Goal: Task Accomplishment & Management: Manage account settings

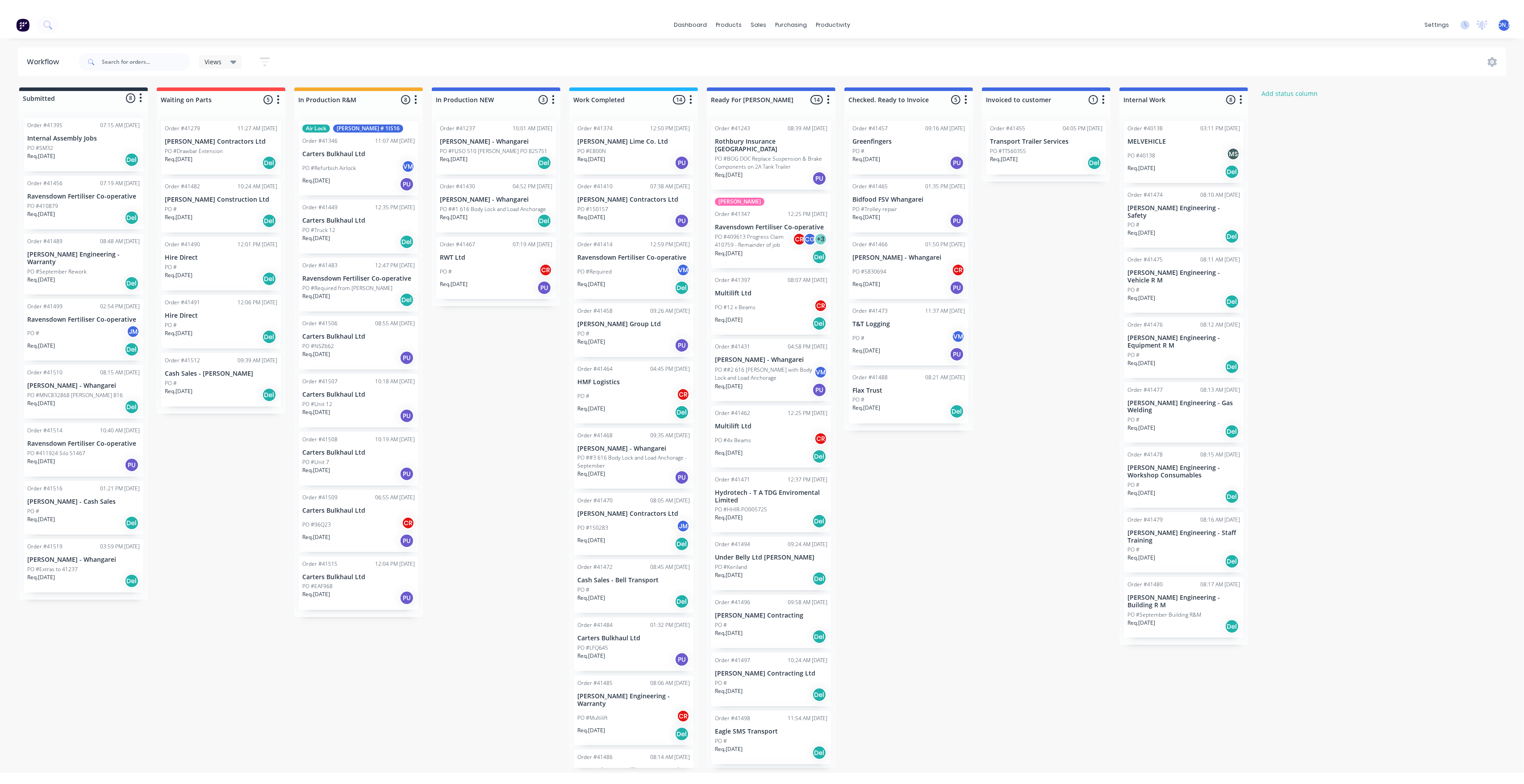
scroll to position [261, 0]
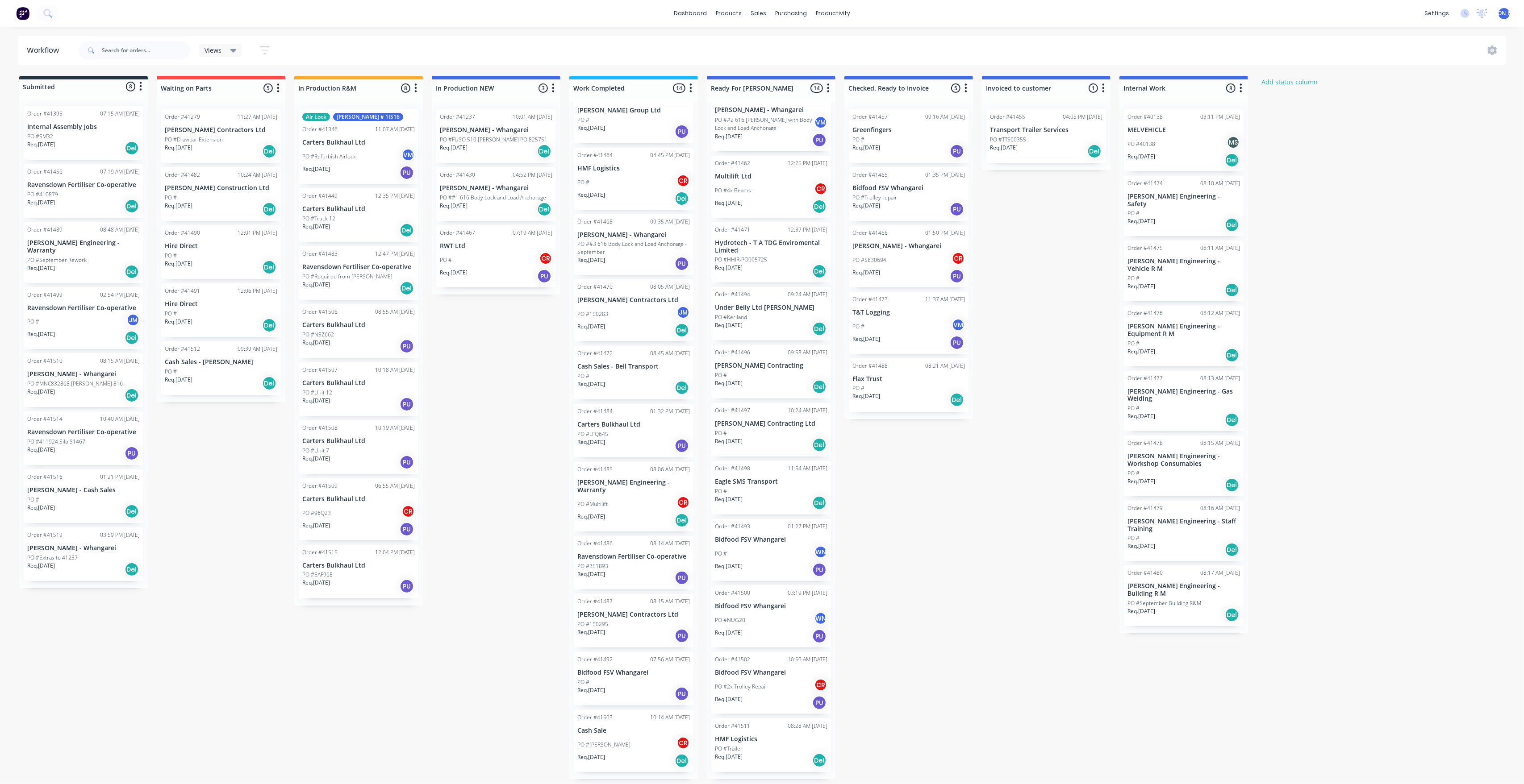
drag, startPoint x: 978, startPoint y: 43, endPoint x: 760, endPoint y: 356, distance: 381.4
click at [760, 356] on div "Order #41496 09:58 AM [DATE]" at bounding box center [771, 352] width 112 height 8
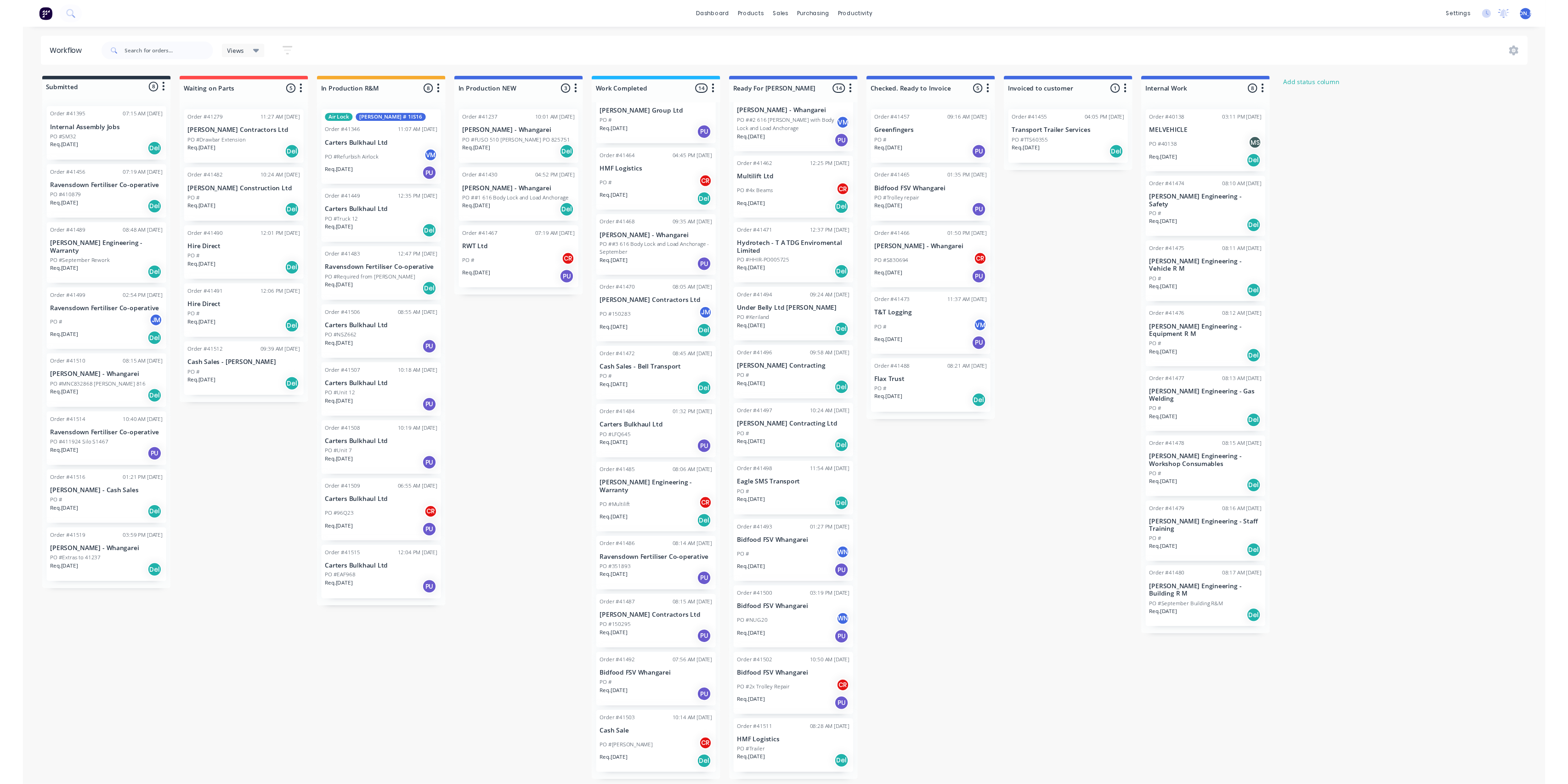
scroll to position [244, 0]
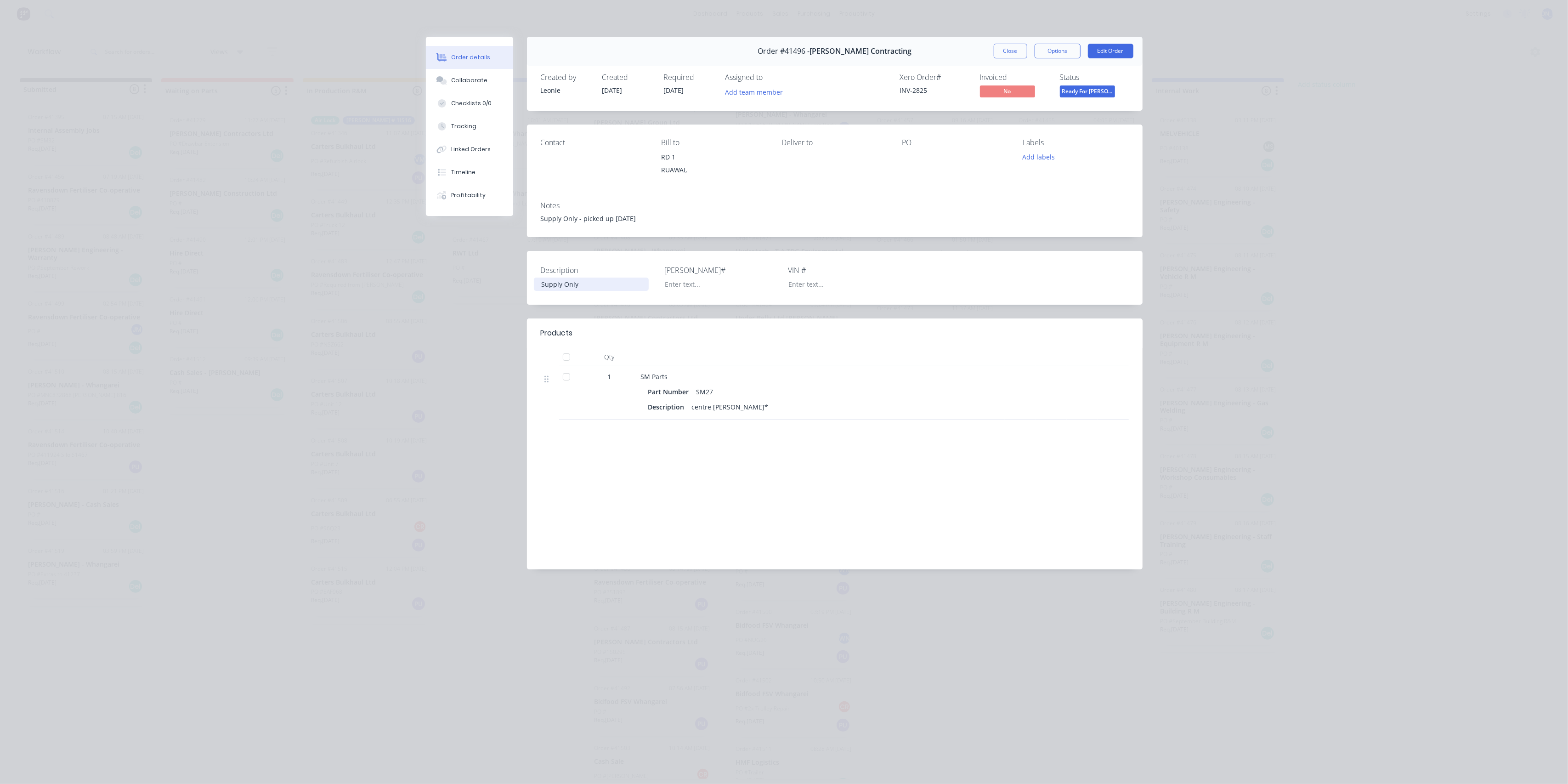
click at [592, 282] on div "Supply Only" at bounding box center [591, 284] width 115 height 13
click at [1017, 51] on button "Close" at bounding box center [1010, 51] width 33 height 15
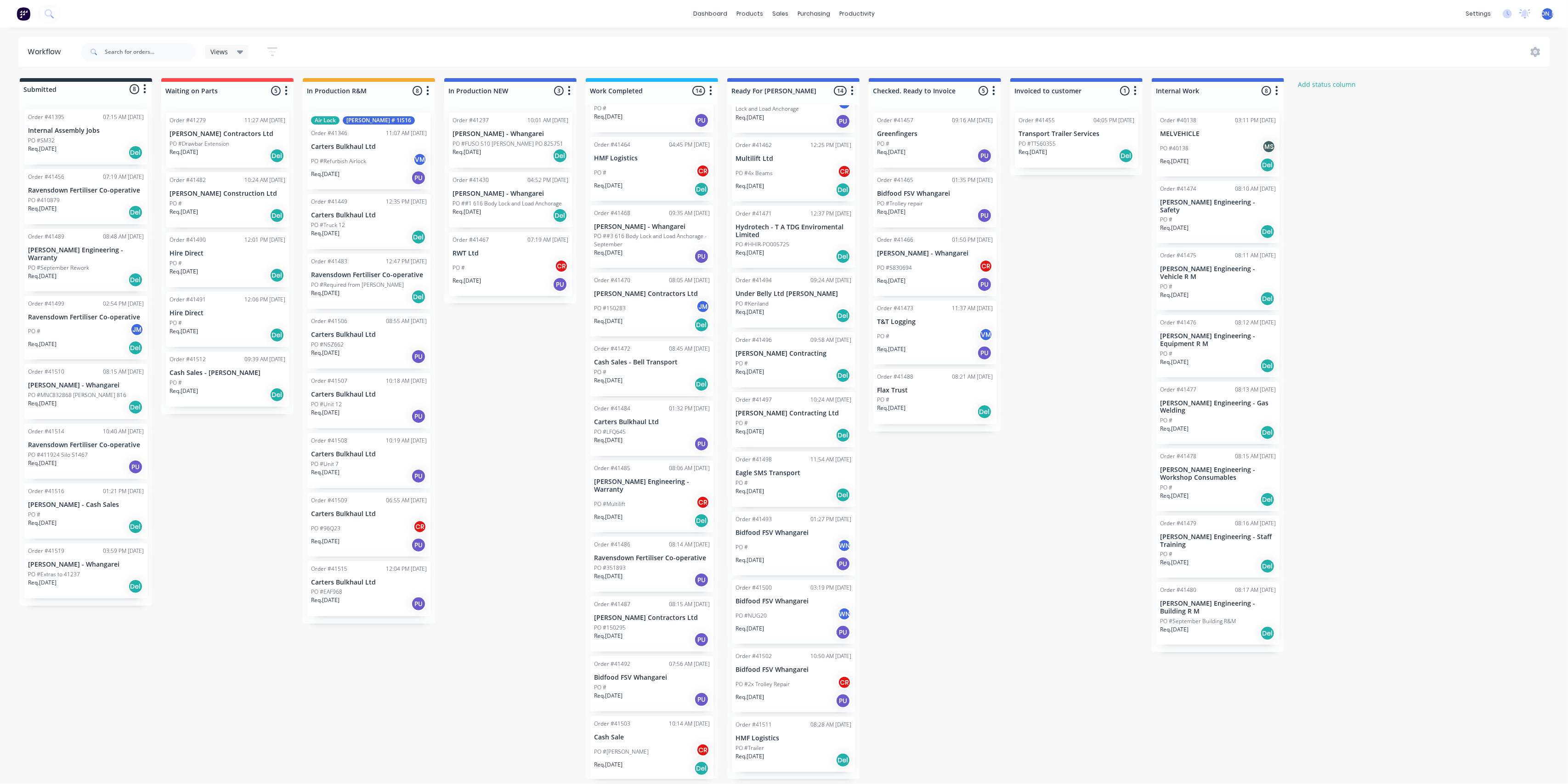
scroll to position [224, 0]
click at [660, 572] on div "Req. [DATE] PU" at bounding box center [652, 579] width 116 height 16
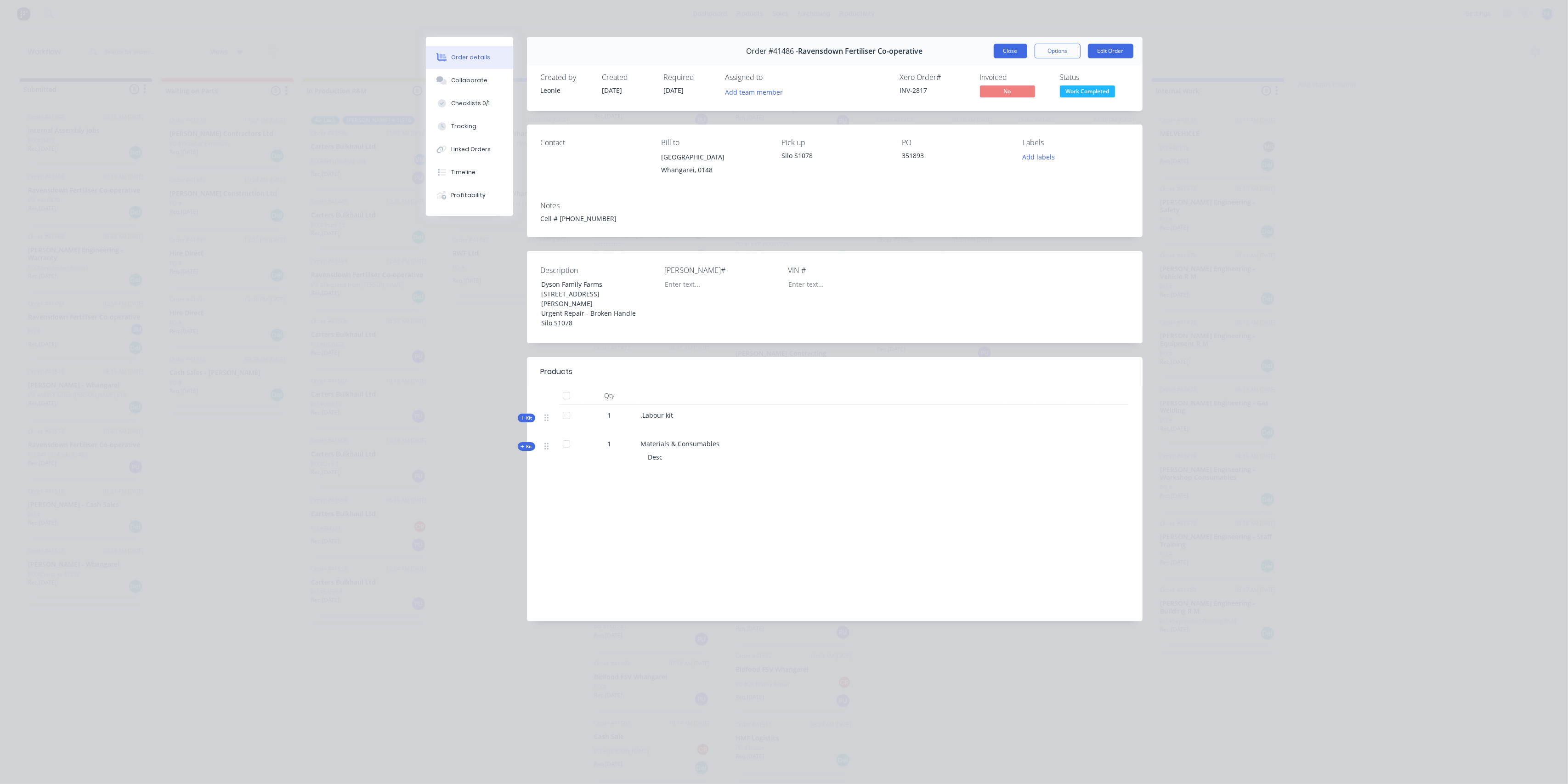
click at [1010, 52] on button "Close" at bounding box center [1010, 51] width 33 height 15
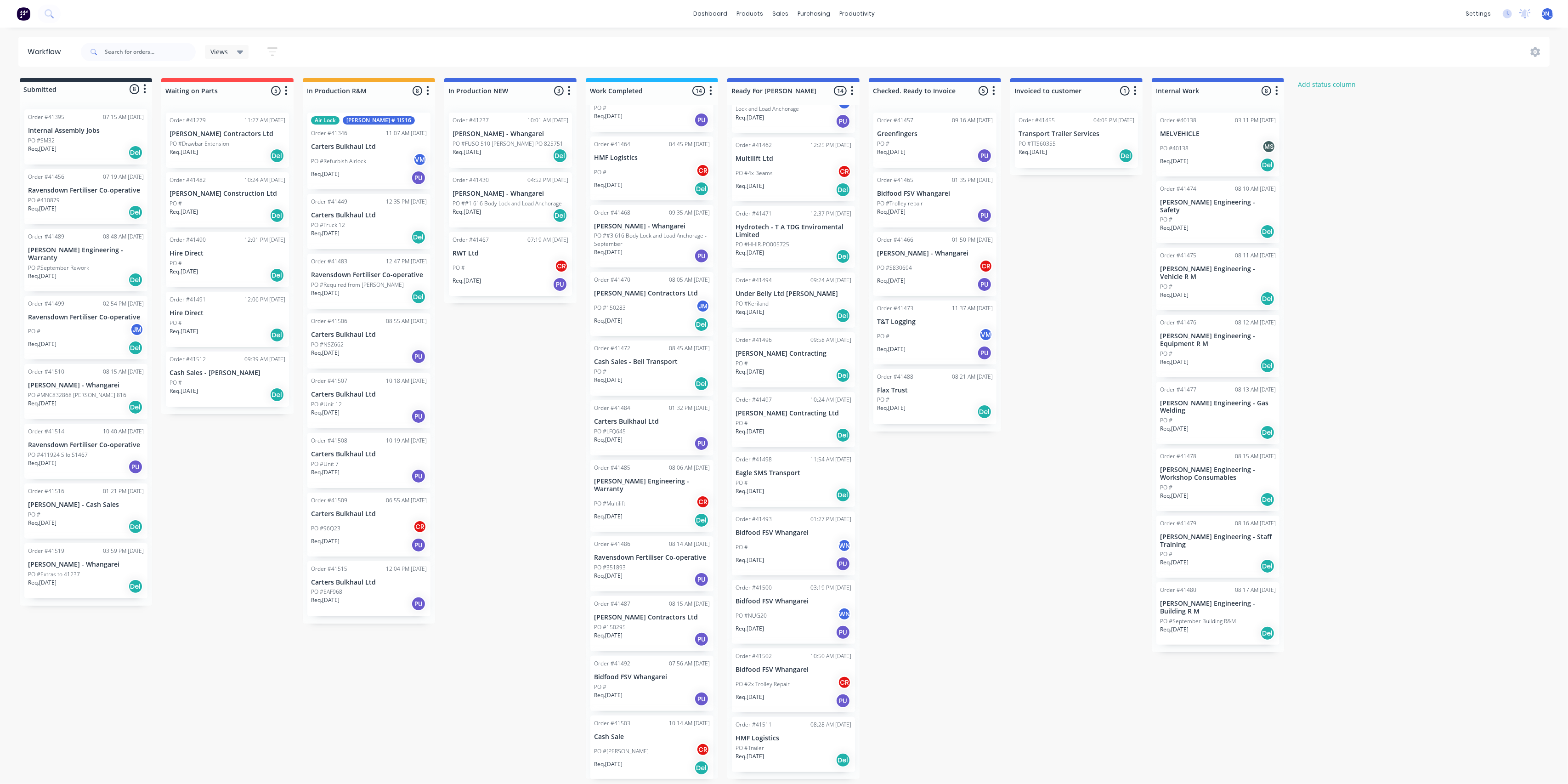
click at [660, 623] on div "PO #150295" at bounding box center [652, 627] width 116 height 9
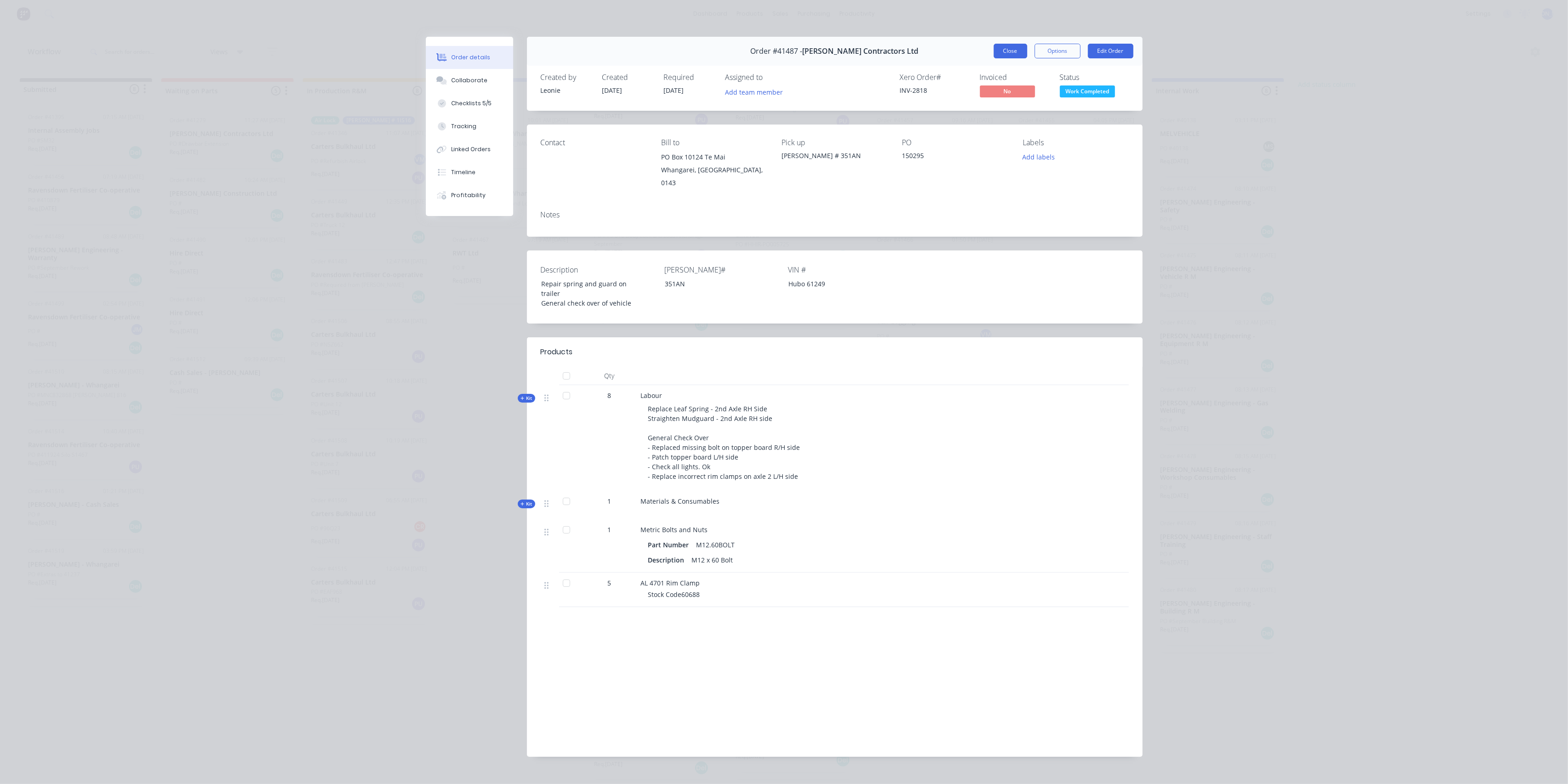
click at [1015, 53] on button "Close" at bounding box center [1010, 51] width 33 height 15
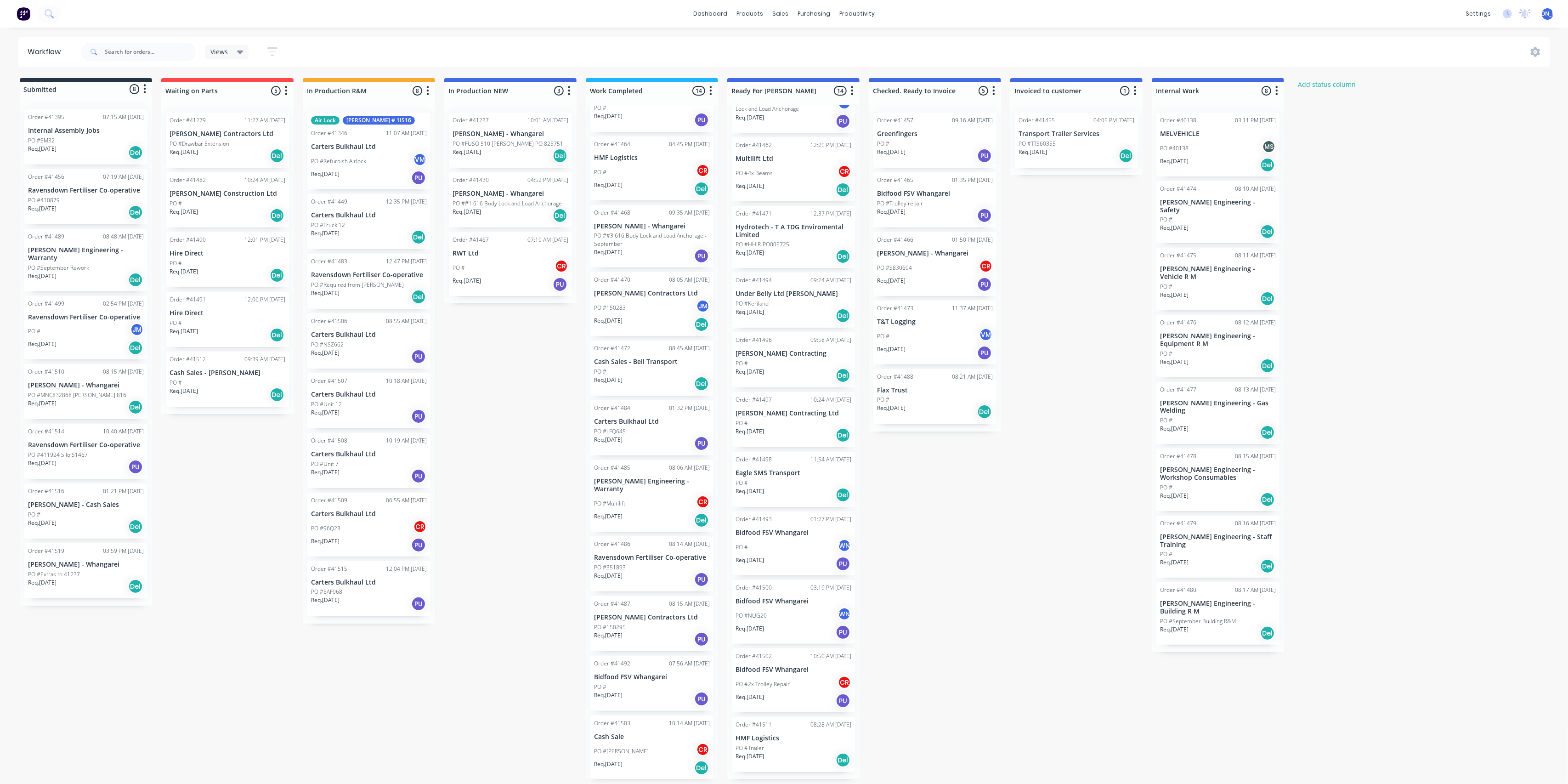
click at [655, 563] on div "PO #351893" at bounding box center [652, 567] width 116 height 9
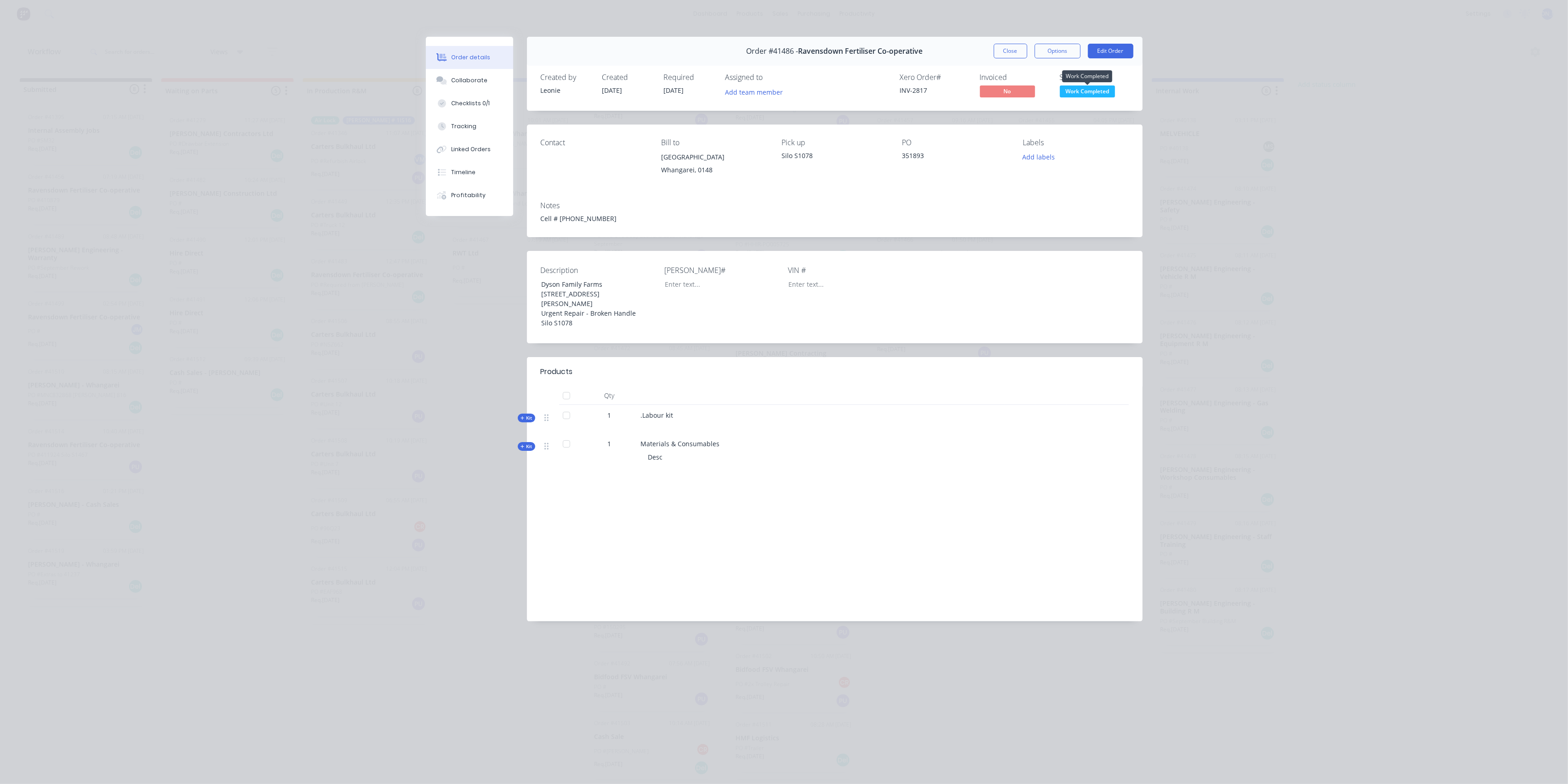
click at [1080, 89] on span "Work Completed" at bounding box center [1087, 91] width 55 height 12
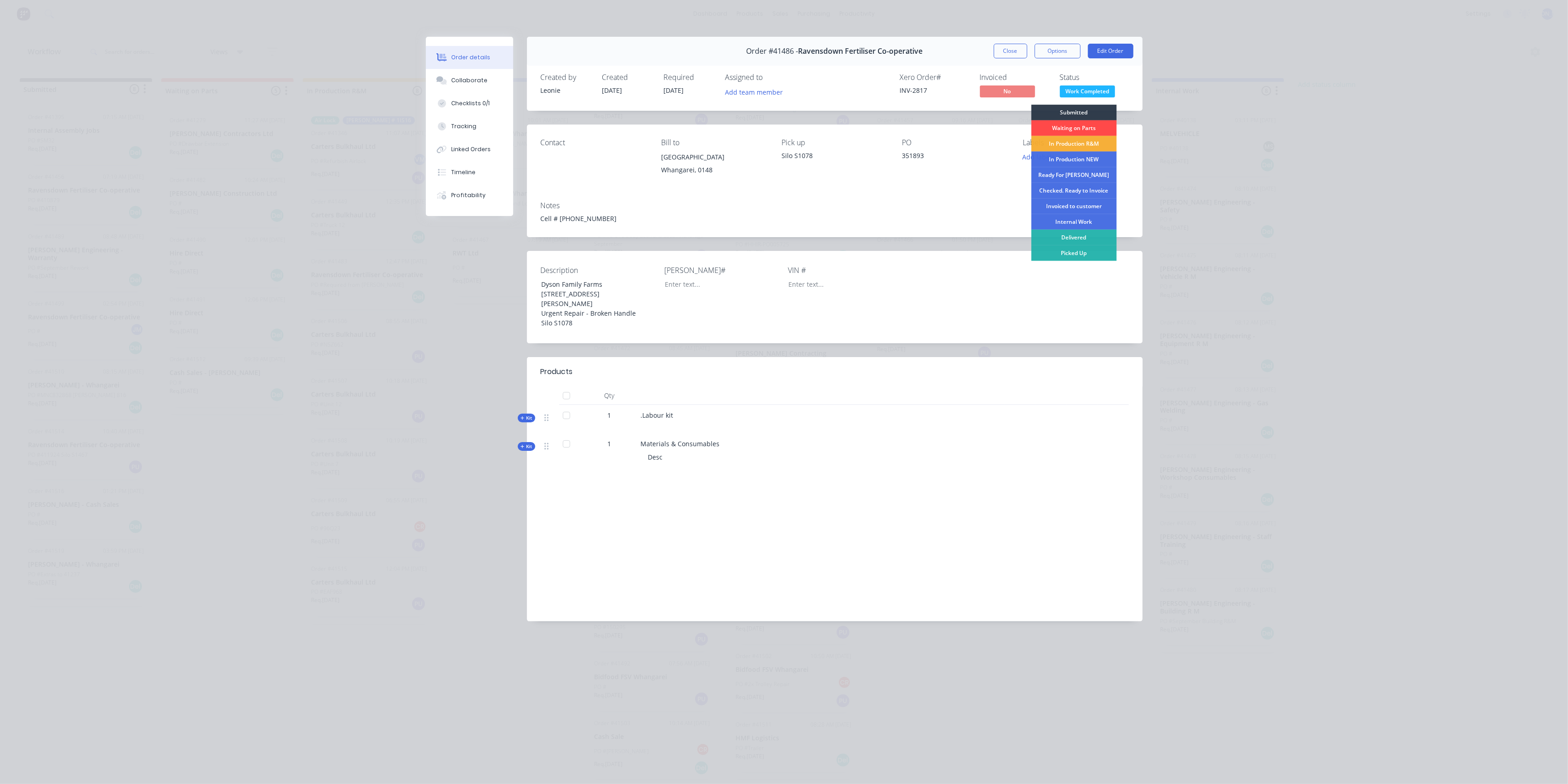
click at [1087, 127] on div "Waiting on Parts" at bounding box center [1074, 128] width 85 height 16
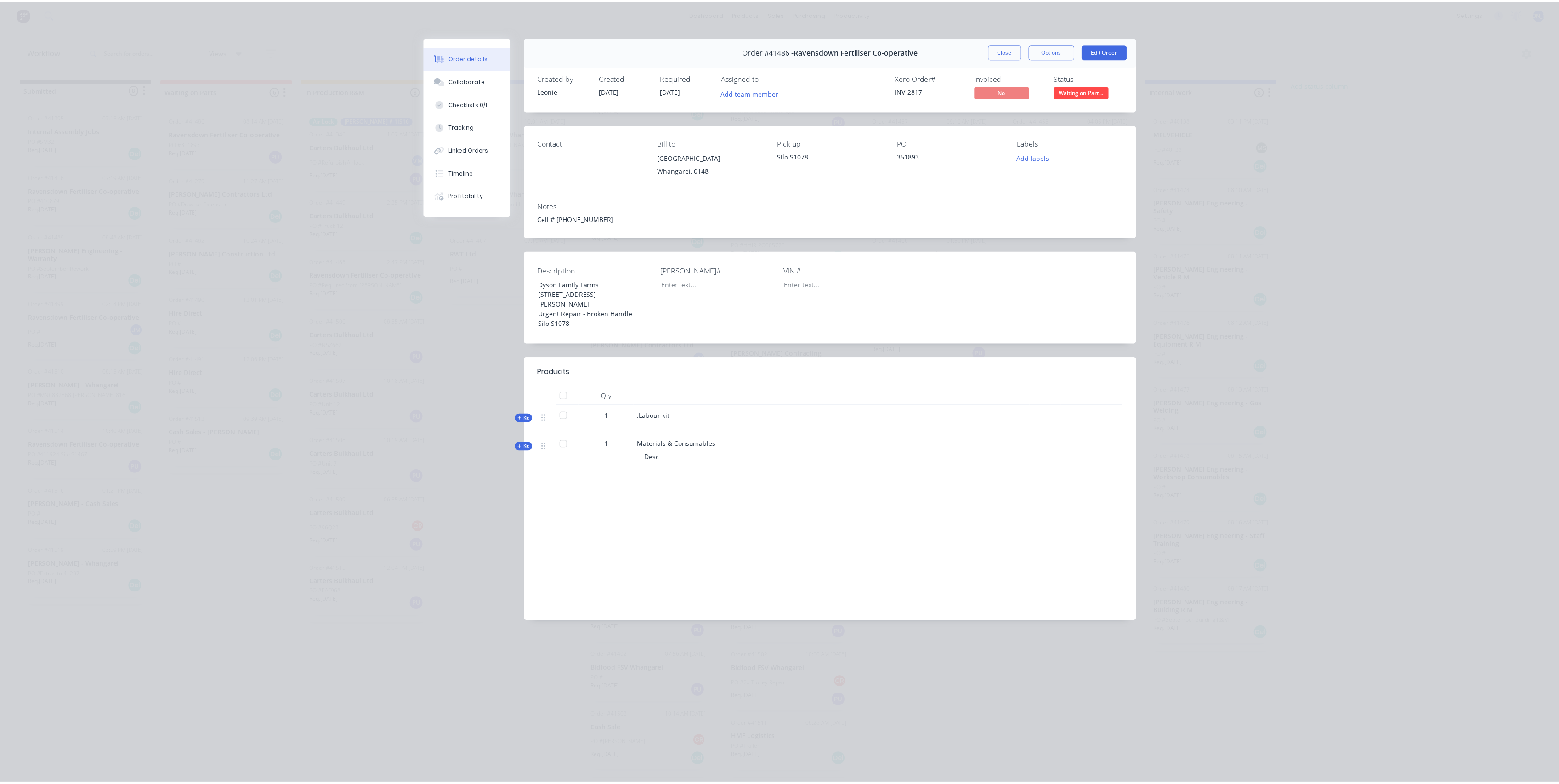
scroll to position [164, 0]
click at [1004, 51] on button "Close" at bounding box center [1011, 51] width 33 height 15
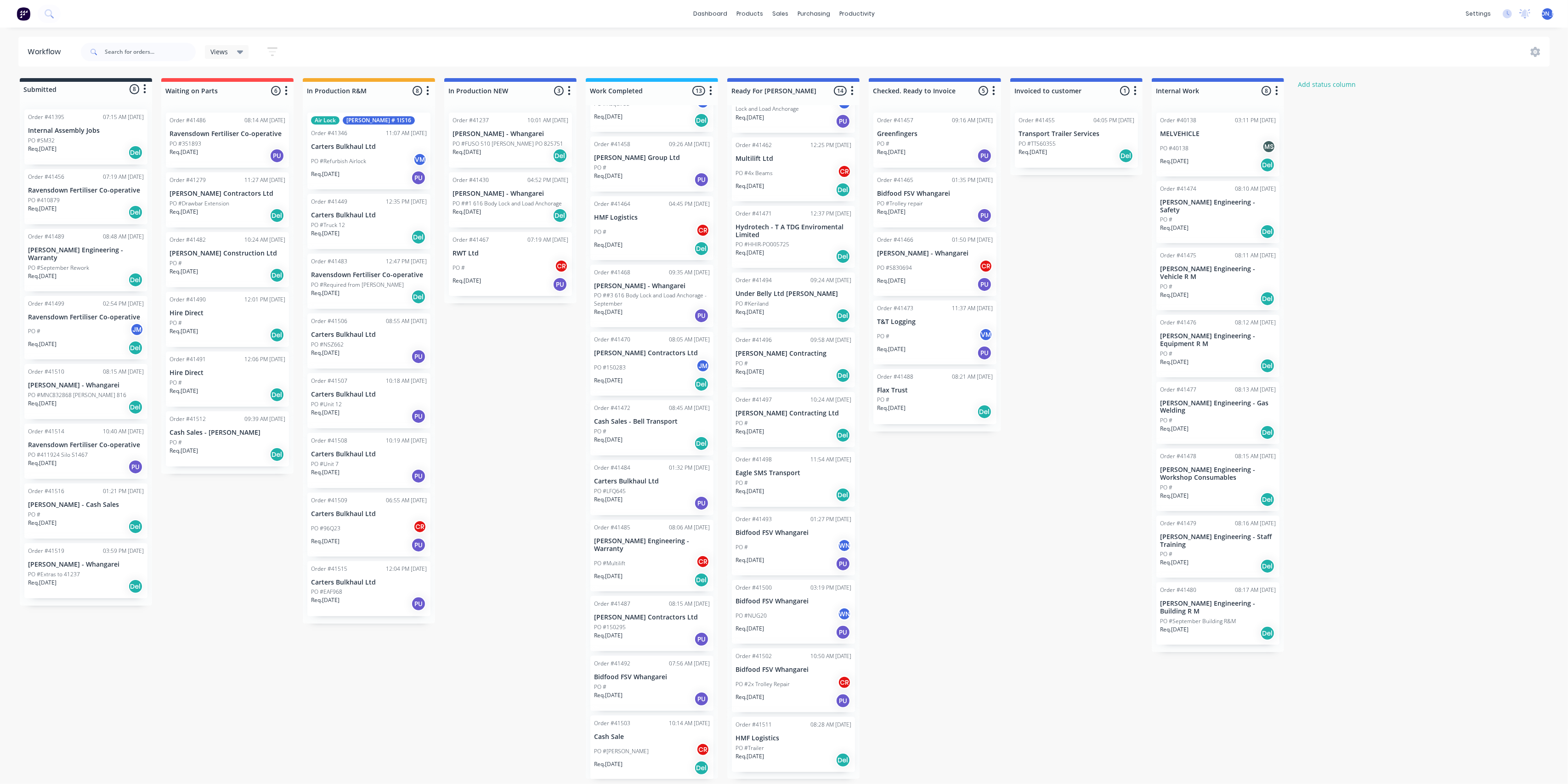
click at [662, 572] on div "Req. [DATE] Del" at bounding box center [652, 580] width 116 height 16
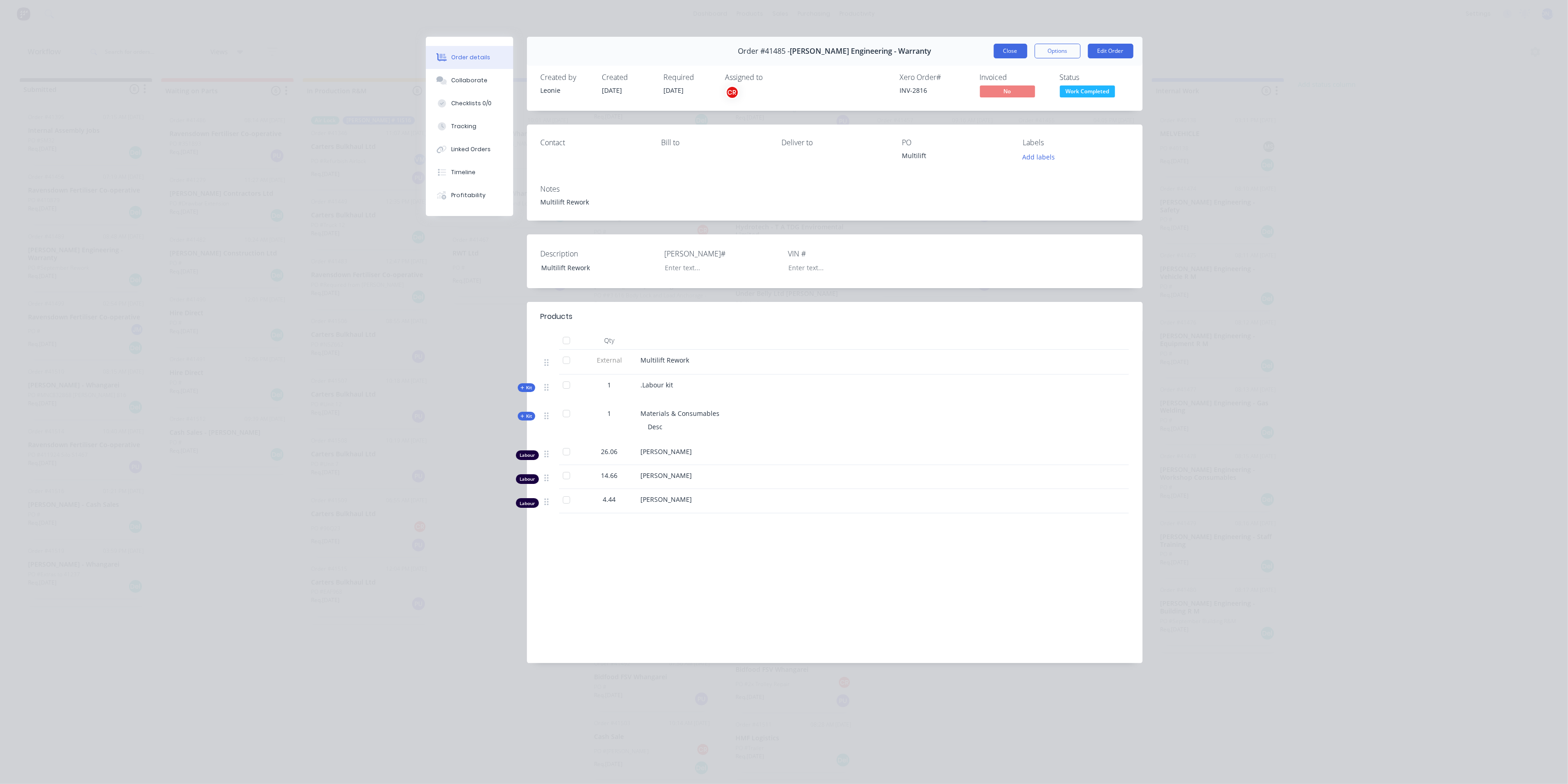
click at [1018, 51] on button "Close" at bounding box center [1010, 51] width 33 height 15
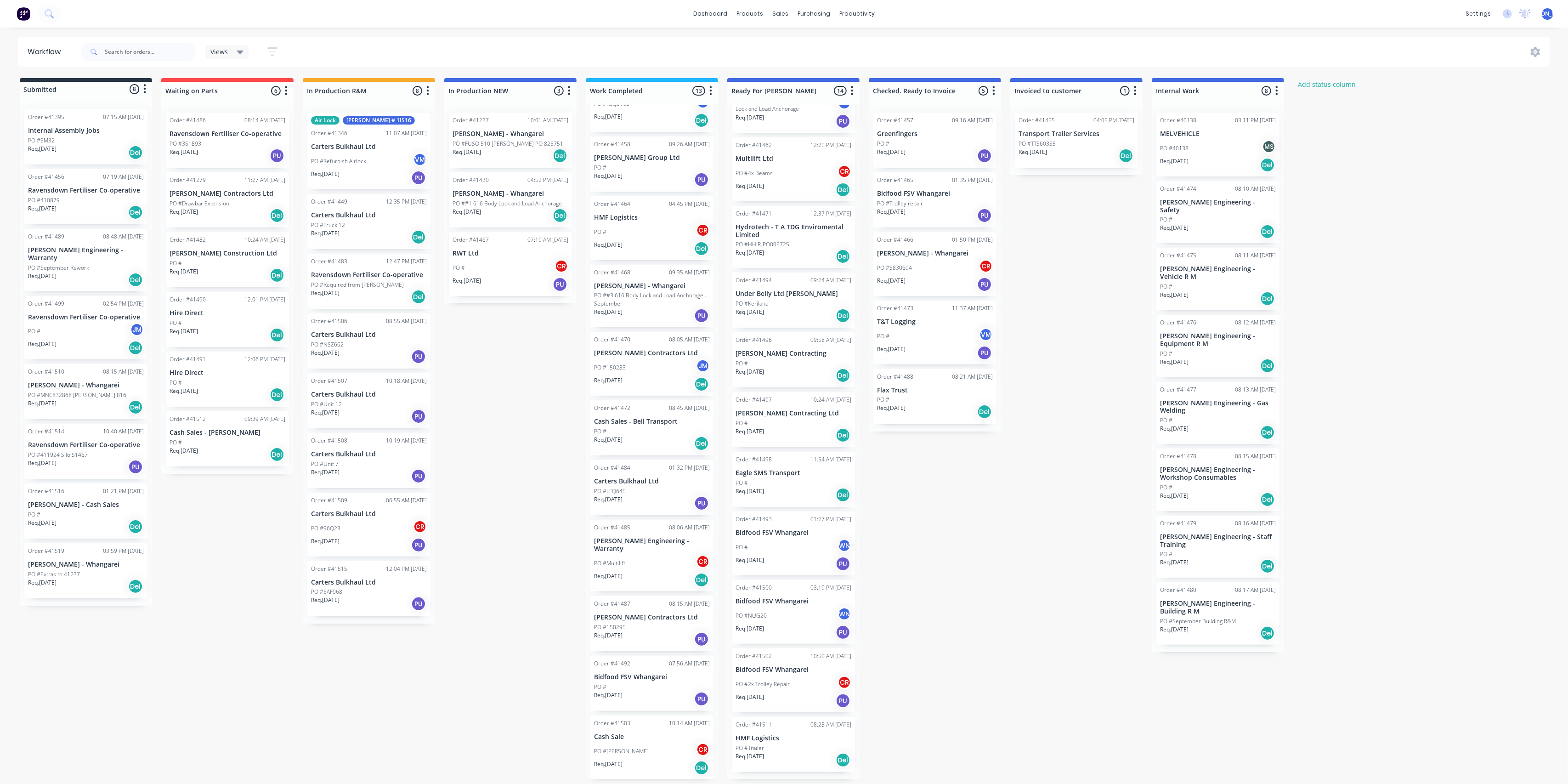
click at [659, 489] on div "PO #LFQ645" at bounding box center [652, 491] width 116 height 9
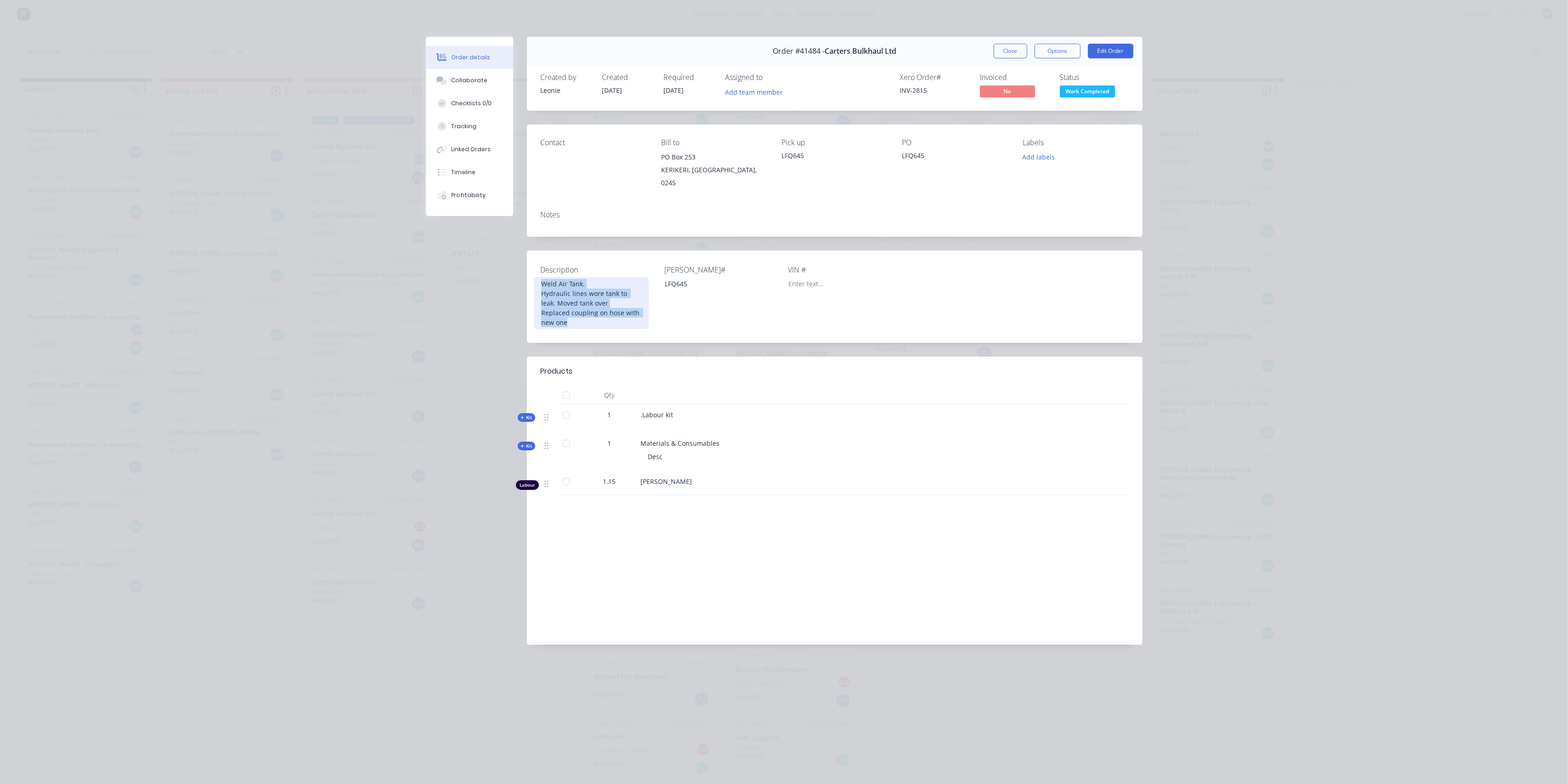
drag, startPoint x: 644, startPoint y: 314, endPoint x: 529, endPoint y: 267, distance: 124.2
click at [529, 267] on div "Description Weld Air Tank. Hydraulic lines wore tank to leak. Moved tank over R…" at bounding box center [835, 296] width 615 height 93
click at [473, 82] on div "Collaborate" at bounding box center [469, 80] width 37 height 9
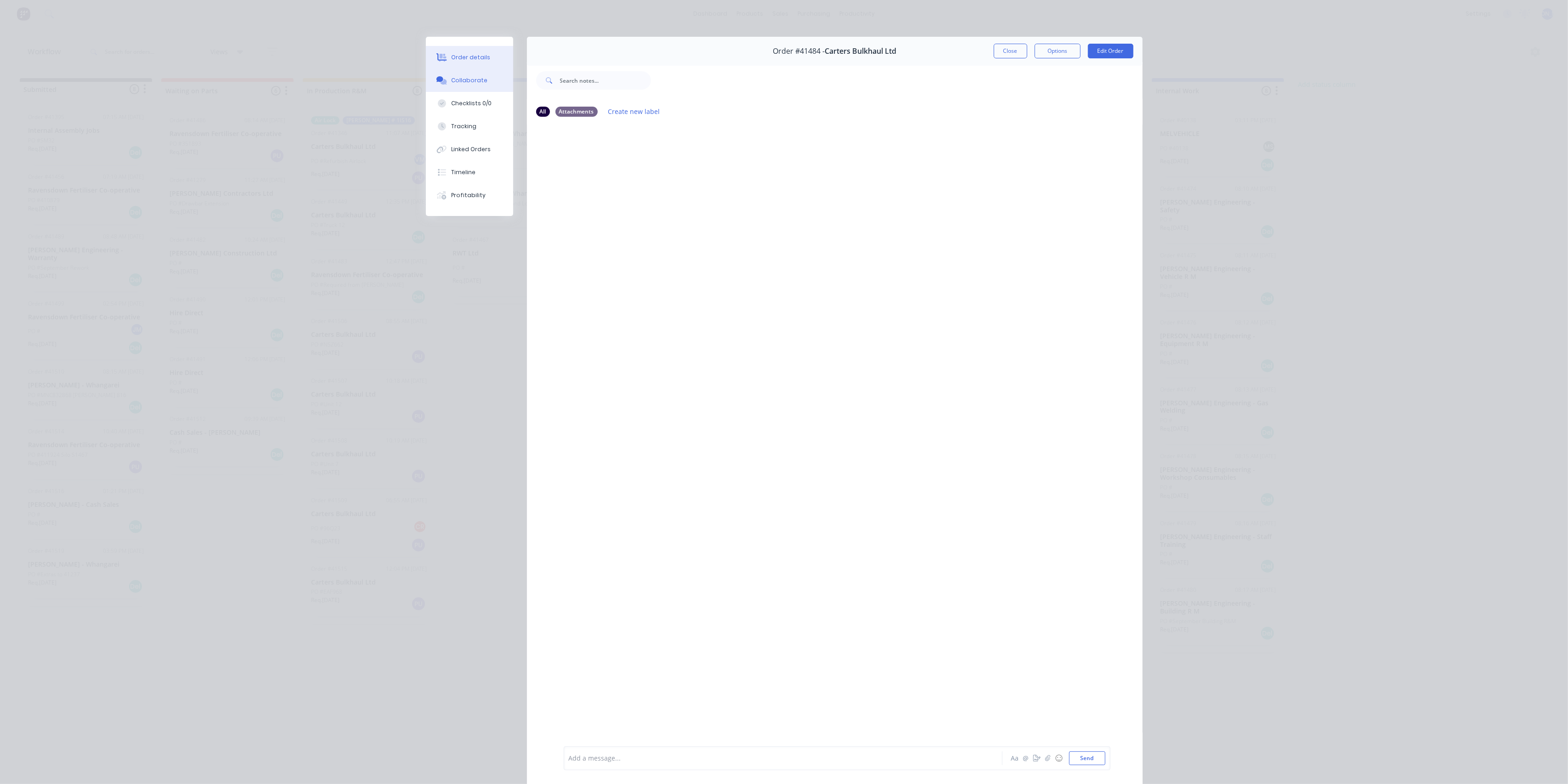
click at [485, 63] on button "Order details" at bounding box center [469, 57] width 87 height 23
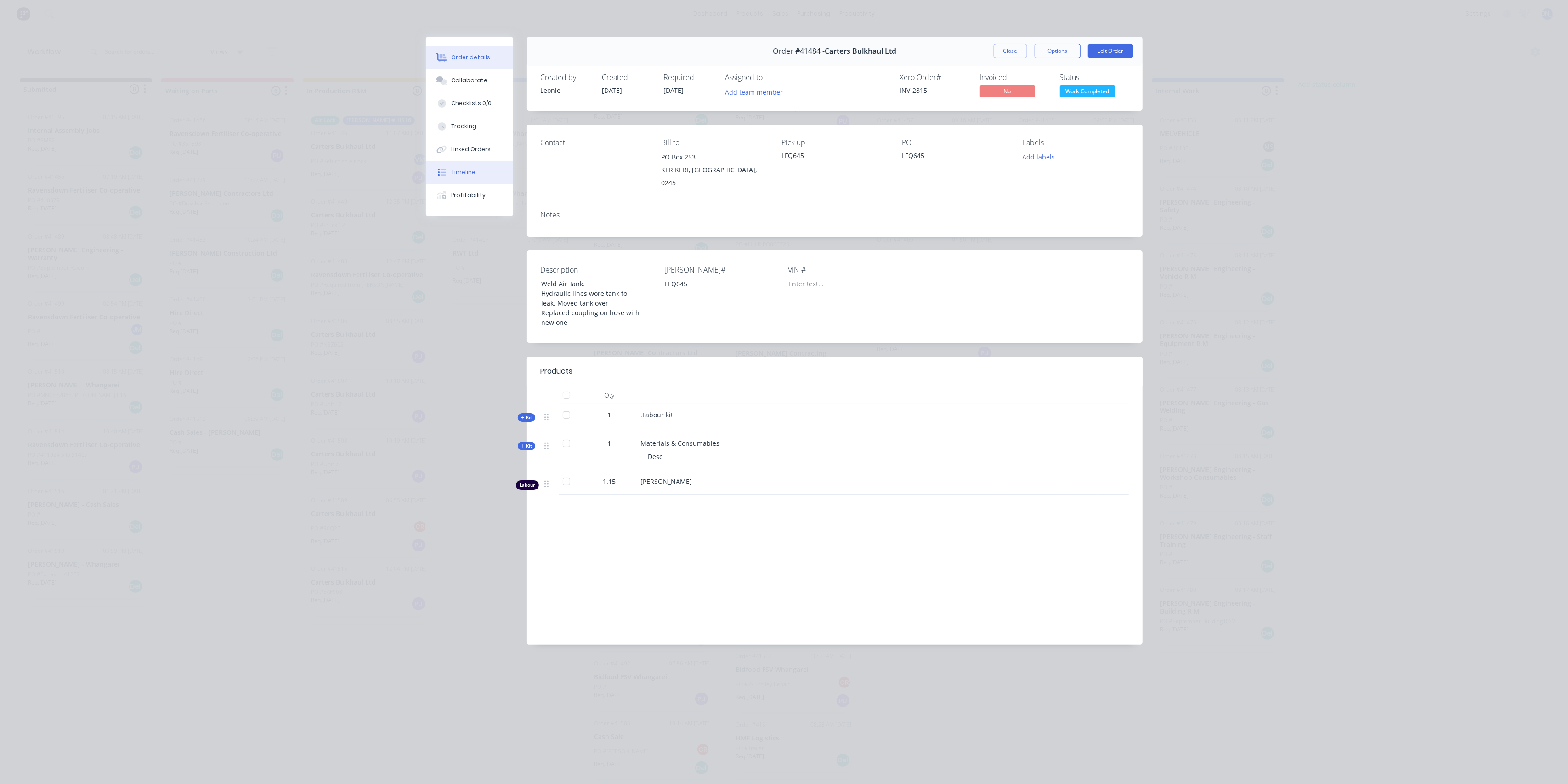
click at [472, 169] on div "Timeline" at bounding box center [463, 172] width 24 height 9
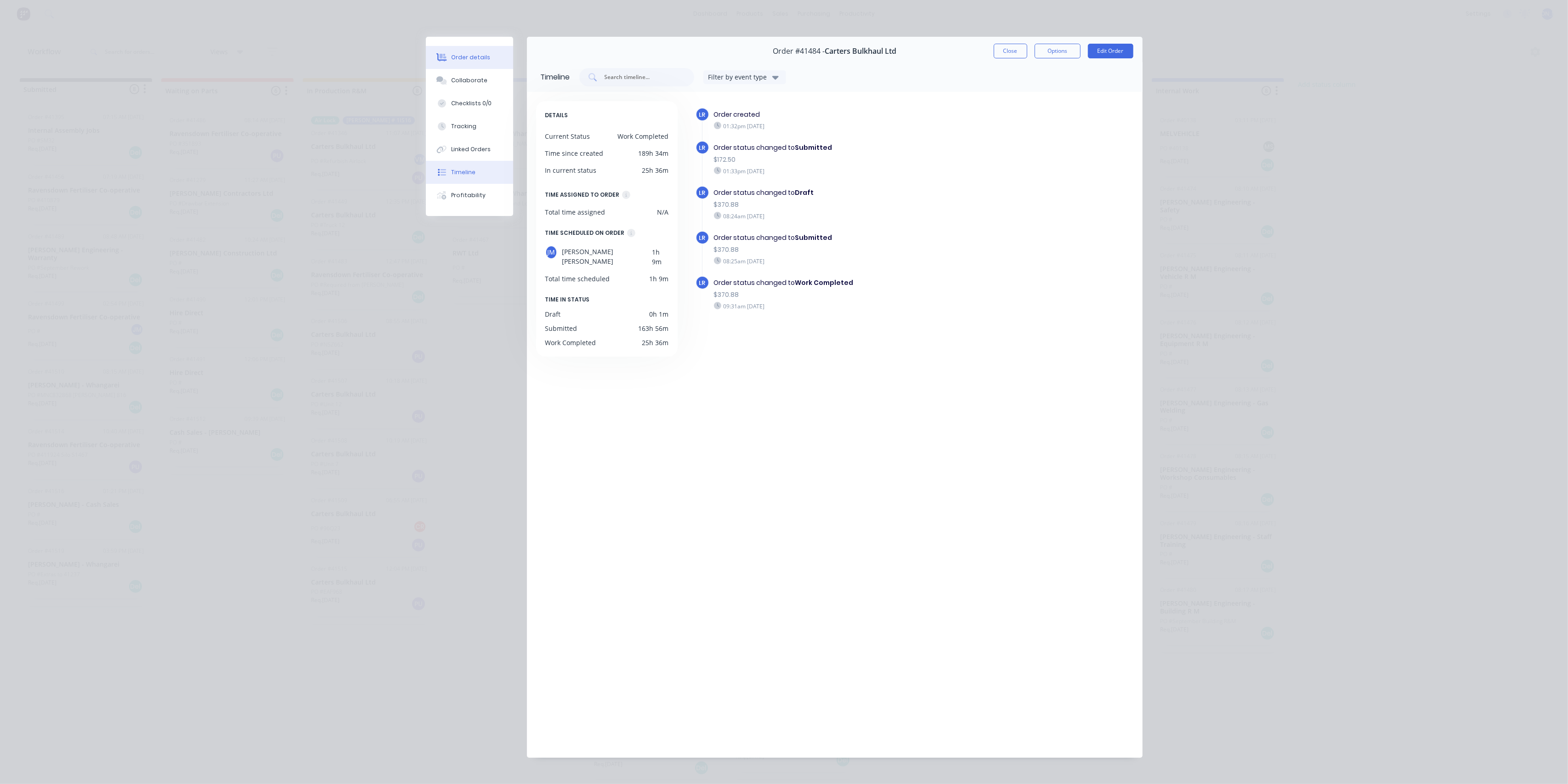
click at [446, 55] on button "Order details" at bounding box center [469, 57] width 87 height 23
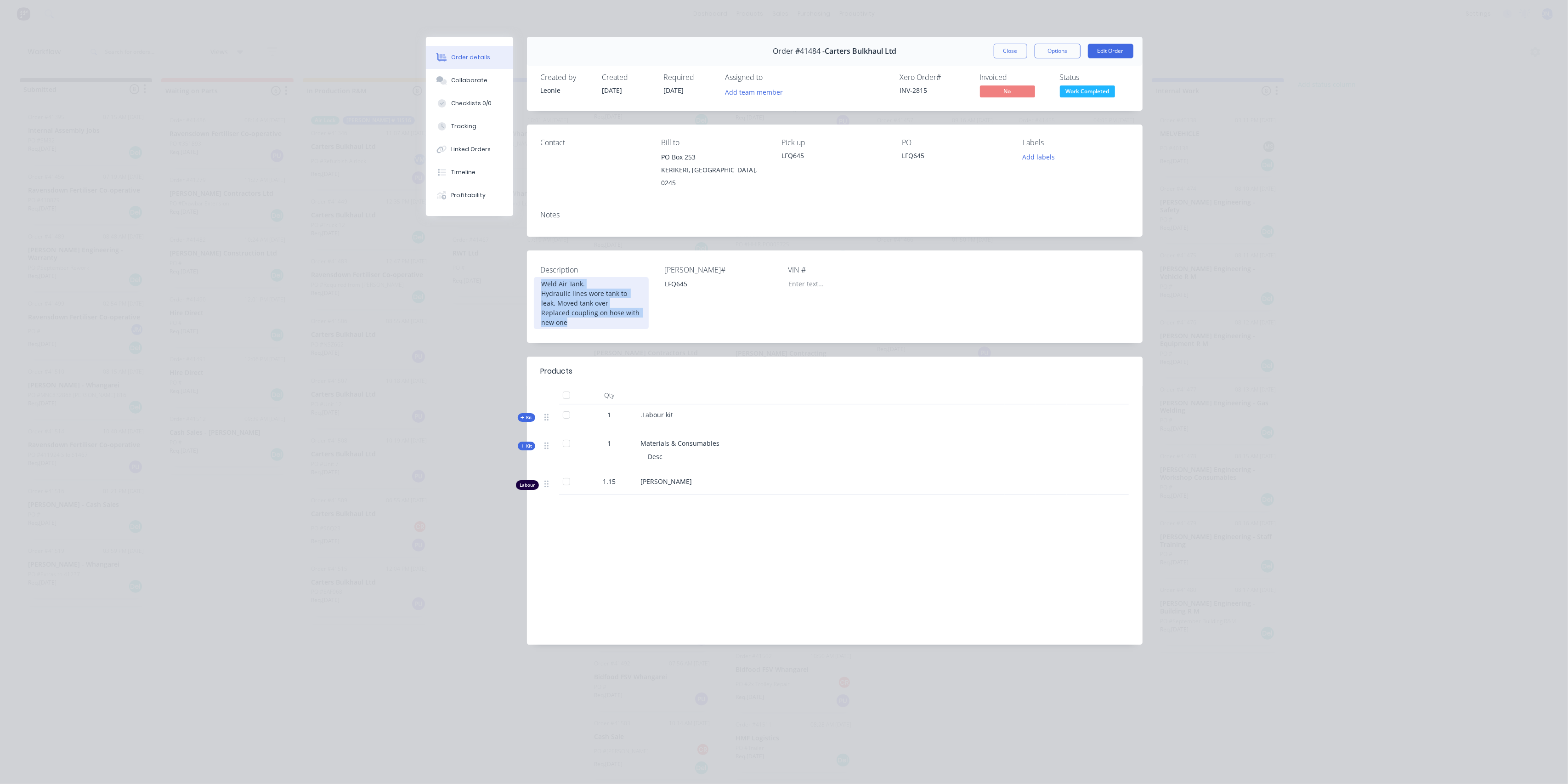
drag, startPoint x: 647, startPoint y: 314, endPoint x: 530, endPoint y: 268, distance: 125.7
click at [530, 268] on div "Description Weld Air Tank. Hydraulic lines wore tank to leak. Moved tank over R…" at bounding box center [835, 296] width 615 height 93
copy div "Weld Air Tank. Hydraulic lines wore tank to leak. Moved tank over Replaced coup…"
click at [1117, 47] on button "Edit Order" at bounding box center [1110, 51] width 46 height 15
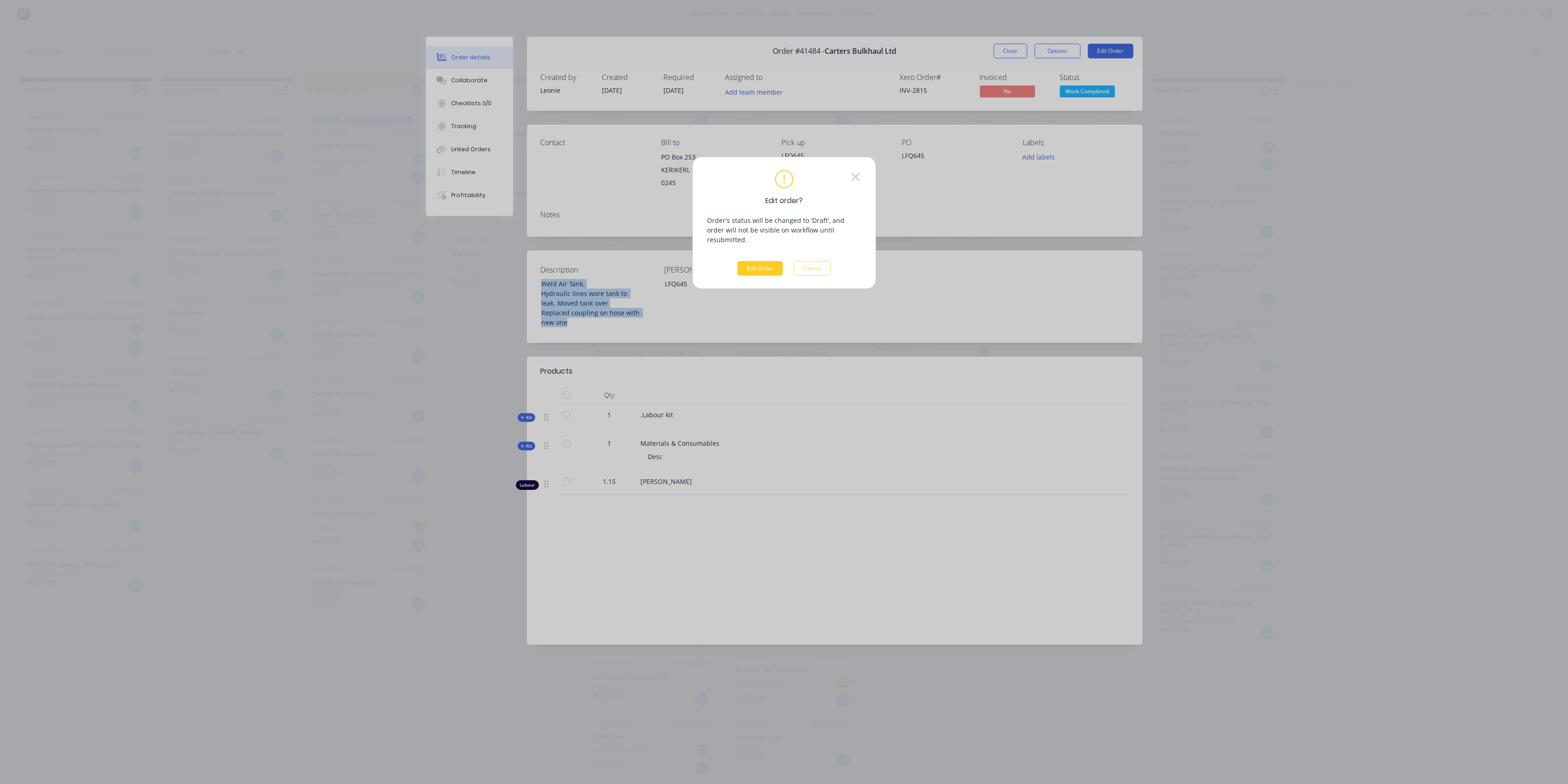
click at [761, 261] on button "Edit Order" at bounding box center [760, 268] width 46 height 15
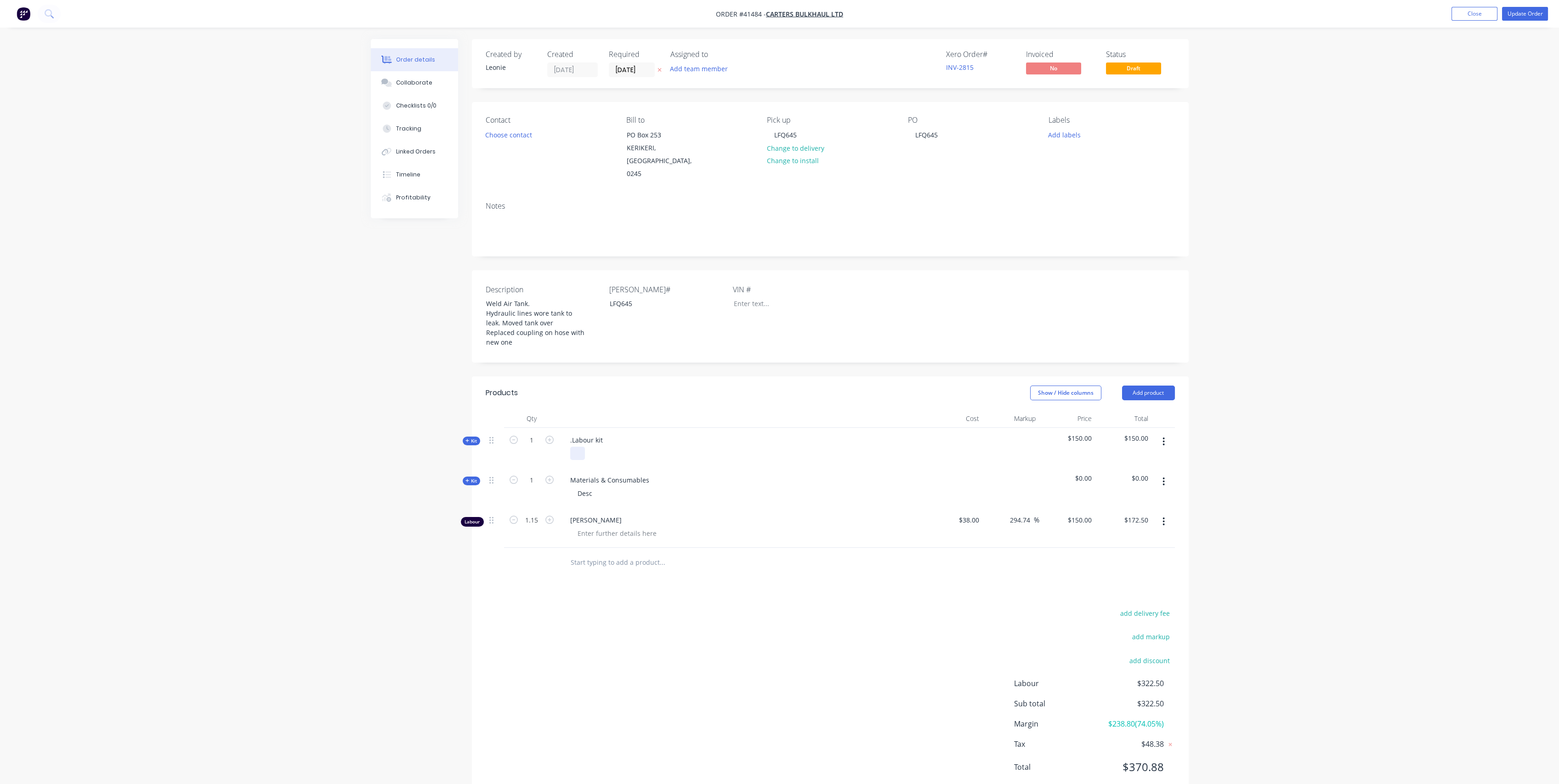
click at [581, 447] on div at bounding box center [578, 453] width 15 height 13
paste div
drag, startPoint x: 605, startPoint y: 424, endPoint x: 541, endPoint y: 421, distance: 64.1
click at [541, 428] on div "Kit 1 .Labour kit Weld Air Tank. Hydraulic lines wore tank to leak. Moved tank …" at bounding box center [830, 457] width 689 height 59
click at [676, 450] on div "Weld Air Tank. Hydraulic lines wore tank to leak. Moved tank over Replaced coup…" at bounding box center [655, 463] width 170 height 33
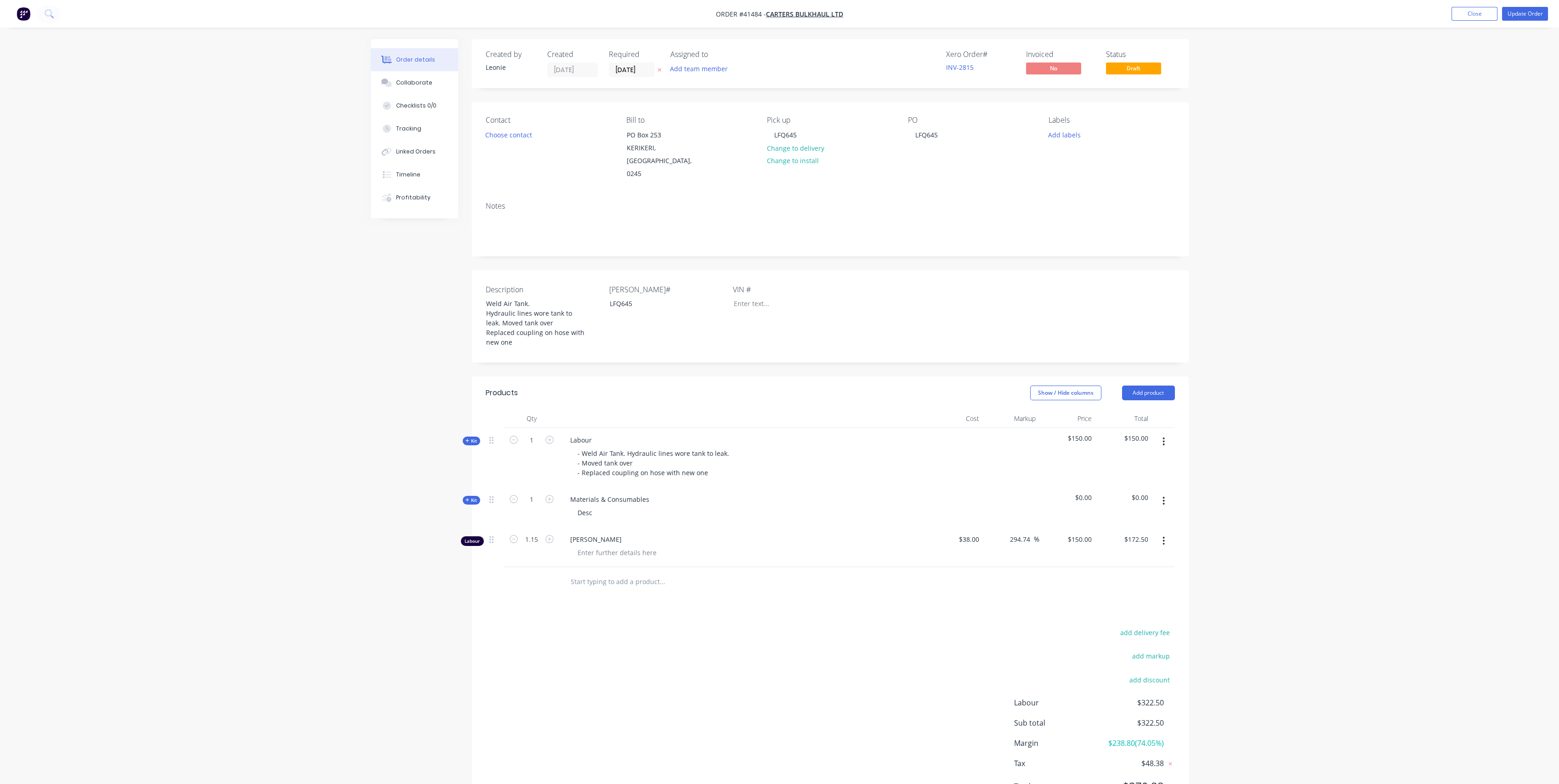
click at [918, 492] on div "Materials & Consumables Desc" at bounding box center [743, 507] width 368 height 40
click at [412, 128] on div "Tracking" at bounding box center [409, 129] width 26 height 9
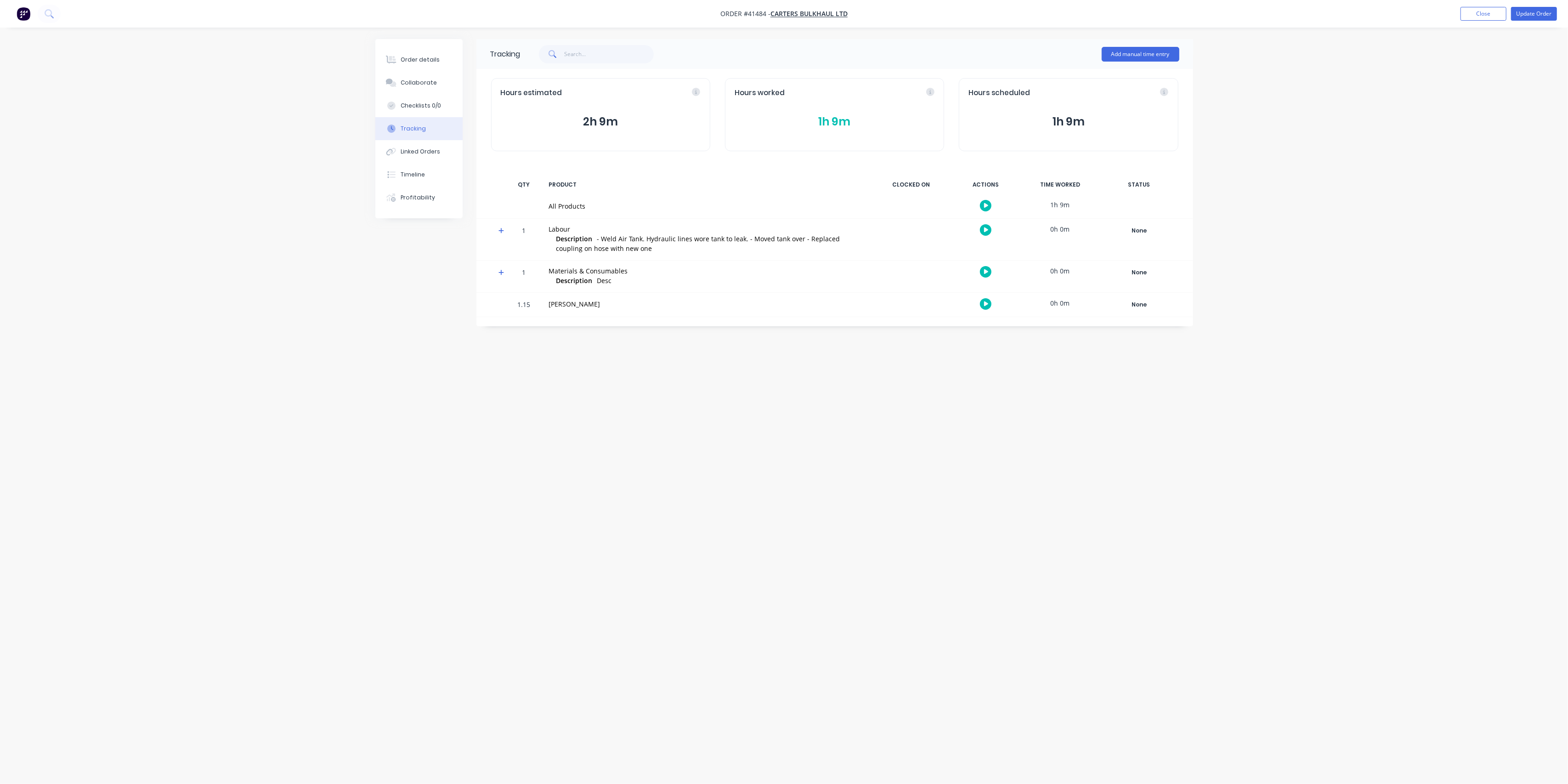
click at [406, 128] on div "Tracking" at bounding box center [413, 129] width 26 height 9
drag, startPoint x: 408, startPoint y: 57, endPoint x: 455, endPoint y: 79, distance: 51.9
click at [409, 57] on div "Order details" at bounding box center [420, 60] width 39 height 9
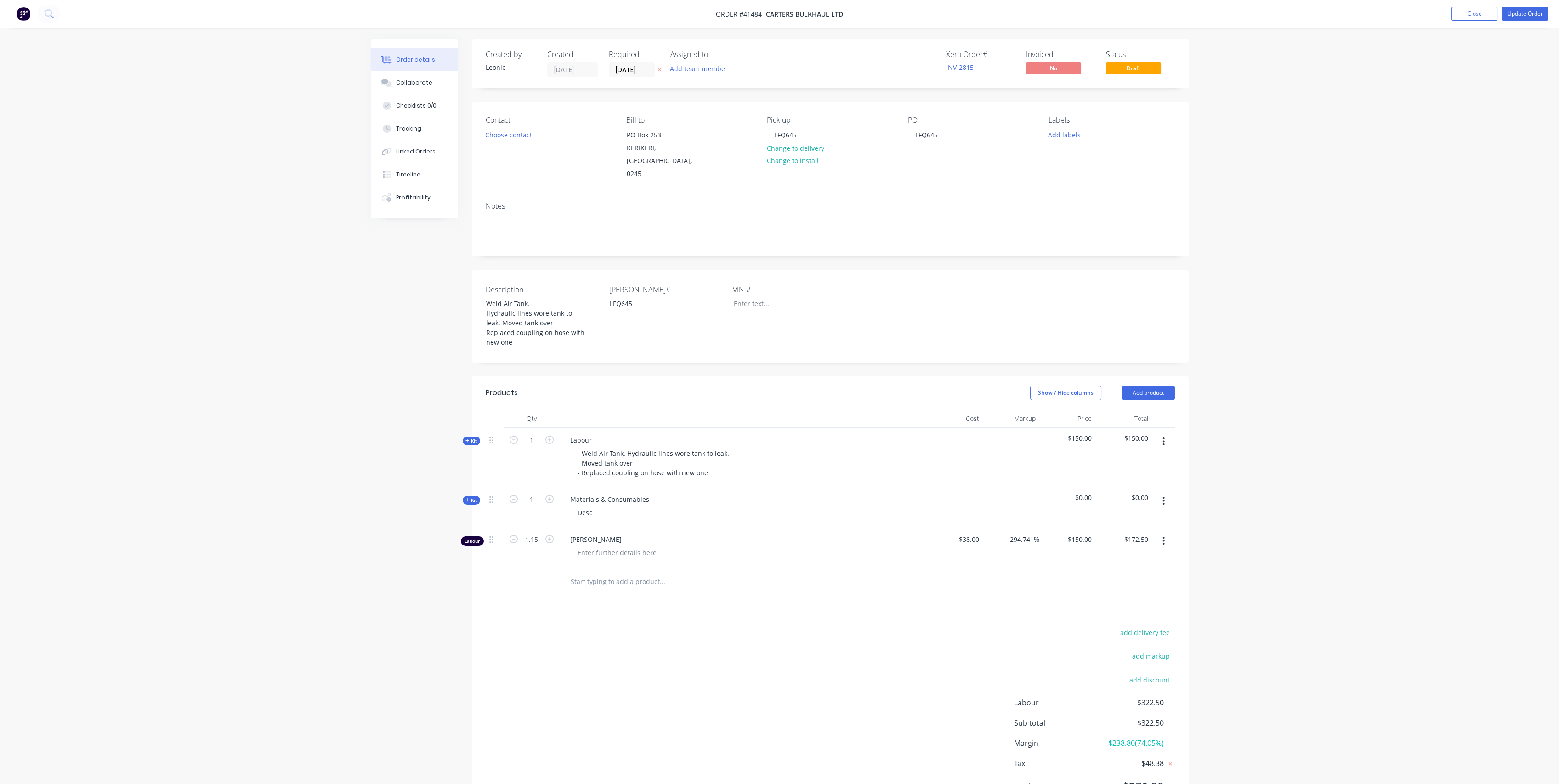
click at [1082, 492] on span "$0.00" at bounding box center [1067, 497] width 49 height 10
click at [471, 438] on span "Kit" at bounding box center [472, 441] width 12 height 7
click at [1081, 492] on input "150" at bounding box center [1081, 499] width 29 height 13
type input "115"
type input "187.5"
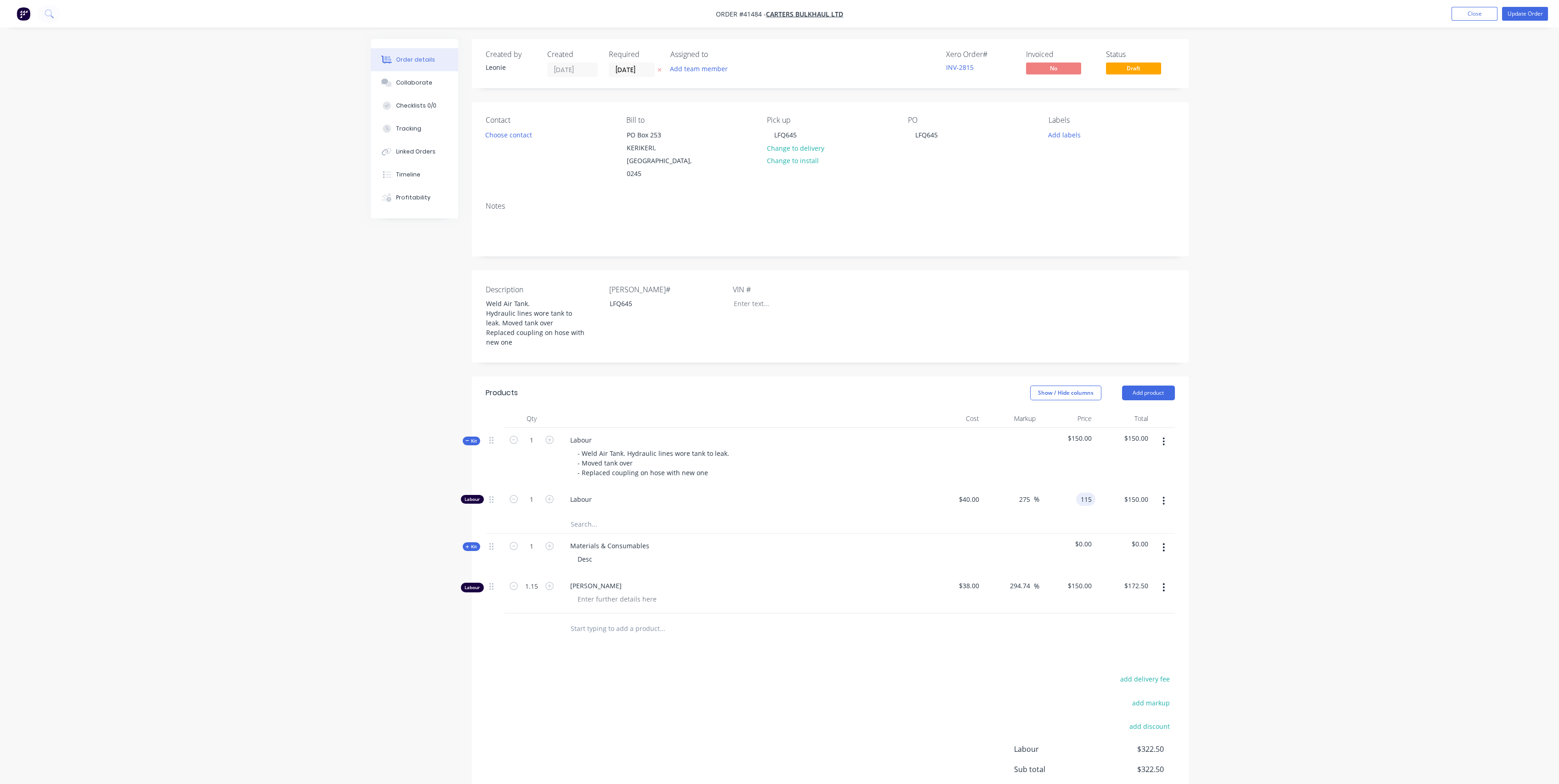
type input "$115.00"
click at [838, 487] on div "Labour" at bounding box center [743, 501] width 368 height 28
click at [593, 552] on div "Desc" at bounding box center [585, 559] width 29 height 13
click at [709, 573] on div "[PERSON_NAME]" at bounding box center [743, 593] width 368 height 40
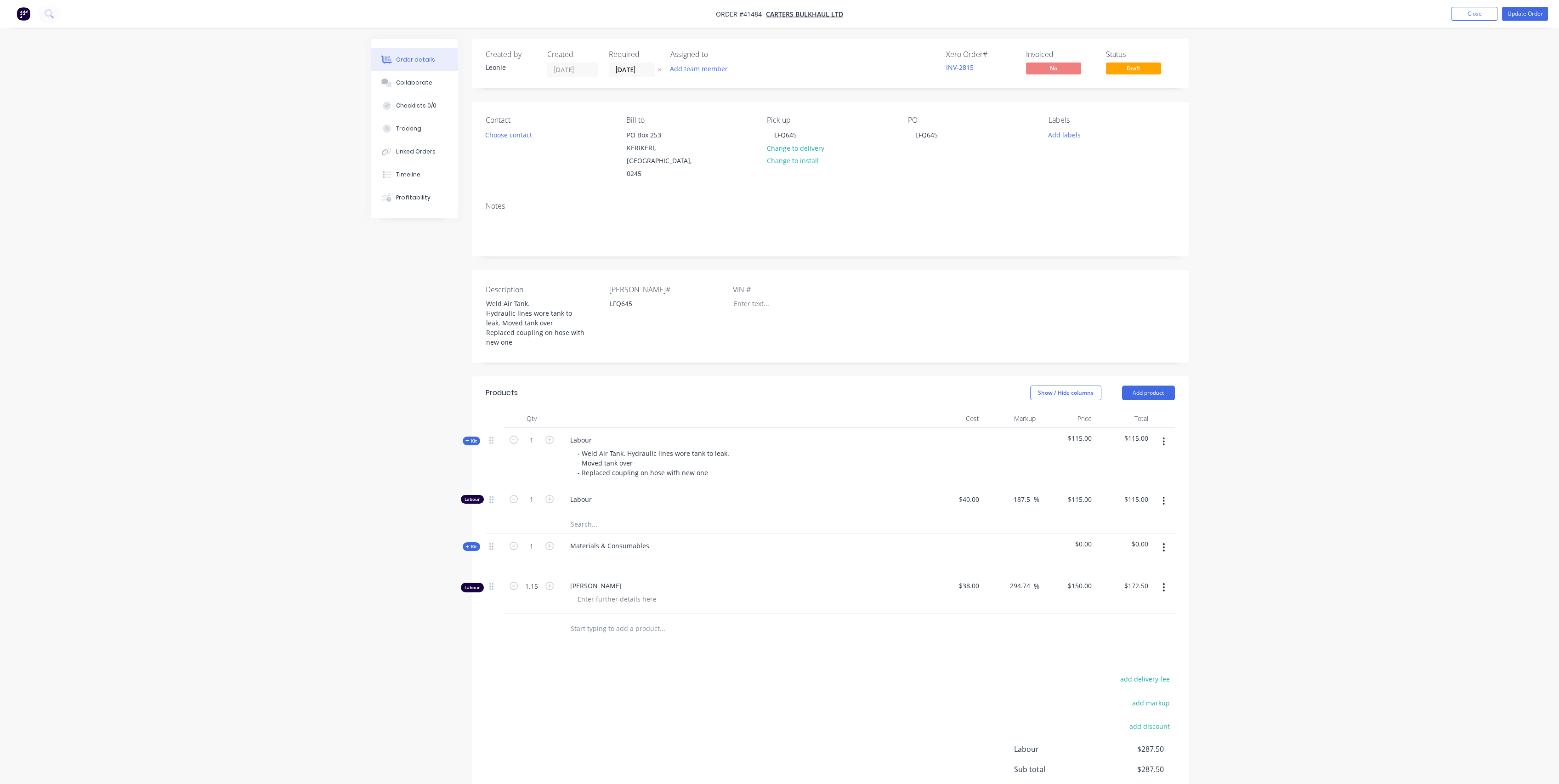
click at [472, 543] on span "Kit" at bounding box center [472, 546] width 12 height 7
click at [586, 573] on input "text" at bounding box center [662, 583] width 184 height 18
click at [612, 460] on div "- Weld Air Tank. Hydraulic lines wore tank to leak. - Moved tank over - Replace…" at bounding box center [654, 463] width 168 height 33
click at [782, 460] on div "- Weld Air Tank. Hydraulic lines wore tank to leak. - Moved tank over - Replace…" at bounding box center [705, 463] width 270 height 33
click at [581, 573] on input "text" at bounding box center [662, 583] width 184 height 18
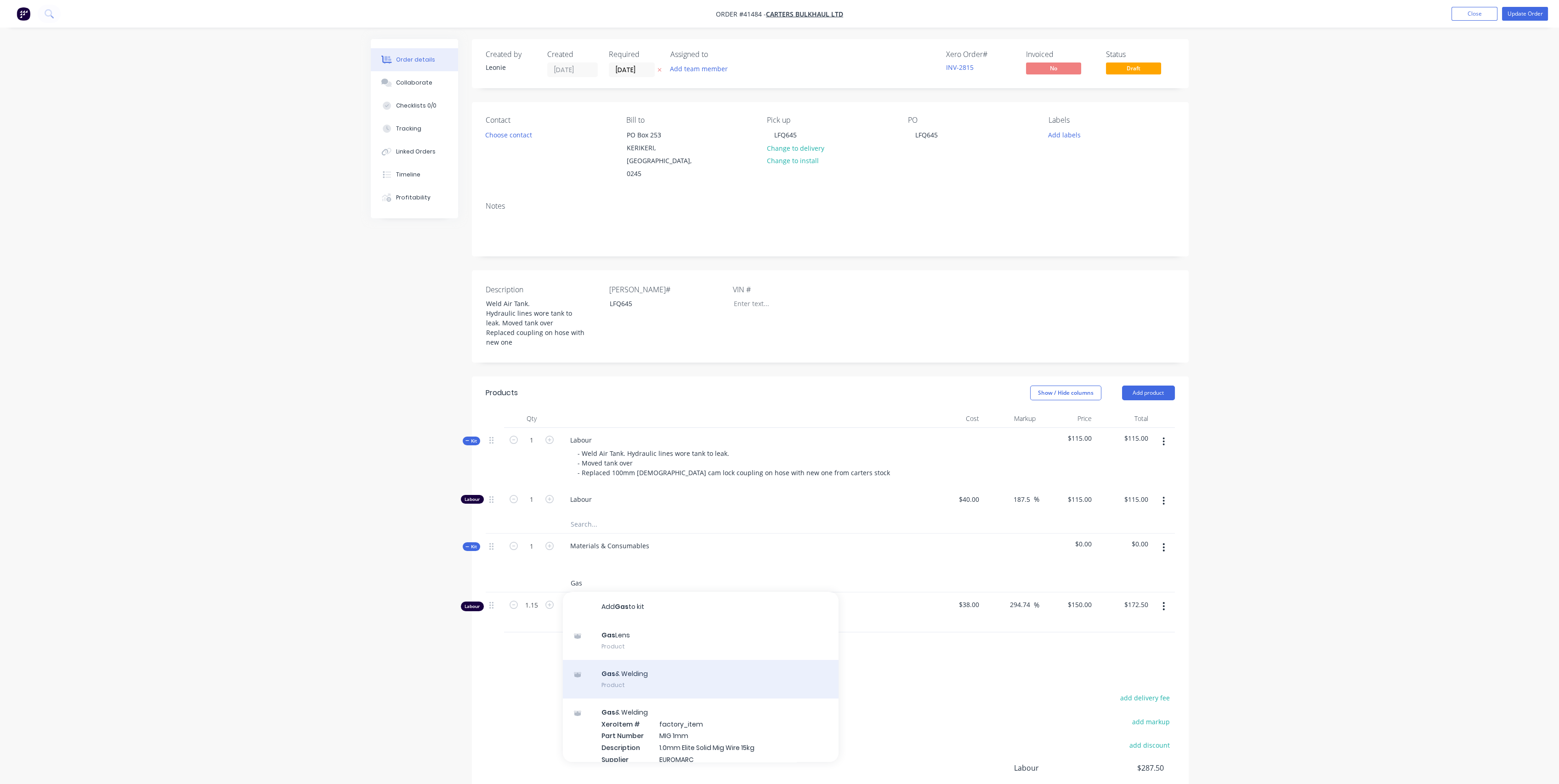
type input "Gas"
click at [654, 660] on div "Gas & Welding Product" at bounding box center [701, 679] width 276 height 38
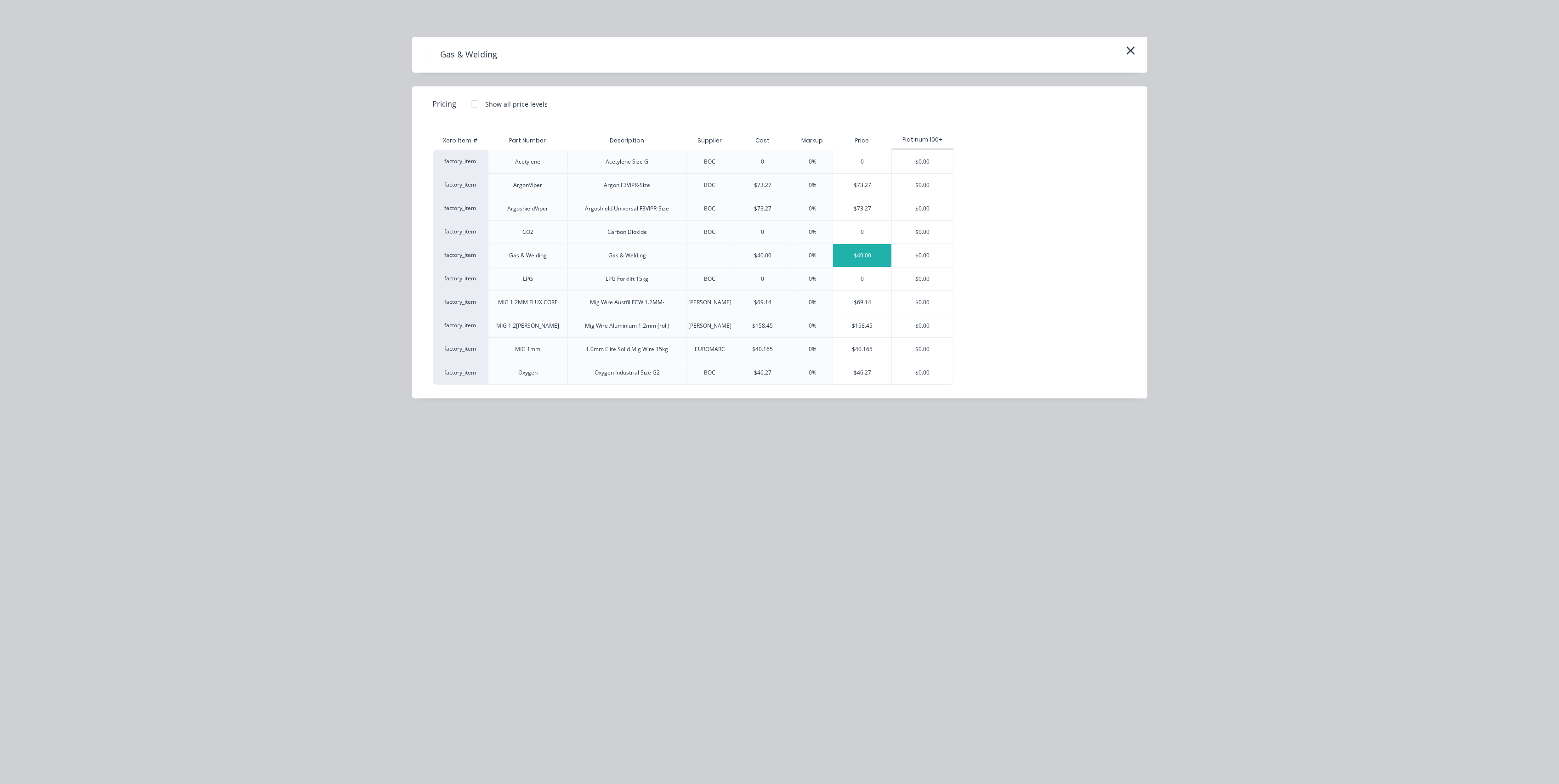
click at [860, 256] on div "$40.00" at bounding box center [862, 256] width 58 height 23
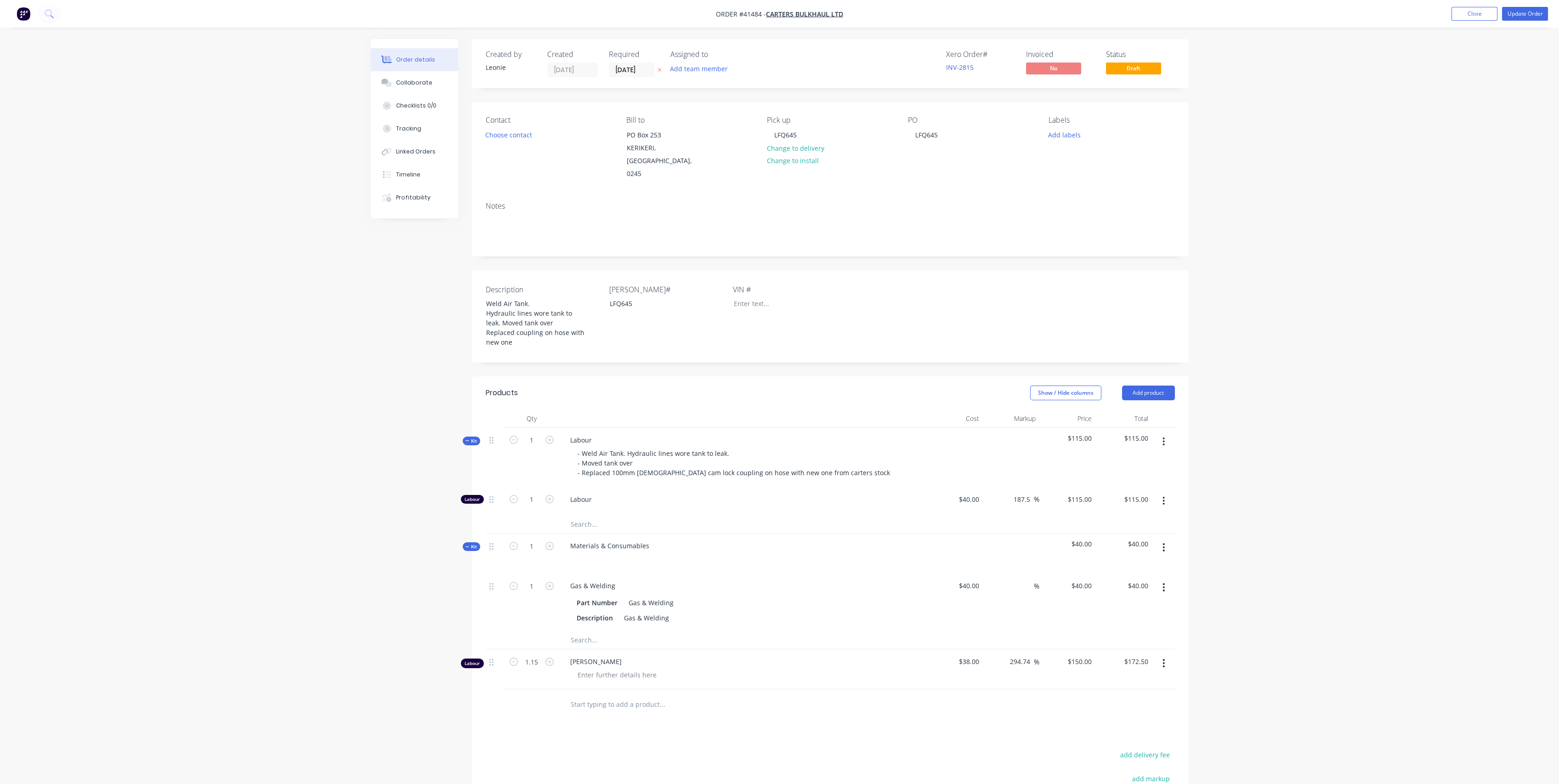
click at [1163, 659] on icon "button" at bounding box center [1163, 663] width 2 height 9
click at [1124, 735] on div "Delete" at bounding box center [1131, 742] width 71 height 13
drag, startPoint x: 474, startPoint y: 535, endPoint x: 467, endPoint y: 509, distance: 26.9
click at [474, 543] on span "Kit" at bounding box center [472, 546] width 12 height 7
click at [469, 438] on span "Kit" at bounding box center [472, 441] width 12 height 7
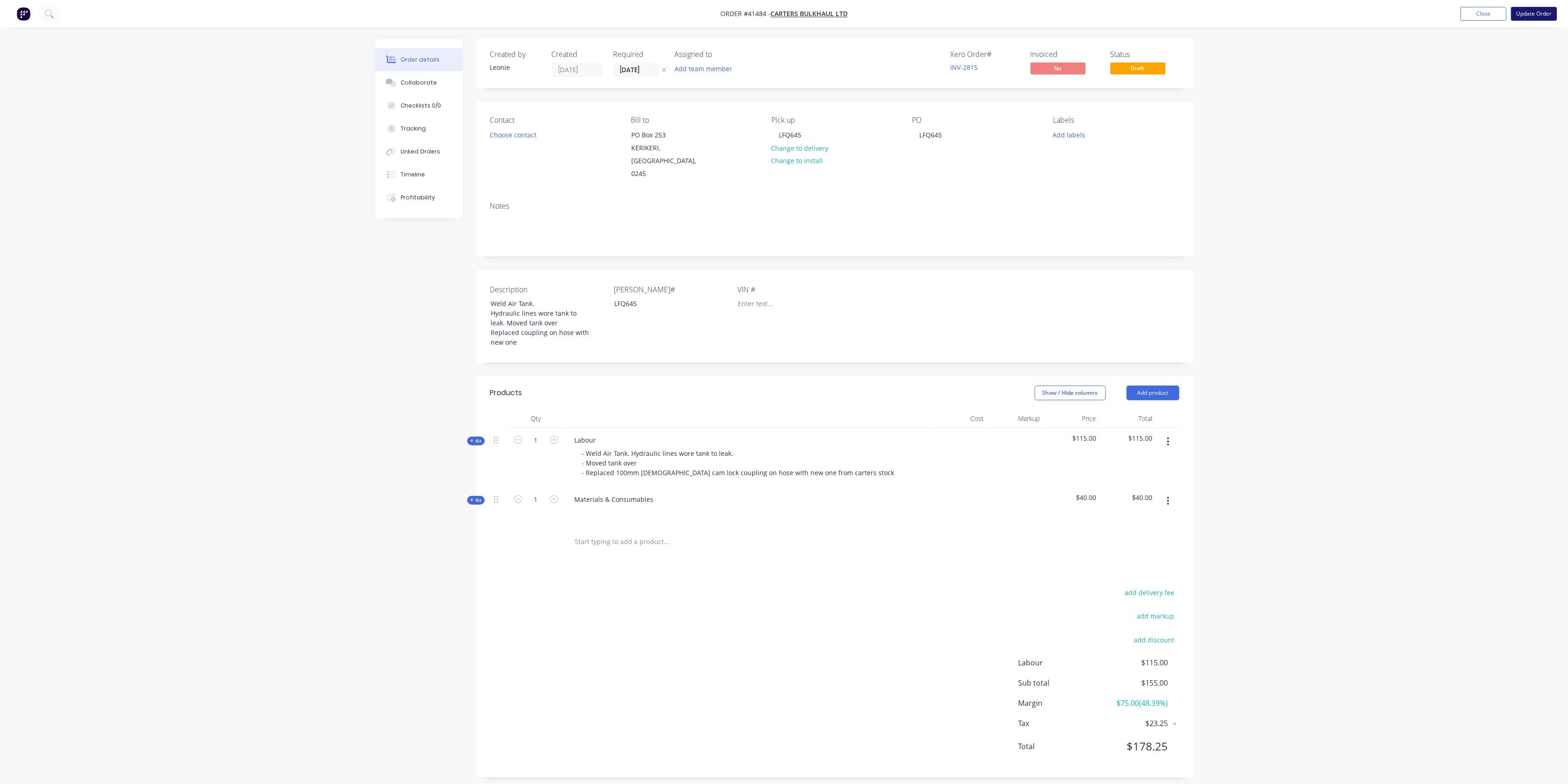
click at [1533, 15] on button "Update Order" at bounding box center [1533, 13] width 46 height 14
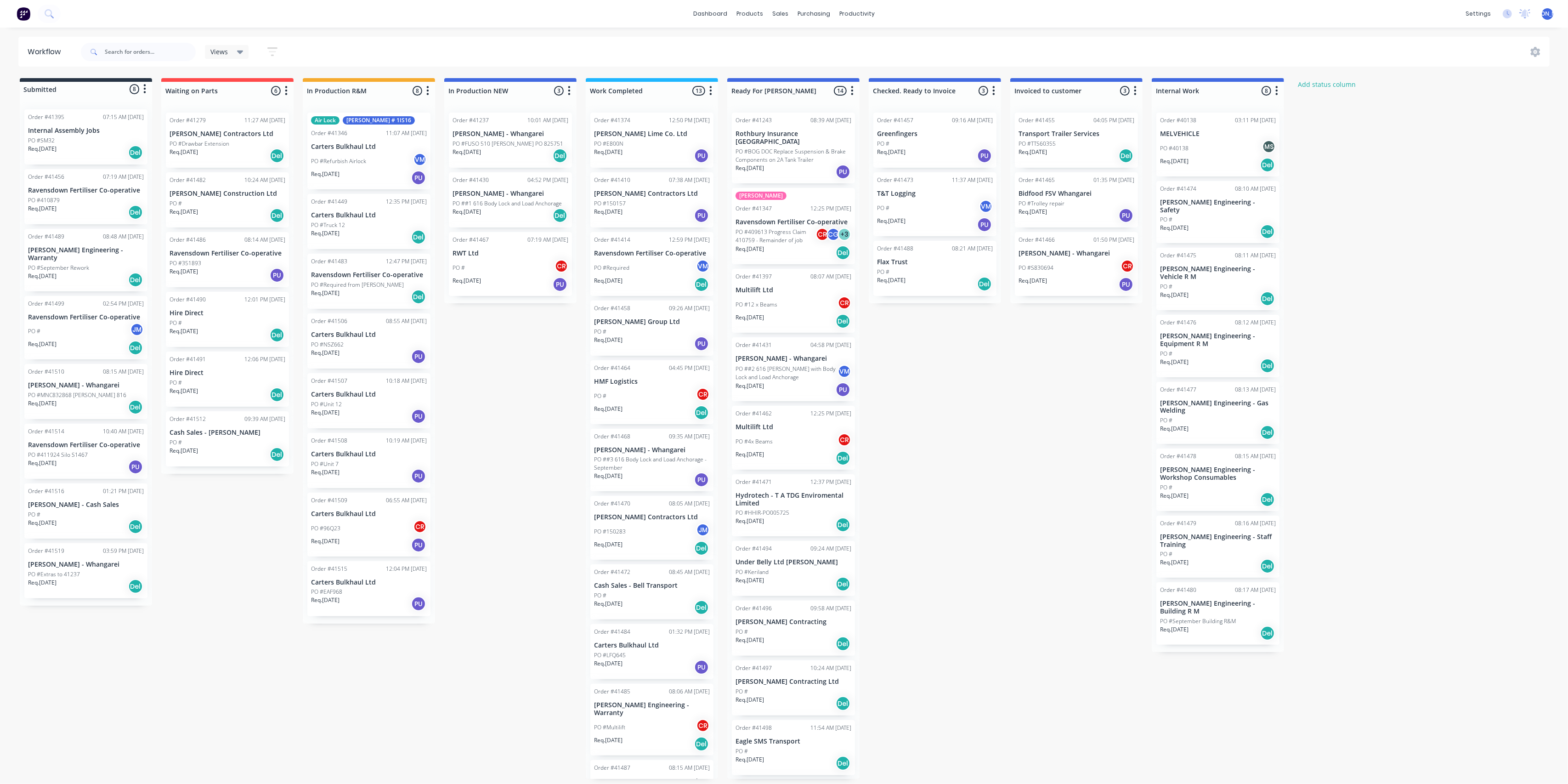
click at [670, 649] on div "Order #41484 01:32 PM [DATE] Carters Bulkhaul Ltd PO #LFQ645 Req. [DATE] PU" at bounding box center [652, 651] width 123 height 55
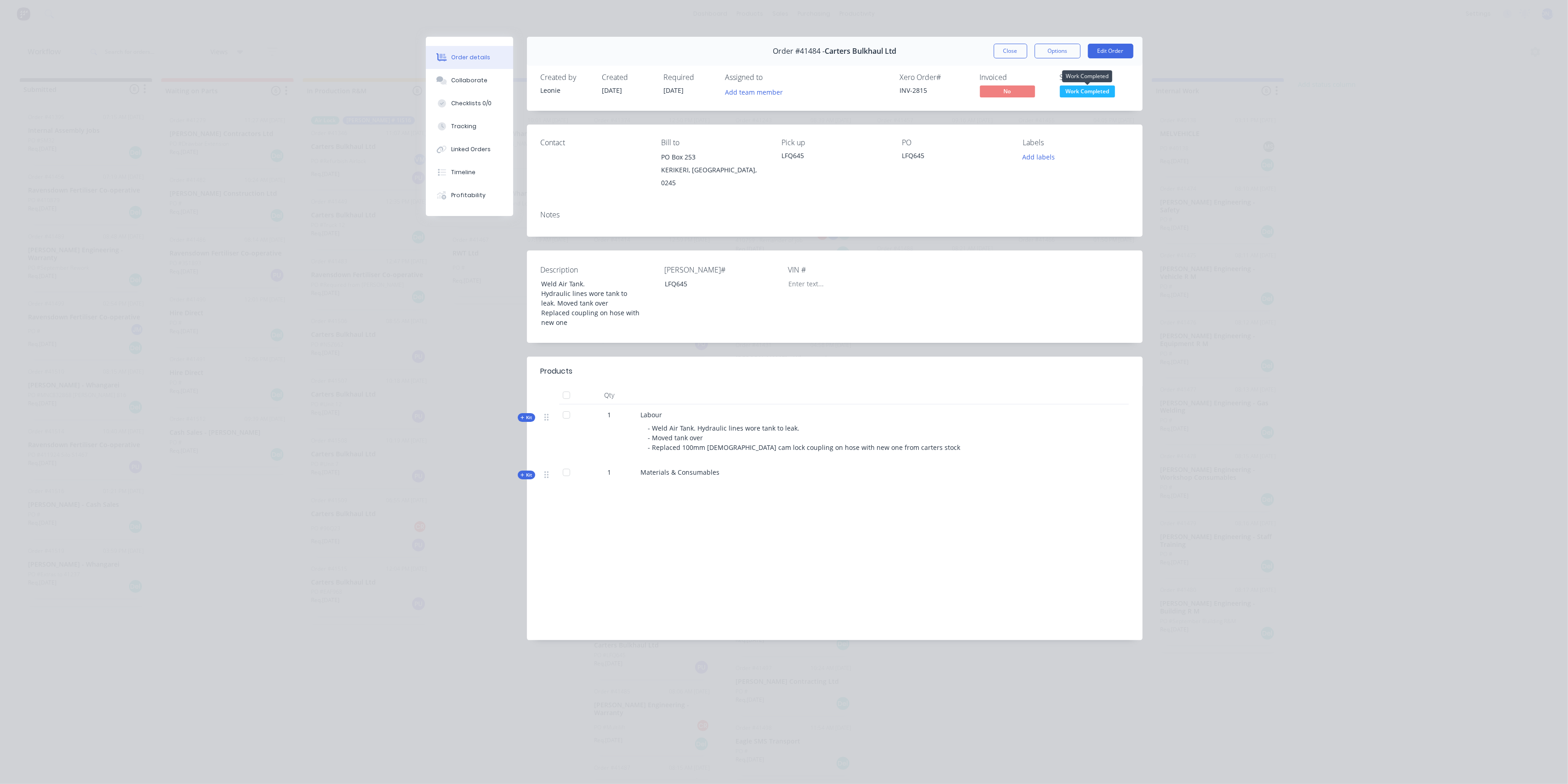
click at [1096, 90] on span "Work Completed" at bounding box center [1087, 91] width 55 height 12
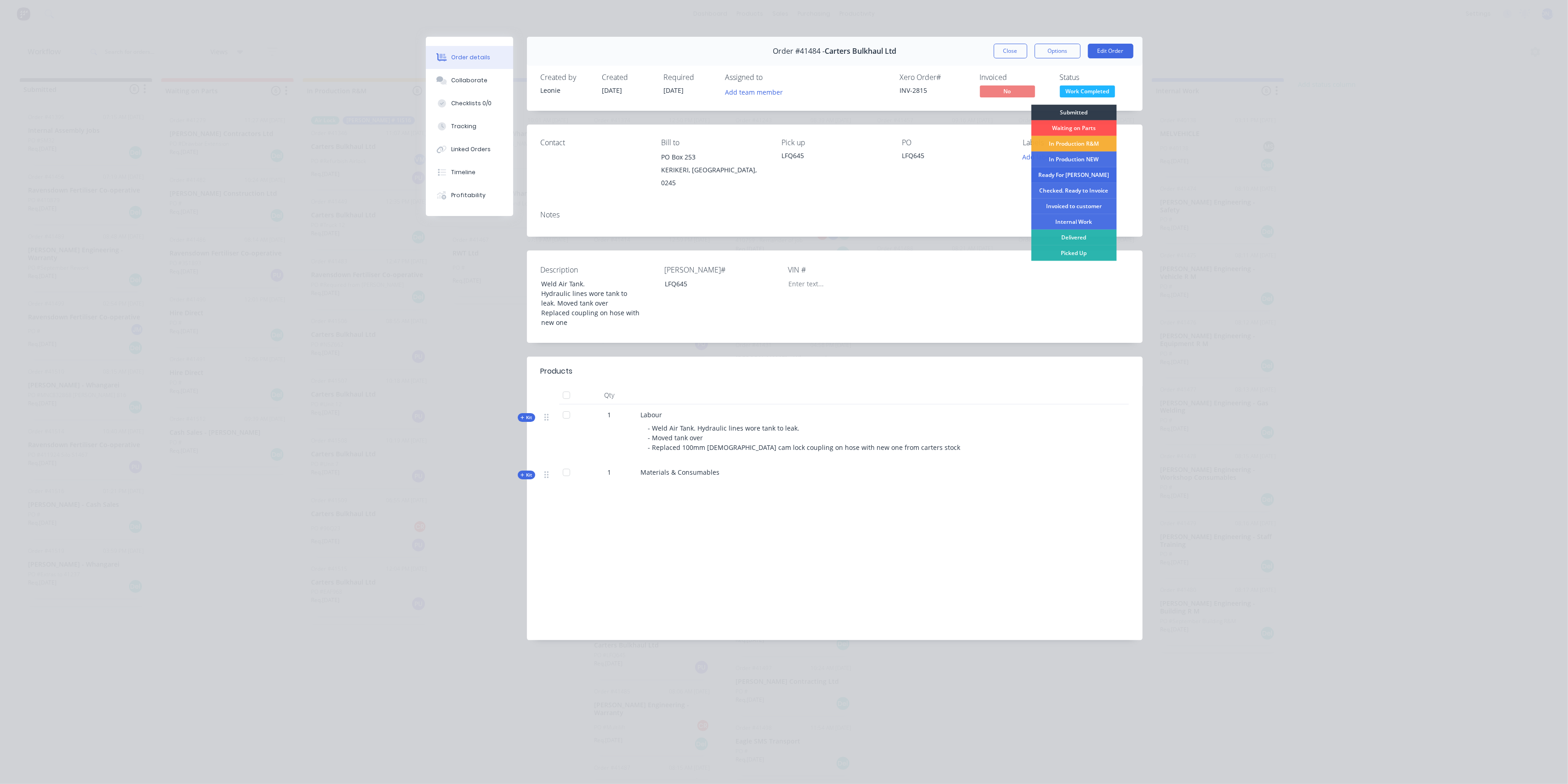
click at [1090, 172] on div "Ready For [PERSON_NAME]" at bounding box center [1074, 175] width 85 height 16
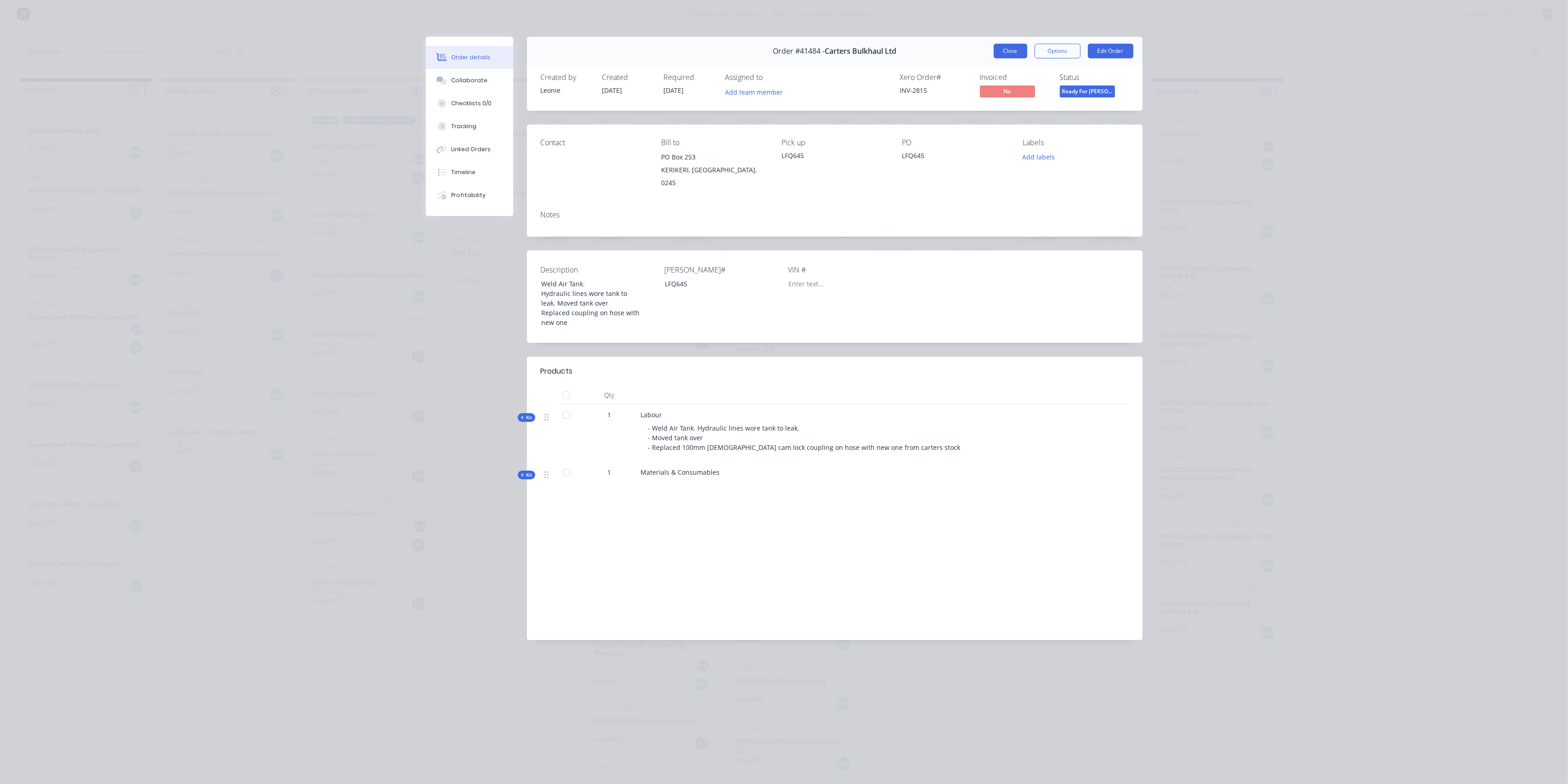
click at [1003, 54] on button "Close" at bounding box center [1010, 51] width 33 height 15
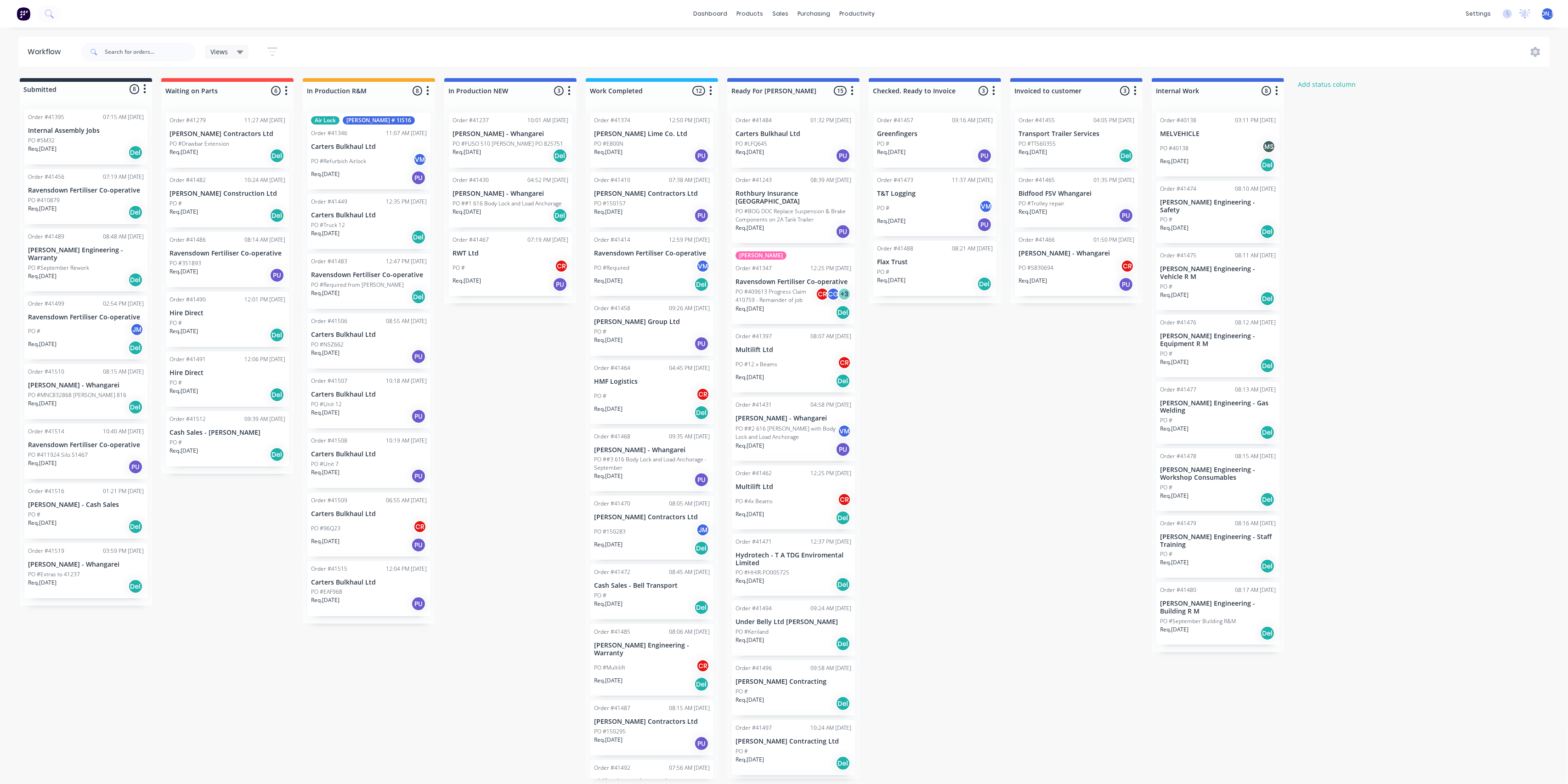
click at [658, 597] on div "PO #" at bounding box center [652, 595] width 116 height 9
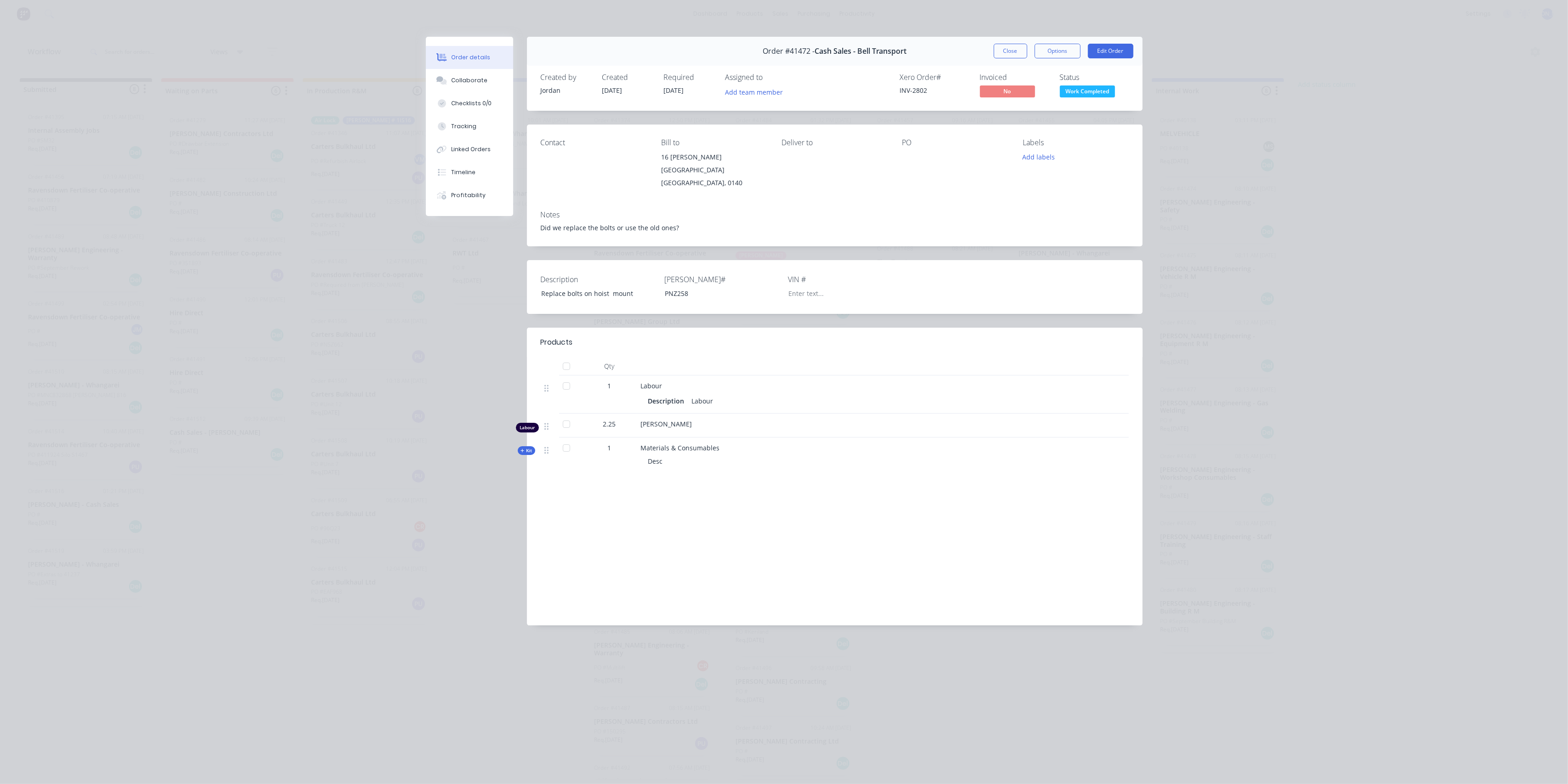
click at [525, 506] on div "Order #41472 - Cash Sales - Bell Transport Close Options Edit Order Created by …" at bounding box center [784, 337] width 716 height 602
click at [483, 125] on button "Tracking" at bounding box center [469, 127] width 87 height 23
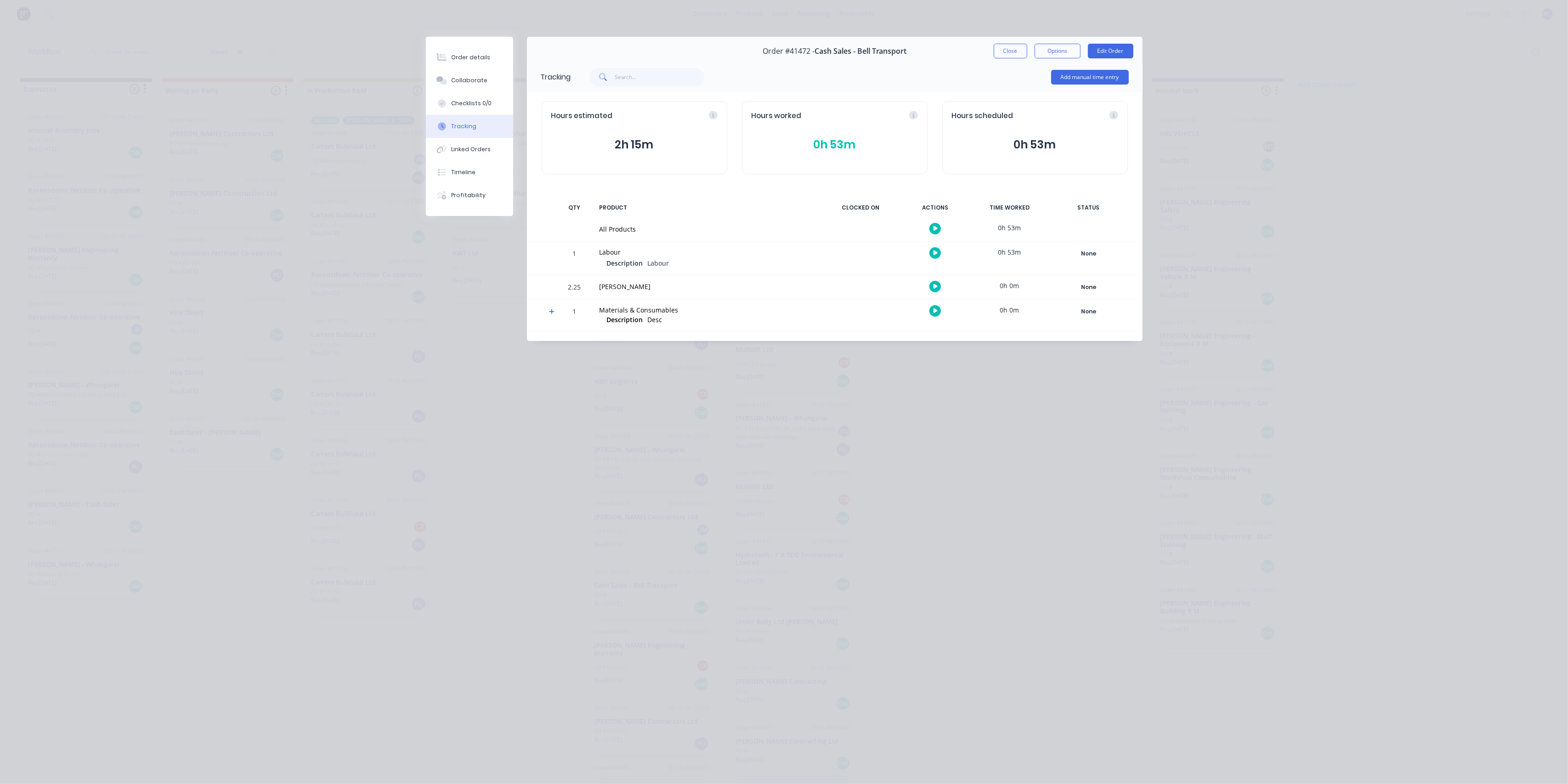
click at [483, 125] on button "Tracking" at bounding box center [469, 127] width 87 height 23
click at [827, 152] on button "0h 53m" at bounding box center [835, 144] width 166 height 18
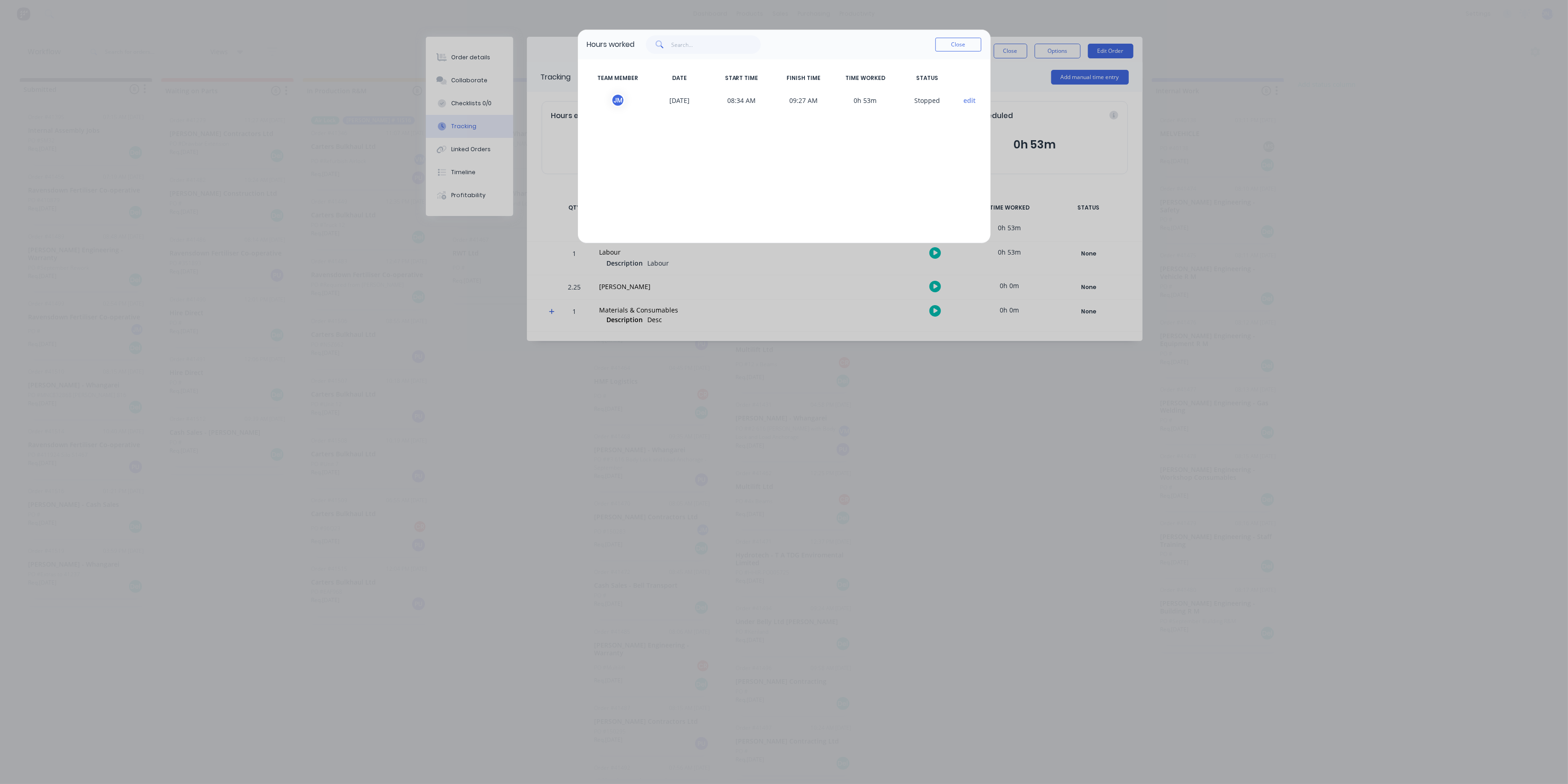
drag, startPoint x: 827, startPoint y: 396, endPoint x: 838, endPoint y: 298, distance: 98.6
click at [827, 396] on div "Hours worked Close TEAM MEMBER DATE START TIME FINISH TIME TIME WORKED STATUS […" at bounding box center [784, 392] width 1568 height 784
click at [945, 44] on button "Close" at bounding box center [958, 44] width 46 height 14
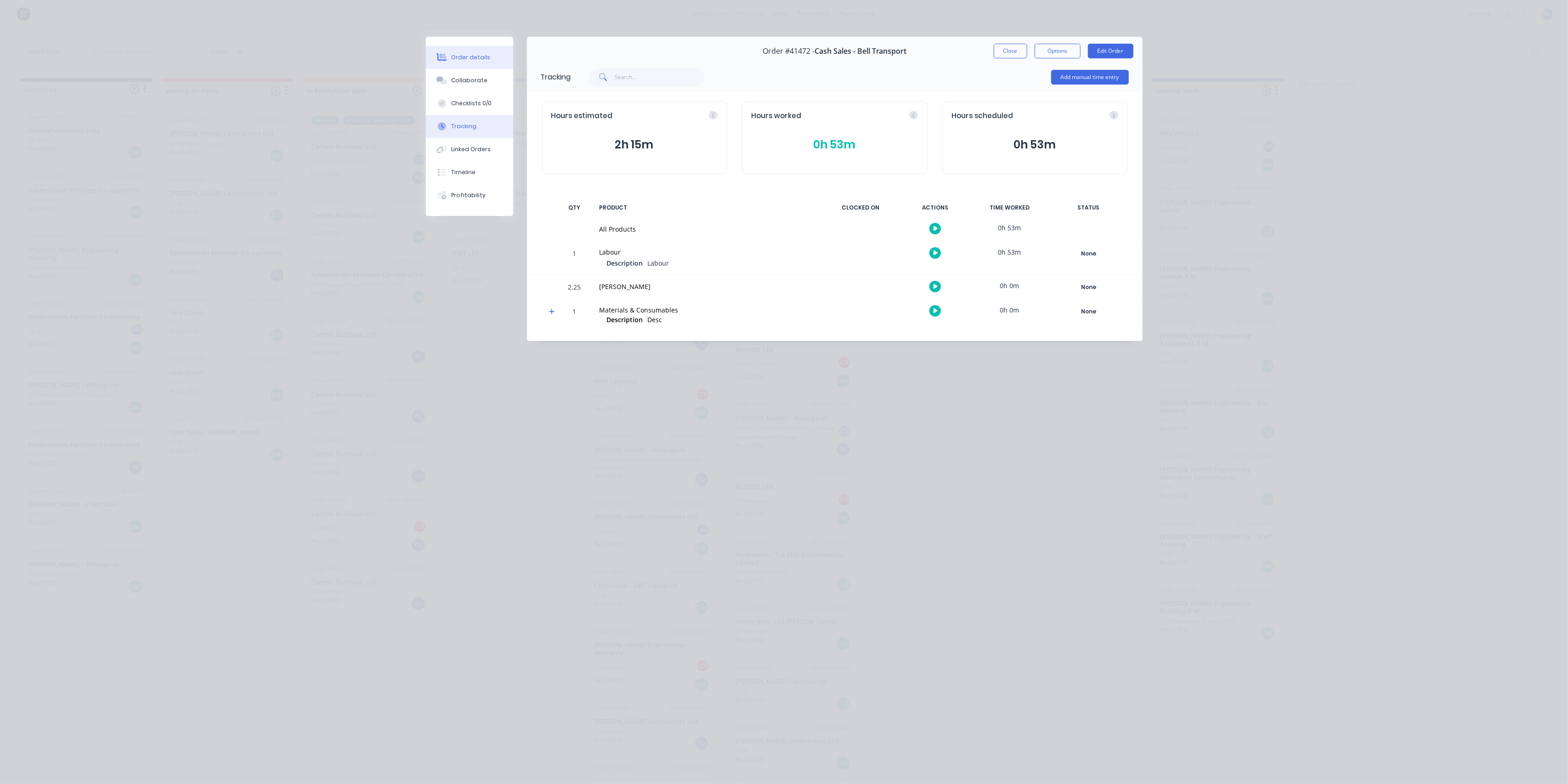
click at [452, 54] on div "Order details" at bounding box center [471, 58] width 39 height 9
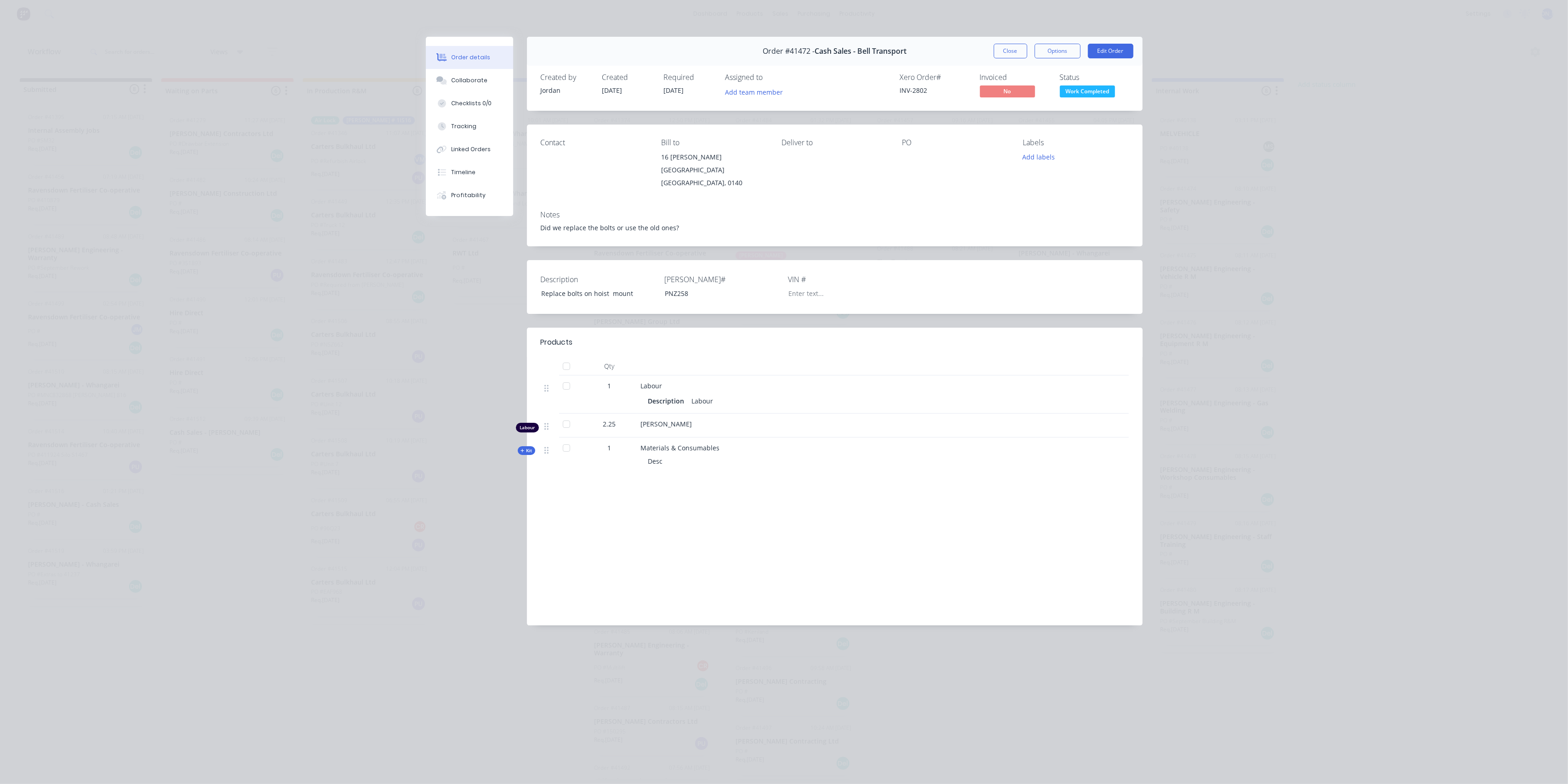
click at [676, 452] on div "Desc" at bounding box center [821, 461] width 360 height 17
click at [1108, 52] on button "Edit Order" at bounding box center [1110, 51] width 46 height 15
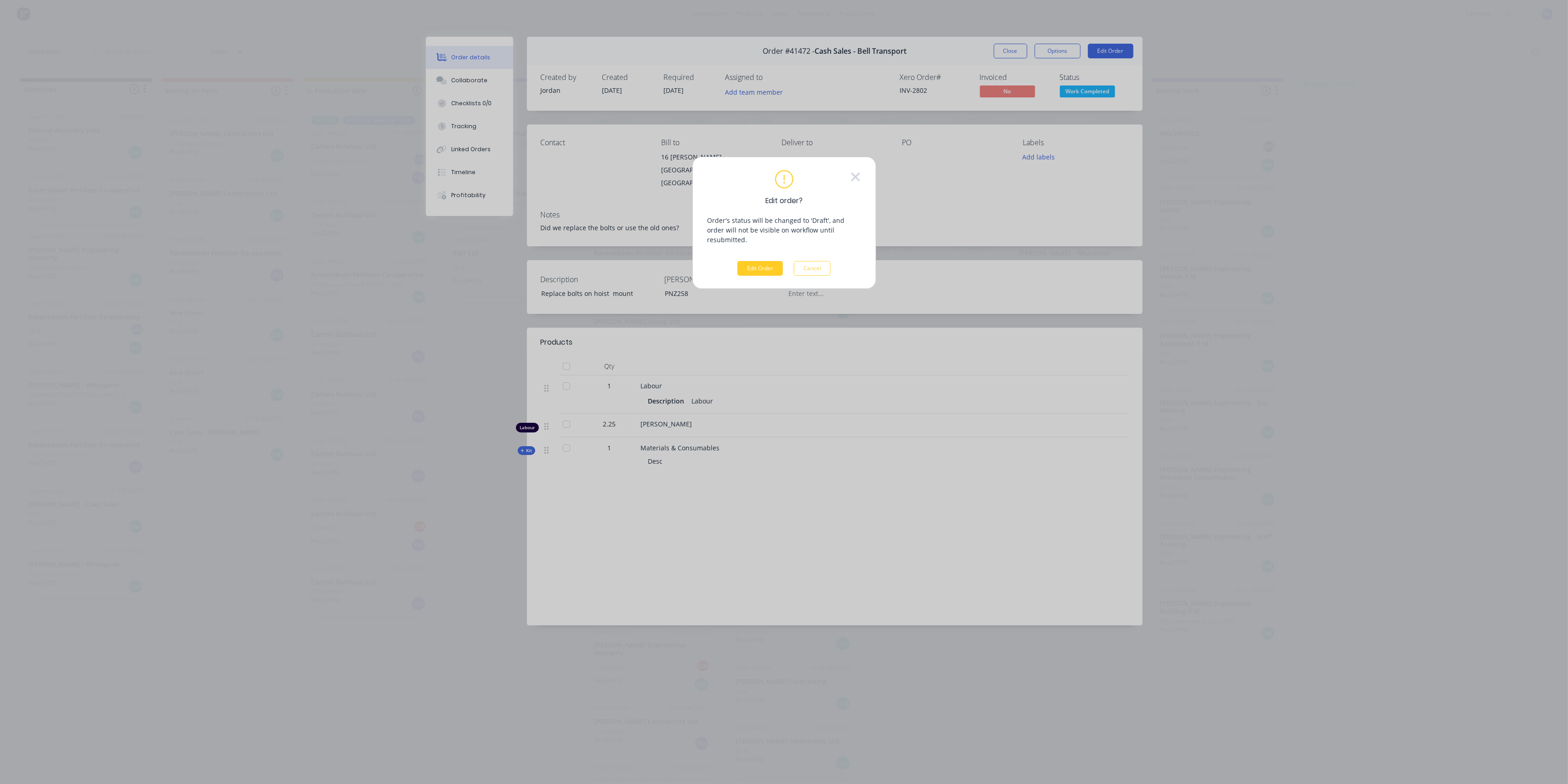
click at [766, 261] on button "Edit Order" at bounding box center [760, 268] width 46 height 15
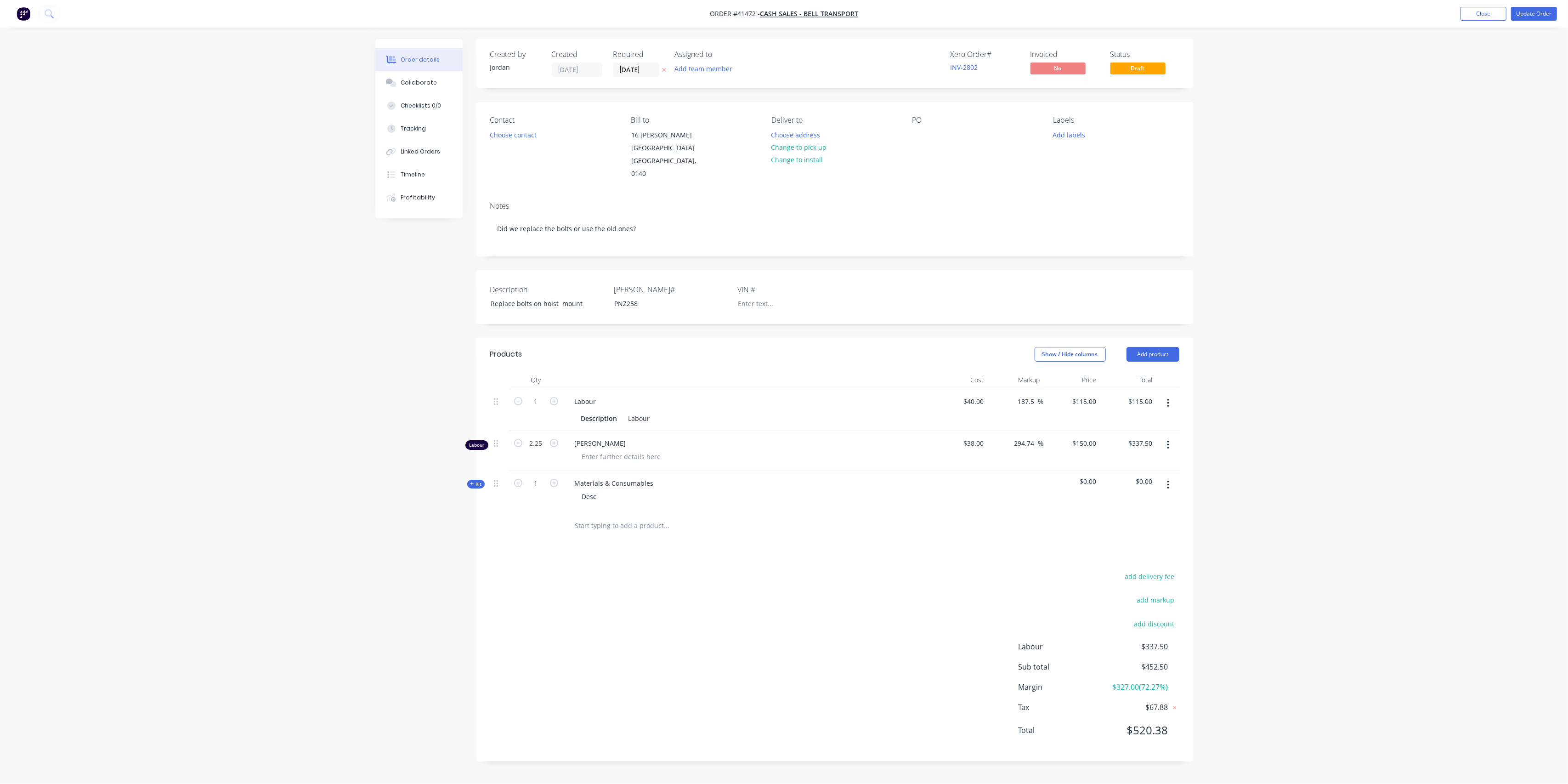
click at [1172, 436] on button "button" at bounding box center [1167, 444] width 21 height 16
click at [1125, 517] on div "Delete" at bounding box center [1136, 524] width 71 height 13
click at [478, 441] on span "Kit" at bounding box center [476, 444] width 12 height 7
click at [598, 456] on div "Materials & Consumables Desc" at bounding box center [747, 451] width 368 height 40
drag, startPoint x: 598, startPoint y: 445, endPoint x: 563, endPoint y: 440, distance: 35.4
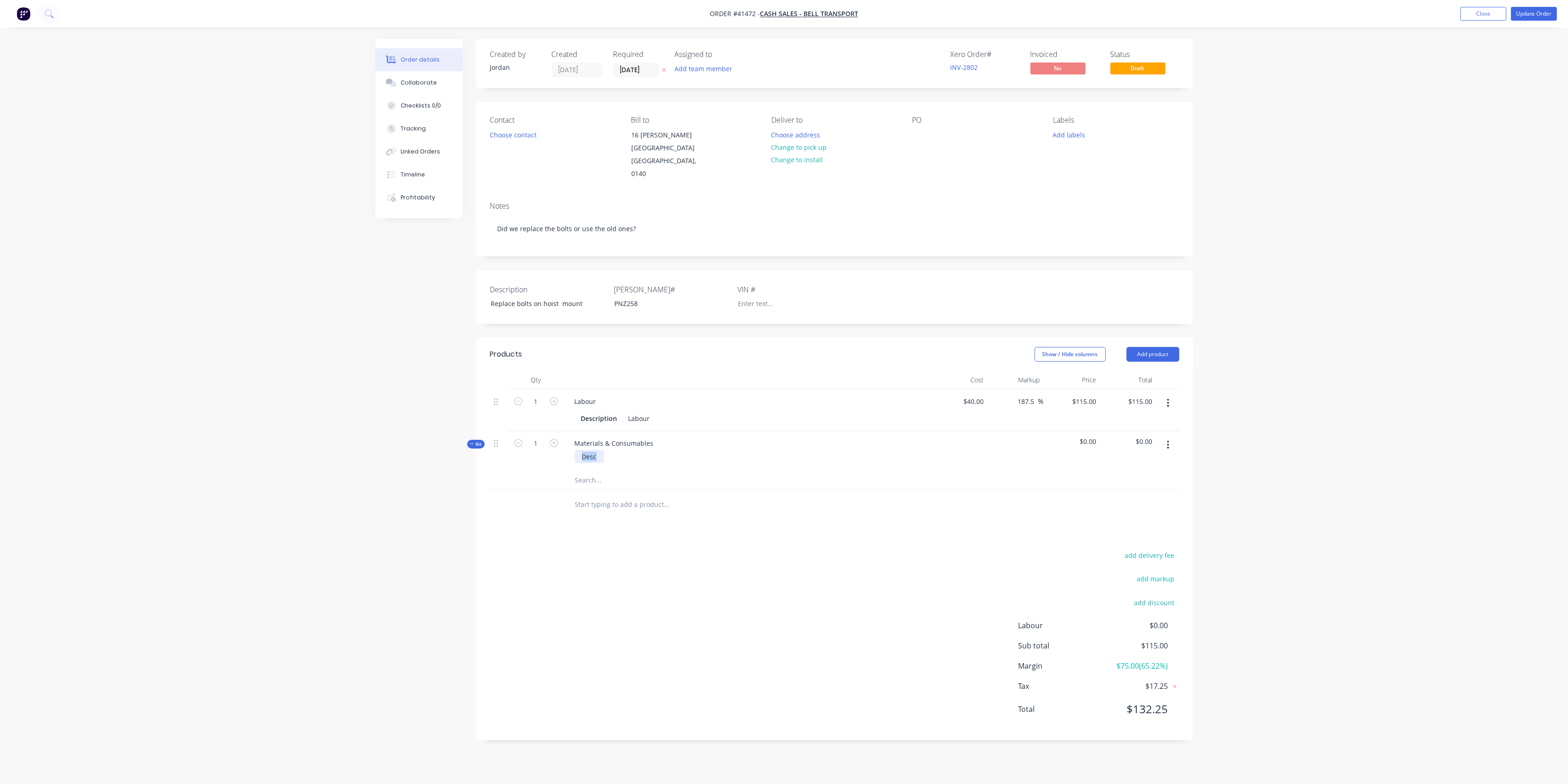
click at [565, 439] on div "Materials & Consumables Desc" at bounding box center [747, 451] width 368 height 40
click at [591, 471] on input "text" at bounding box center [667, 480] width 184 height 18
click at [1171, 436] on button "button" at bounding box center [1167, 444] width 21 height 16
click at [1133, 517] on div "Delete" at bounding box center [1136, 524] width 71 height 13
click at [424, 123] on button "Tracking" at bounding box center [419, 128] width 87 height 23
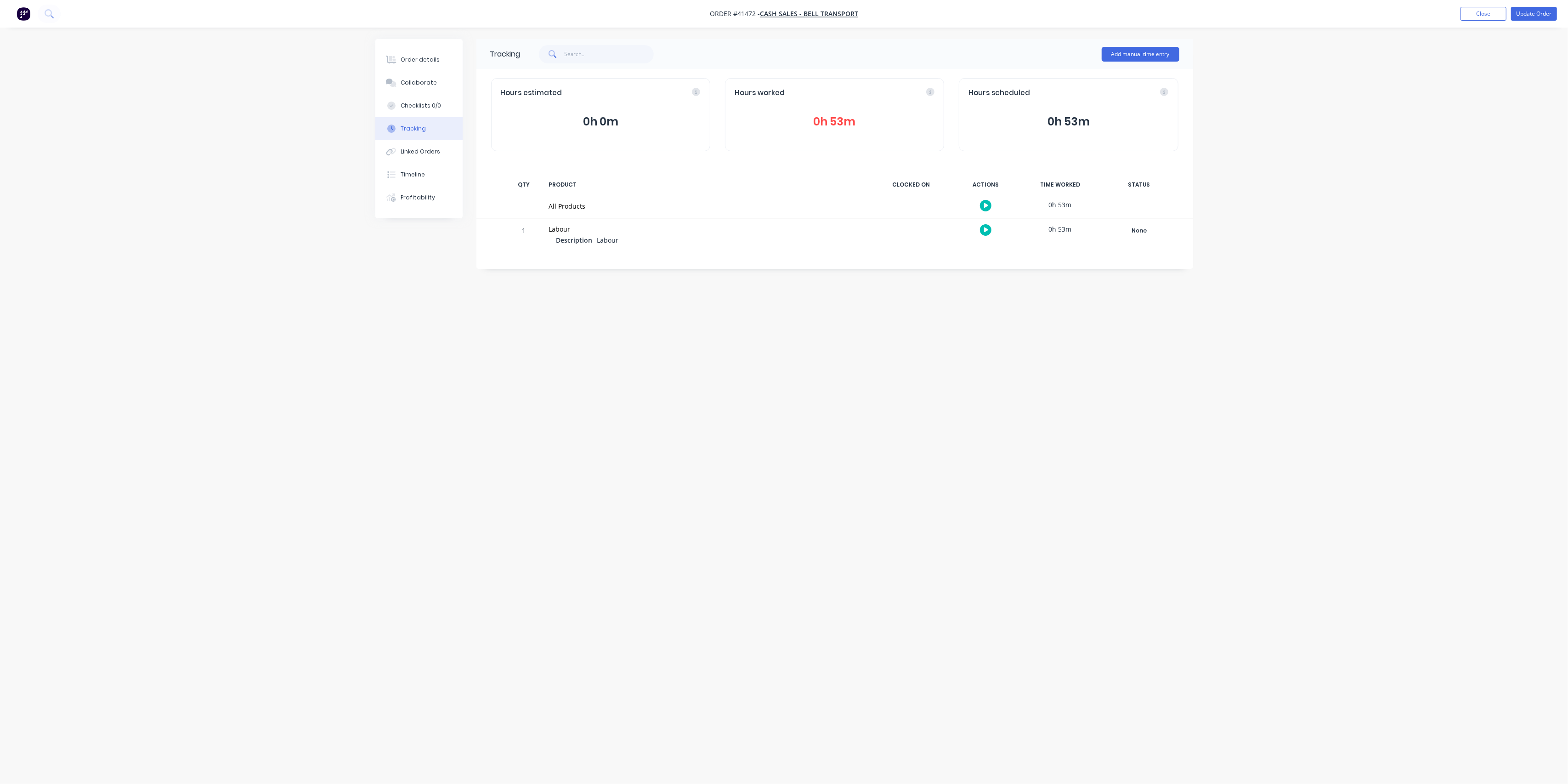
click at [598, 238] on span "Labour" at bounding box center [607, 240] width 21 height 9
click at [624, 321] on div "Tracking Add manual time entry Hours estimated 0h 0m Hours worked 0h 53m Hours …" at bounding box center [784, 374] width 817 height 671
click at [551, 207] on div "All Products" at bounding box center [707, 206] width 317 height 10
click at [419, 58] on div "Order details" at bounding box center [420, 60] width 39 height 9
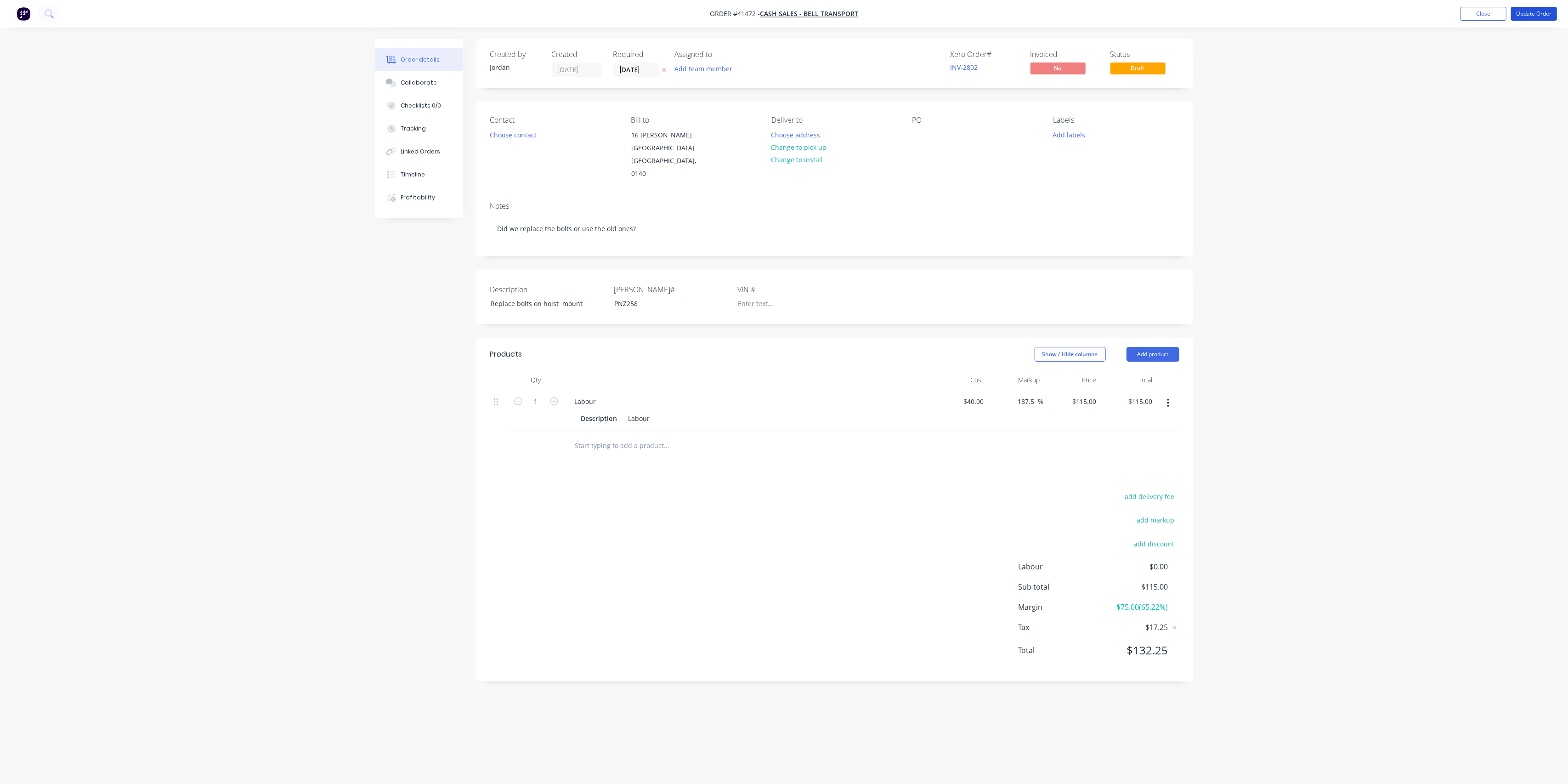
drag, startPoint x: 1533, startPoint y: 11, endPoint x: 1396, endPoint y: 181, distance: 218.3
click at [1401, 181] on div "Order #41472 - Cash Sales - Bell Transport Add product Close Update Order Order…" at bounding box center [784, 392] width 1568 height 784
click at [409, 79] on div "Collaborate" at bounding box center [419, 83] width 37 height 9
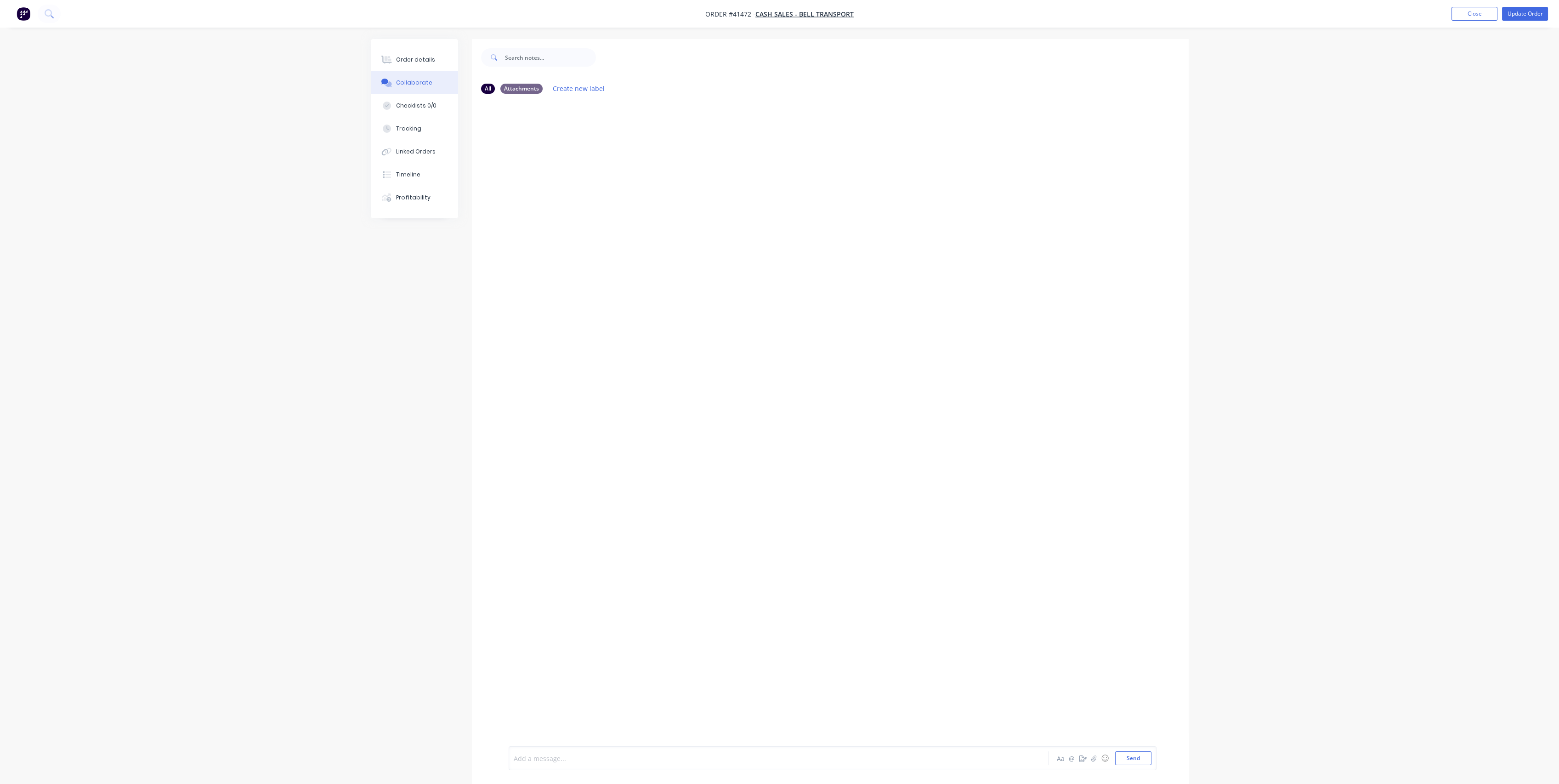
click at [597, 754] on div at bounding box center [753, 758] width 478 height 10
click at [1132, 761] on button "Send" at bounding box center [1133, 758] width 37 height 14
click at [408, 59] on div "Order details" at bounding box center [416, 60] width 39 height 9
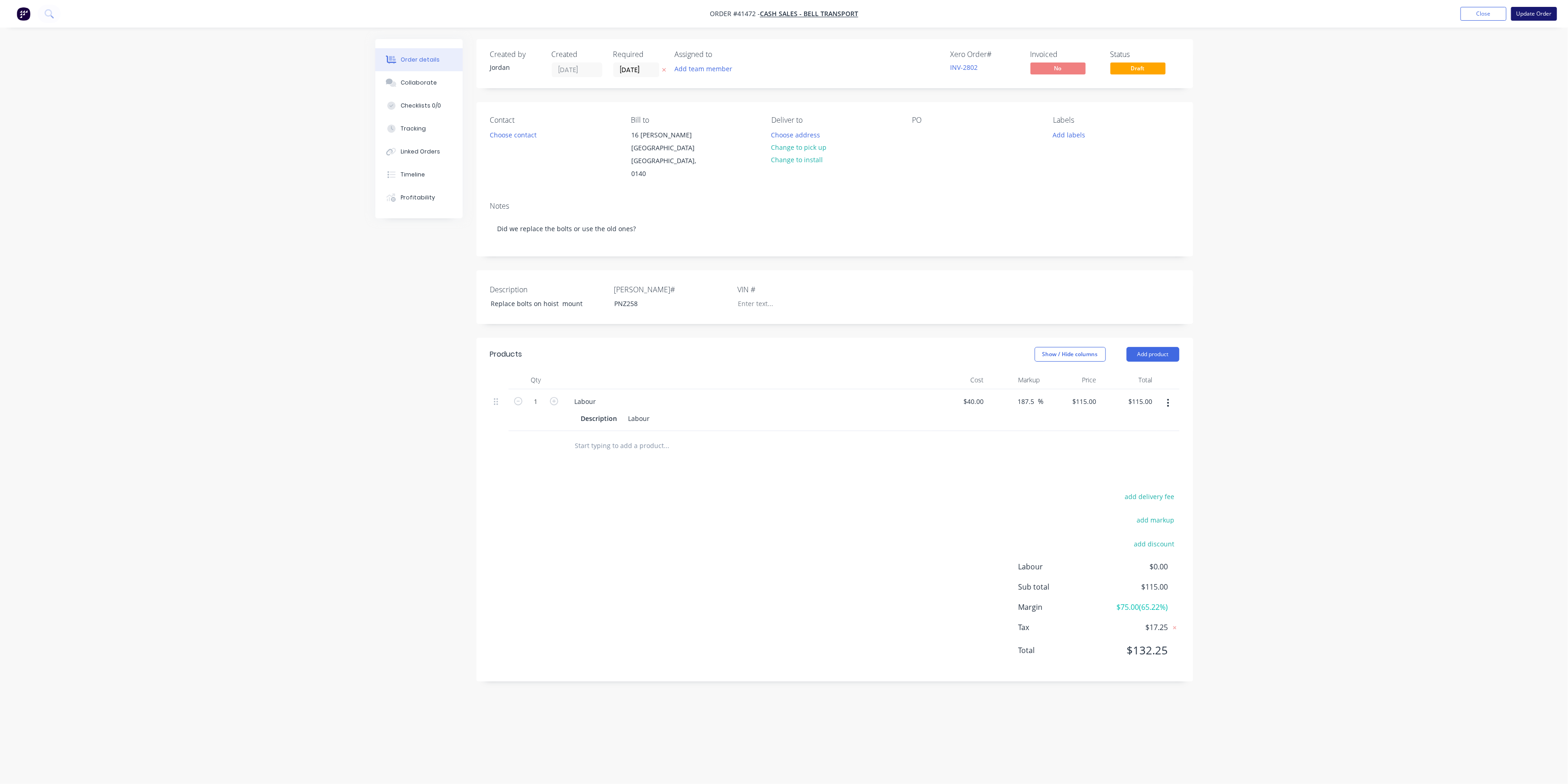
click at [1540, 14] on button "Update Order" at bounding box center [1533, 13] width 46 height 14
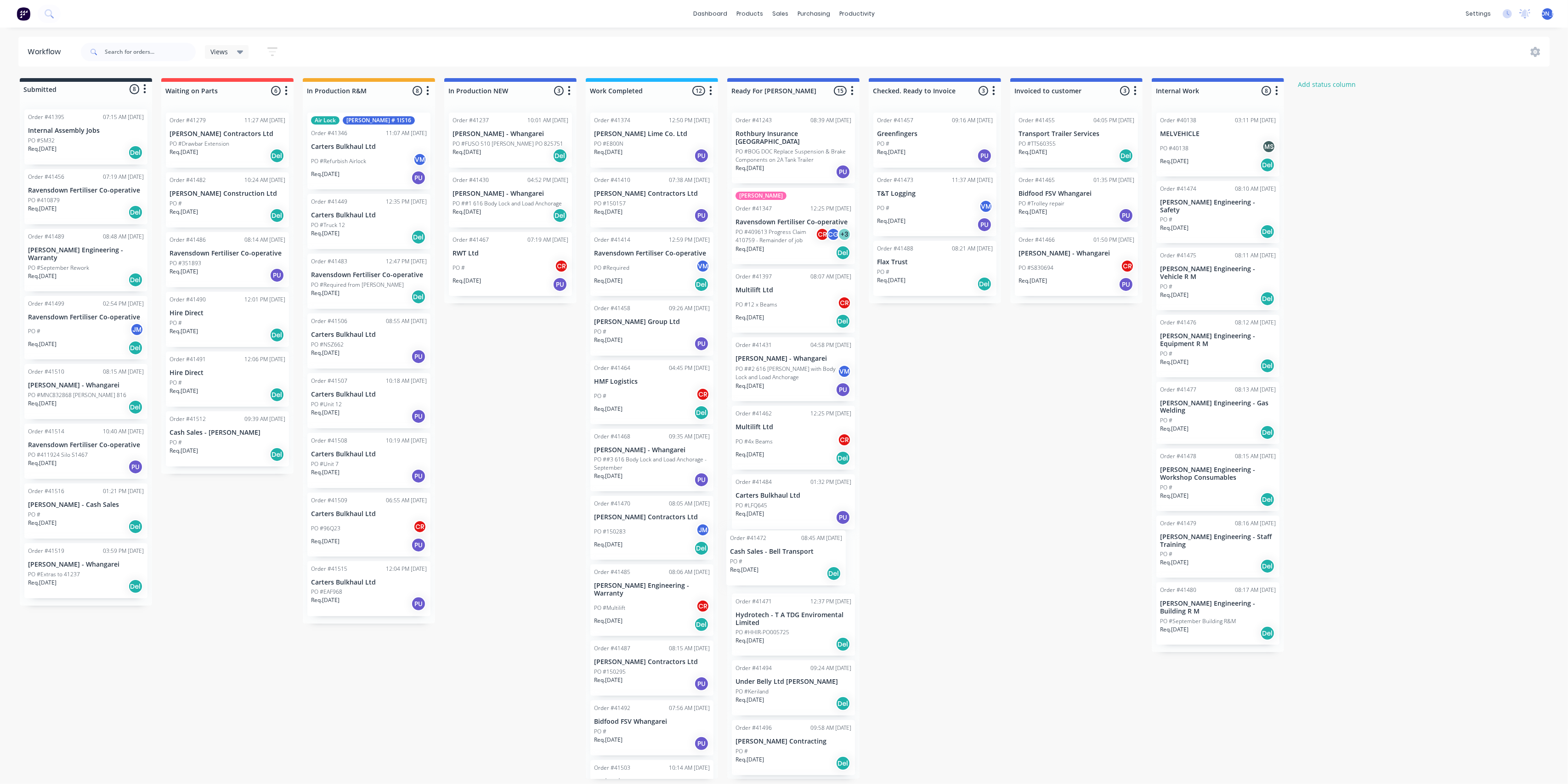
drag, startPoint x: 659, startPoint y: 590, endPoint x: 814, endPoint y: 553, distance: 159.4
click at [814, 553] on div "Submitted 8 Status colour #273444 hex #273444 Save Cancel Summaries Total order…" at bounding box center [759, 428] width 1532 height 701
click at [618, 515] on p "[PERSON_NAME] Contractors Ltd" at bounding box center [652, 517] width 116 height 8
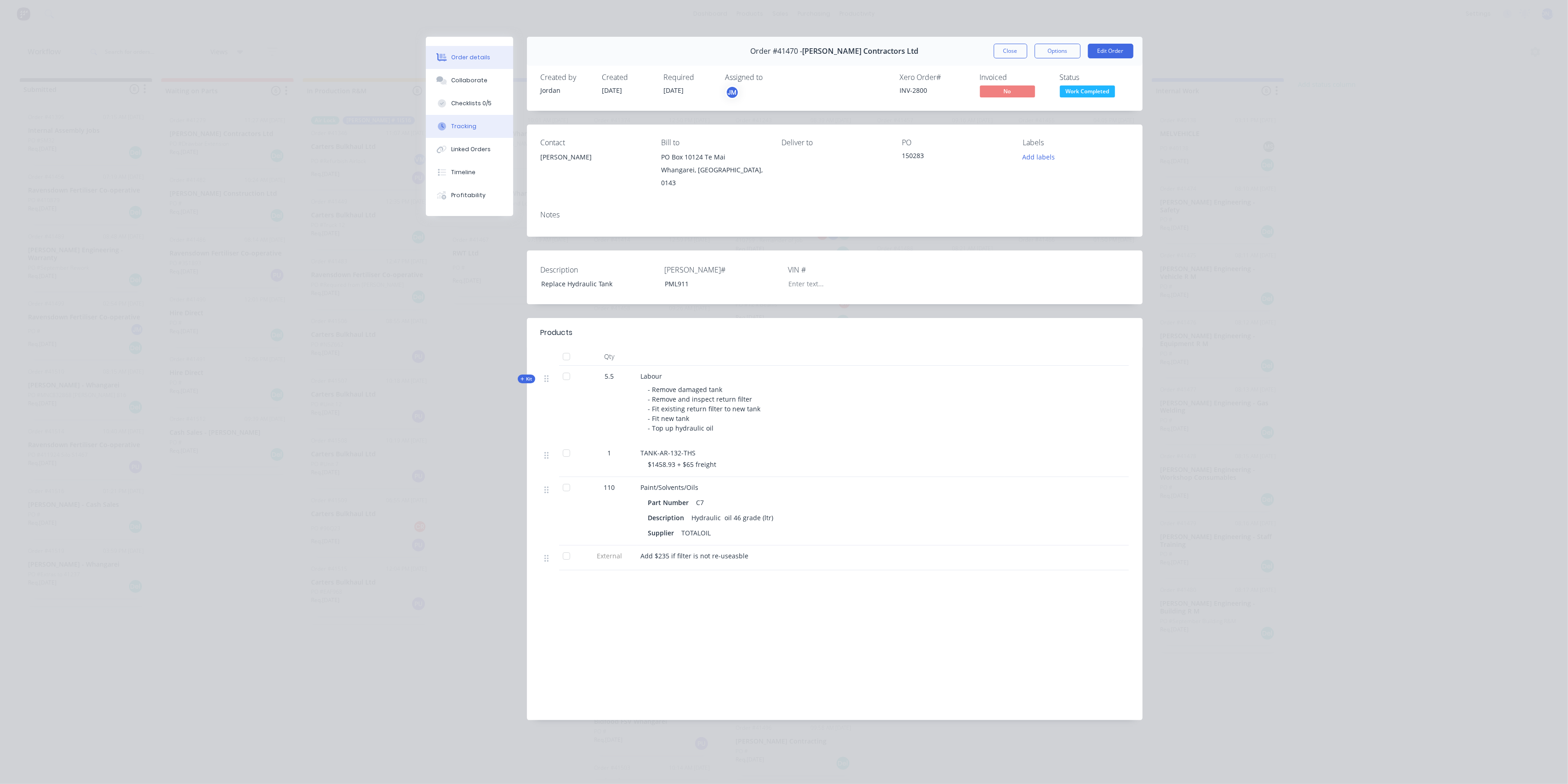
click at [472, 128] on div "Tracking" at bounding box center [464, 127] width 26 height 9
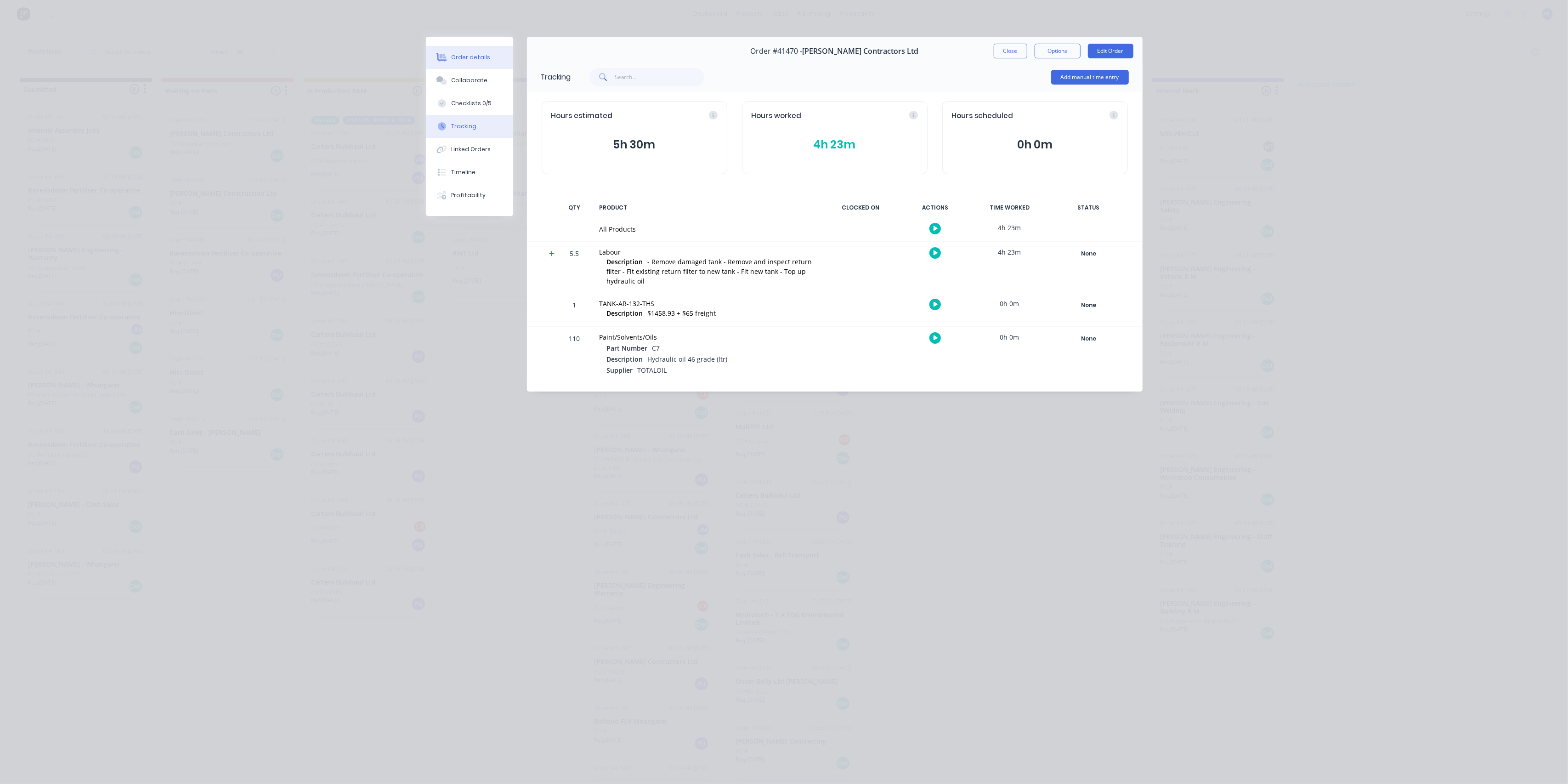
click at [467, 58] on div "Order details" at bounding box center [471, 58] width 39 height 9
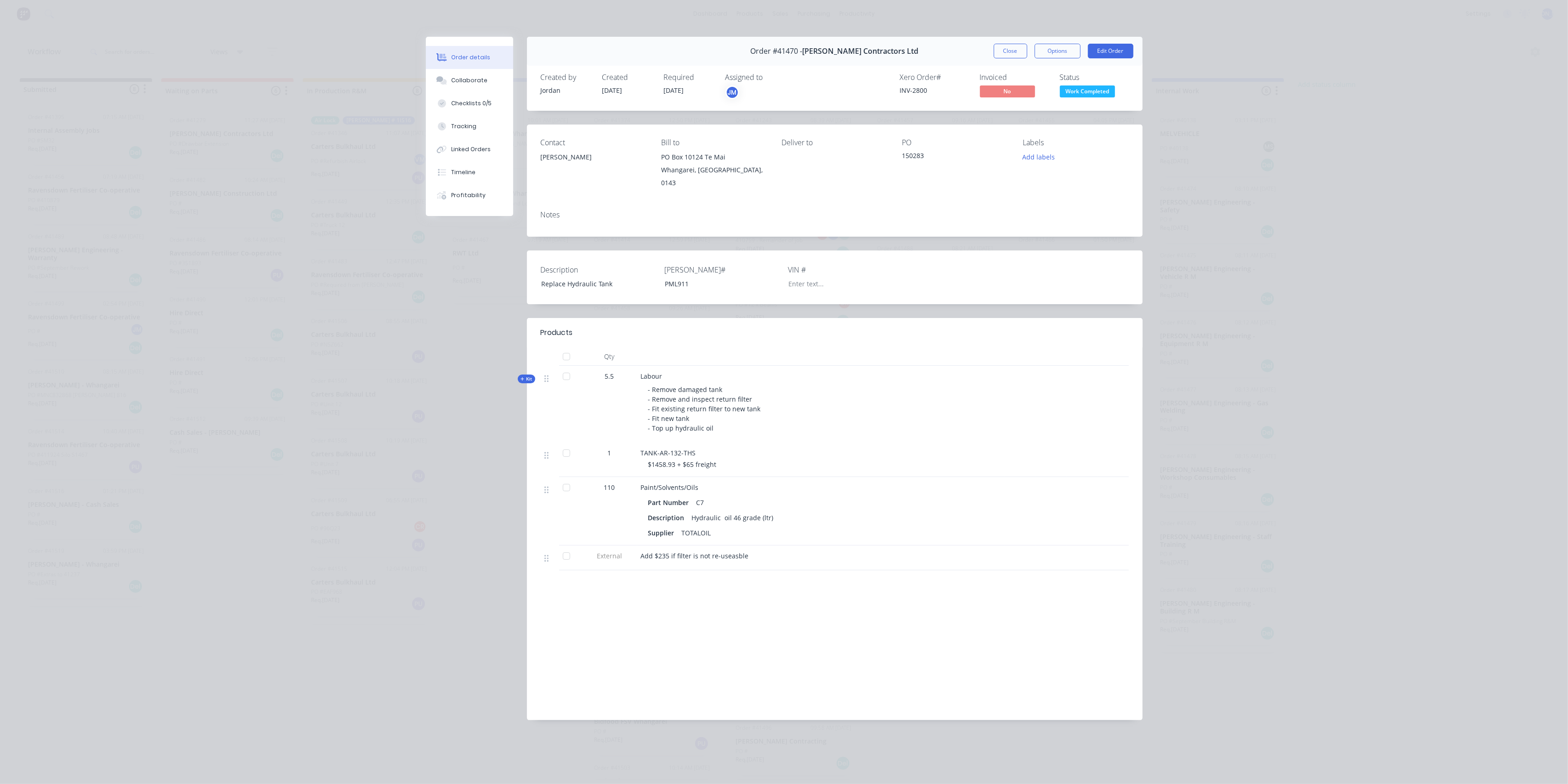
click at [523, 377] on icon at bounding box center [522, 379] width 4 height 5
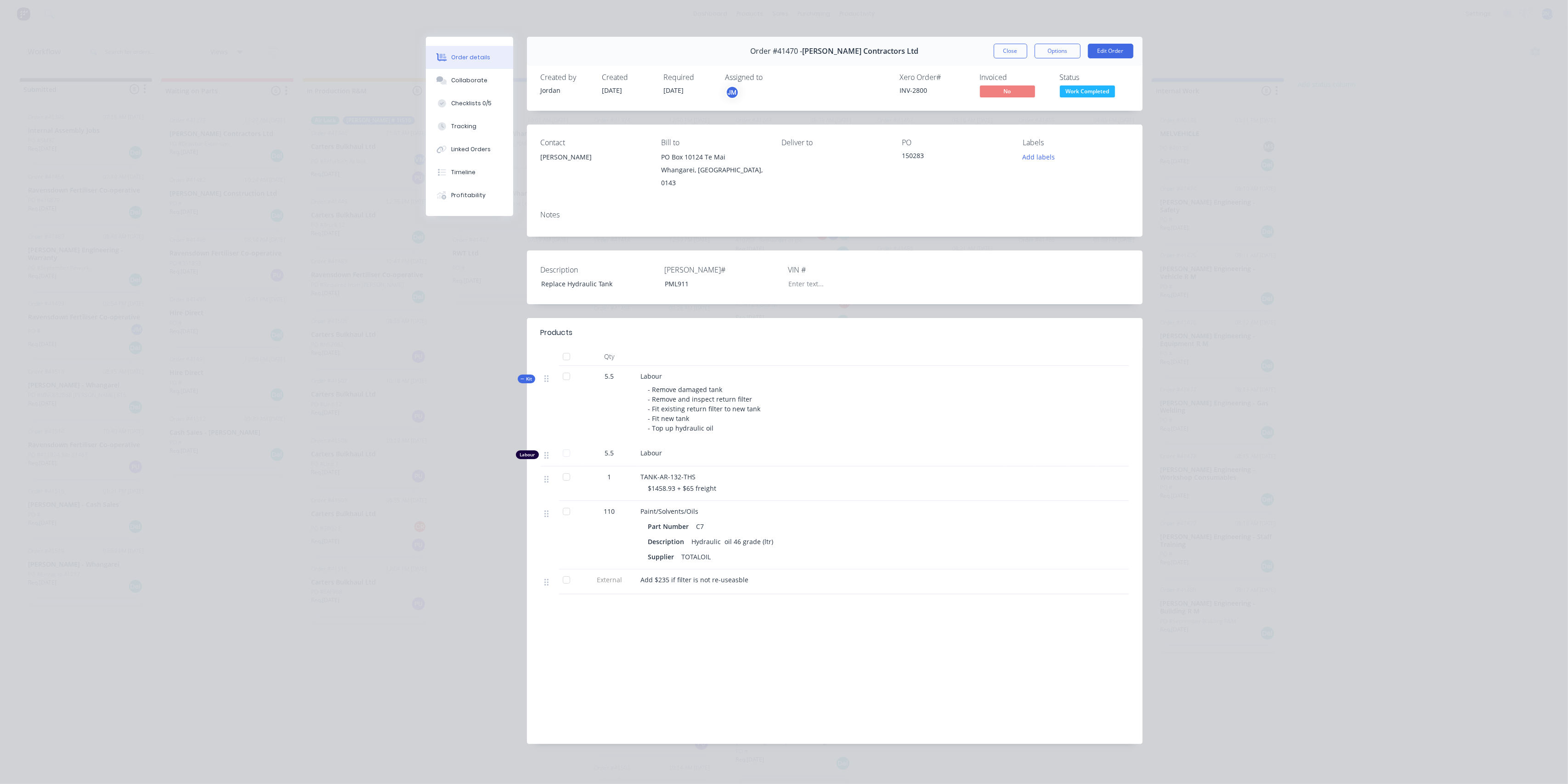
click at [527, 376] on span "Kit" at bounding box center [527, 379] width 12 height 7
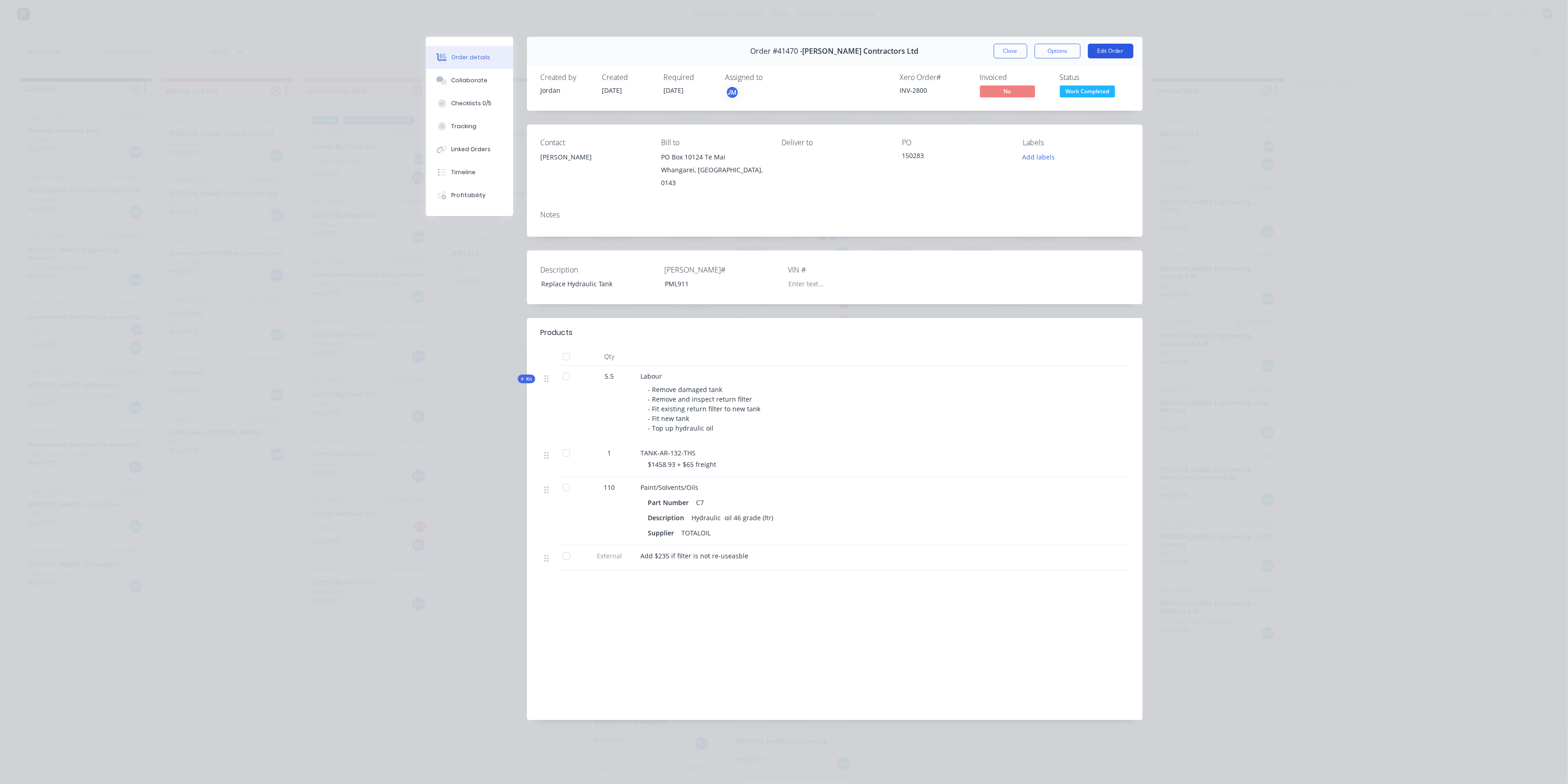
click at [1107, 51] on button "Edit Order" at bounding box center [1110, 51] width 46 height 15
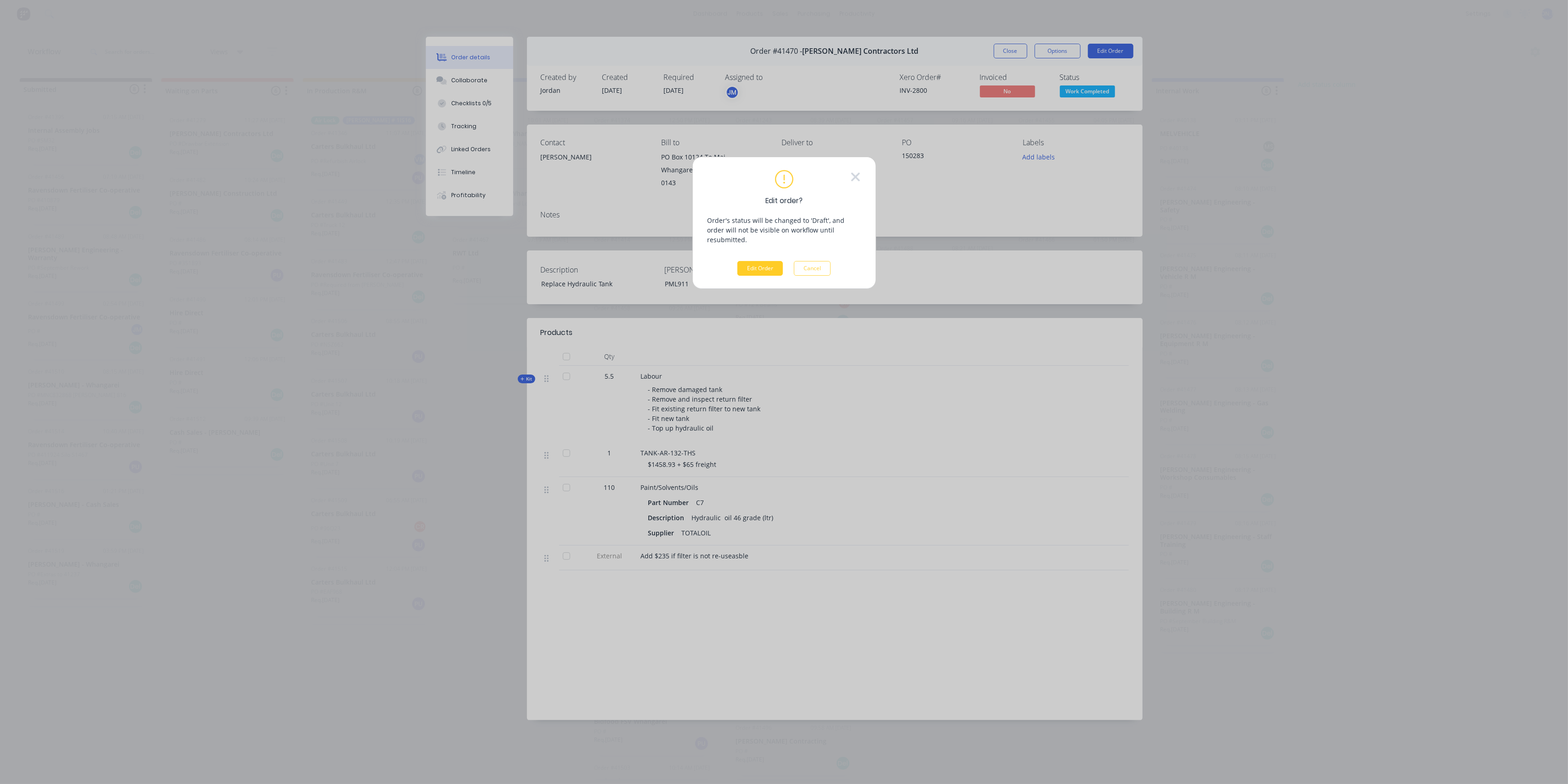
click at [758, 261] on button "Edit Order" at bounding box center [760, 268] width 46 height 15
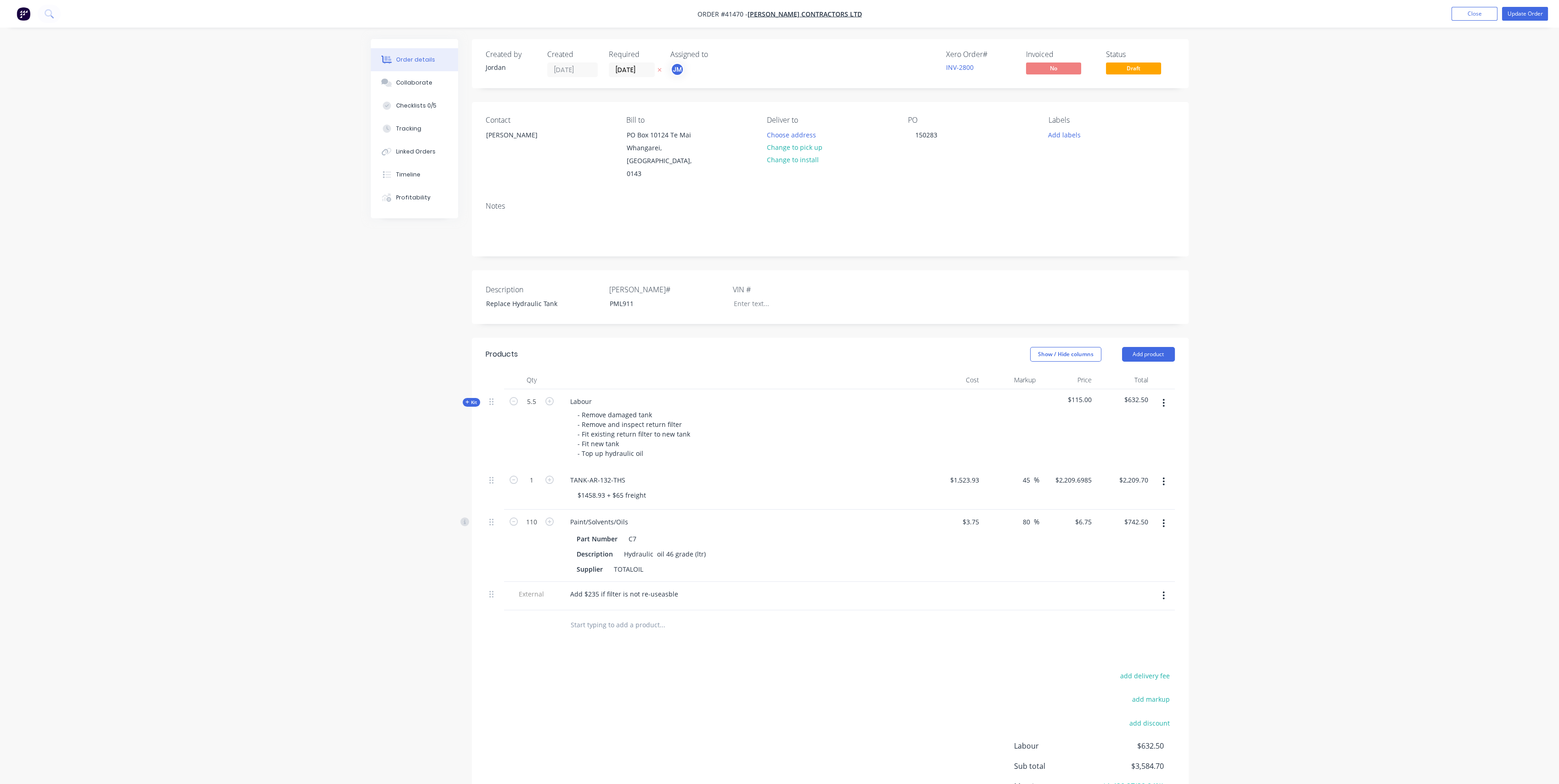
click at [468, 400] on icon at bounding box center [468, 402] width 4 height 5
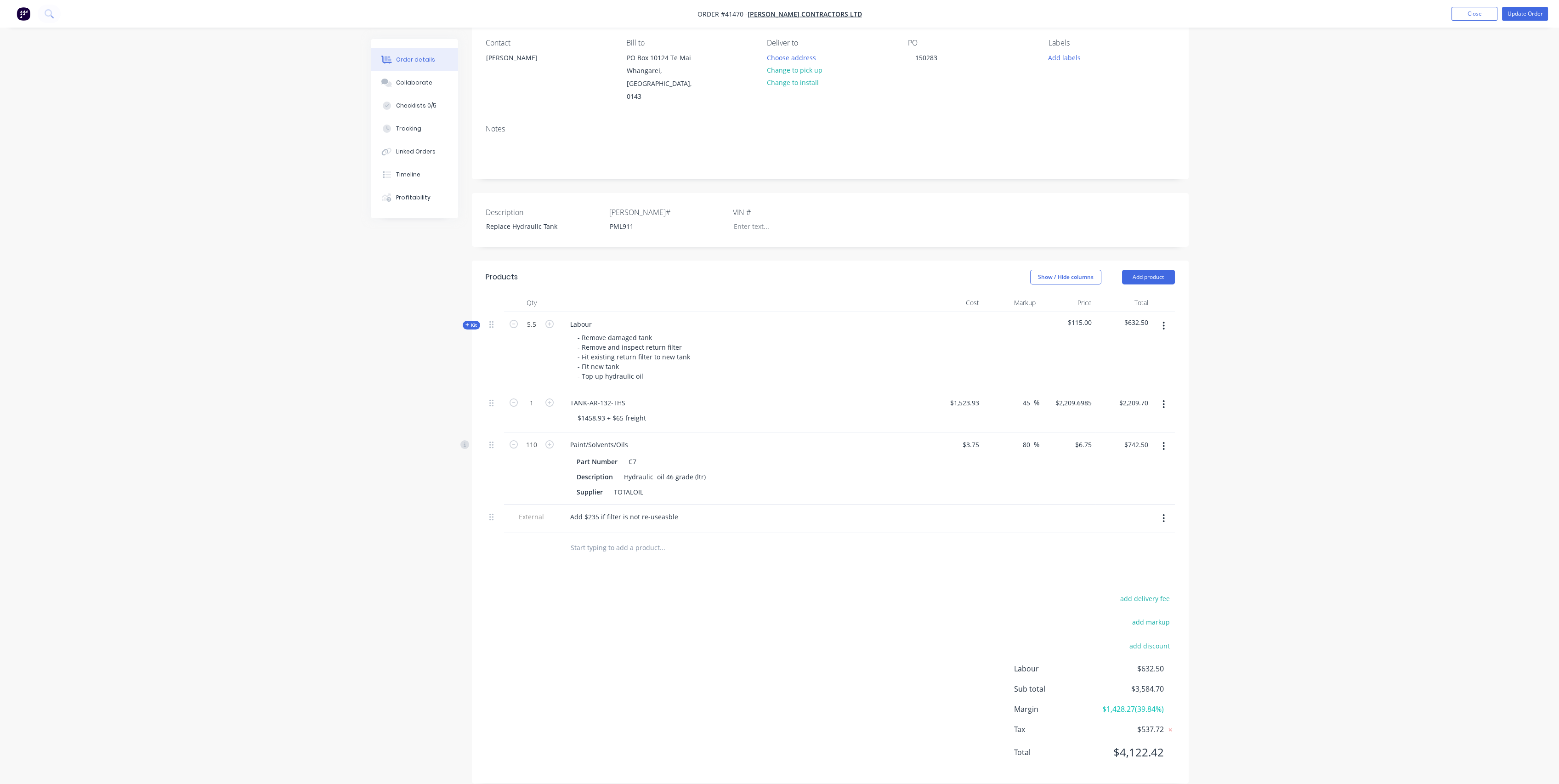
click at [471, 321] on span "Kit" at bounding box center [472, 324] width 12 height 7
click at [473, 321] on span "Kit" at bounding box center [472, 324] width 12 height 7
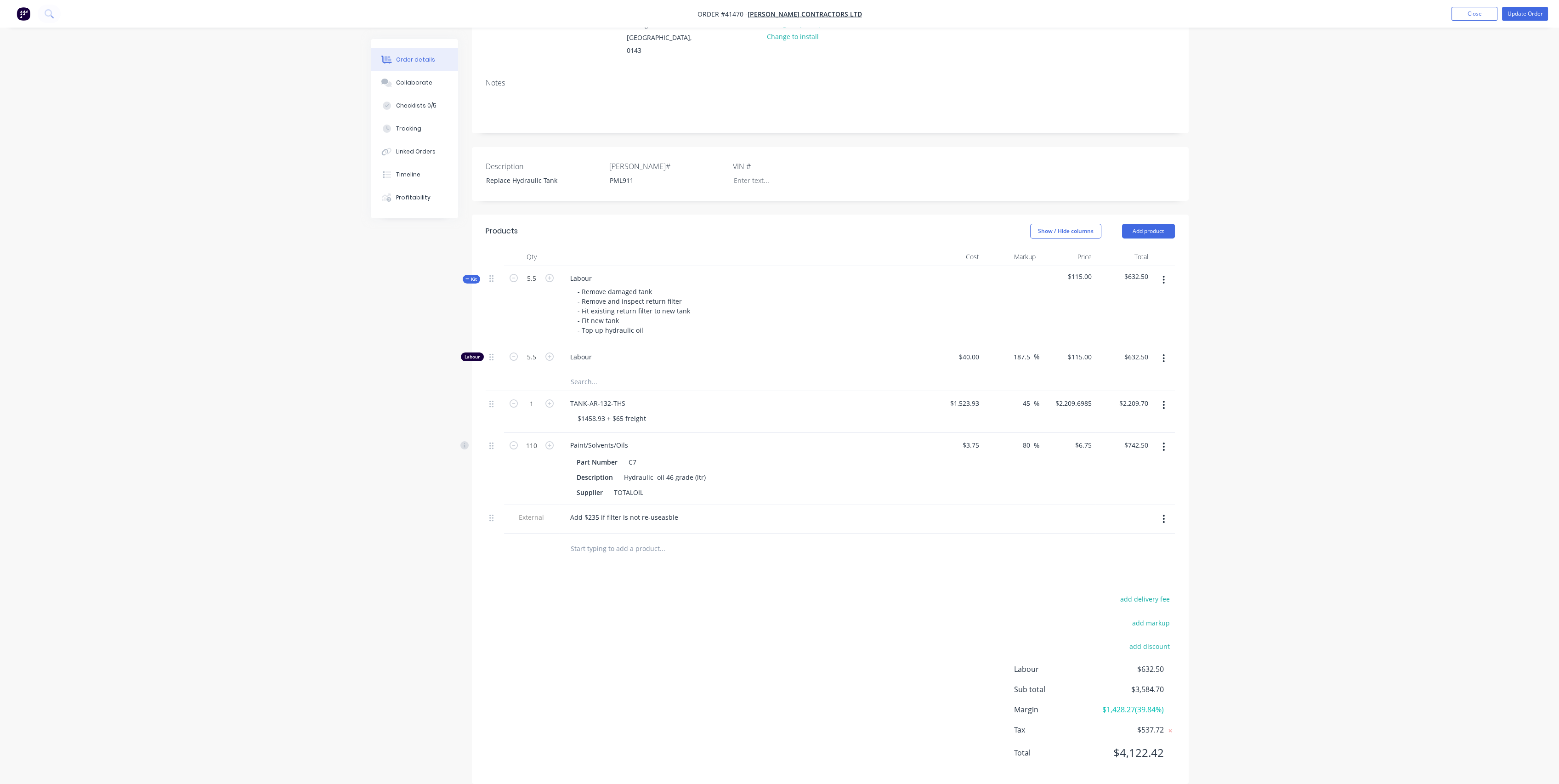
scroll to position [124, 0]
click at [412, 97] on button "Checklists 0/5" at bounding box center [414, 106] width 87 height 23
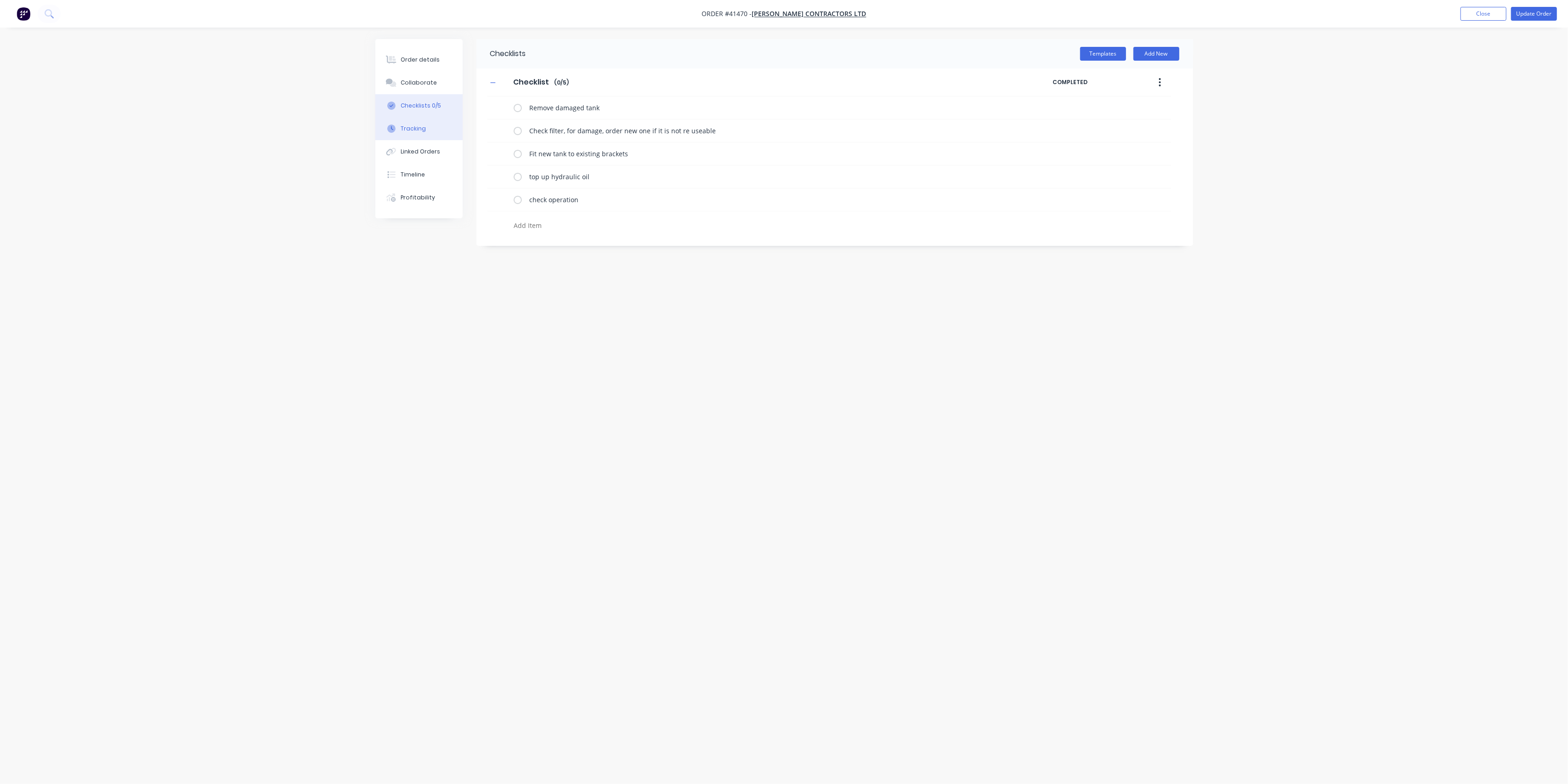
click at [424, 132] on button "Tracking" at bounding box center [419, 128] width 87 height 23
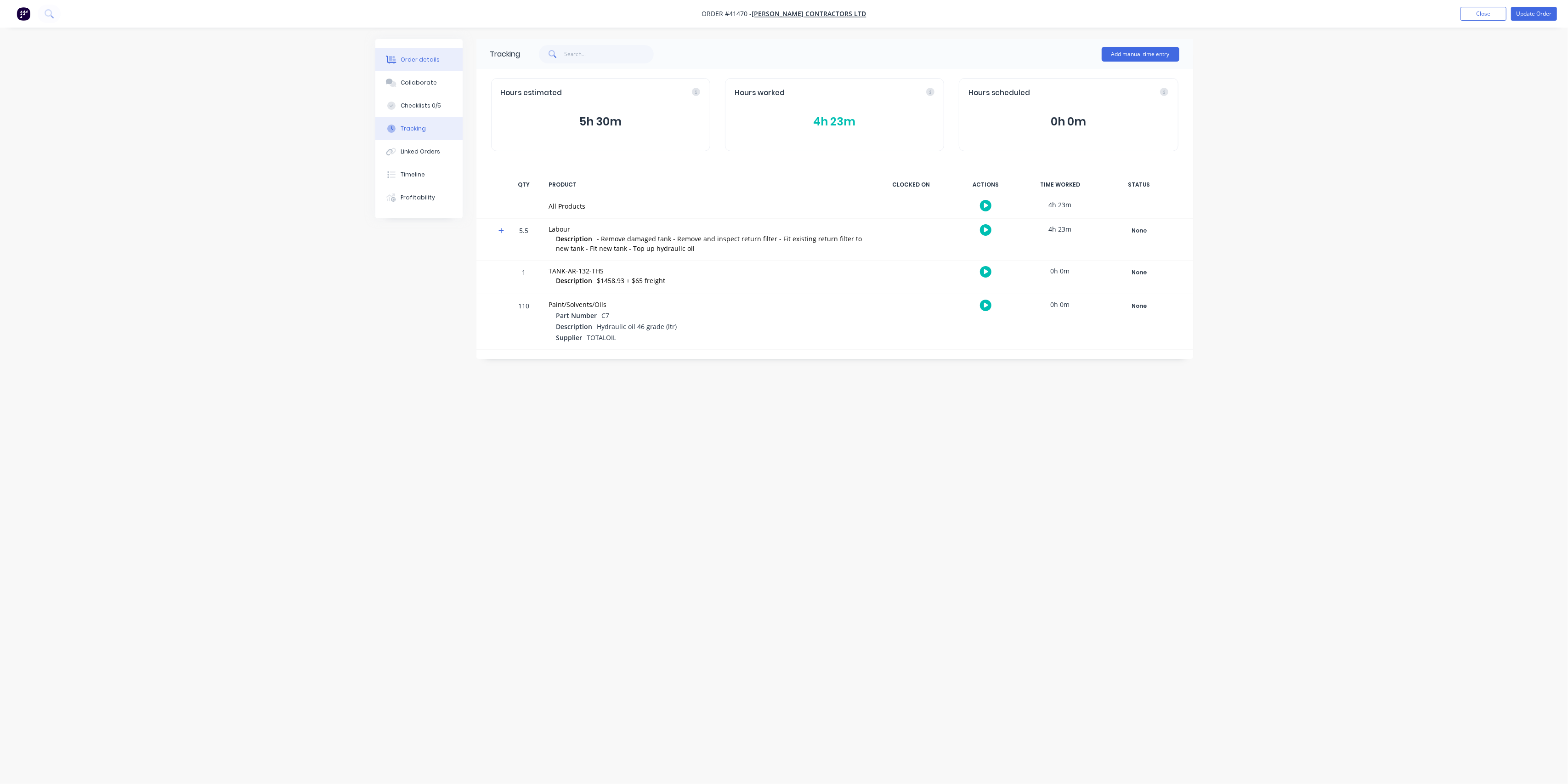
click at [397, 55] on div at bounding box center [391, 60] width 14 height 9
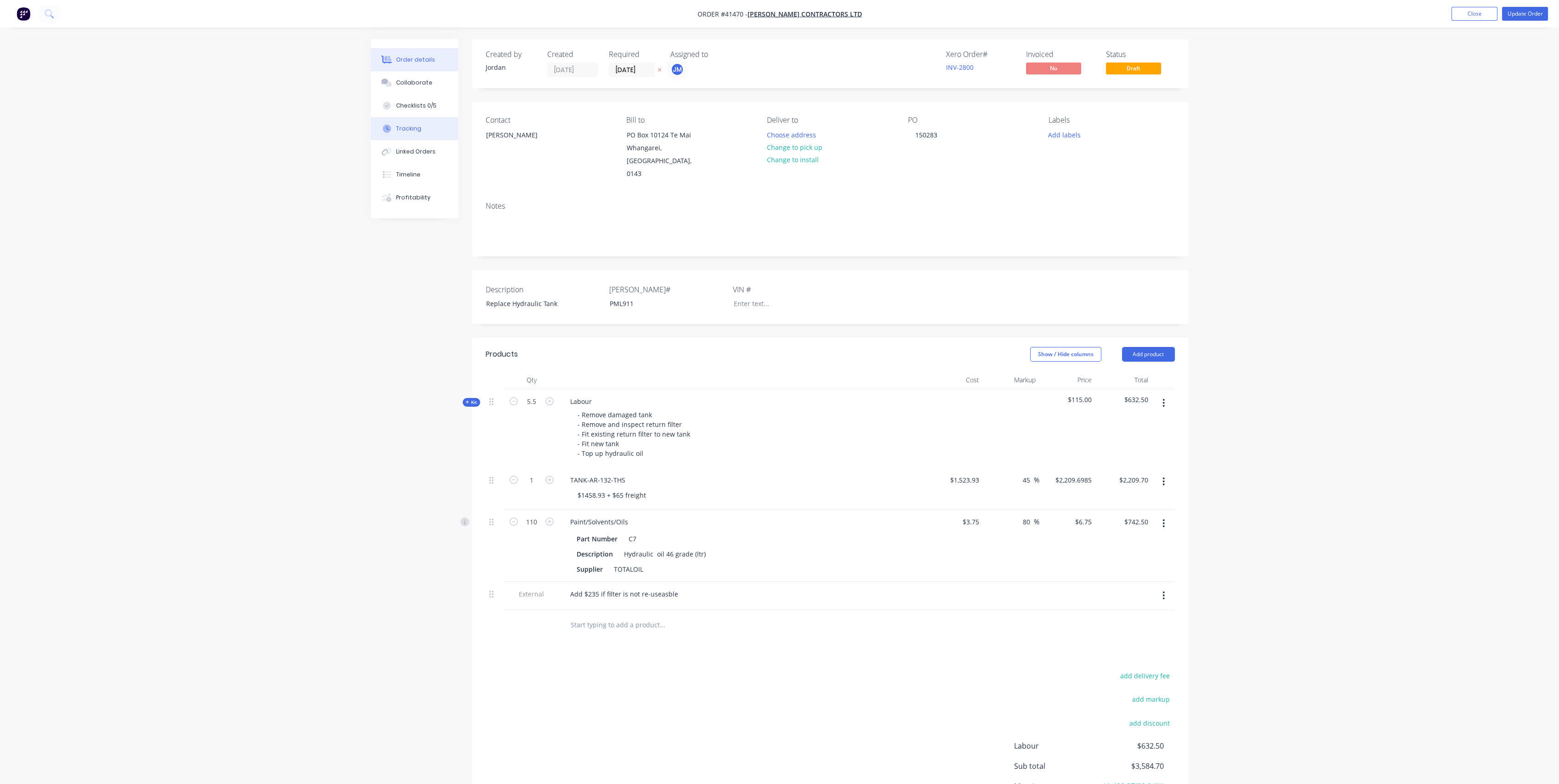
click at [417, 128] on div "Tracking" at bounding box center [409, 129] width 26 height 9
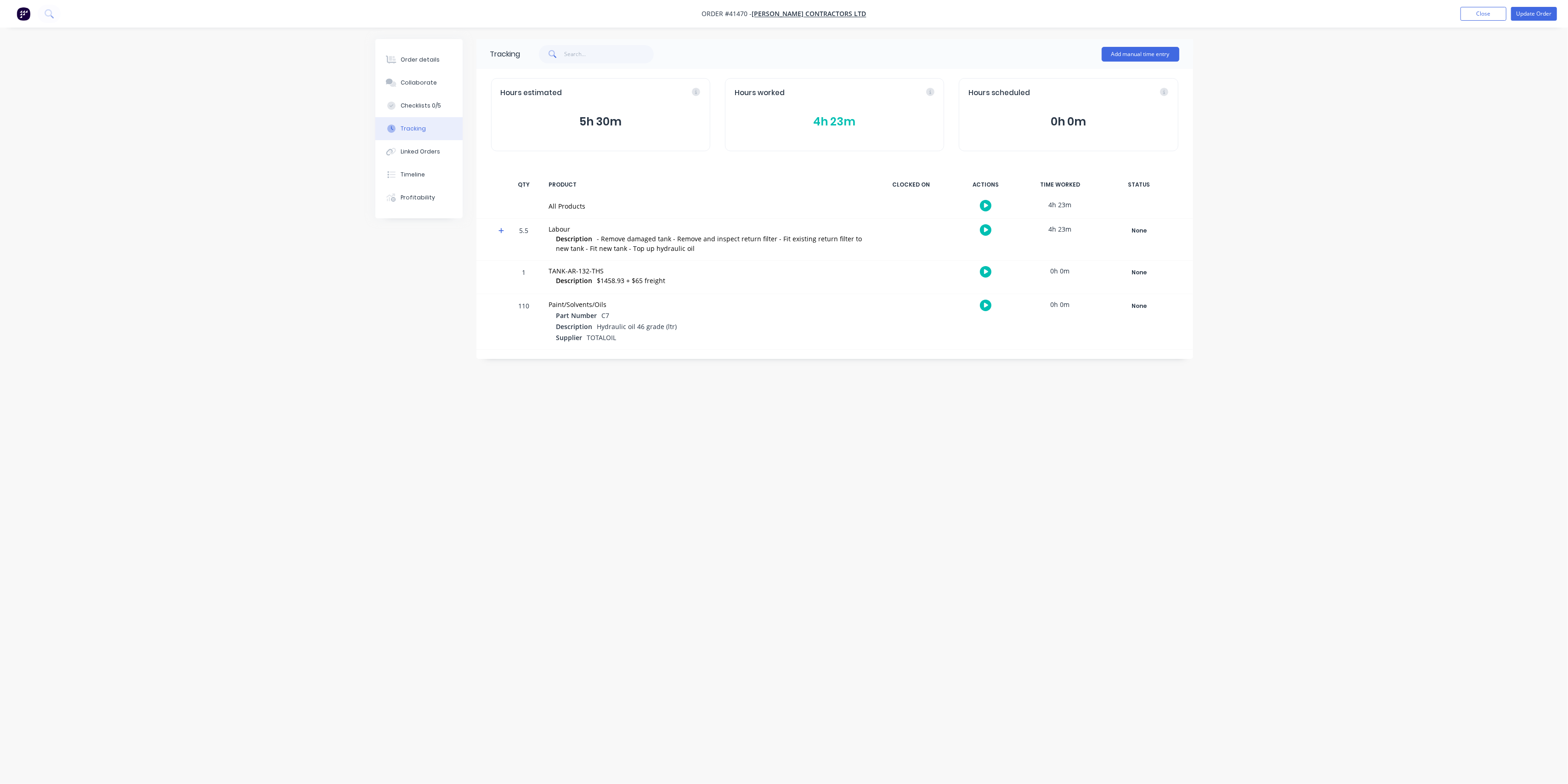
click at [845, 124] on button "4h 23m" at bounding box center [835, 122] width 200 height 18
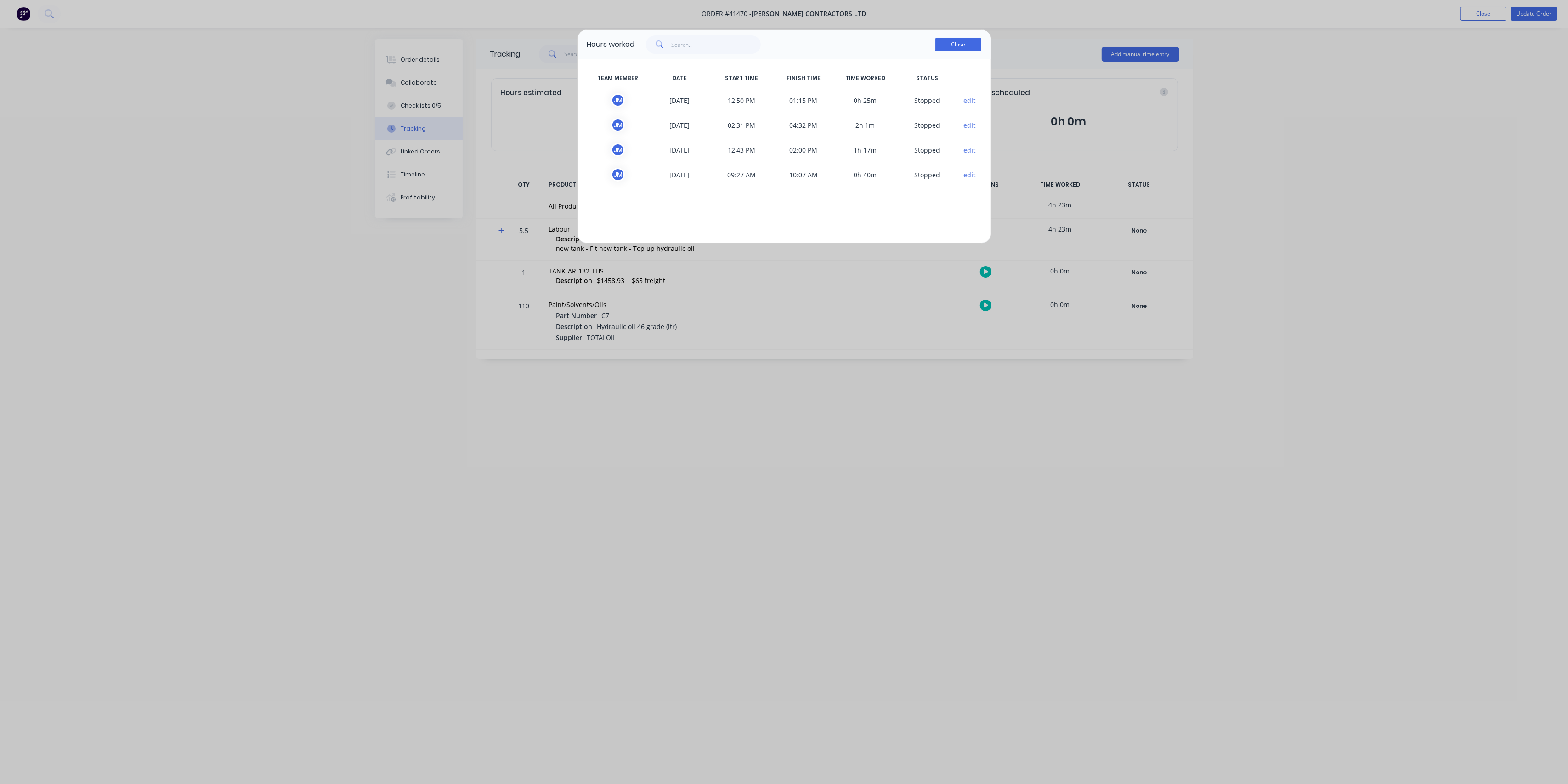
click at [965, 47] on button "Close" at bounding box center [958, 44] width 46 height 14
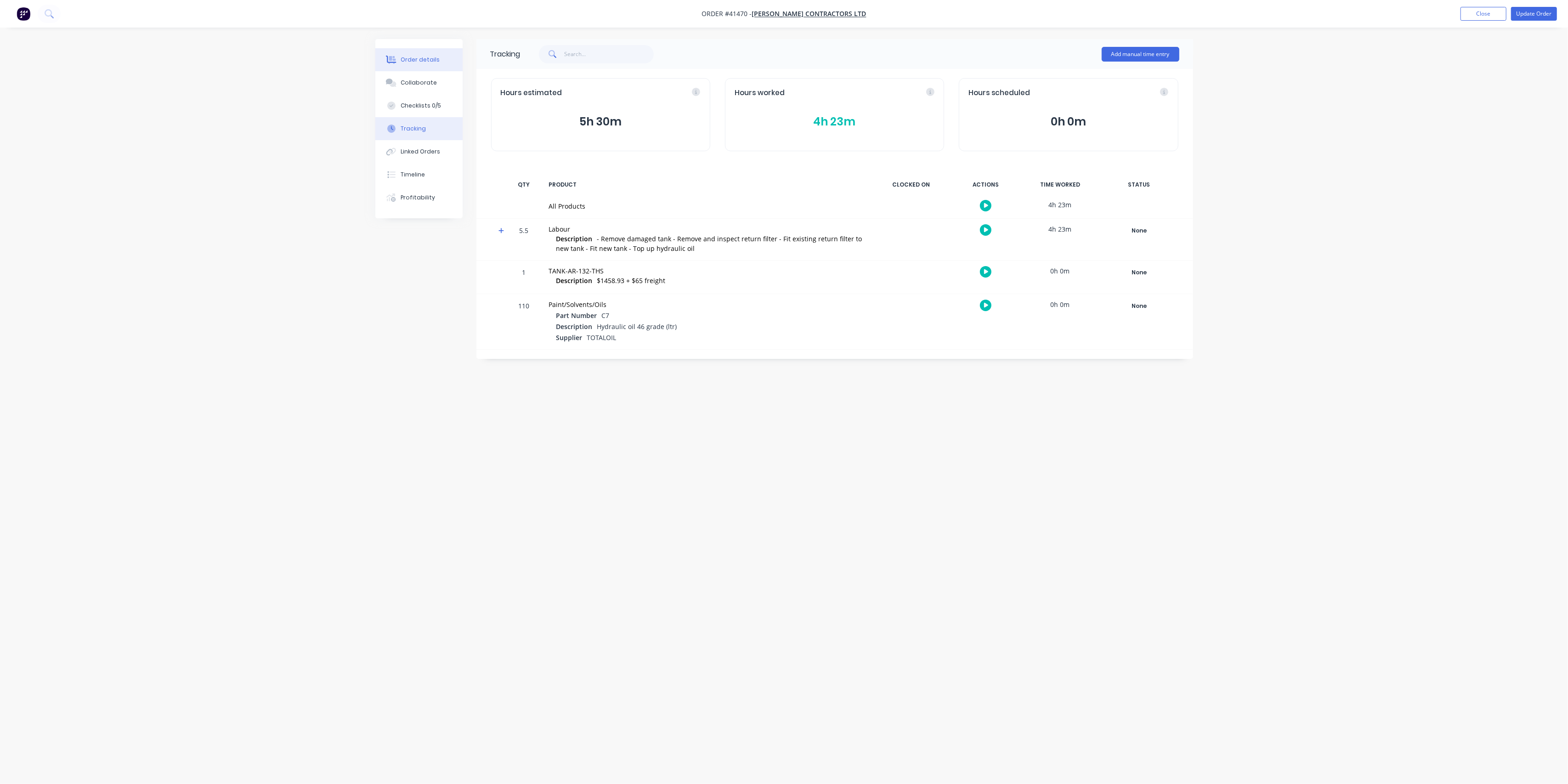
click at [419, 54] on button "Order details" at bounding box center [419, 60] width 87 height 23
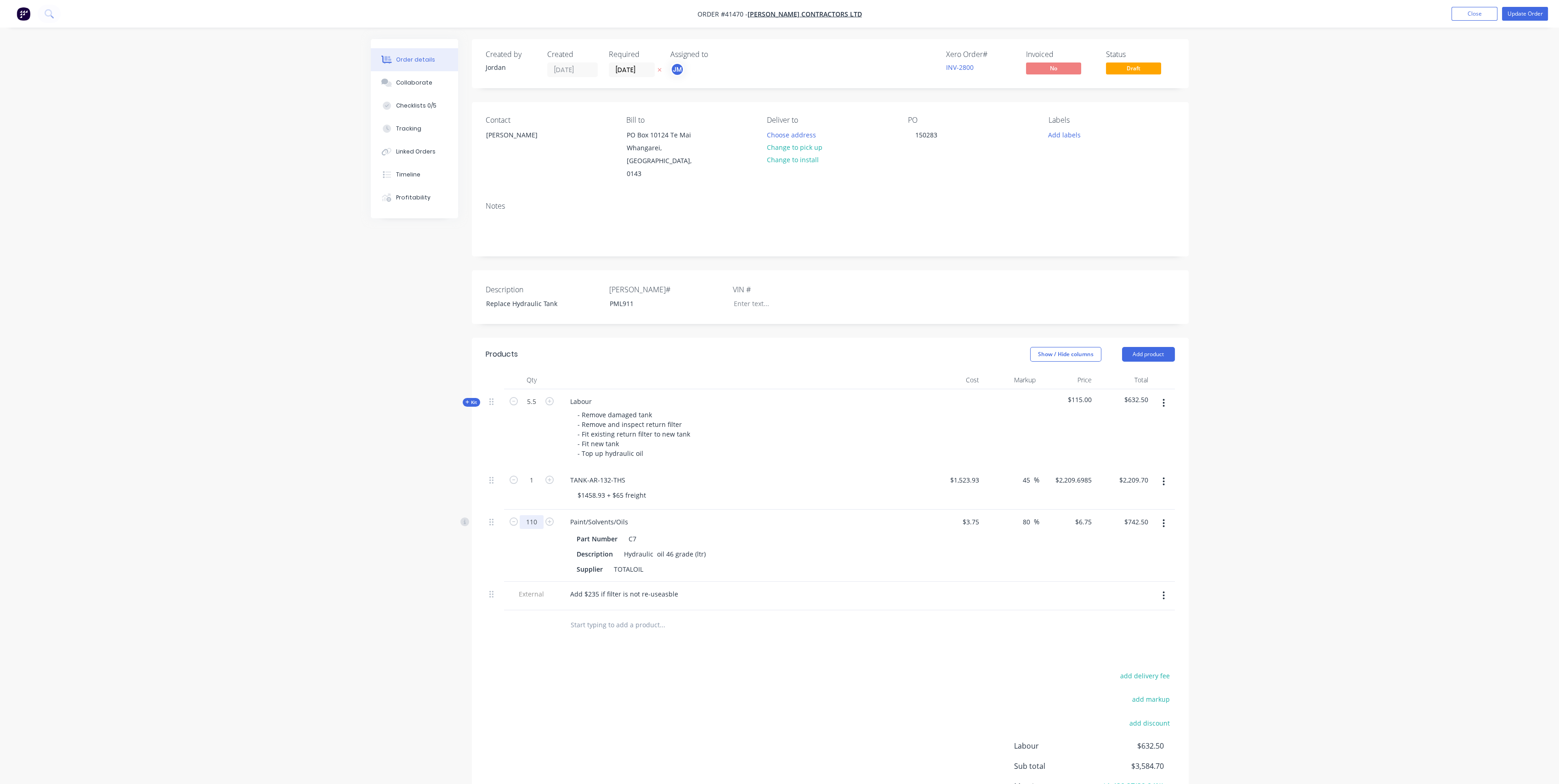
click at [538, 515] on input "110" at bounding box center [531, 522] width 24 height 14
type input "100"
type input "$675.00"
click at [796, 670] on div "add delivery fee add markup add discount Labour $632.50 Sub total $3,517.20 Mar…" at bounding box center [830, 758] width 689 height 177
click at [536, 515] on input "100" at bounding box center [531, 522] width 24 height 14
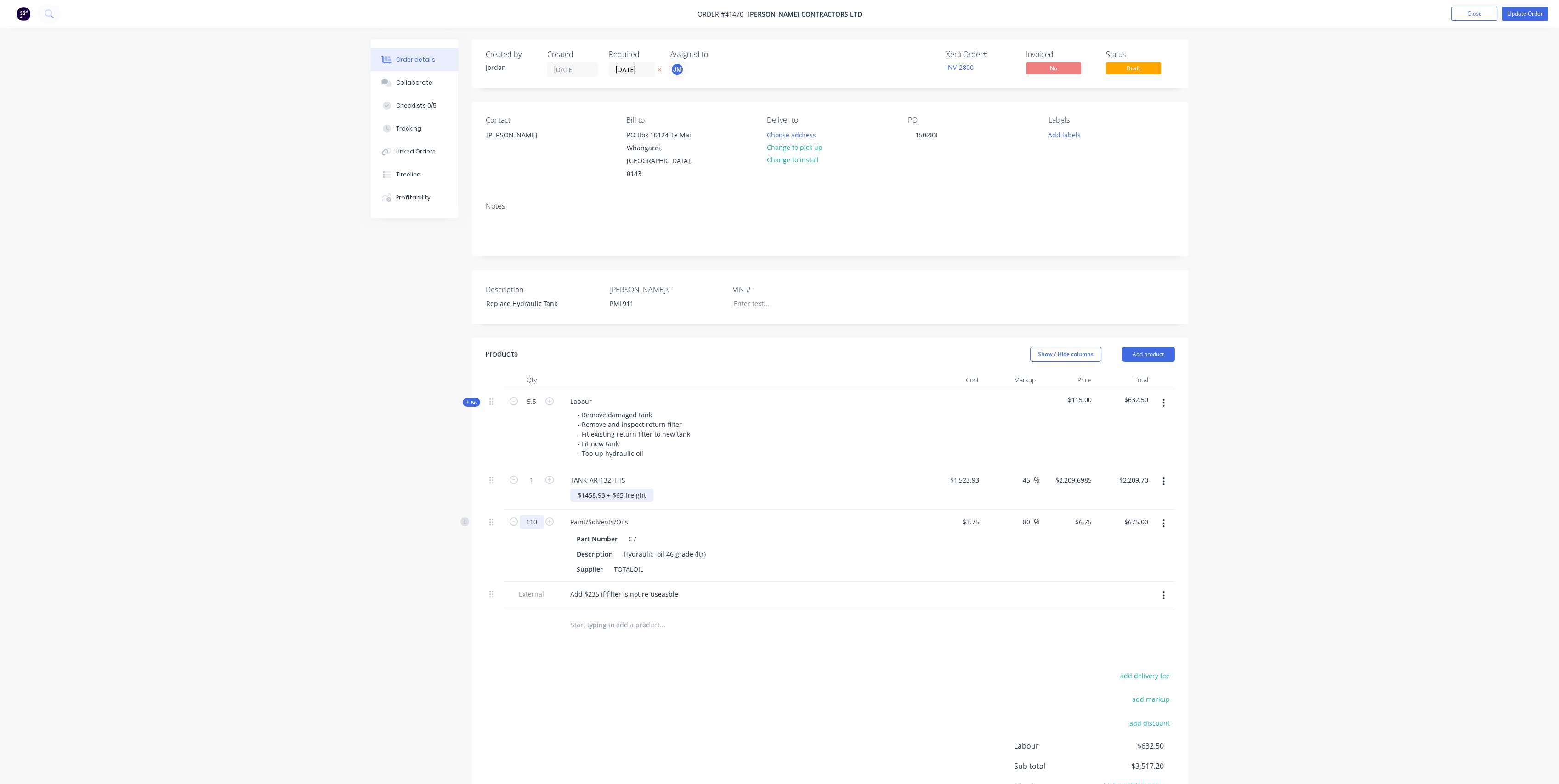
type input "110"
type input "$742.50"
click at [845, 488] on div "$1458.93 + $65 freight" at bounding box center [747, 495] width 353 height 13
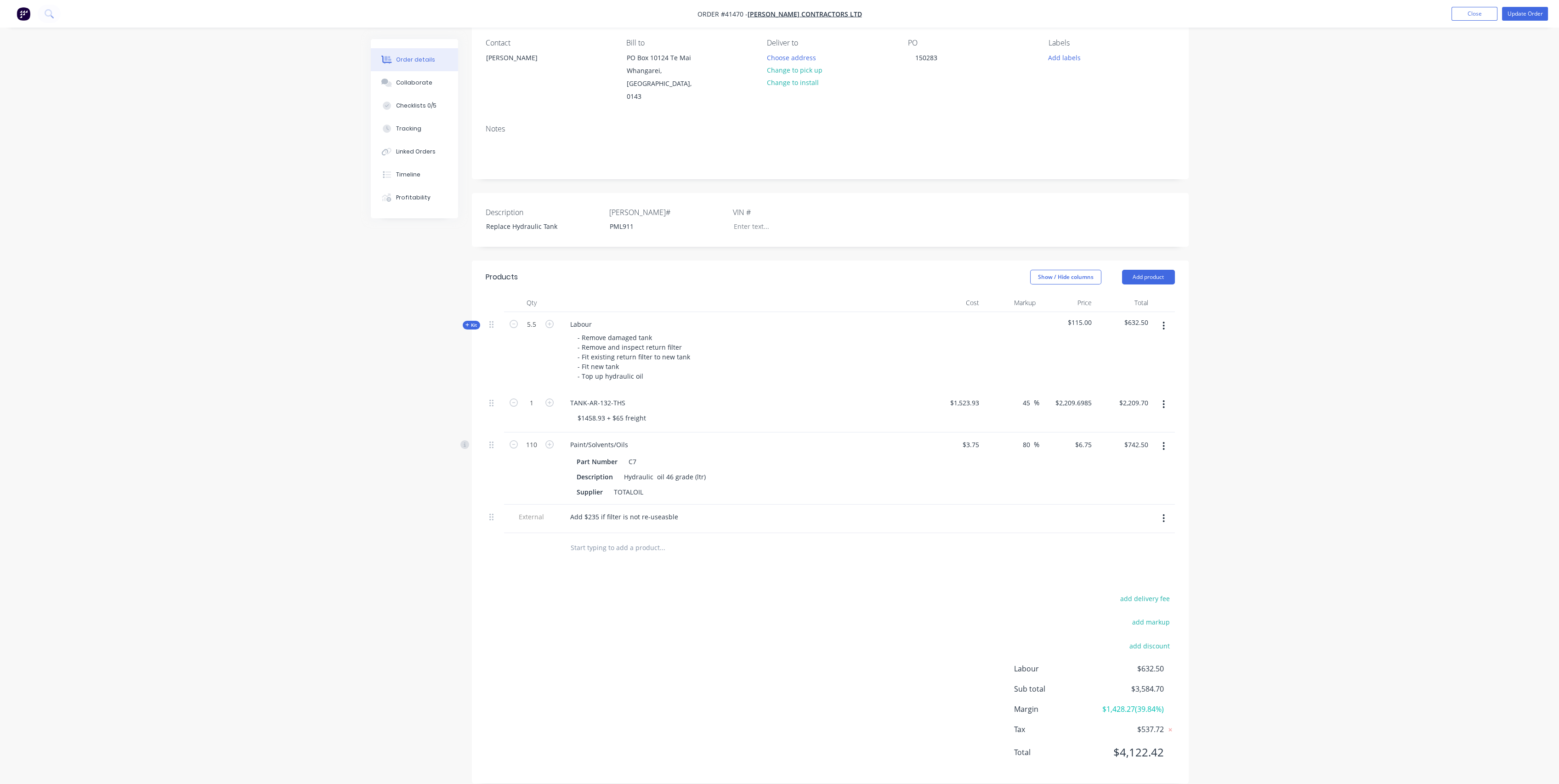
click at [475, 304] on div "Qty Cost Markup Price Total Kit 5.5 Labour - Remove damaged tank - Remove and i…" at bounding box center [830, 428] width 716 height 269
click at [473, 321] on span "Kit" at bounding box center [472, 324] width 12 height 7
click at [421, 128] on button "Tracking" at bounding box center [414, 128] width 87 height 23
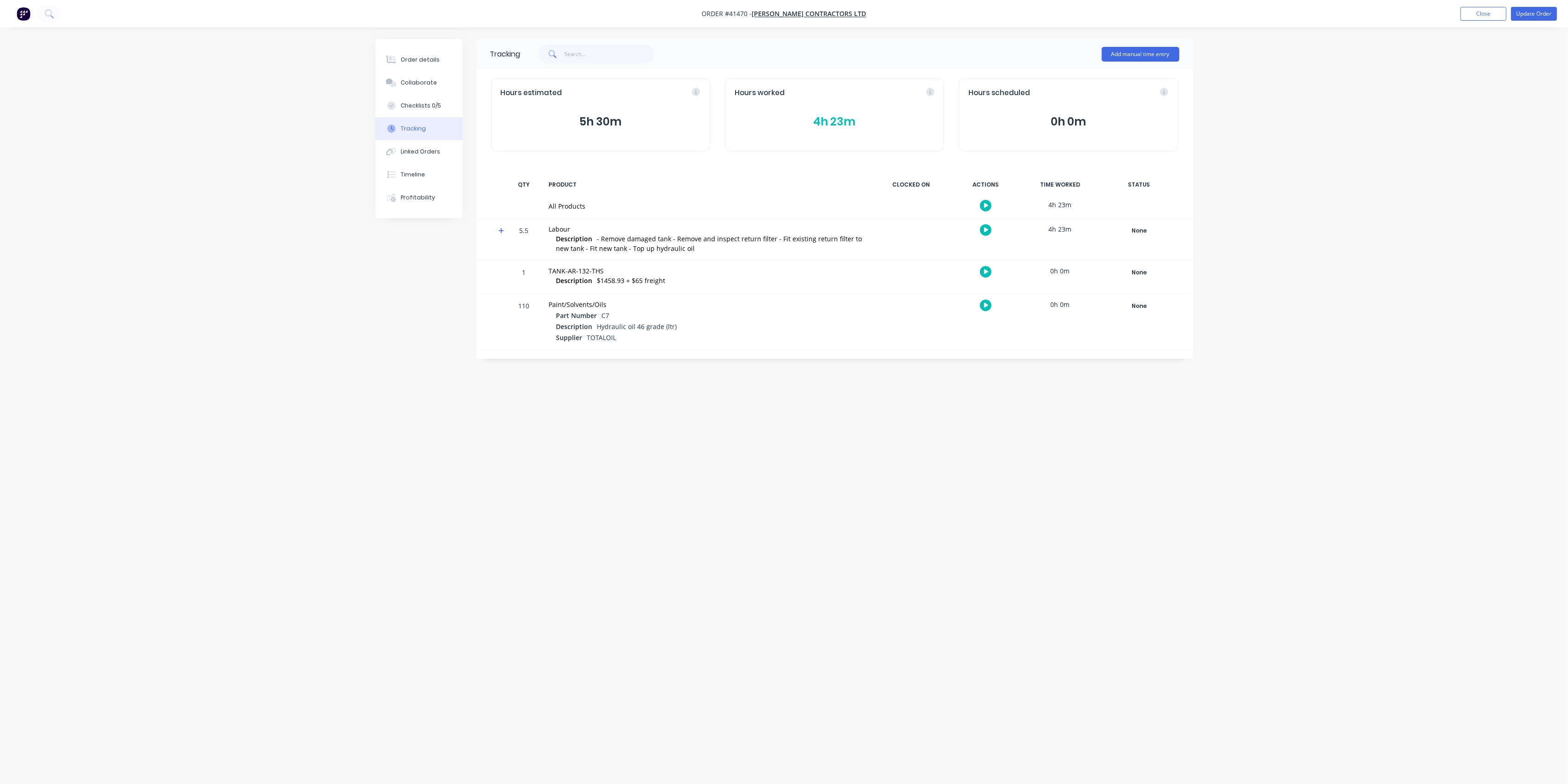
click at [421, 128] on div "Tracking" at bounding box center [413, 129] width 26 height 9
click at [419, 62] on div "Order details" at bounding box center [420, 60] width 39 height 9
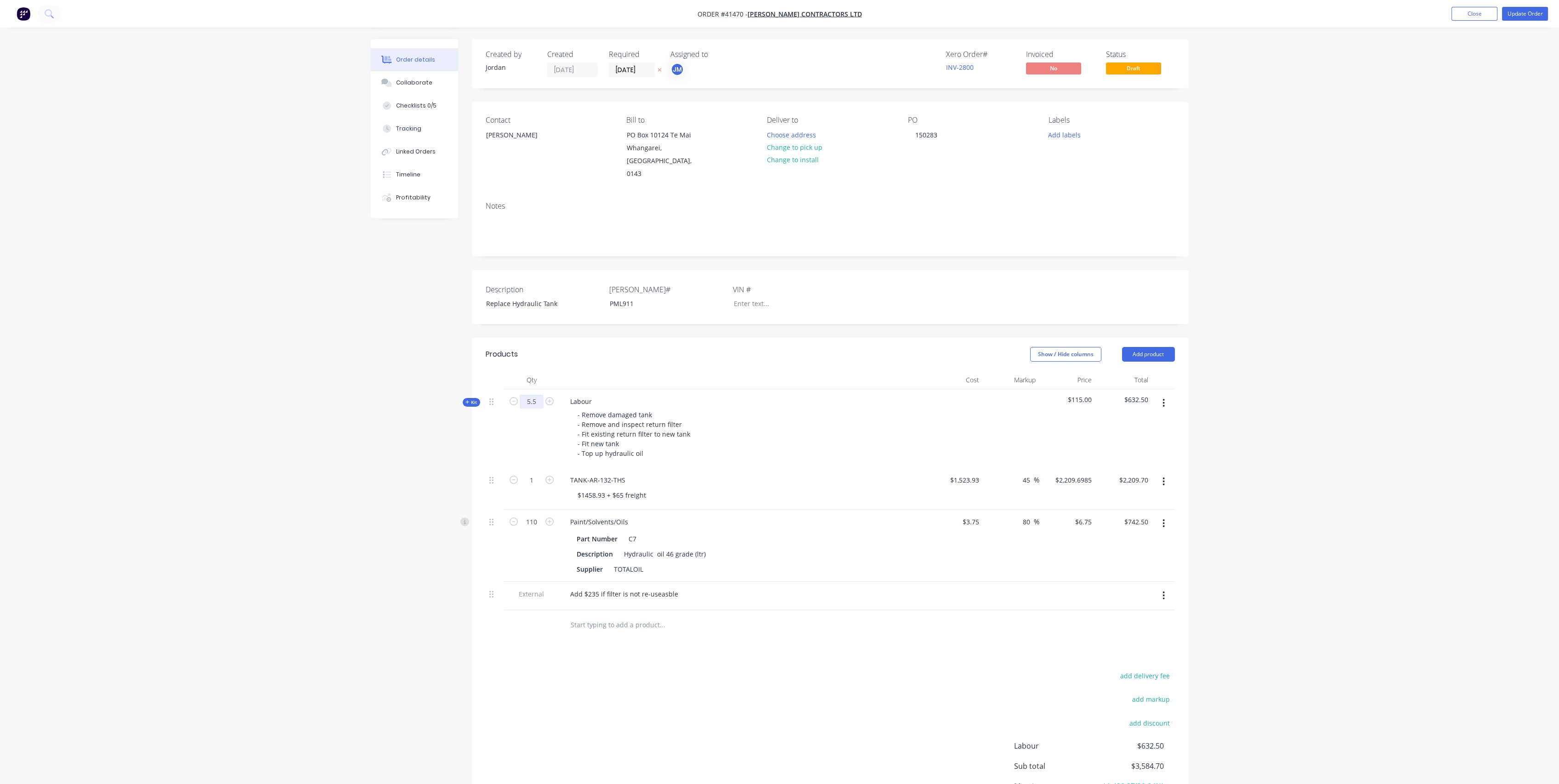
click at [539, 394] on input "5.5" at bounding box center [531, 401] width 24 height 14
click at [346, 366] on div "Order details Collaborate Checklists 0/5 Tracking Linked Orders Timeline Profit…" at bounding box center [779, 437] width 1559 height 874
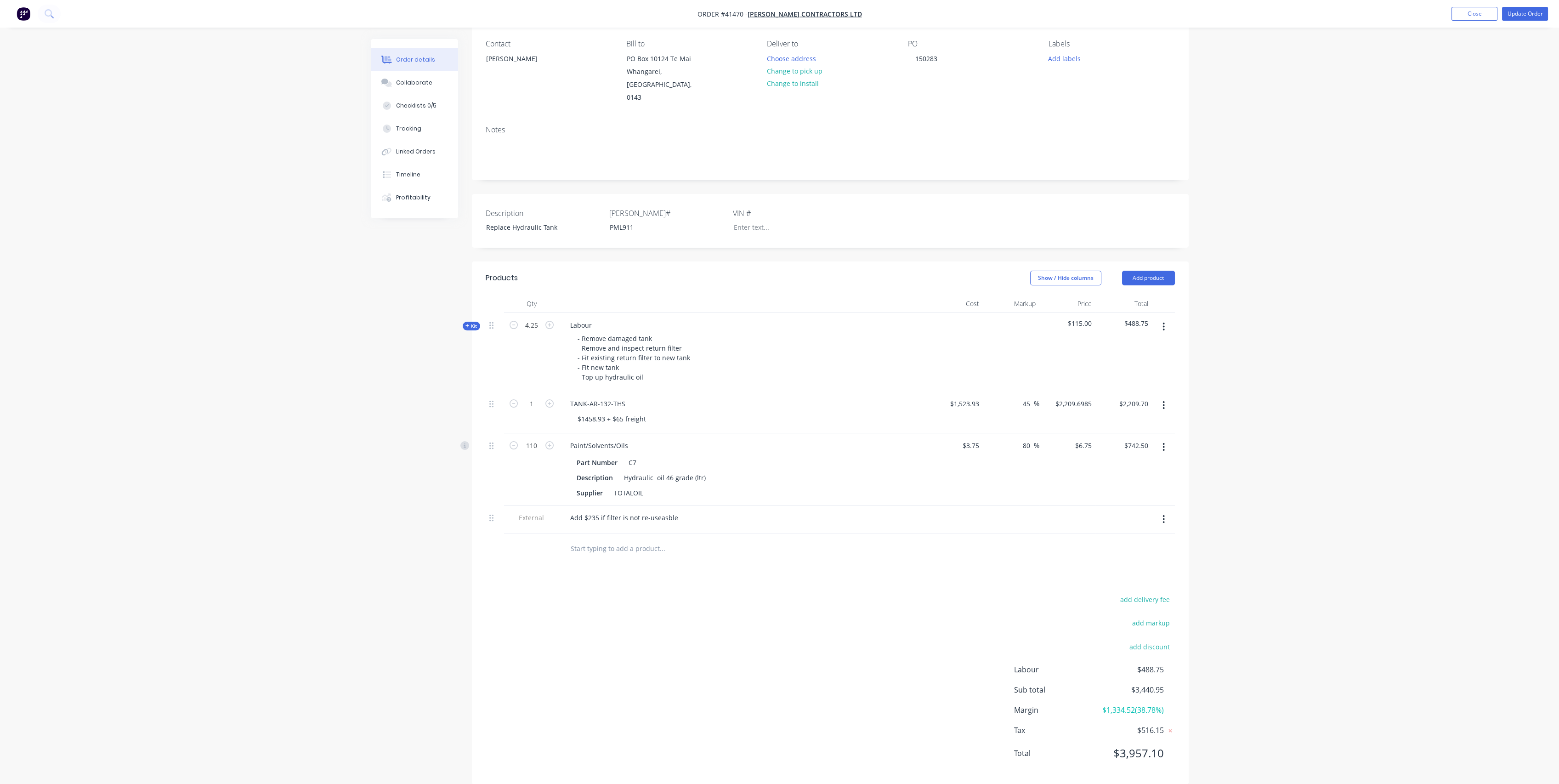
scroll to position [77, 0]
click at [535, 318] on input "4.25" at bounding box center [531, 324] width 24 height 14
type input "4"
click at [357, 325] on div "Order details Collaborate Checklists 0/5 Tracking Linked Orders Timeline Profit…" at bounding box center [779, 360] width 1559 height 874
click at [1132, 396] on input "2209.70" at bounding box center [1137, 403] width 29 height 13
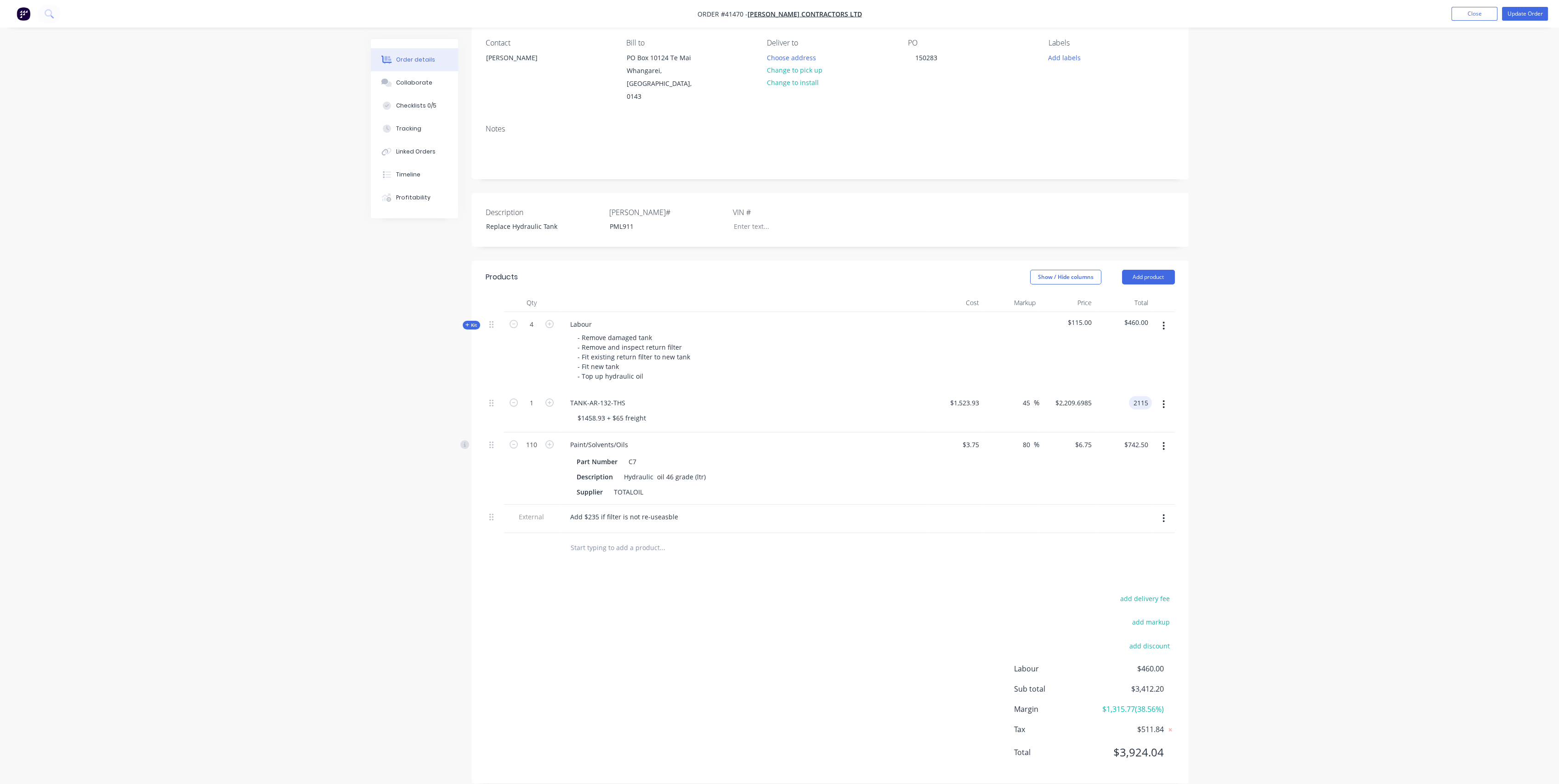
type input "2115"
type input "38.79"
type input "$2,115.00"
drag, startPoint x: 1140, startPoint y: 391, endPoint x: 1146, endPoint y: 389, distance: 6.3
click at [1142, 396] on input "2115.00" at bounding box center [1137, 403] width 29 height 13
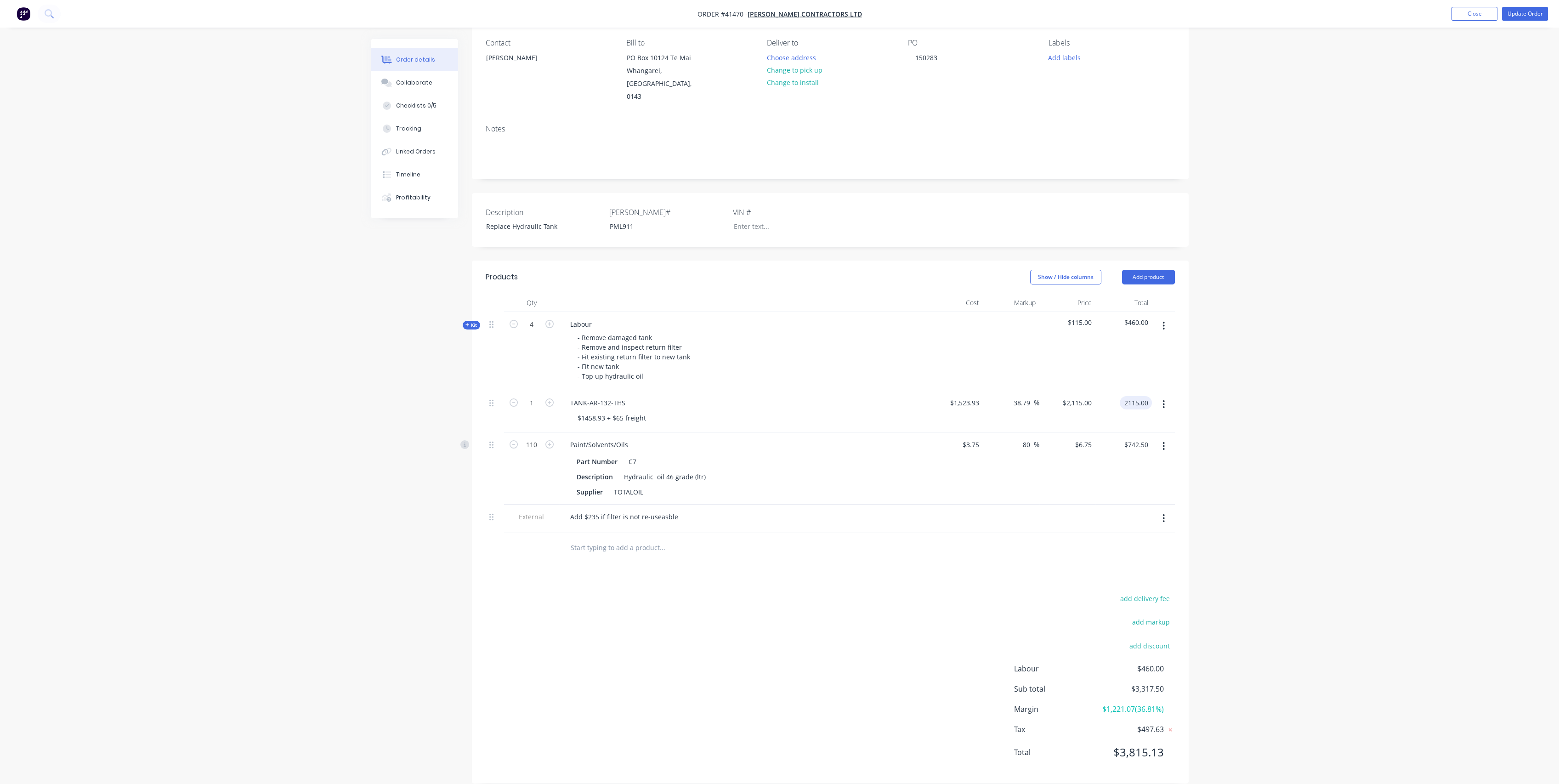
click at [1149, 396] on input "2115.00" at bounding box center [1137, 403] width 29 height 13
type input "2115.45"
type input "38.82"
type input "$2,115.45"
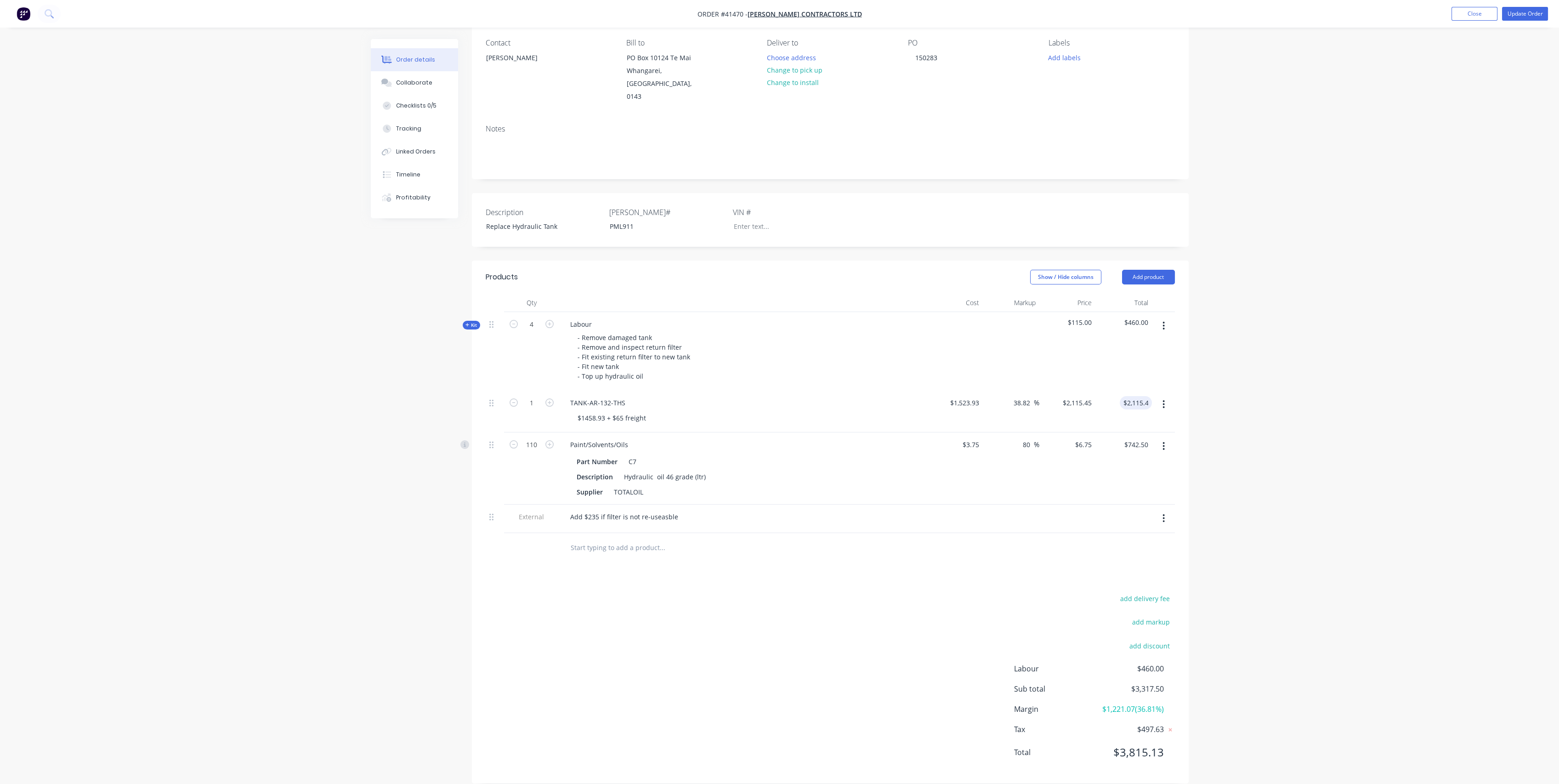
click at [930, 575] on div "Products Show / Hide columns Add product Qty Cost Markup Price Total Kit 4 Labo…" at bounding box center [830, 522] width 716 height 523
click at [1164, 514] on icon "button" at bounding box center [1163, 519] width 2 height 9
click at [1116, 554] on div "Delete" at bounding box center [1131, 561] width 71 height 13
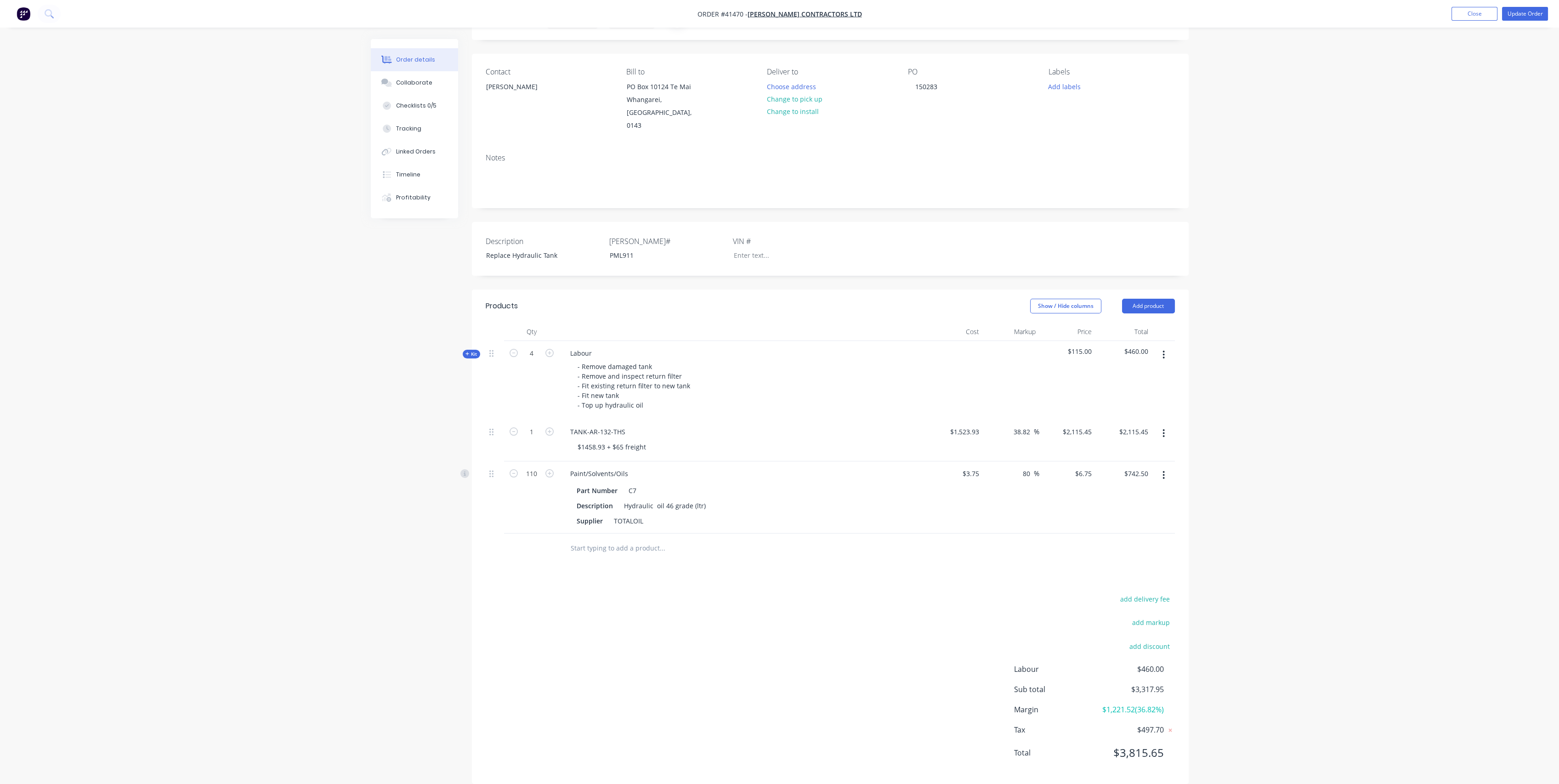
click at [468, 352] on icon at bounding box center [468, 354] width 4 height 4
click at [468, 353] on icon at bounding box center [468, 353] width 4 height 1
click at [474, 351] on span "Kit" at bounding box center [472, 354] width 12 height 7
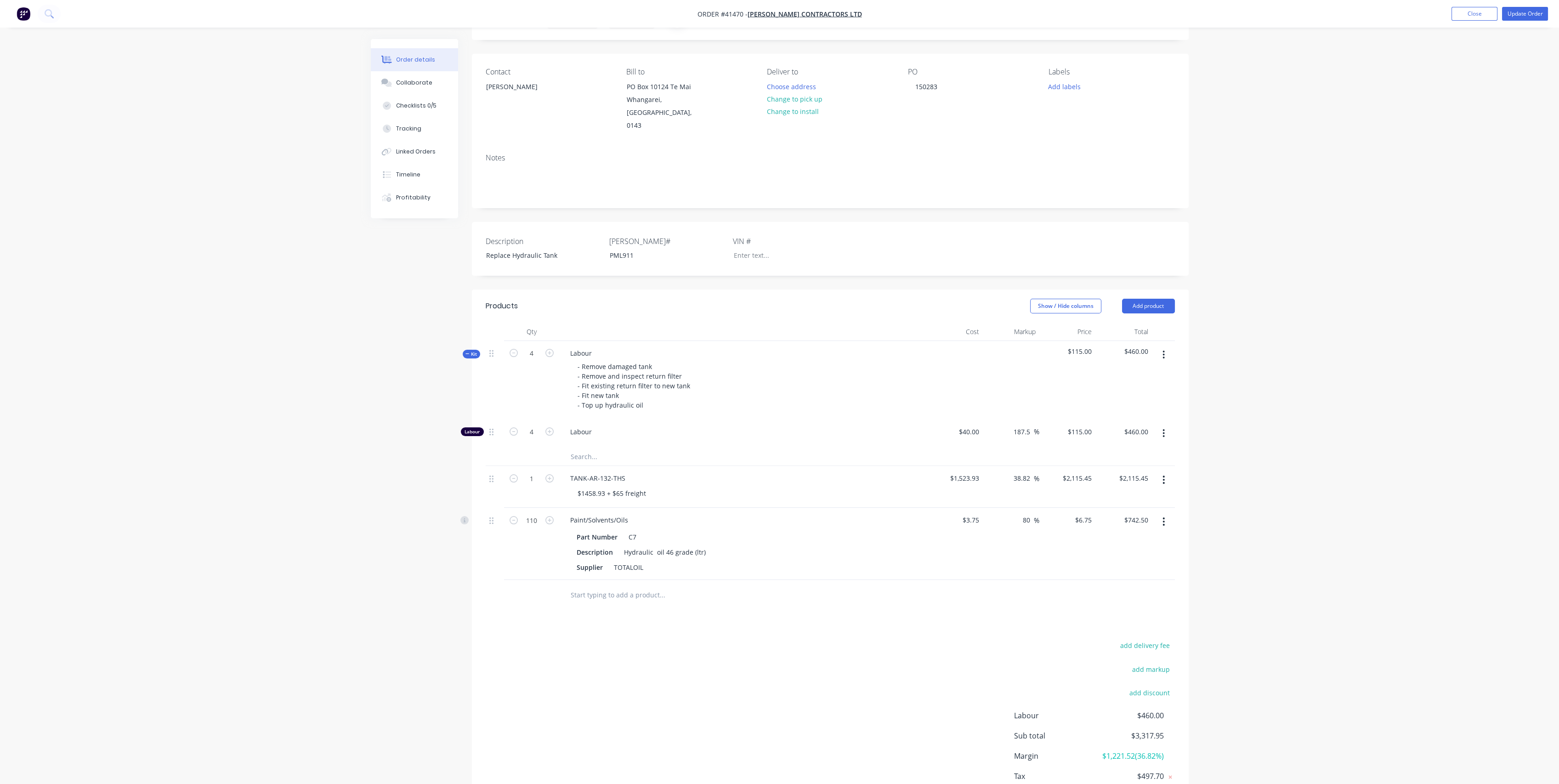
click at [474, 351] on span "Kit" at bounding box center [472, 354] width 12 height 7
click at [1084, 467] on input "6.75" at bounding box center [1085, 474] width 21 height 13
type input "5.81"
type input "54.93"
type input "$5.81"
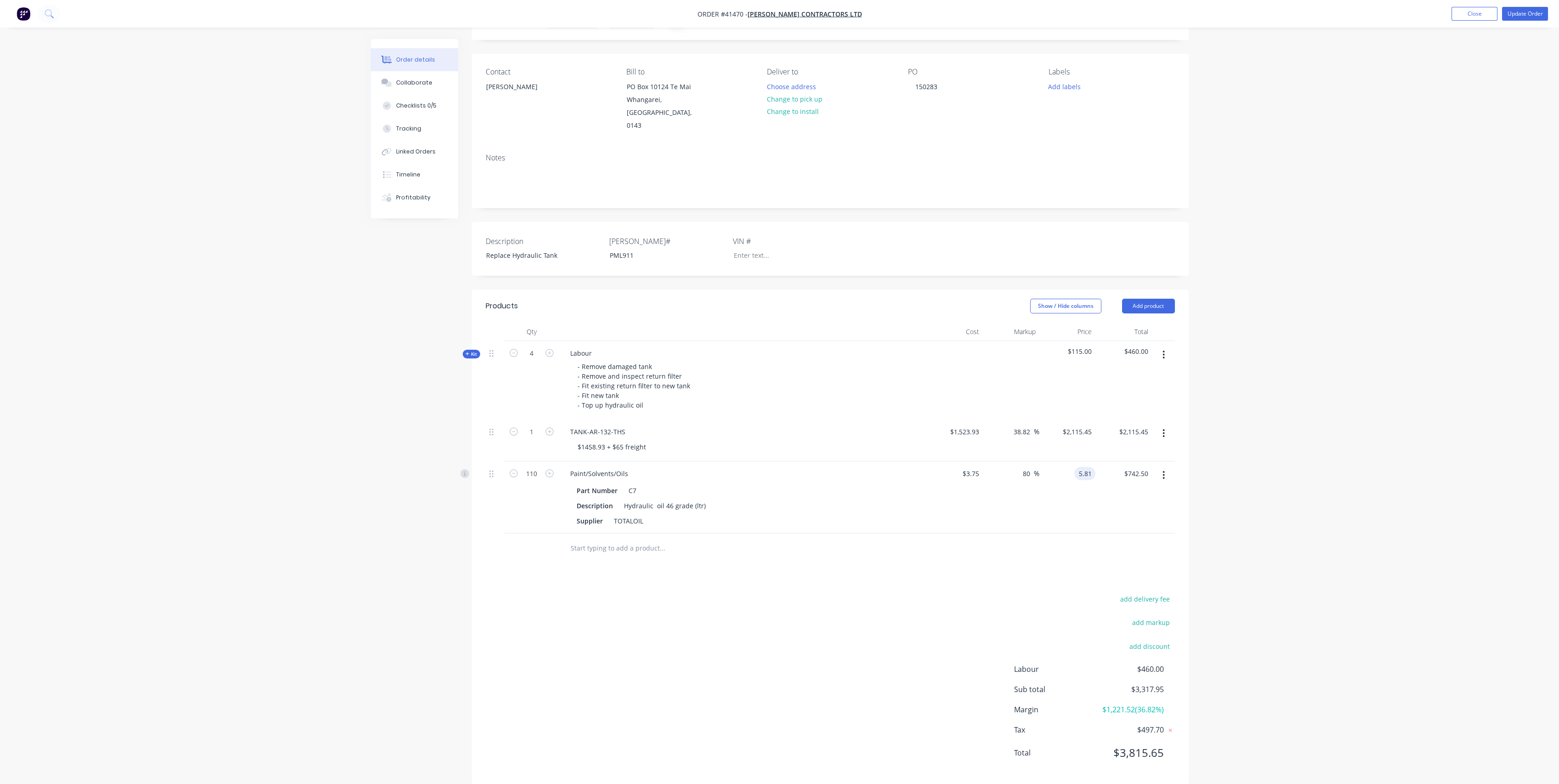
type input "$639.10"
click at [917, 533] on div at bounding box center [830, 548] width 689 height 30
click at [414, 82] on div "Collaborate" at bounding box center [415, 83] width 37 height 9
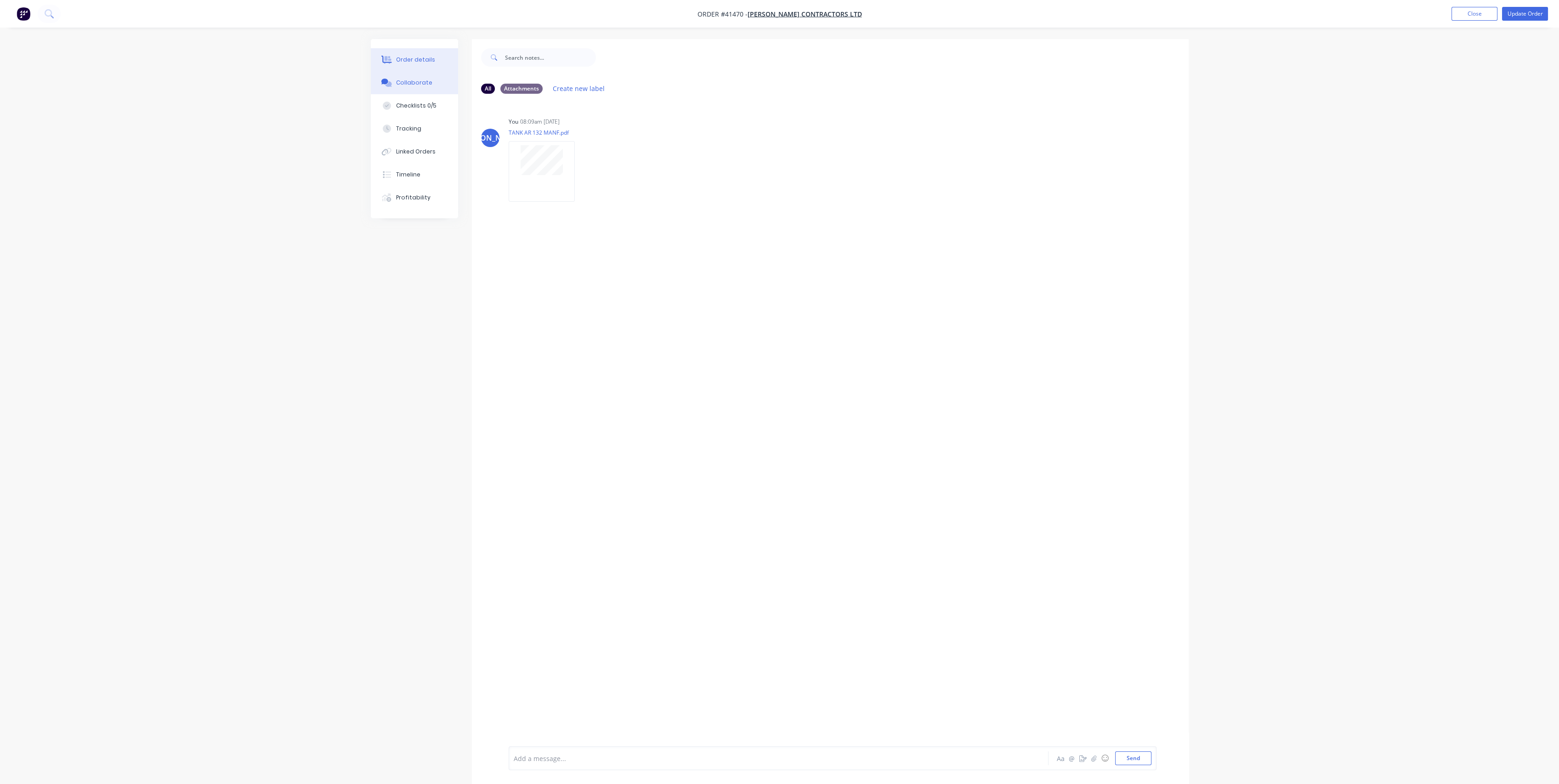
click at [408, 62] on div "Order details" at bounding box center [416, 60] width 39 height 9
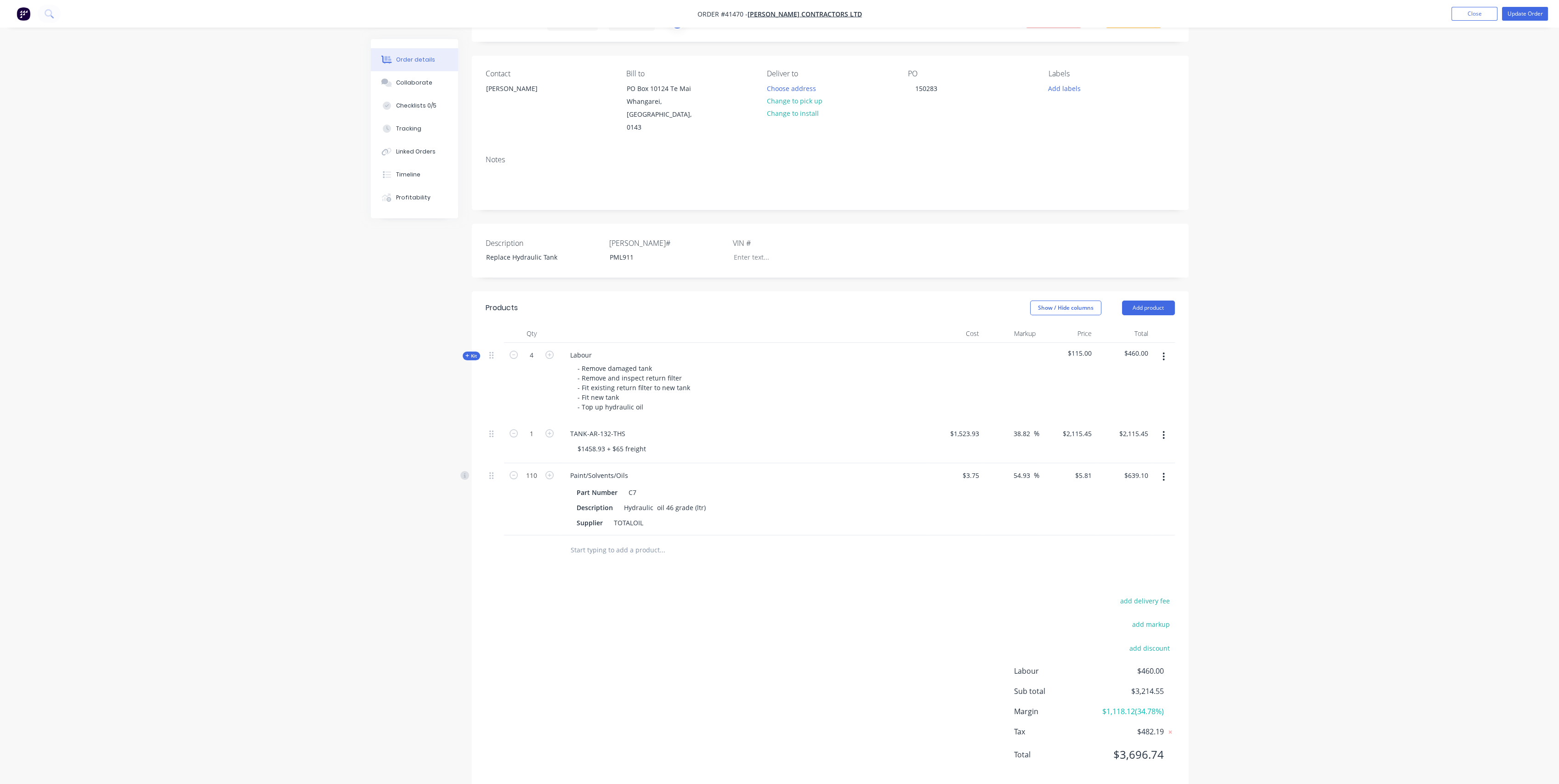
scroll to position [48, 0]
click at [421, 83] on div "Collaborate" at bounding box center [415, 83] width 37 height 9
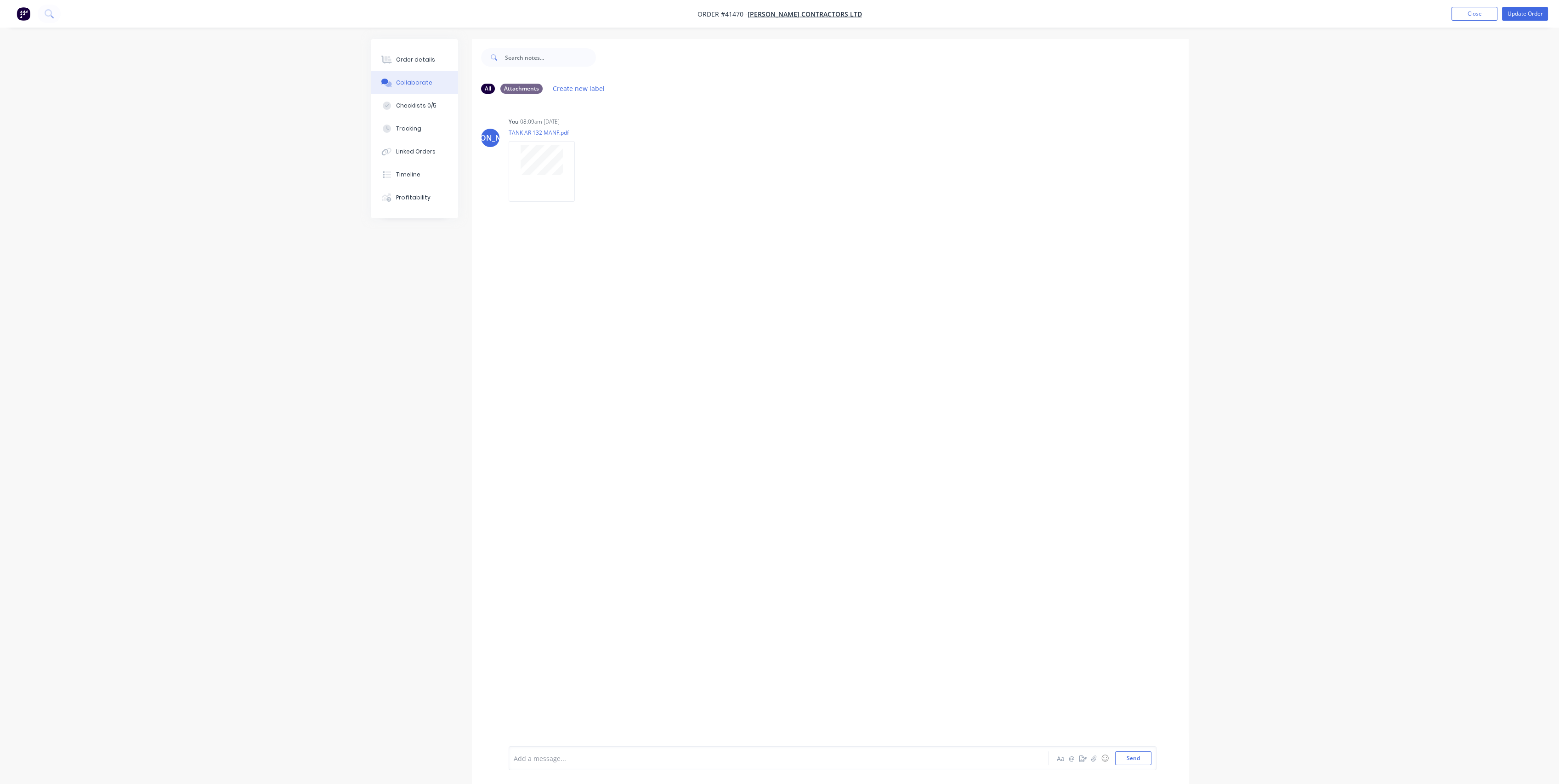
click at [635, 766] on div "Add a message... Aa @ ☺ Send" at bounding box center [833, 758] width 648 height 24
click at [626, 760] on div at bounding box center [753, 758] width 478 height 10
click at [815, 668] on div "JO You 08:09am [DATE] TANK AR 132 MANF.pdf Labels Download Delete" at bounding box center [830, 424] width 716 height 645
click at [1129, 756] on button "Send" at bounding box center [1133, 758] width 37 height 14
click at [597, 765] on div "Add a message... Aa @ ☺ Send" at bounding box center [833, 758] width 648 height 24
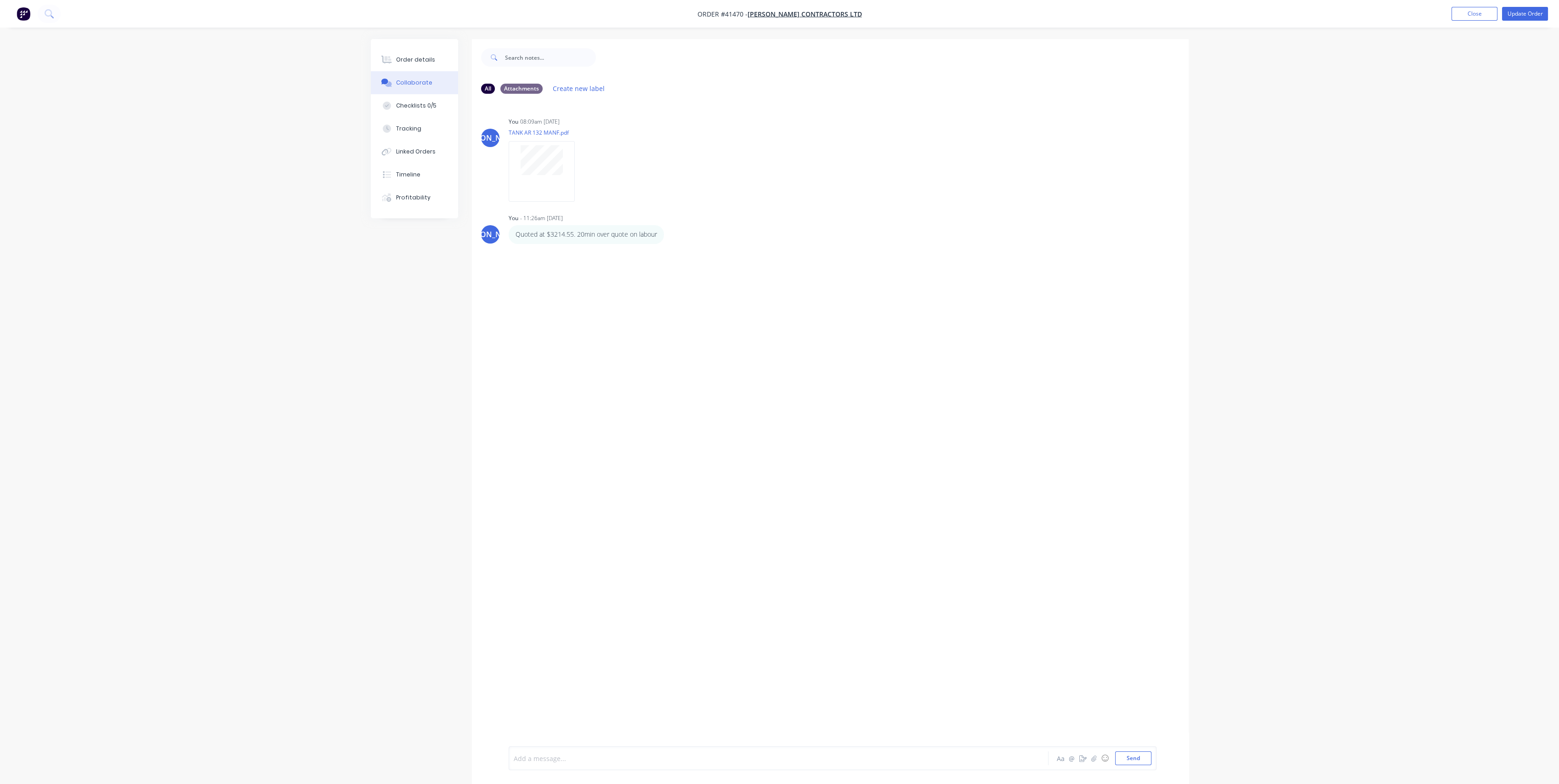
click at [608, 760] on div at bounding box center [753, 758] width 478 height 10
drag, startPoint x: 559, startPoint y: 757, endPoint x: 472, endPoint y: 756, distance: 87.0
click at [472, 756] on div "Need to Aa @ ☺ Send" at bounding box center [830, 758] width 716 height 52
click at [1524, 11] on button "Update Order" at bounding box center [1524, 13] width 46 height 14
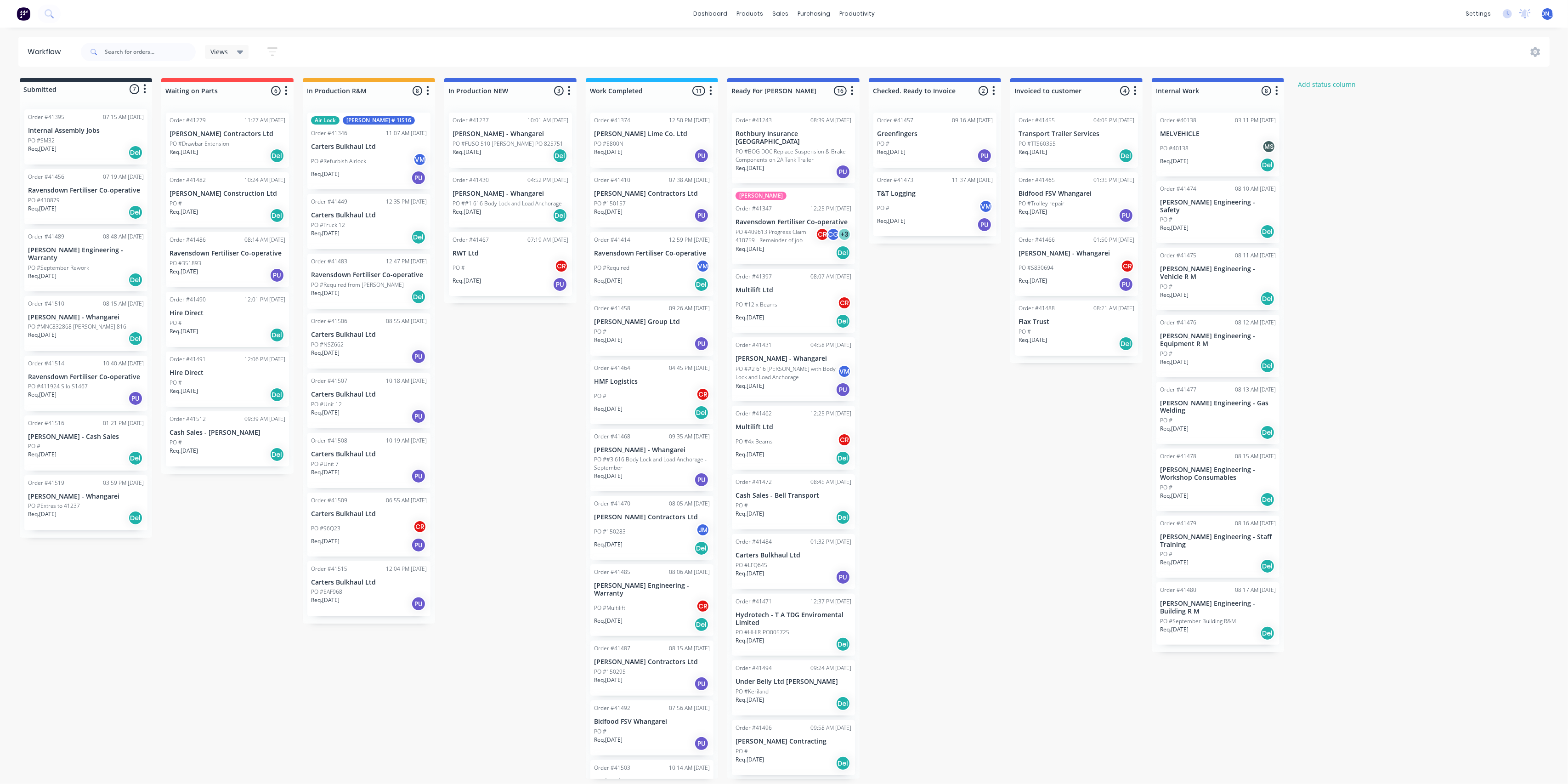
click at [668, 668] on div "PO #150295" at bounding box center [652, 672] width 116 height 9
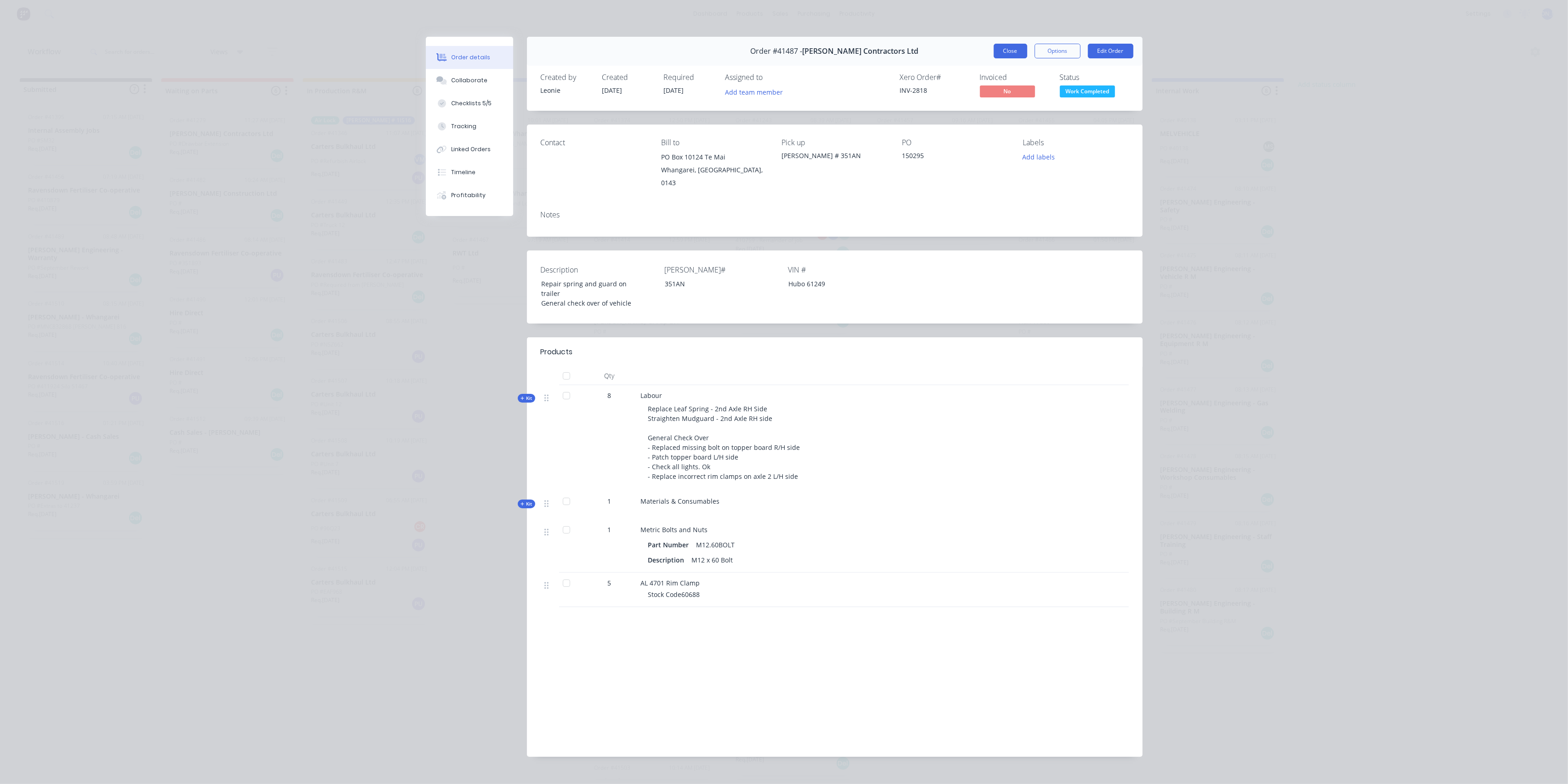
click at [1010, 49] on button "Close" at bounding box center [1010, 51] width 33 height 15
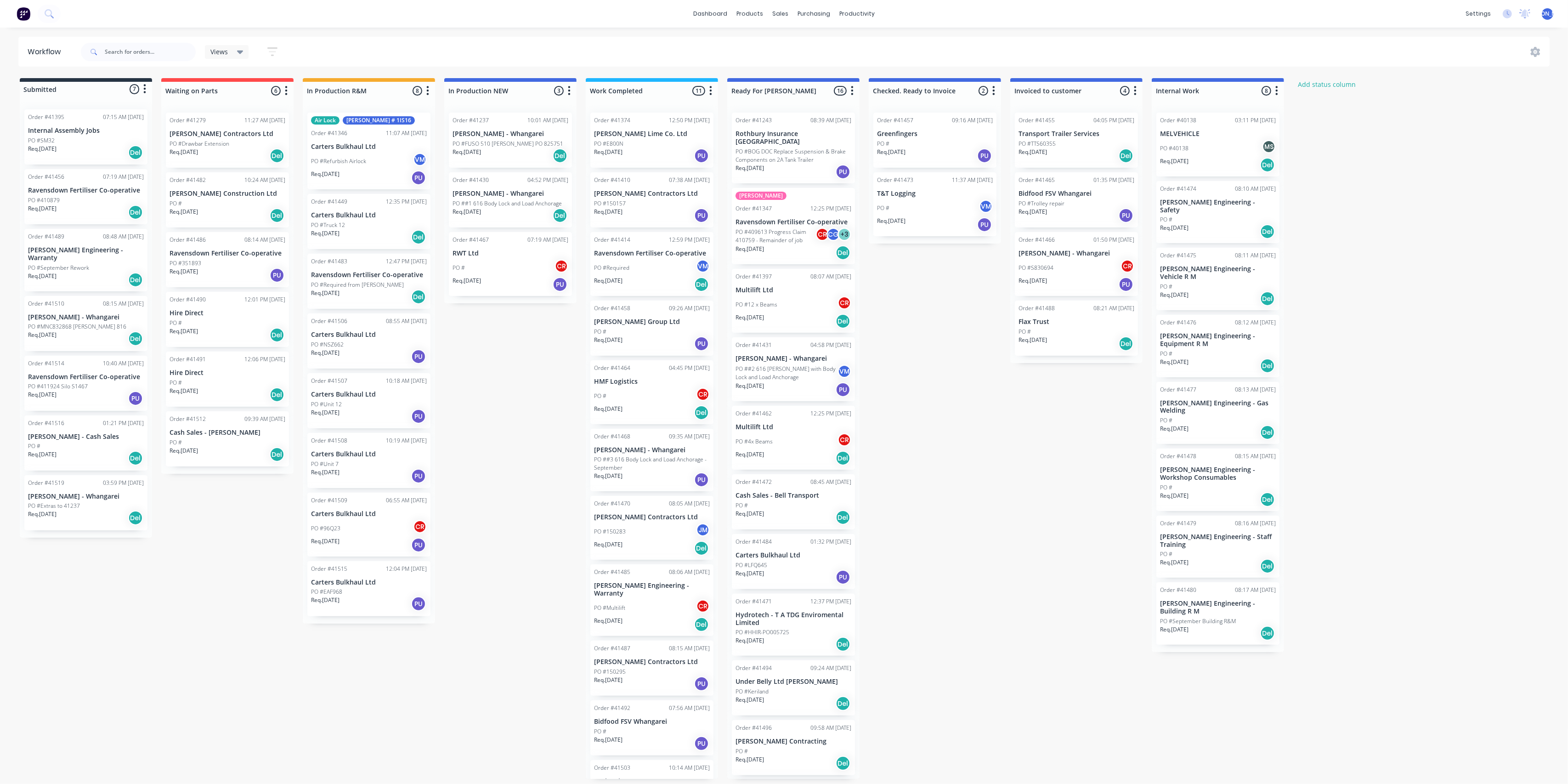
scroll to position [44, 0]
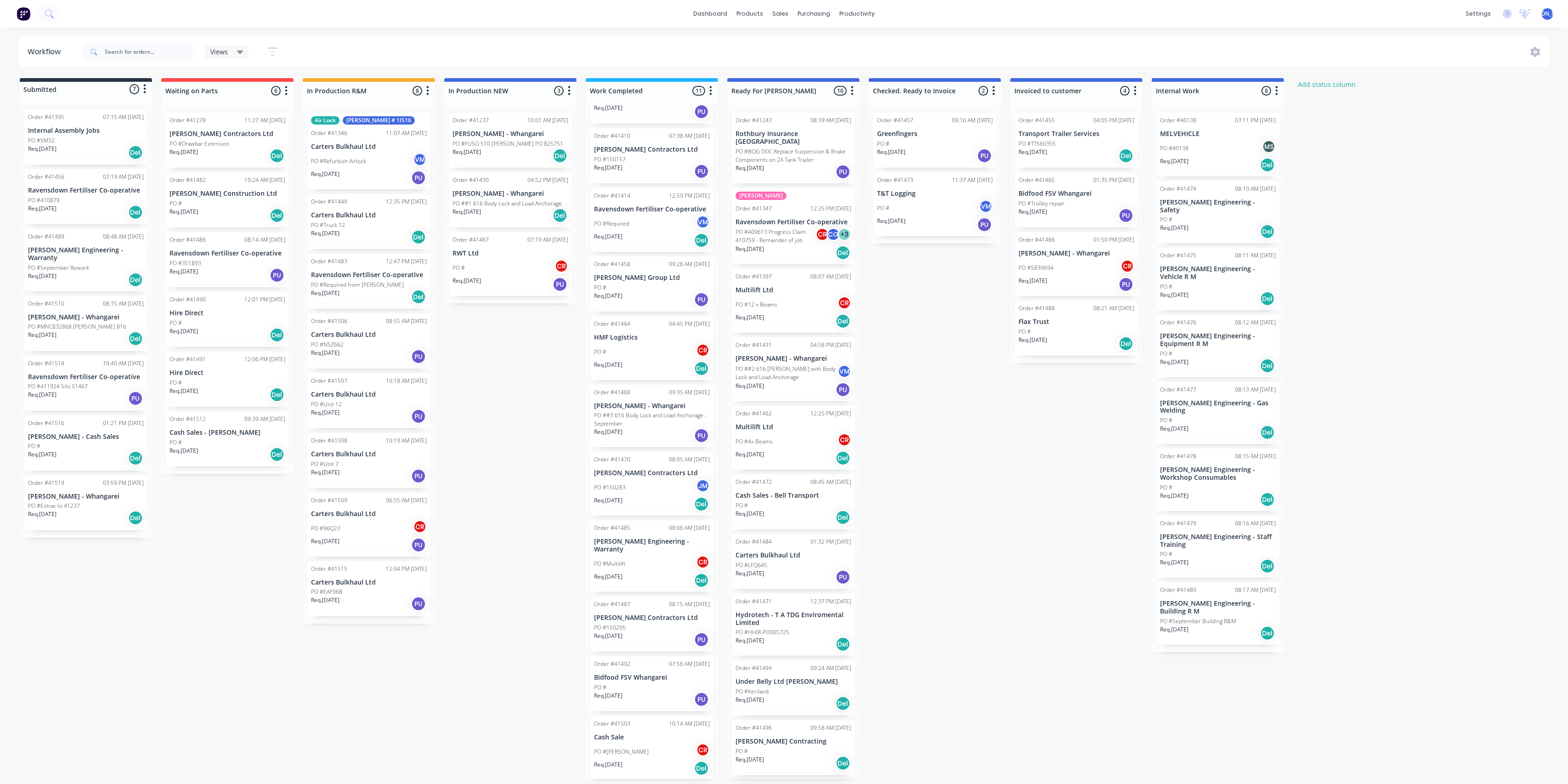
click at [648, 480] on div "PO #150283 JM" at bounding box center [652, 487] width 116 height 18
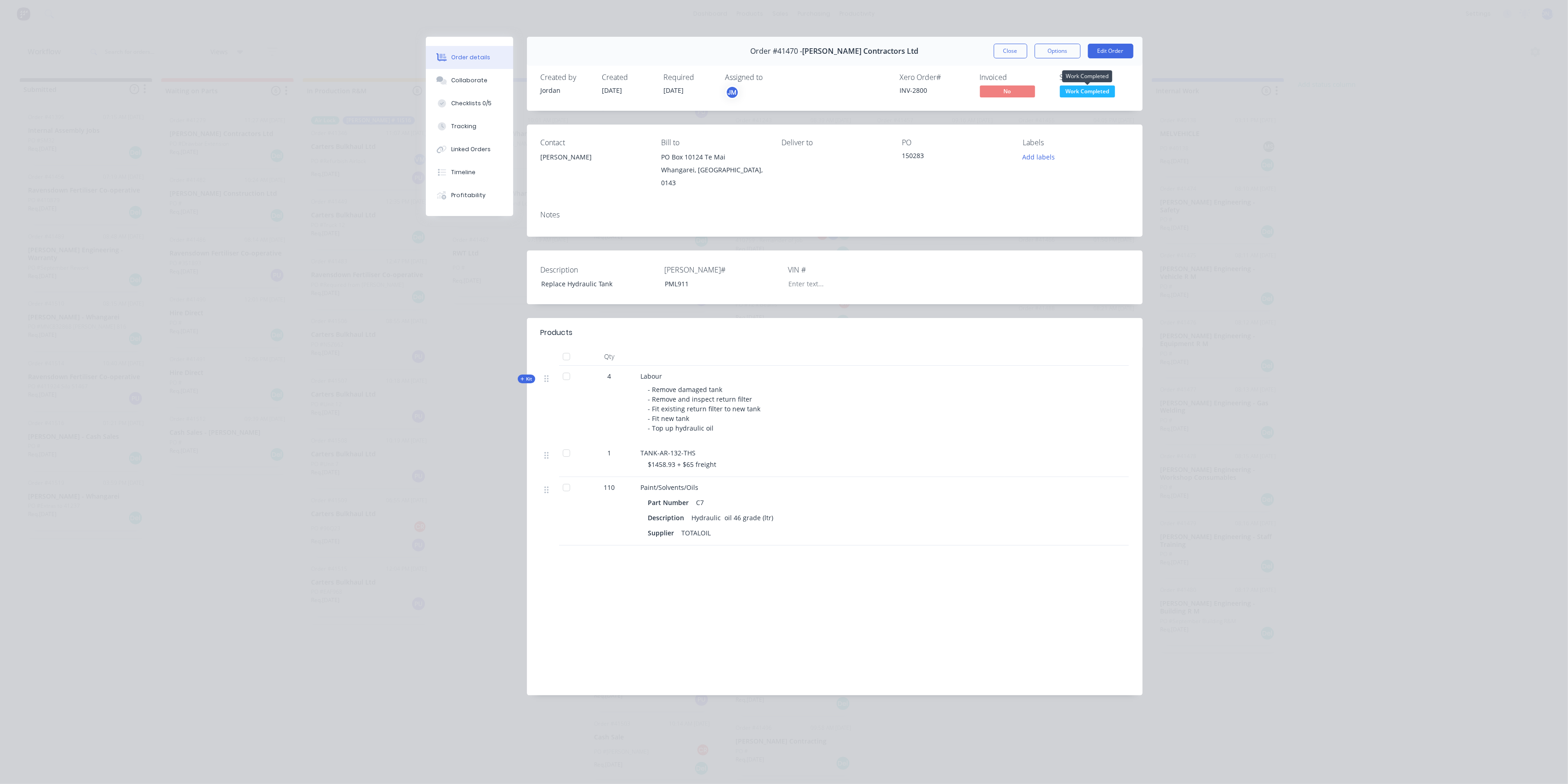
click at [1080, 91] on span "Work Completed" at bounding box center [1087, 91] width 55 height 12
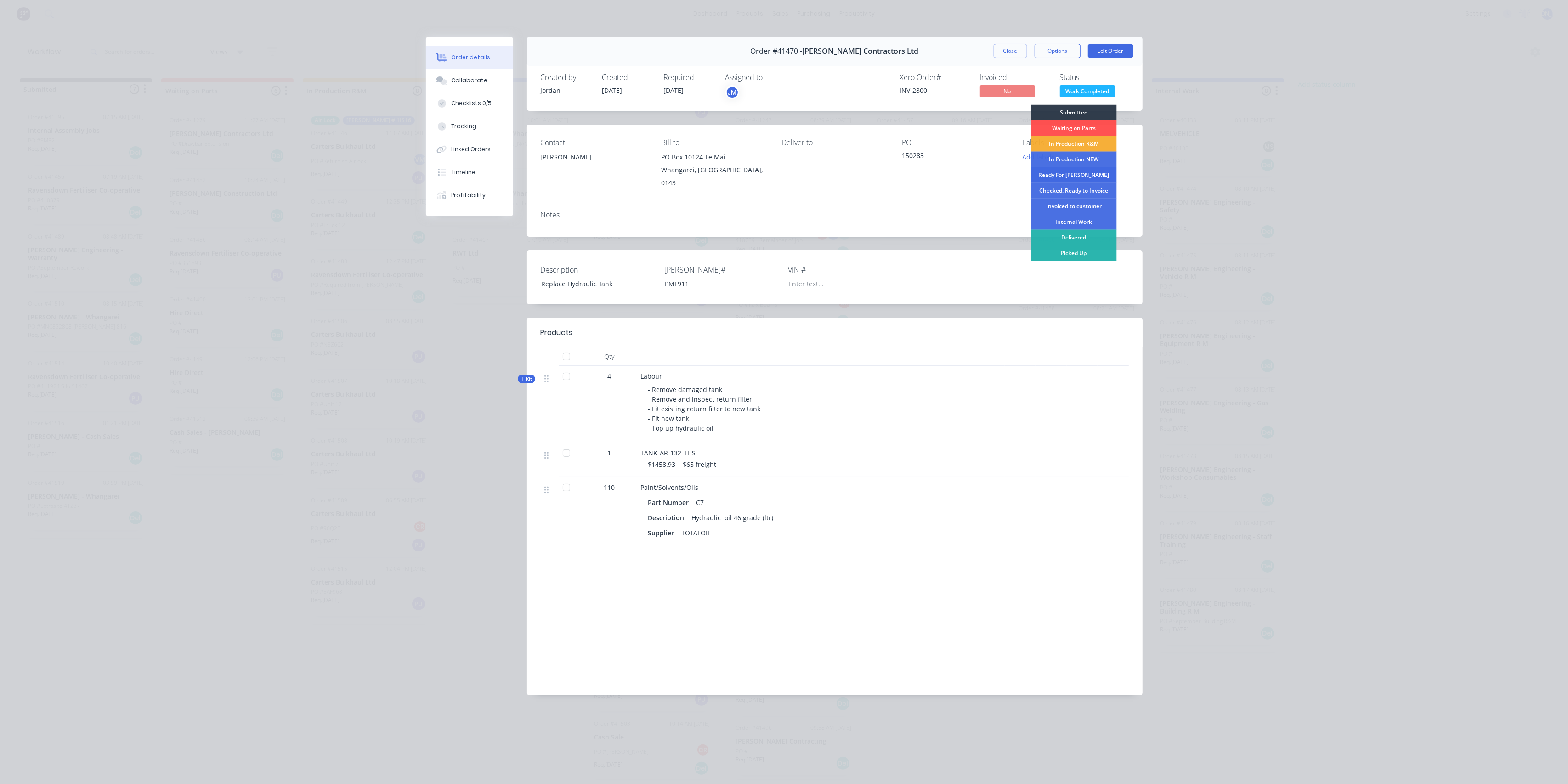
click at [1090, 173] on div "Ready For [PERSON_NAME]" at bounding box center [1074, 175] width 85 height 16
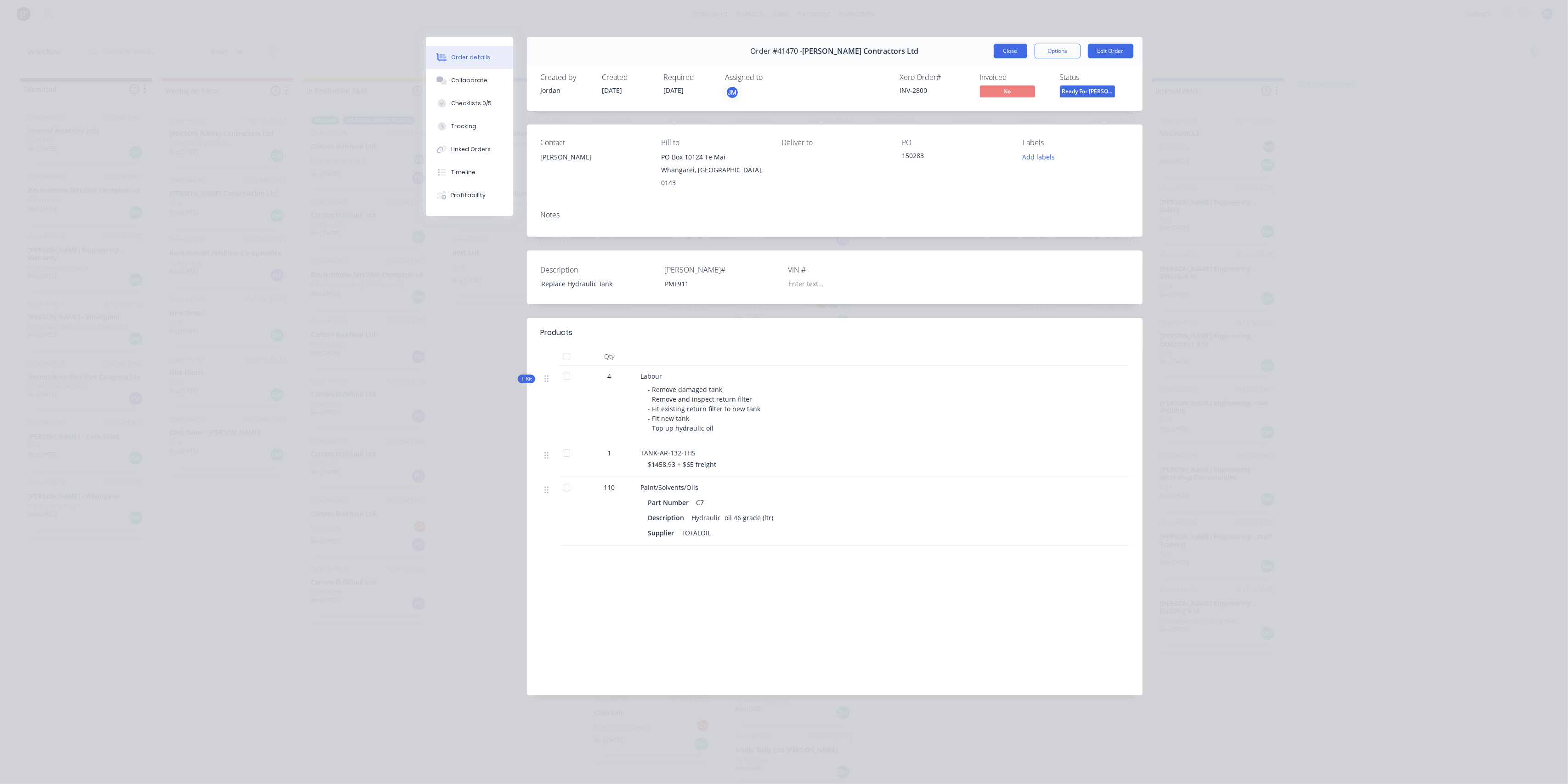
click at [1004, 52] on button "Close" at bounding box center [1010, 51] width 33 height 15
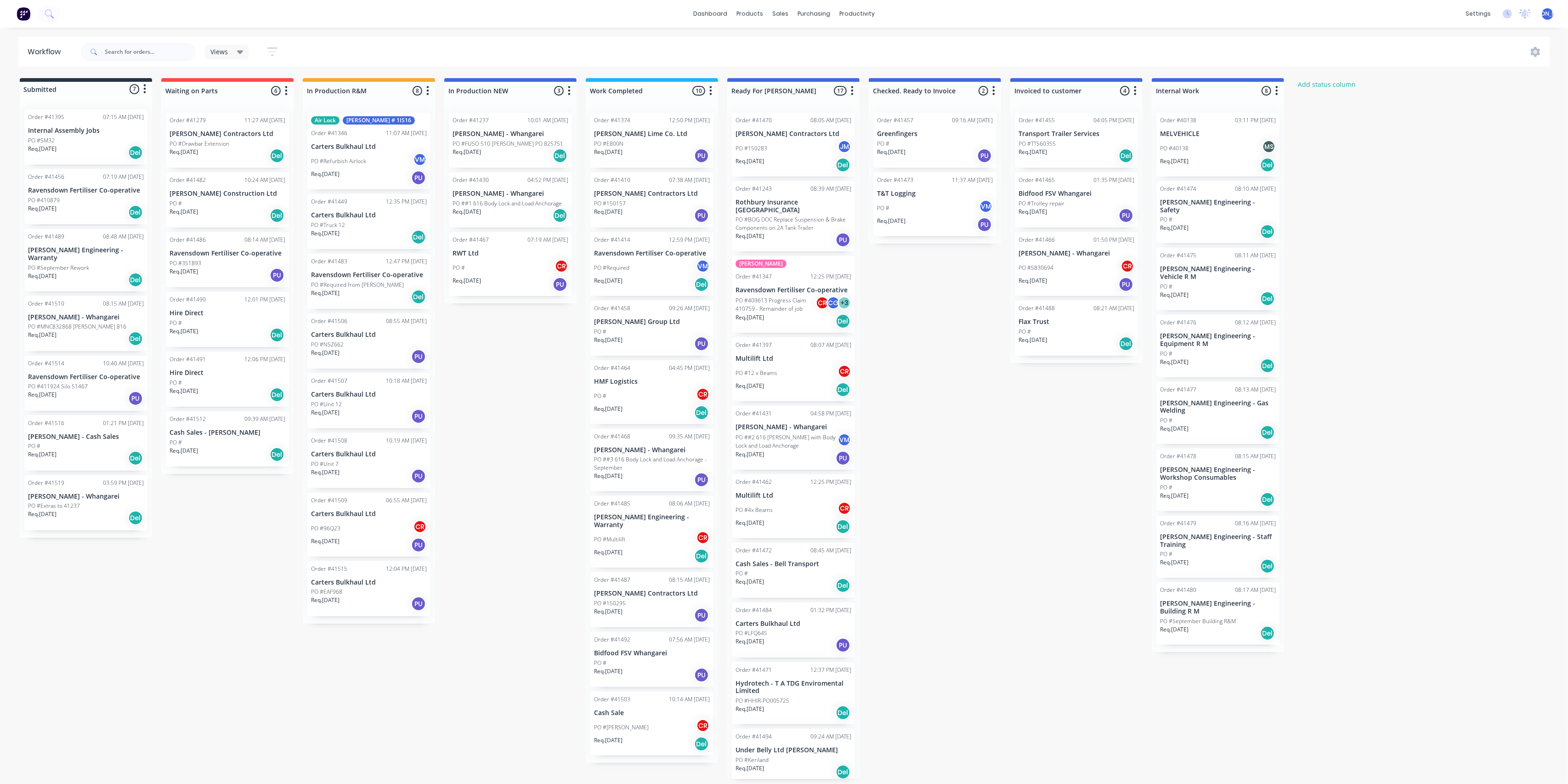
click at [663, 471] on p "PO ##3 616 Body Lock and Load Anchorage - September" at bounding box center [652, 463] width 116 height 16
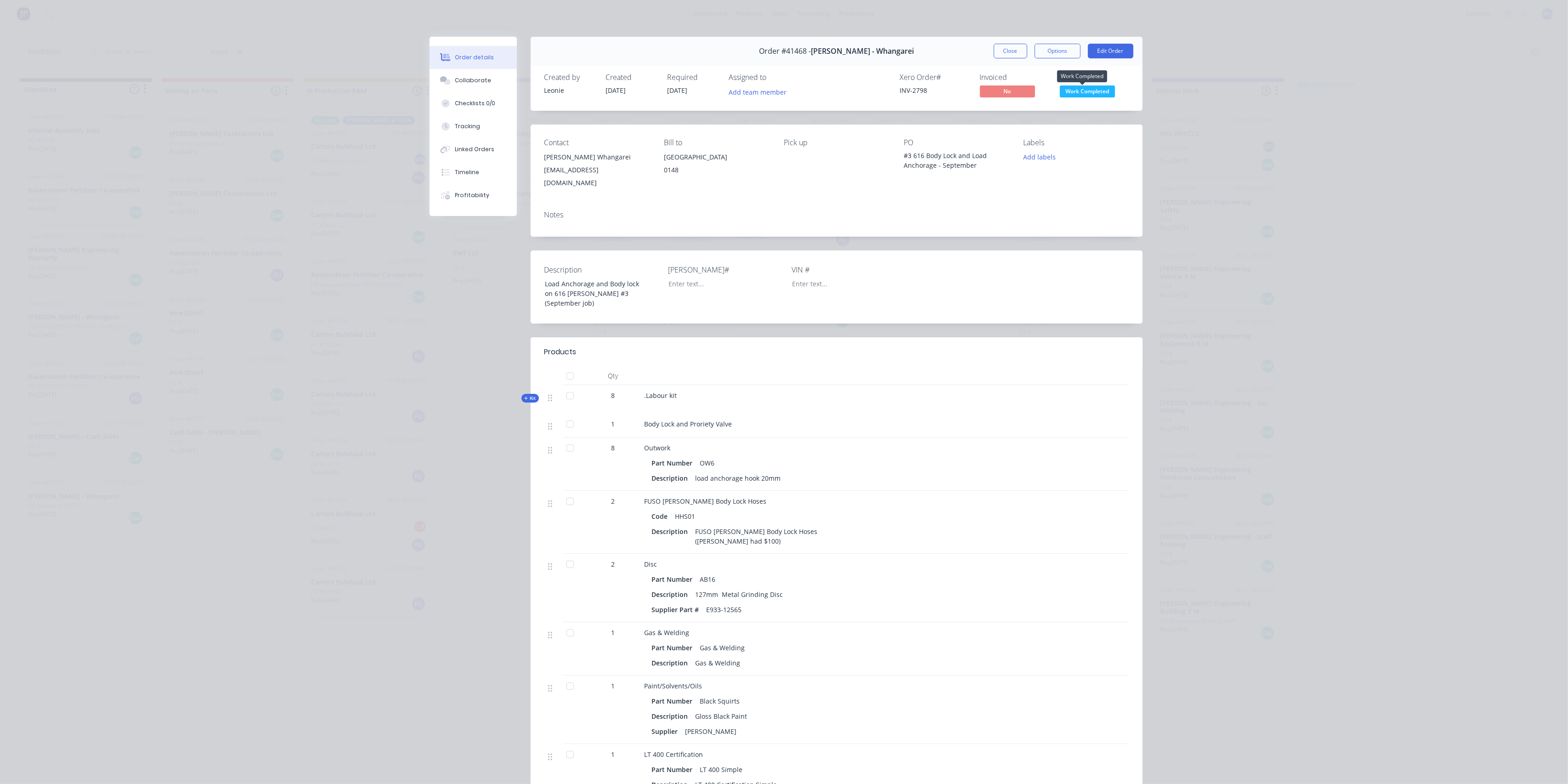
click at [1093, 88] on span "Work Completed" at bounding box center [1087, 91] width 55 height 12
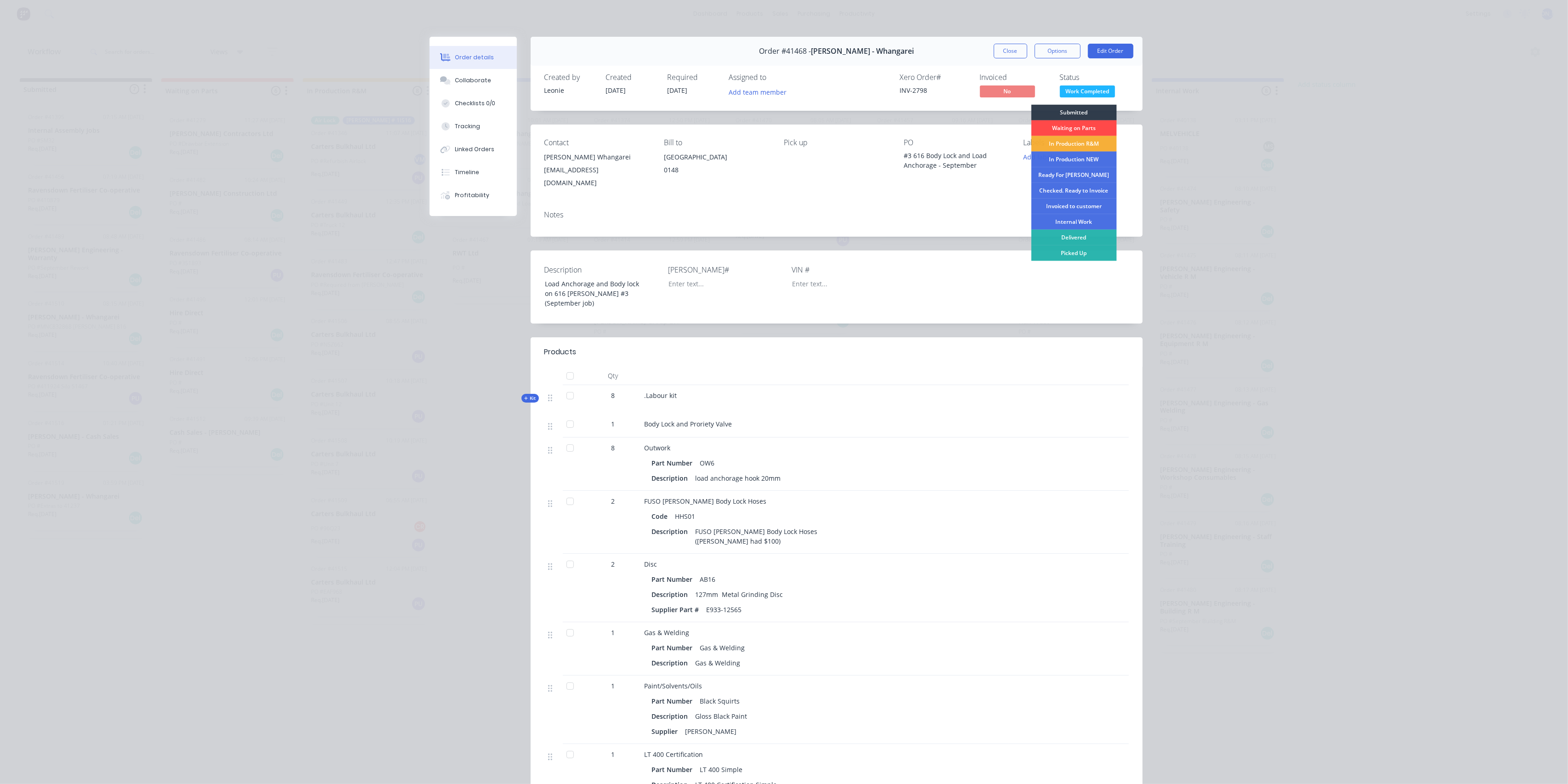
click at [1079, 127] on div "Waiting on Parts" at bounding box center [1074, 128] width 85 height 16
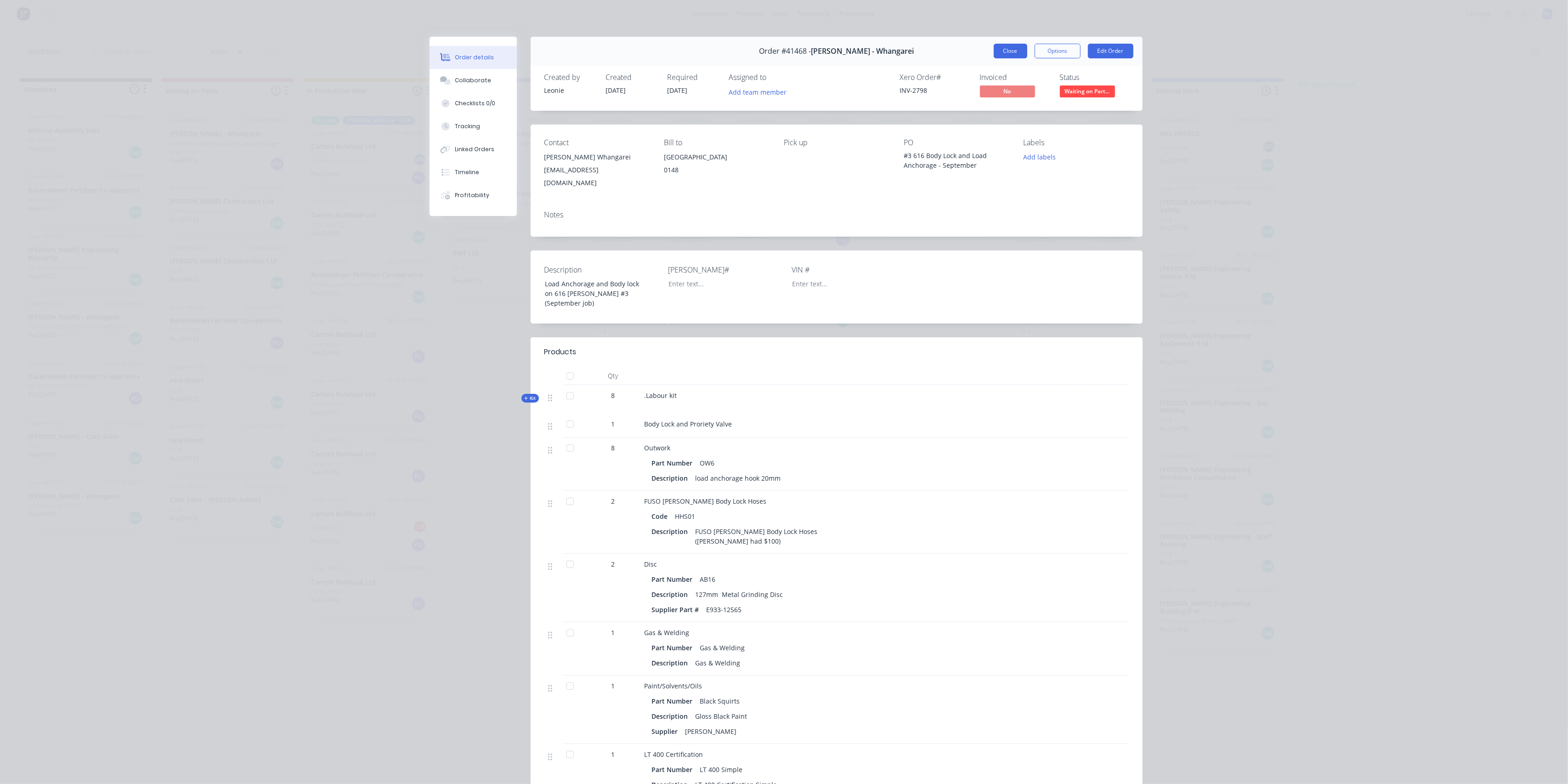
click at [1018, 50] on button "Close" at bounding box center [1010, 51] width 33 height 15
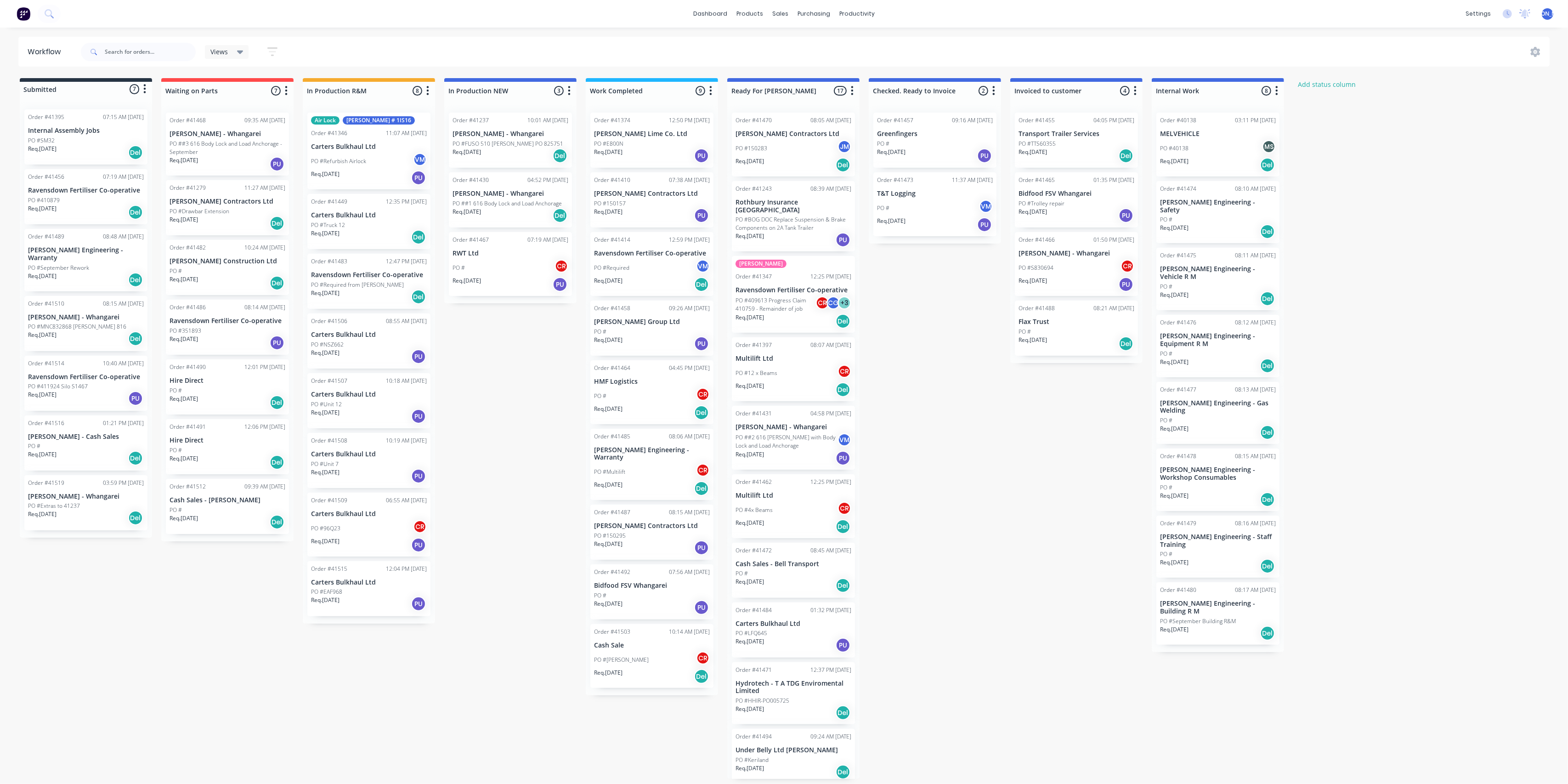
click at [661, 402] on div "PO # CR" at bounding box center [652, 396] width 116 height 18
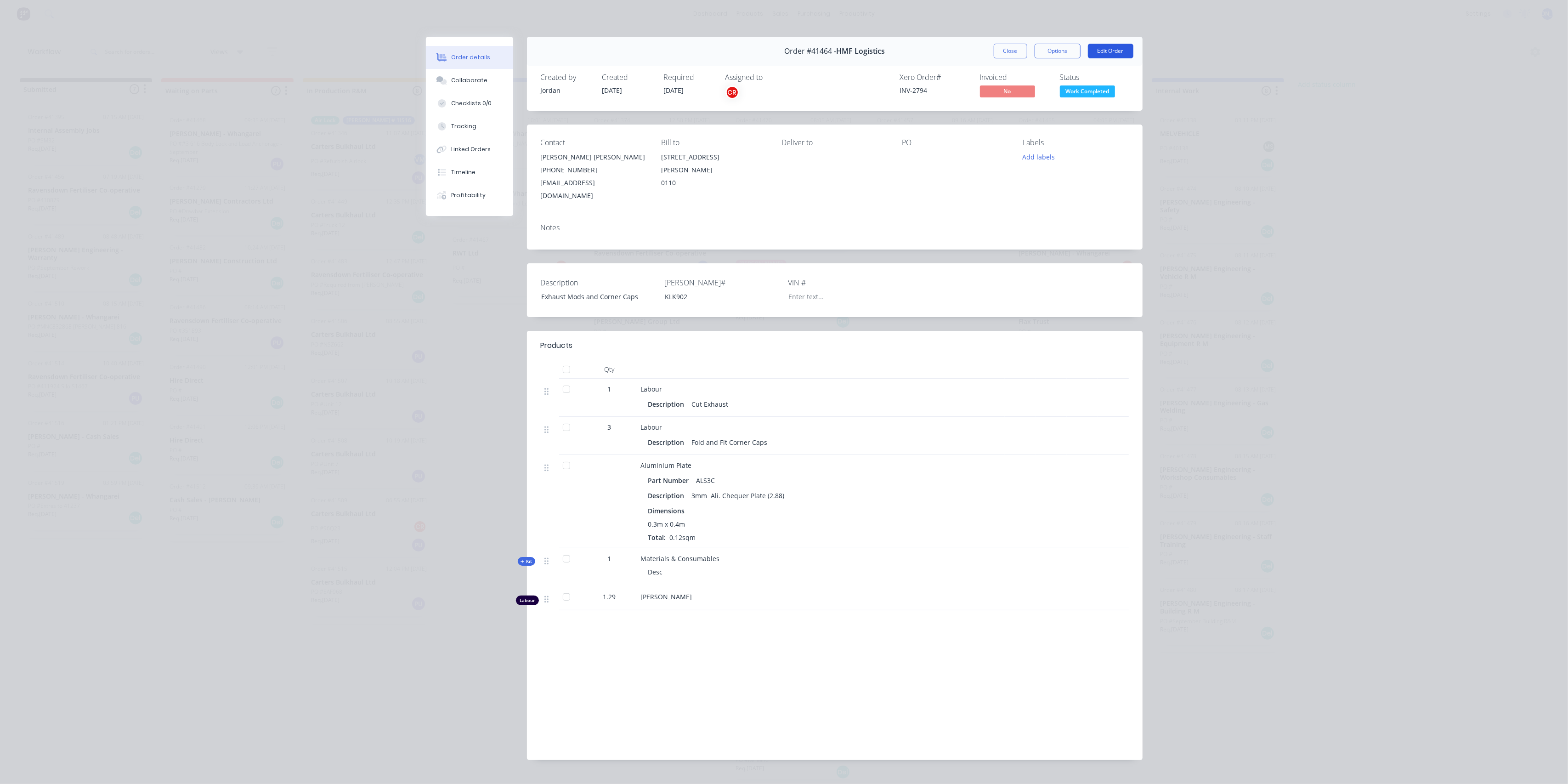
click at [1097, 50] on button "Edit Order" at bounding box center [1110, 51] width 46 height 15
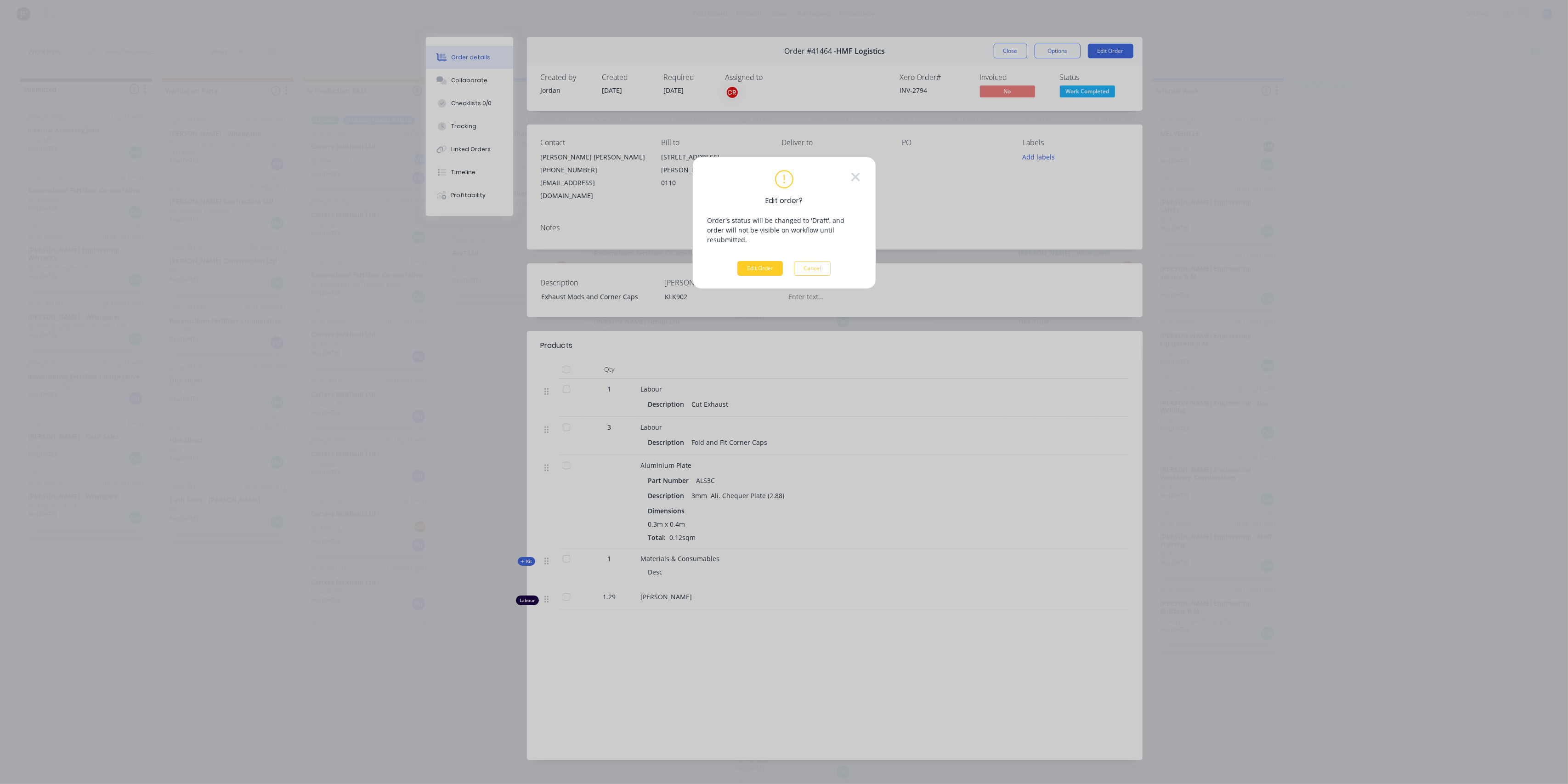
click at [760, 261] on button "Edit Order" at bounding box center [760, 268] width 46 height 15
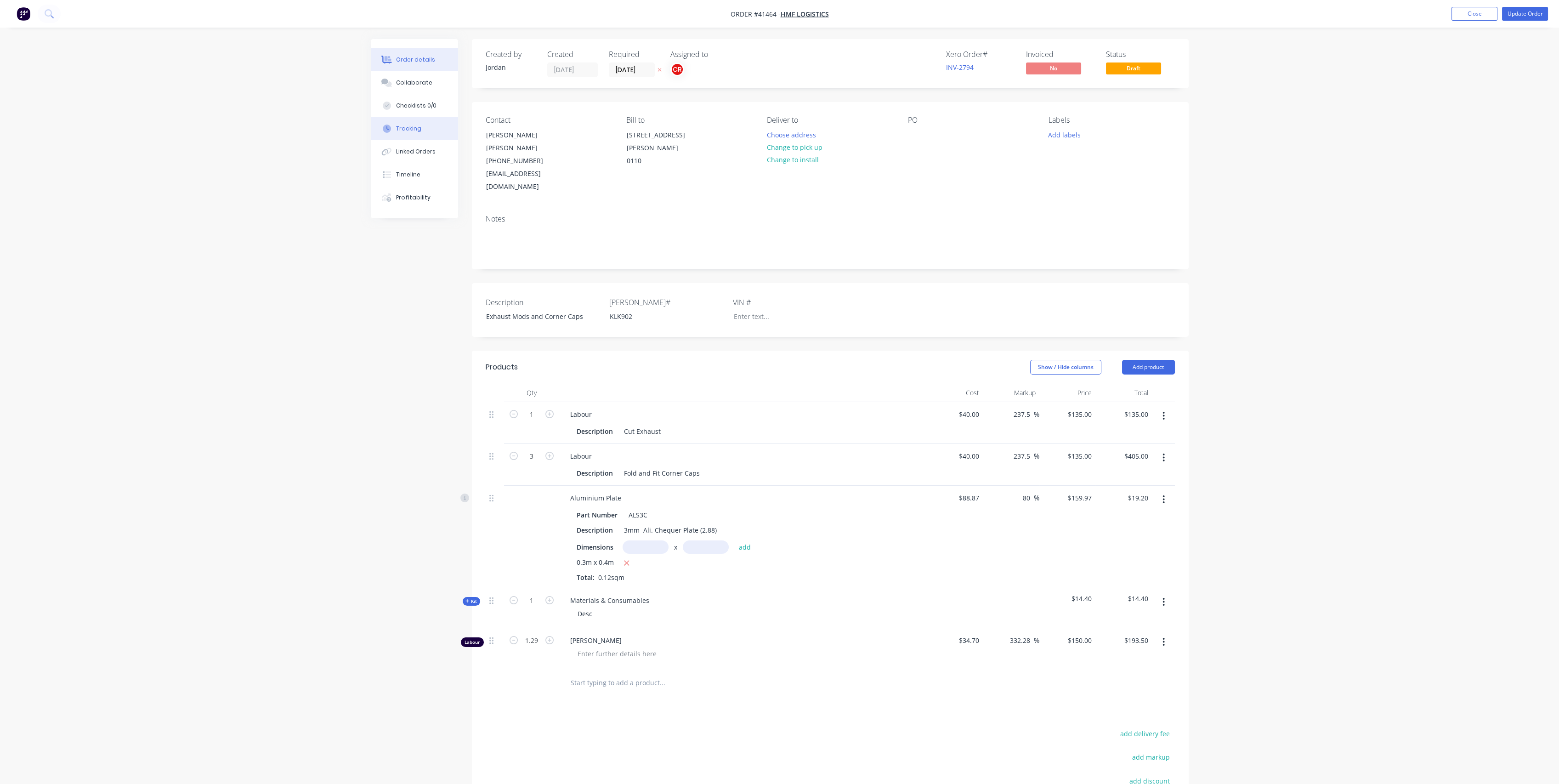
click at [397, 129] on div "Tracking" at bounding box center [409, 129] width 26 height 9
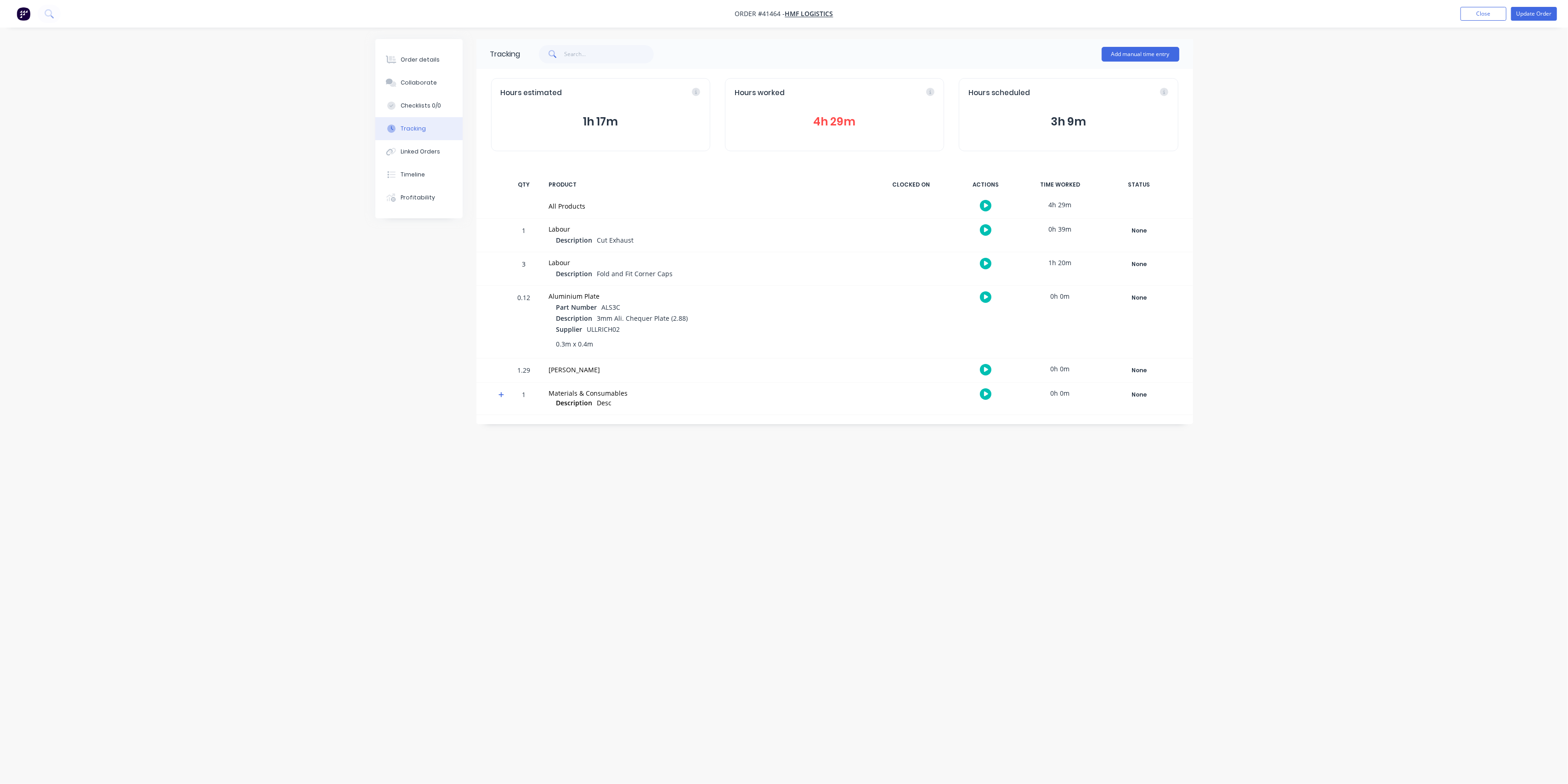
click at [842, 116] on button "4h 29m" at bounding box center [835, 122] width 200 height 18
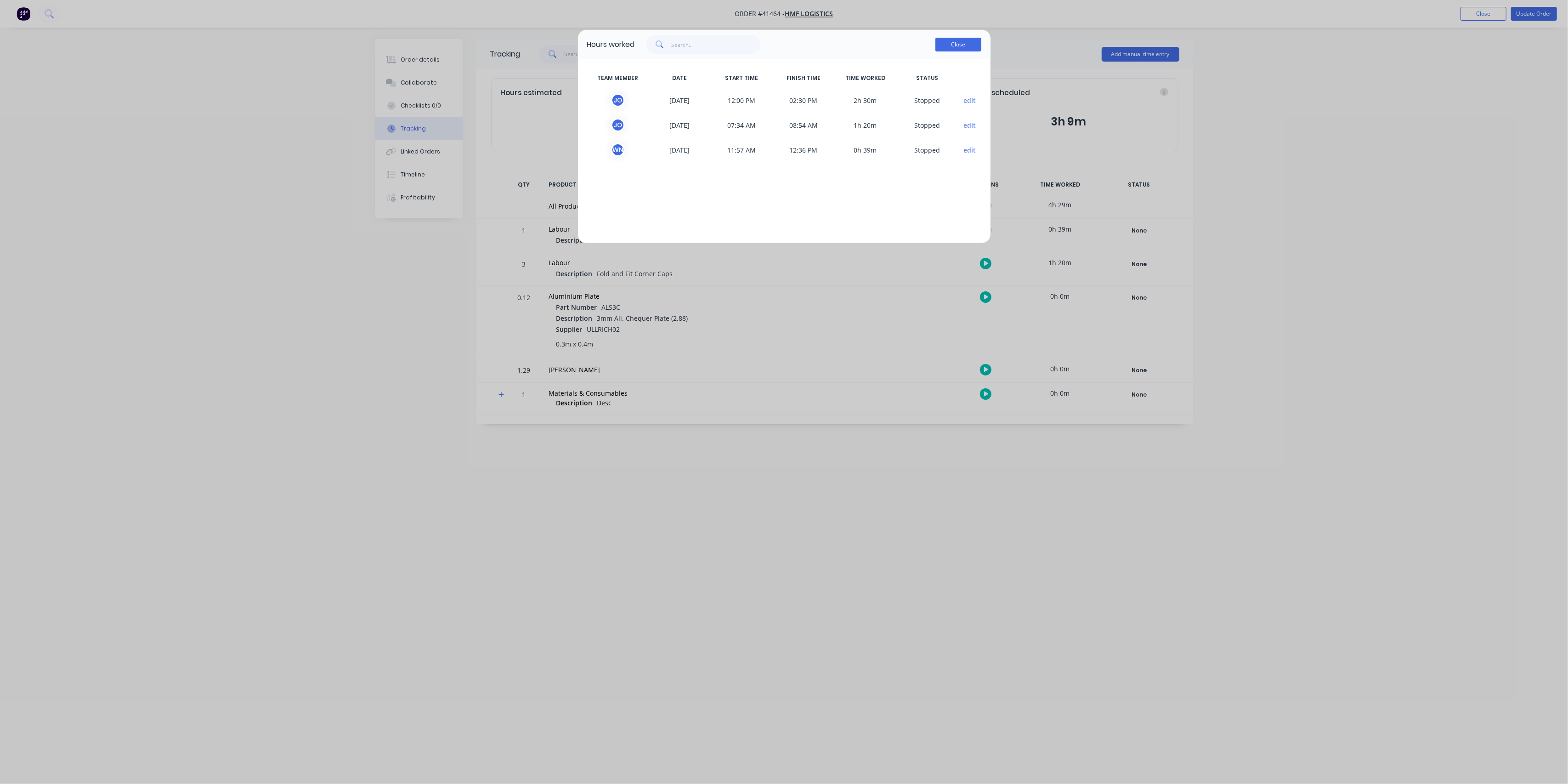
click at [968, 47] on button "Close" at bounding box center [958, 44] width 46 height 14
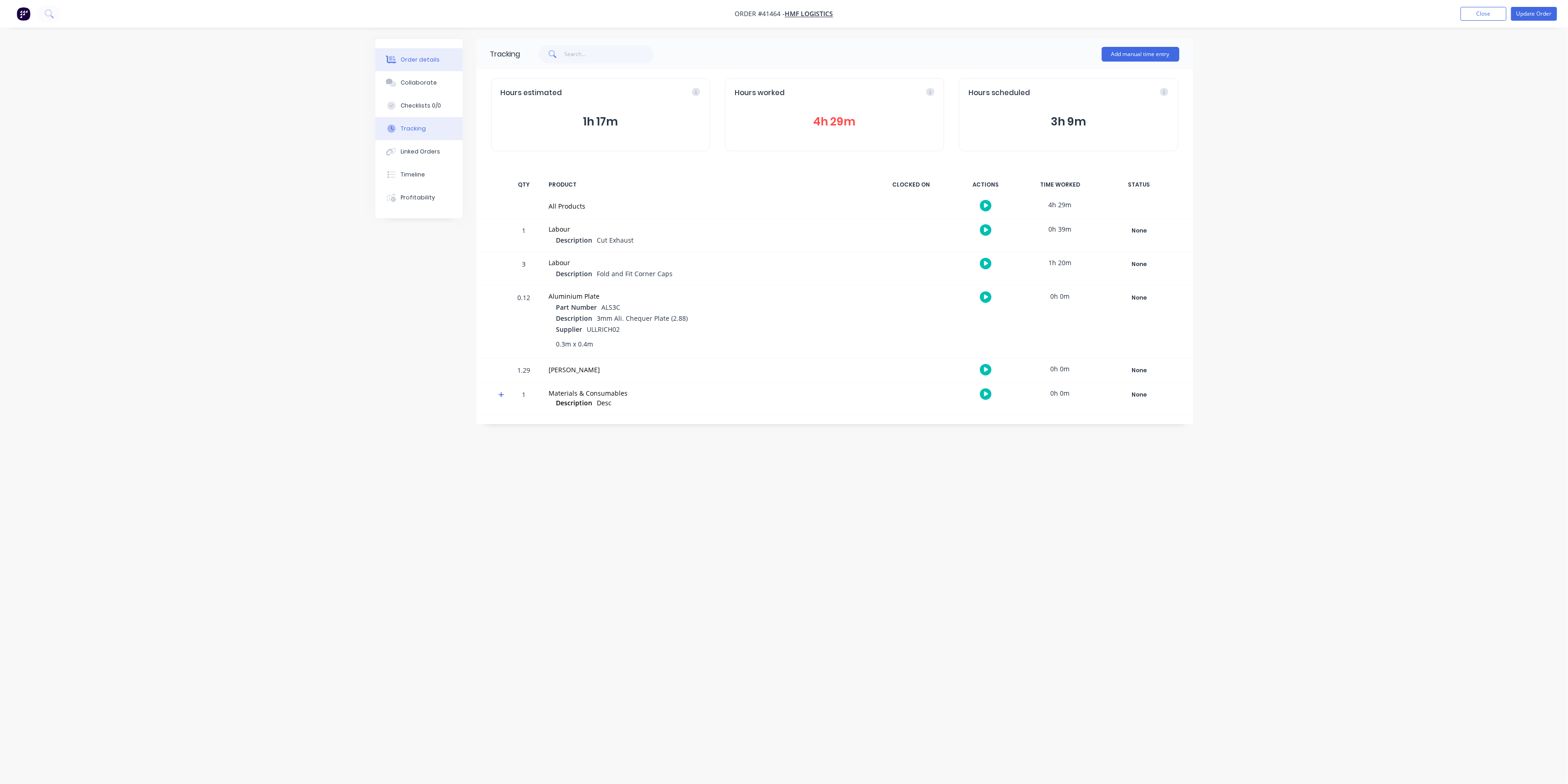
click at [433, 61] on div "Order details" at bounding box center [420, 60] width 39 height 9
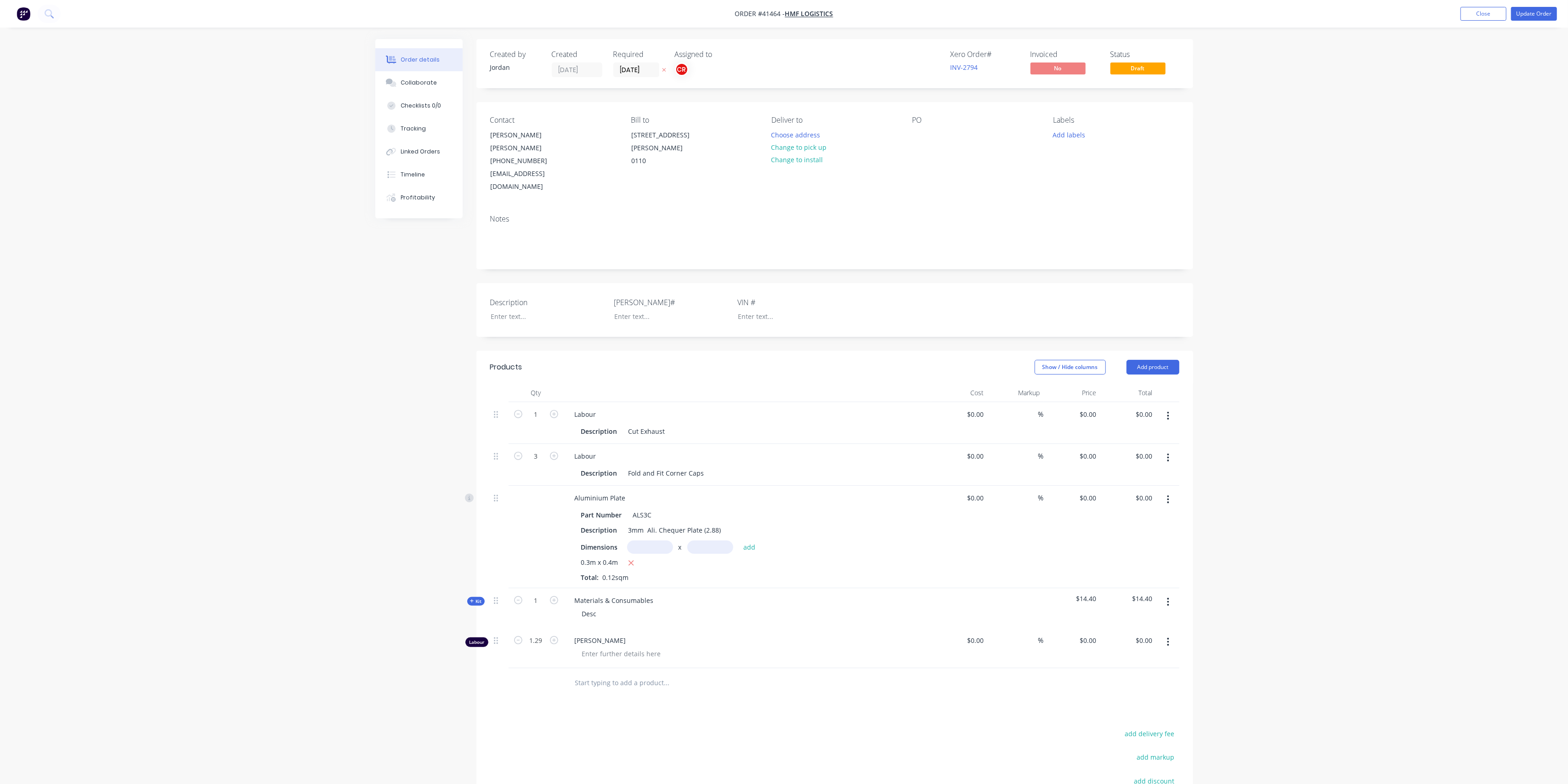
type input "$40.00"
type input "237.5"
type input "$135.00"
type input "$40.00"
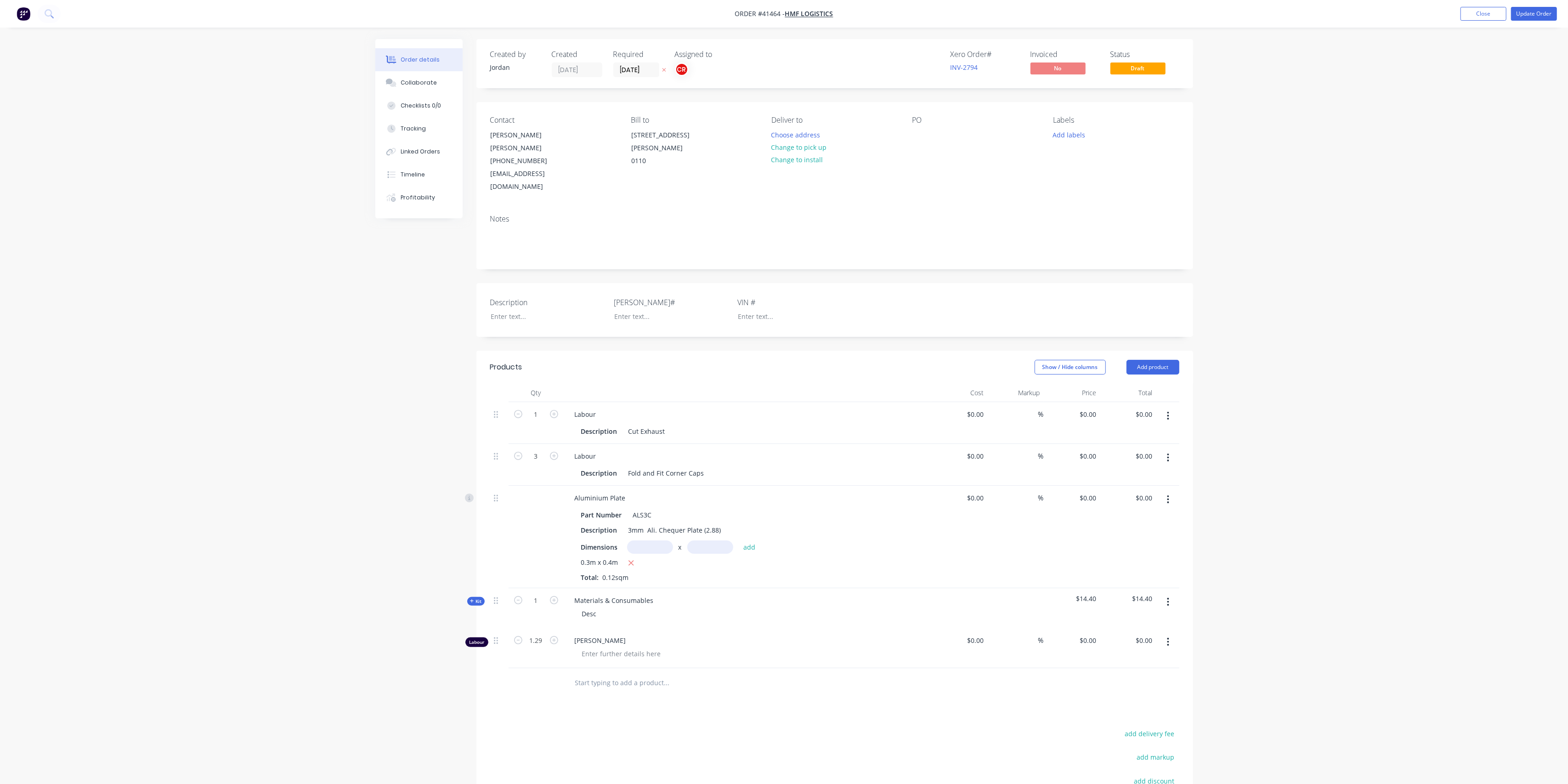
type input "237.5"
type input "$135.00"
type input "$405.00"
type input "$88.87"
type input "80"
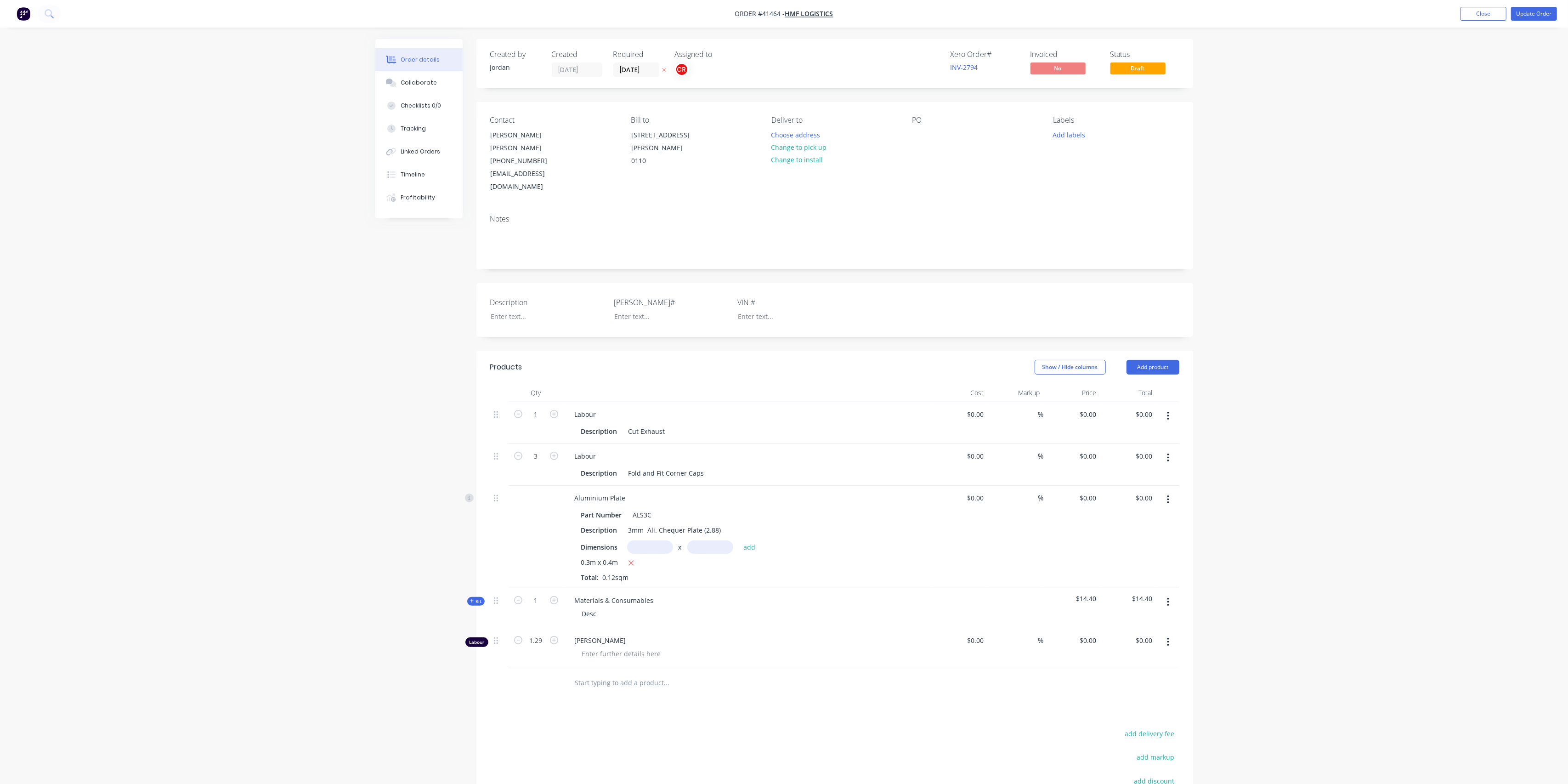
type input "$159.97"
type input "$19.20"
type input "$34.70"
type input "332.28"
type input "$150.00"
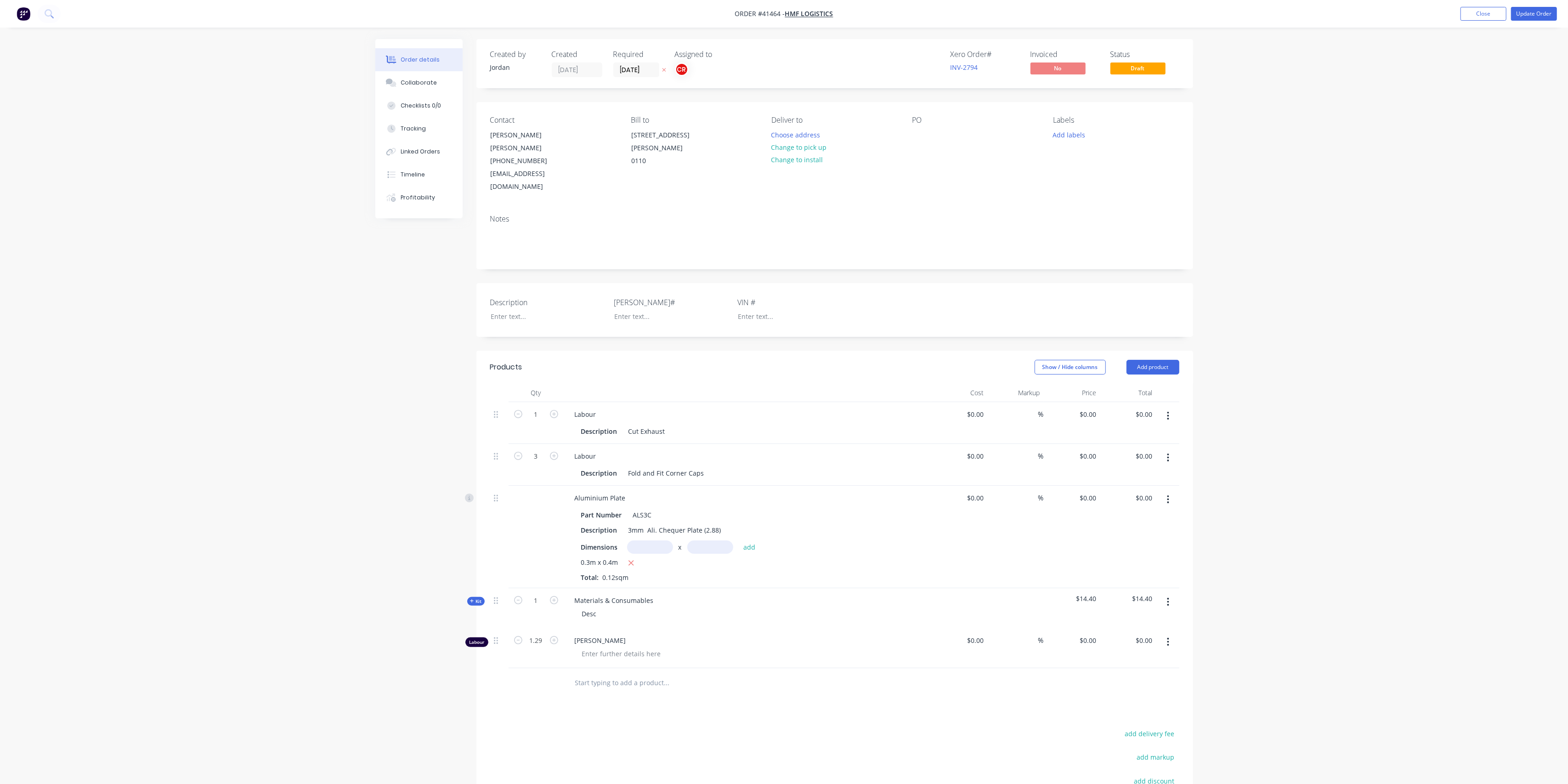
type input "$193.50"
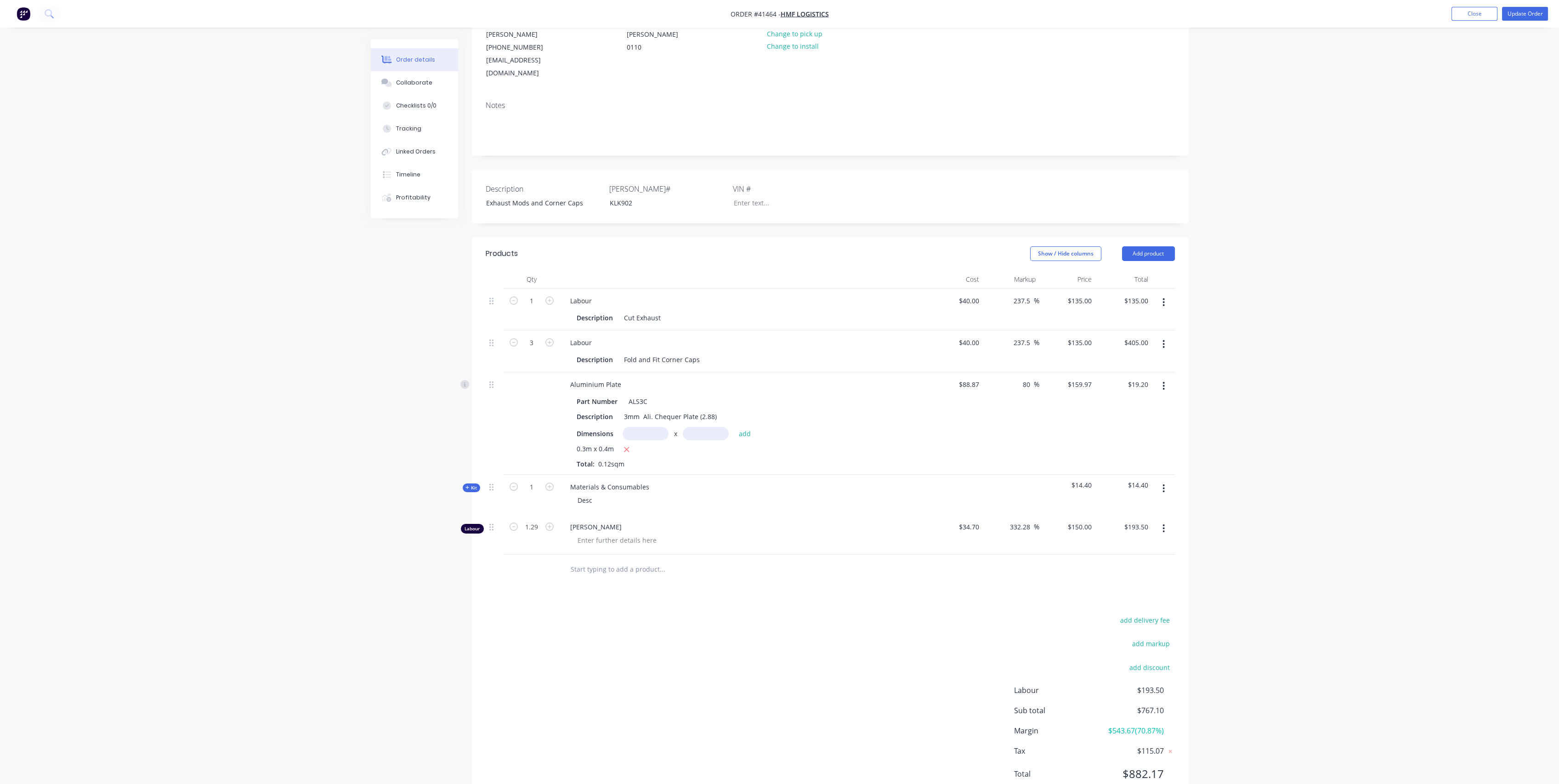
scroll to position [122, 0]
click at [1165, 512] on button "button" at bounding box center [1163, 520] width 21 height 16
click at [1132, 593] on div "Delete" at bounding box center [1131, 600] width 71 height 13
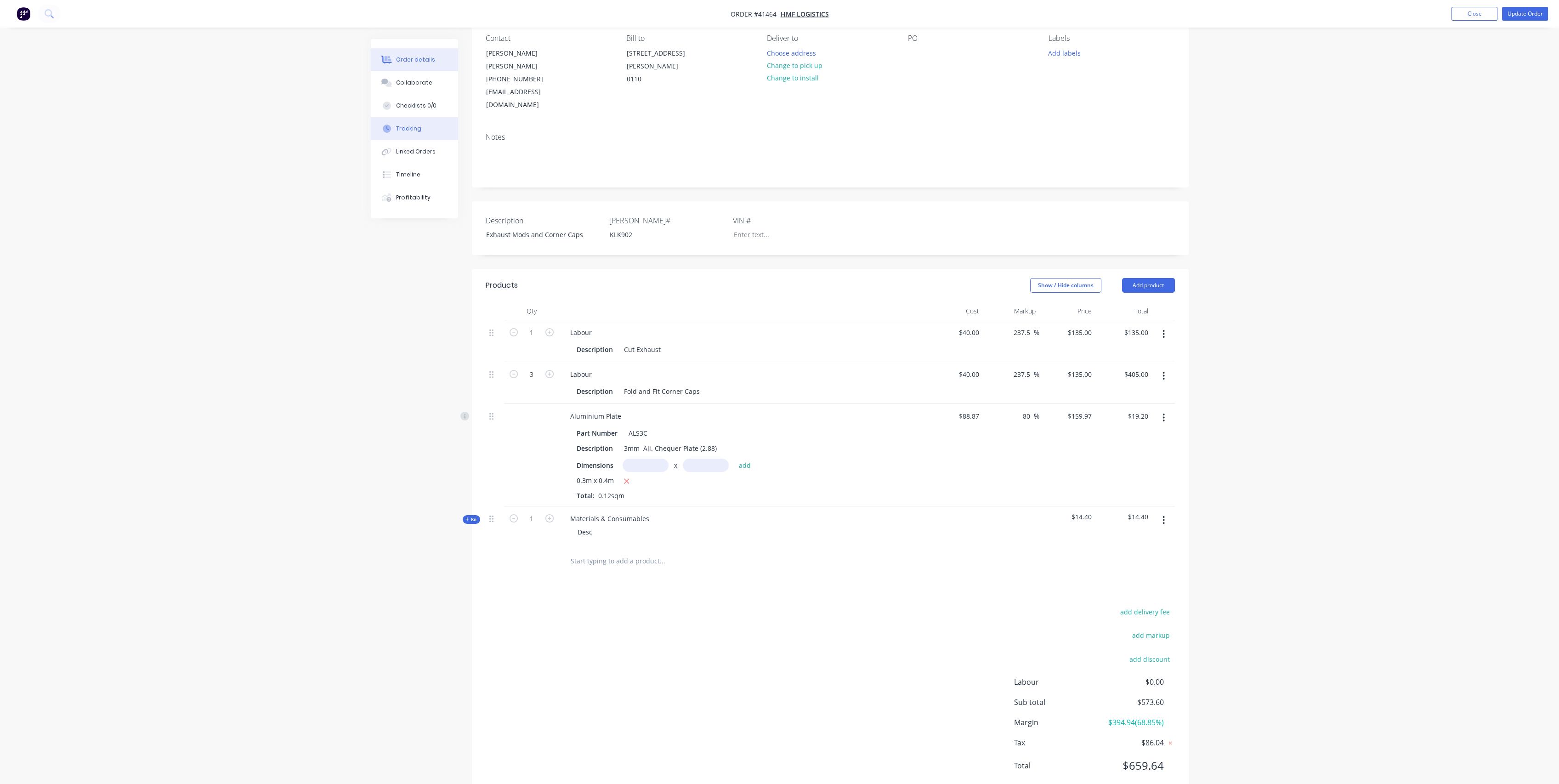
click at [423, 125] on button "Tracking" at bounding box center [414, 128] width 87 height 23
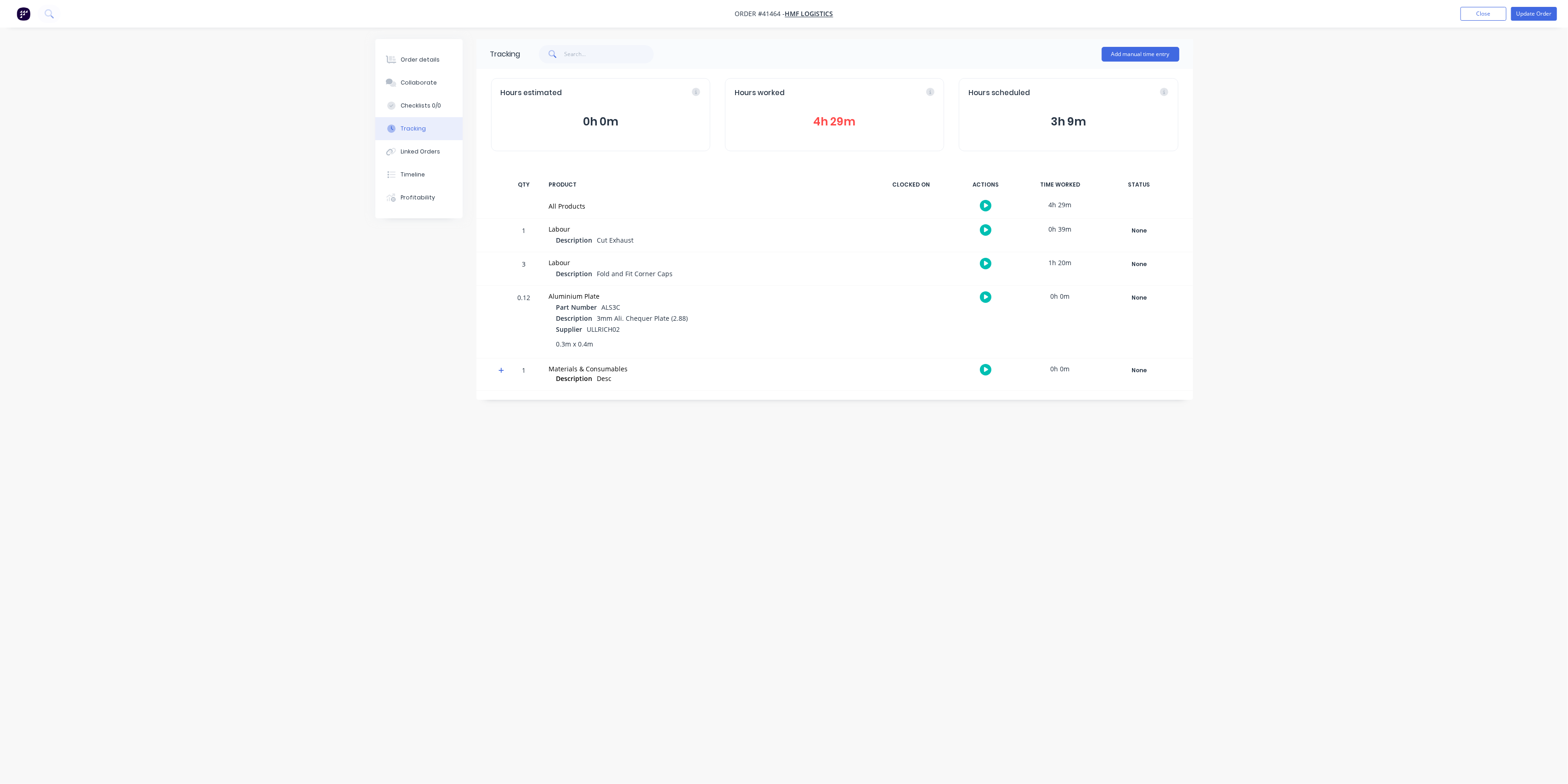
click at [423, 125] on div "Tracking" at bounding box center [413, 129] width 26 height 9
click at [407, 63] on div "Order details" at bounding box center [420, 60] width 39 height 9
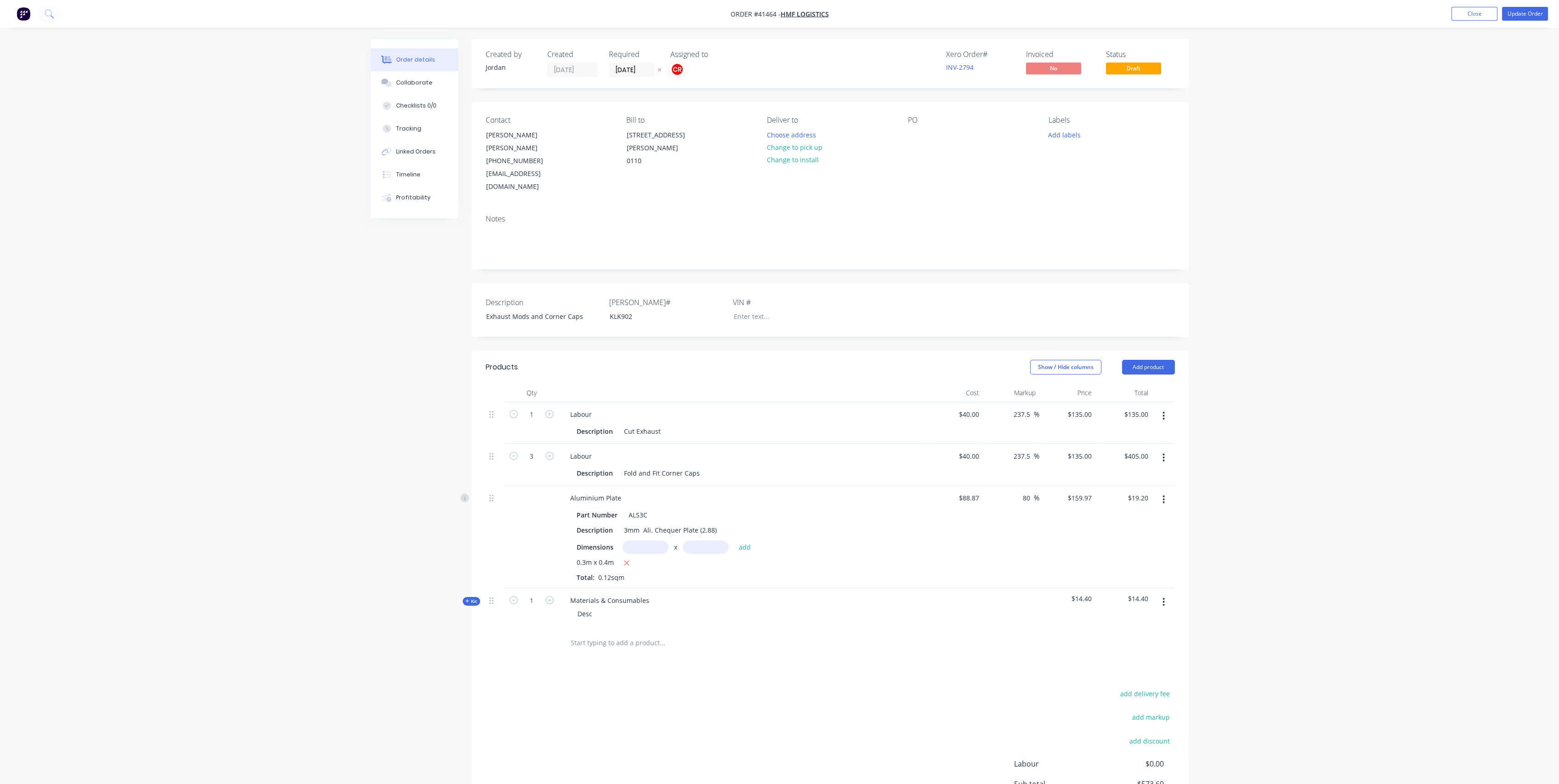
click at [529, 402] on div "1" at bounding box center [531, 422] width 55 height 42
drag, startPoint x: 533, startPoint y: 391, endPoint x: 581, endPoint y: 359, distance: 57.7
click at [533, 407] on input "1" at bounding box center [531, 414] width 24 height 14
click at [739, 355] on header "Products Show / Hide columns Add product" at bounding box center [830, 367] width 716 height 33
click at [1168, 407] on button "button" at bounding box center [1163, 415] width 21 height 16
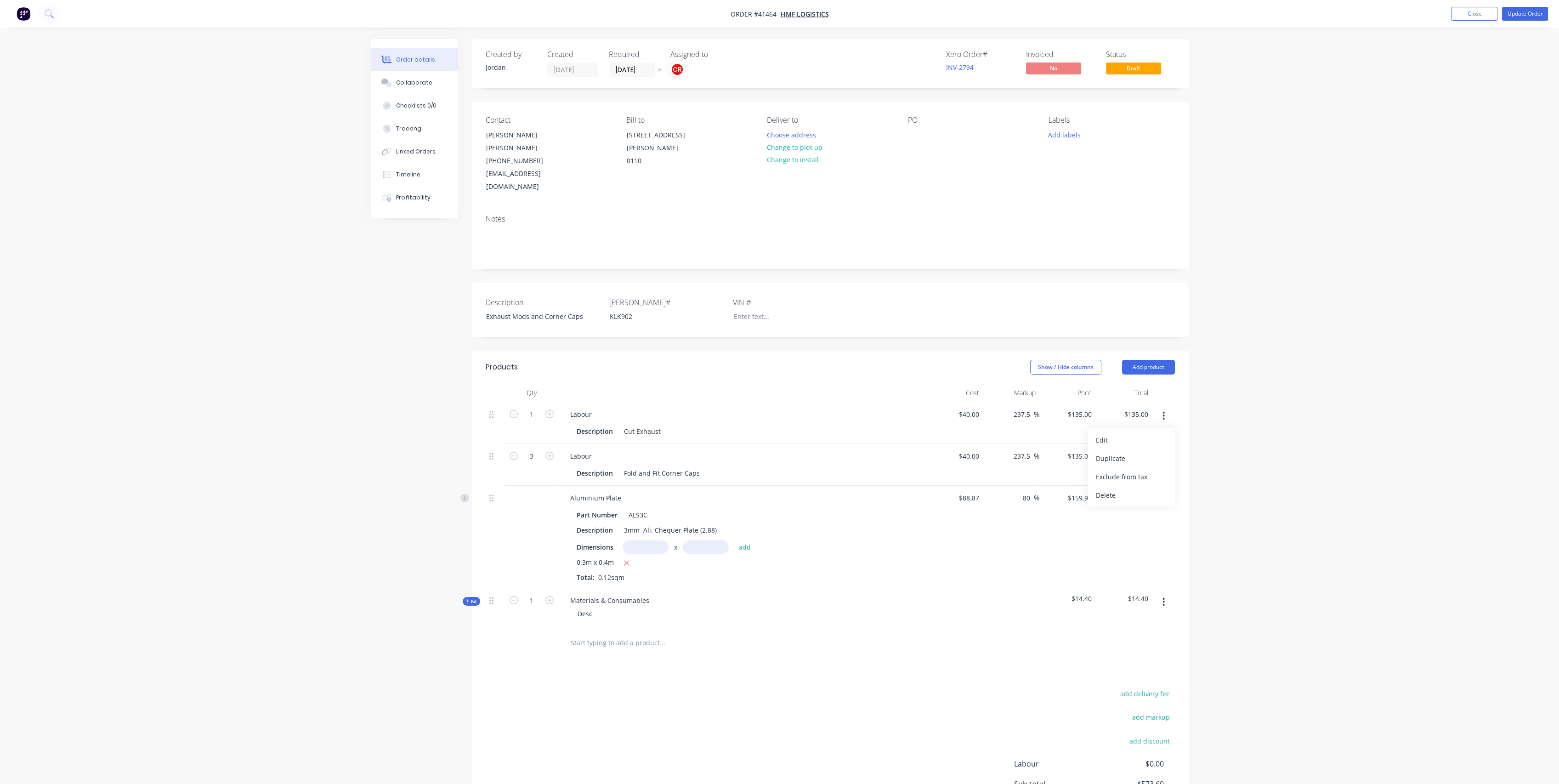
click at [1106, 488] on div "Delete" at bounding box center [1131, 495] width 71 height 13
drag, startPoint x: 534, startPoint y: 390, endPoint x: 550, endPoint y: 376, distance: 21.3
click at [534, 407] on input "3" at bounding box center [531, 414] width 24 height 14
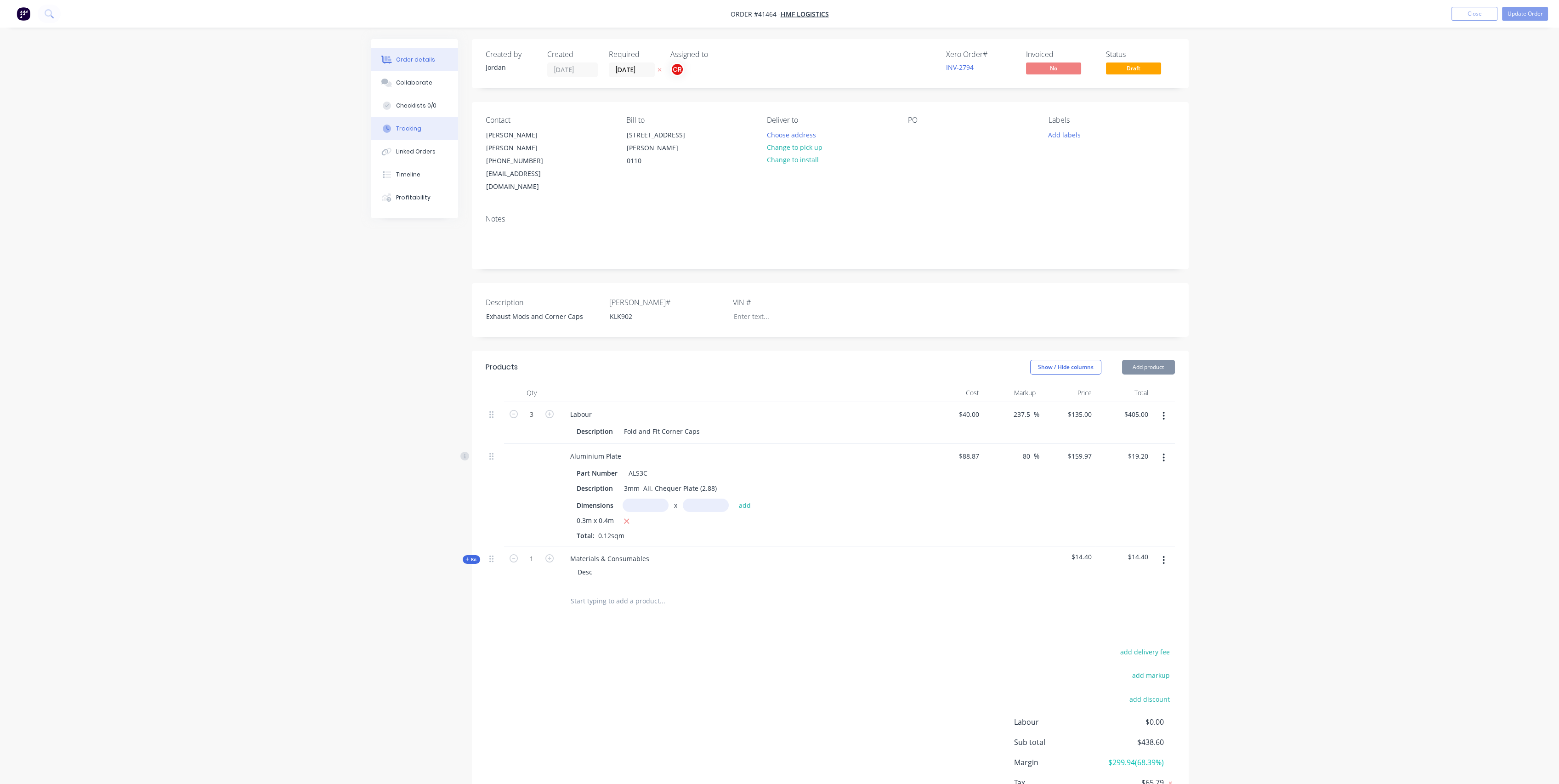
click at [426, 125] on button "Tracking" at bounding box center [414, 128] width 87 height 23
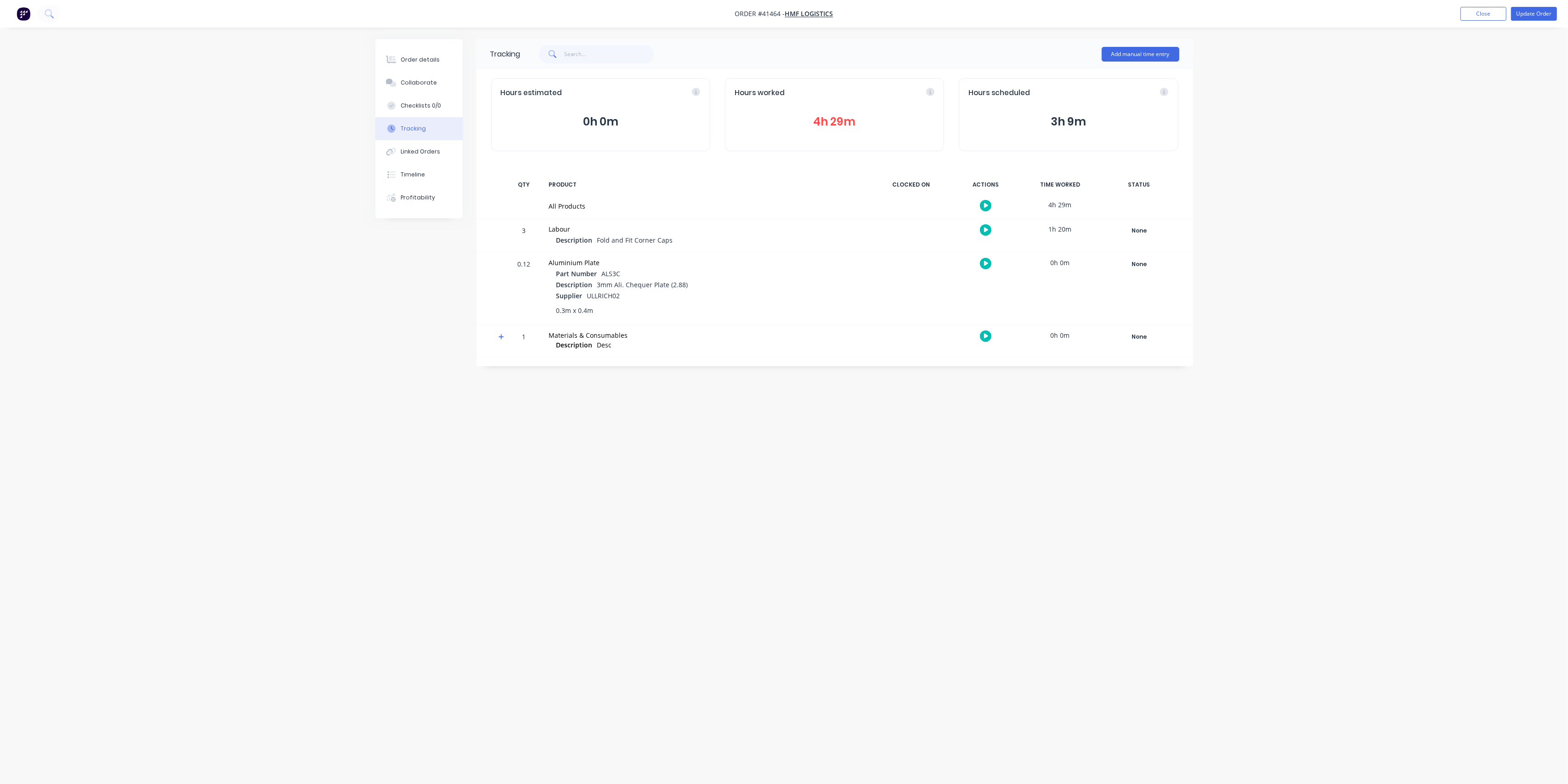
click at [425, 125] on button "Tracking" at bounding box center [419, 128] width 87 height 23
click at [424, 68] on button "Order details" at bounding box center [419, 60] width 87 height 23
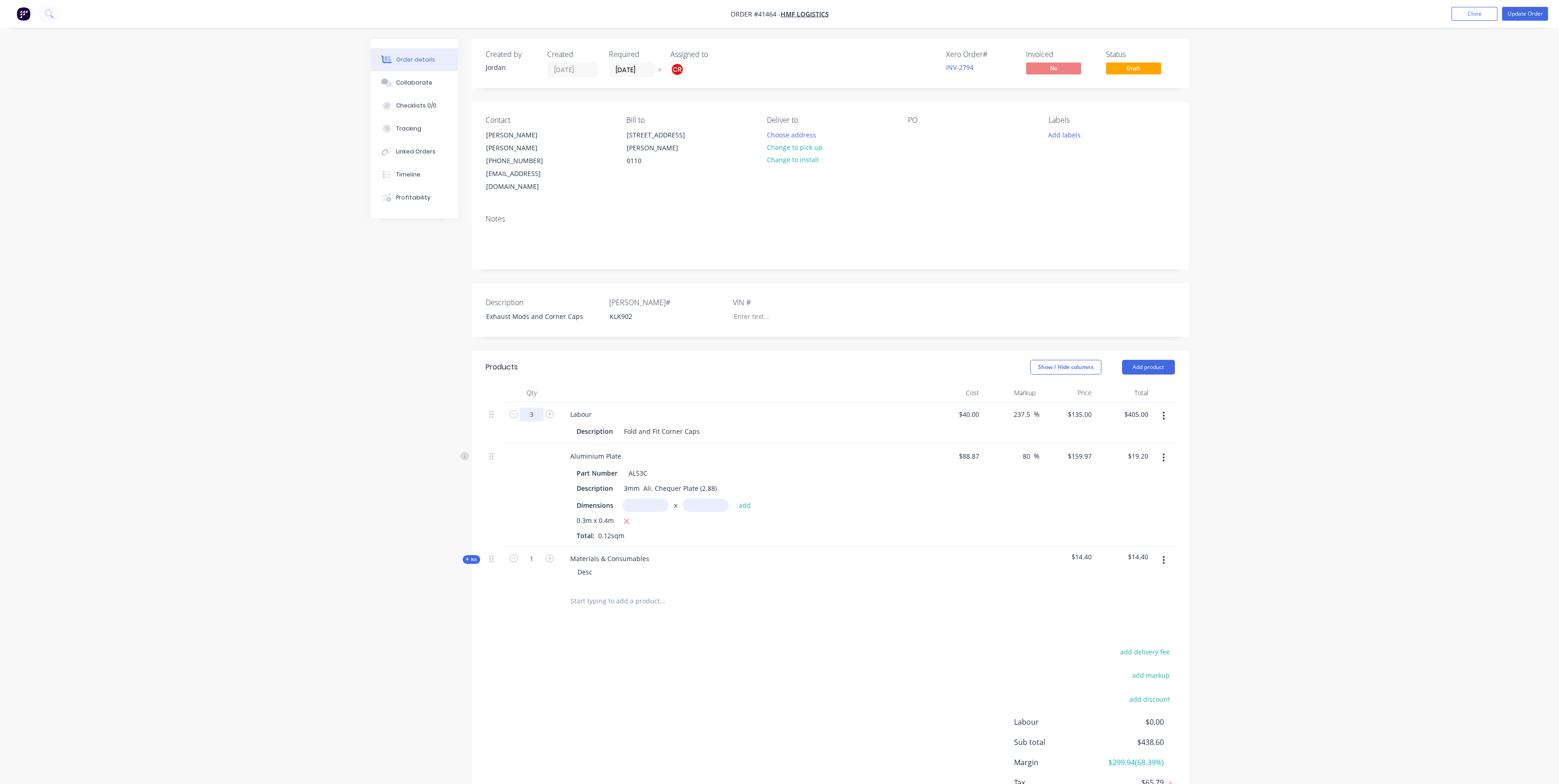
drag, startPoint x: 535, startPoint y: 391, endPoint x: 584, endPoint y: 365, distance: 55.5
click at [535, 407] on input "3" at bounding box center [531, 414] width 24 height 14
type input "4.5"
type input "$607.50"
click at [655, 360] on div "Show / Hide columns Add product" at bounding box center [903, 367] width 542 height 15
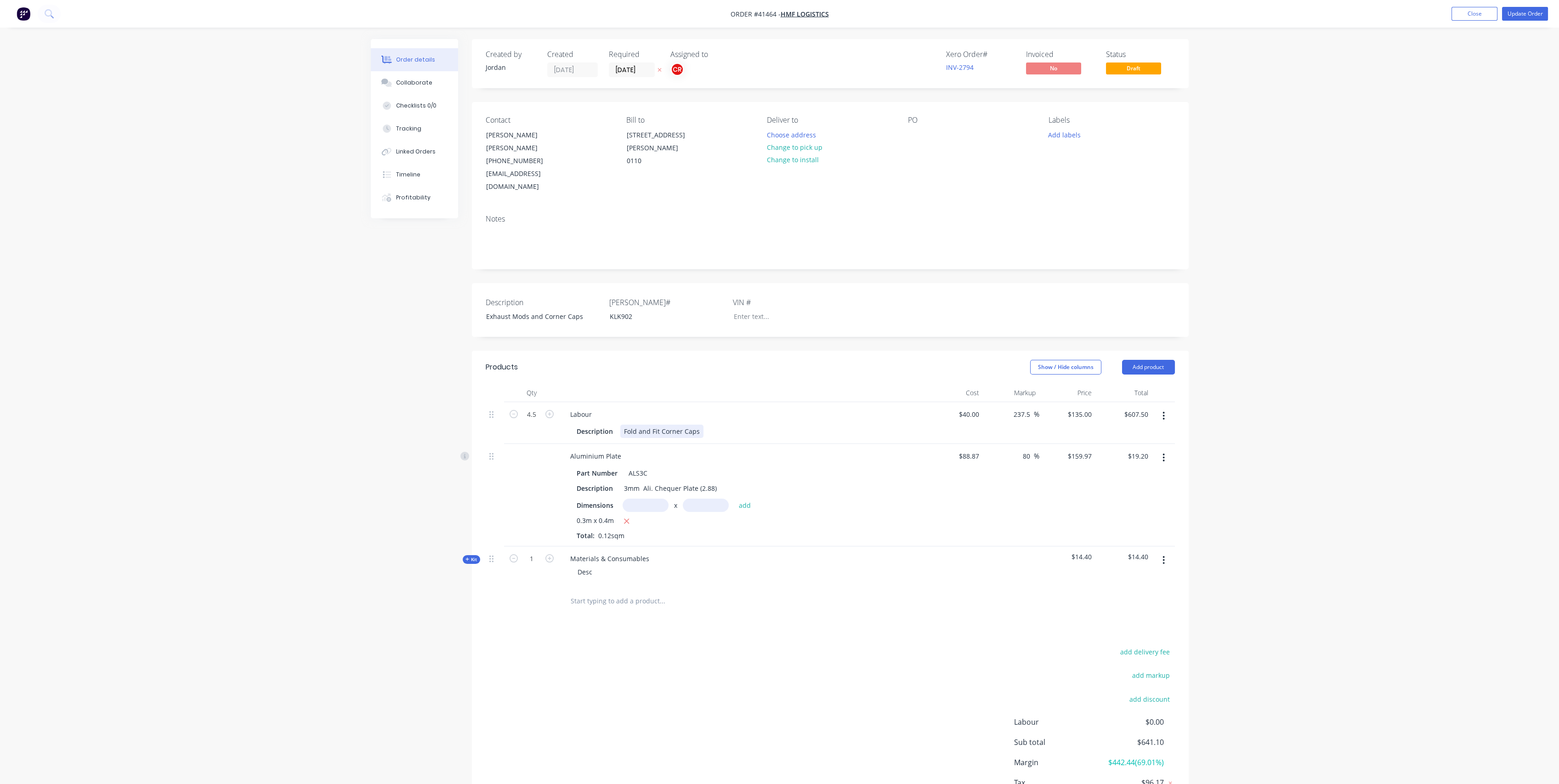
click at [623, 424] on div "Fold and Fit Corner Caps" at bounding box center [662, 431] width 83 height 13
click at [698, 424] on div "Fold and Fit Corner Caps" at bounding box center [662, 431] width 83 height 13
drag, startPoint x: 621, startPoint y: 402, endPoint x: 671, endPoint y: 389, distance: 51.7
click at [621, 424] on div "Fold and Fit Corner Caps on top corners of curtainside body" at bounding box center [716, 431] width 192 height 13
click at [805, 424] on div "- Fold and Fit Corner Caps on top corners of curtainside body" at bounding box center [718, 431] width 196 height 13
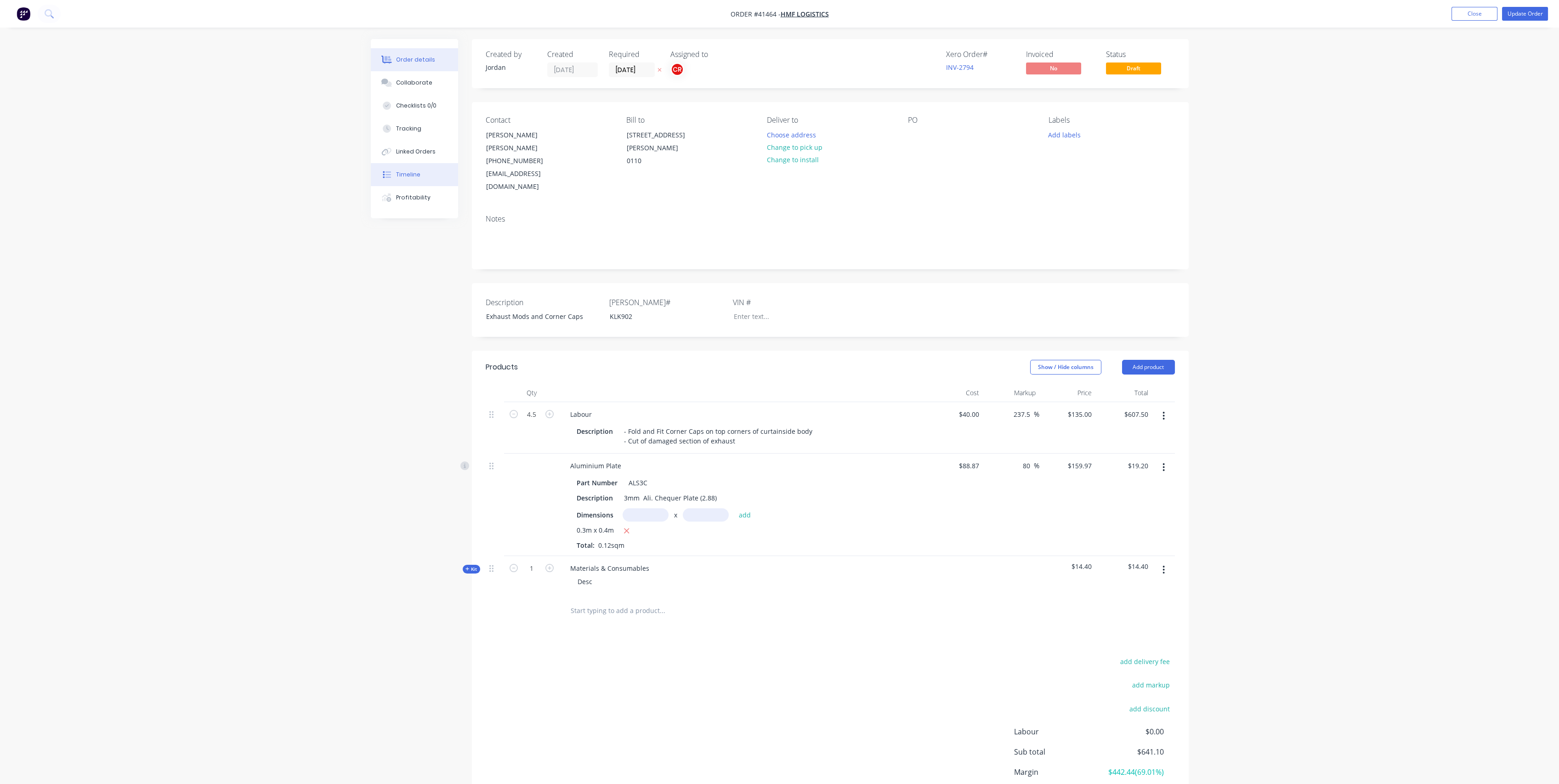
click at [422, 170] on button "Timeline" at bounding box center [414, 175] width 87 height 23
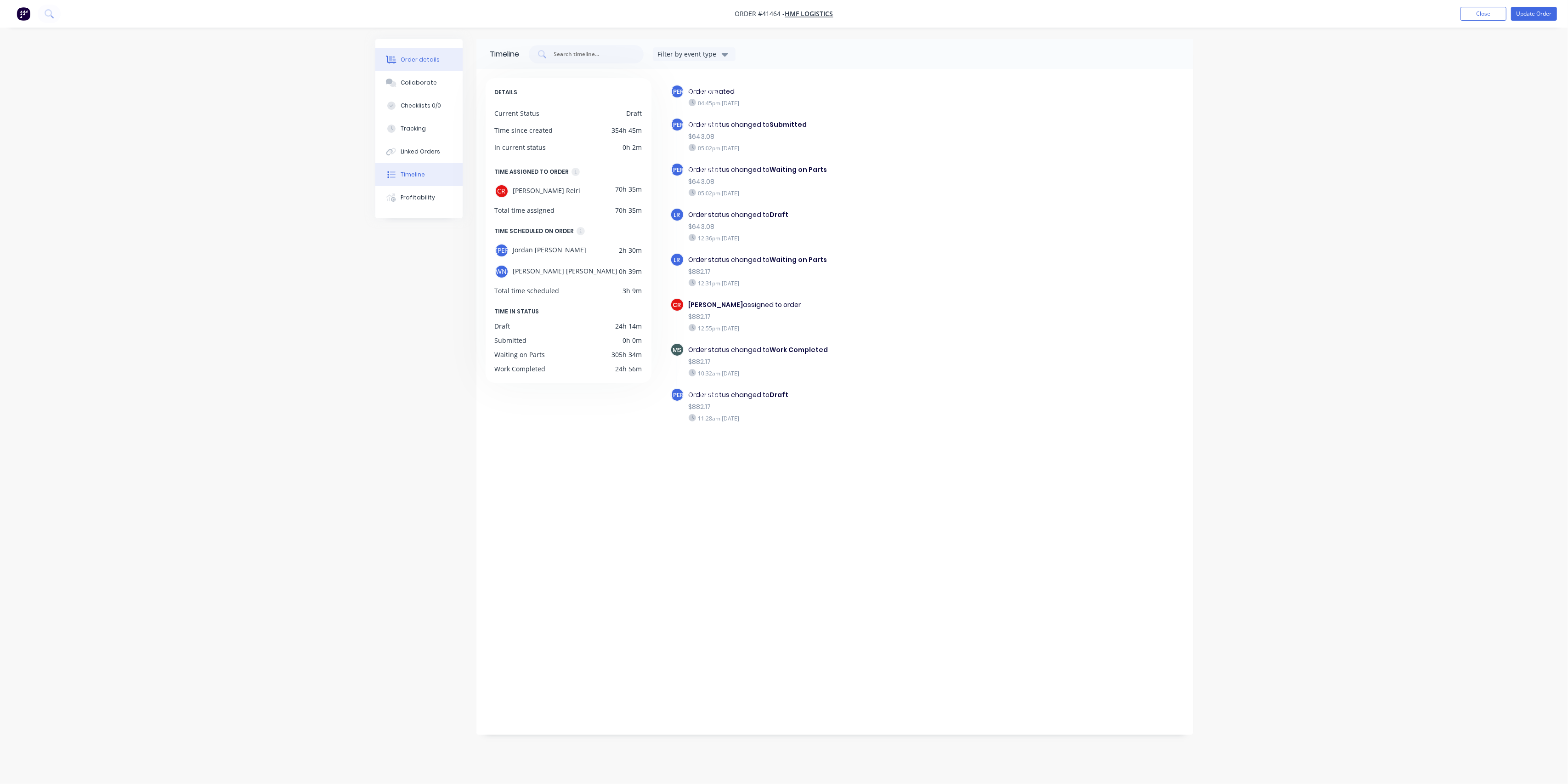
click at [389, 56] on icon at bounding box center [391, 60] width 10 height 9
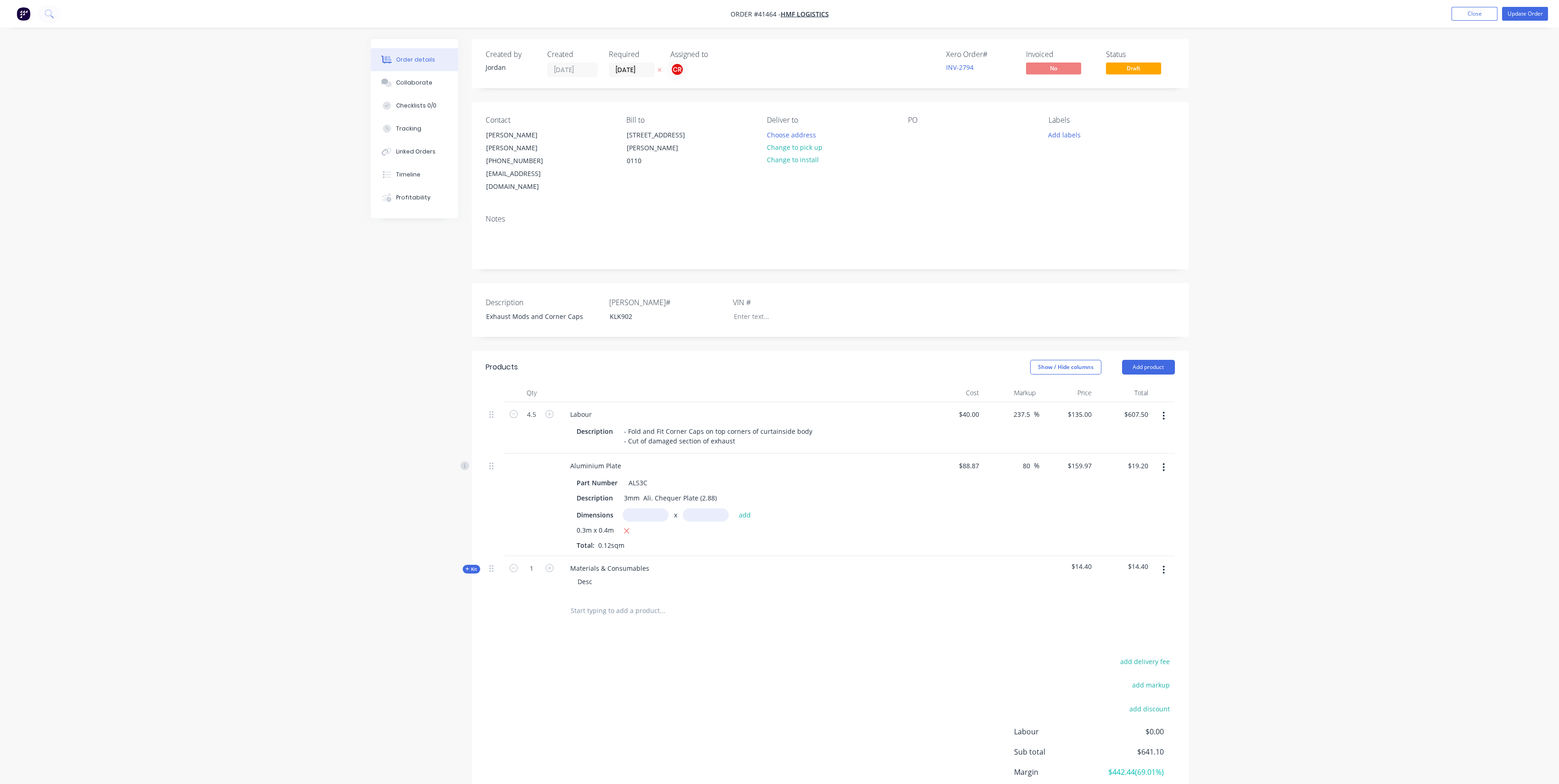
click at [472, 565] on span "Kit" at bounding box center [472, 569] width 12 height 7
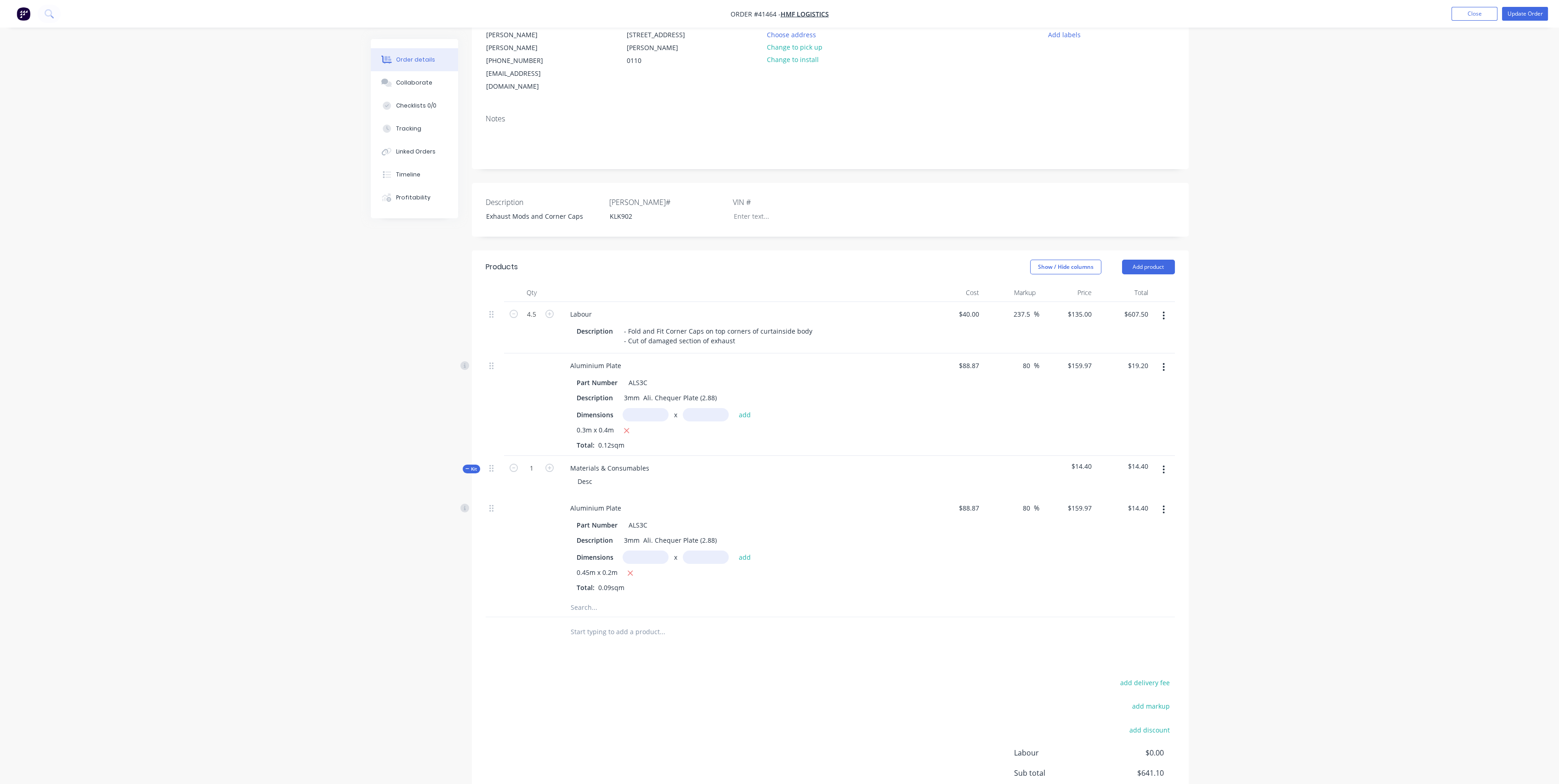
scroll to position [102, 0]
click at [1169, 357] on button "button" at bounding box center [1163, 365] width 21 height 16
click at [1110, 438] on div "Delete" at bounding box center [1131, 444] width 71 height 13
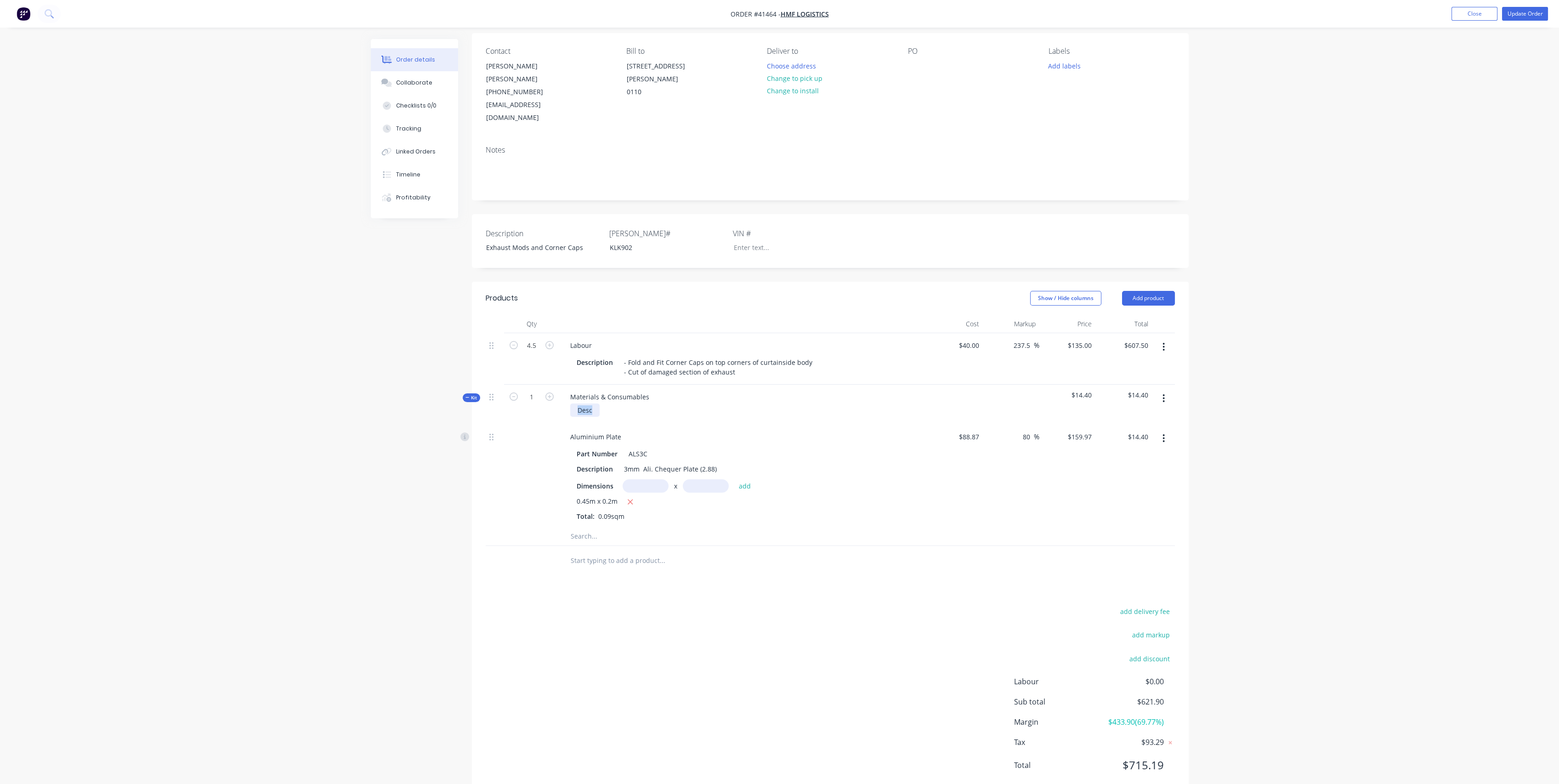
drag, startPoint x: 598, startPoint y: 383, endPoint x: 558, endPoint y: 379, distance: 40.2
click at [558, 385] on div "Kit 1 Materials & Consumables Desc $14.40 $14.40" at bounding box center [830, 405] width 689 height 40
click at [584, 527] on input "text" at bounding box center [662, 536] width 184 height 18
type input "Rivets"
click at [677, 545] on button "Add Rivets to kit" at bounding box center [701, 560] width 276 height 29
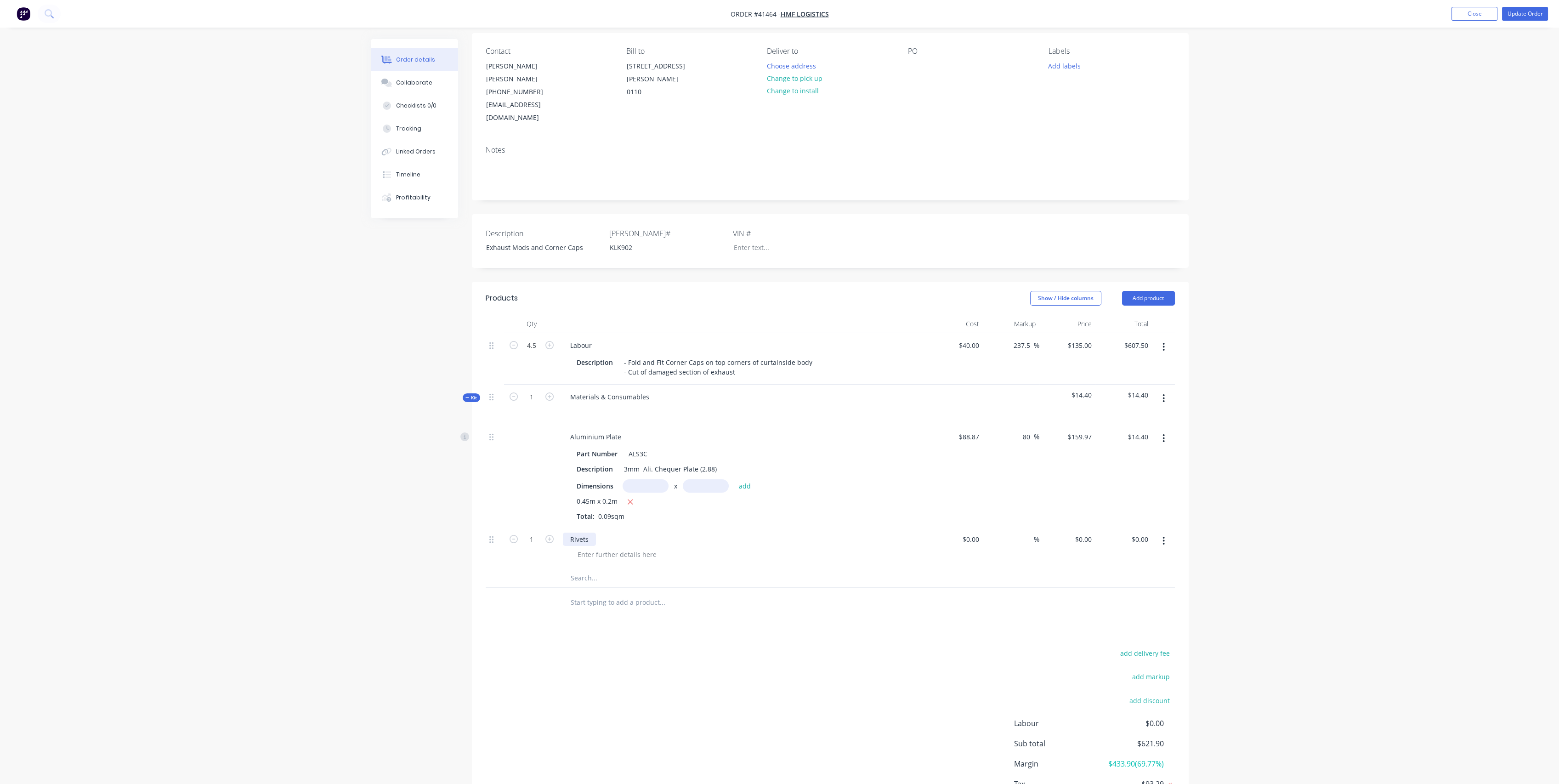
drag, startPoint x: 588, startPoint y: 508, endPoint x: 595, endPoint y: 497, distance: 13.0
click at [588, 533] on div "Rivets" at bounding box center [580, 539] width 33 height 13
click at [617, 548] on div at bounding box center [617, 555] width 94 height 13
click at [581, 548] on div "structural Rivets and blind rivets" at bounding box center [628, 555] width 116 height 13
click at [538, 533] on input "1" at bounding box center [531, 539] width 24 height 14
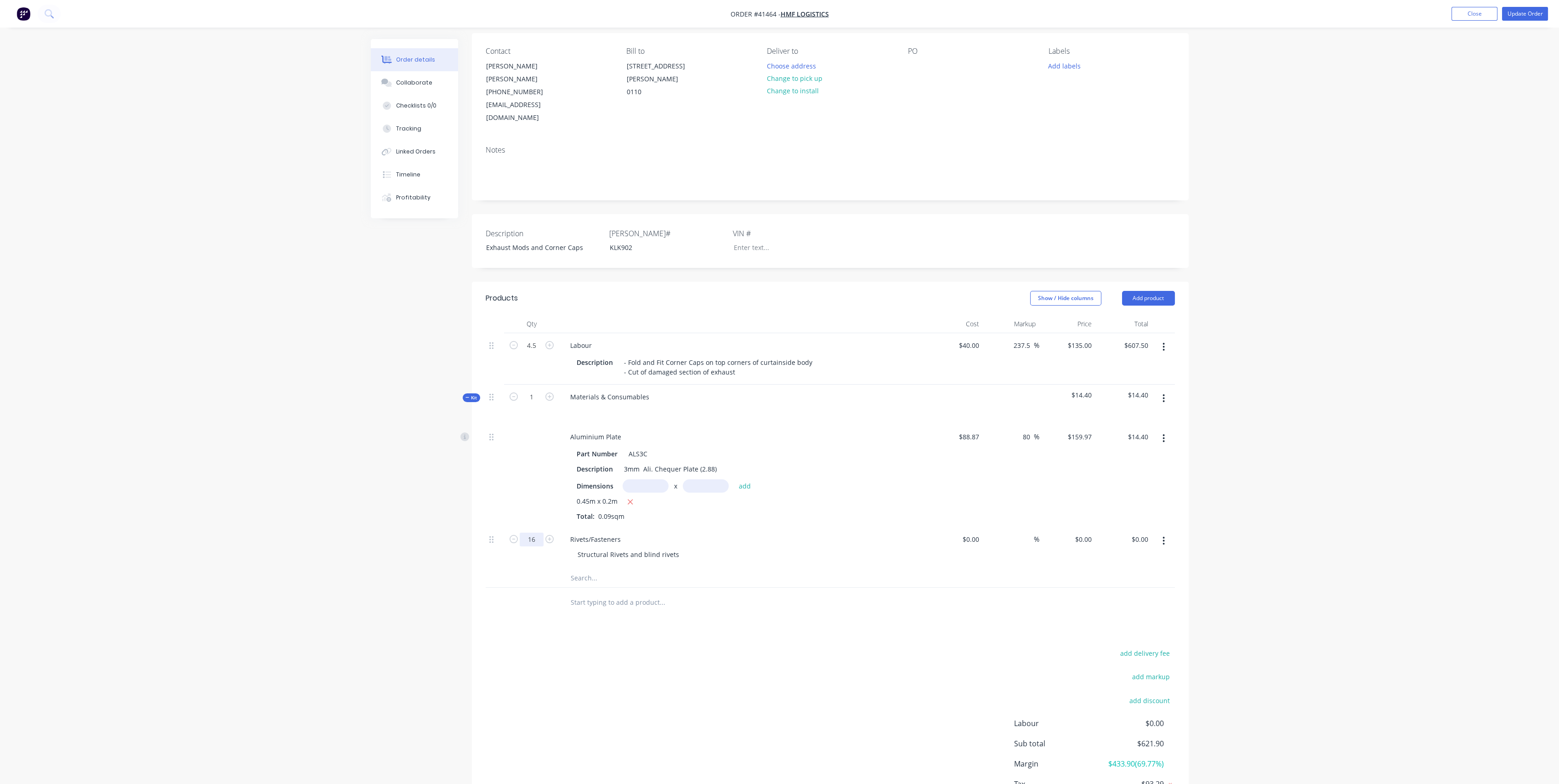
type input "16"
drag, startPoint x: 939, startPoint y: 518, endPoint x: 949, endPoint y: 515, distance: 10.4
click at [941, 527] on div "$0.00 $0.00" at bounding box center [955, 548] width 57 height 42
drag, startPoint x: 974, startPoint y: 514, endPoint x: 988, endPoint y: 513, distance: 14.0
click at [974, 533] on input at bounding box center [977, 539] width 10 height 13
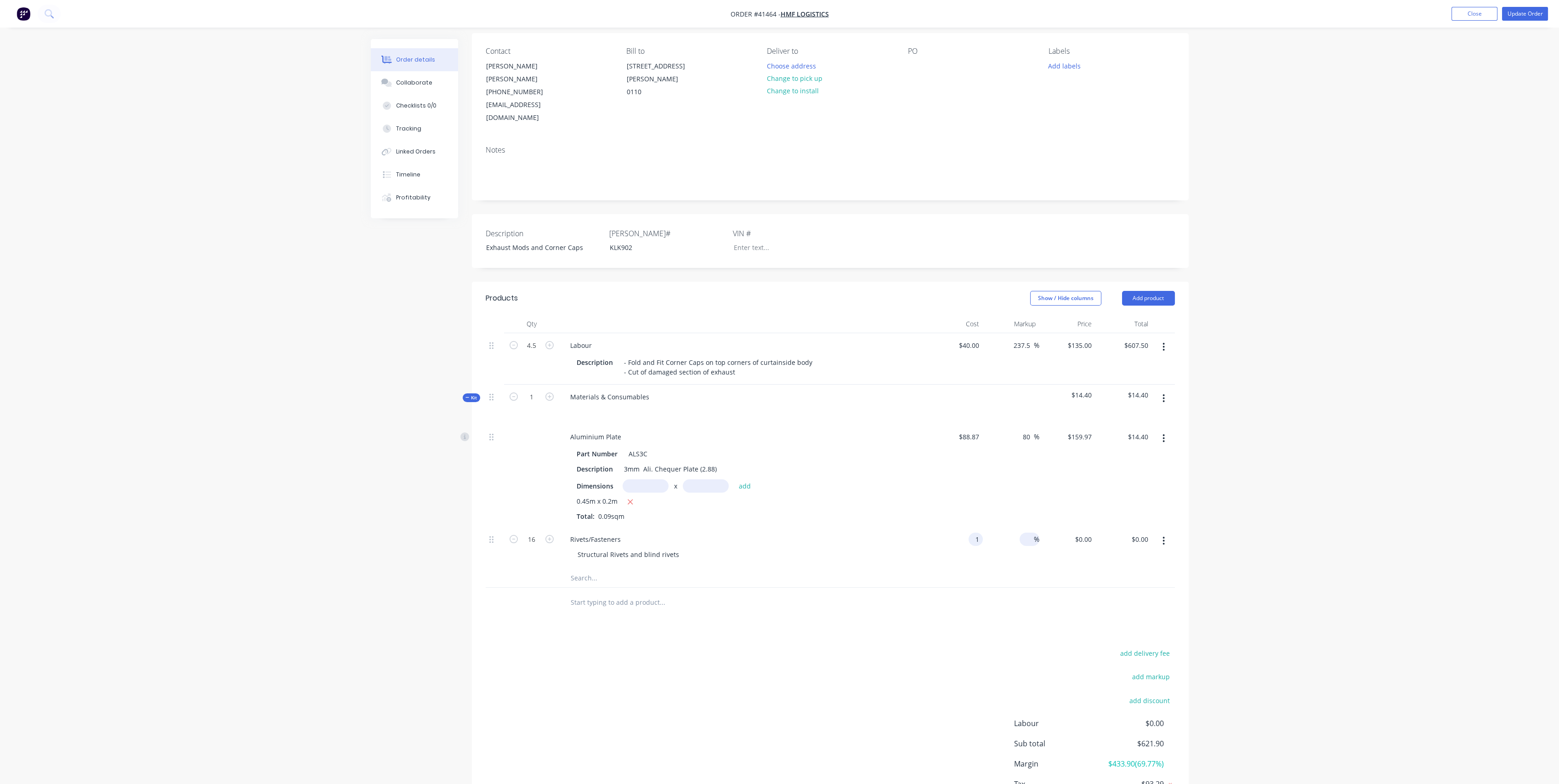
type input "$1.00"
type input "$16.00"
type input "100"
type input "1"
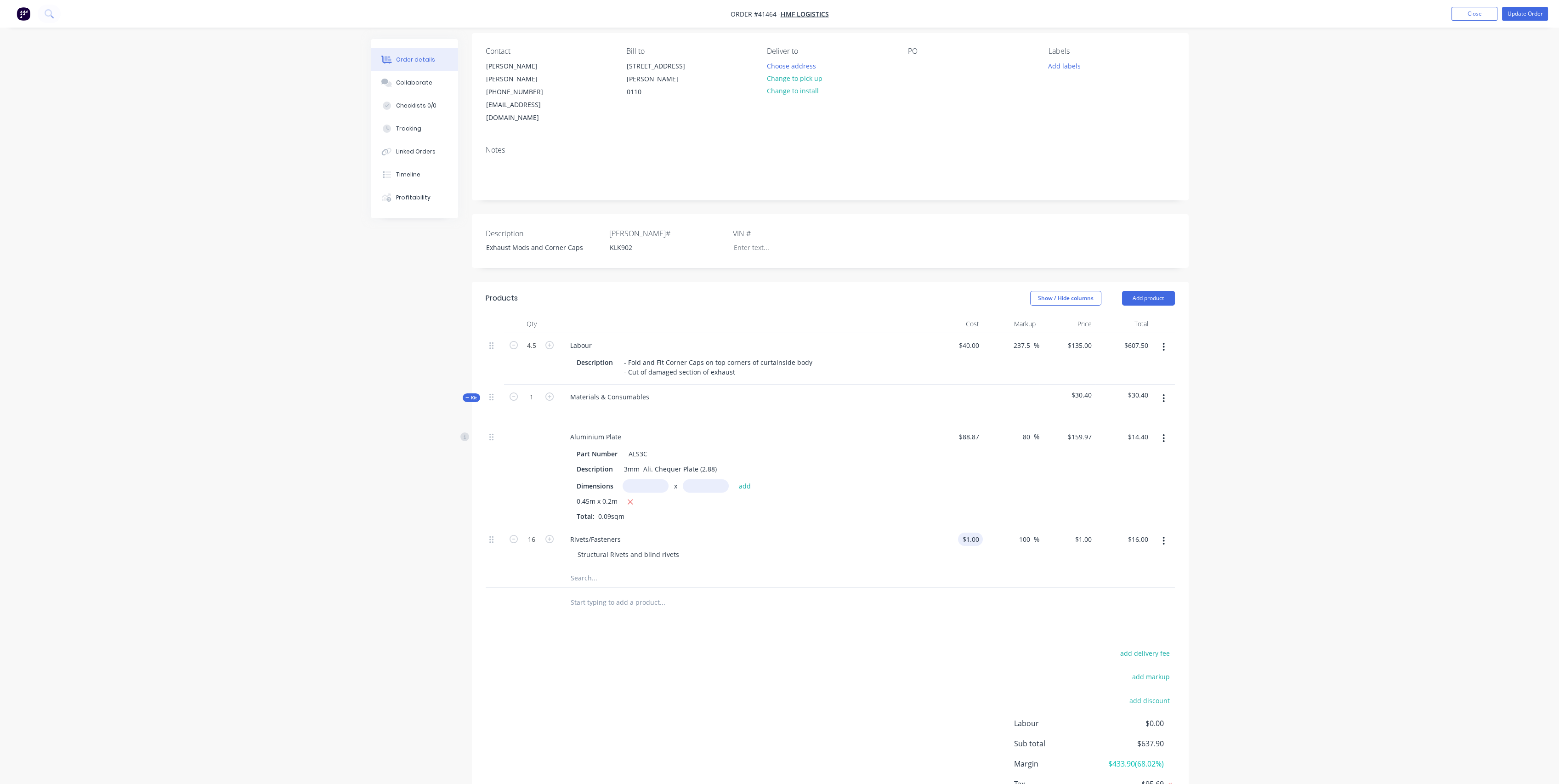
type input "$2.00"
type input "$32.00"
type input "$0.50"
type input "$1.00"
type input "$16.00"
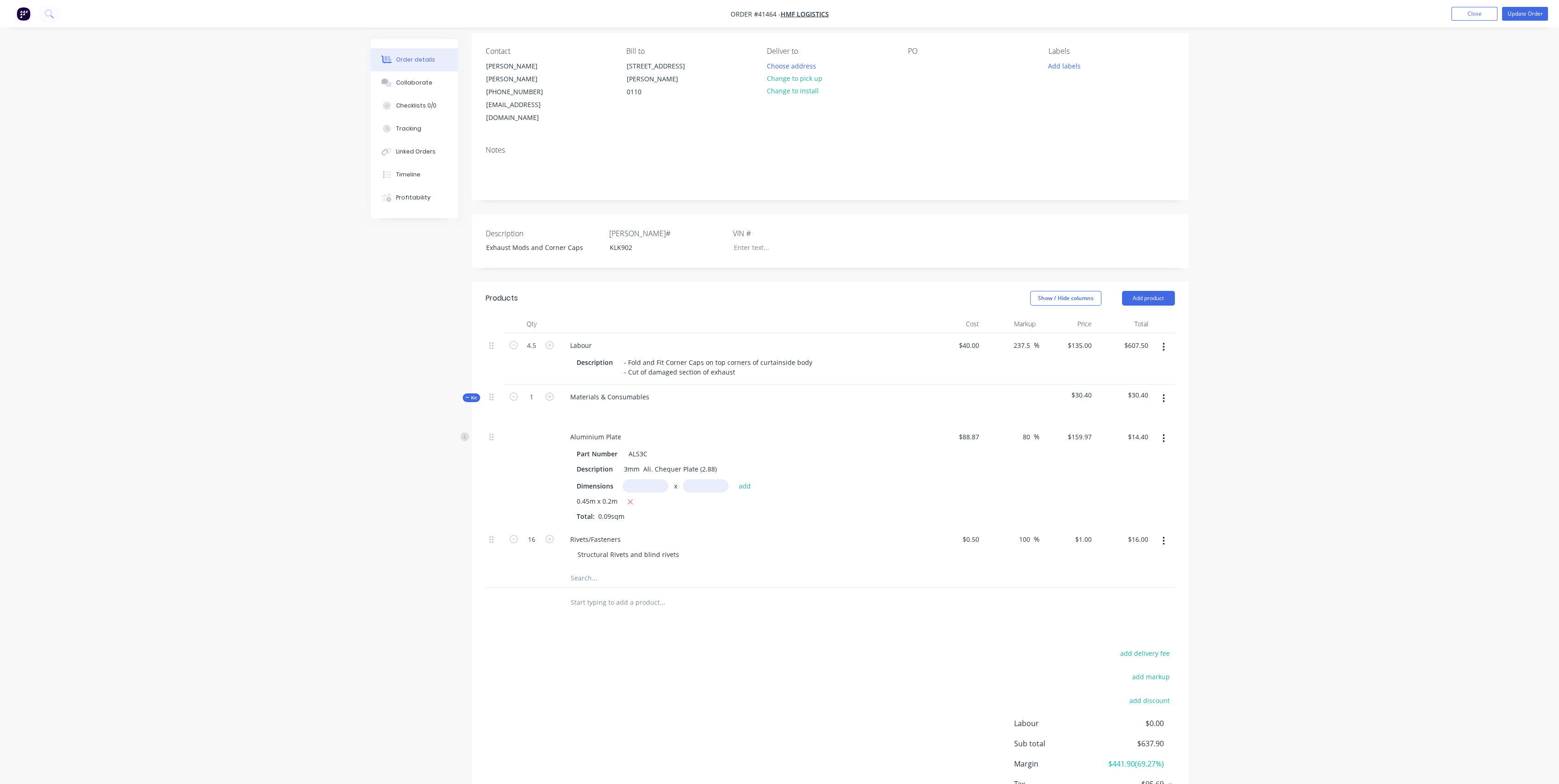
click at [1052, 569] on div at bounding box center [830, 578] width 689 height 19
click at [1031, 533] on input "100" at bounding box center [1026, 539] width 16 height 13
drag, startPoint x: 1029, startPoint y: 512, endPoint x: 984, endPoint y: 510, distance: 45.0
click at [984, 527] on div "100 100 %" at bounding box center [1011, 548] width 57 height 42
type input "155"
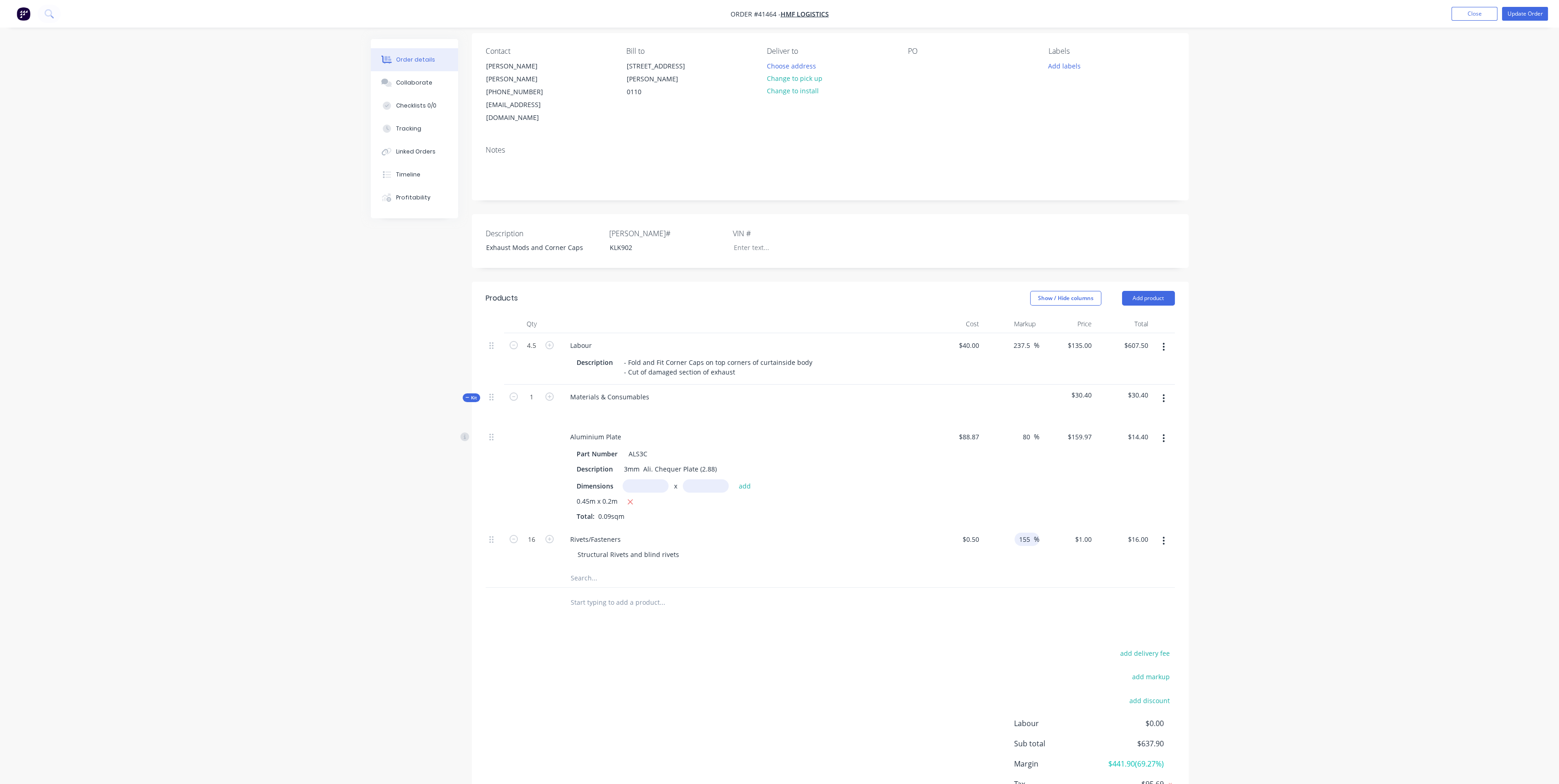
type input "$1.275"
type input "$20.40"
click at [986, 529] on div "155 155 %" at bounding box center [1011, 548] width 57 height 42
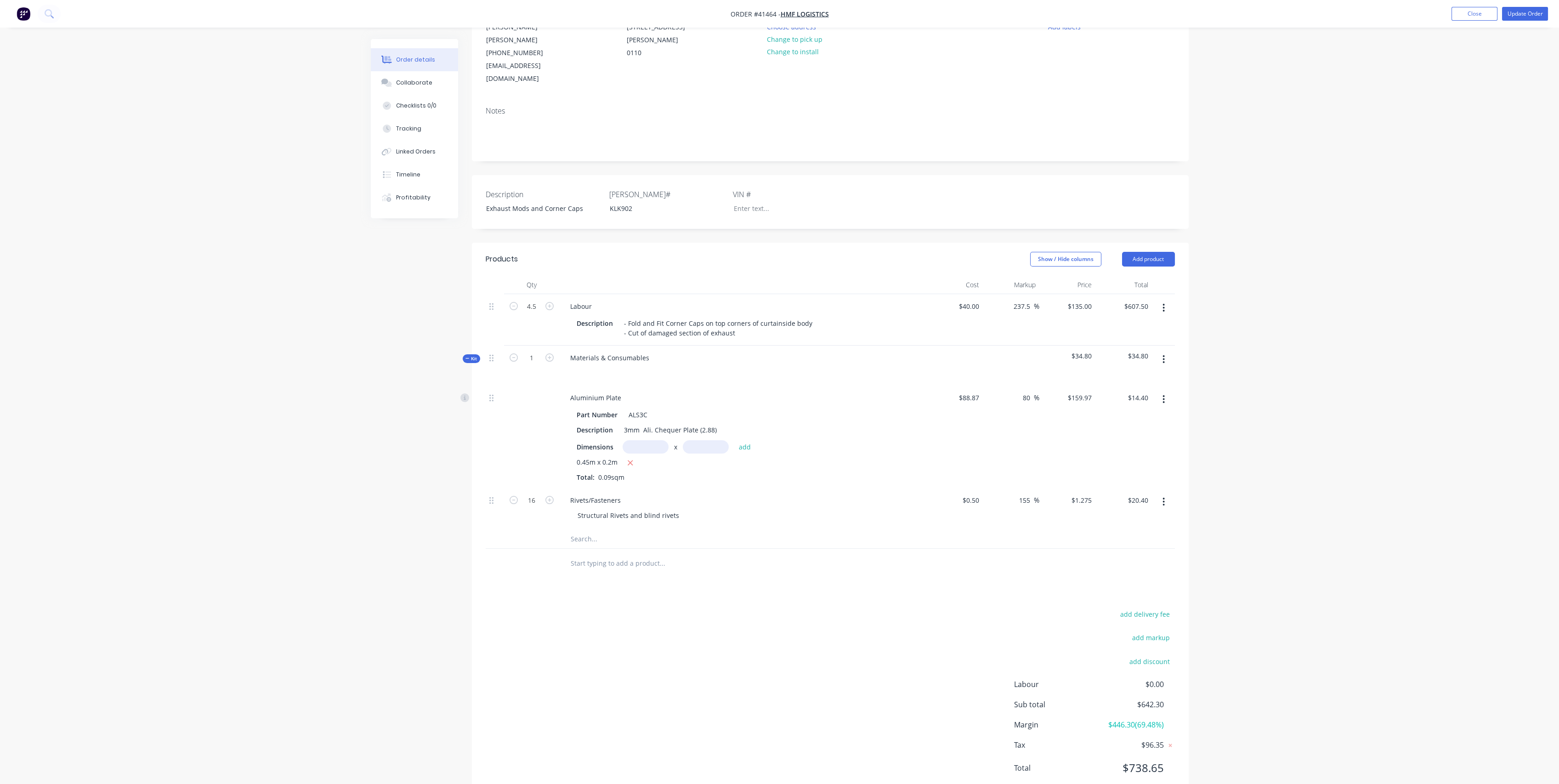
scroll to position [110, 0]
drag, startPoint x: 570, startPoint y: 508, endPoint x: 632, endPoint y: 499, distance: 62.6
click at [572, 527] on input "text" at bounding box center [662, 536] width 184 height 18
type input "MIsc"
click at [665, 546] on button "Add MIsc to kit" at bounding box center [701, 561] width 276 height 29
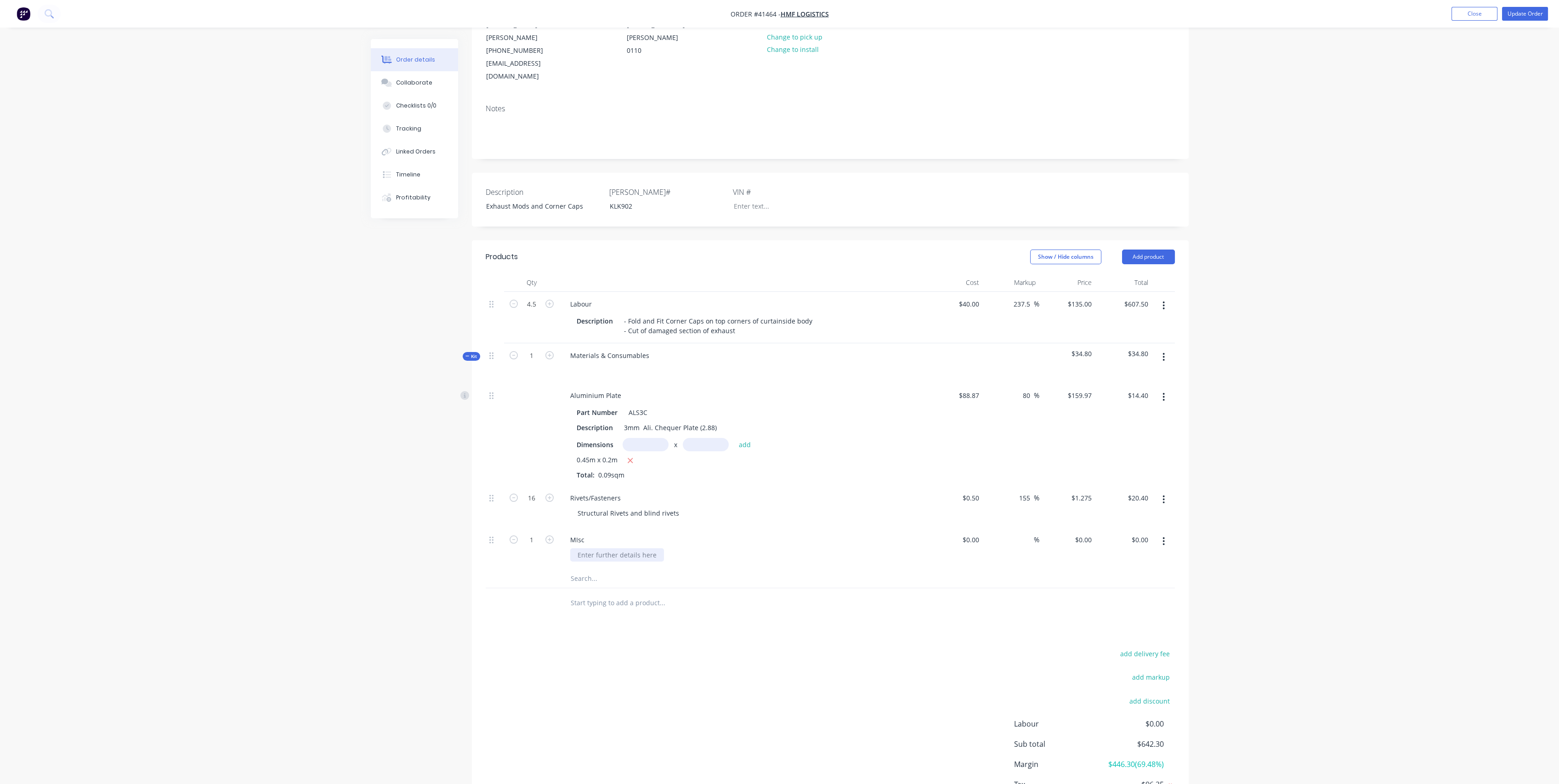
drag, startPoint x: 606, startPoint y: 529, endPoint x: 625, endPoint y: 519, distance: 21.5
click at [606, 548] on div at bounding box center [617, 555] width 94 height 13
click at [408, 424] on div "Created by [PERSON_NAME] Created [DATE] Required [DATE] Assigned to CR Xero Ord…" at bounding box center [779, 390] width 818 height 923
click at [576, 533] on div "MIsc" at bounding box center [578, 540] width 29 height 13
click at [694, 527] on div "Misc Silicone, thinners, rags etc." at bounding box center [743, 548] width 368 height 42
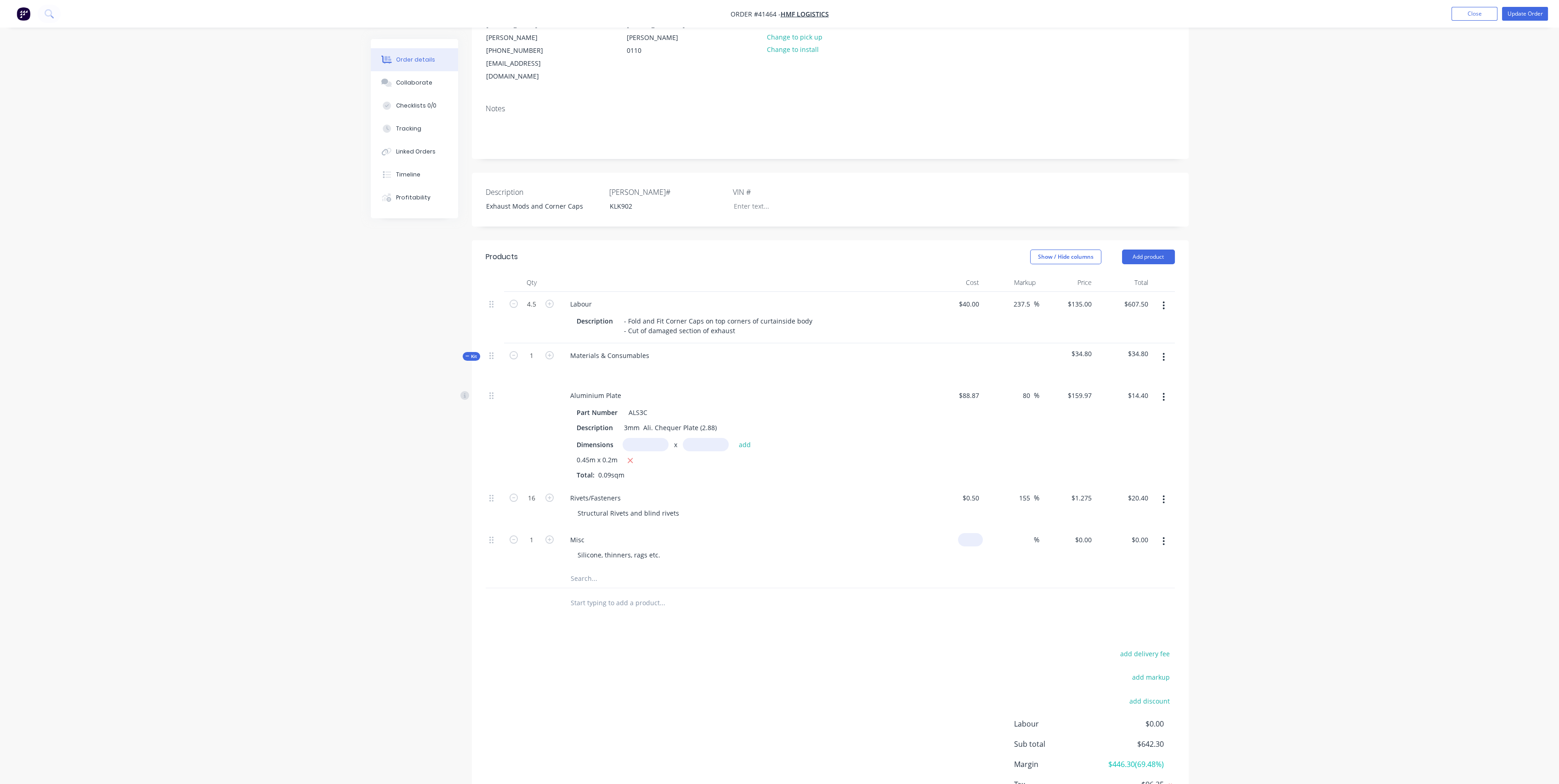
drag, startPoint x: 977, startPoint y: 510, endPoint x: 1012, endPoint y: 502, distance: 35.9
click at [978, 533] on input at bounding box center [972, 540] width 21 height 13
type input "$10.00"
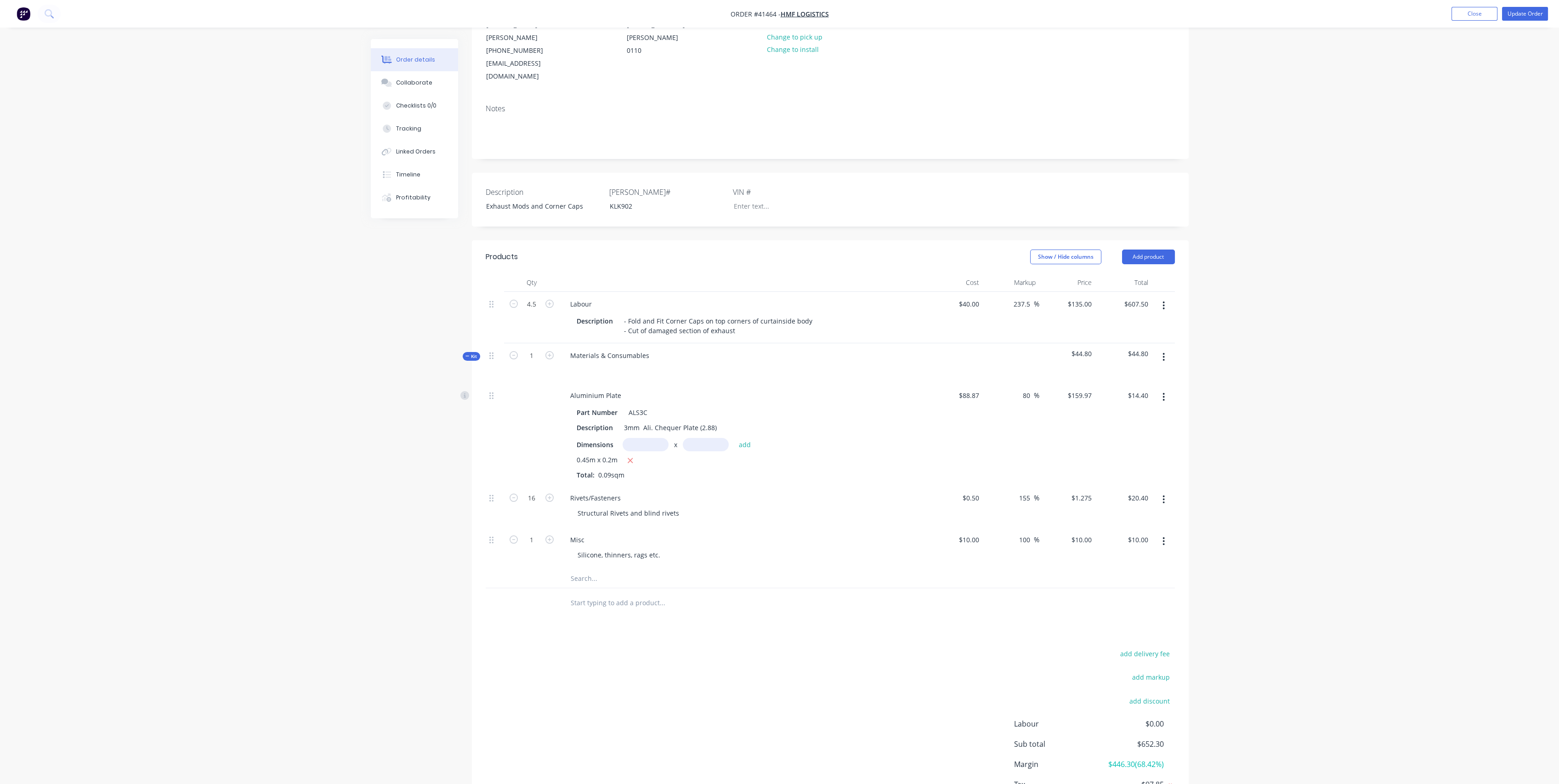
type input "100"
type input "$20.00"
click at [979, 619] on div "Products Show / Hide columns Add product Qty Cost Markup Price Total 4.5 Labour…" at bounding box center [830, 539] width 716 height 598
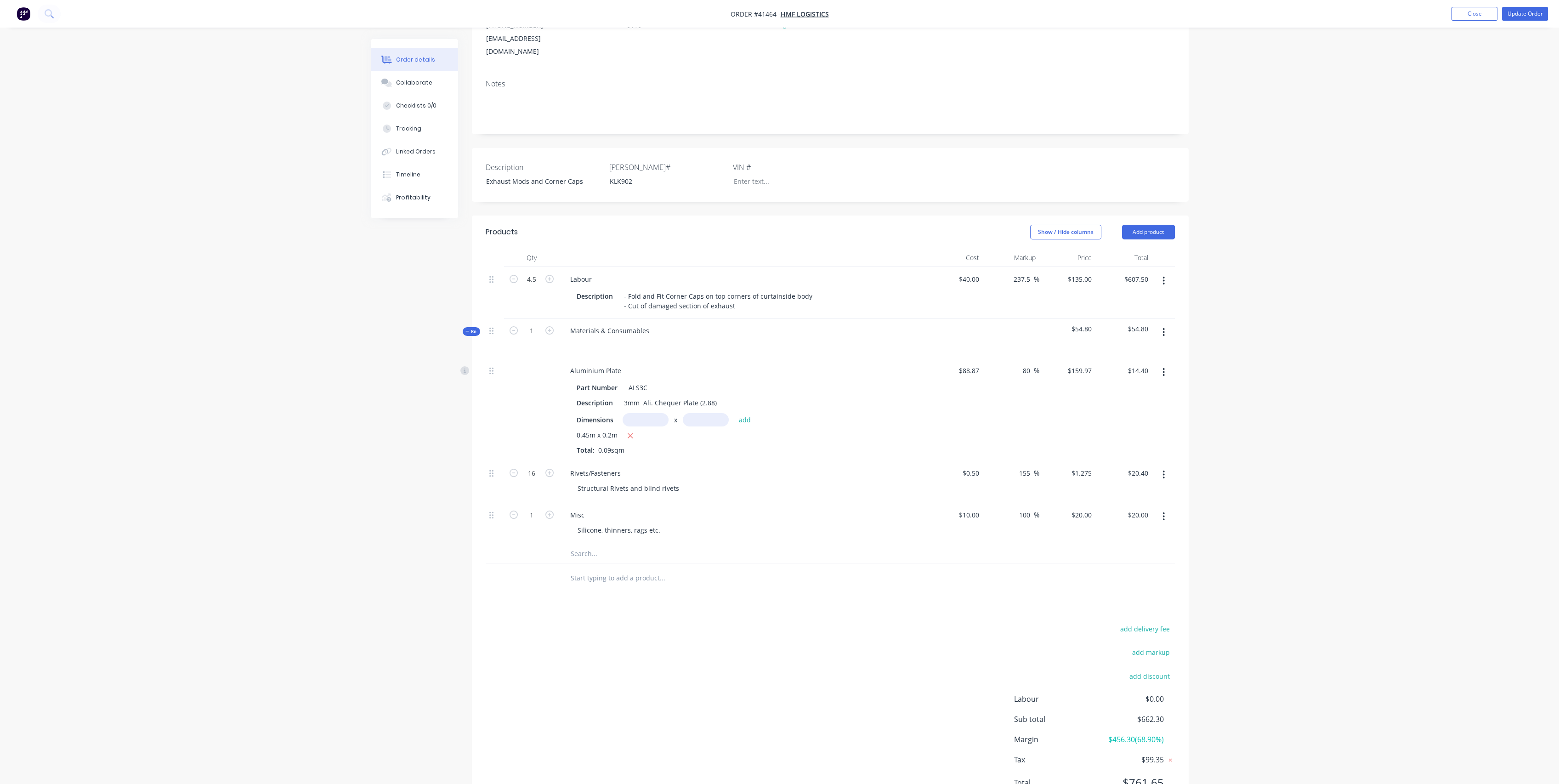
scroll to position [152, 0]
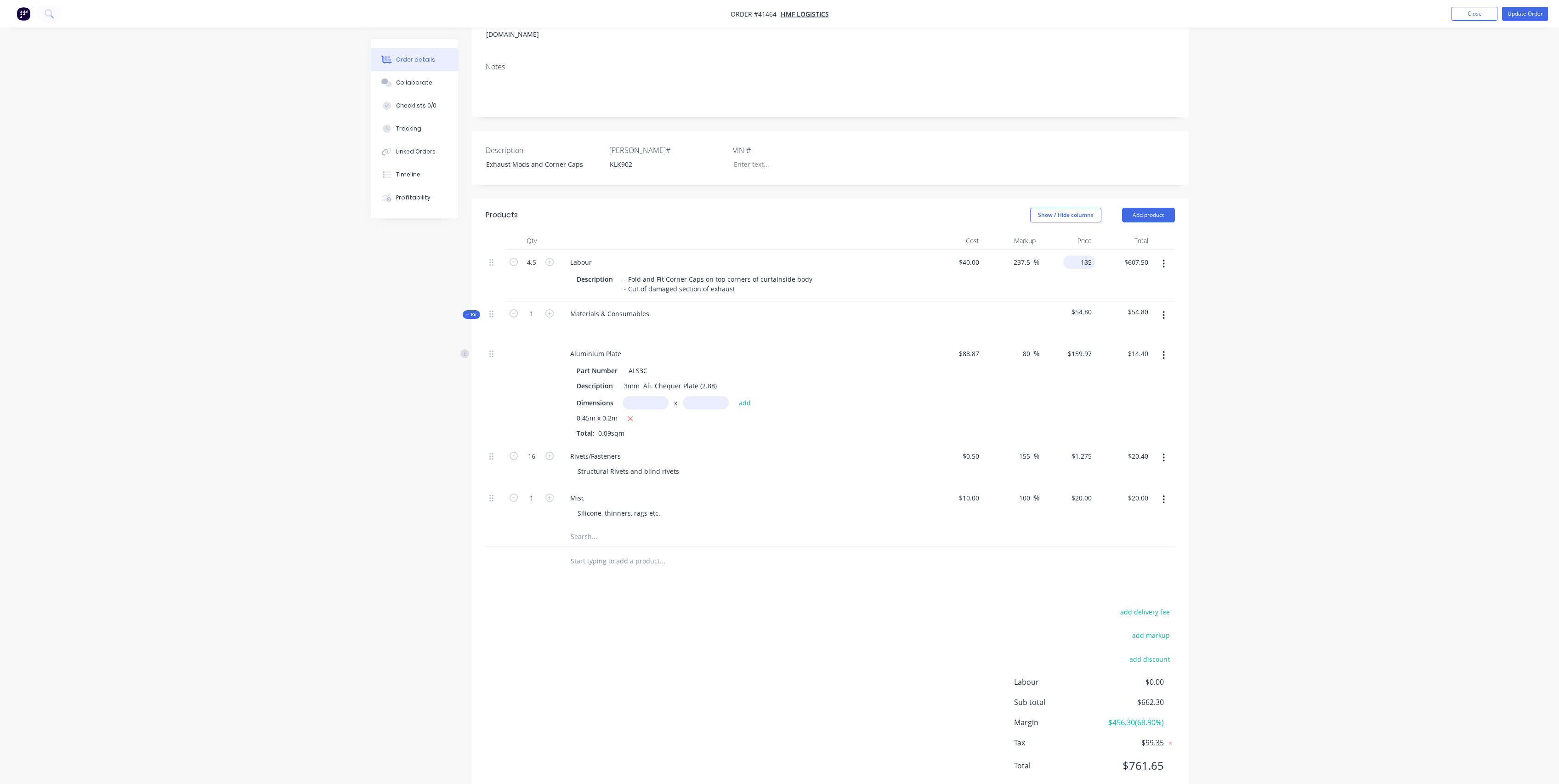
click at [1074, 250] on div "135 $135.00" at bounding box center [1067, 276] width 57 height 52
type input "115"
type input "187.5"
type input "$115.00"
type input "$517.50"
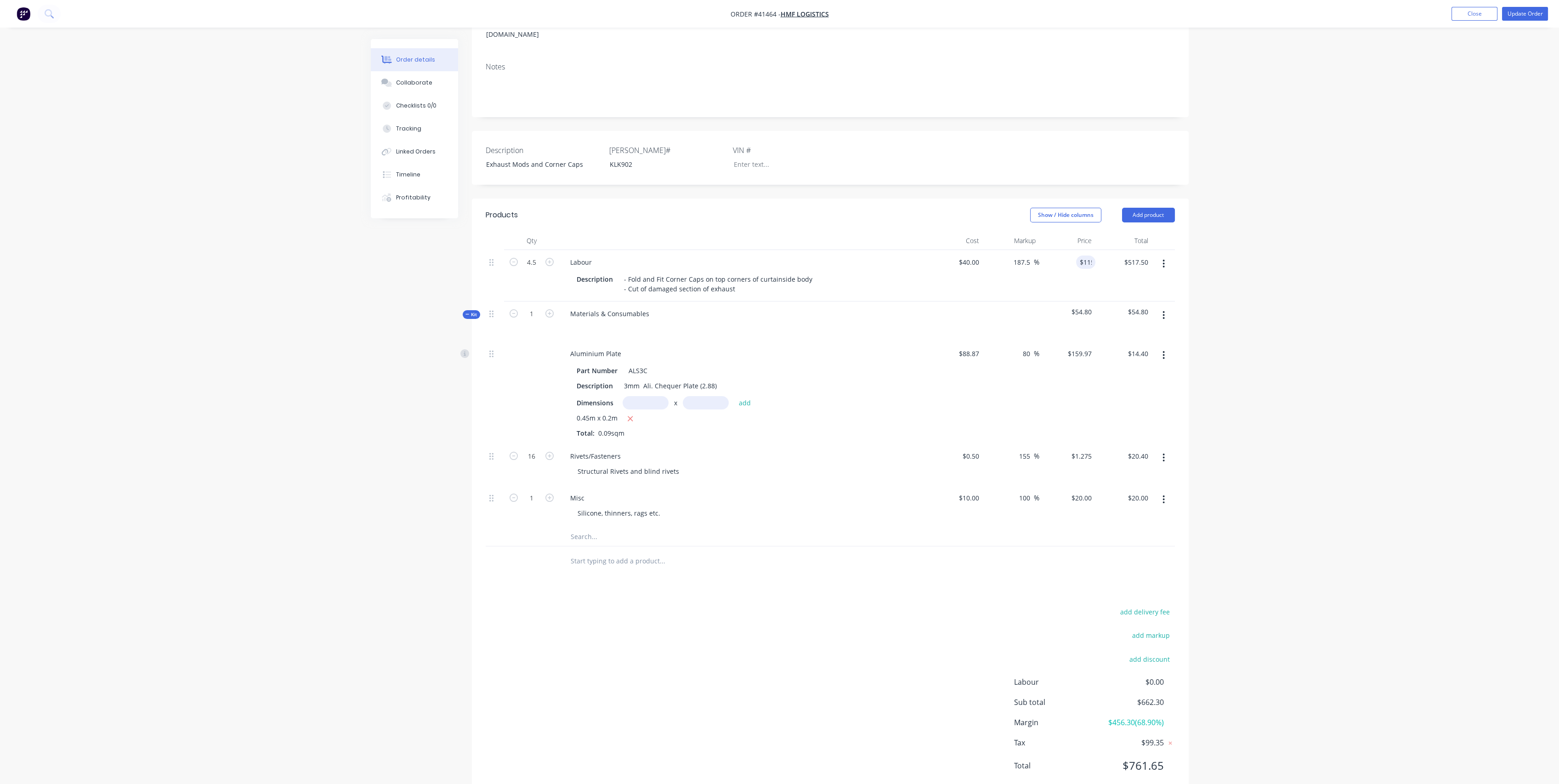
click at [868, 341] on div "Aluminium Plate Part Number ALS3C Description 3mm Ali. Chequer Plate (2.88) Dim…" at bounding box center [743, 393] width 368 height 102
click at [471, 311] on span "Kit" at bounding box center [472, 314] width 12 height 7
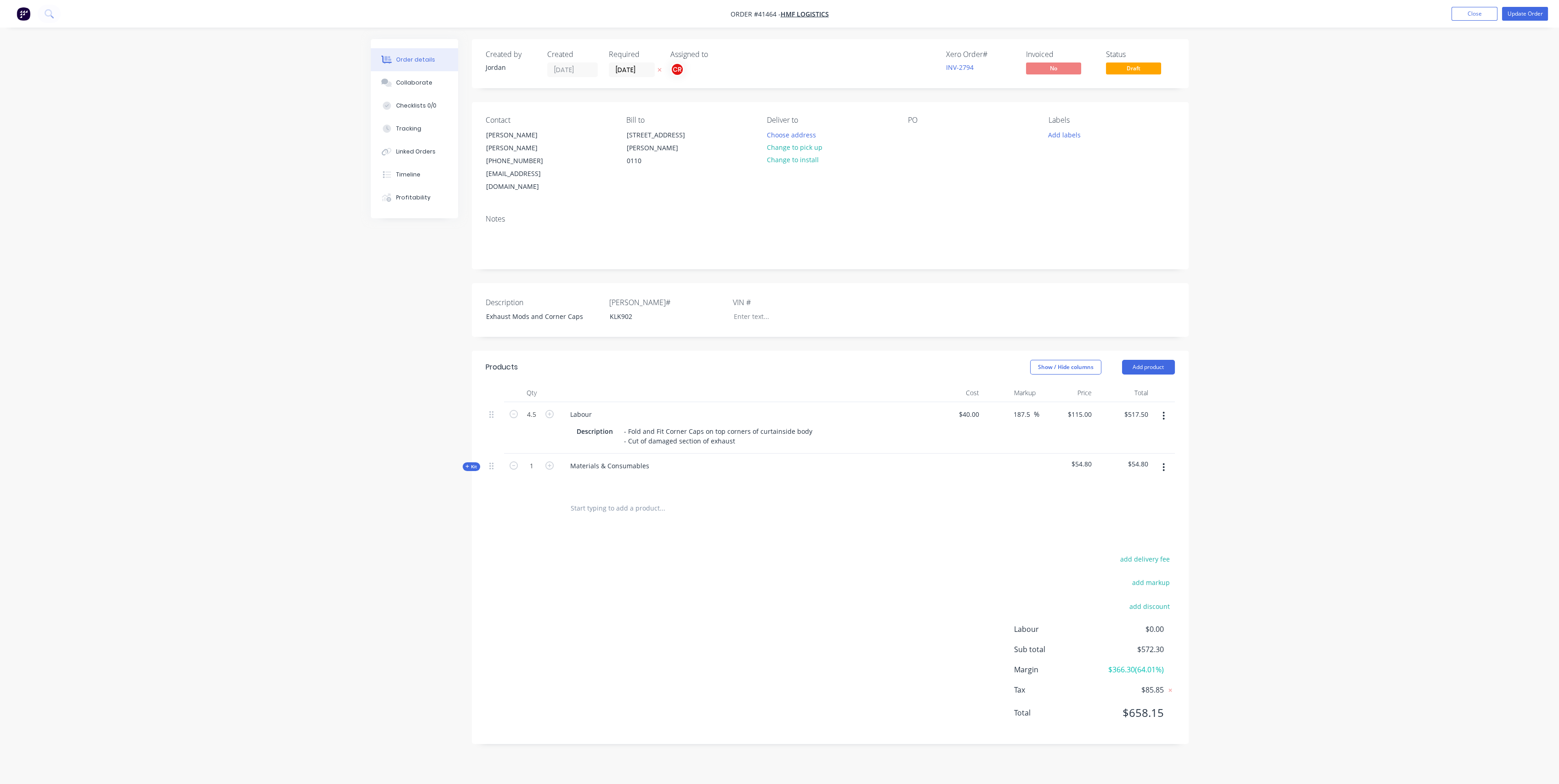
scroll to position [0, 0]
click at [1539, 16] on button "Update Order" at bounding box center [1533, 13] width 46 height 14
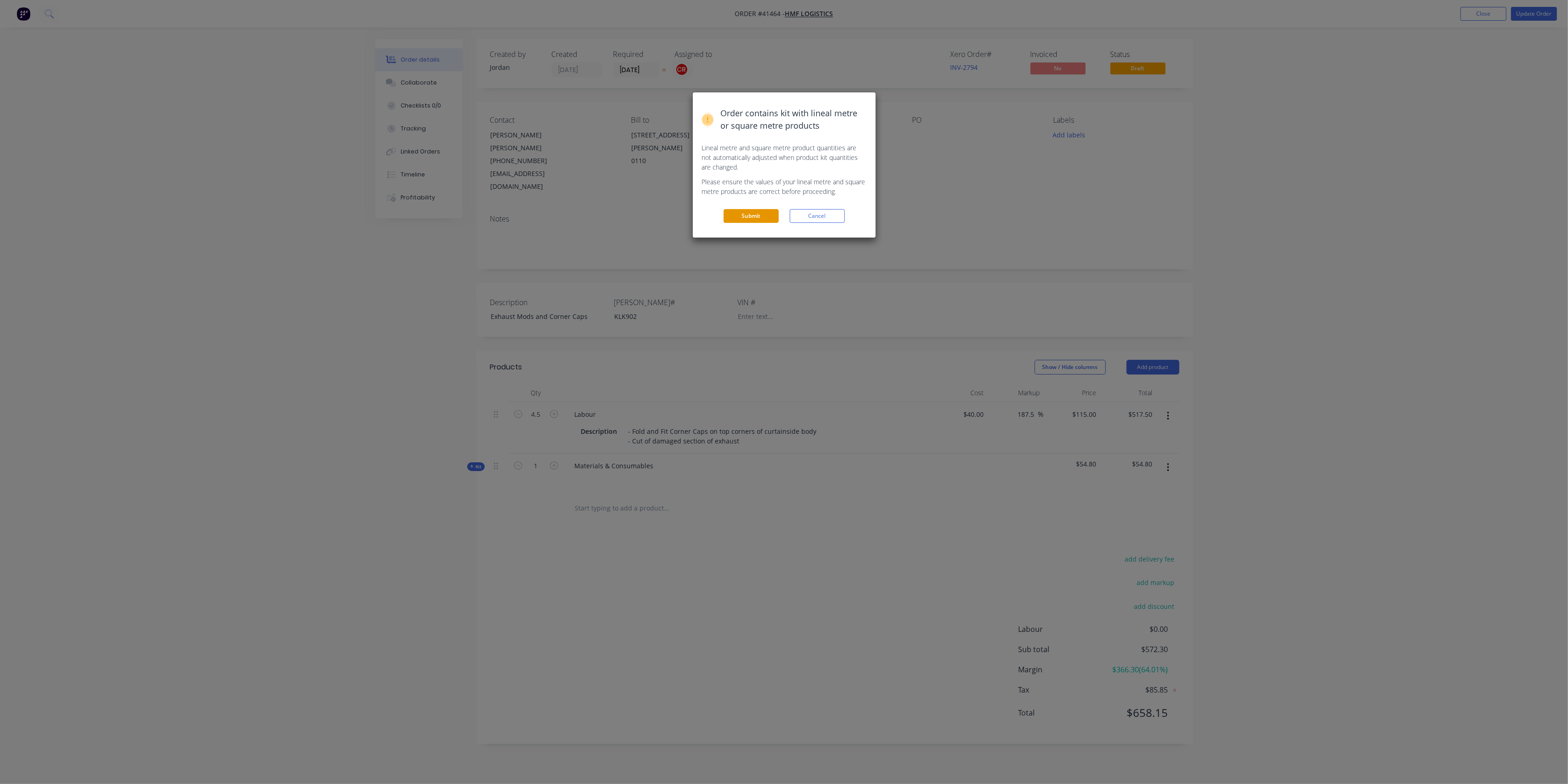
click at [757, 216] on button "Submit" at bounding box center [751, 215] width 55 height 14
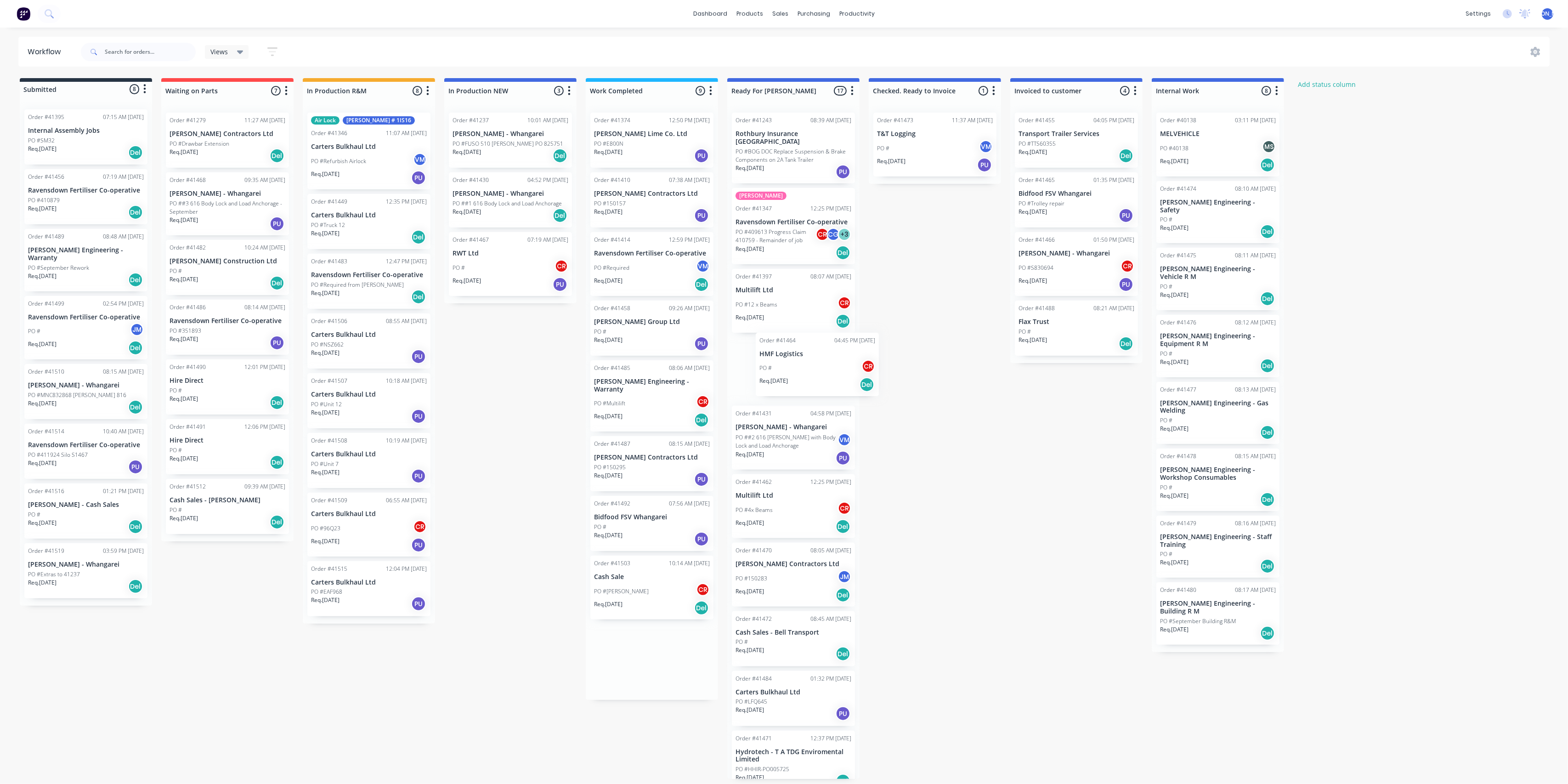
drag, startPoint x: 647, startPoint y: 400, endPoint x: 816, endPoint y: 373, distance: 171.1
click at [816, 373] on div "Submitted 8 Status colour #273444 hex #273444 Save Cancel Summaries Total order…" at bounding box center [759, 428] width 1532 height 701
click at [618, 329] on div "PO #" at bounding box center [652, 332] width 116 height 9
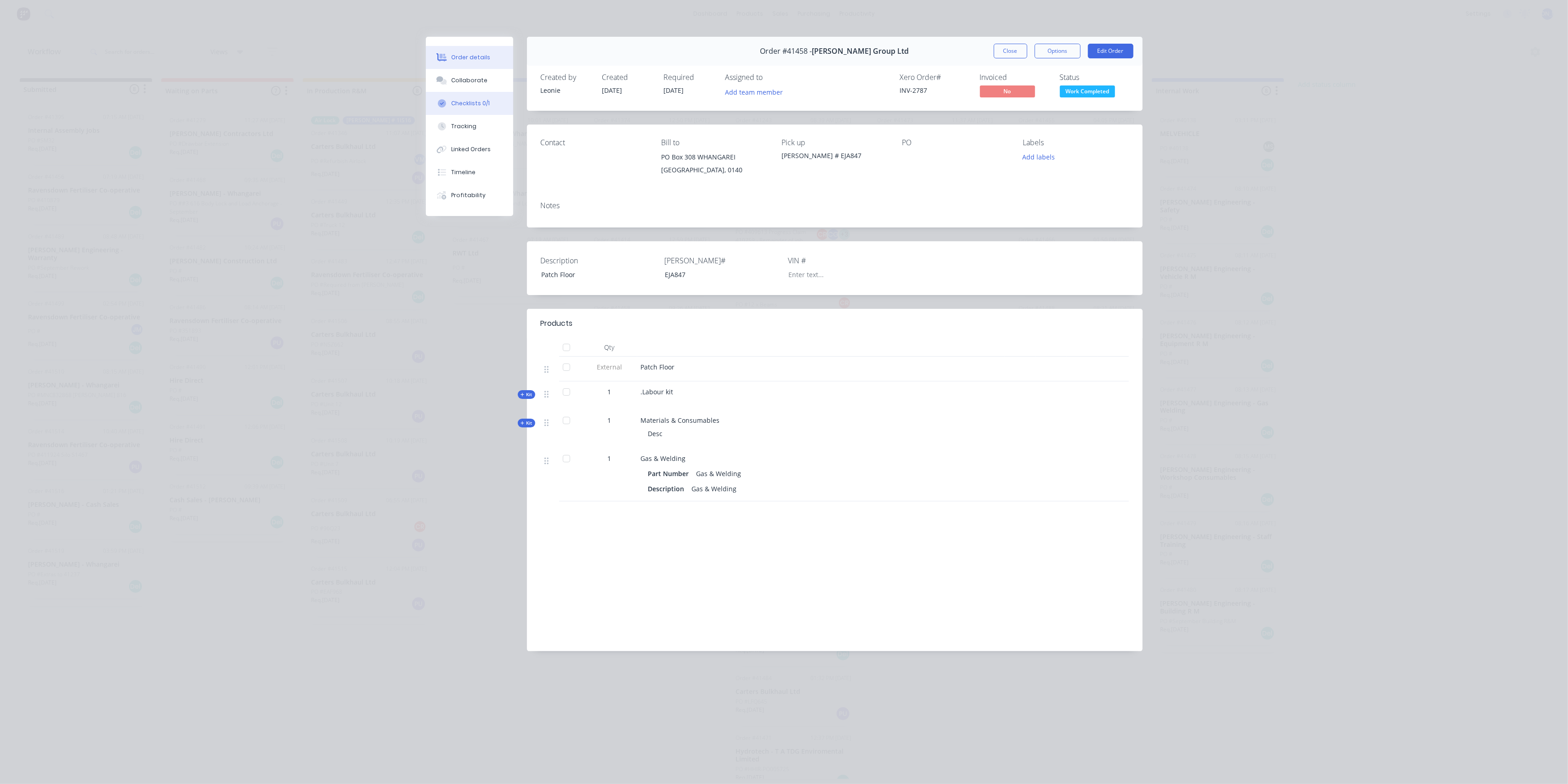
click at [477, 100] on div "Checklists 0/1" at bounding box center [470, 103] width 38 height 9
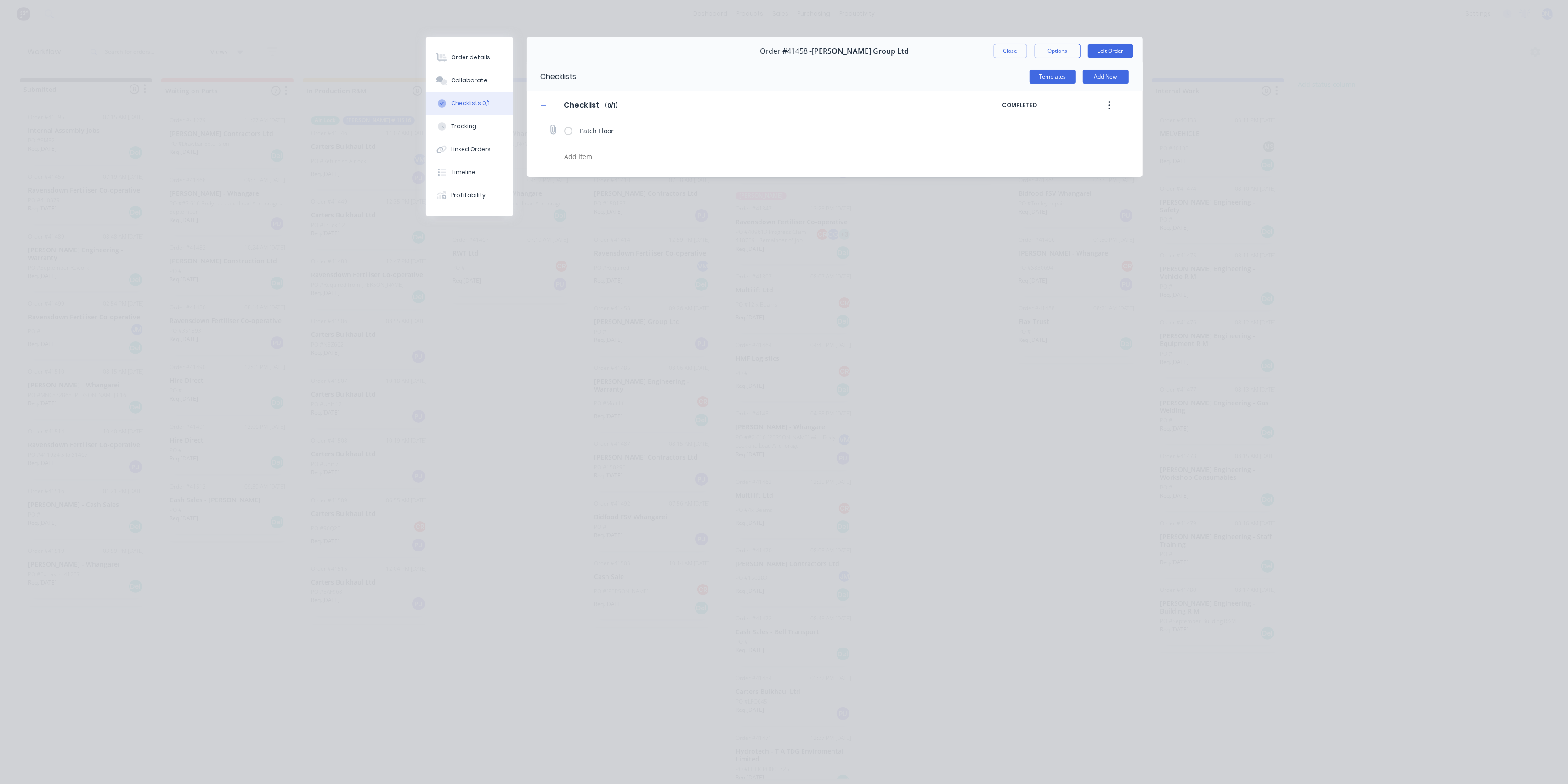
click at [569, 131] on label at bounding box center [569, 131] width 9 height 10
click at [0, 0] on input "checkbox" at bounding box center [0, 0] width 0 height 0
type textarea "x"
click at [484, 127] on button "Tracking" at bounding box center [469, 127] width 87 height 23
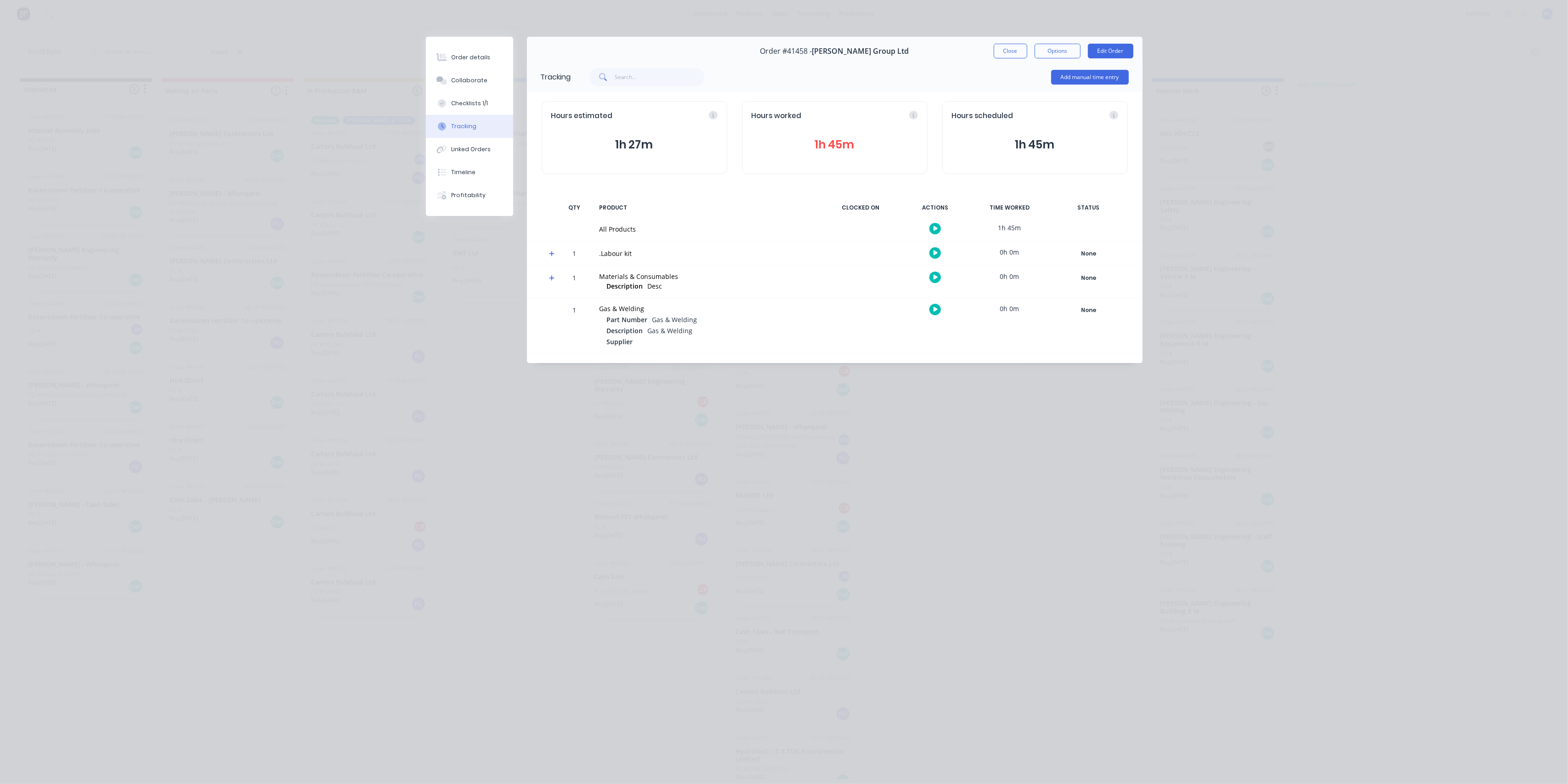
click at [840, 144] on button "1h 45m" at bounding box center [835, 144] width 166 height 18
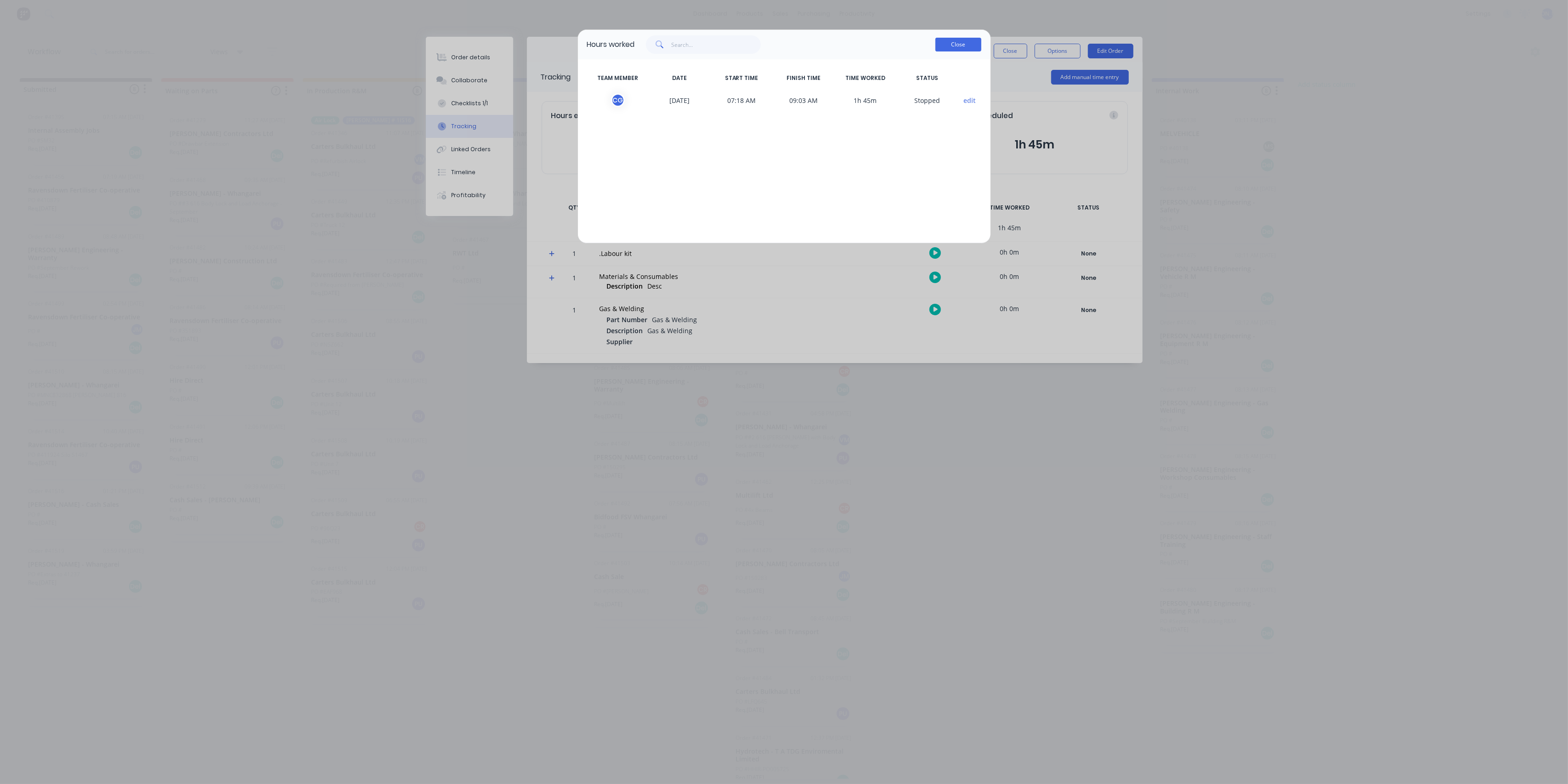
click at [954, 44] on button "Close" at bounding box center [958, 44] width 46 height 14
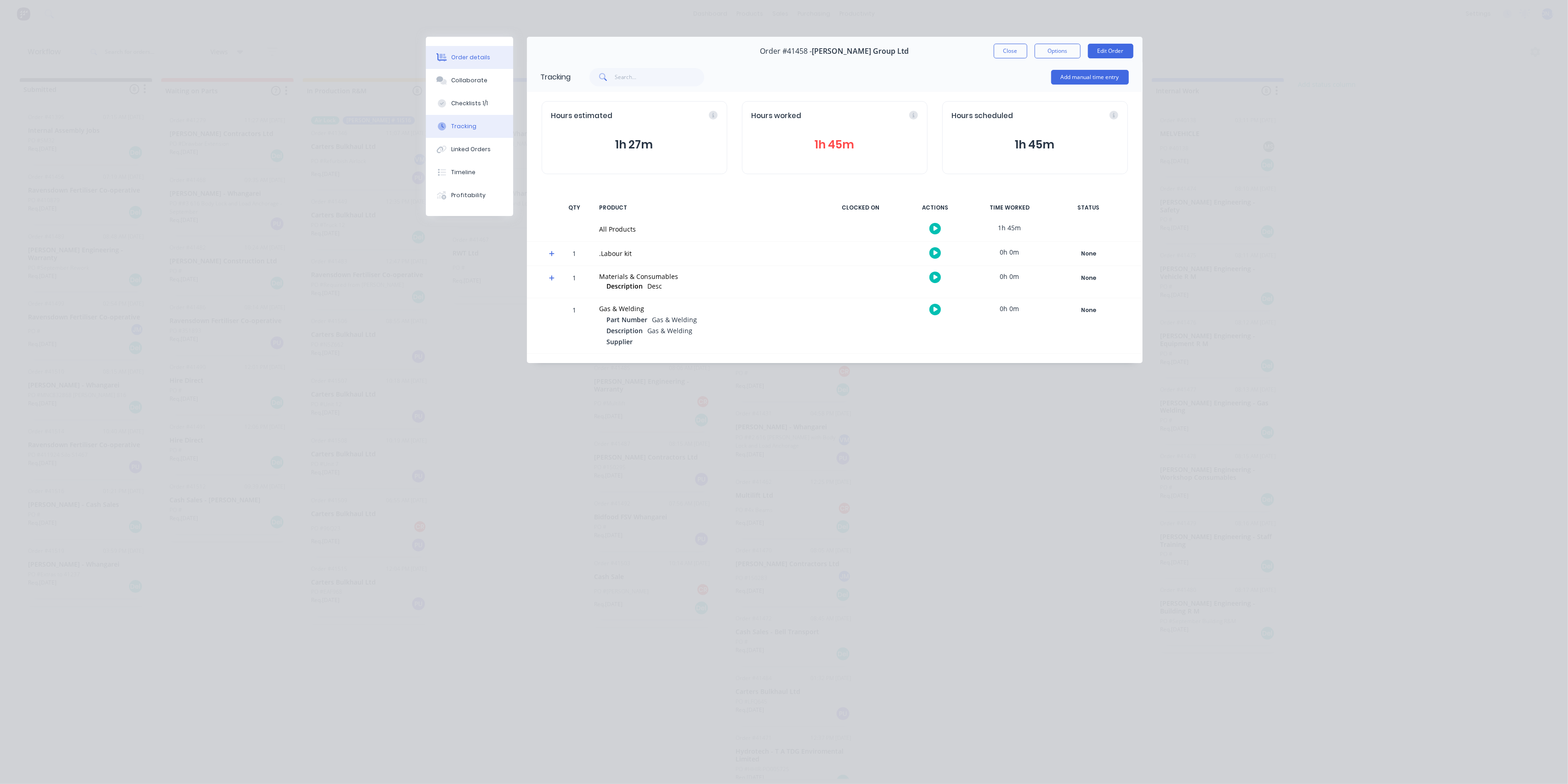
click at [471, 57] on div "Order details" at bounding box center [471, 58] width 39 height 9
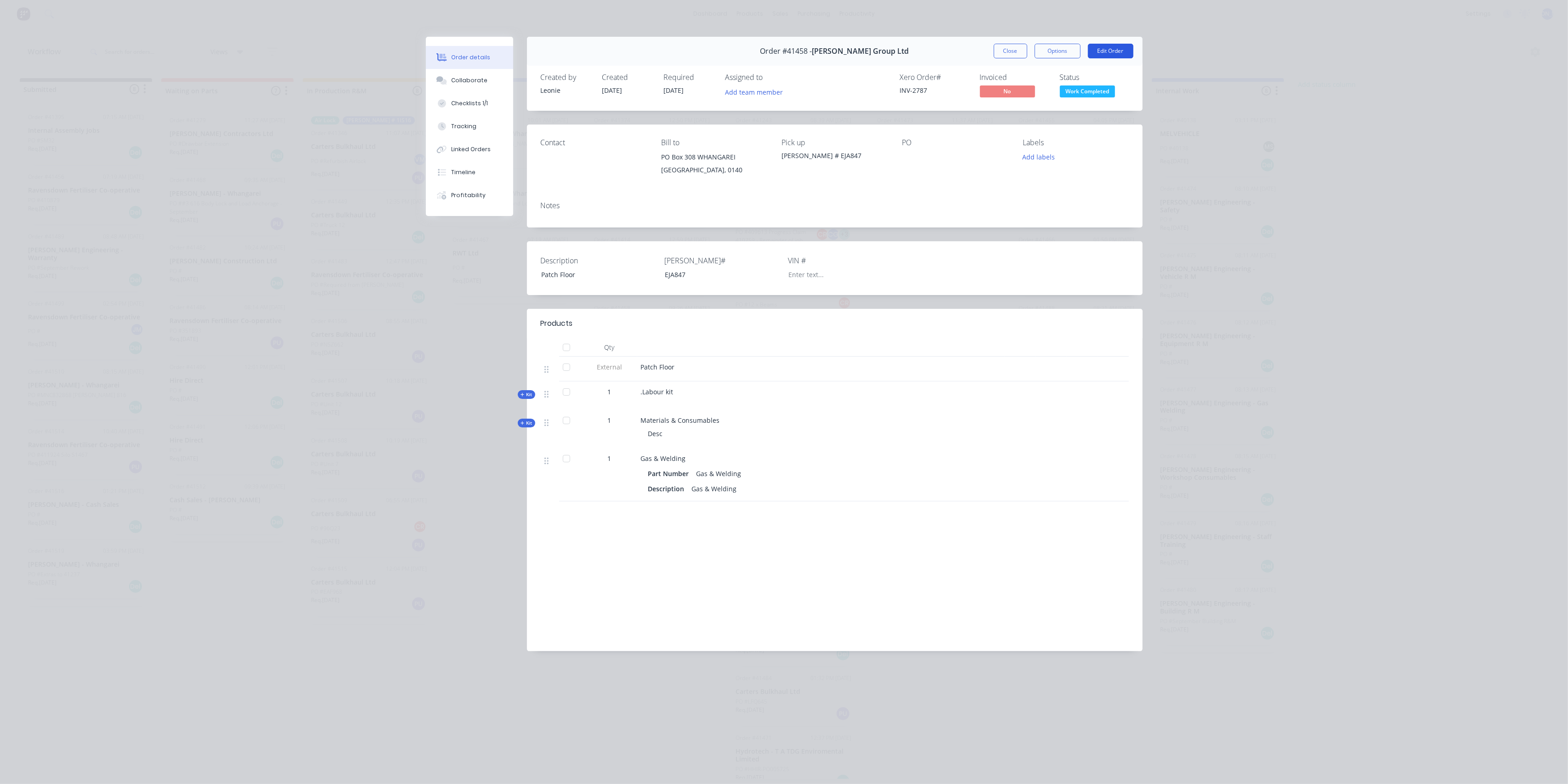
click at [1095, 52] on button "Edit Order" at bounding box center [1110, 51] width 46 height 15
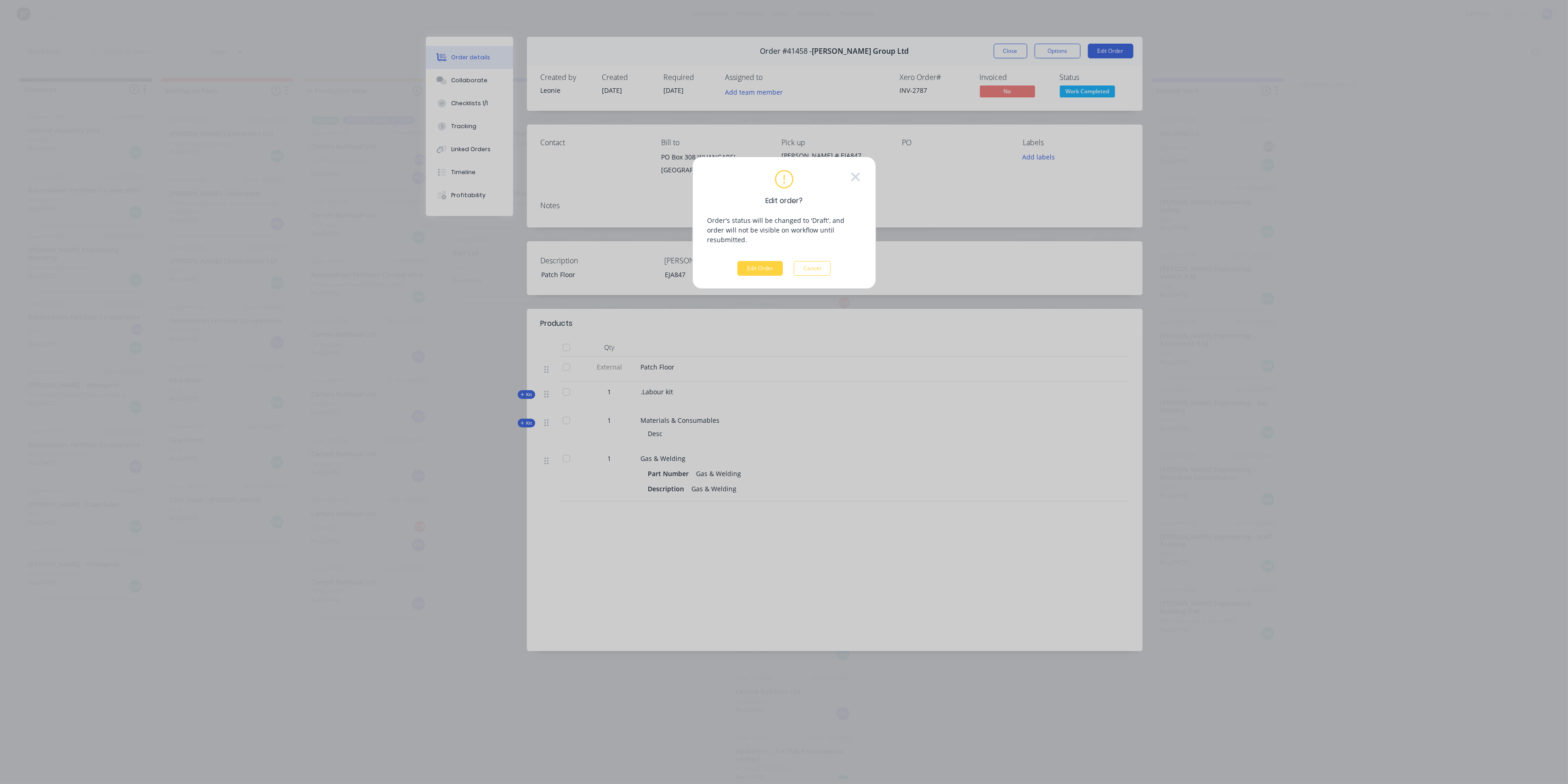
click at [765, 267] on div "Edit order? Order's status will be changed to 'Draft', and order will not be vi…" at bounding box center [784, 222] width 184 height 132
click at [764, 261] on button "Edit Order" at bounding box center [760, 268] width 46 height 15
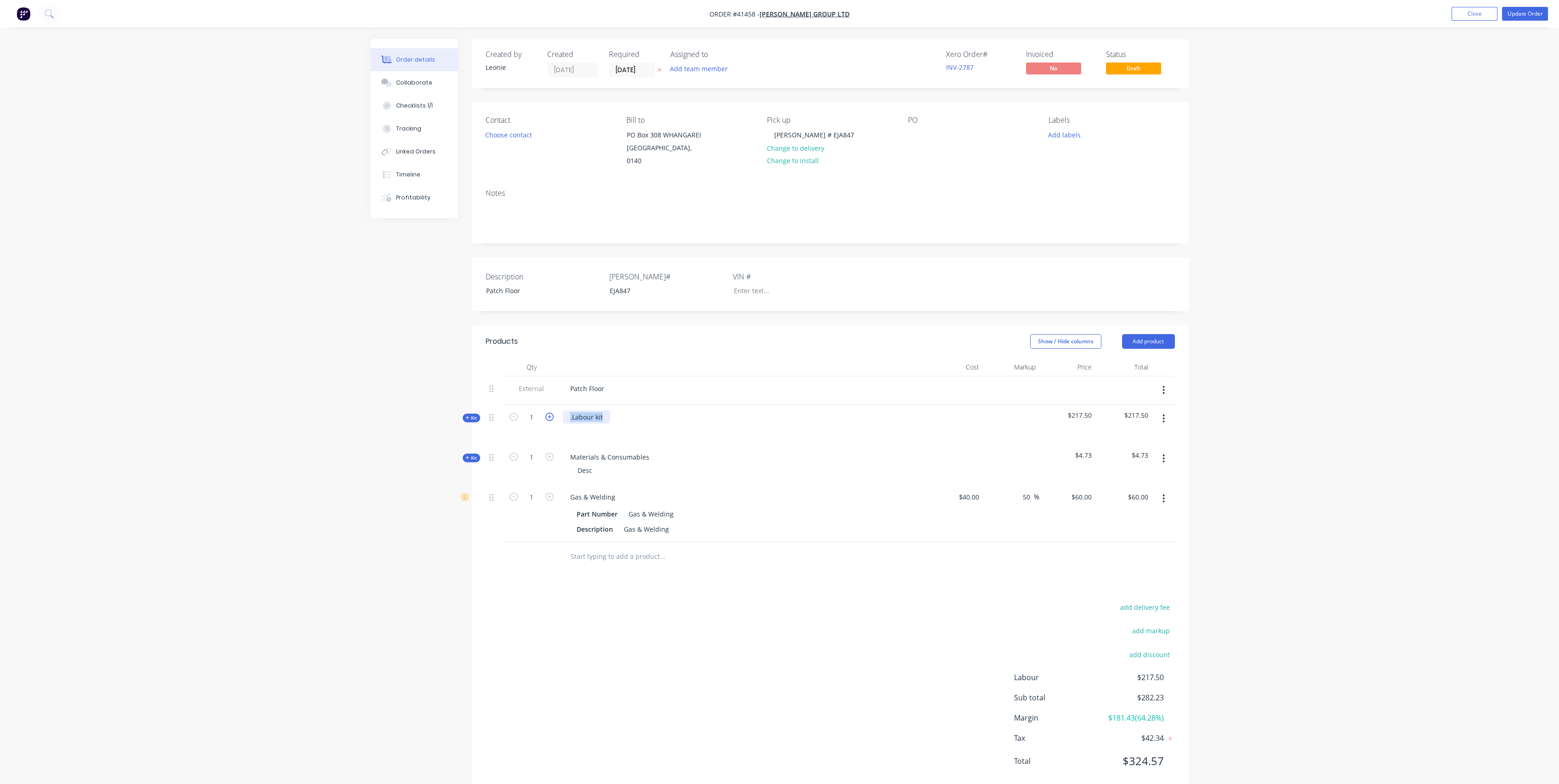
drag, startPoint x: 606, startPoint y: 405, endPoint x: 552, endPoint y: 407, distance: 54.0
click at [552, 407] on div "Kit 1 .Labour kit $217.50 $217.50" at bounding box center [830, 425] width 689 height 40
drag, startPoint x: 584, startPoint y: 420, endPoint x: 579, endPoint y: 419, distance: 5.1
click at [579, 424] on div at bounding box center [578, 430] width 15 height 13
drag, startPoint x: 595, startPoint y: 469, endPoint x: 563, endPoint y: 469, distance: 32.0
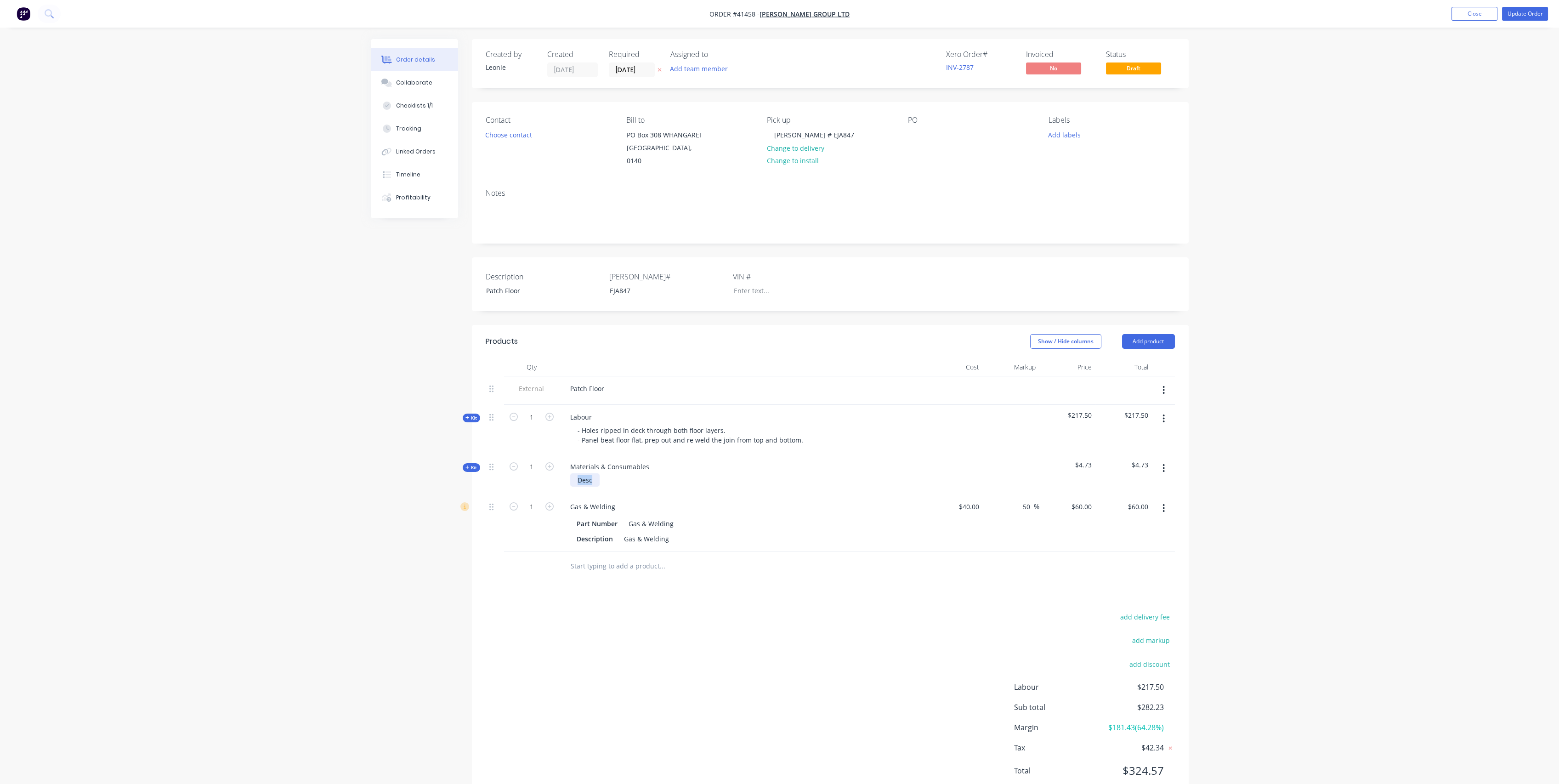
click at [563, 473] on div "Desc" at bounding box center [743, 480] width 360 height 13
click at [745, 478] on div "Materials & Consumables" at bounding box center [743, 474] width 368 height 40
click at [475, 464] on span "Kit" at bounding box center [472, 467] width 12 height 7
click at [471, 464] on span "Kit" at bounding box center [472, 467] width 12 height 7
click at [422, 130] on button "Tracking" at bounding box center [414, 128] width 87 height 23
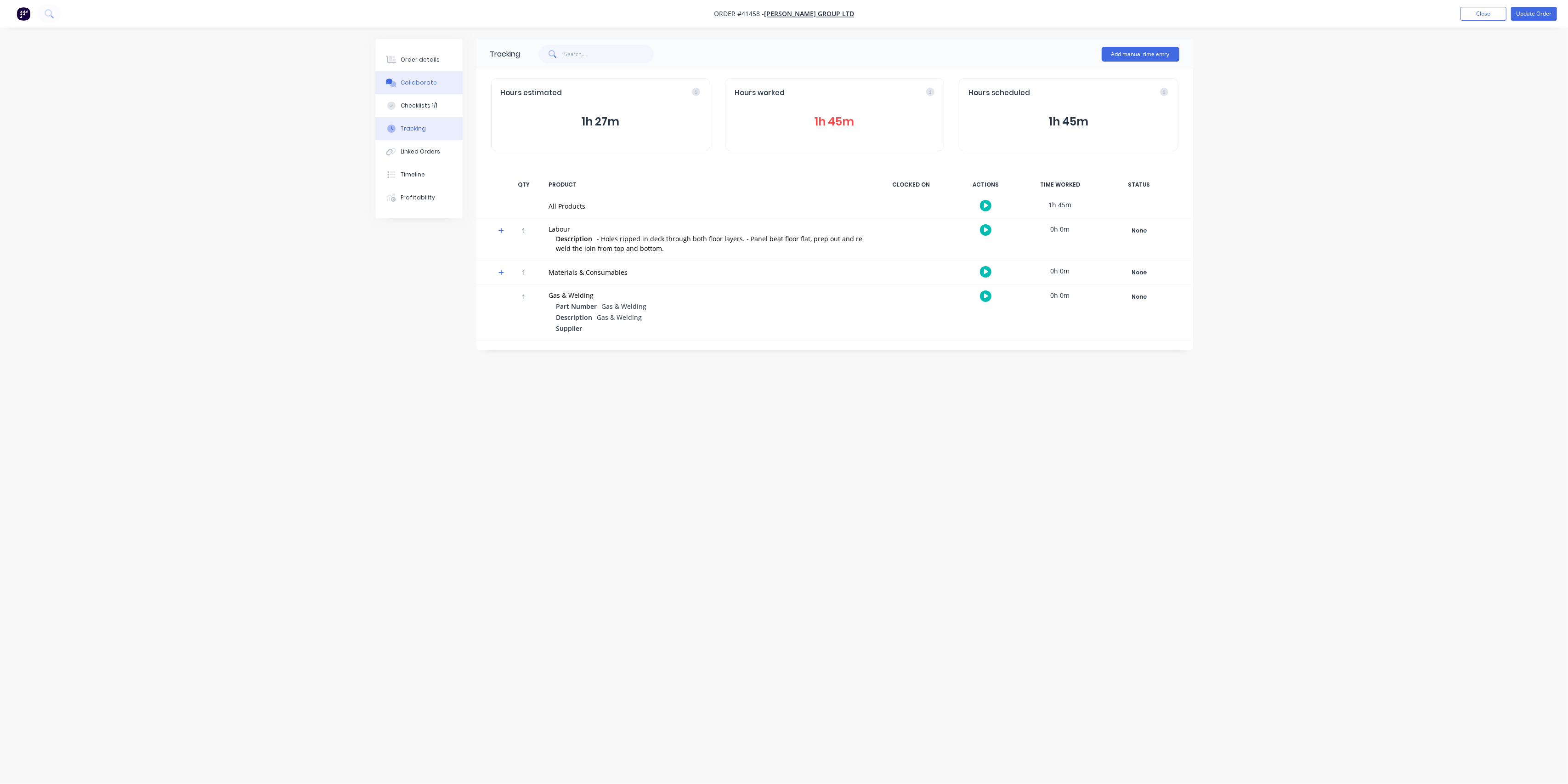
click at [424, 77] on button "Collaborate" at bounding box center [419, 83] width 87 height 23
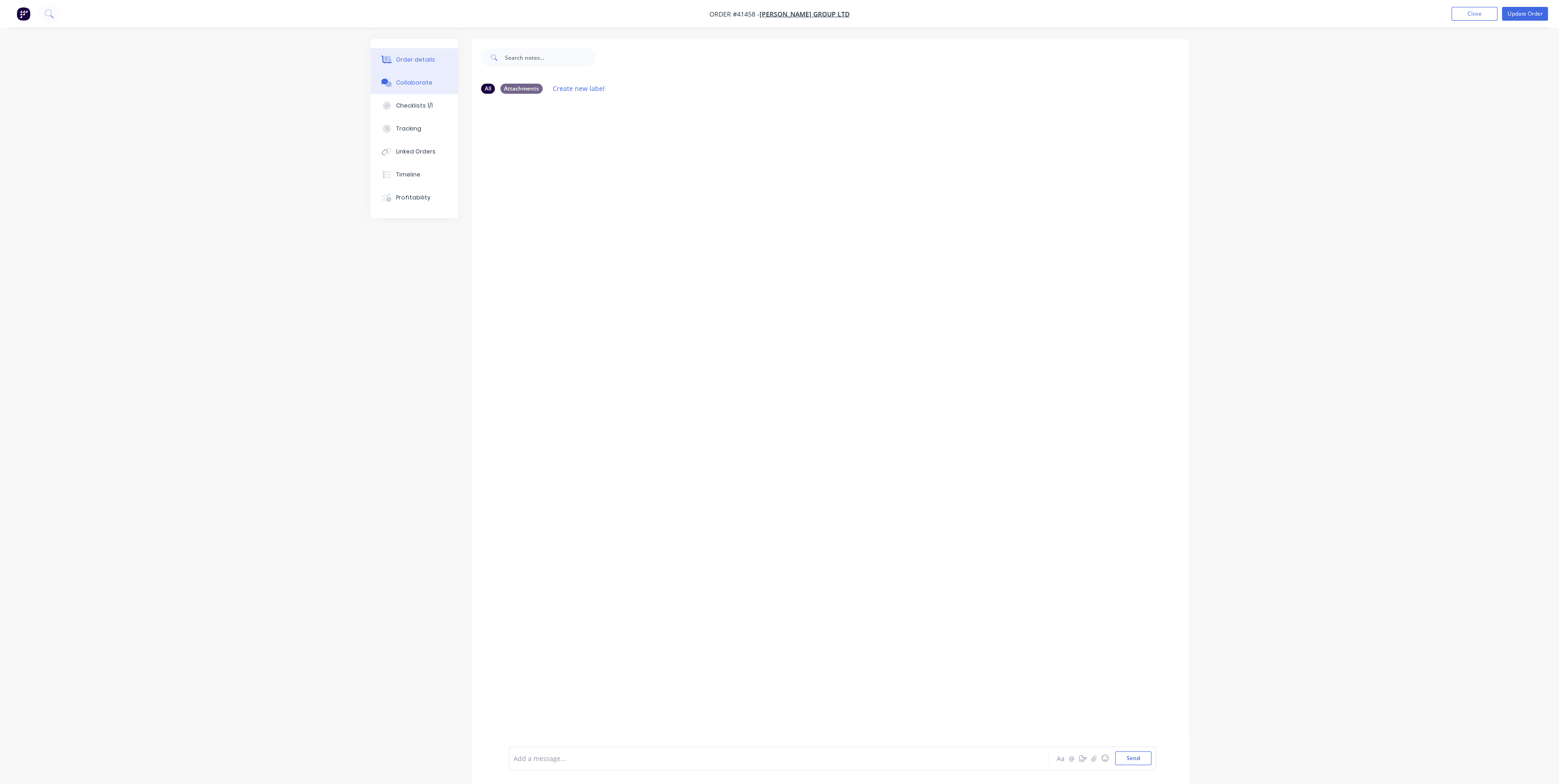
click at [422, 61] on div "Order details" at bounding box center [416, 60] width 39 height 9
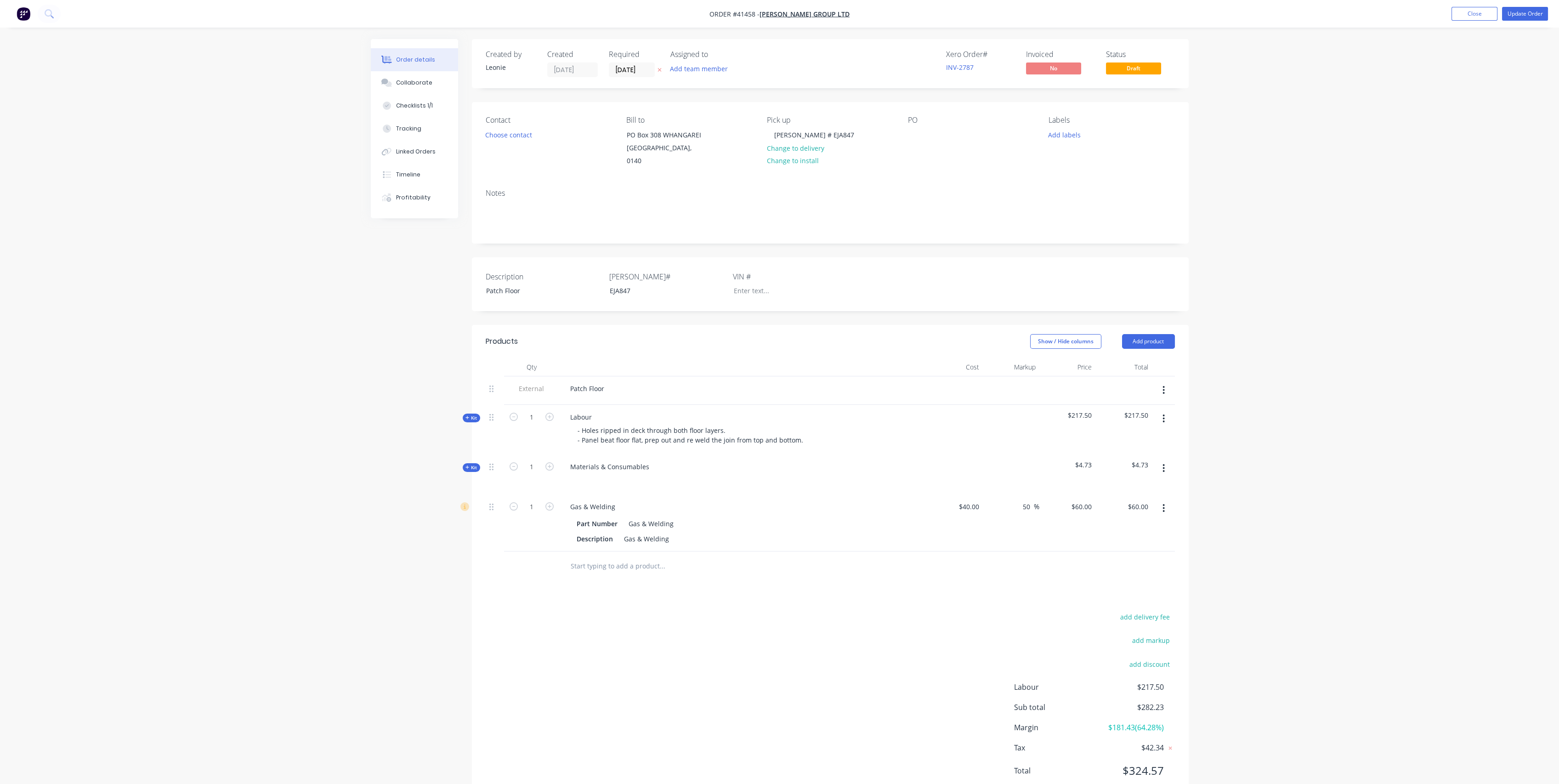
click at [471, 415] on span "Kit" at bounding box center [472, 418] width 12 height 7
drag, startPoint x: 529, startPoint y: 406, endPoint x: 550, endPoint y: 392, distance: 25.2
click at [530, 410] on input "1" at bounding box center [531, 417] width 24 height 14
type input "1.75"
type input "2.5375"
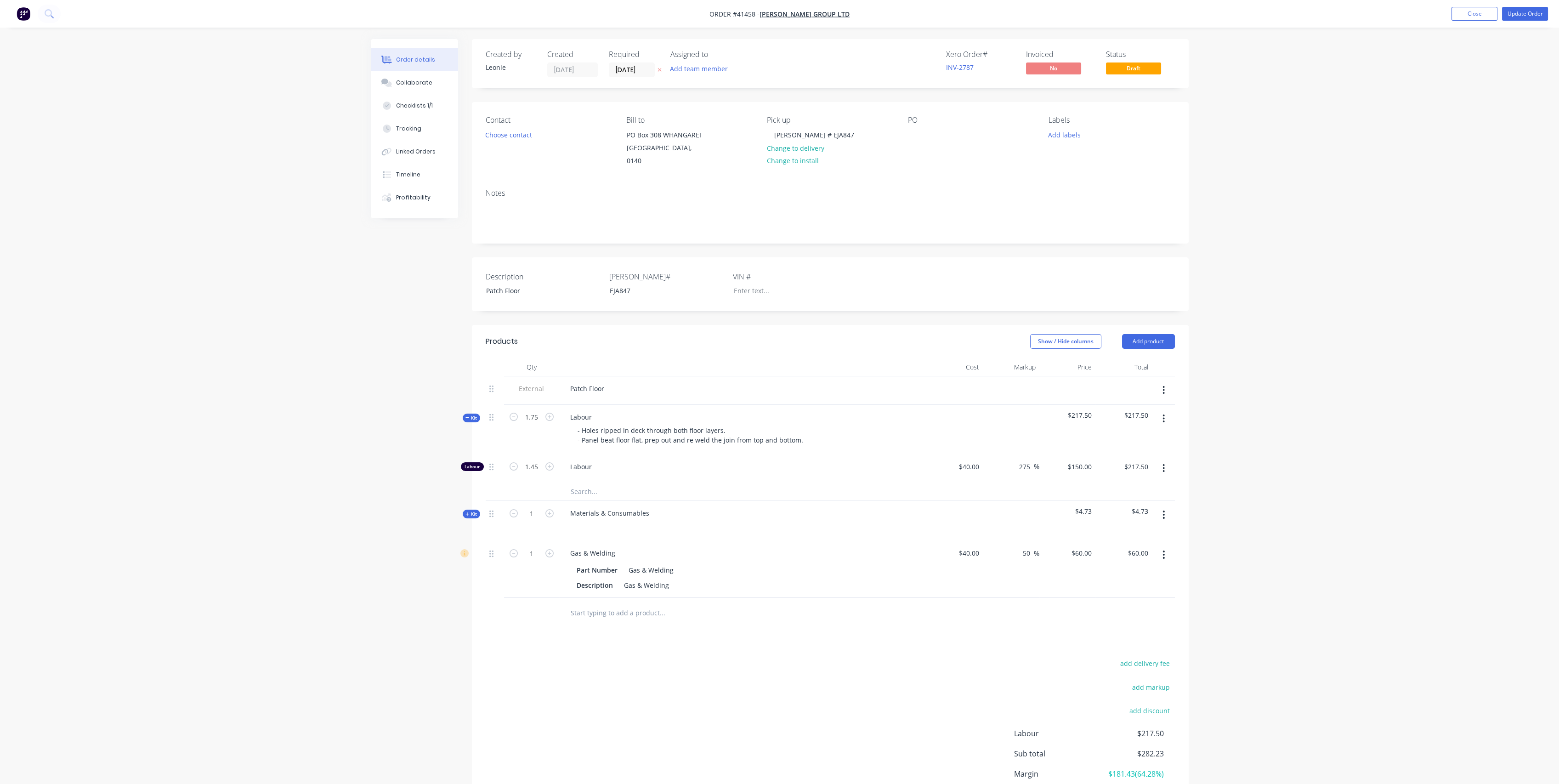
type input "$380.63"
click at [290, 454] on div "Order details Collaborate Checklists 1/1 Tracking Linked Orders Timeline Profit…" at bounding box center [779, 431] width 1559 height 862
click at [527, 460] on input "2.5375" at bounding box center [531, 467] width 24 height 14
type input "1.75"
type input "$262.50"
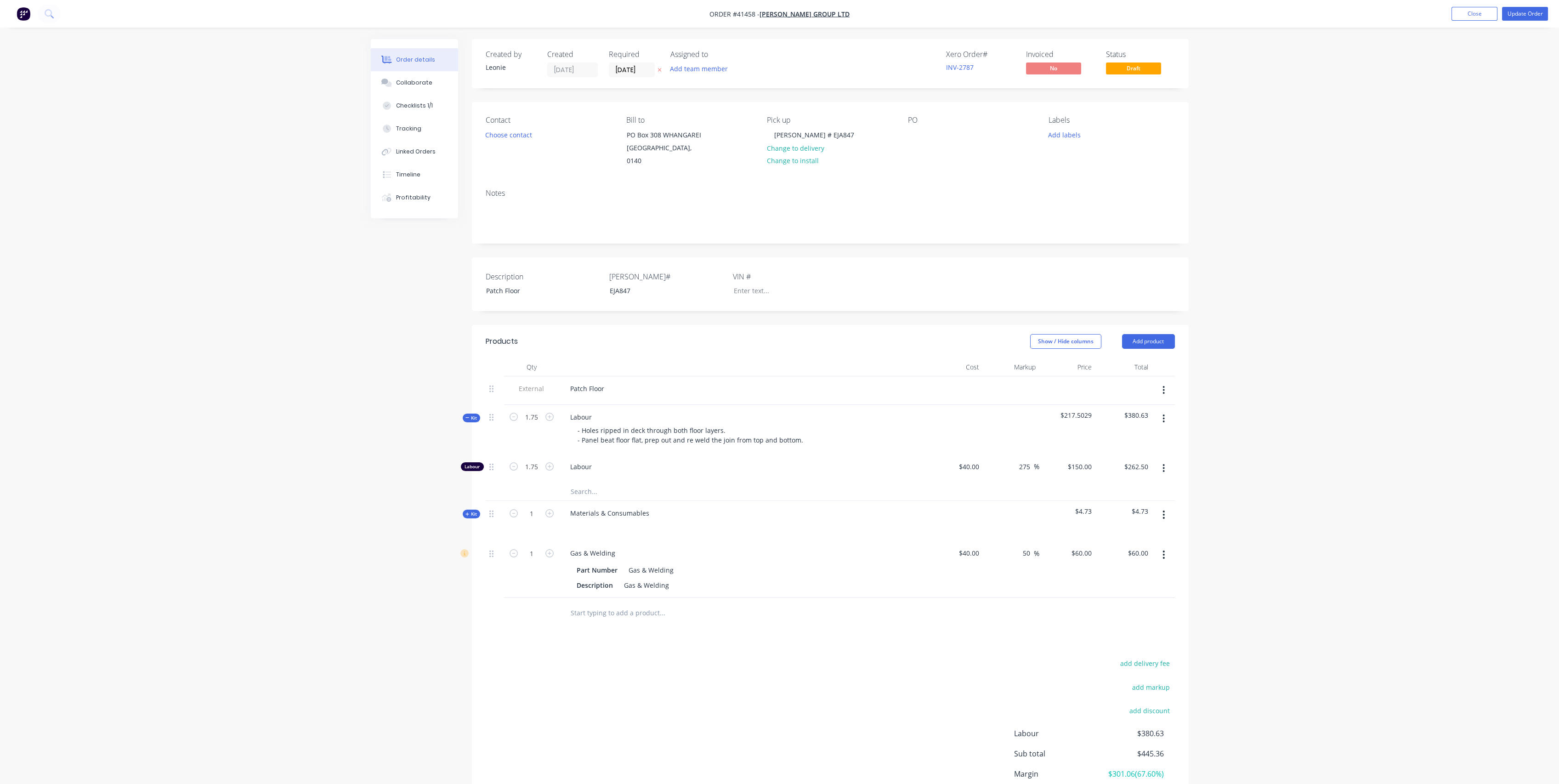
click at [299, 450] on div "Order details Collaborate Checklists 1/1 Tracking Linked Orders Timeline Profit…" at bounding box center [779, 431] width 1559 height 862
click at [1087, 460] on input "150" at bounding box center [1081, 467] width 29 height 13
type input "115"
type input "187.5"
type input "$115.00"
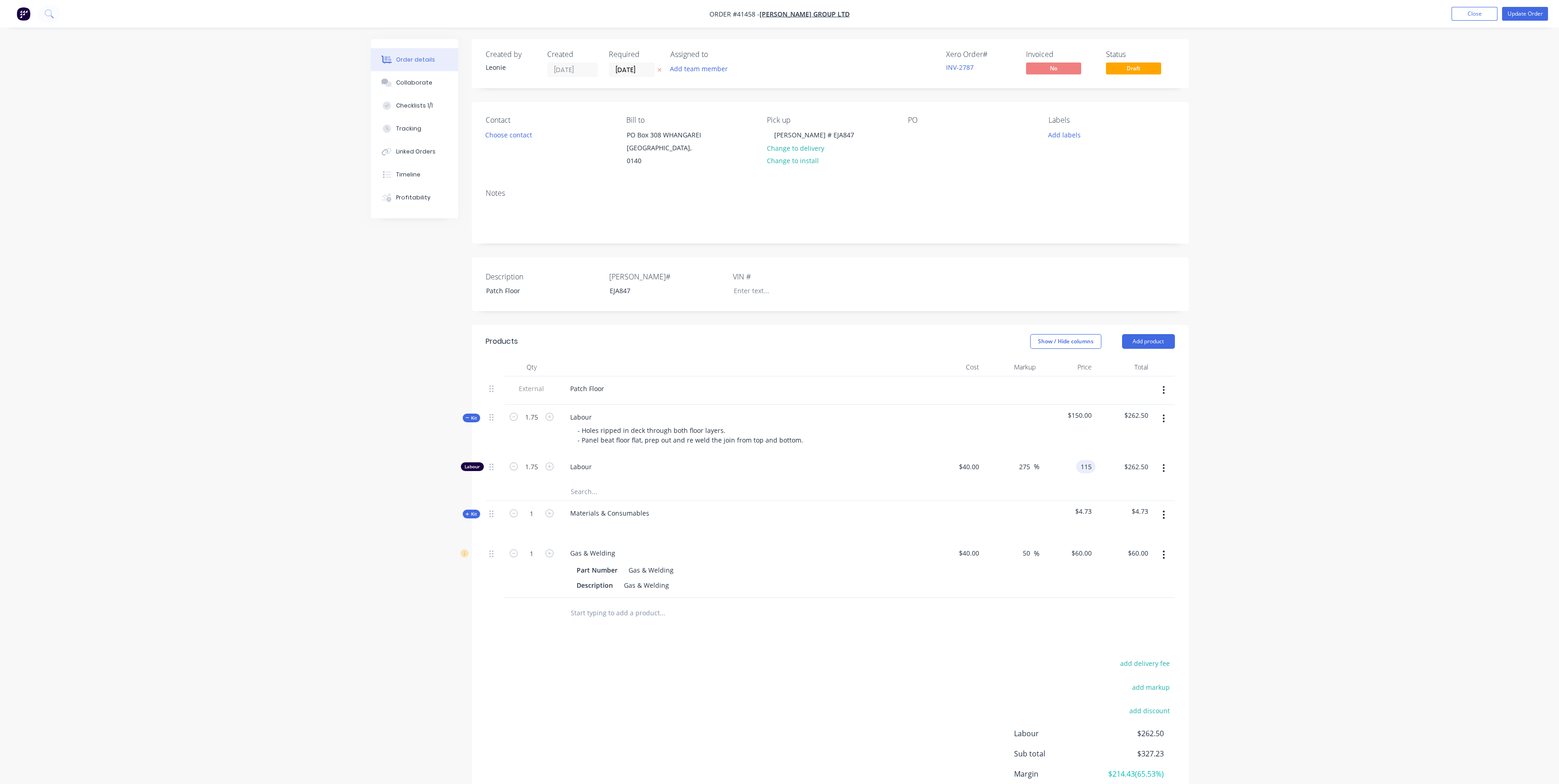
type input "$201.25"
click at [220, 460] on div "Order details Collaborate Checklists 1/1 Tracking Linked Orders Timeline Profit…" at bounding box center [779, 431] width 1559 height 862
click at [1086, 460] on input "115" at bounding box center [1088, 467] width 16 height 13
type input "100"
type input "150"
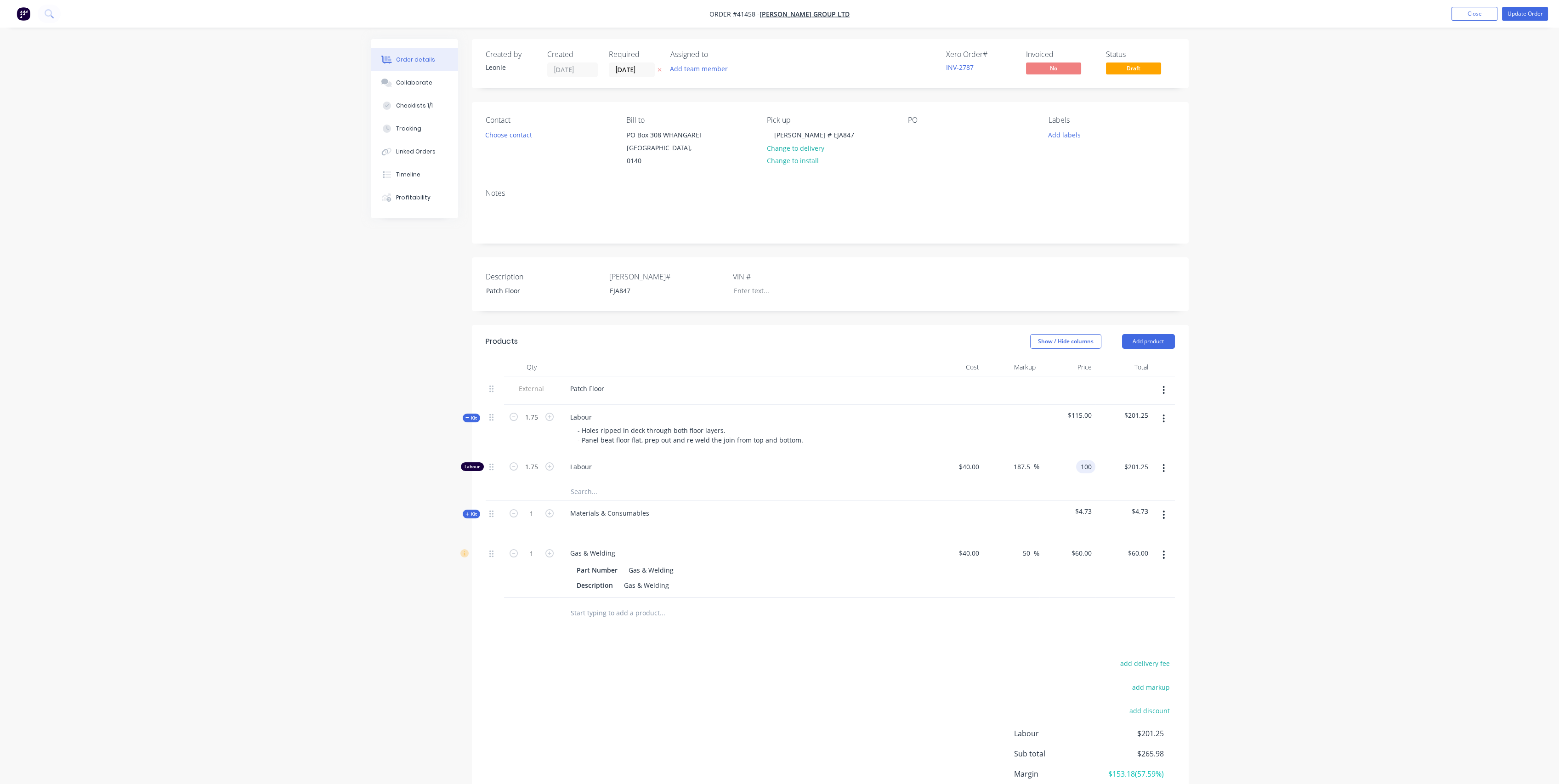
type input "$100.00"
type input "$175.00"
click at [758, 520] on div at bounding box center [743, 527] width 360 height 13
click at [1031, 460] on input "150" at bounding box center [1026, 467] width 16 height 13
click at [1078, 460] on div "100 100" at bounding box center [1086, 467] width 19 height 13
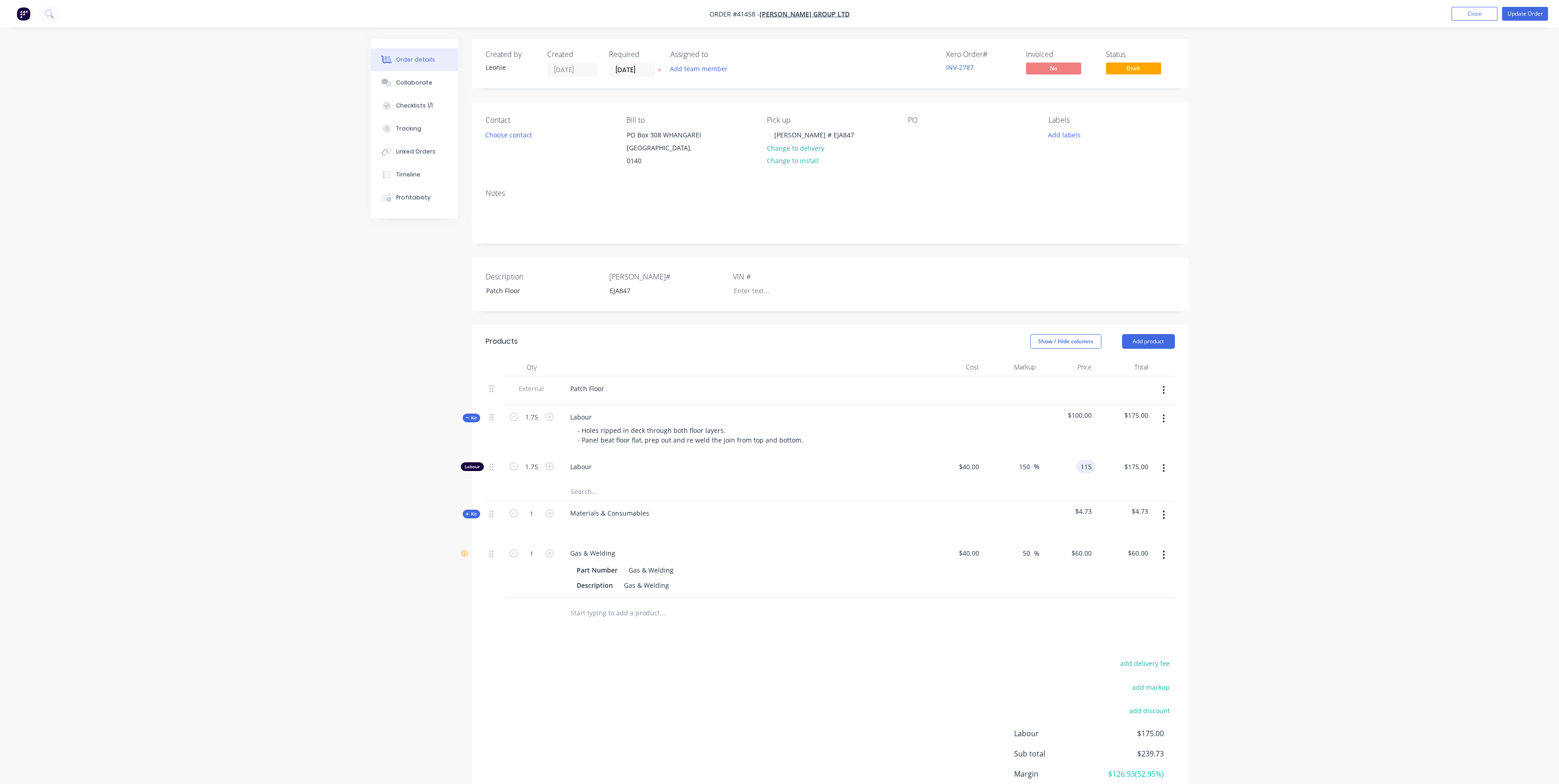
type input "115"
type input "187.5"
type input "$115.00"
type input "$201.25"
click at [292, 480] on div "Order details Collaborate Checklists 1/1 Tracking Linked Orders Timeline Profit…" at bounding box center [779, 431] width 1559 height 862
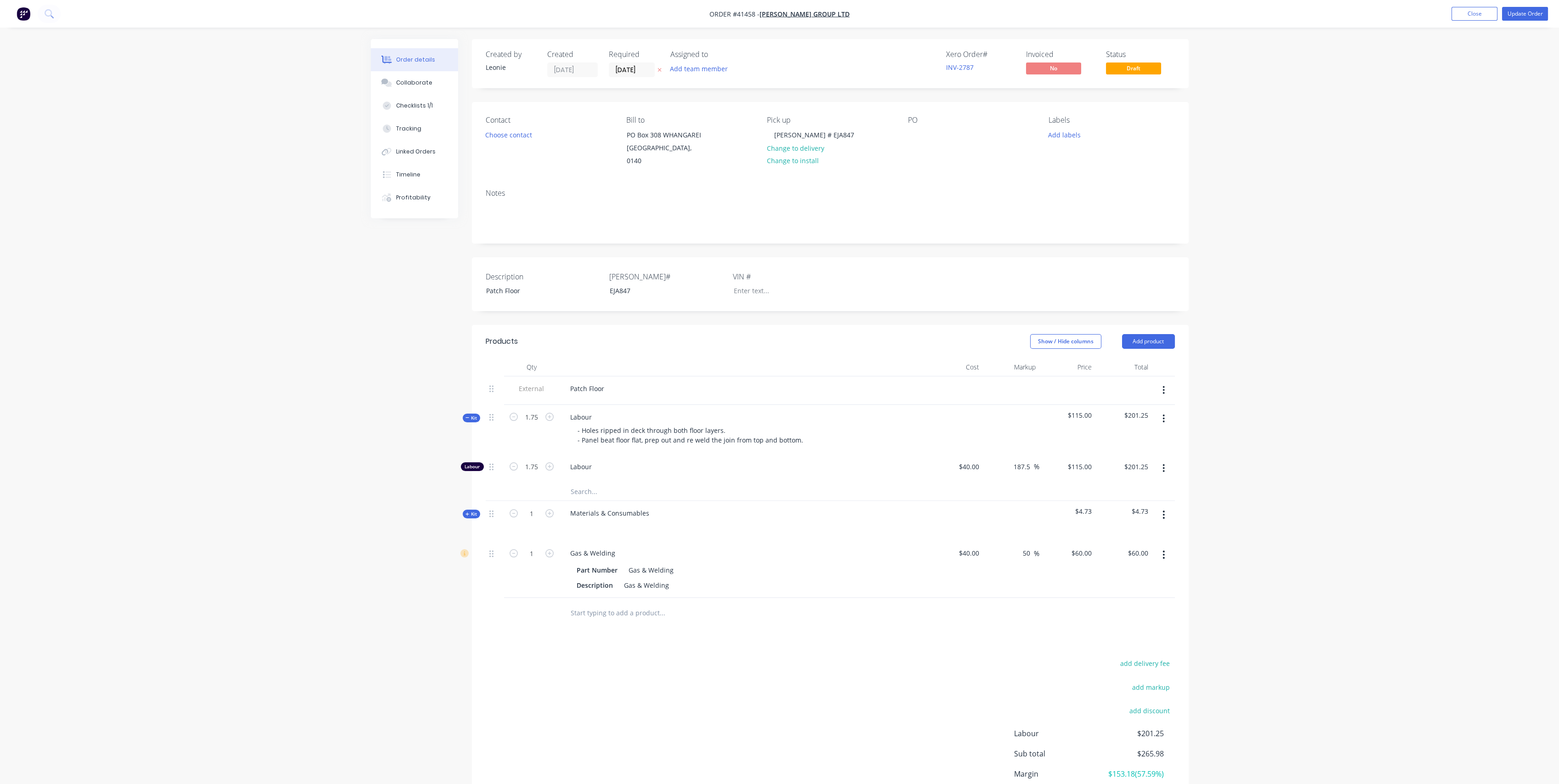
click at [466, 415] on icon at bounding box center [468, 418] width 4 height 5
click at [537, 460] on input "1.75" at bounding box center [531, 467] width 24 height 14
type input "1.45"
type input "$166.75"
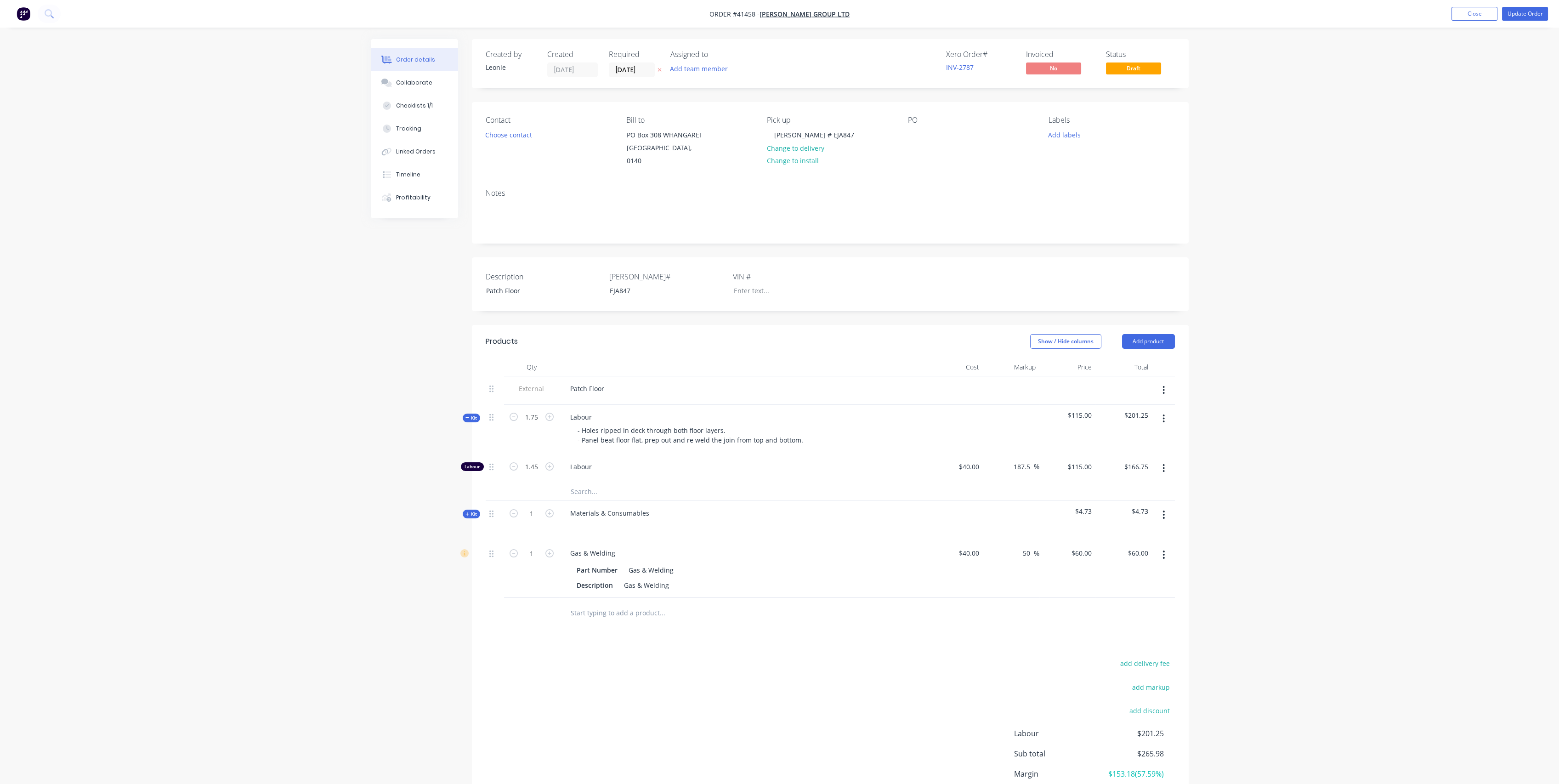
click at [404, 452] on div "Created by [PERSON_NAME] Created [DATE] Required [DATE] Assigned to Add team me…" at bounding box center [779, 450] width 818 height 823
click at [533, 410] on input "1.75" at bounding box center [531, 417] width 24 height 14
type input "1"
type input "0.8286"
type input "$95.29"
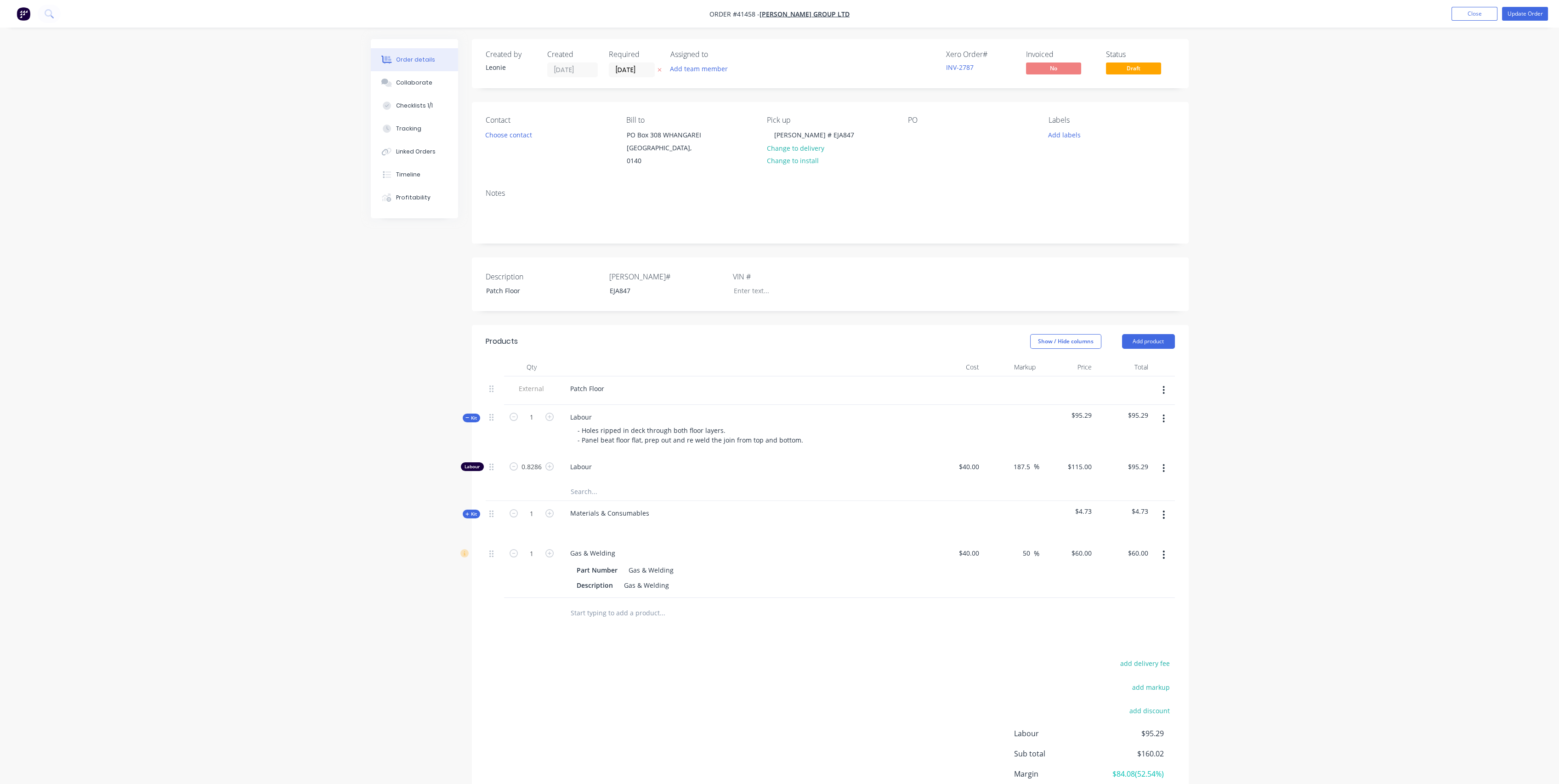
click at [235, 453] on div "Order details Collaborate Checklists 1/1 Tracking Linked Orders Timeline Profit…" at bounding box center [779, 431] width 1559 height 862
click at [533, 460] on input "0.8286" at bounding box center [531, 467] width 24 height 14
type input "1.45"
type input "$166.75"
click at [391, 454] on div "Created by [PERSON_NAME] Created [DATE] Required [DATE] Assigned to Add team me…" at bounding box center [779, 450] width 818 height 823
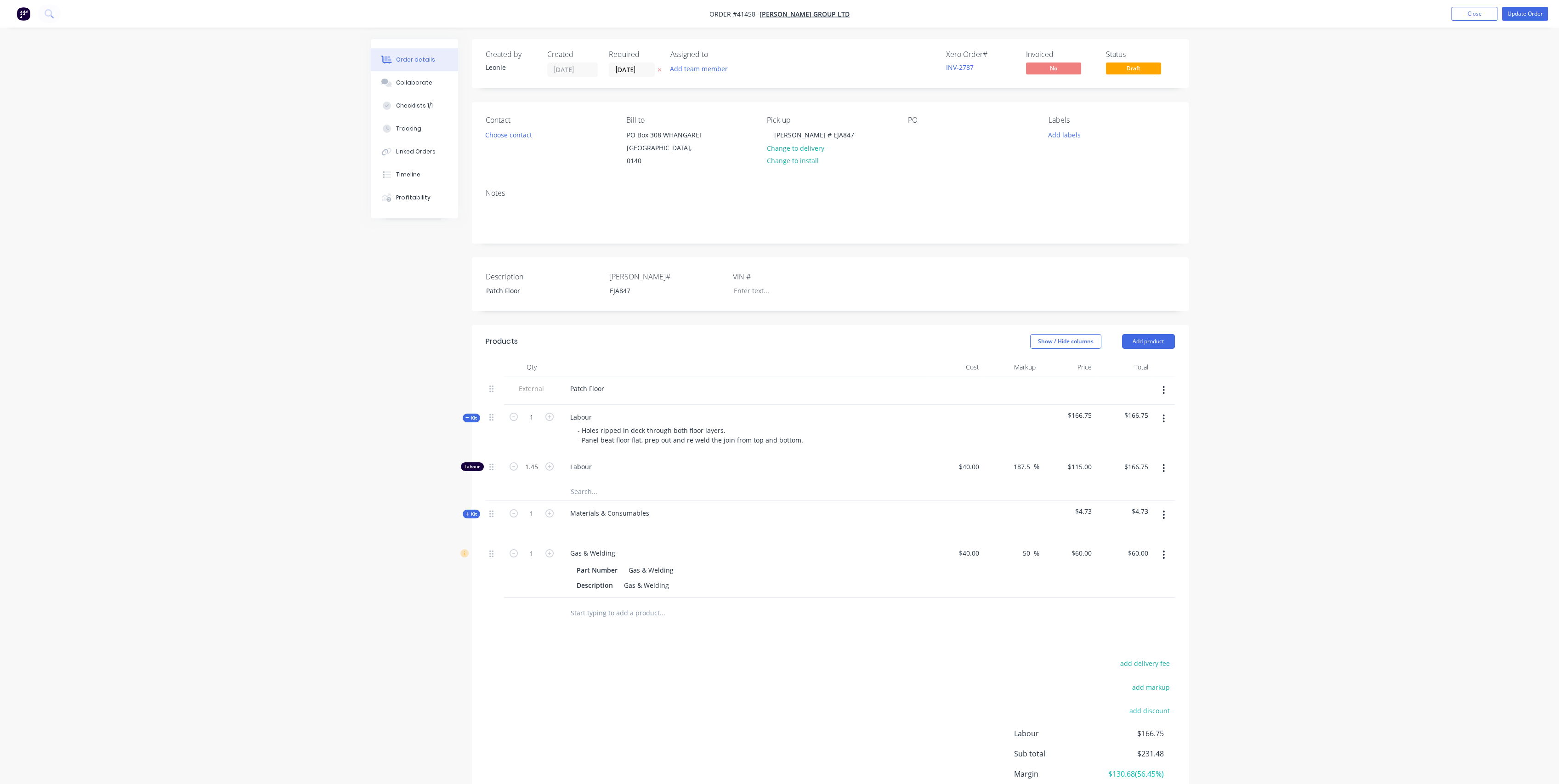
click at [465, 509] on div "Kit" at bounding box center [471, 514] width 18 height 9
drag, startPoint x: 468, startPoint y: 504, endPoint x: 535, endPoint y: 575, distance: 97.6
click at [468, 512] on icon at bounding box center [468, 514] width 4 height 5
click at [415, 126] on div "Tracking" at bounding box center [409, 129] width 26 height 9
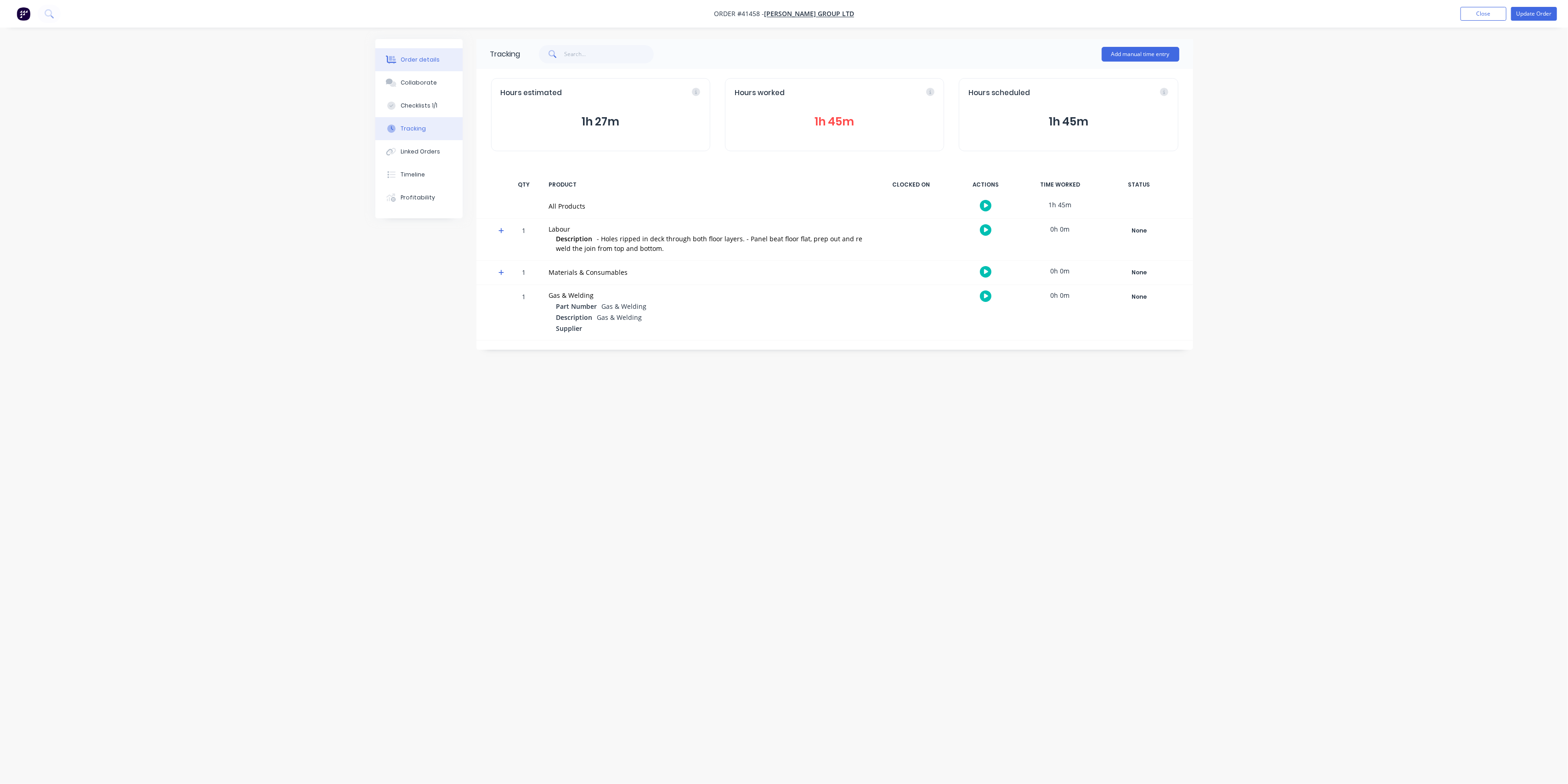
click at [416, 63] on div "Order details" at bounding box center [420, 60] width 39 height 9
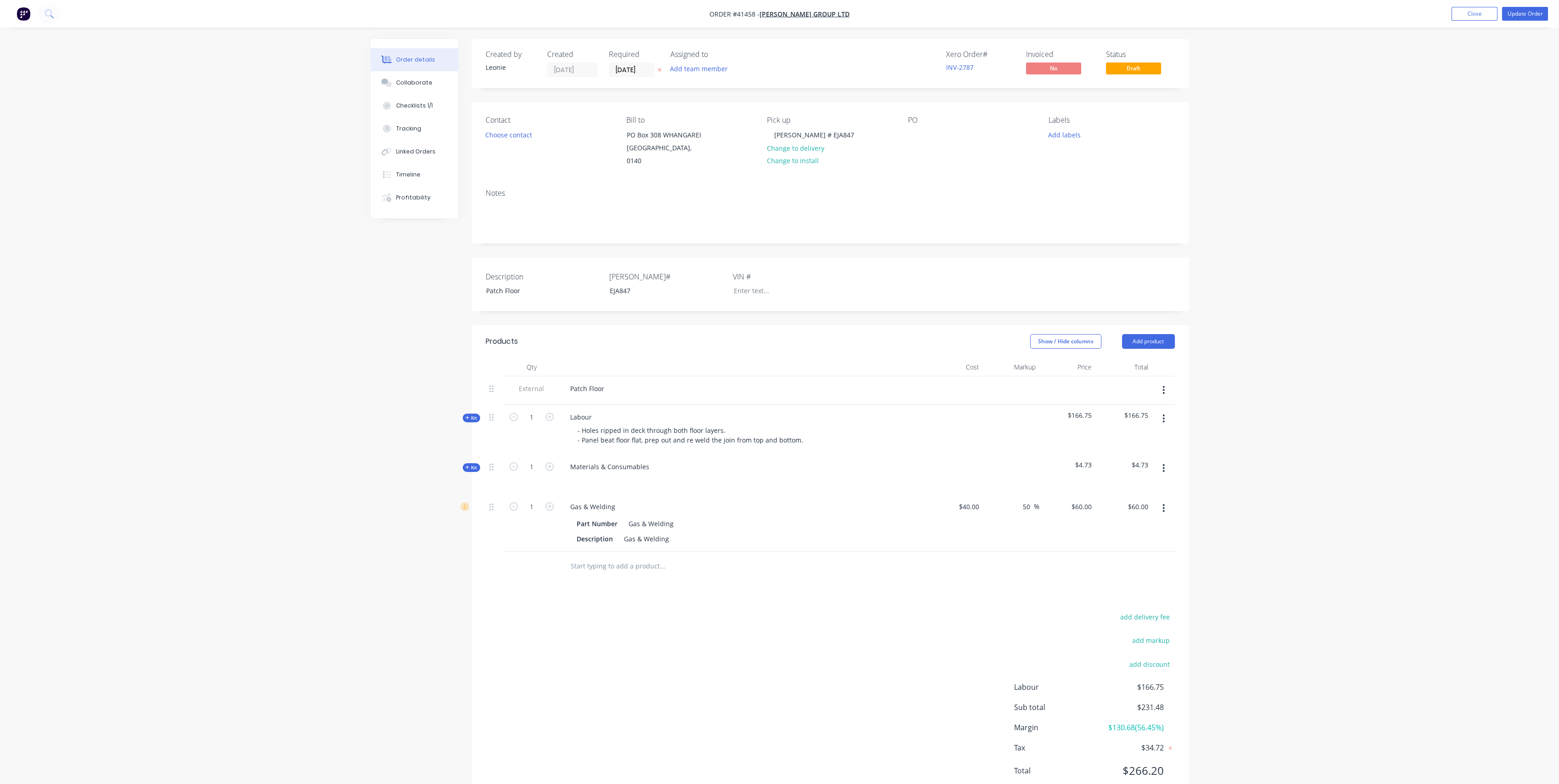
click at [470, 415] on span "Kit" at bounding box center [472, 418] width 12 height 7
drag, startPoint x: 535, startPoint y: 457, endPoint x: 556, endPoint y: 451, distance: 21.8
click at [535, 460] on input "1.45" at bounding box center [531, 467] width 24 height 14
type input "1.75"
type input "$201.25"
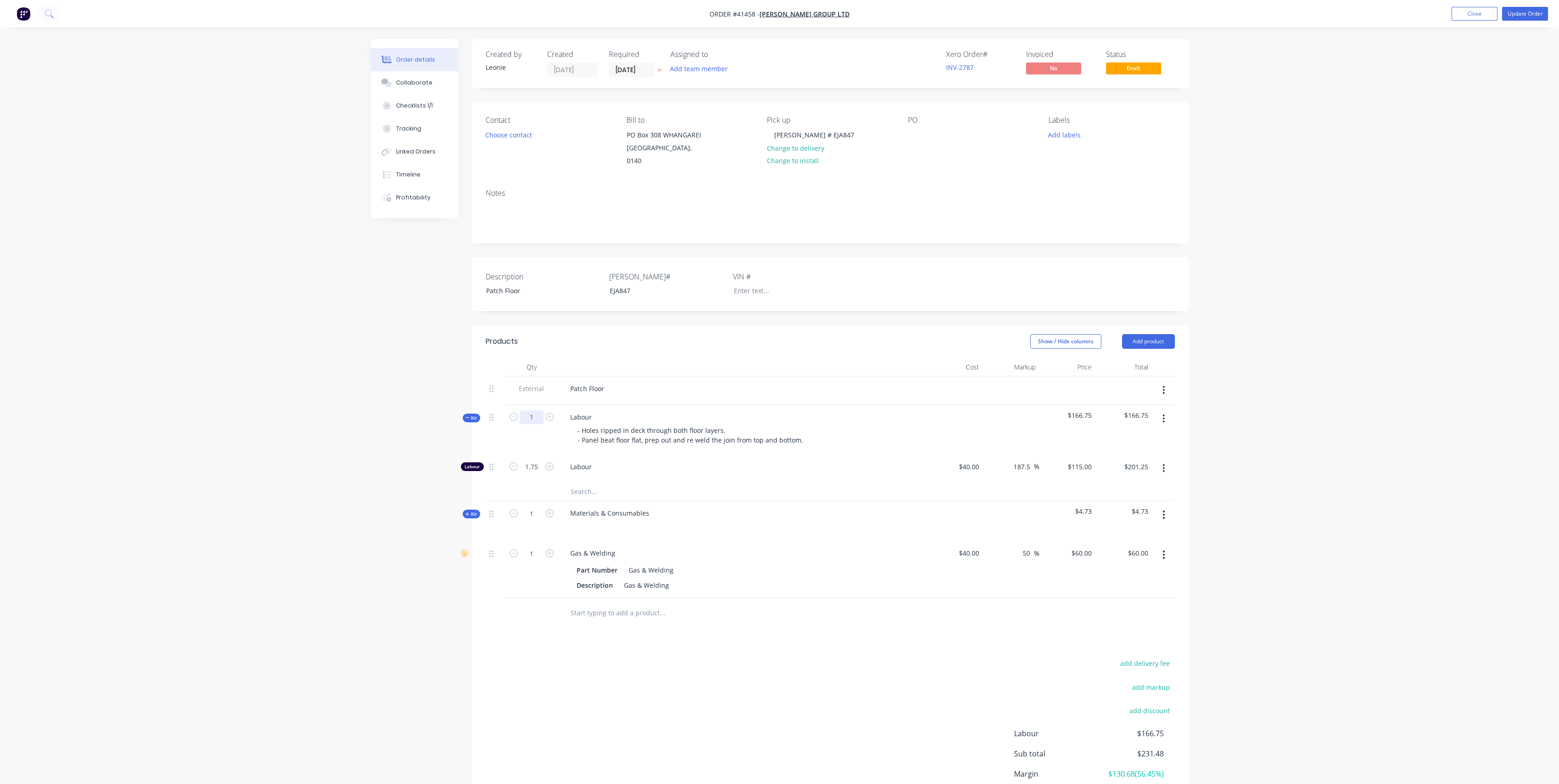
click at [533, 410] on input "1" at bounding box center [531, 417] width 24 height 14
type input "1.75"
type input "3.0625"
type input "$352.19"
click at [763, 454] on div "Labour" at bounding box center [743, 468] width 368 height 28
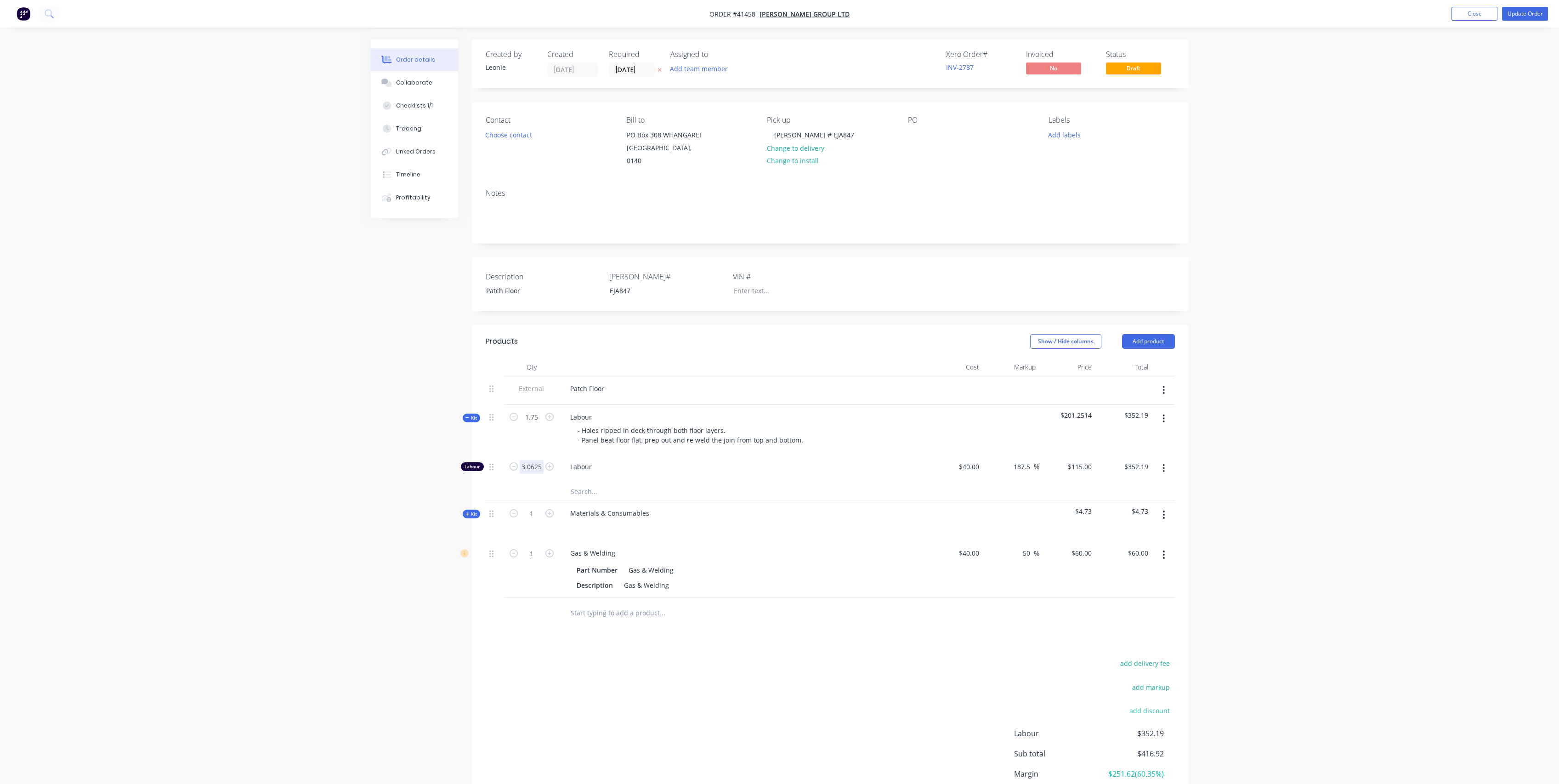
click at [531, 460] on input "3.0625" at bounding box center [531, 467] width 24 height 14
type input "1.75"
type input "$201.25"
click at [716, 454] on div "Labour" at bounding box center [743, 468] width 368 height 28
click at [417, 80] on div "Collaborate" at bounding box center [415, 83] width 37 height 9
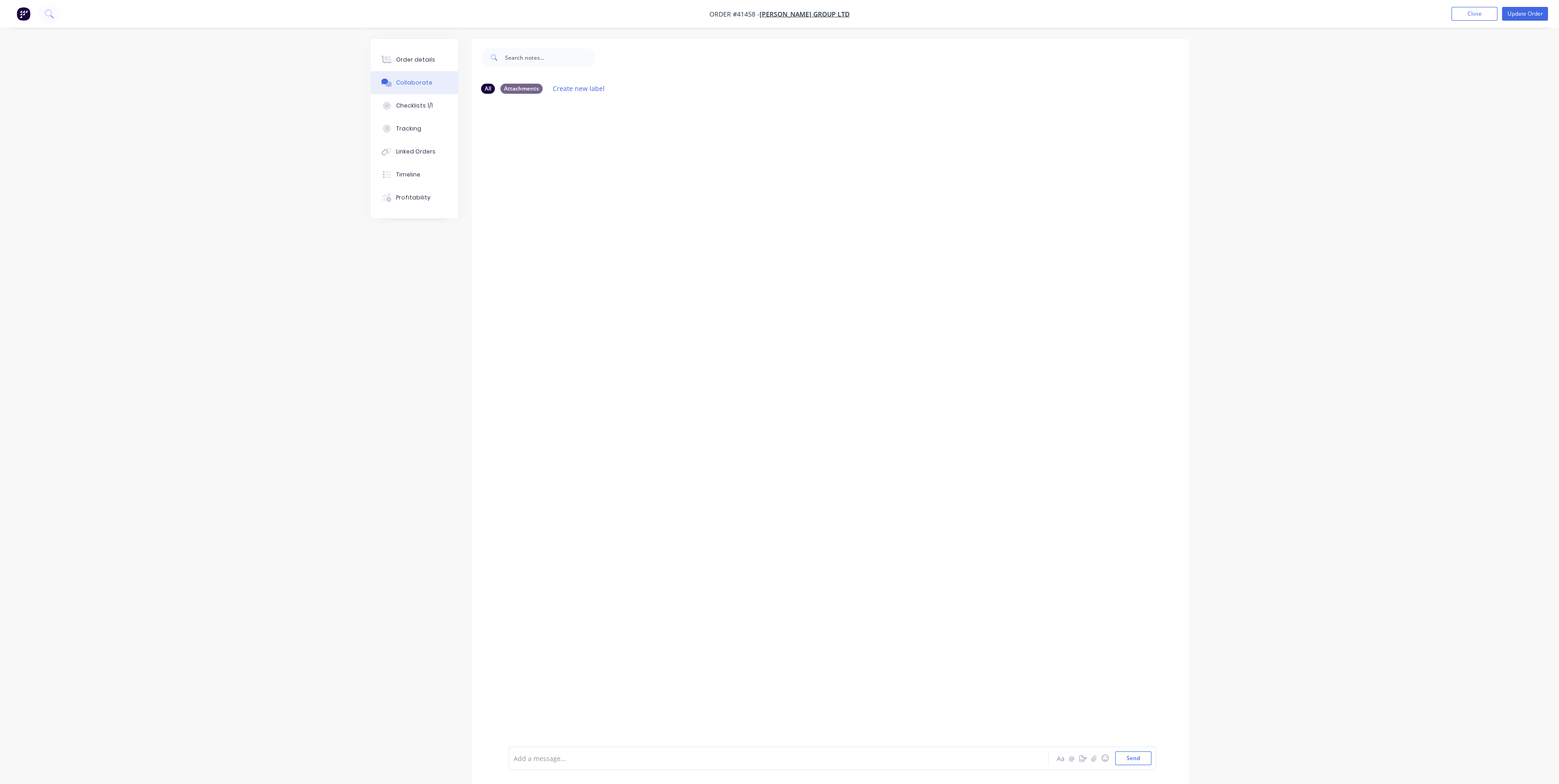
click at [632, 751] on div "Add a message... Aa @ ☺ Send" at bounding box center [833, 758] width 648 height 24
click at [569, 755] on div at bounding box center [753, 758] width 478 height 10
click at [418, 61] on div "Order details" at bounding box center [416, 60] width 39 height 9
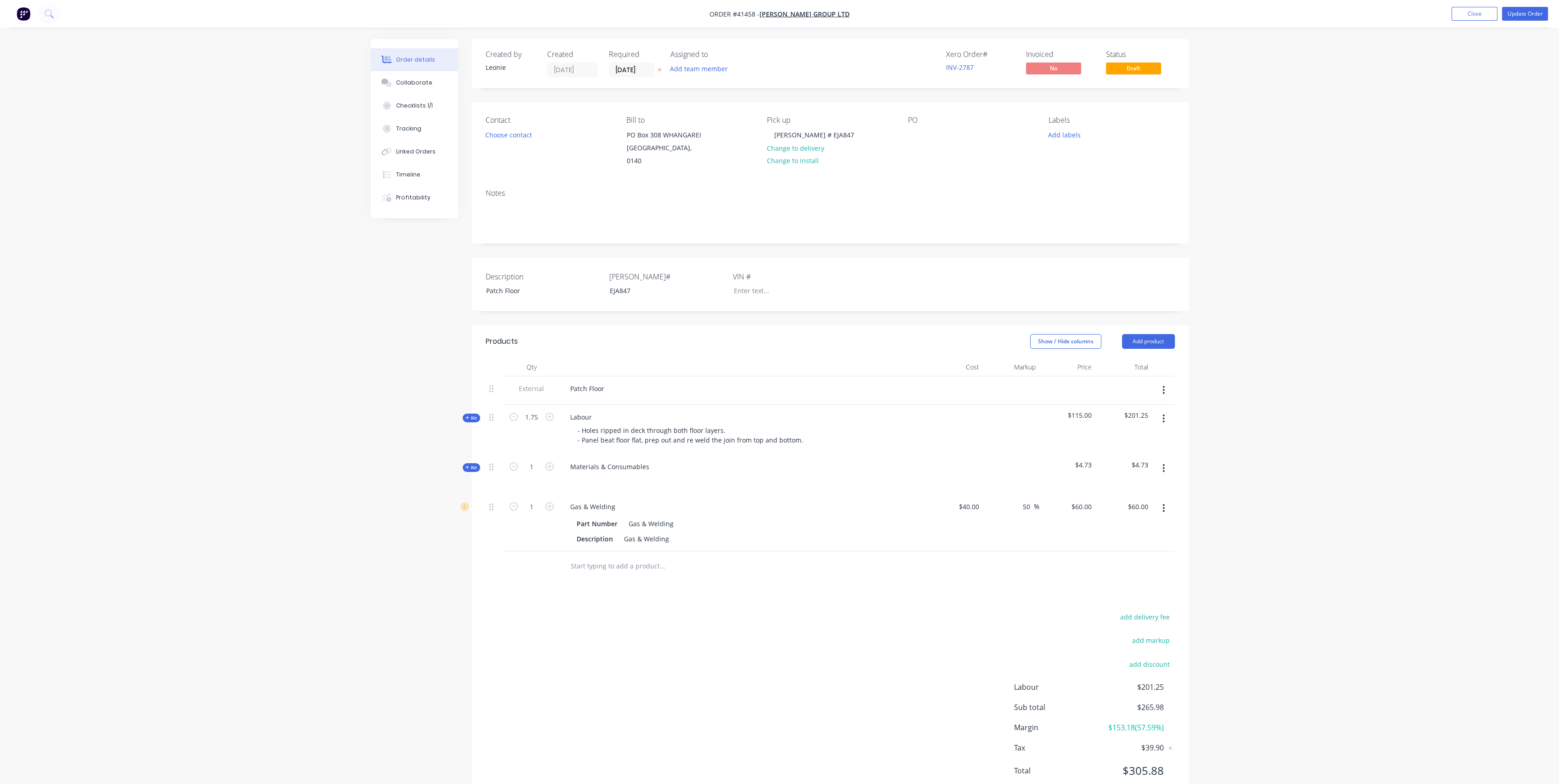
click at [477, 464] on span "Kit" at bounding box center [472, 467] width 12 height 7
click at [585, 567] on input "text" at bounding box center [662, 576] width 184 height 18
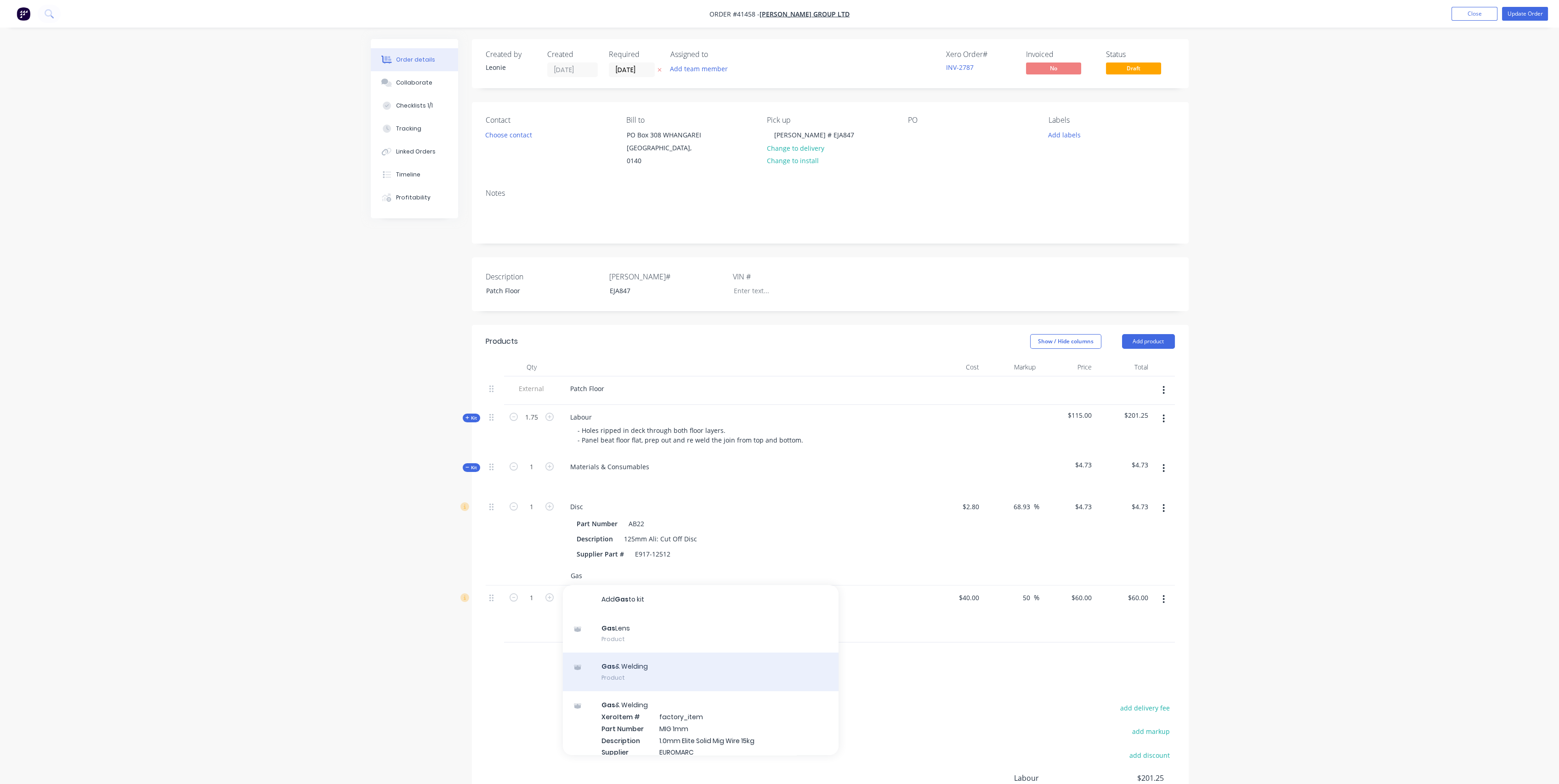
type input "Gas"
click at [614, 659] on div "Gas & Welding Product" at bounding box center [701, 671] width 276 height 38
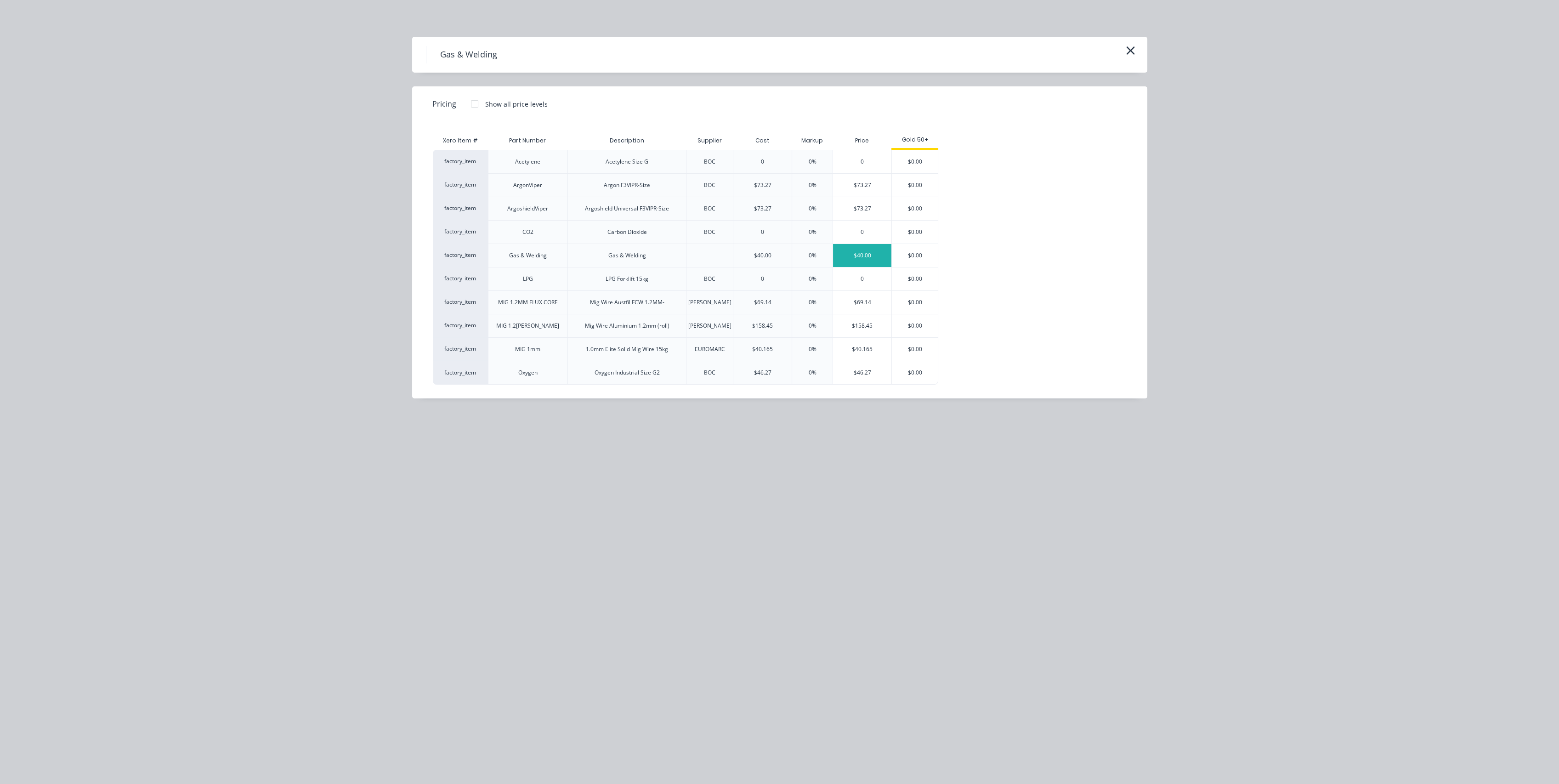
click at [873, 256] on div "$40.00" at bounding box center [862, 256] width 58 height 23
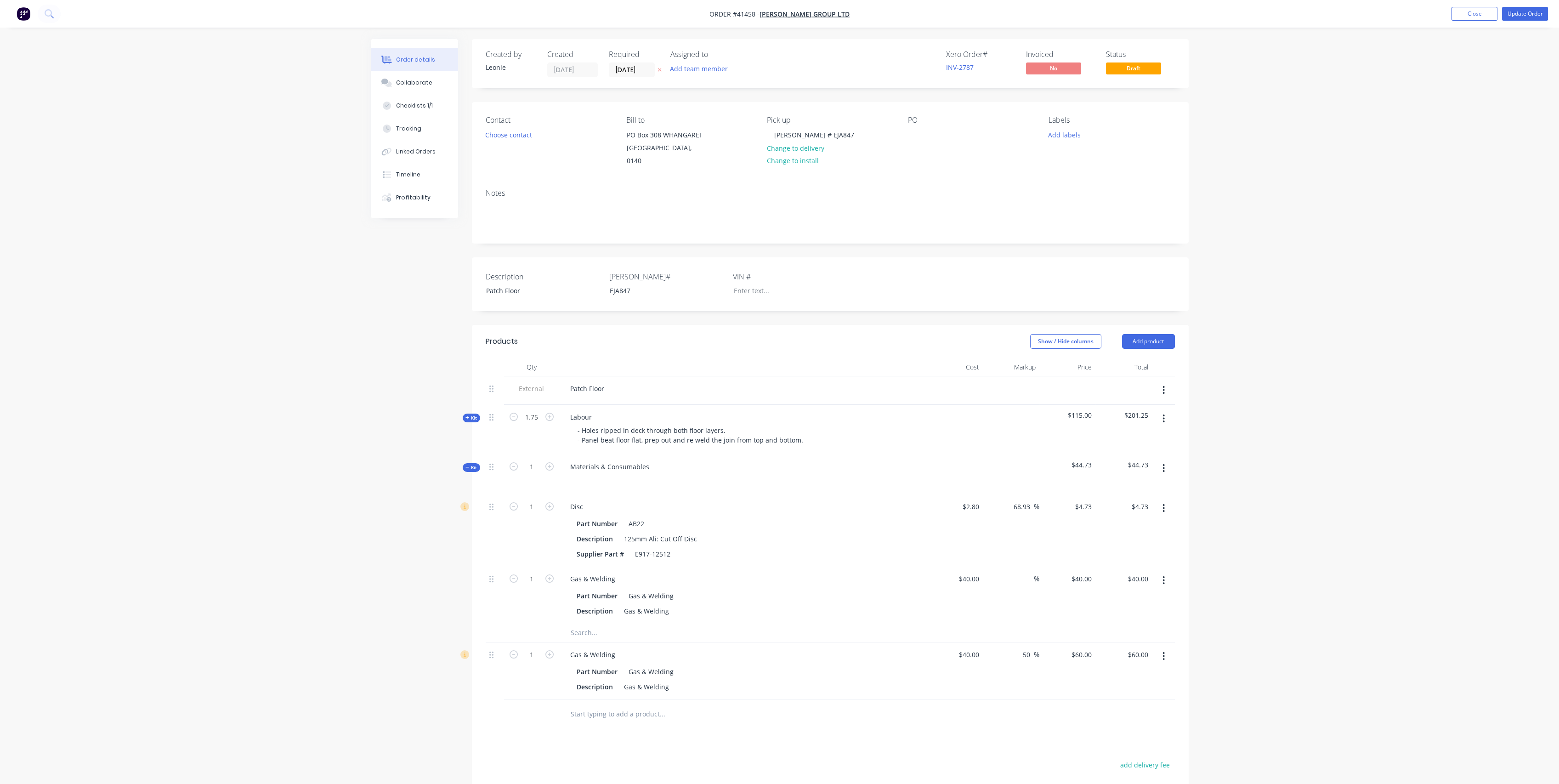
click at [432, 602] on div "Created by [PERSON_NAME] Created [DATE] Required [DATE] Assigned to Add team me…" at bounding box center [779, 501] width 818 height 925
click at [1163, 651] on icon "button" at bounding box center [1164, 656] width 2 height 10
click at [1121, 729] on div "Delete" at bounding box center [1131, 735] width 71 height 13
click at [394, 573] on div "Created by [PERSON_NAME] Created [DATE] Required [DATE] Assigned to Add team me…" at bounding box center [779, 472] width 818 height 867
click at [474, 464] on span "Kit" at bounding box center [472, 467] width 12 height 7
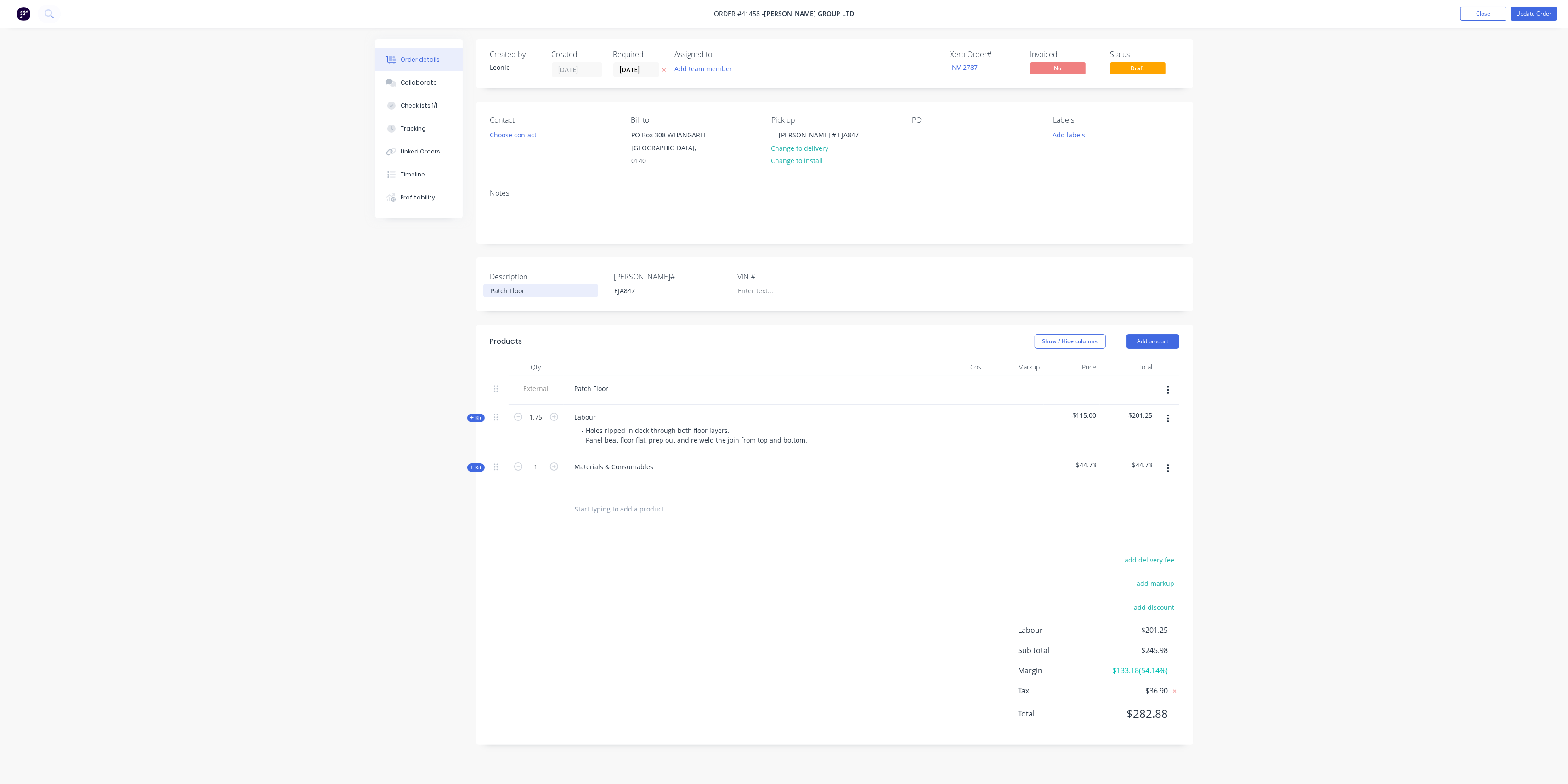
drag, startPoint x: 528, startPoint y: 278, endPoint x: 542, endPoint y: 271, distance: 15.7
click at [528, 284] on div "Patch Floor" at bounding box center [541, 290] width 115 height 13
click at [376, 309] on div "Created by [PERSON_NAME] Created [DATE] Required [DATE] Assigned to Add team me…" at bounding box center [784, 399] width 817 height 719
click at [512, 284] on div "Patch Floor in aluminium bin" at bounding box center [541, 290] width 115 height 13
drag, startPoint x: 1034, startPoint y: 292, endPoint x: 1024, endPoint y: 293, distance: 10.0
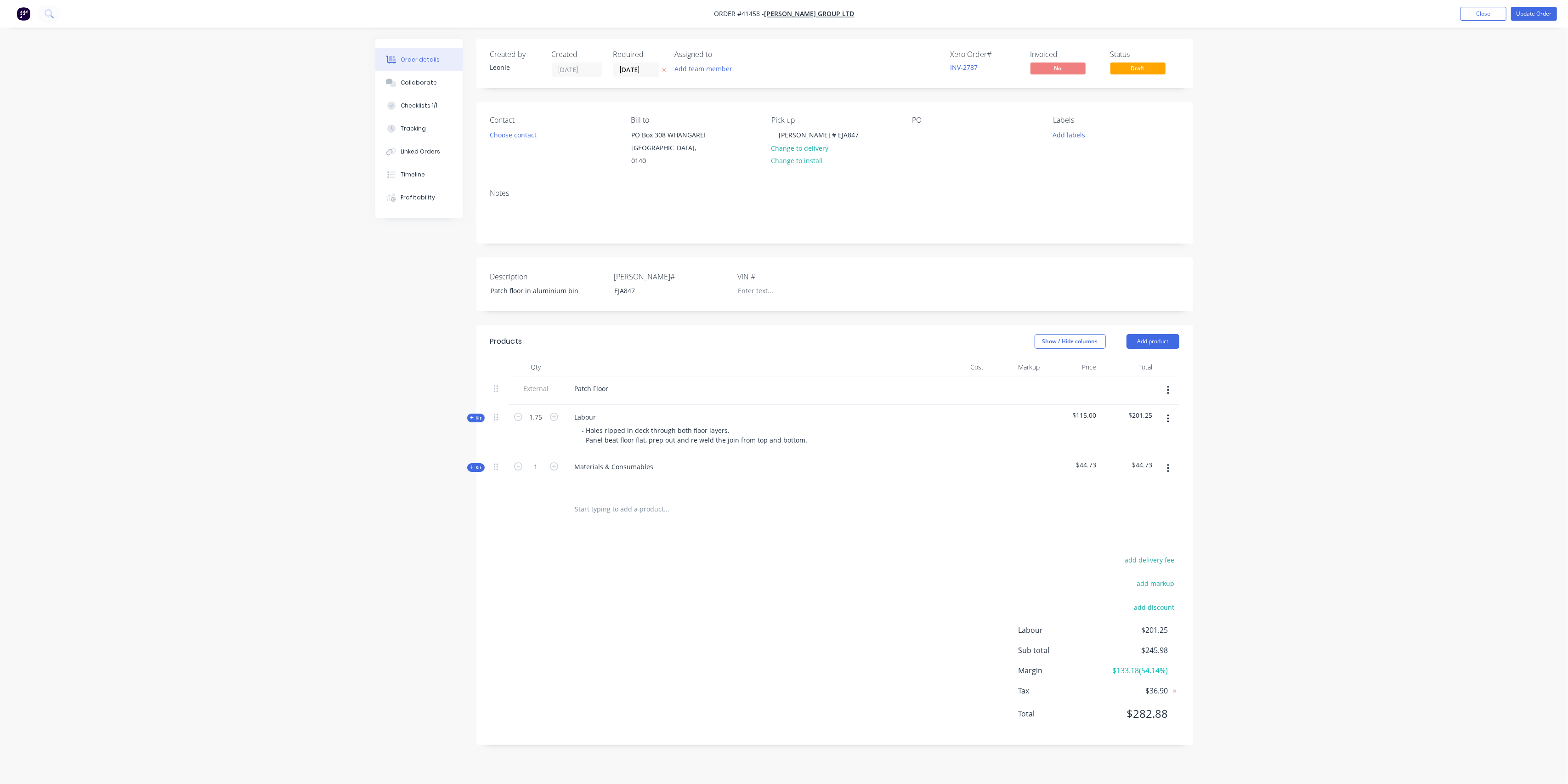
click at [1035, 292] on div "Description Patch floor in aluminium bin [PERSON_NAME]# EJA847 VIN #" at bounding box center [835, 284] width 716 height 54
click at [1527, 16] on button "Update Order" at bounding box center [1533, 13] width 46 height 14
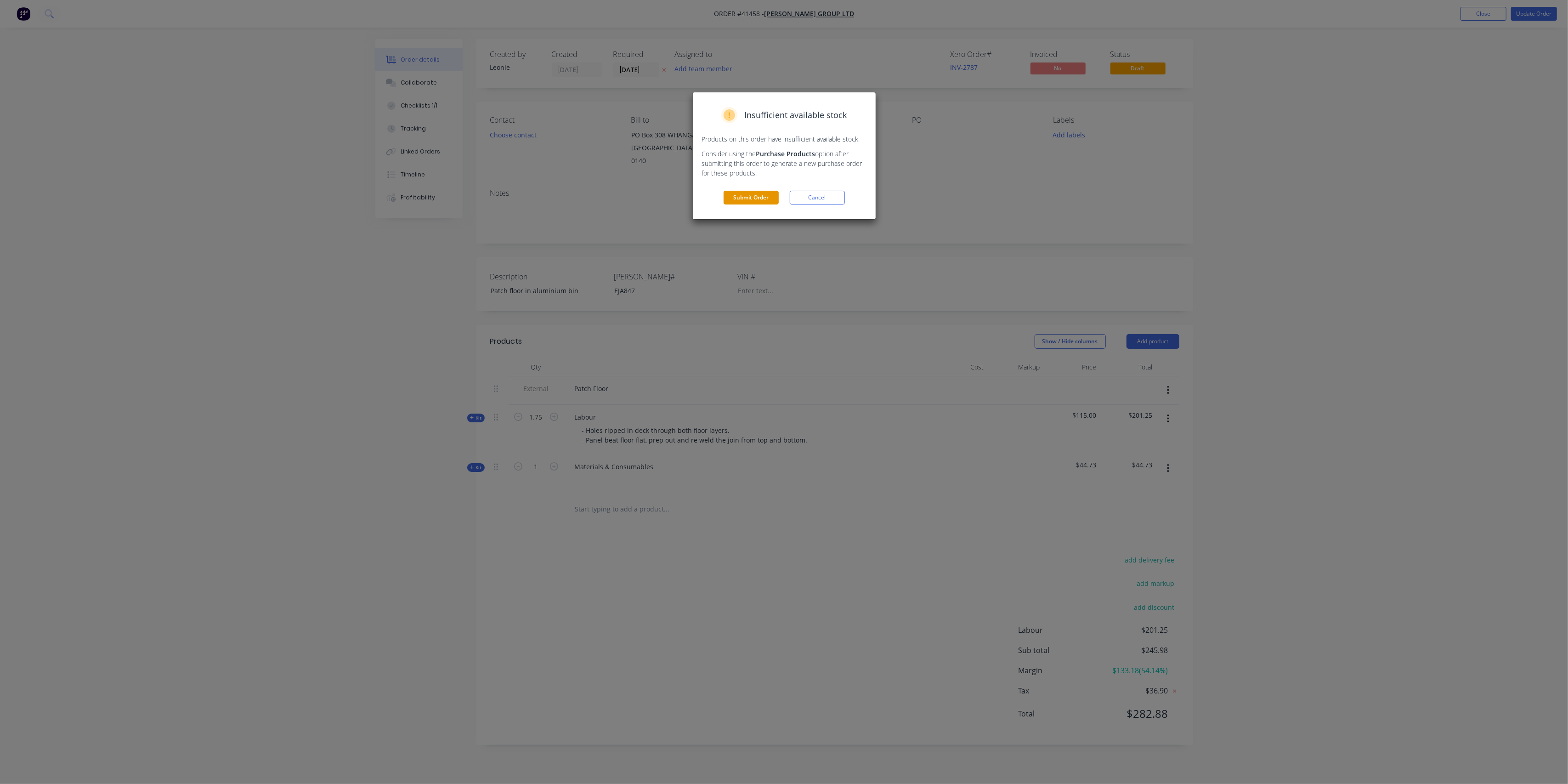
click at [751, 191] on button "Submit Order" at bounding box center [751, 197] width 55 height 14
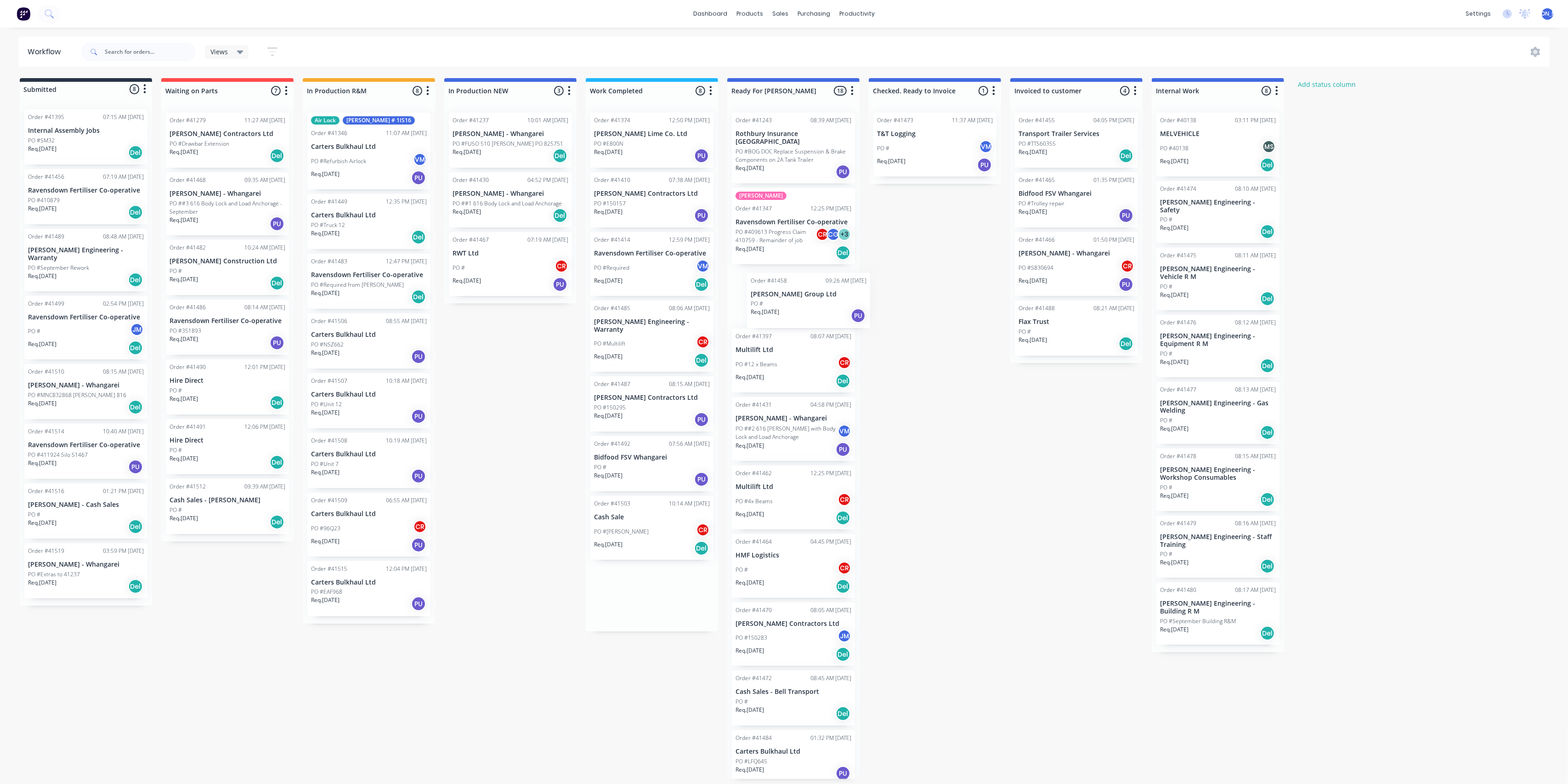
drag, startPoint x: 645, startPoint y: 331, endPoint x: 812, endPoint y: 301, distance: 169.7
click at [812, 301] on div "Submitted 8 Status colour #273444 hex #273444 Save Cancel Summaries Total order…" at bounding box center [759, 428] width 1532 height 701
click at [634, 266] on div "PO #Required VM" at bounding box center [652, 268] width 116 height 18
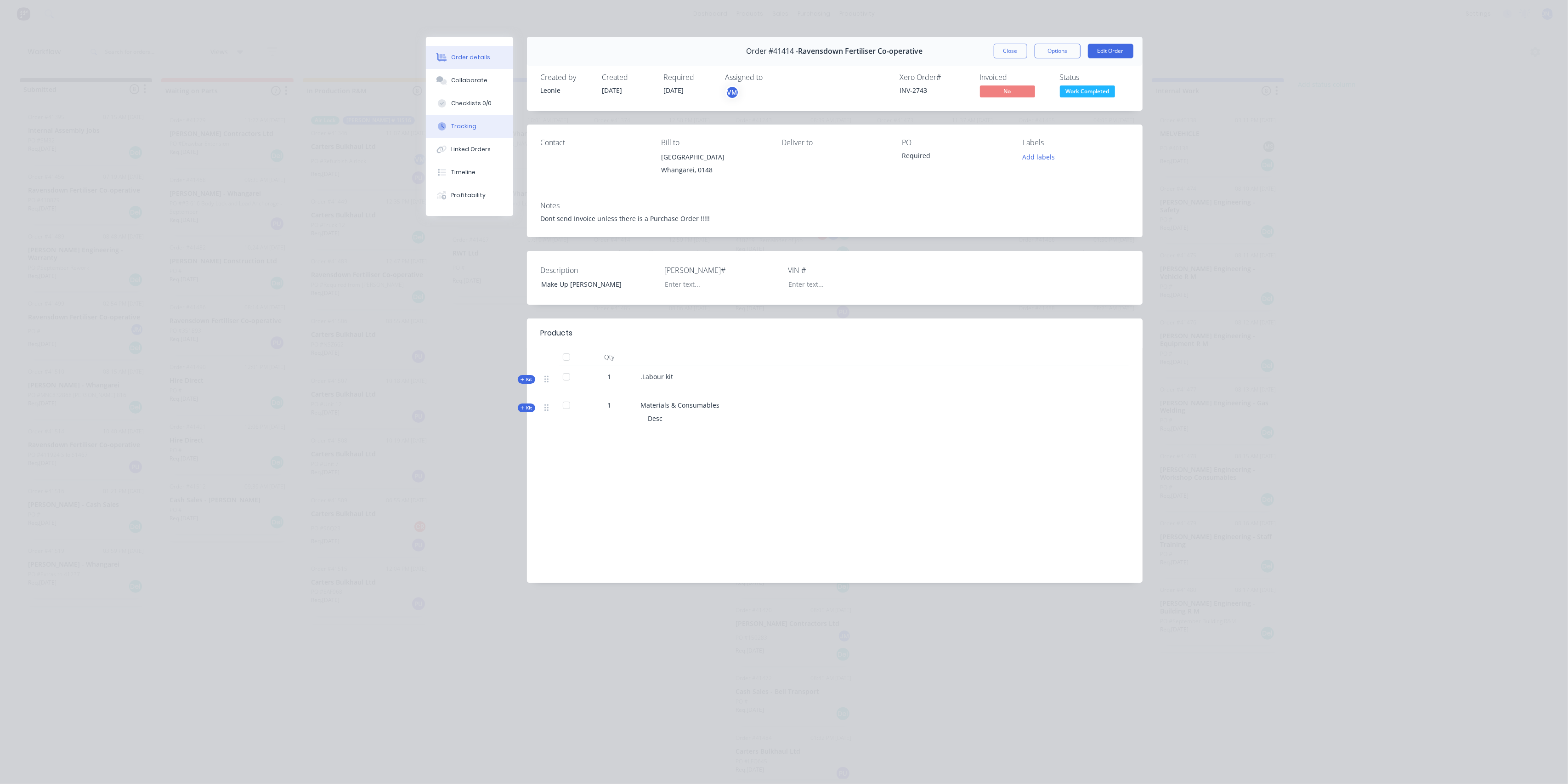
click at [463, 125] on div "Tracking" at bounding box center [464, 127] width 26 height 9
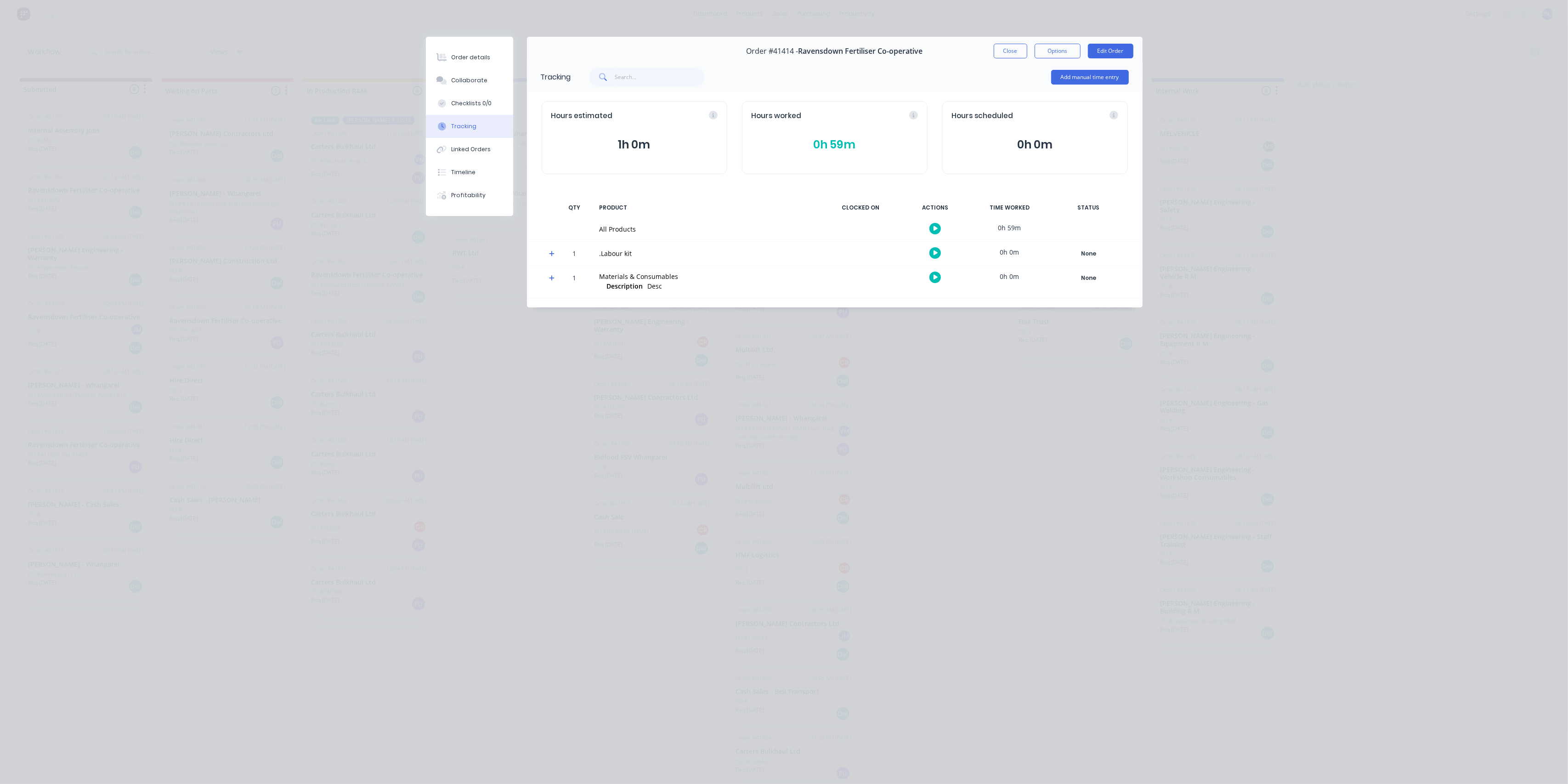
click at [462, 125] on div "Tracking" at bounding box center [464, 127] width 26 height 9
click at [455, 52] on button "Order details" at bounding box center [469, 57] width 87 height 23
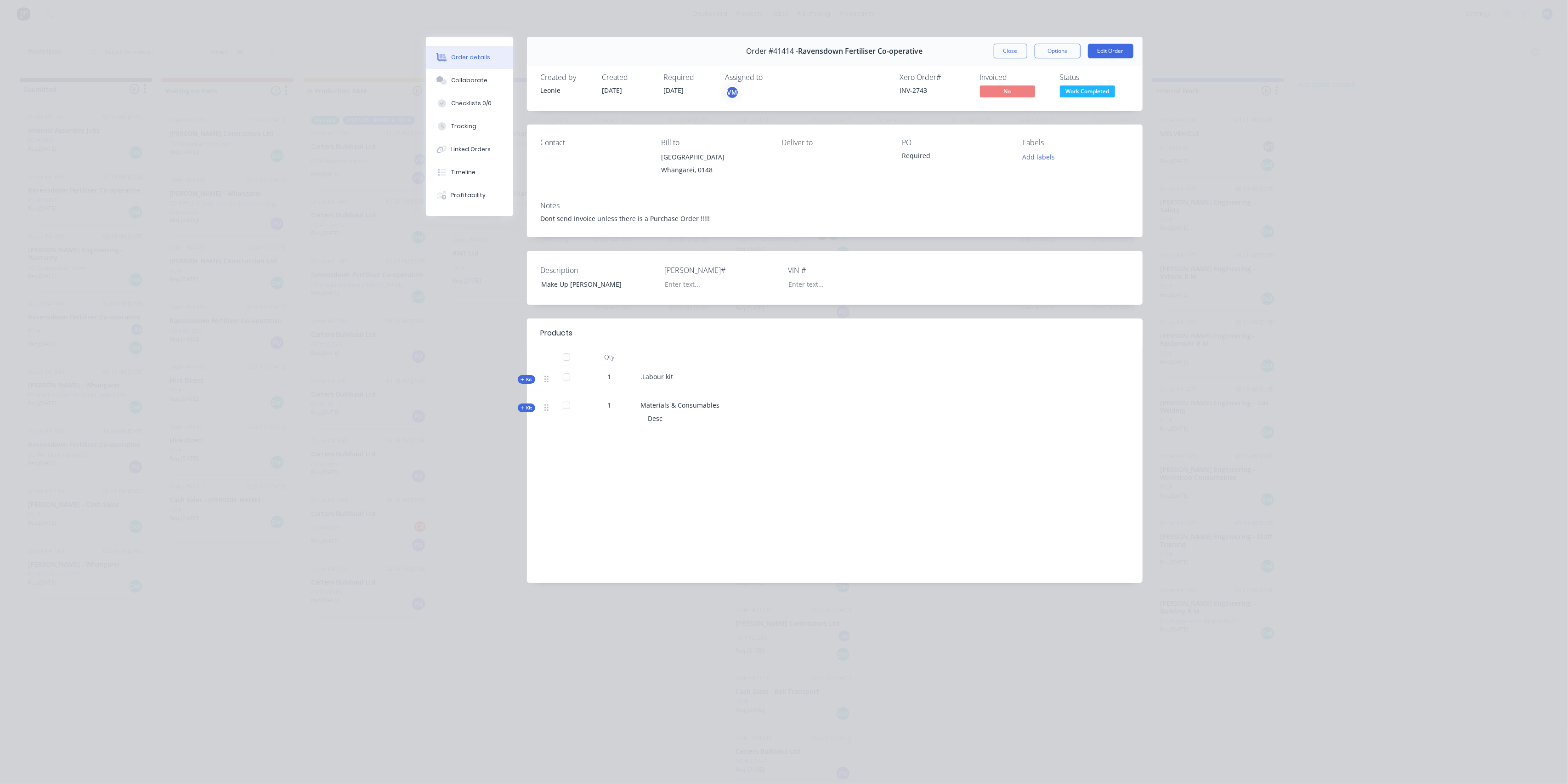
drag, startPoint x: 660, startPoint y: 418, endPoint x: 593, endPoint y: 419, distance: 67.0
click at [659, 409] on span "Materials & Consumables" at bounding box center [681, 405] width 79 height 9
click at [522, 410] on icon at bounding box center [522, 408] width 4 height 5
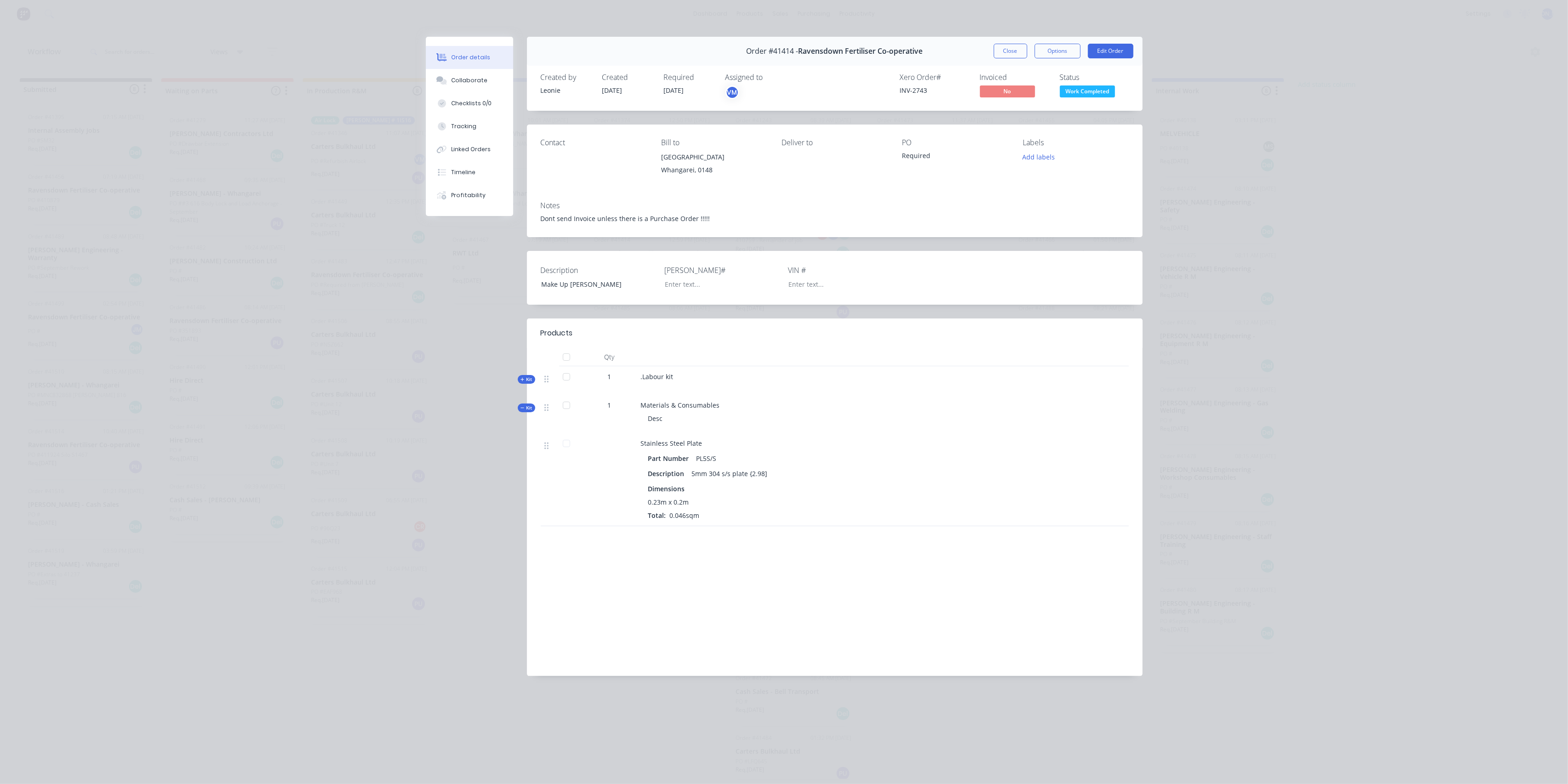
drag, startPoint x: 522, startPoint y: 416, endPoint x: 565, endPoint y: 402, distance: 45.2
click at [522, 410] on icon at bounding box center [522, 408] width 4 height 5
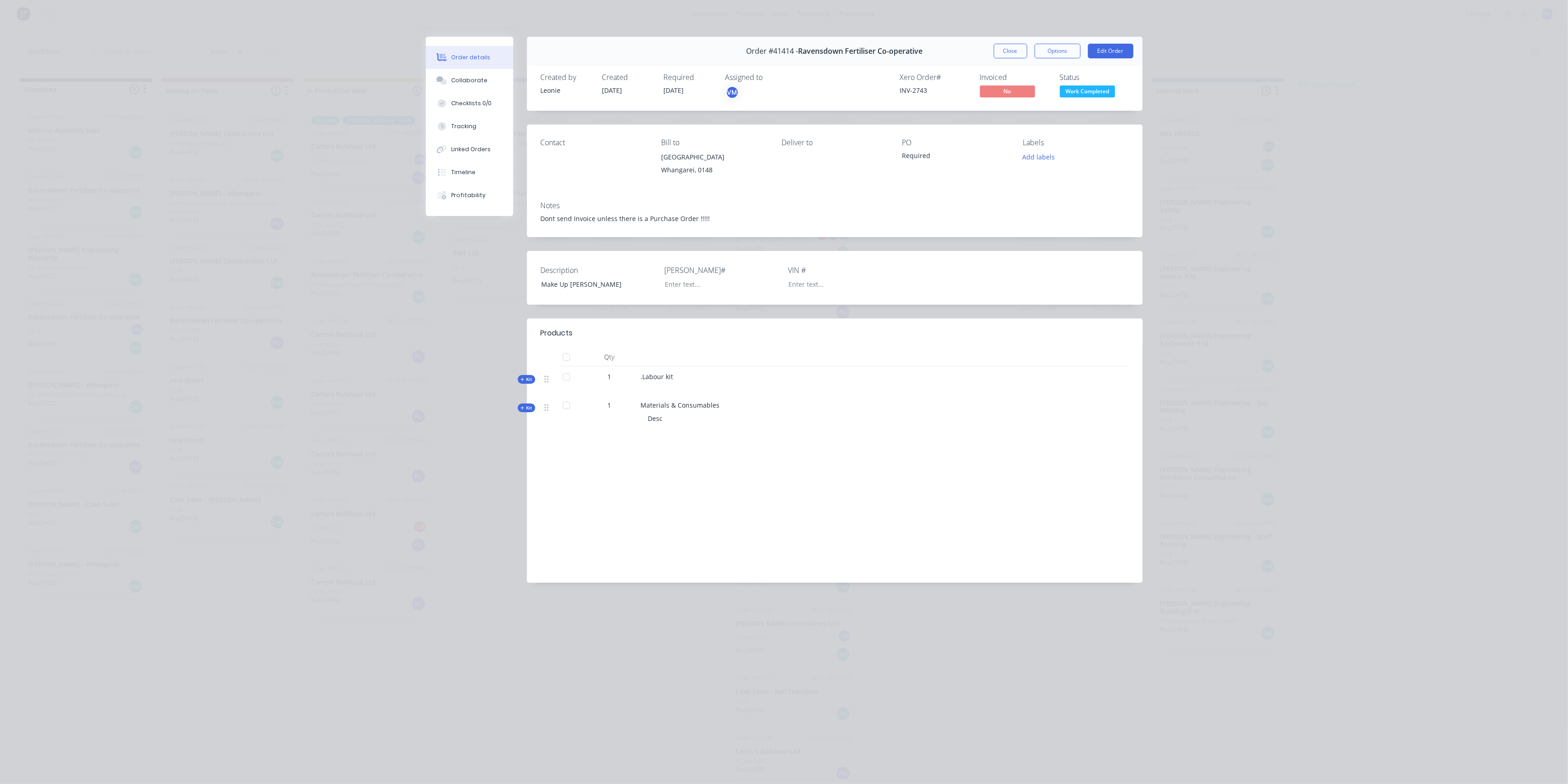
click at [667, 705] on div "Order details Collaborate Checklists 0/0 Tracking Linked Orders Timeline Profit…" at bounding box center [784, 392] width 1568 height 784
click at [1010, 47] on button "Close" at bounding box center [1010, 51] width 33 height 15
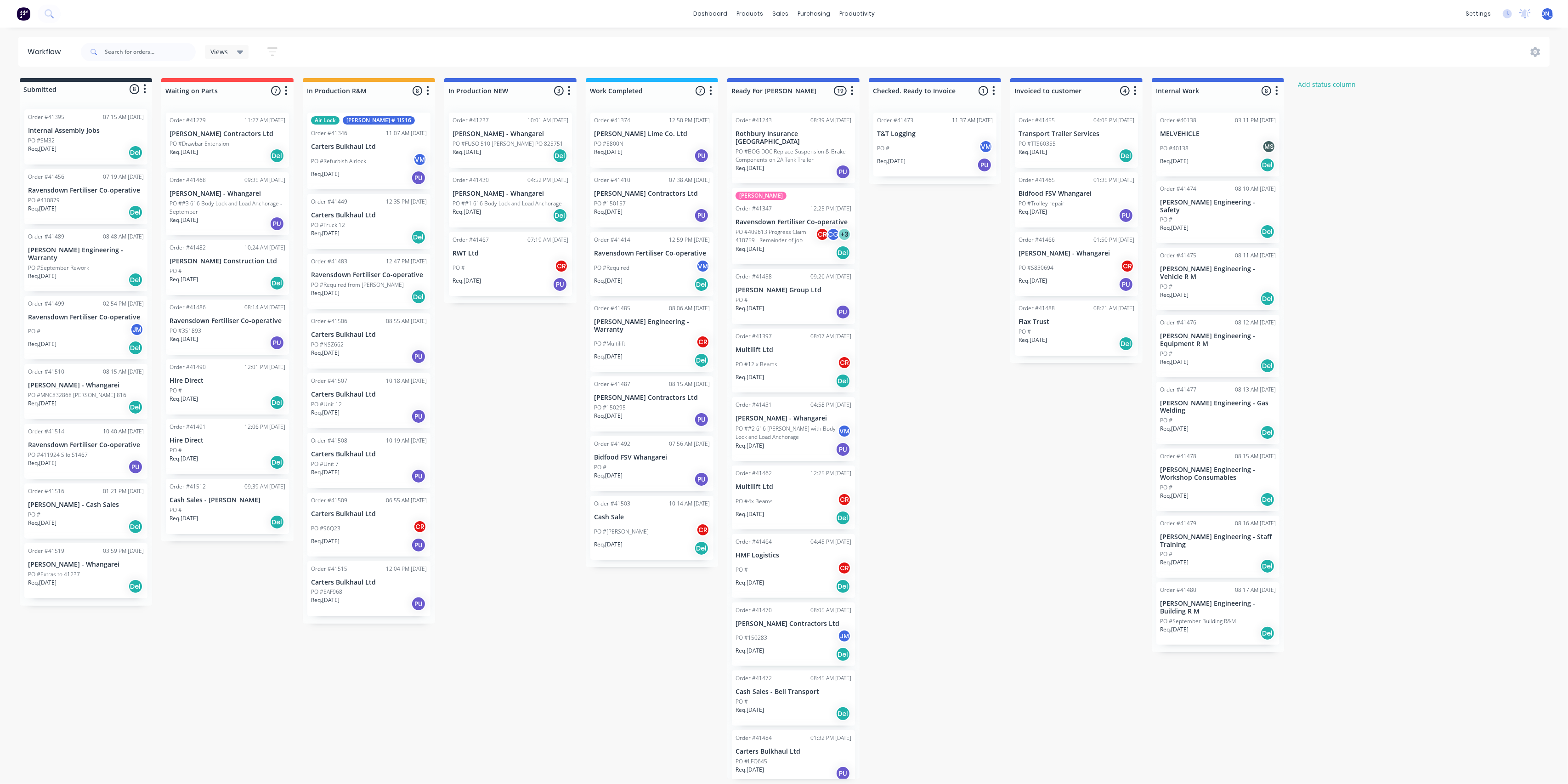
click at [642, 211] on div "Req. [DATE] PU" at bounding box center [652, 215] width 116 height 16
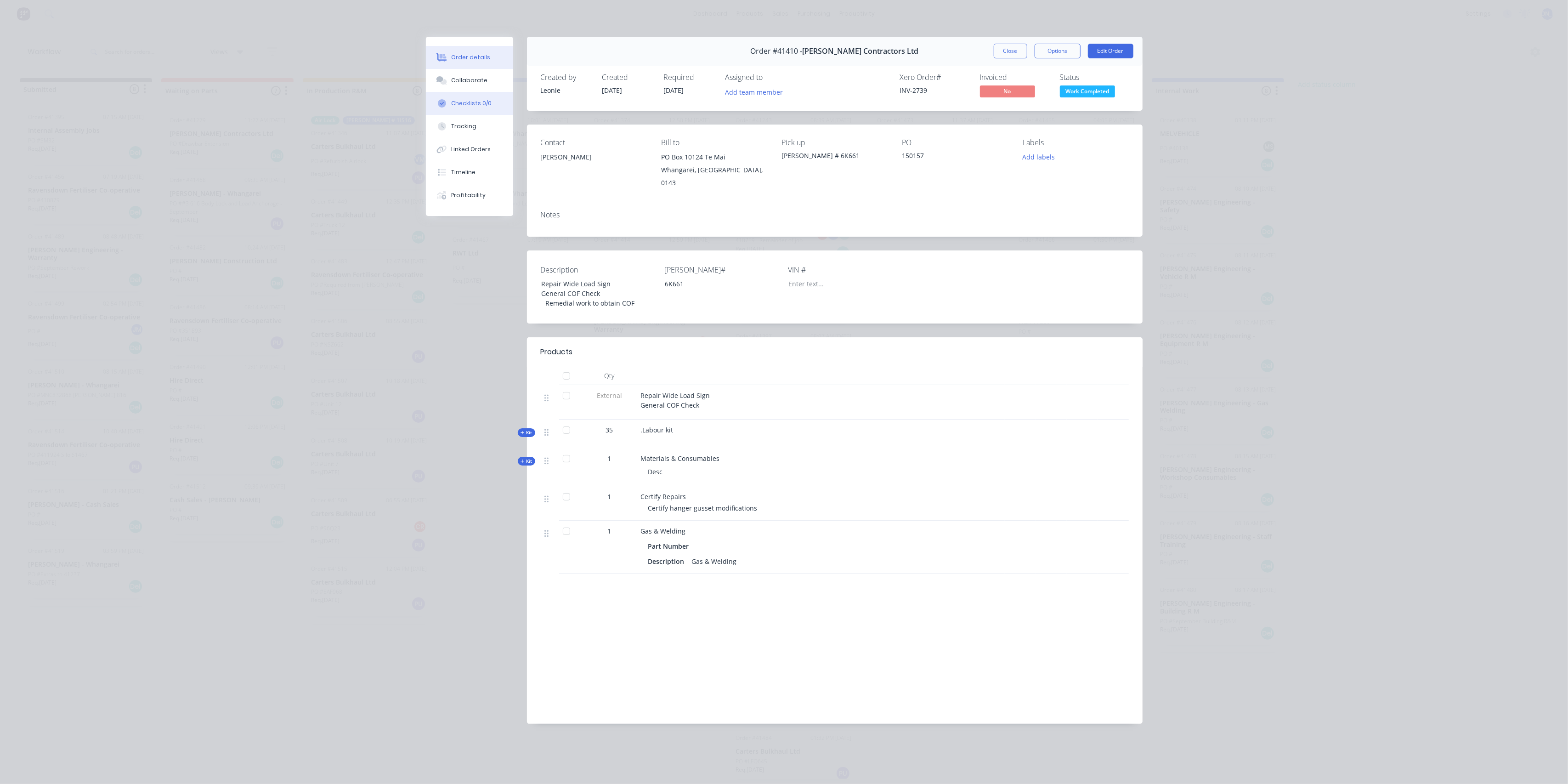
click at [472, 96] on button "Checklists 0/0" at bounding box center [469, 103] width 87 height 23
type textarea "x"
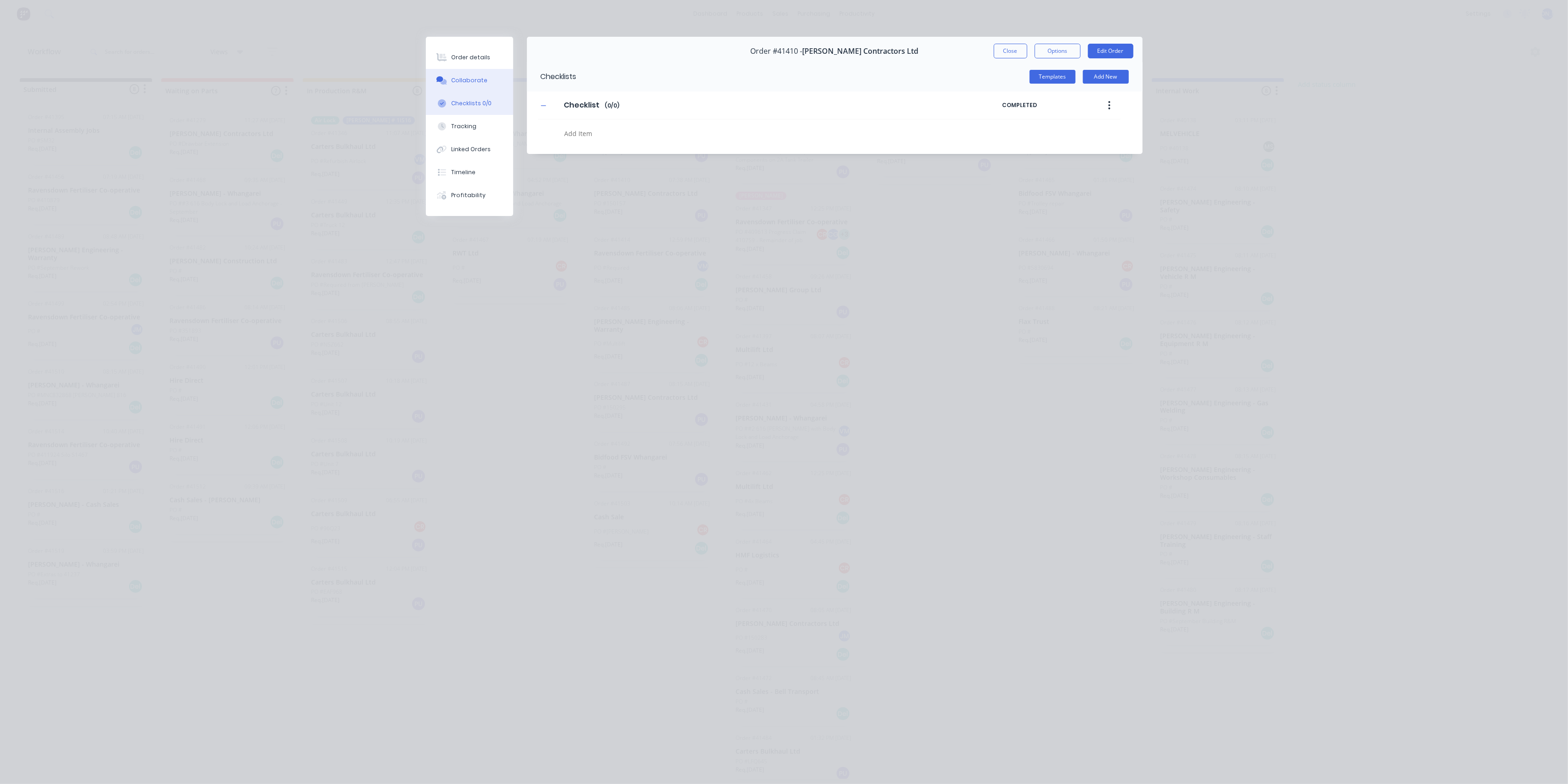
click at [469, 77] on div "Collaborate" at bounding box center [469, 80] width 37 height 9
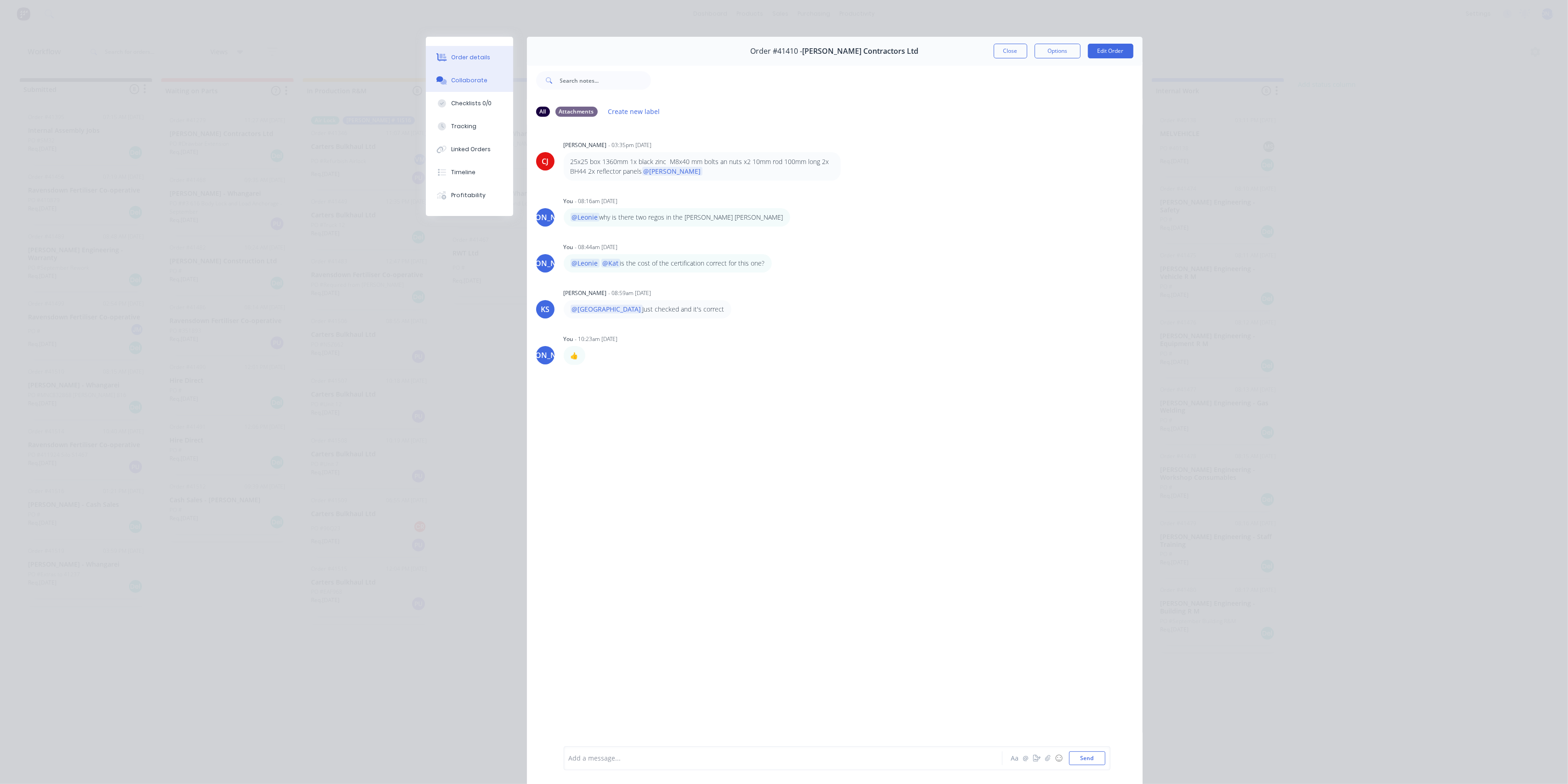
click at [467, 55] on div "Order details" at bounding box center [471, 58] width 39 height 9
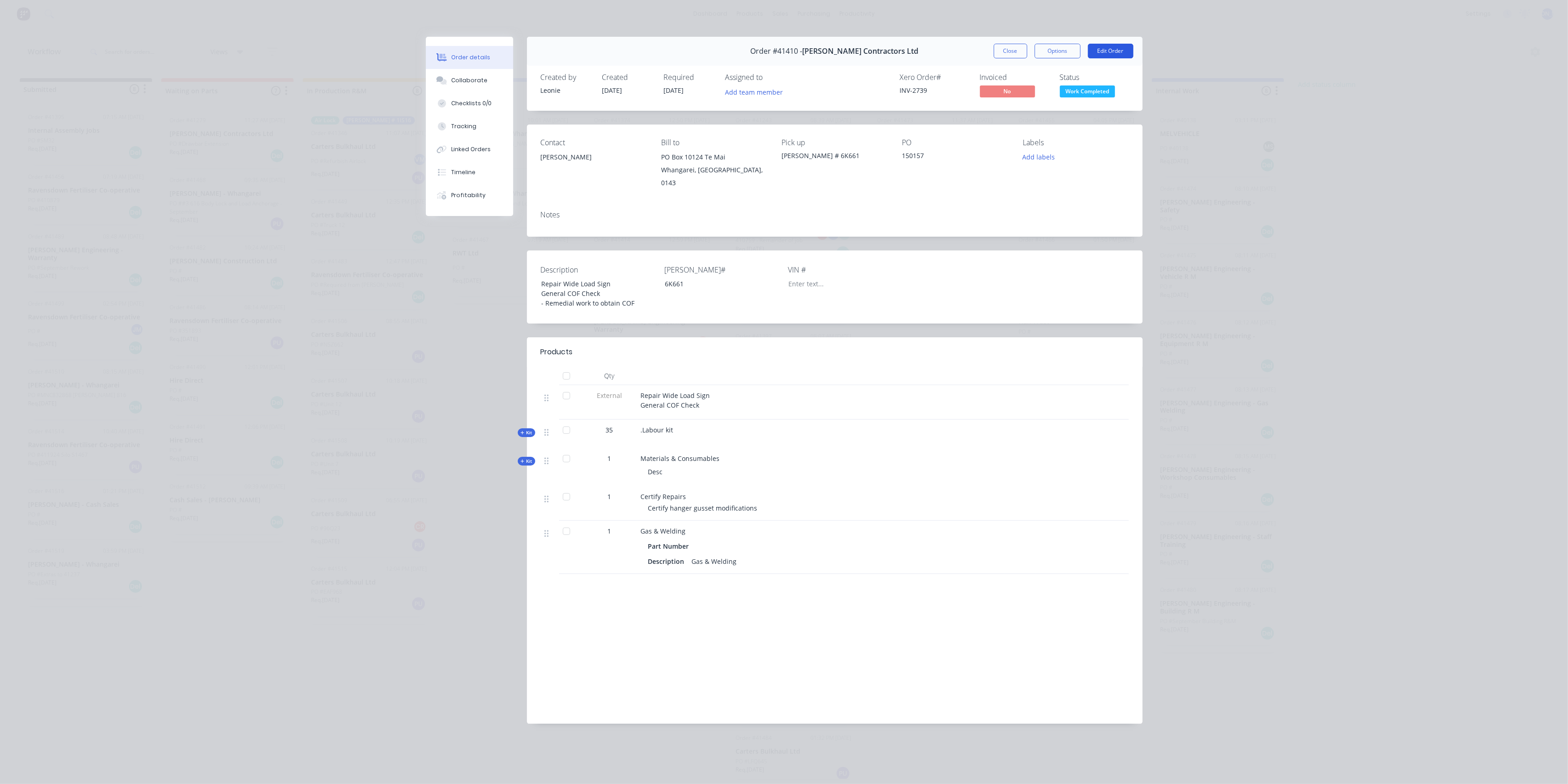
click at [1097, 46] on button "Edit Order" at bounding box center [1110, 51] width 46 height 15
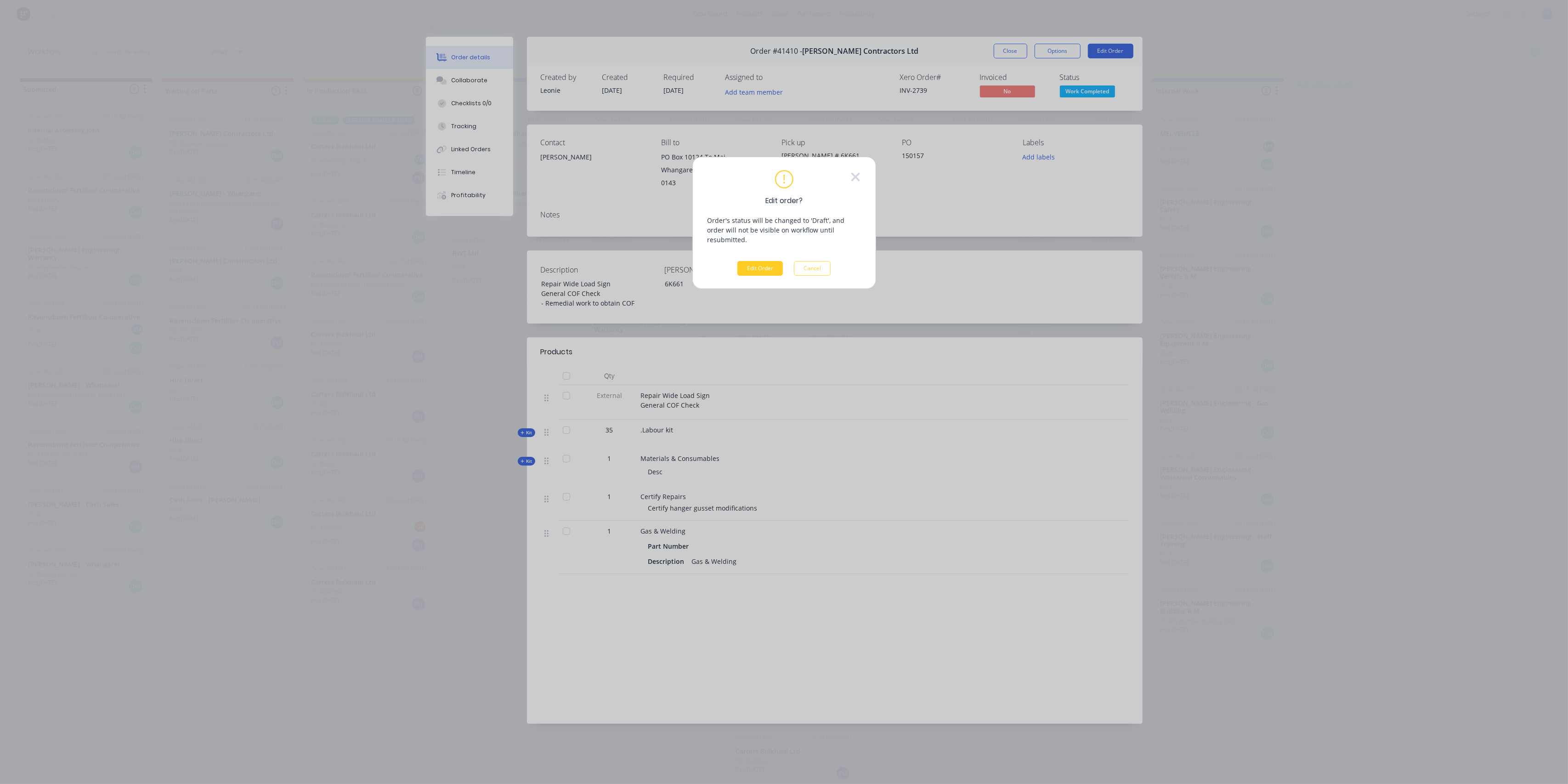
click at [749, 261] on button "Edit Order" at bounding box center [760, 268] width 46 height 15
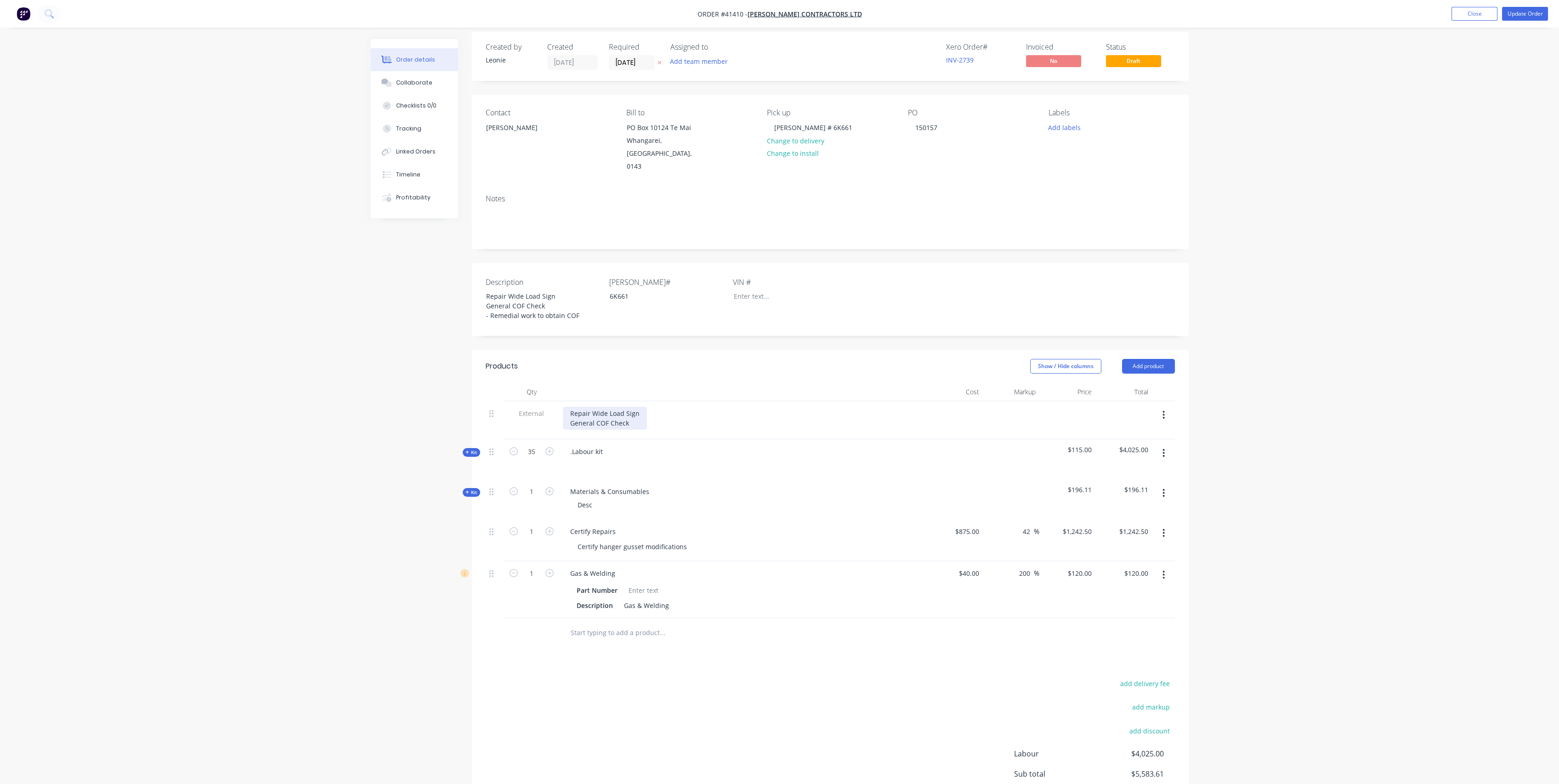
scroll to position [92, 0]
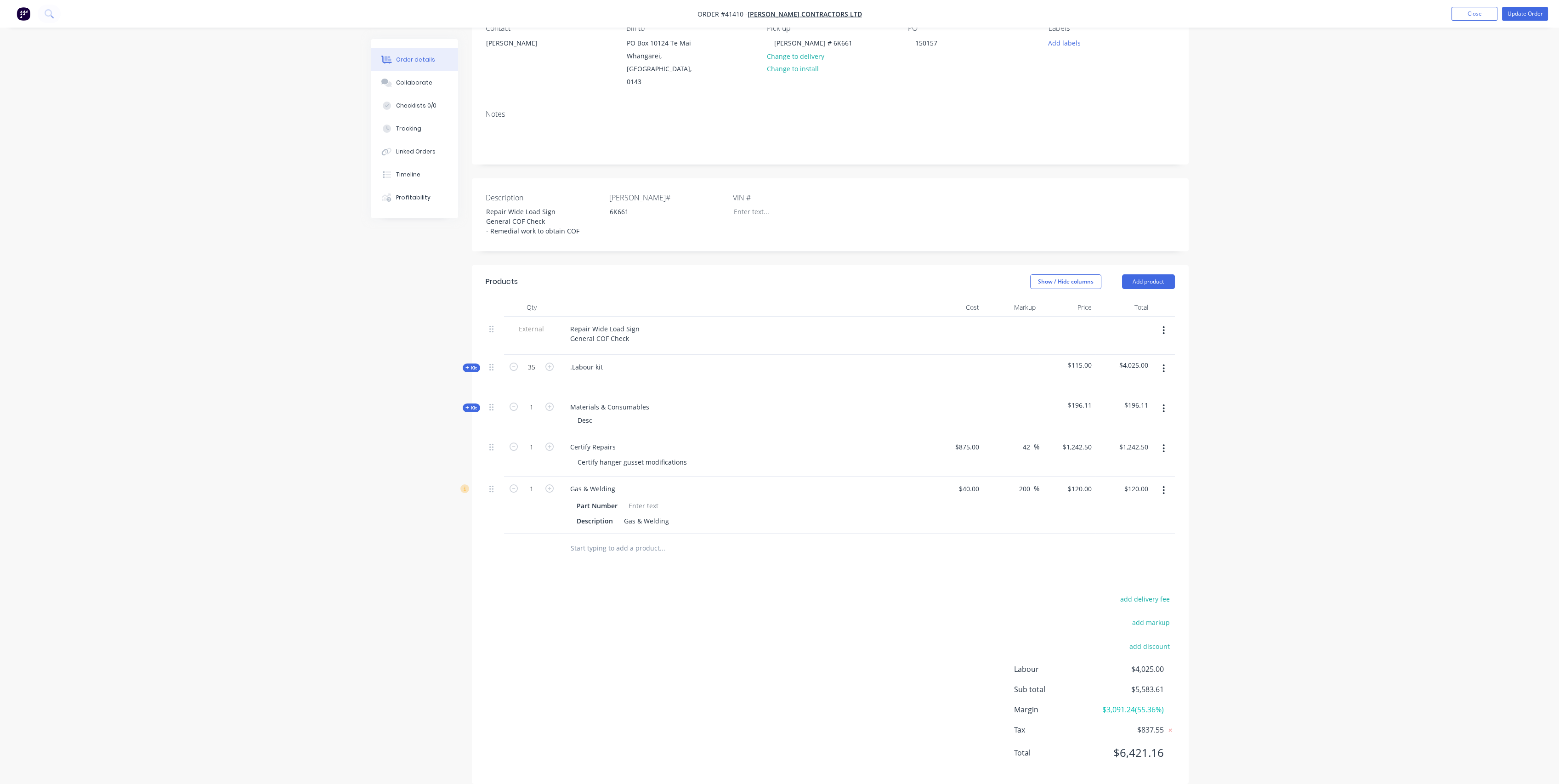
click at [471, 404] on span "Kit" at bounding box center [472, 407] width 12 height 7
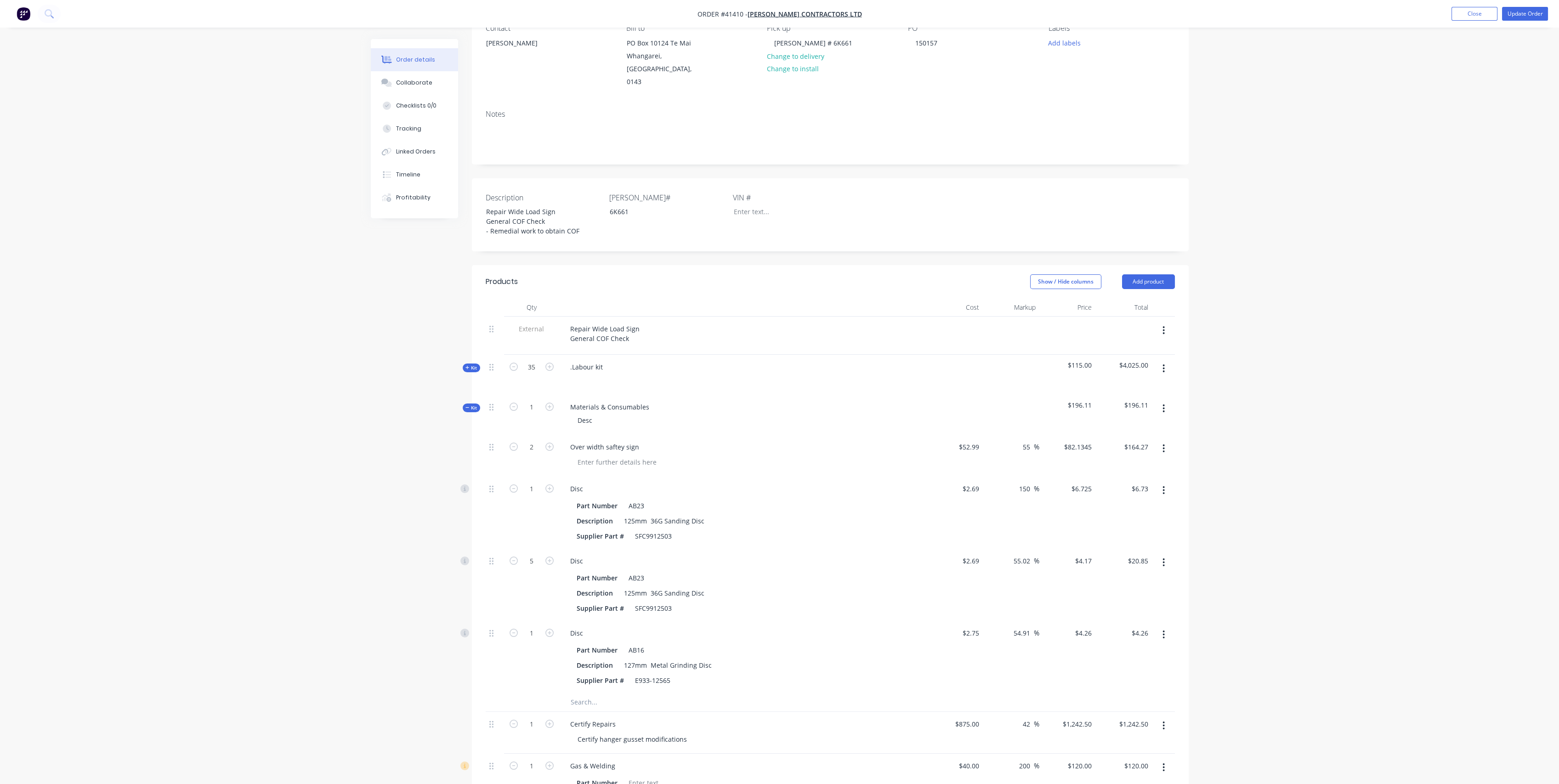
click at [471, 404] on span "Kit" at bounding box center [472, 407] width 12 height 7
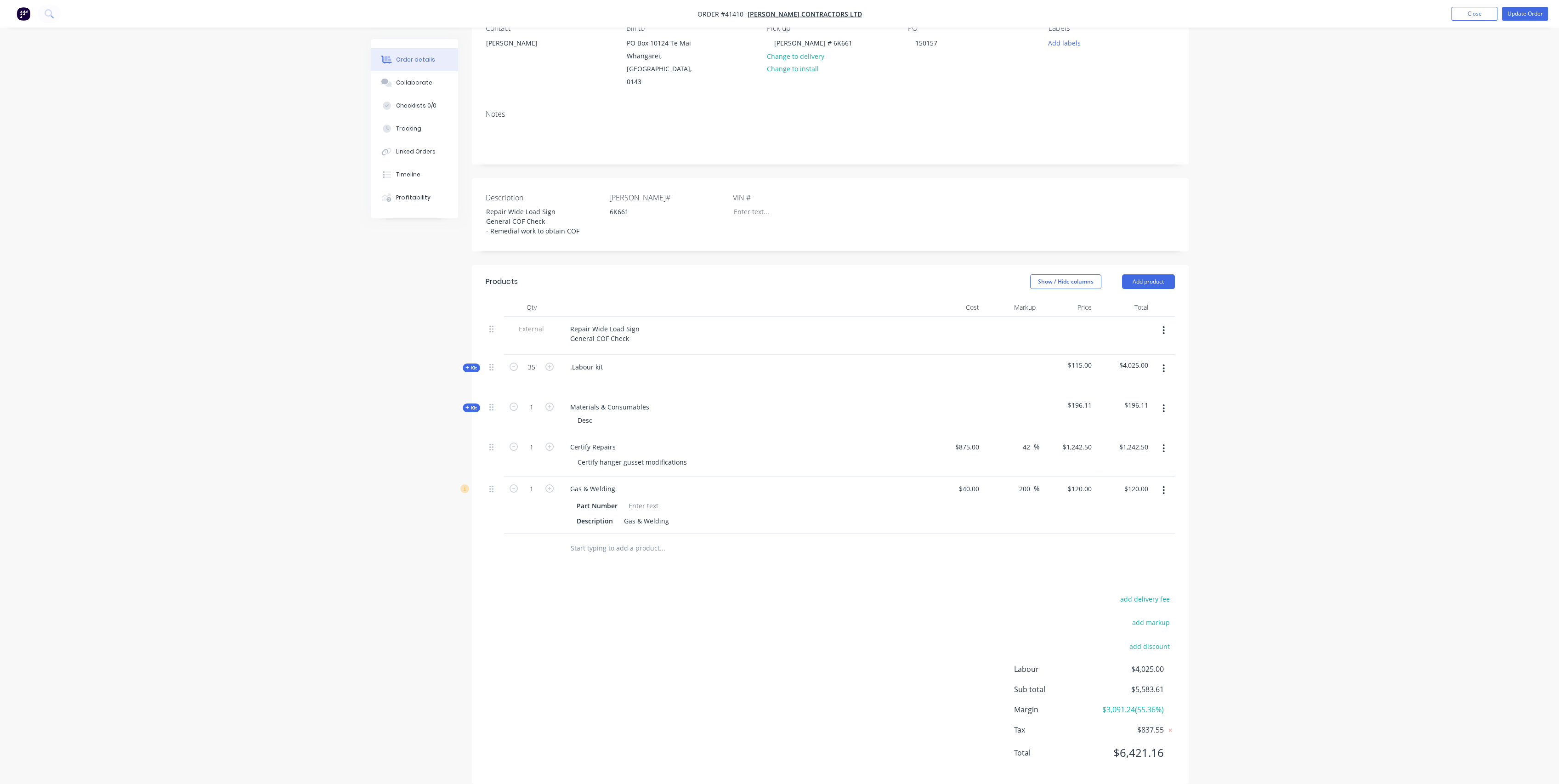
click at [471, 404] on span "Kit" at bounding box center [472, 407] width 12 height 7
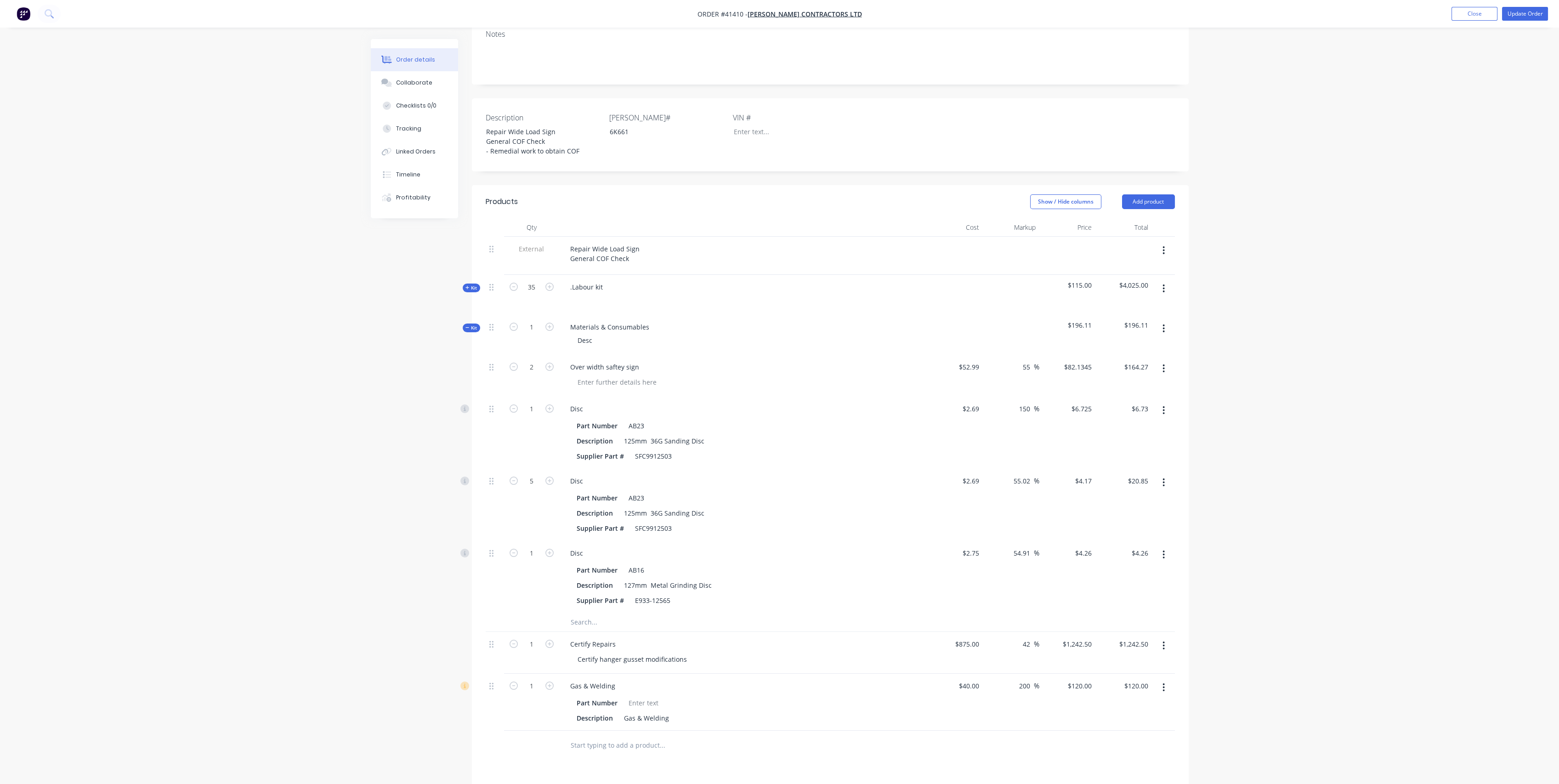
scroll to position [194, 0]
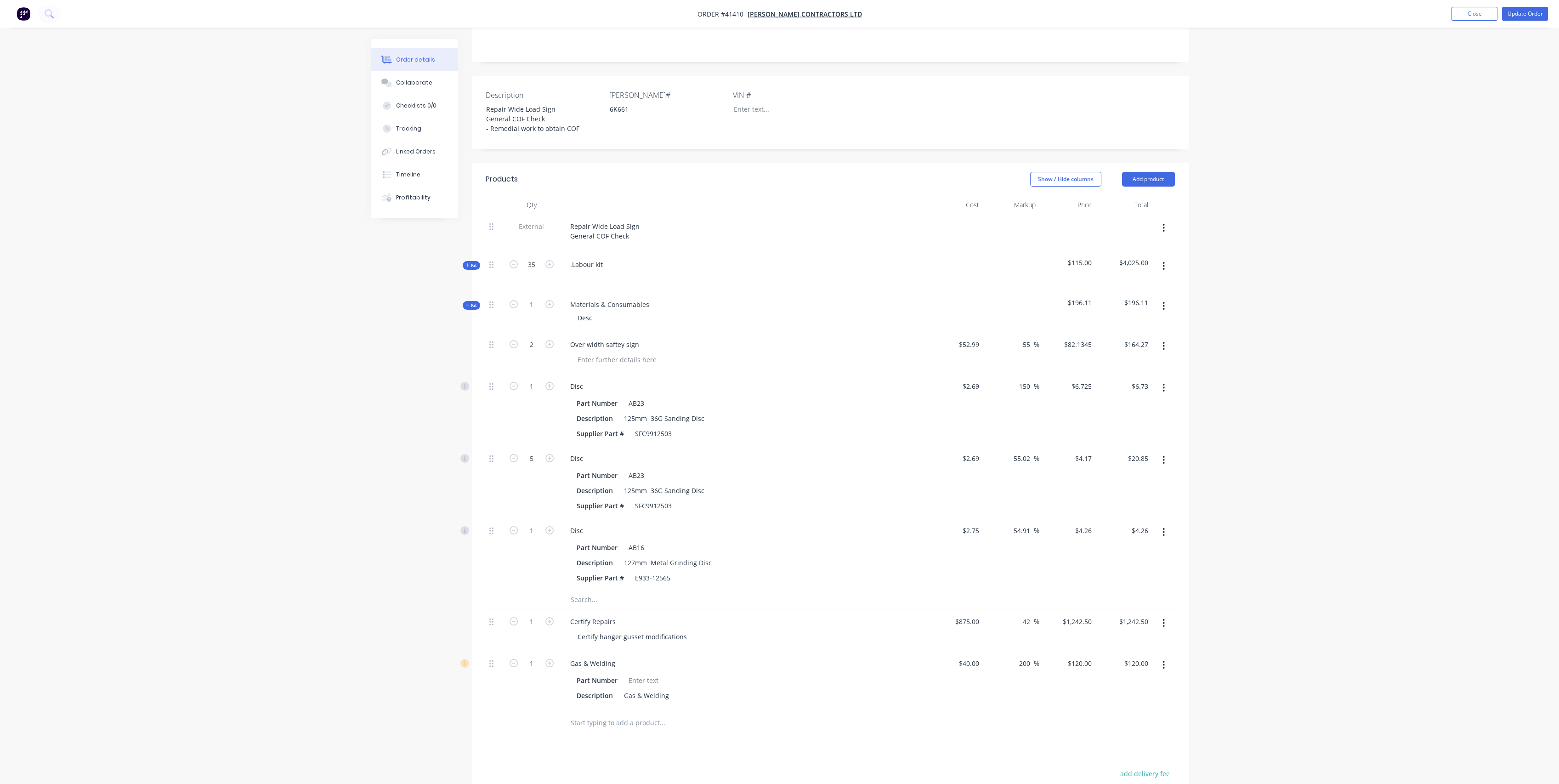
click at [471, 302] on span "Kit" at bounding box center [472, 305] width 12 height 7
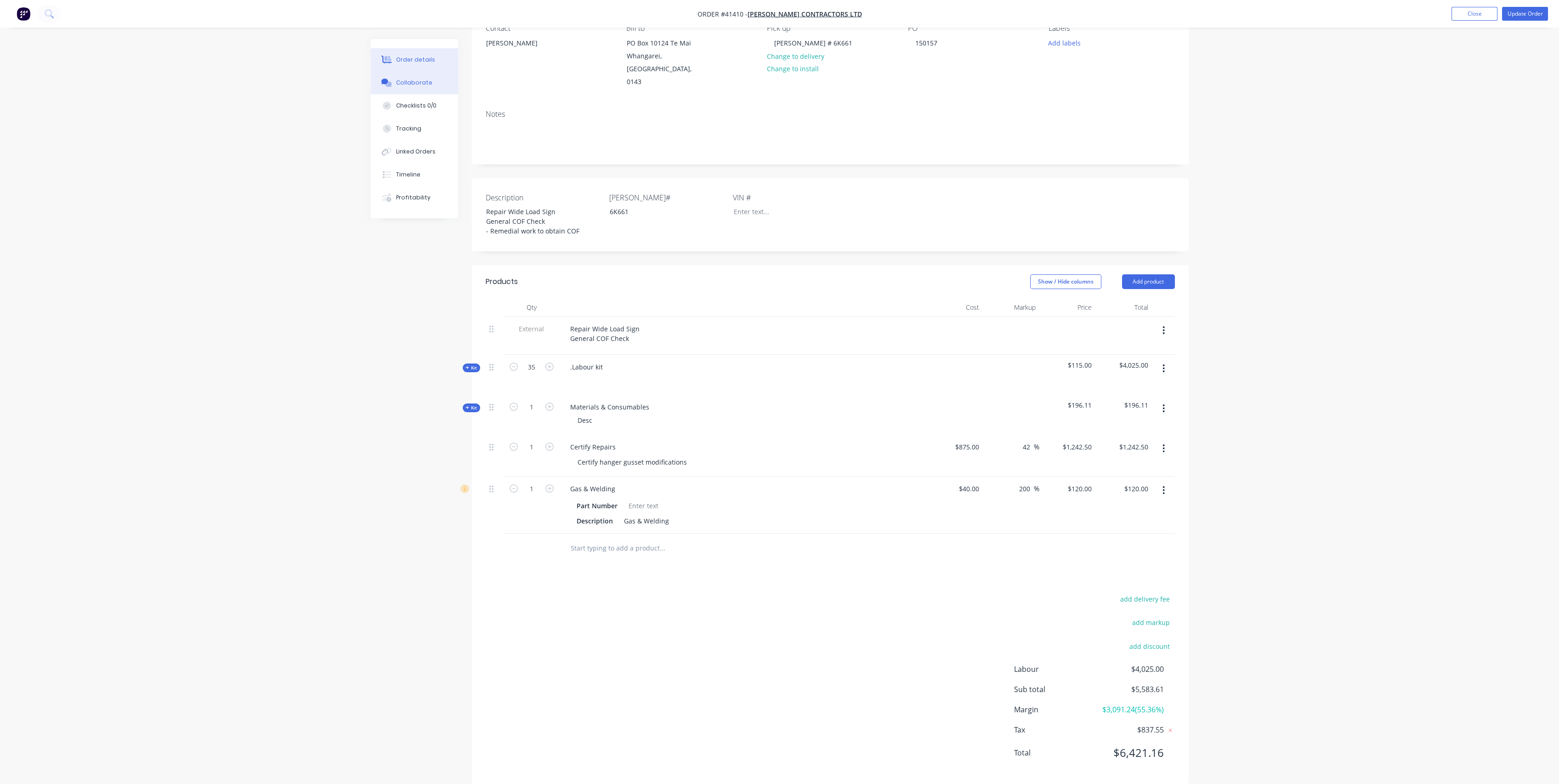
click at [417, 83] on div "Collaborate" at bounding box center [415, 83] width 37 height 9
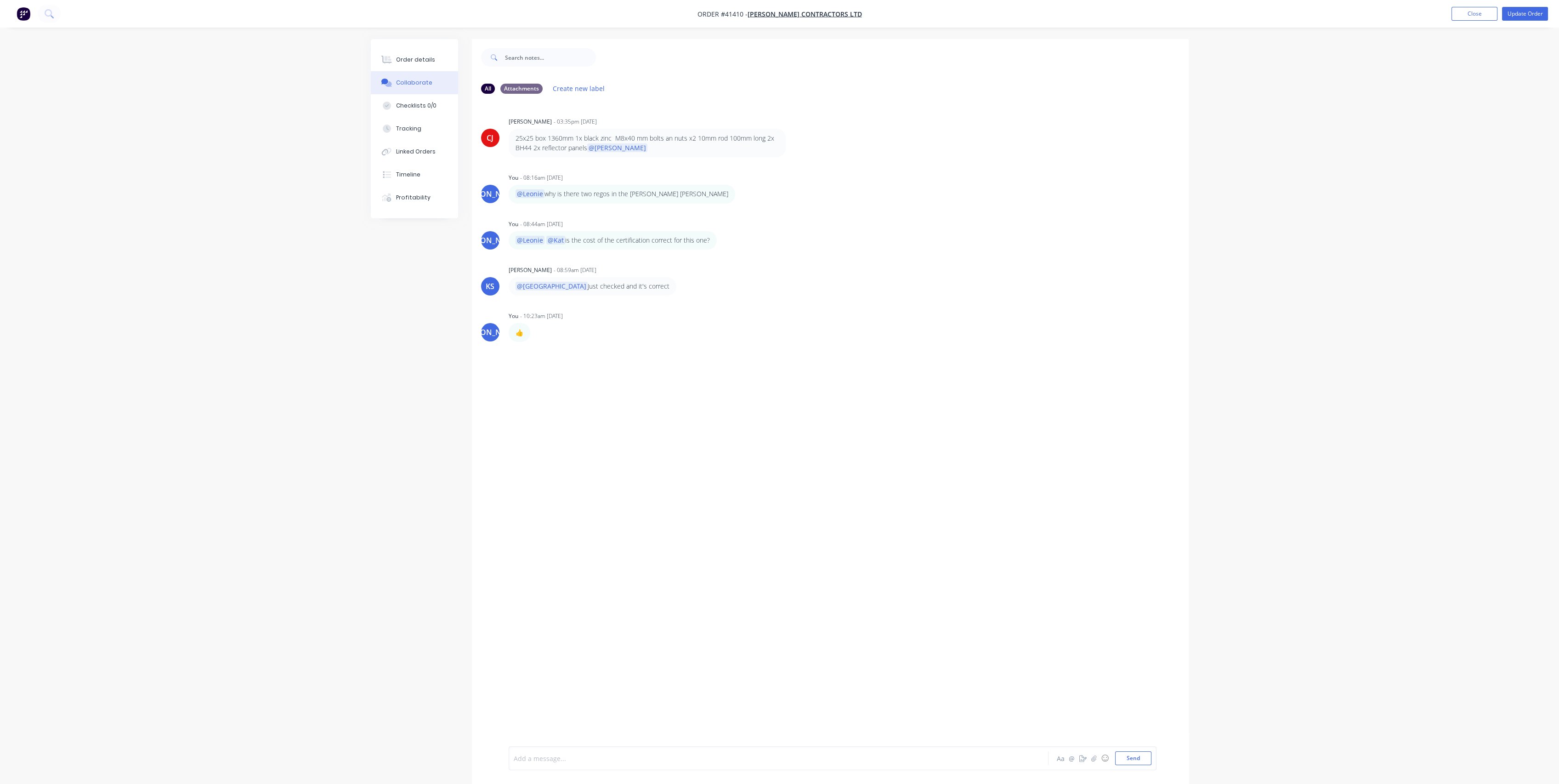
click at [550, 755] on div at bounding box center [753, 758] width 478 height 10
click at [1127, 758] on button "Send" at bounding box center [1133, 758] width 37 height 14
click at [415, 59] on div "Order details" at bounding box center [416, 60] width 39 height 9
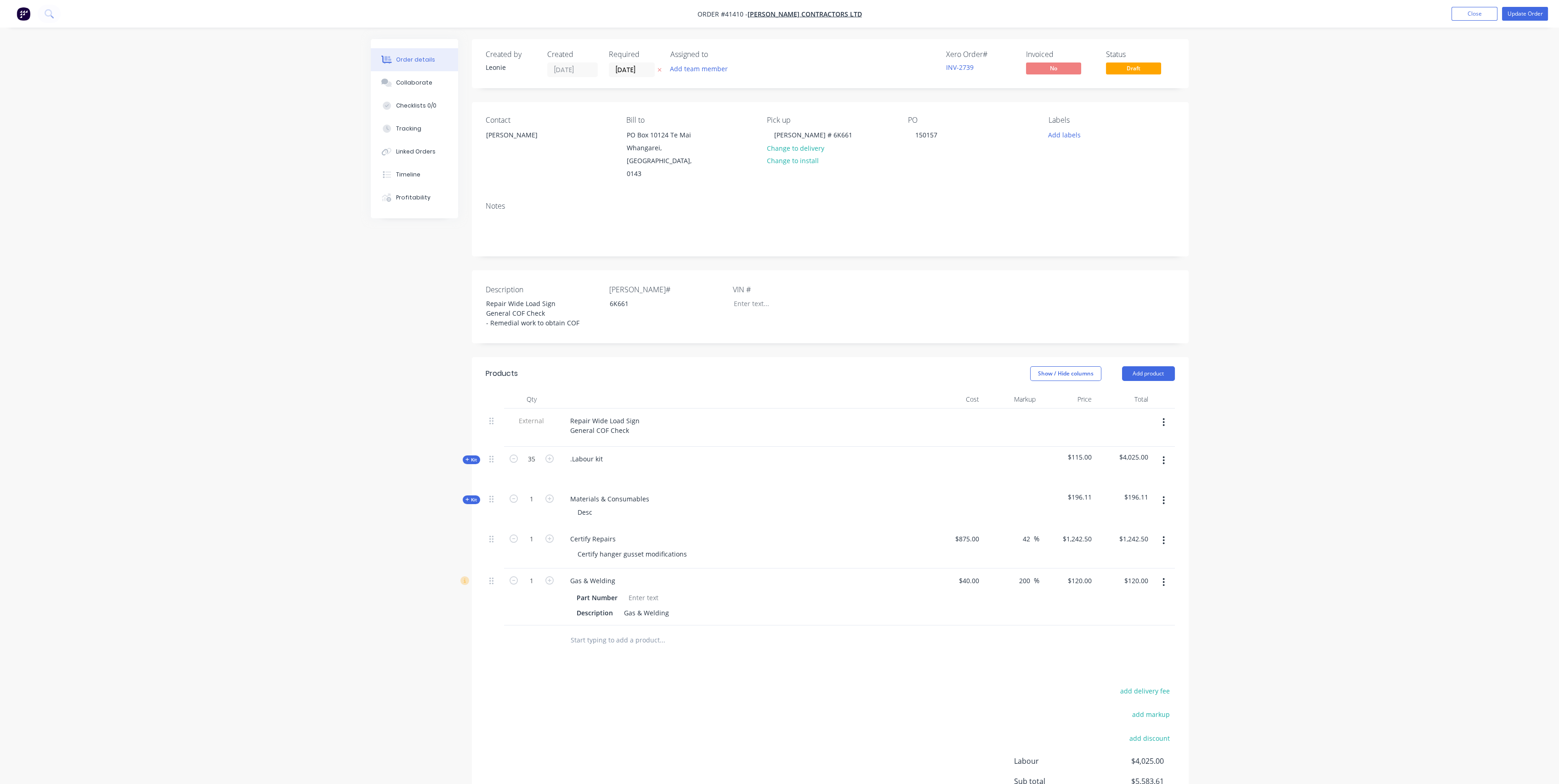
click at [471, 456] on span "Kit" at bounding box center [472, 459] width 12 height 7
type input "$41.50"
type input "177.11"
type input "$115.00"
type input "$4,025.00"
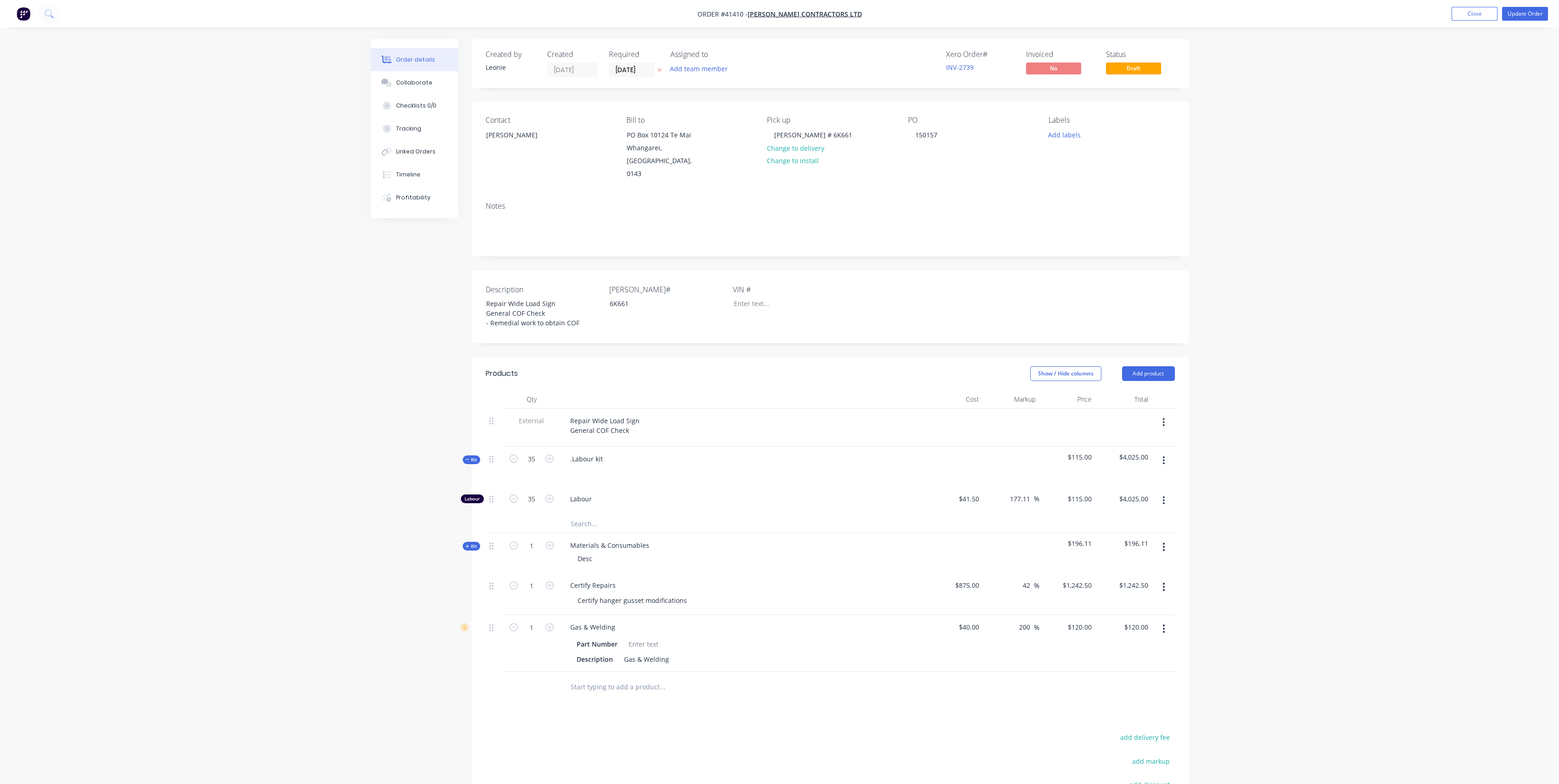
click at [471, 456] on span "Kit" at bounding box center [472, 459] width 12 height 7
click at [415, 122] on button "Tracking" at bounding box center [414, 128] width 87 height 23
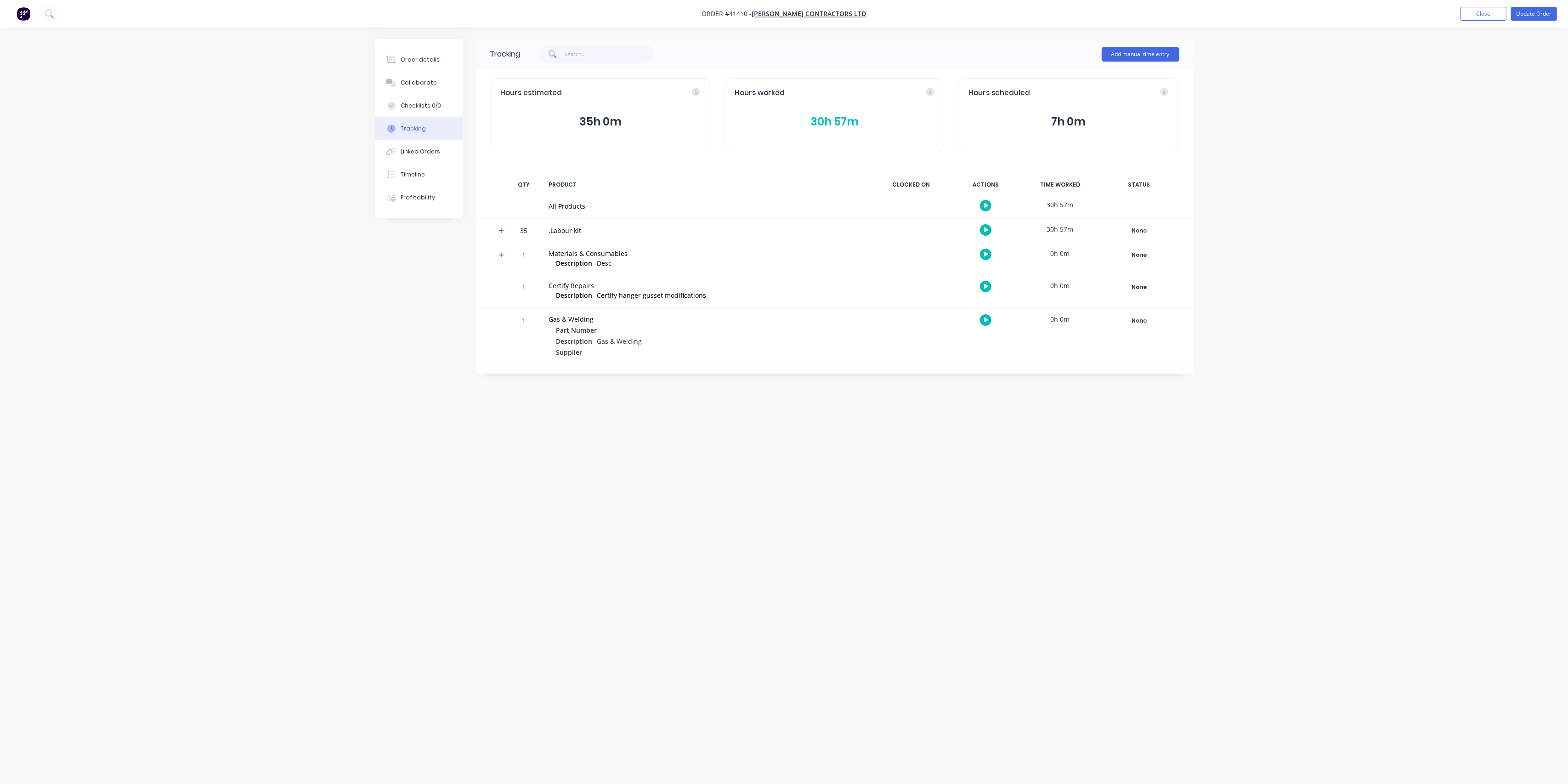
click at [417, 126] on div "Tracking" at bounding box center [413, 129] width 26 height 9
click at [415, 59] on div "Order details" at bounding box center [420, 60] width 39 height 9
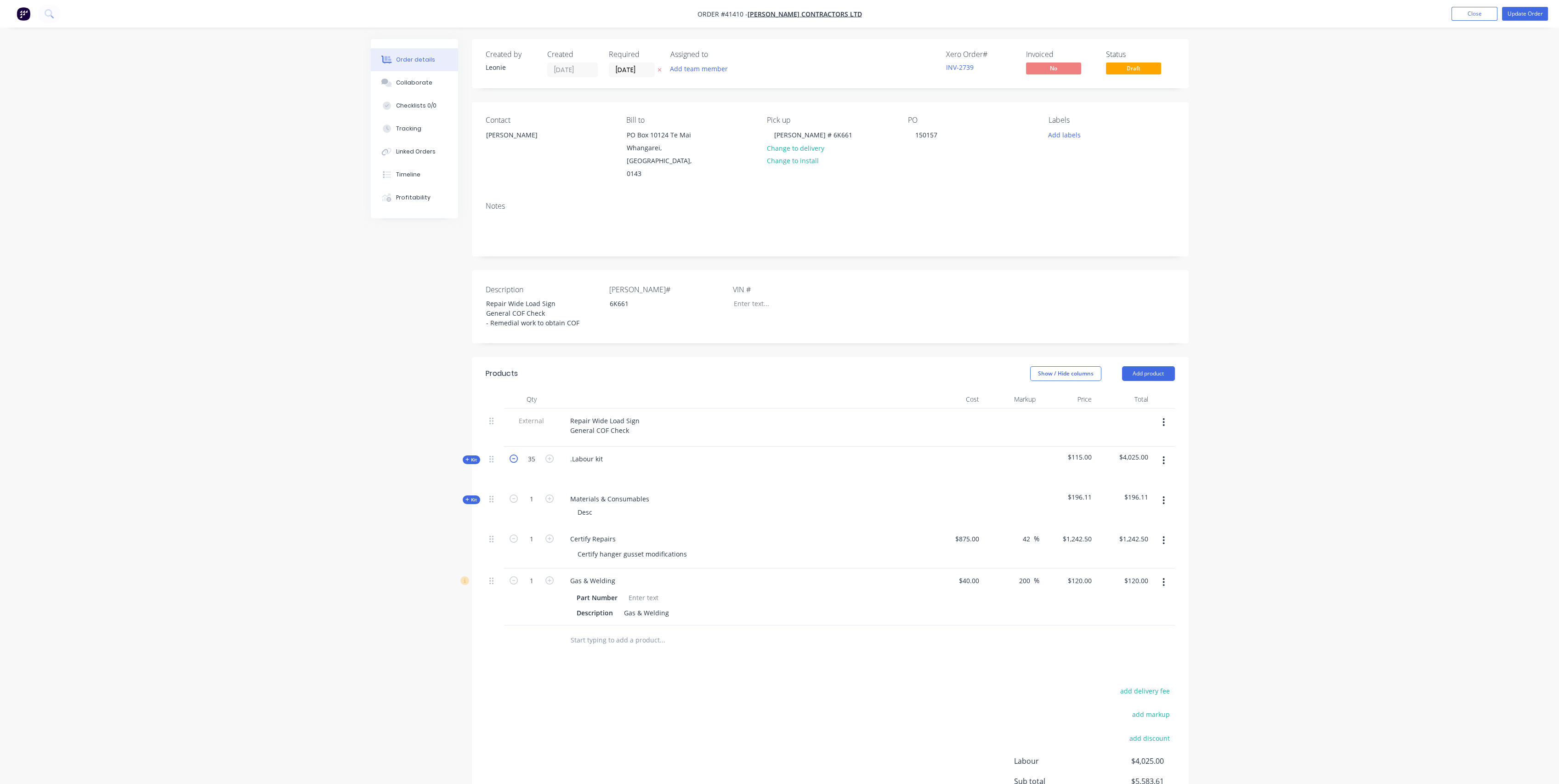
click at [517, 454] on icon "button" at bounding box center [514, 458] width 9 height 9
click at [516, 454] on icon "button" at bounding box center [514, 458] width 9 height 9
type input "31"
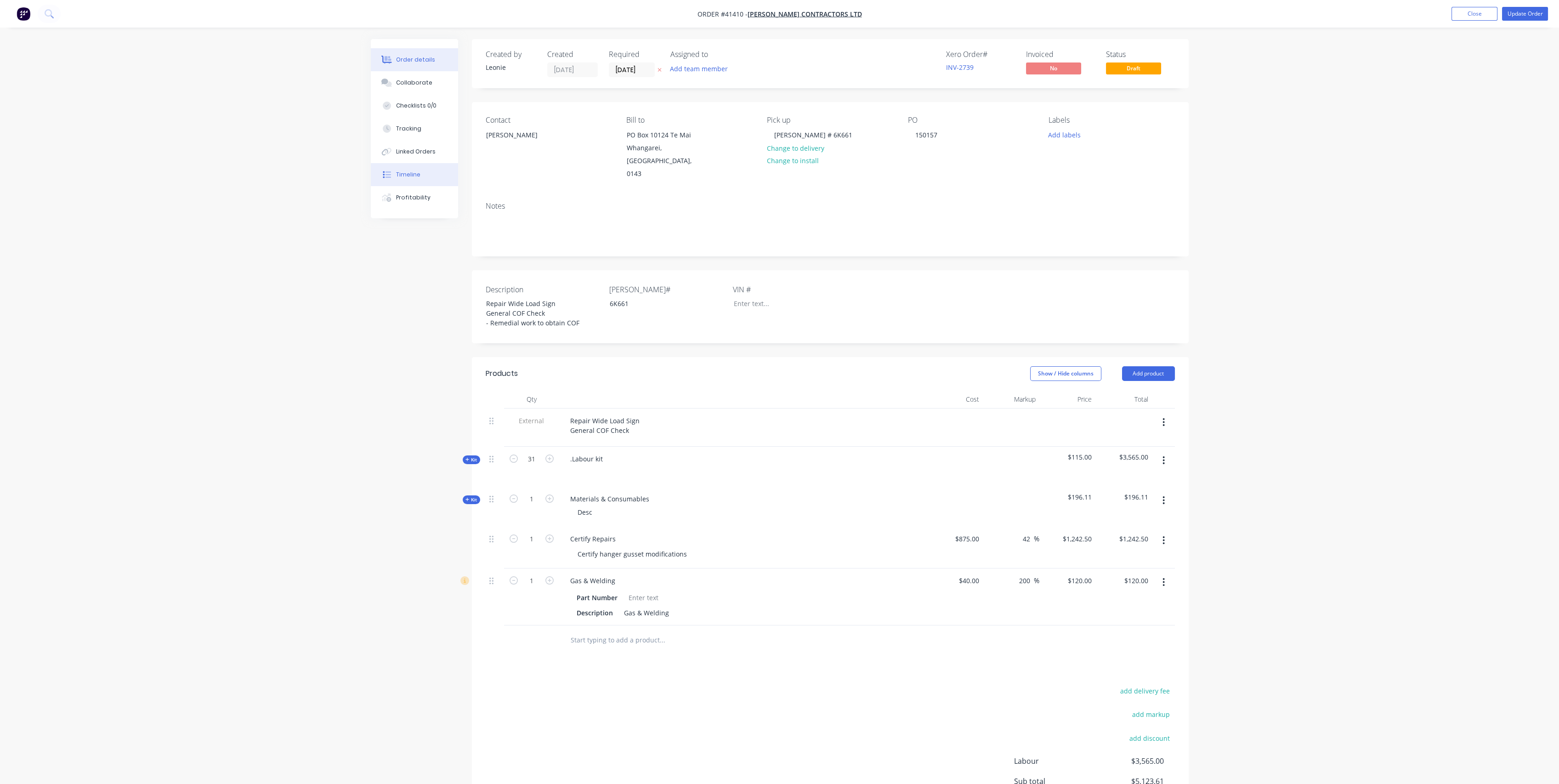
click at [419, 173] on button "Timeline" at bounding box center [414, 175] width 87 height 23
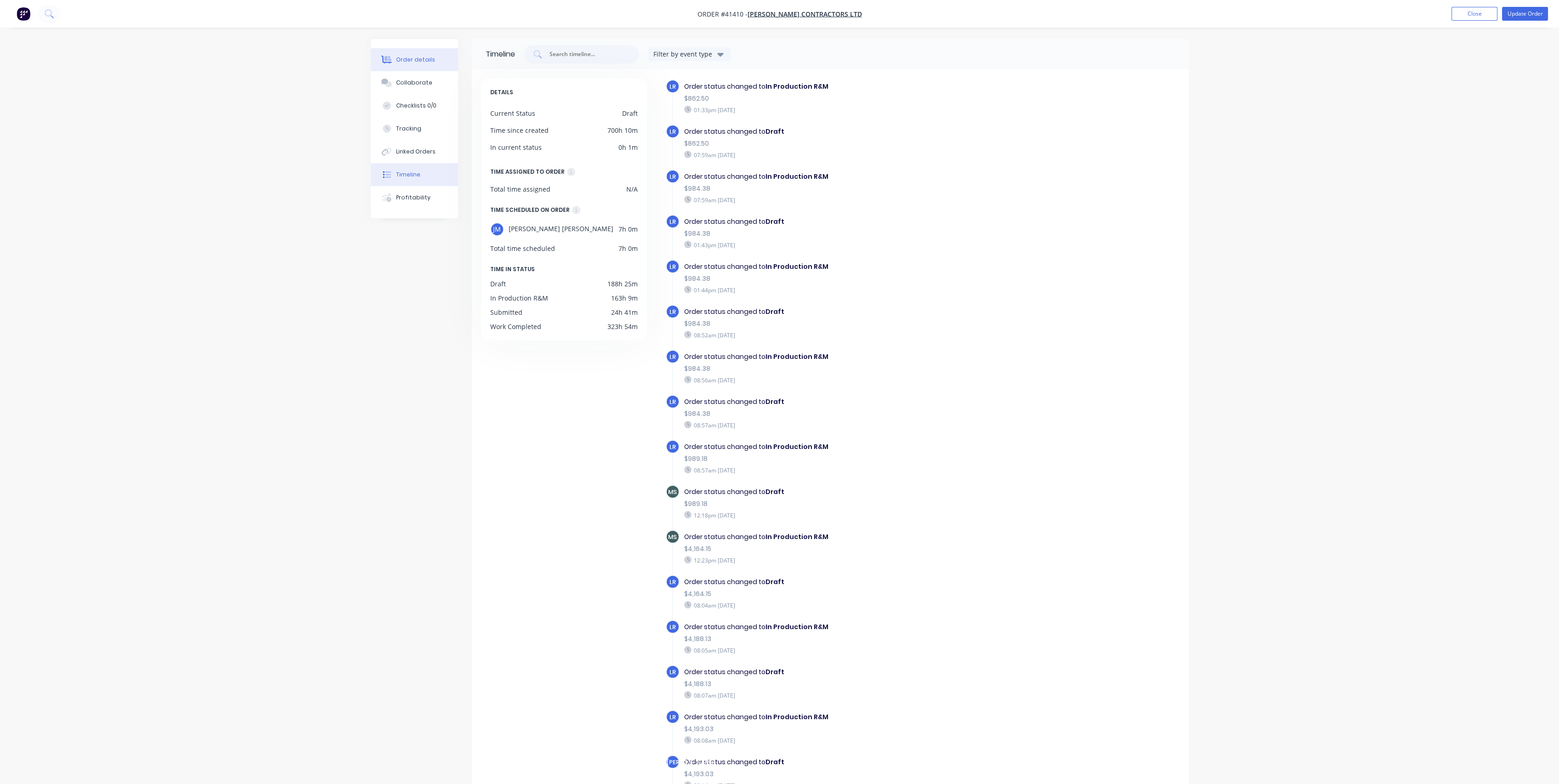
click at [411, 59] on div "Order details" at bounding box center [416, 60] width 39 height 9
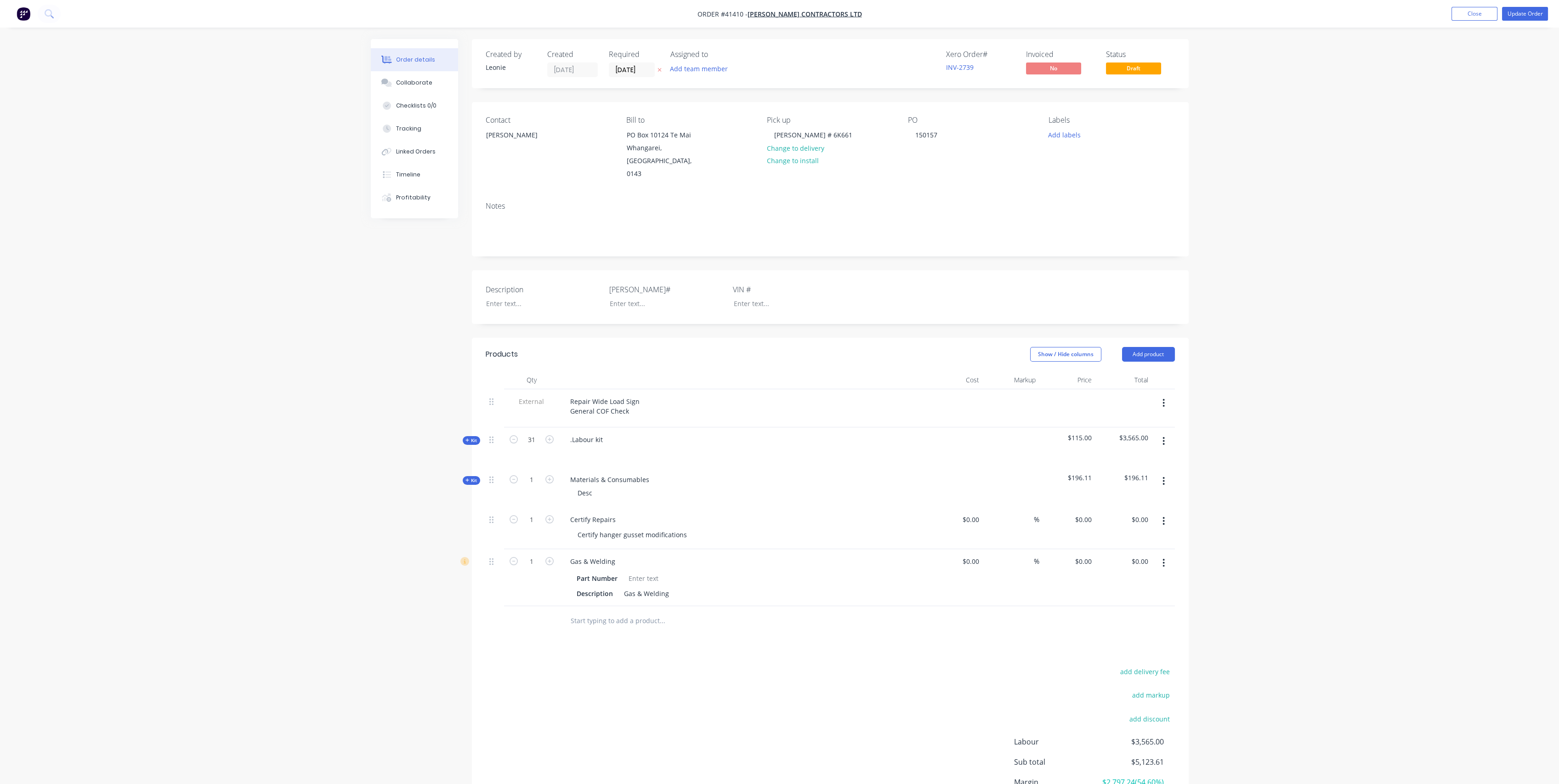
type input "$875.00"
type input "42"
type input "$1,242.50"
type input "$40.00"
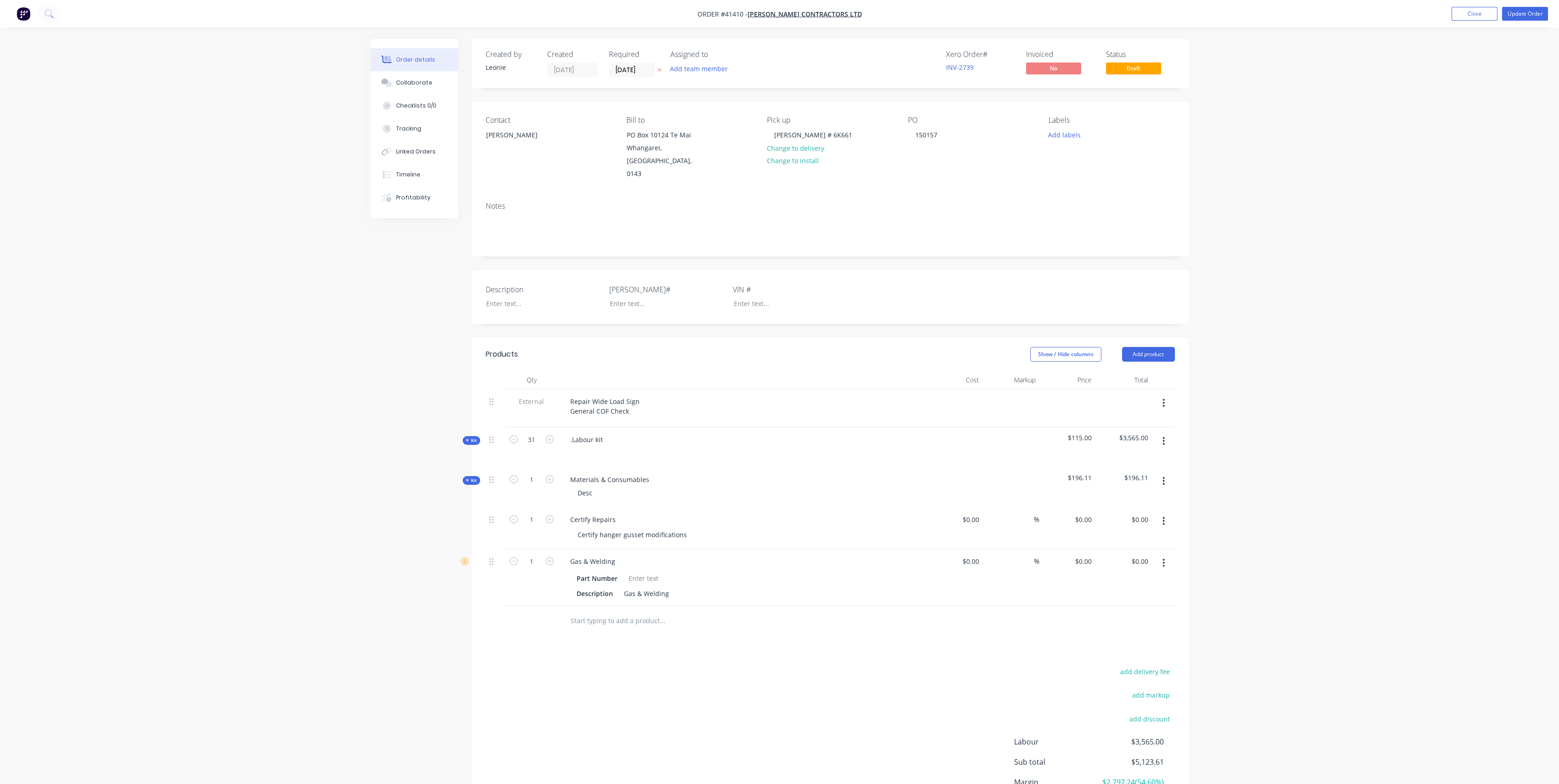
type input "200"
type input "$120.00"
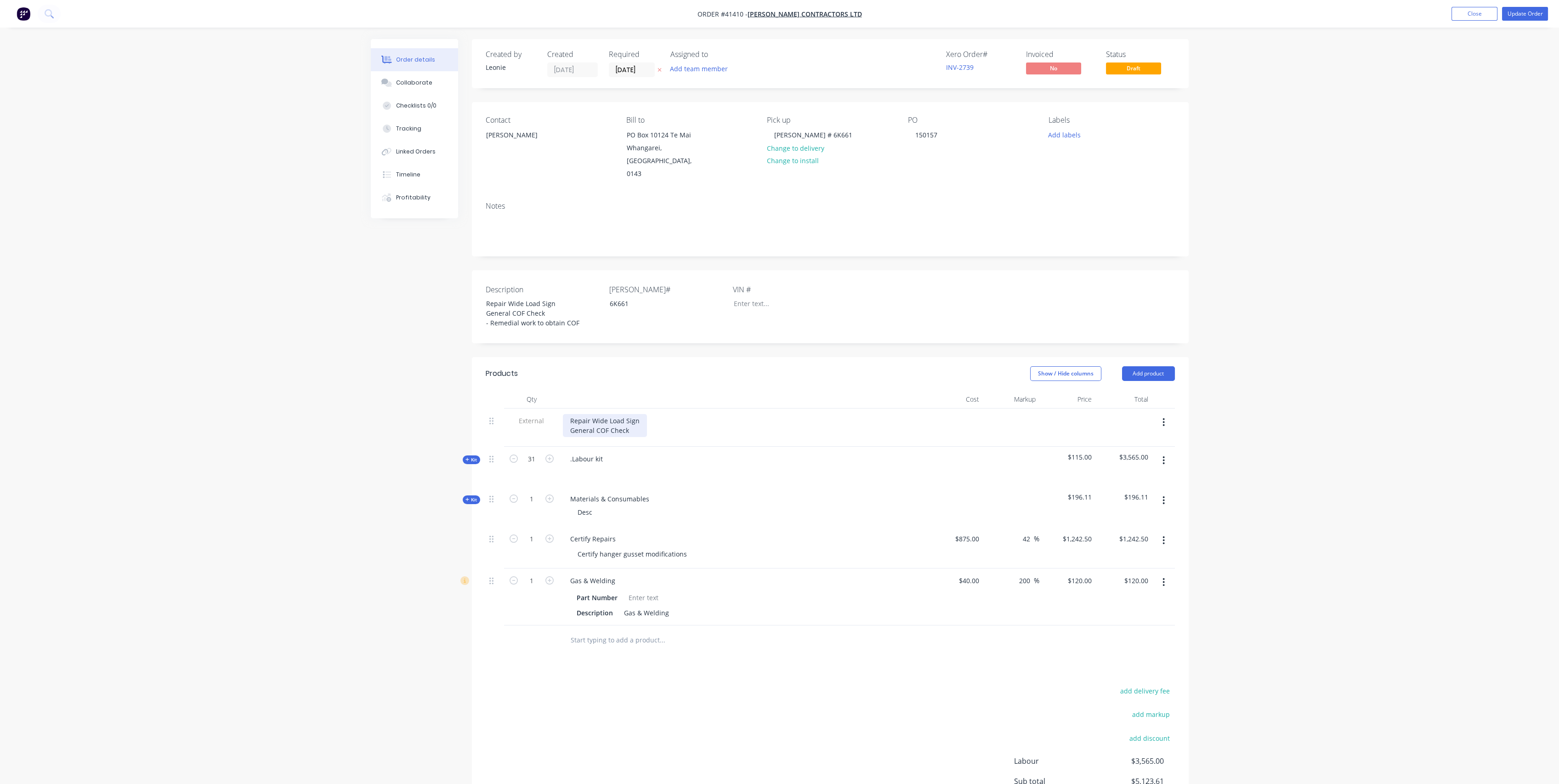
click at [629, 414] on div "Repair Wide Load Sign General COF Check" at bounding box center [605, 425] width 84 height 23
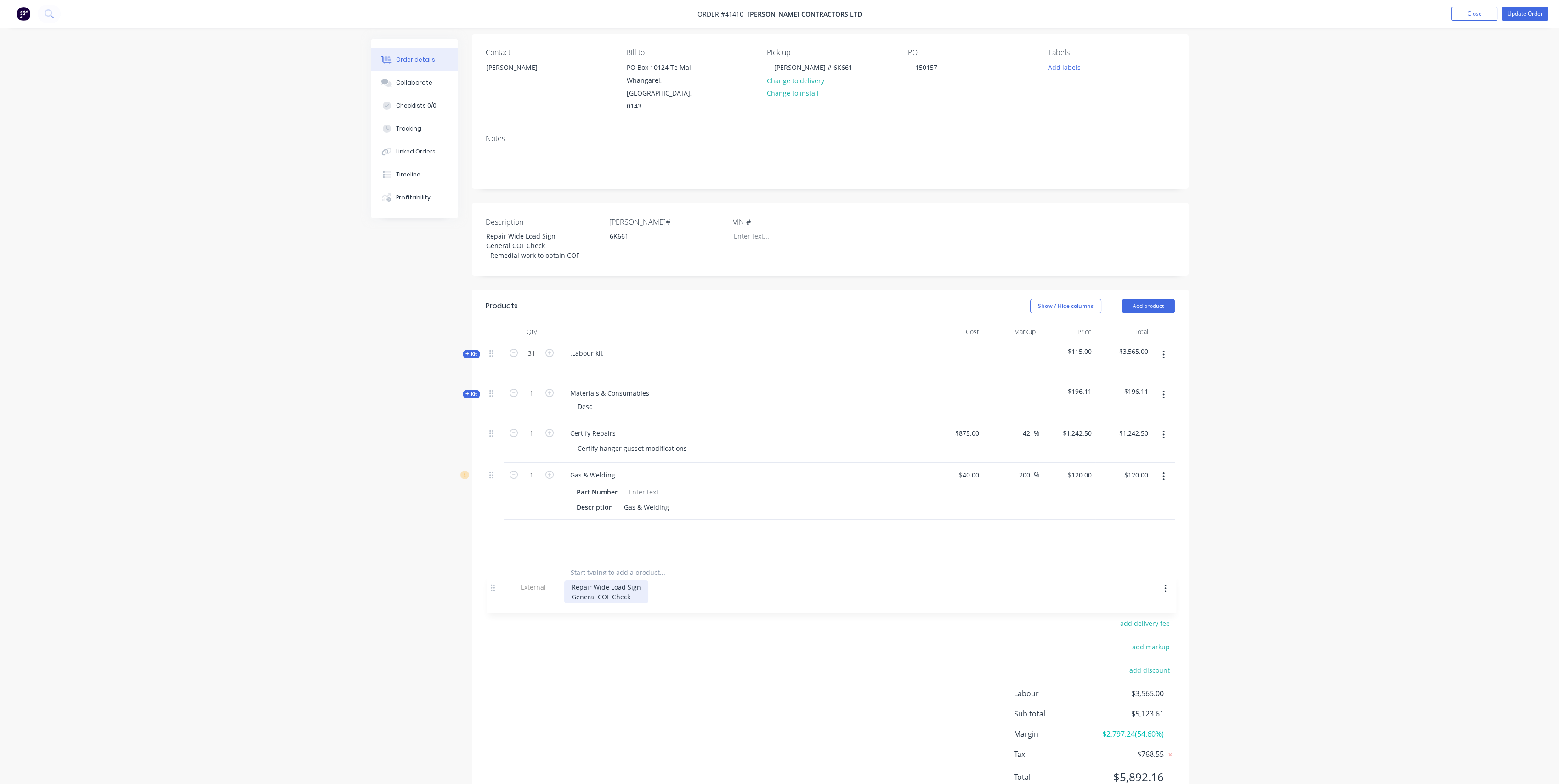
drag, startPoint x: 492, startPoint y: 407, endPoint x: 491, endPoint y: 583, distance: 176.0
click at [491, 583] on div "Products Show / Hide columns Add product Qty Cost Markup Price Total External R…" at bounding box center [830, 548] width 716 height 519
click at [574, 396] on div at bounding box center [578, 403] width 15 height 13
click at [577, 396] on div "Repair wide load signs," at bounding box center [613, 403] width 86 height 13
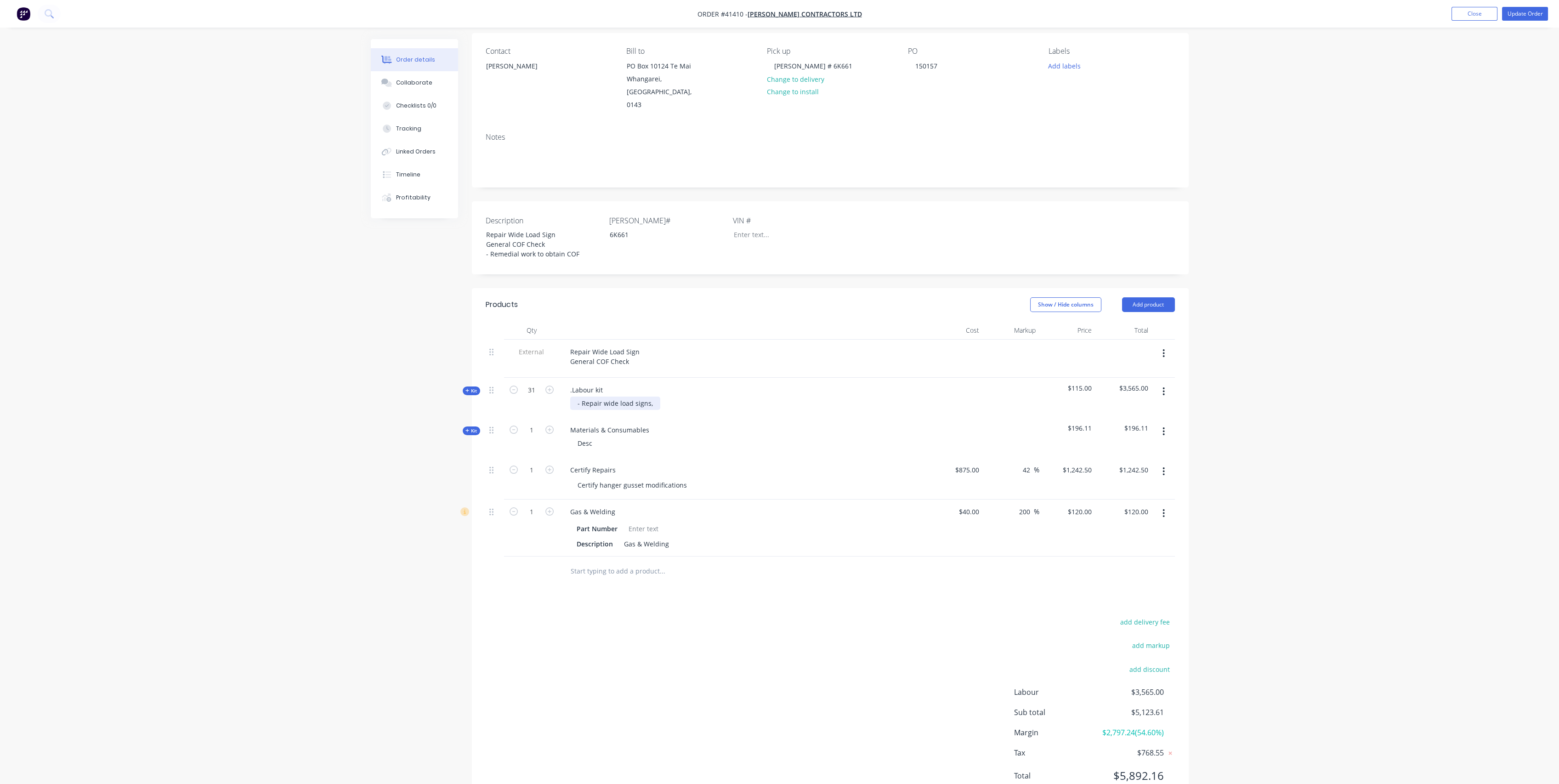
click at [653, 396] on div "- Repair wide load signs," at bounding box center [615, 403] width 90 height 13
drag, startPoint x: 573, startPoint y: 376, endPoint x: 594, endPoint y: 363, distance: 24.7
click at [573, 383] on div ".Labour kit" at bounding box center [587, 390] width 47 height 13
drag, startPoint x: 608, startPoint y: 377, endPoint x: 538, endPoint y: 368, distance: 70.6
click at [538, 377] on div "Kit 31 .Labour kit - Repair wide load signs, front left and right. - General ch…" at bounding box center [830, 402] width 689 height 50
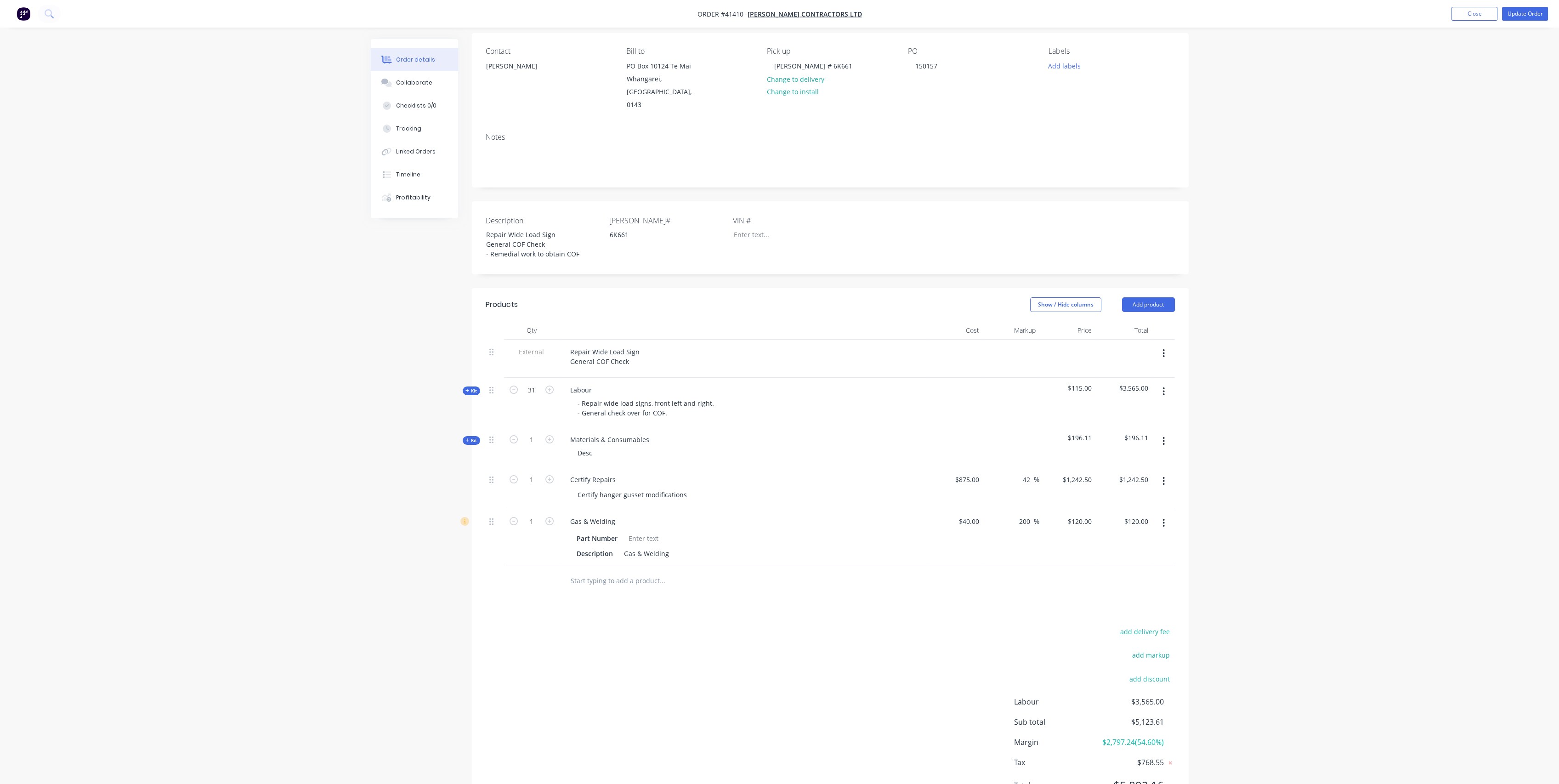
click at [839, 396] on div "- Repair wide load signs, front left and right. - General check over for COF." at bounding box center [743, 408] width 360 height 23
click at [425, 125] on button "Tracking" at bounding box center [414, 128] width 87 height 23
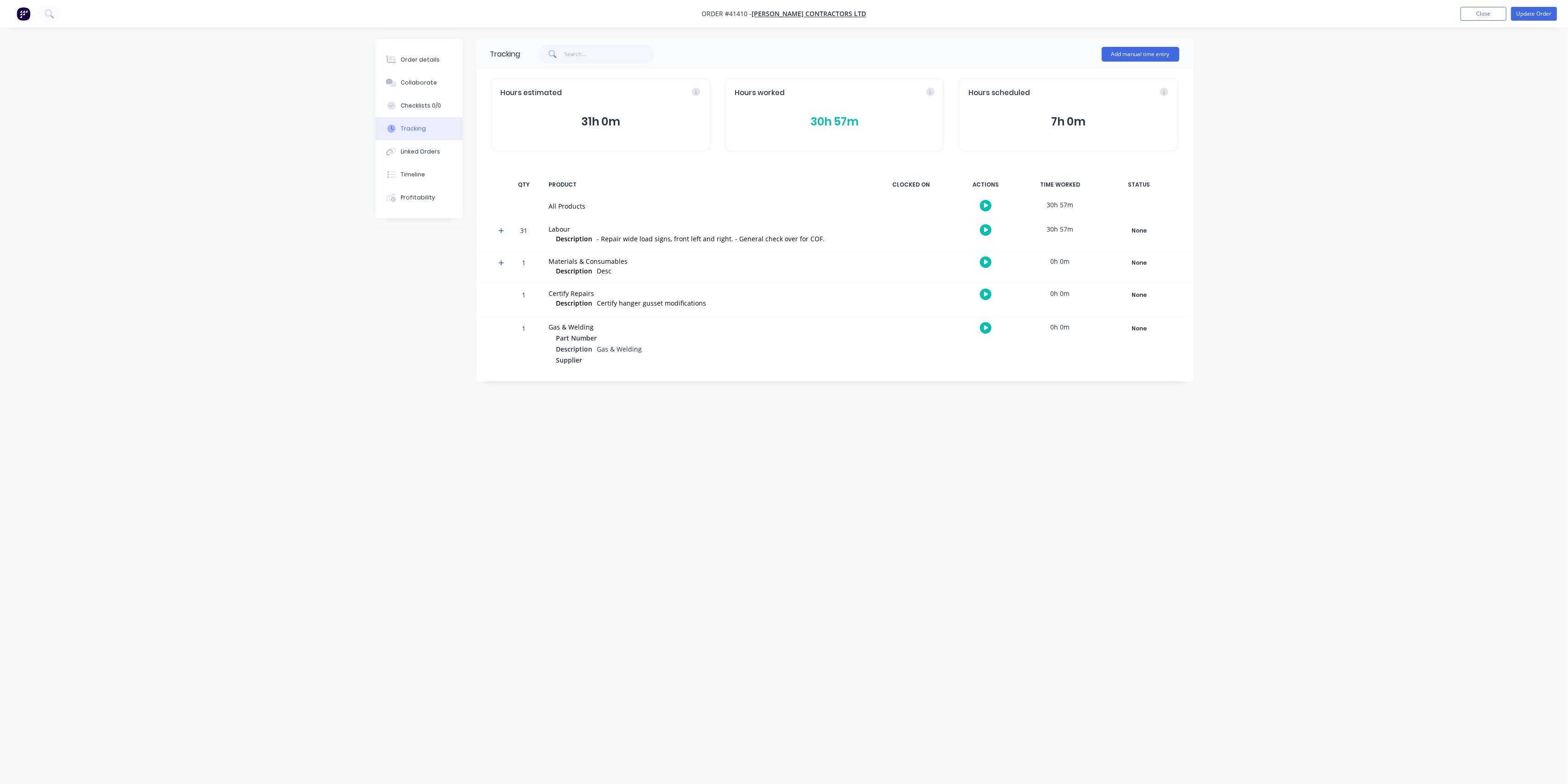
click at [828, 114] on button "30h 57m" at bounding box center [835, 122] width 200 height 18
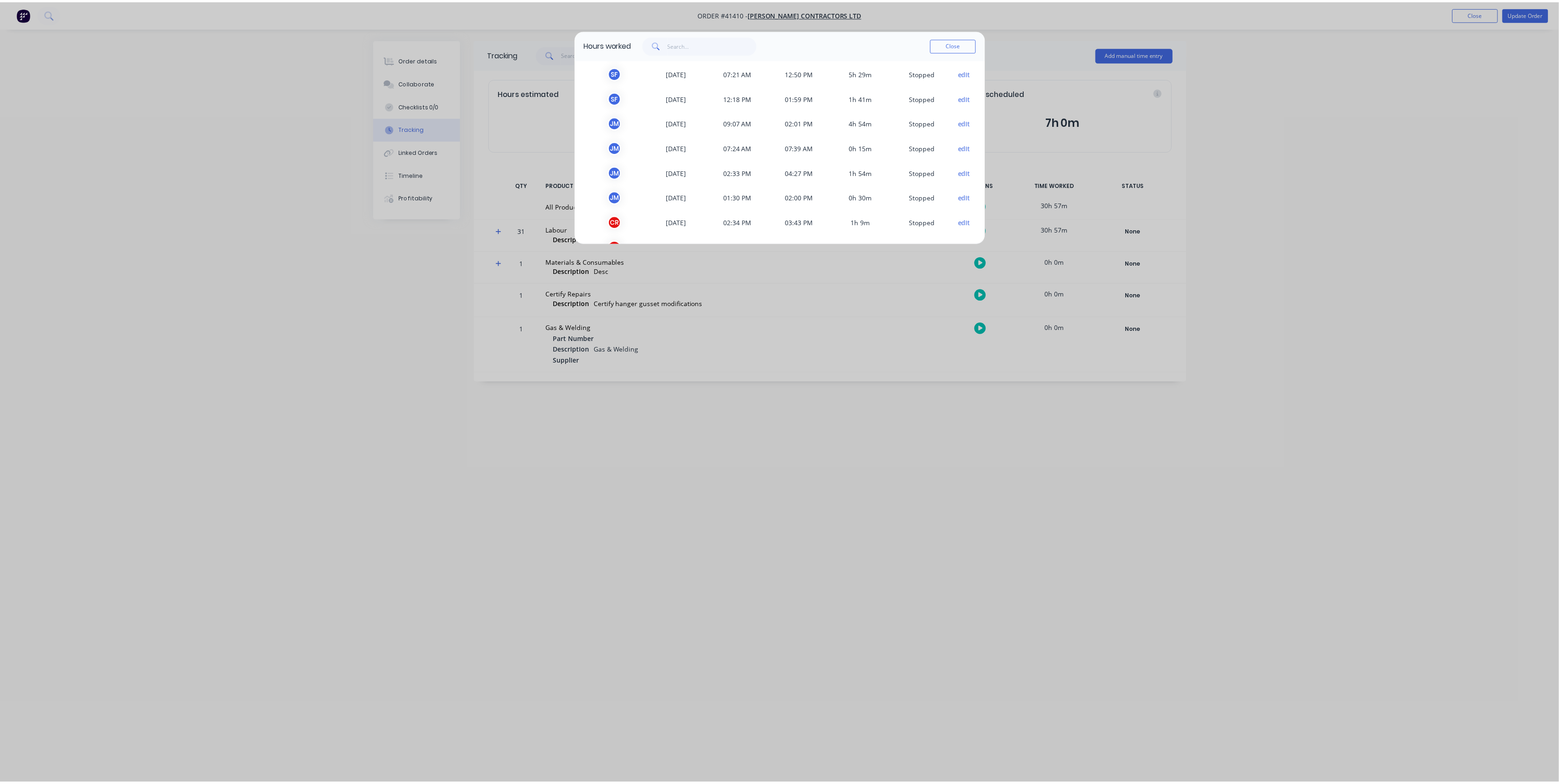
scroll to position [127, 0]
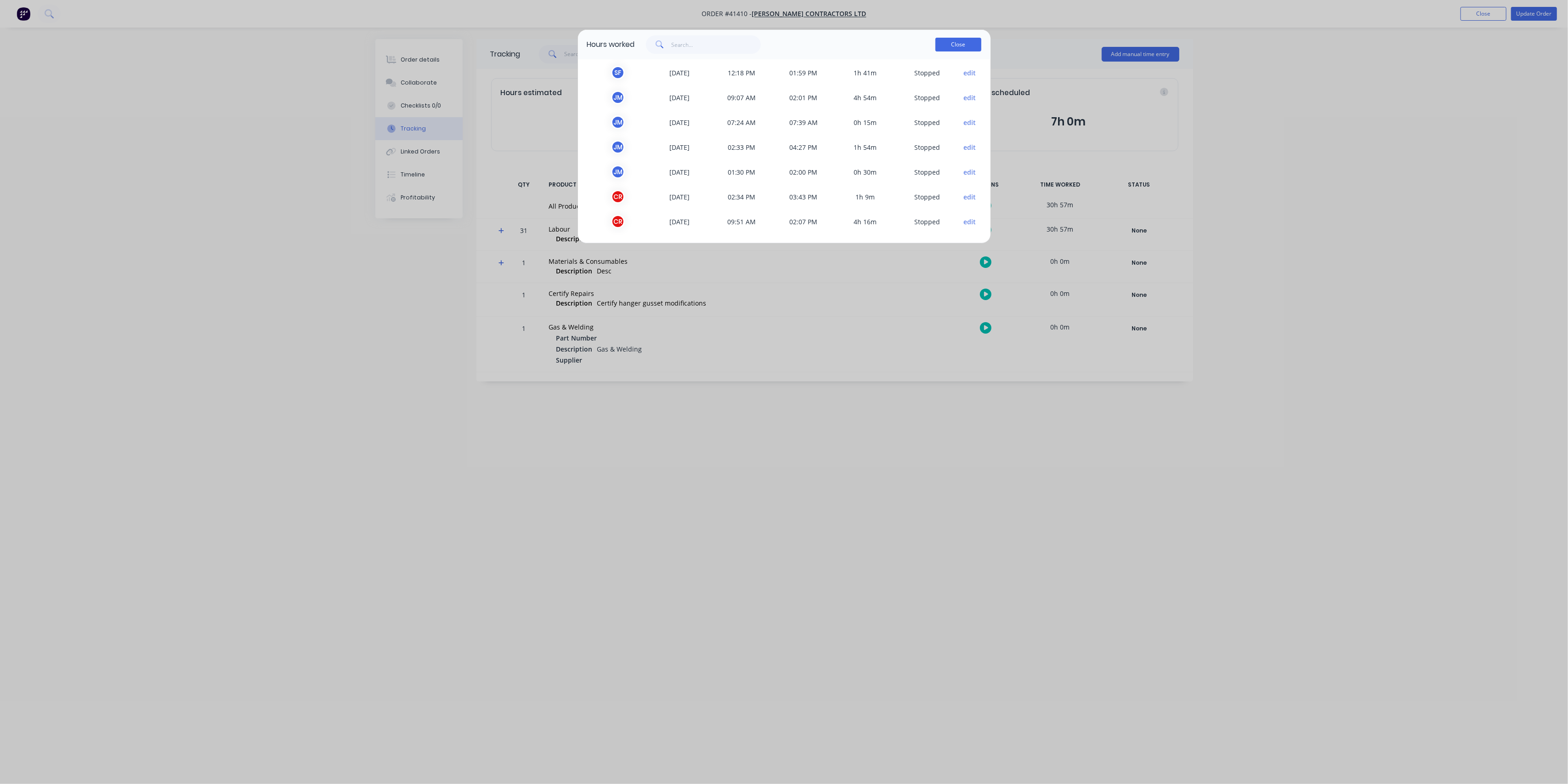
click at [949, 42] on button "Close" at bounding box center [958, 44] width 46 height 14
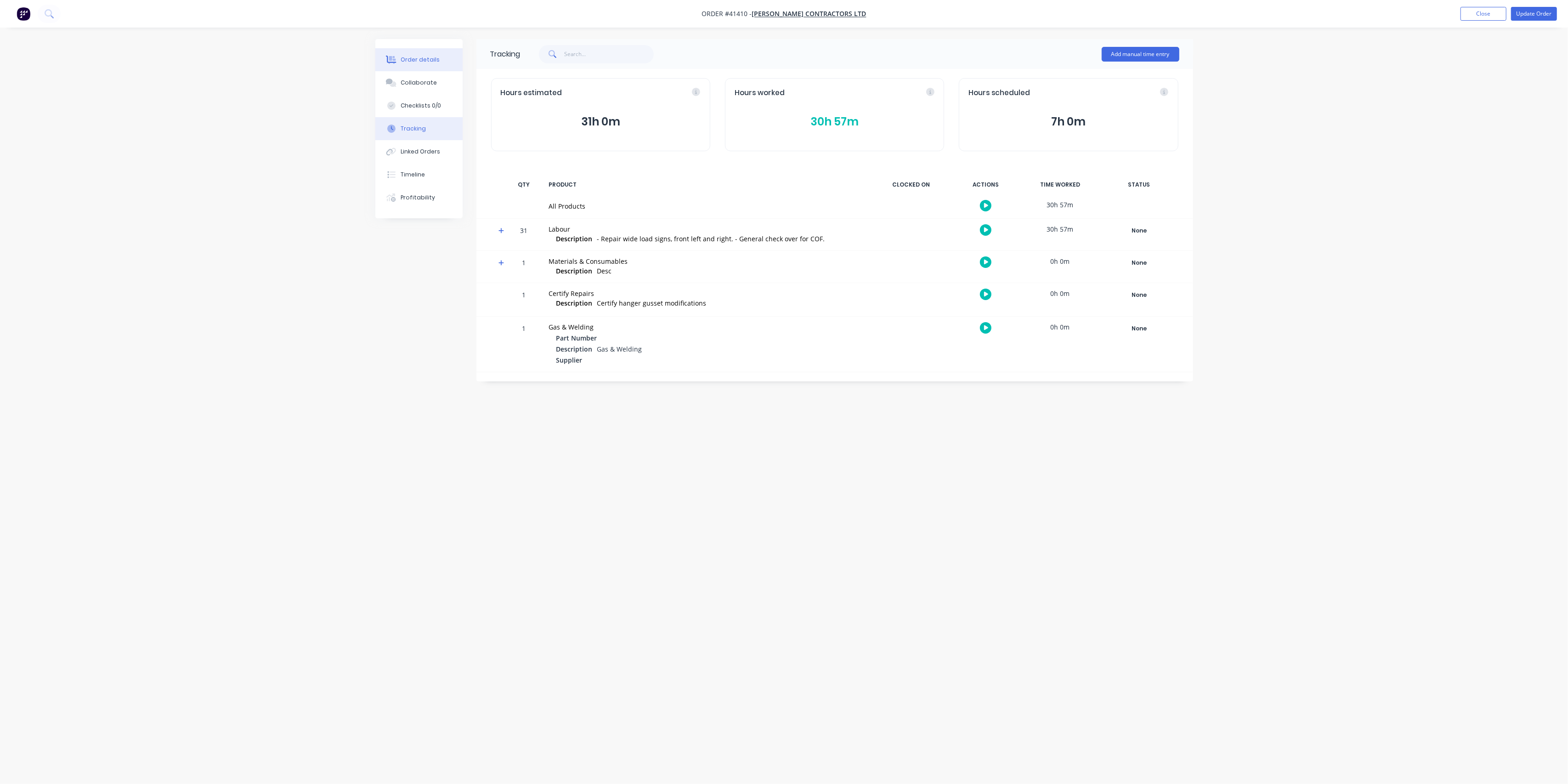
click at [430, 62] on div "Order details" at bounding box center [420, 60] width 39 height 9
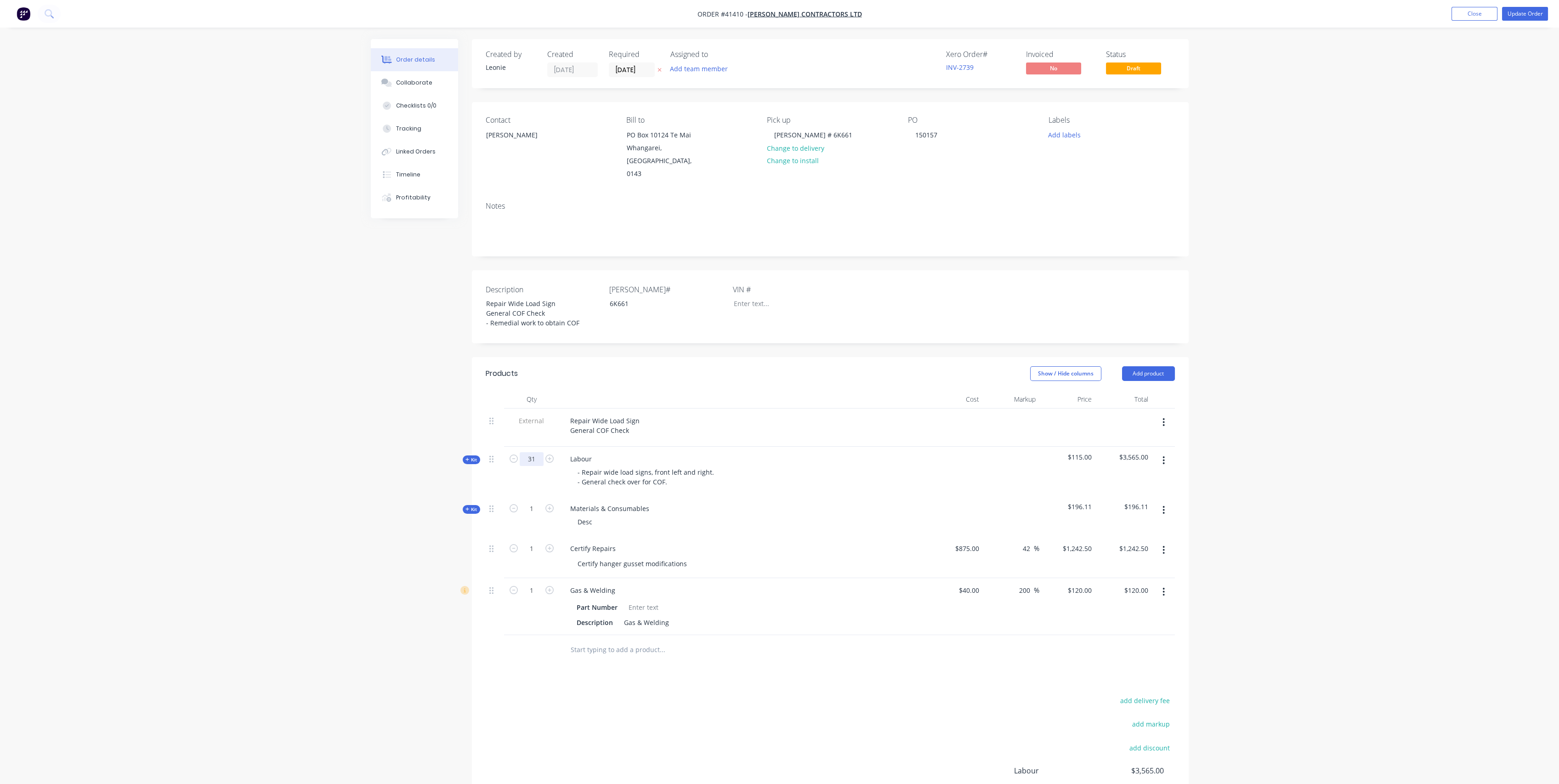
drag, startPoint x: 536, startPoint y: 446, endPoint x: 559, endPoint y: 421, distance: 34.0
click at [535, 452] on input "31" at bounding box center [531, 459] width 24 height 14
type input "5"
click at [736, 447] on div "Labour - Repair wide load signs, front left and right. - General check over for…" at bounding box center [743, 472] width 368 height 50
click at [707, 466] on div "- Repair wide load signs, front left and right. - General check over for COF." at bounding box center [646, 477] width 151 height 23
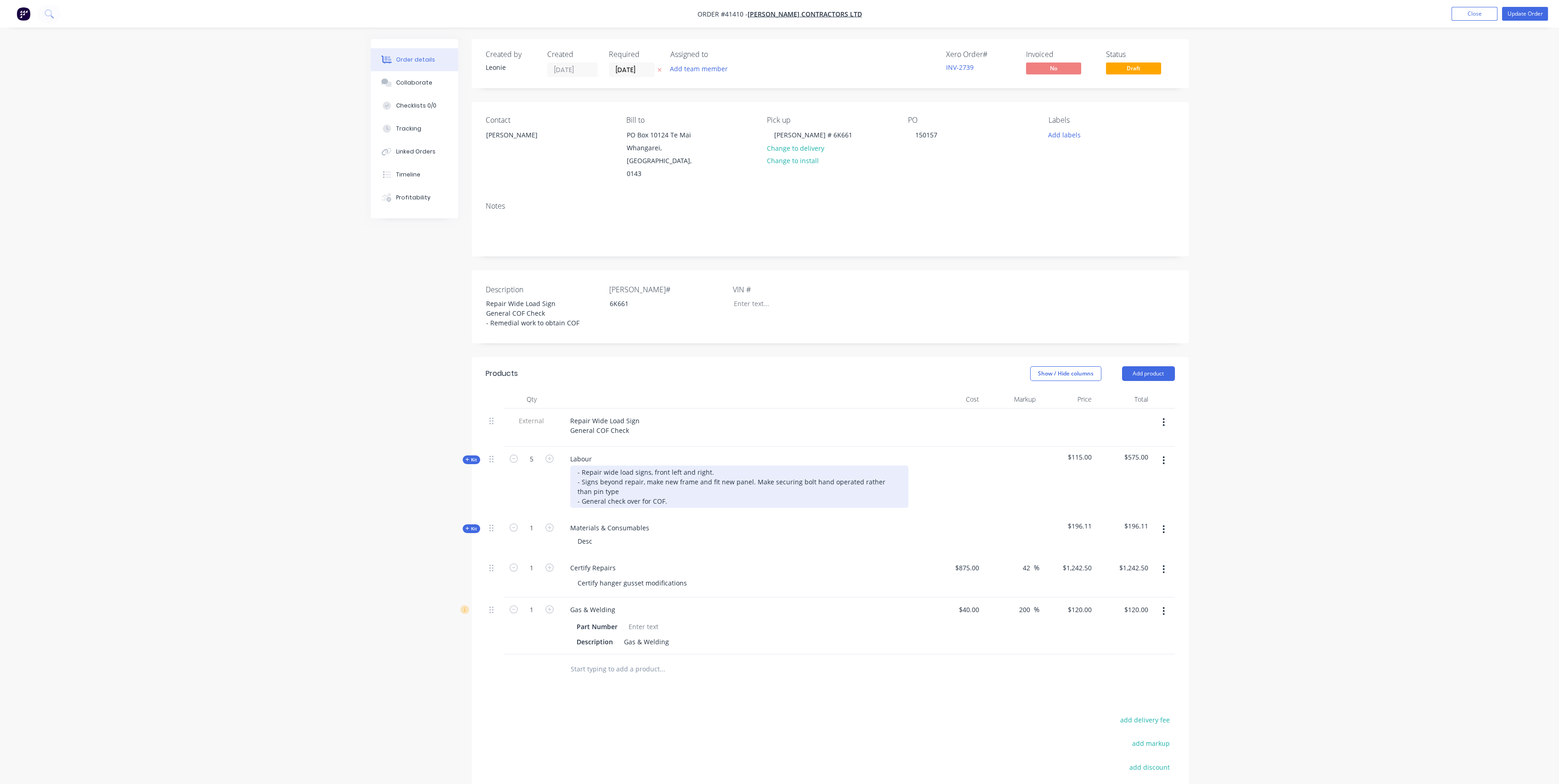
drag, startPoint x: 824, startPoint y: 465, endPoint x: 829, endPoint y: 462, distance: 5.8
click at [824, 466] on div "- Repair wide load signs, front left and right. - Signs beyond repair, make new…" at bounding box center [740, 486] width 338 height 42
click at [617, 478] on div "- Repair wide load signs, front left and right. - Signs beyond repair, make new…" at bounding box center [740, 486] width 338 height 42
click at [1158, 366] on button "Add product" at bounding box center [1148, 374] width 53 height 15
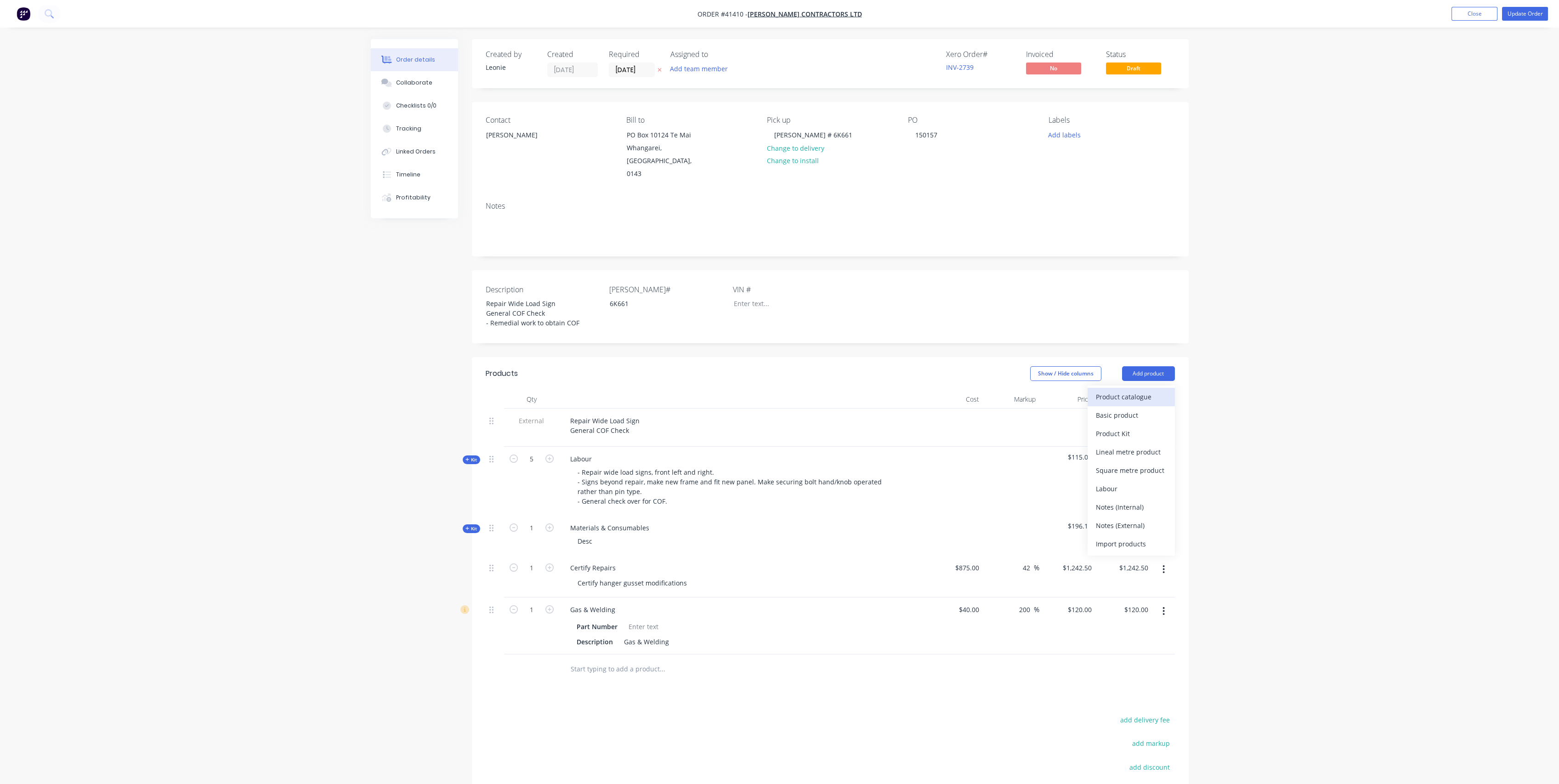
click at [1138, 390] on div "Product catalogue" at bounding box center [1131, 397] width 71 height 13
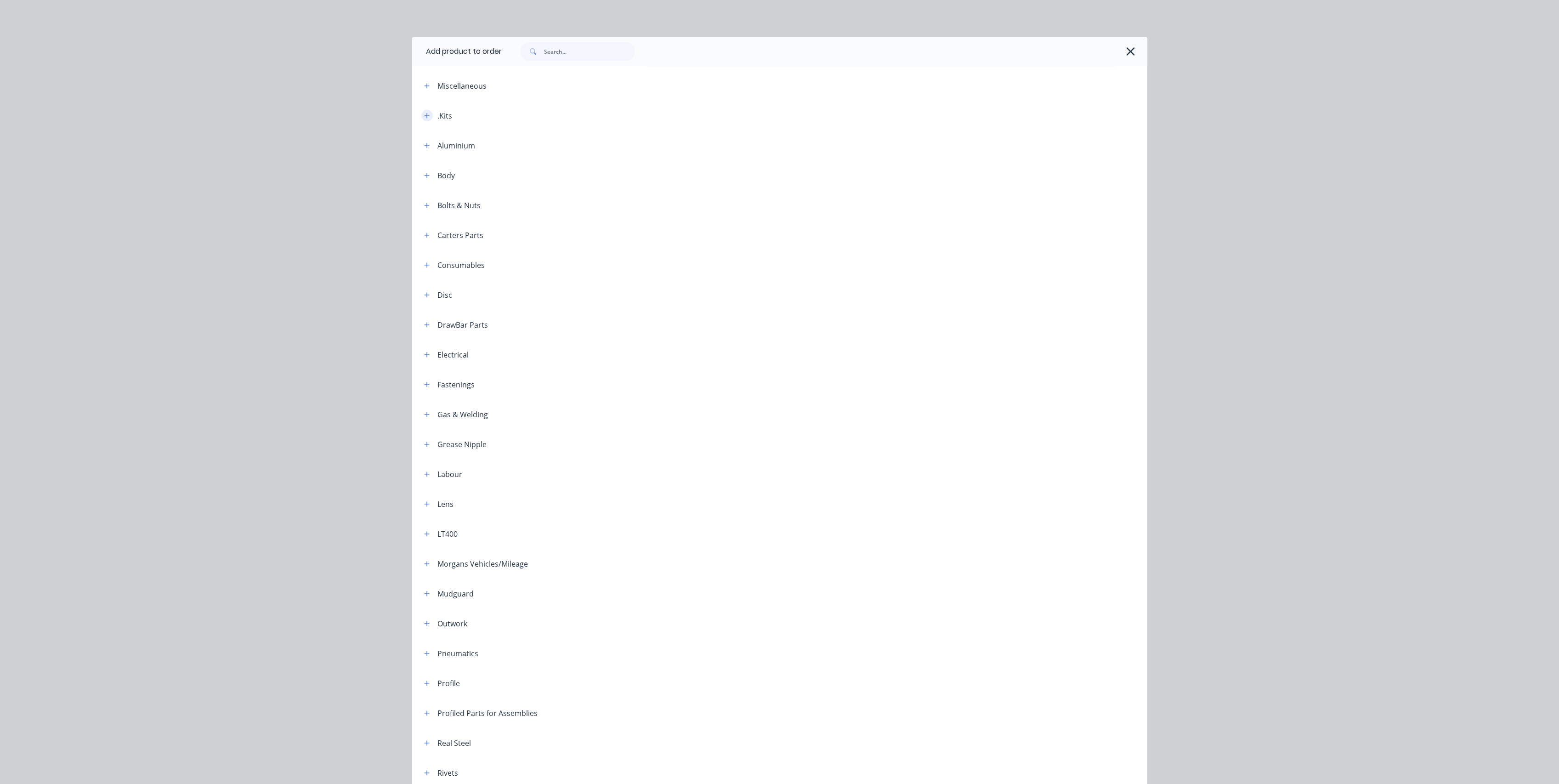
click at [424, 114] on icon "button" at bounding box center [427, 116] width 5 height 7
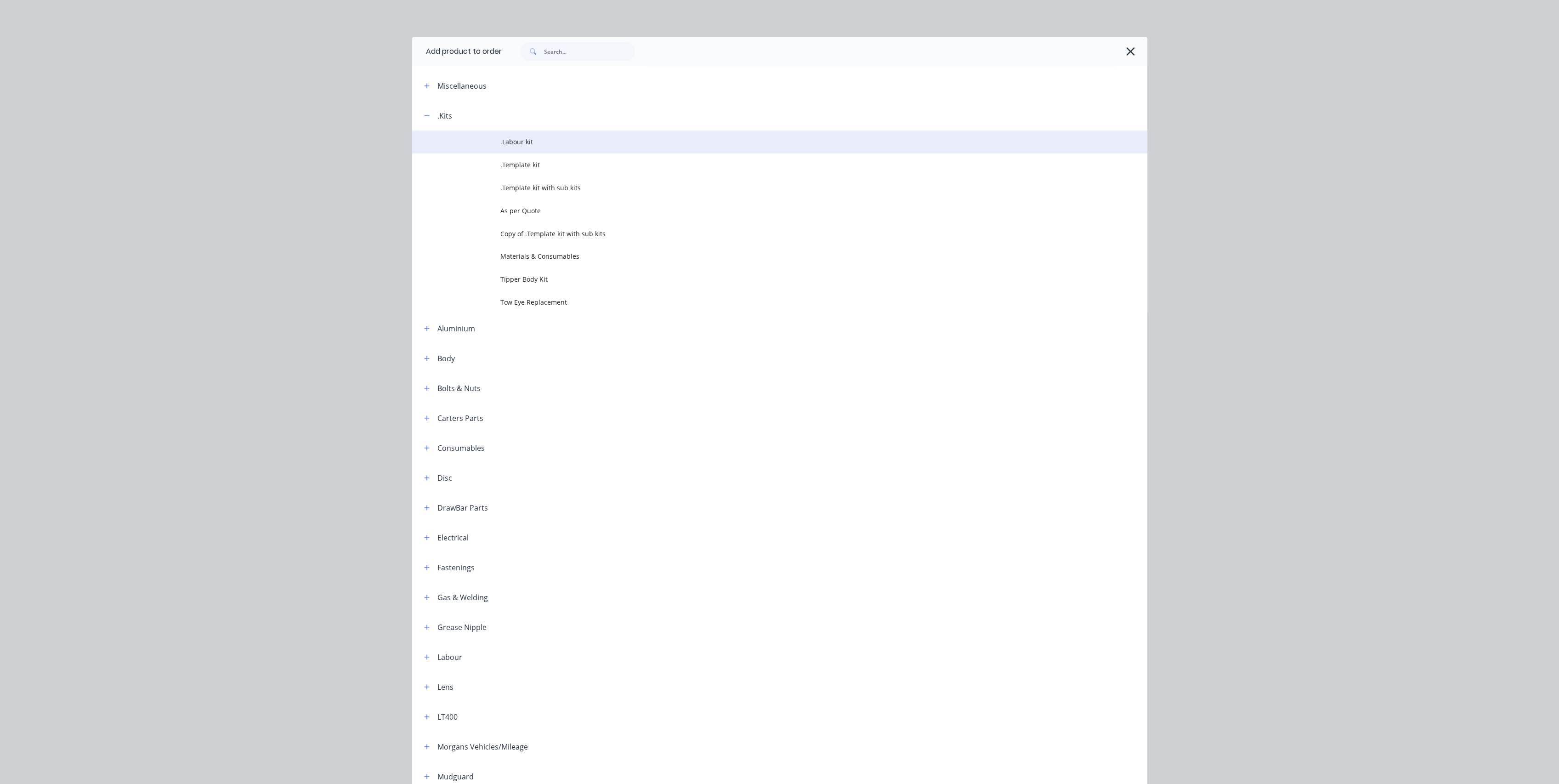
click at [520, 146] on span ".Labour kit" at bounding box center [759, 142] width 517 height 10
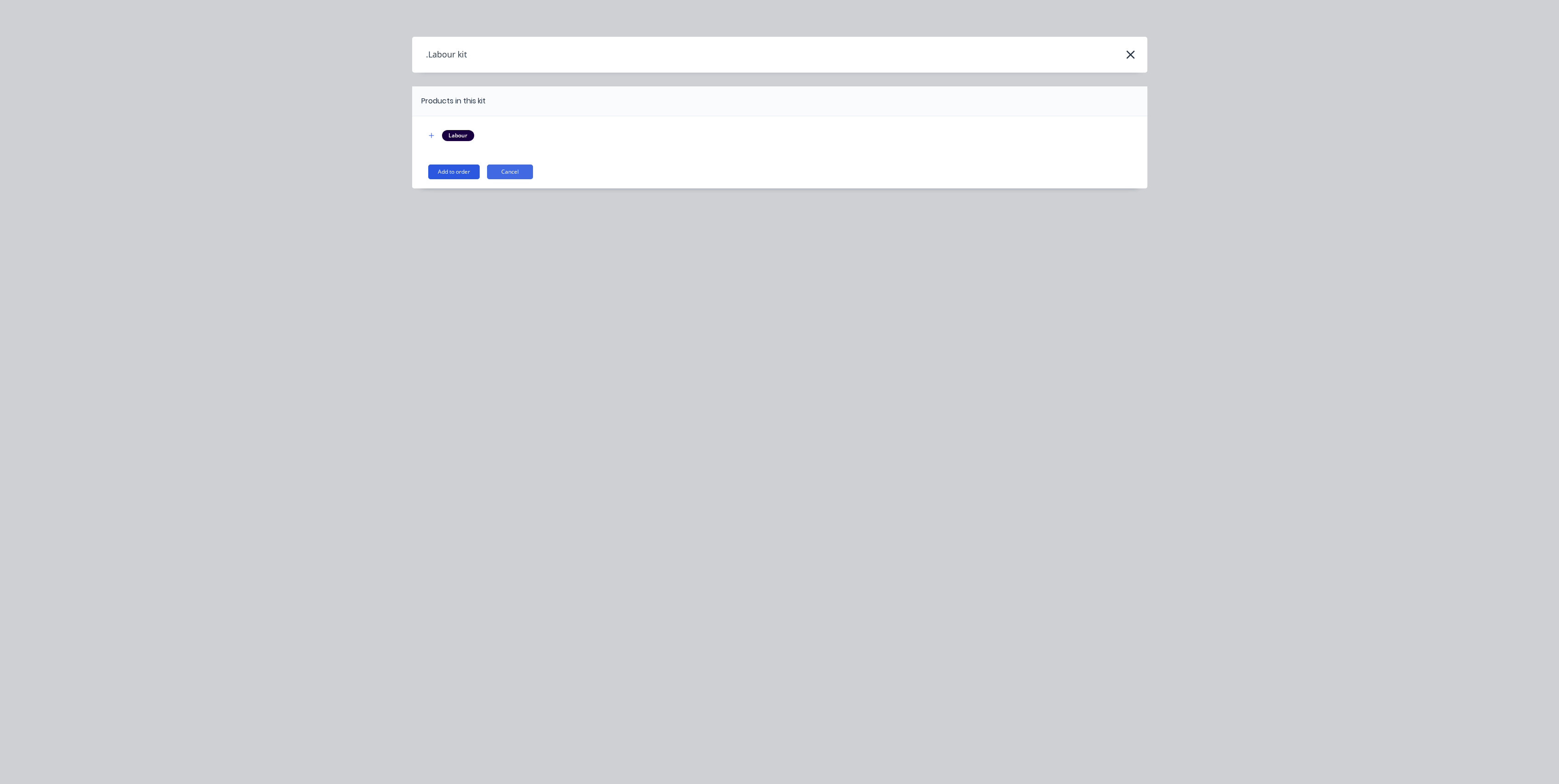
drag, startPoint x: 429, startPoint y: 163, endPoint x: 441, endPoint y: 172, distance: 15.0
click at [437, 168] on div "Labour Add to order Cancel" at bounding box center [780, 152] width 735 height 72
click at [441, 172] on button "Add to order" at bounding box center [454, 172] width 52 height 15
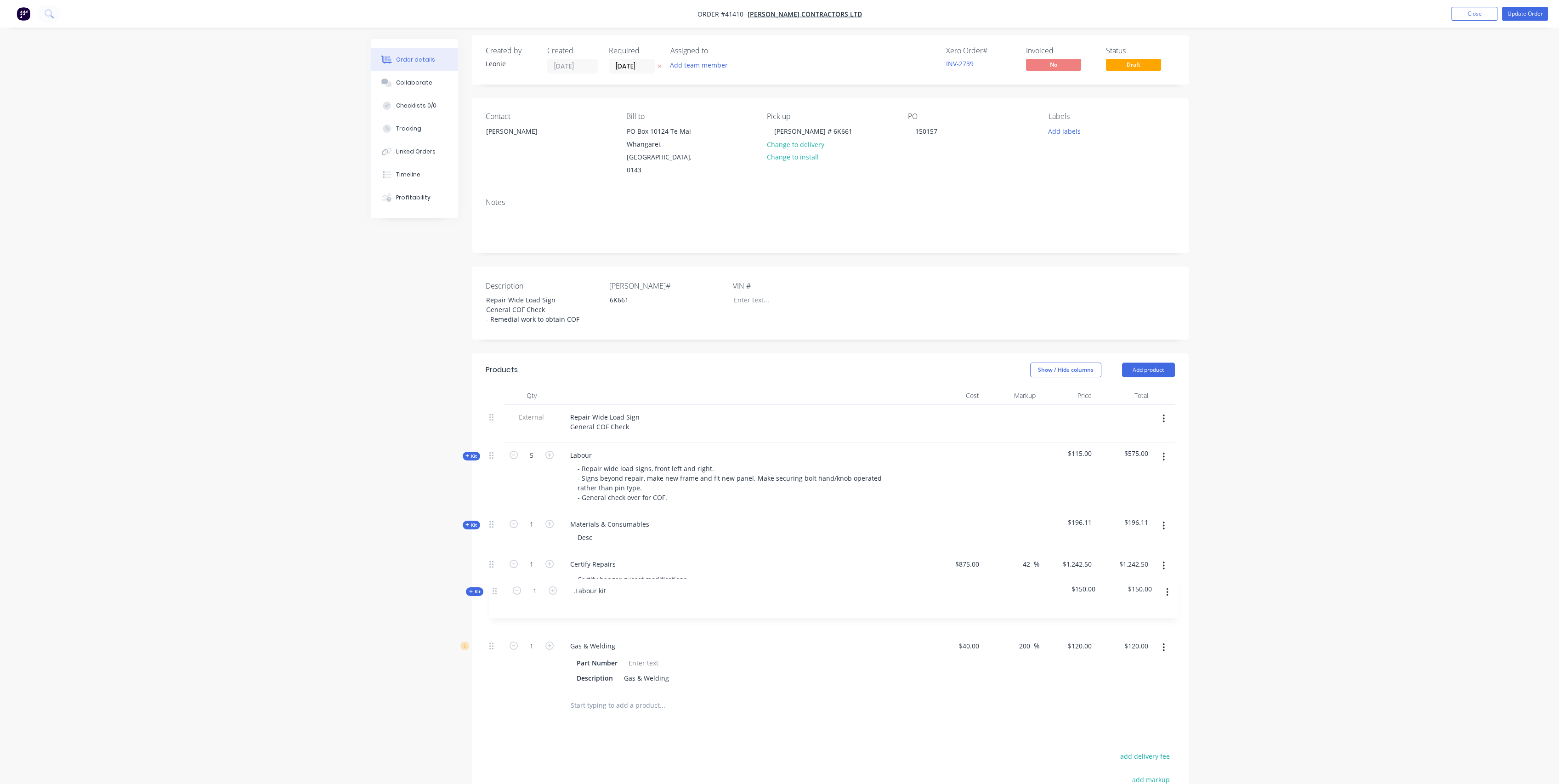
scroll to position [4, 0]
drag, startPoint x: 489, startPoint y: 653, endPoint x: 490, endPoint y: 497, distance: 156.0
click at [483, 507] on div "Qty Cost Markup Price Total External Repair Wide Load Sign General COF Check Ki…" at bounding box center [830, 553] width 716 height 334
click at [538, 517] on input "1" at bounding box center [531, 523] width 24 height 14
type input "26"
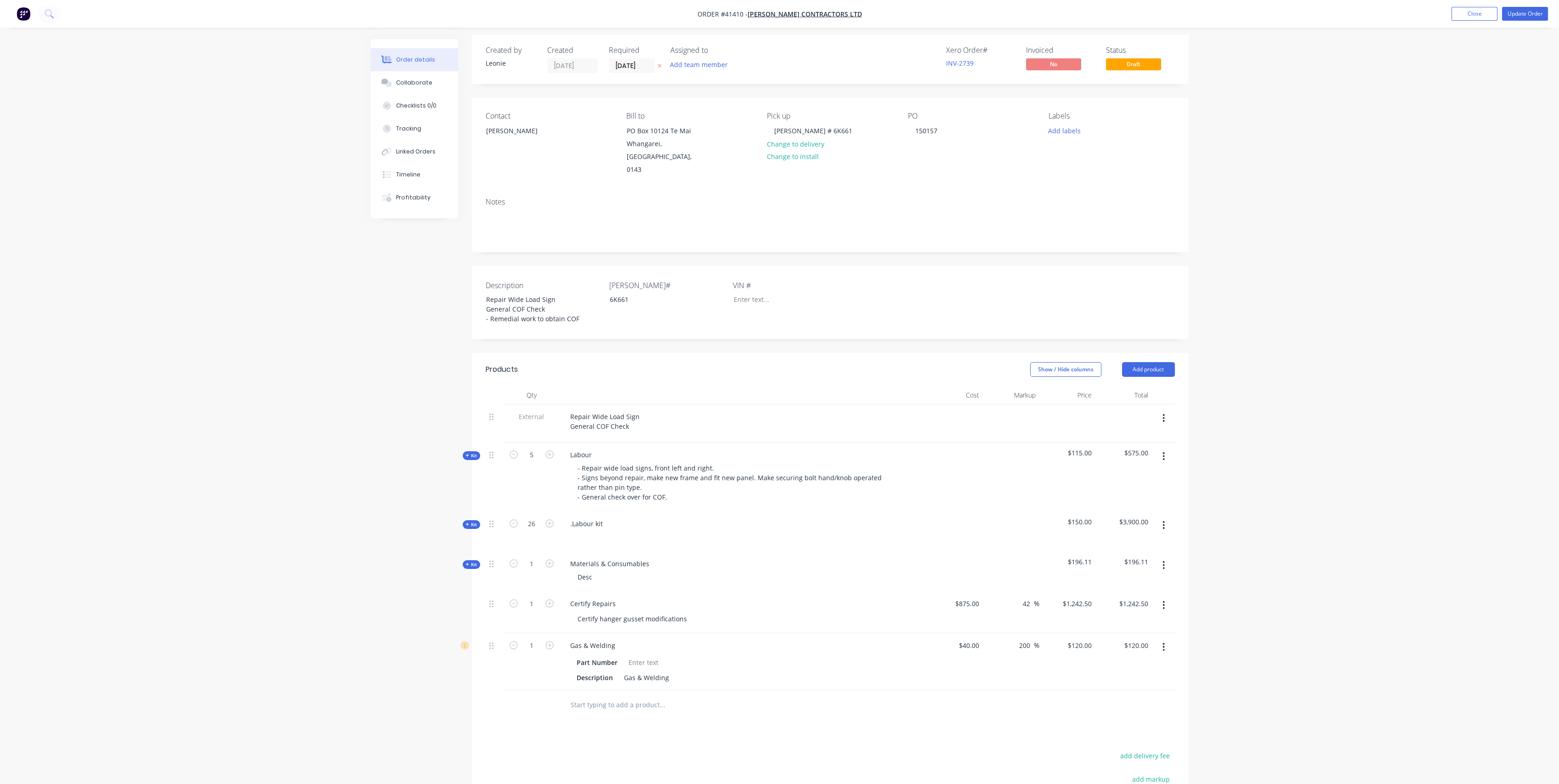
click at [590, 511] on div ".Labour kit" at bounding box center [743, 531] width 368 height 40
drag, startPoint x: 601, startPoint y: 507, endPoint x: 546, endPoint y: 503, distance: 55.1
click at [546, 511] on div "Kit 26 .Labour kit $150.00 $3,900.00" at bounding box center [830, 531] width 689 height 40
click at [653, 511] on div "Labour" at bounding box center [743, 531] width 368 height 40
click at [632, 410] on div "Repair Wide Load Sign General COF Check" at bounding box center [605, 421] width 84 height 23
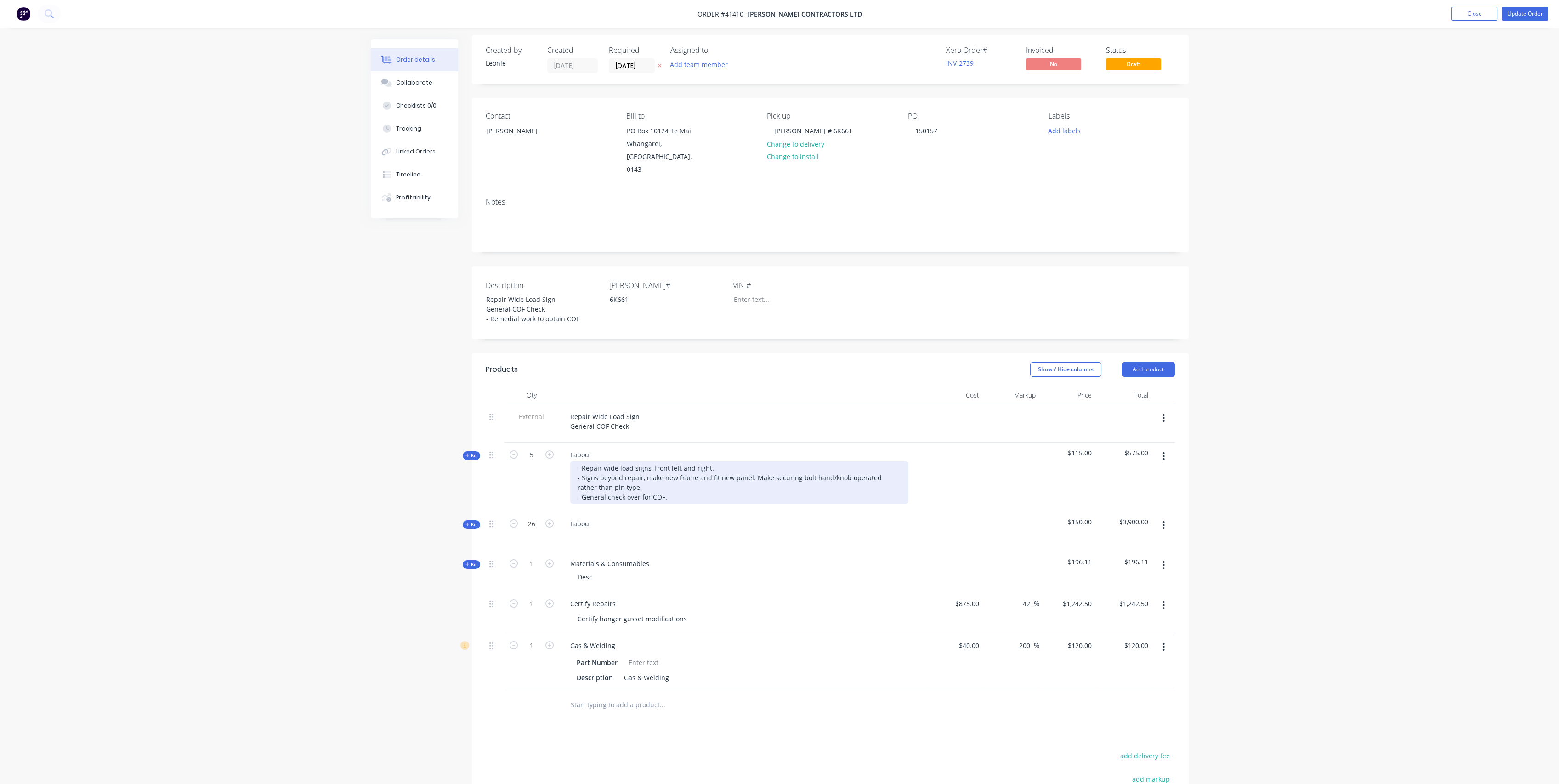
click at [671, 480] on div "- Repair wide load signs, front left and right. - Signs beyond repair, make new…" at bounding box center [740, 482] width 338 height 42
click at [678, 489] on div "- Repair wide load signs, front left and right. - Signs beyond repair, make new…" at bounding box center [740, 487] width 338 height 52
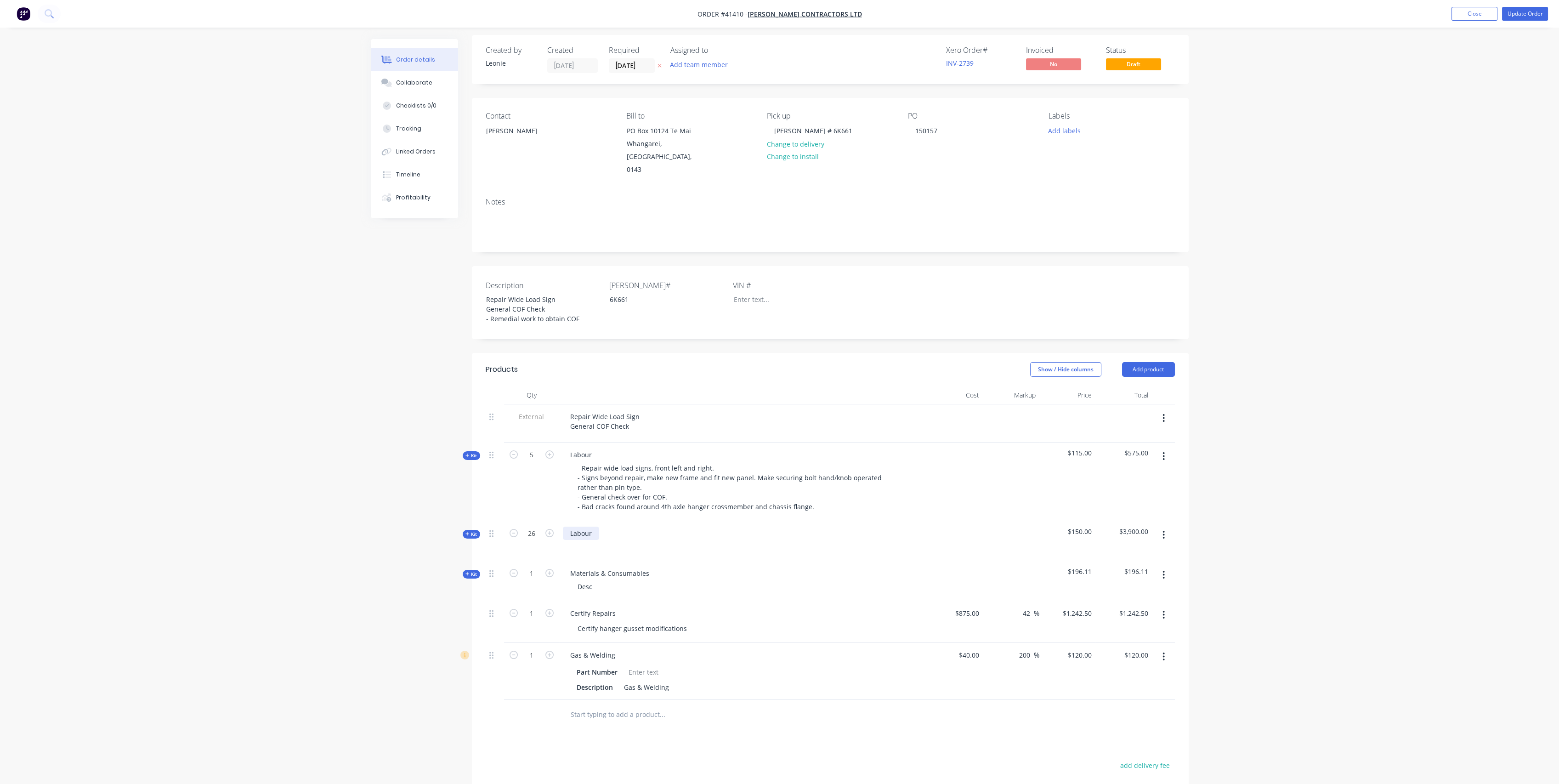
click at [596, 527] on div "Labour" at bounding box center [581, 533] width 37 height 13
click at [583, 540] on div at bounding box center [578, 547] width 15 height 13
drag, startPoint x: 685, startPoint y: 533, endPoint x: 679, endPoint y: 532, distance: 6.1
click at [679, 540] on div "Repair chassis and crossmember on axle hanger" at bounding box center [653, 547] width 165 height 13
click at [732, 540] on div "Repair chassis and crossmember around axle hanger" at bounding box center [660, 547] width 180 height 13
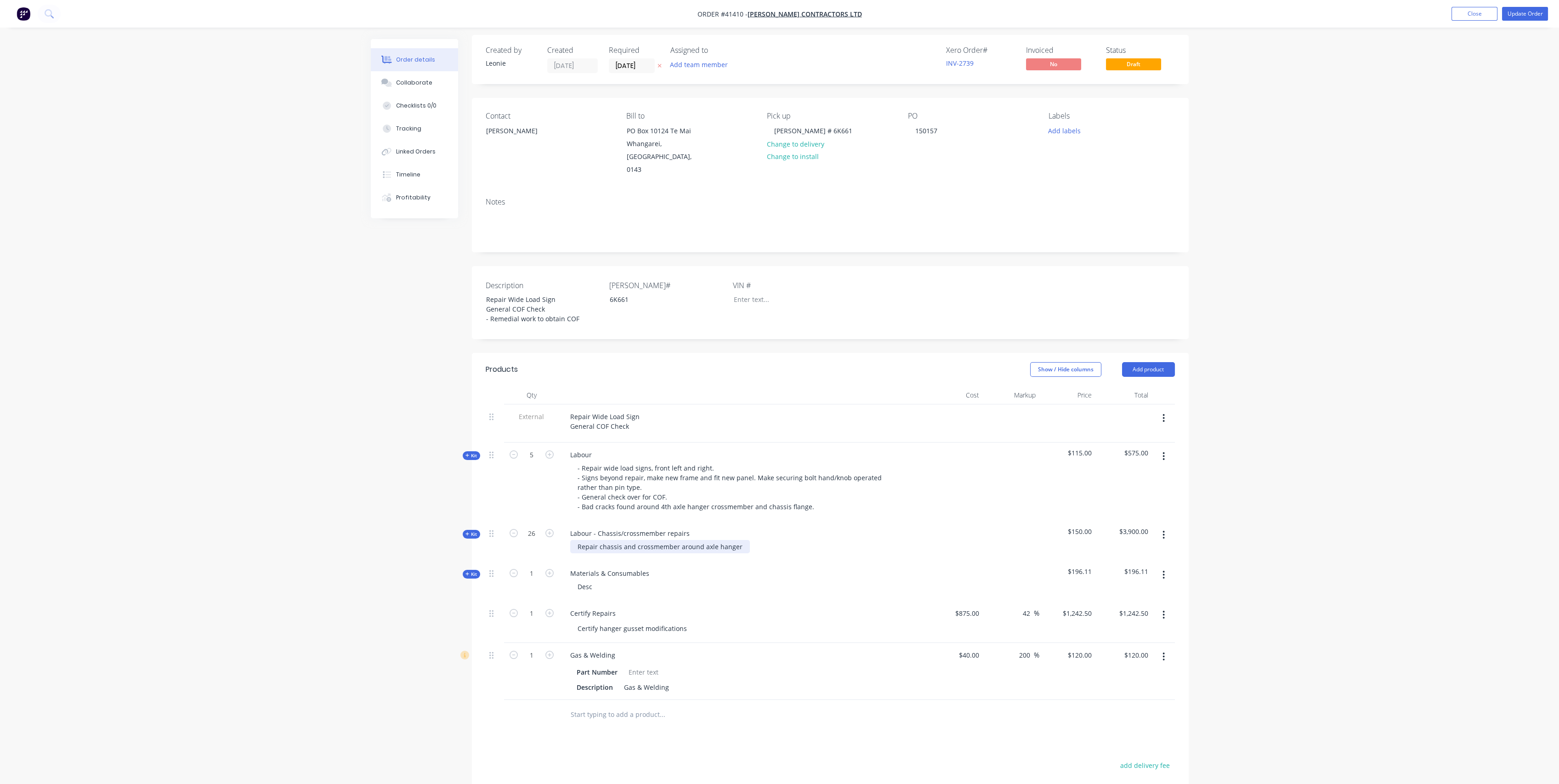
click at [735, 540] on div "Repair chassis and crossmember around axle hanger" at bounding box center [660, 547] width 180 height 13
click at [415, 80] on div "Collaborate" at bounding box center [415, 83] width 37 height 9
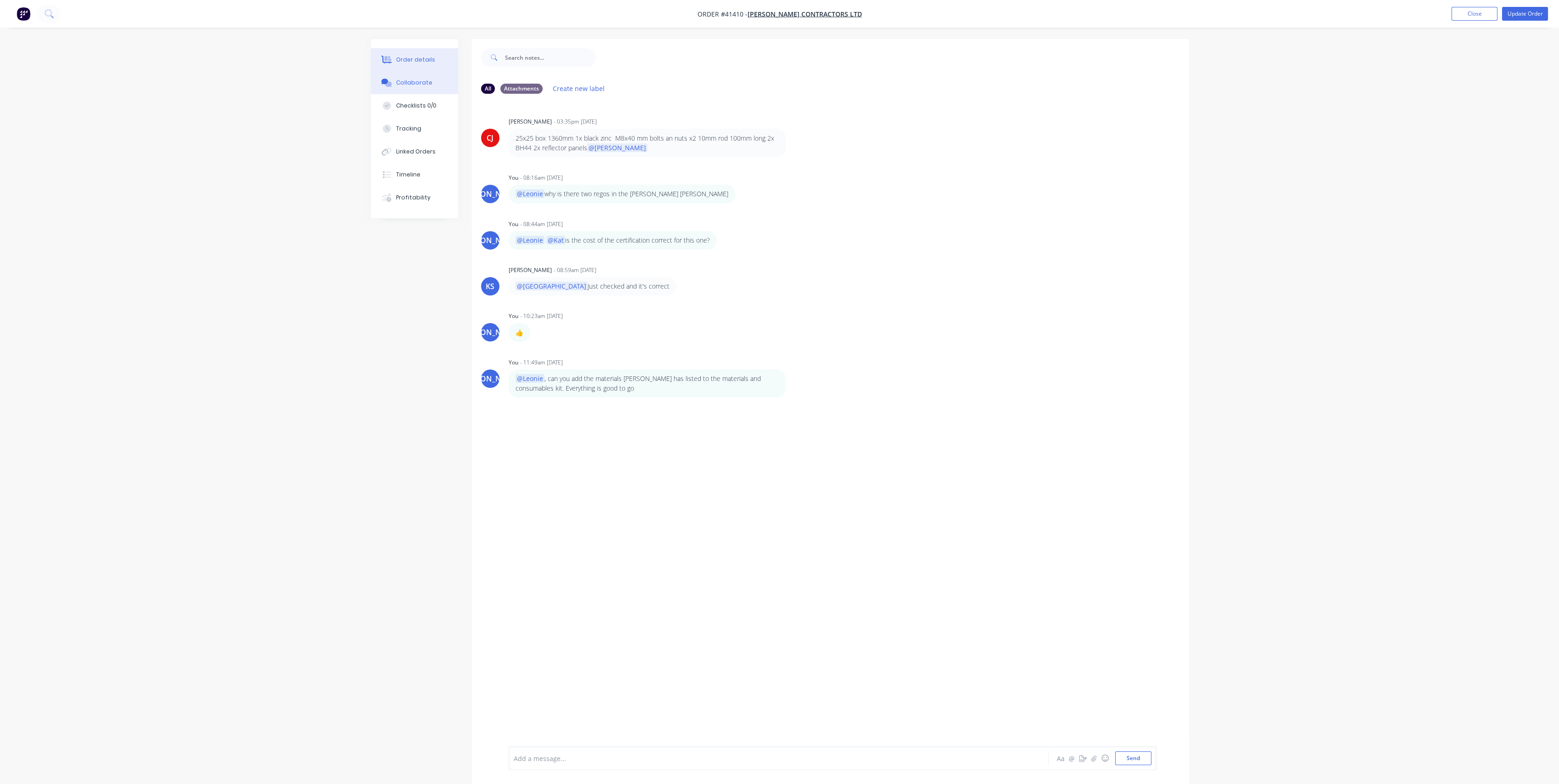
click at [413, 63] on div "Order details" at bounding box center [416, 60] width 39 height 9
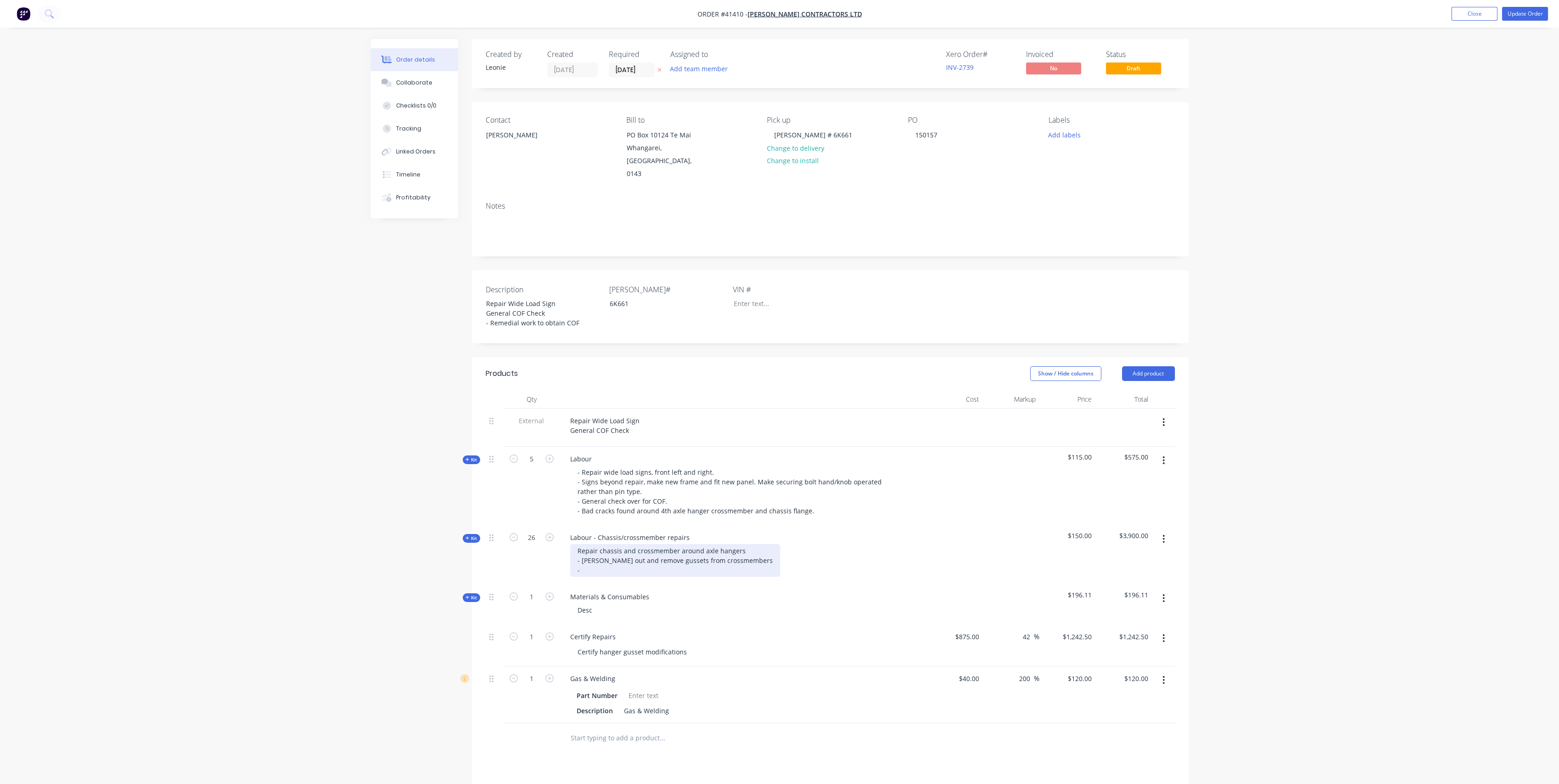
click at [595, 555] on div "Repair chassis and crossmember around axle hangers - [PERSON_NAME] out and remo…" at bounding box center [675, 561] width 210 height 33
click at [667, 556] on div "Repair chassis and crossmember around axle hangers - [PERSON_NAME] out and remo…" at bounding box center [675, 561] width 210 height 33
drag, startPoint x: 736, startPoint y: 537, endPoint x: 746, endPoint y: 530, distance: 12.2
click at [736, 544] on div "Repair chassis and crossmember around axle hangers - [PERSON_NAME] out and remo…" at bounding box center [675, 565] width 210 height 42
click at [624, 570] on div "Repair chassis and crossmember around axle hangers as per DDE certification pla…" at bounding box center [708, 565] width 276 height 42
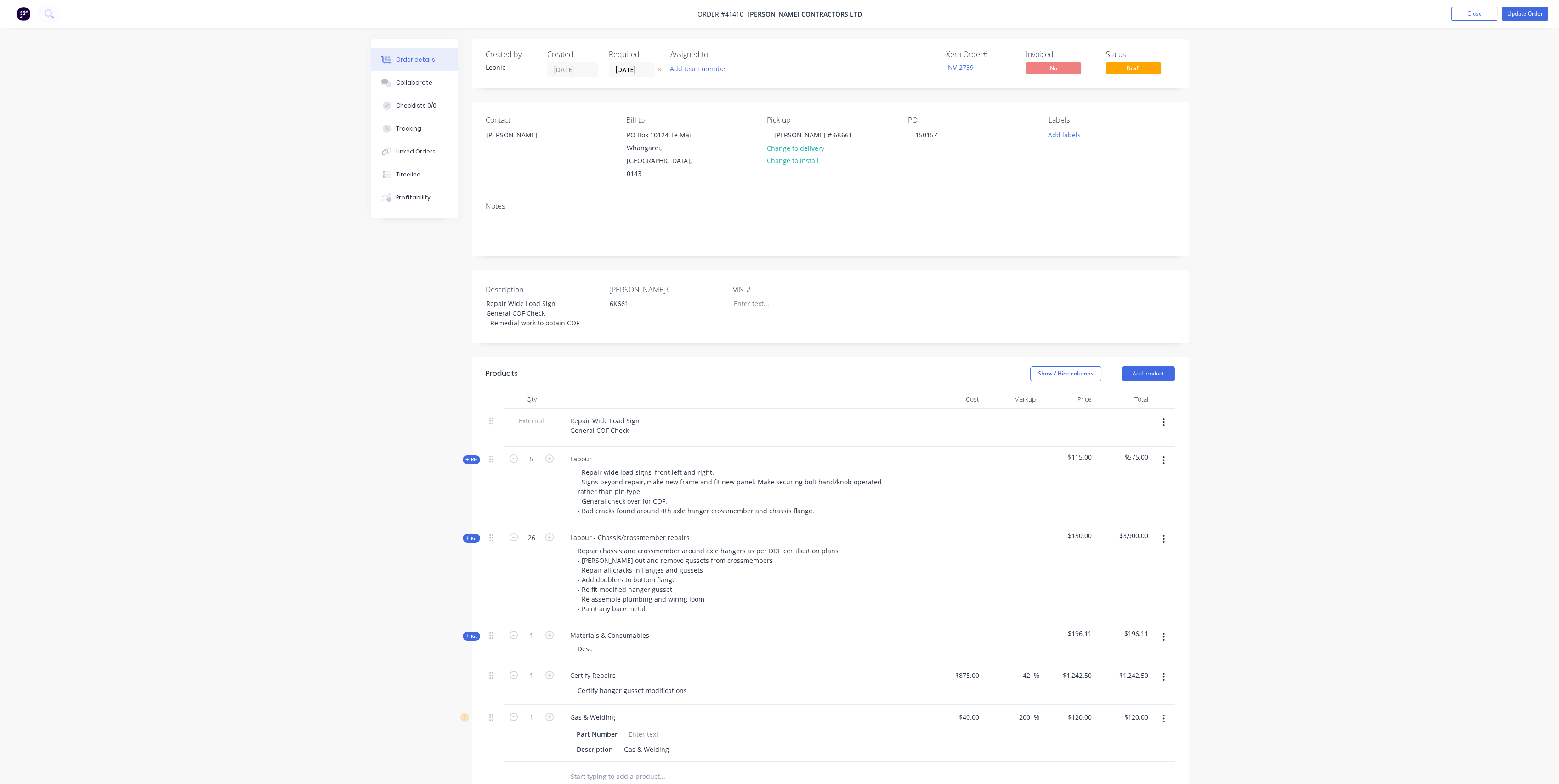
click at [1080, 525] on div "$150.00" at bounding box center [1067, 574] width 57 height 98
click at [1084, 531] on span "$150.00" at bounding box center [1067, 536] width 49 height 10
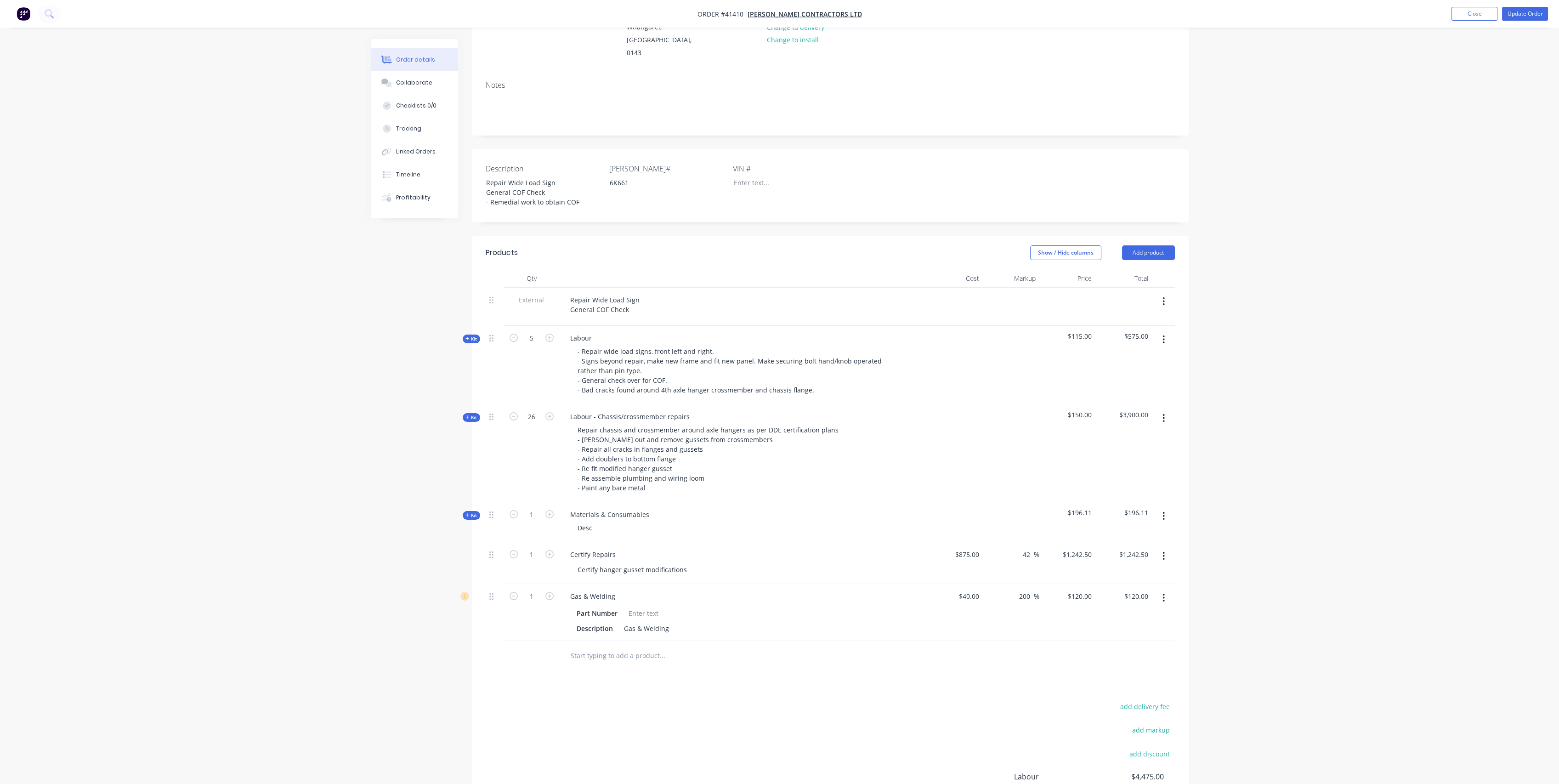
scroll to position [204, 0]
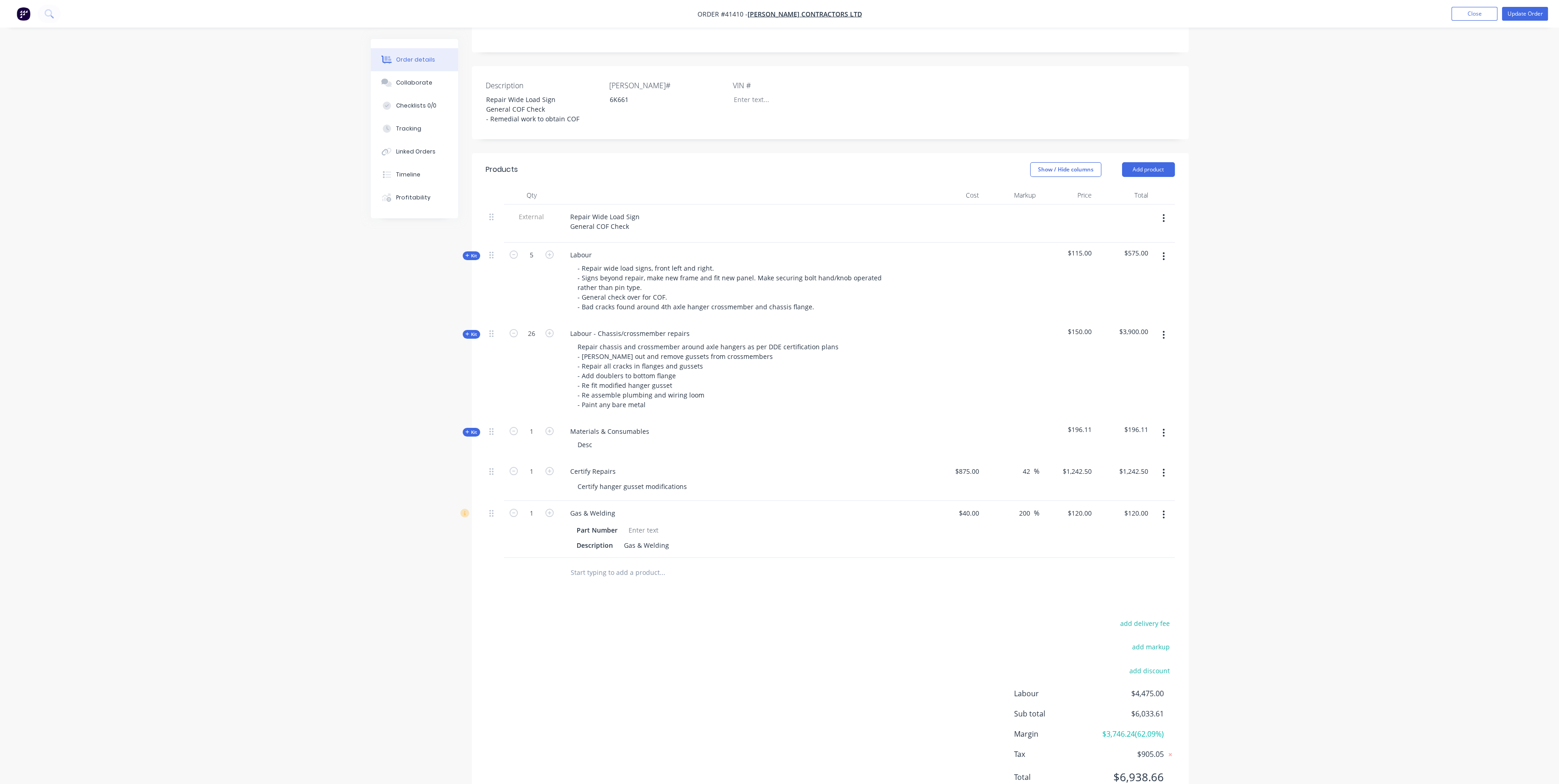
click at [474, 331] on span "Kit" at bounding box center [472, 334] width 12 height 7
drag, startPoint x: 1072, startPoint y: 419, endPoint x: 1163, endPoint y: 413, distance: 91.2
click at [1073, 419] on div "150 150" at bounding box center [1067, 433] width 57 height 28
type input "115"
type input "187.5"
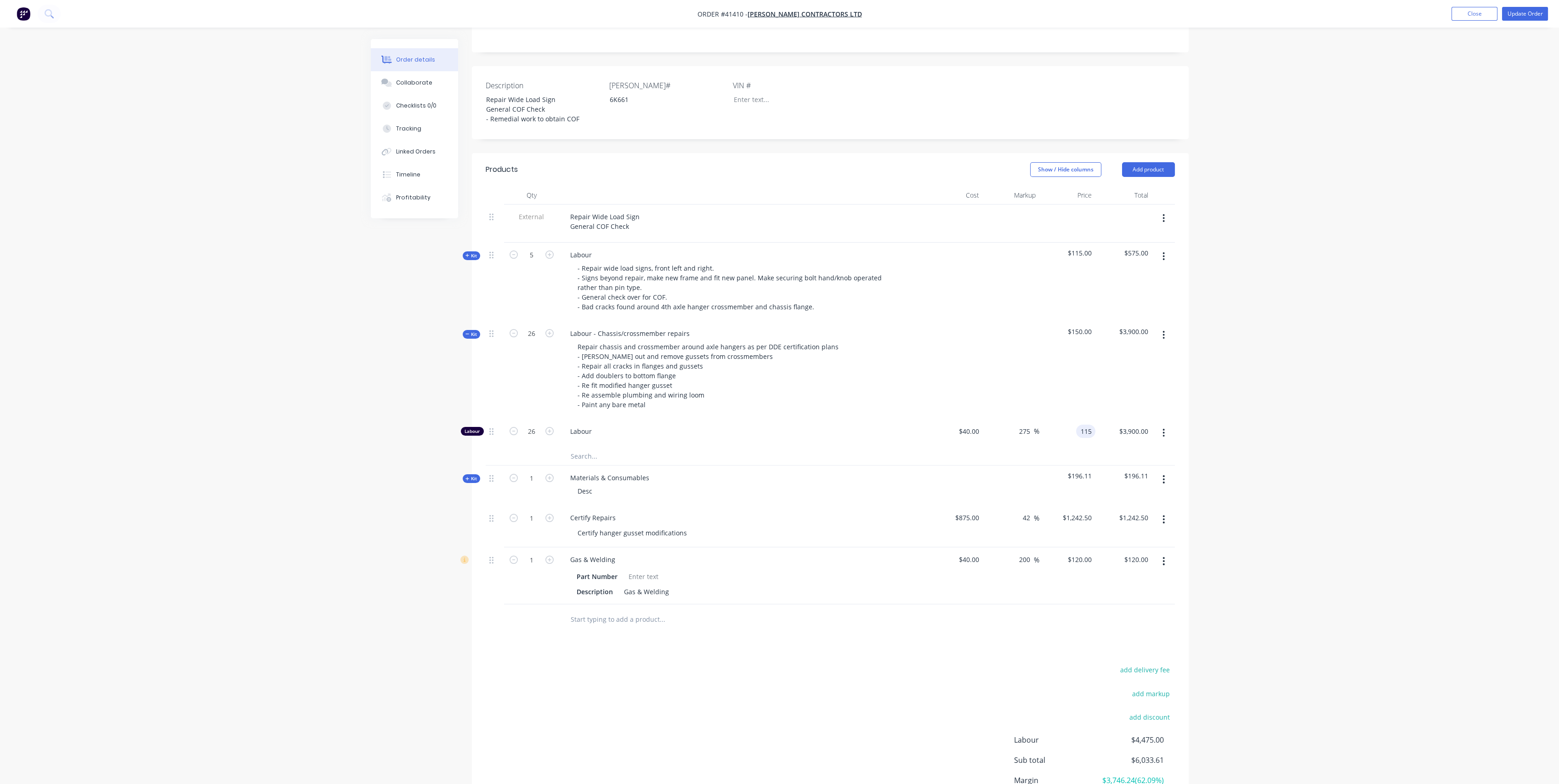
type input "$115.00"
type input "$2,990.00"
click at [957, 401] on div at bounding box center [955, 370] width 57 height 98
click at [471, 475] on span "Kit" at bounding box center [472, 478] width 12 height 7
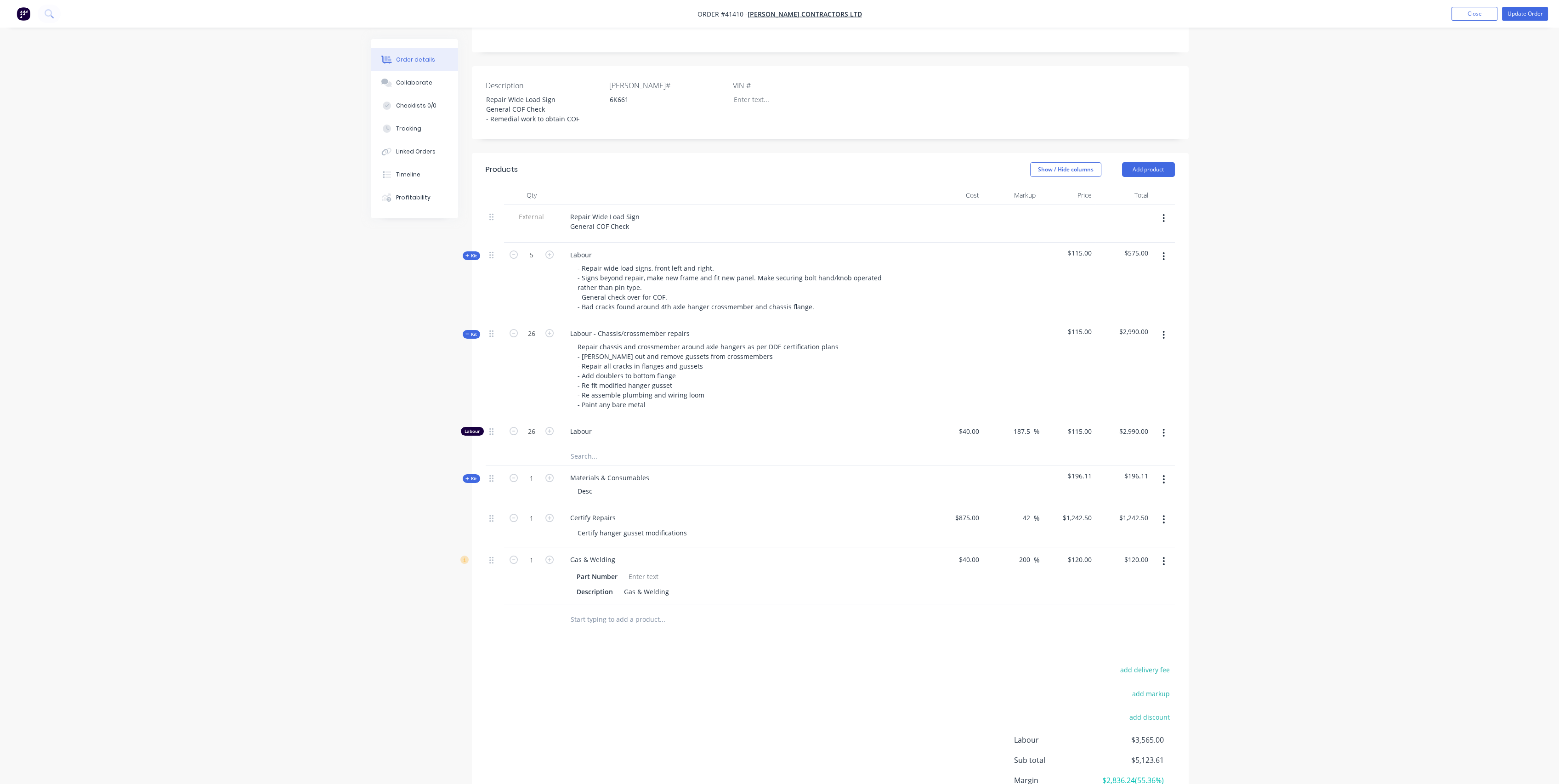
click at [466, 332] on icon at bounding box center [468, 334] width 4 height 5
click at [470, 429] on span "Kit" at bounding box center [472, 432] width 12 height 7
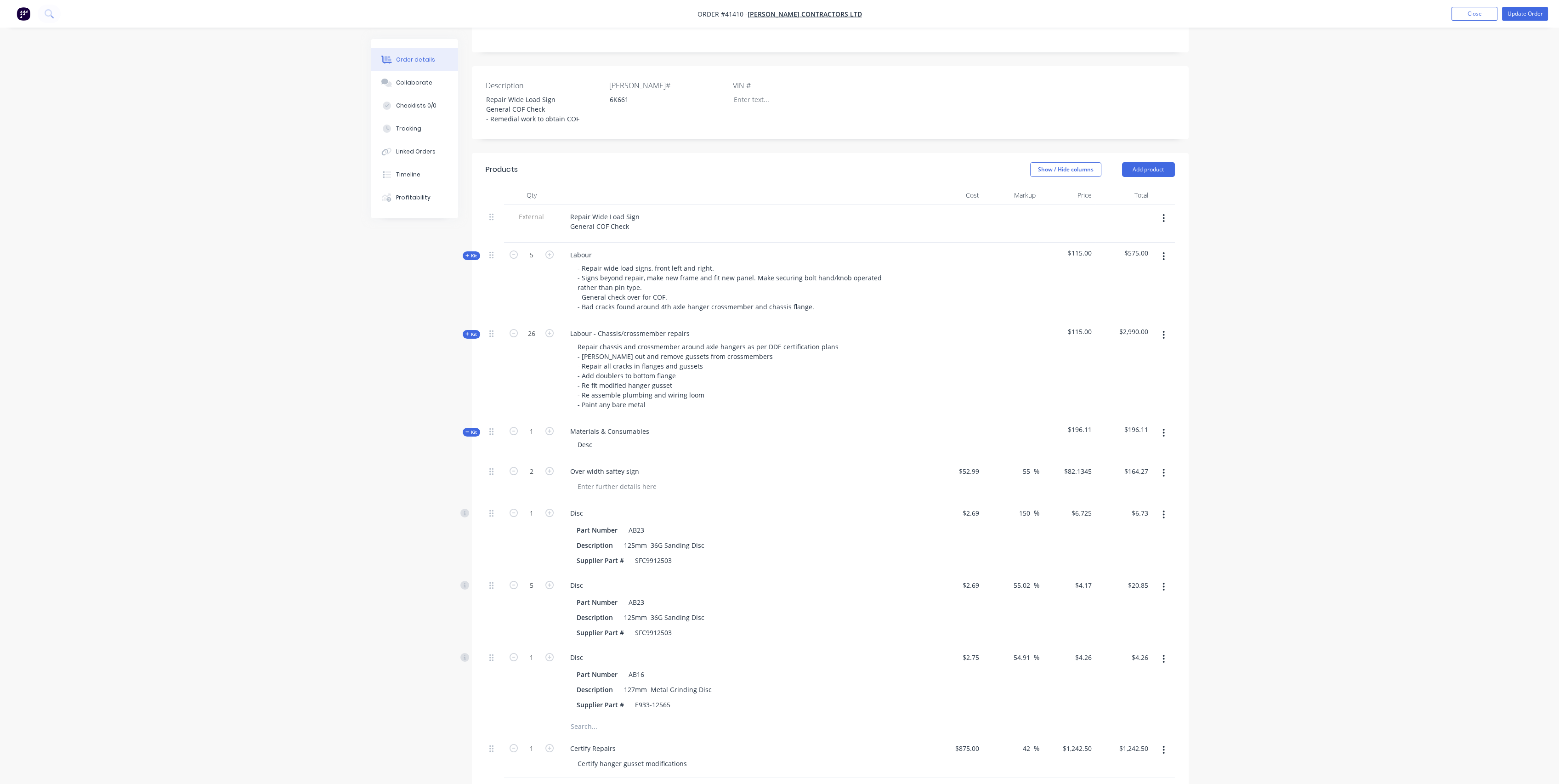
scroll to position [306, 0]
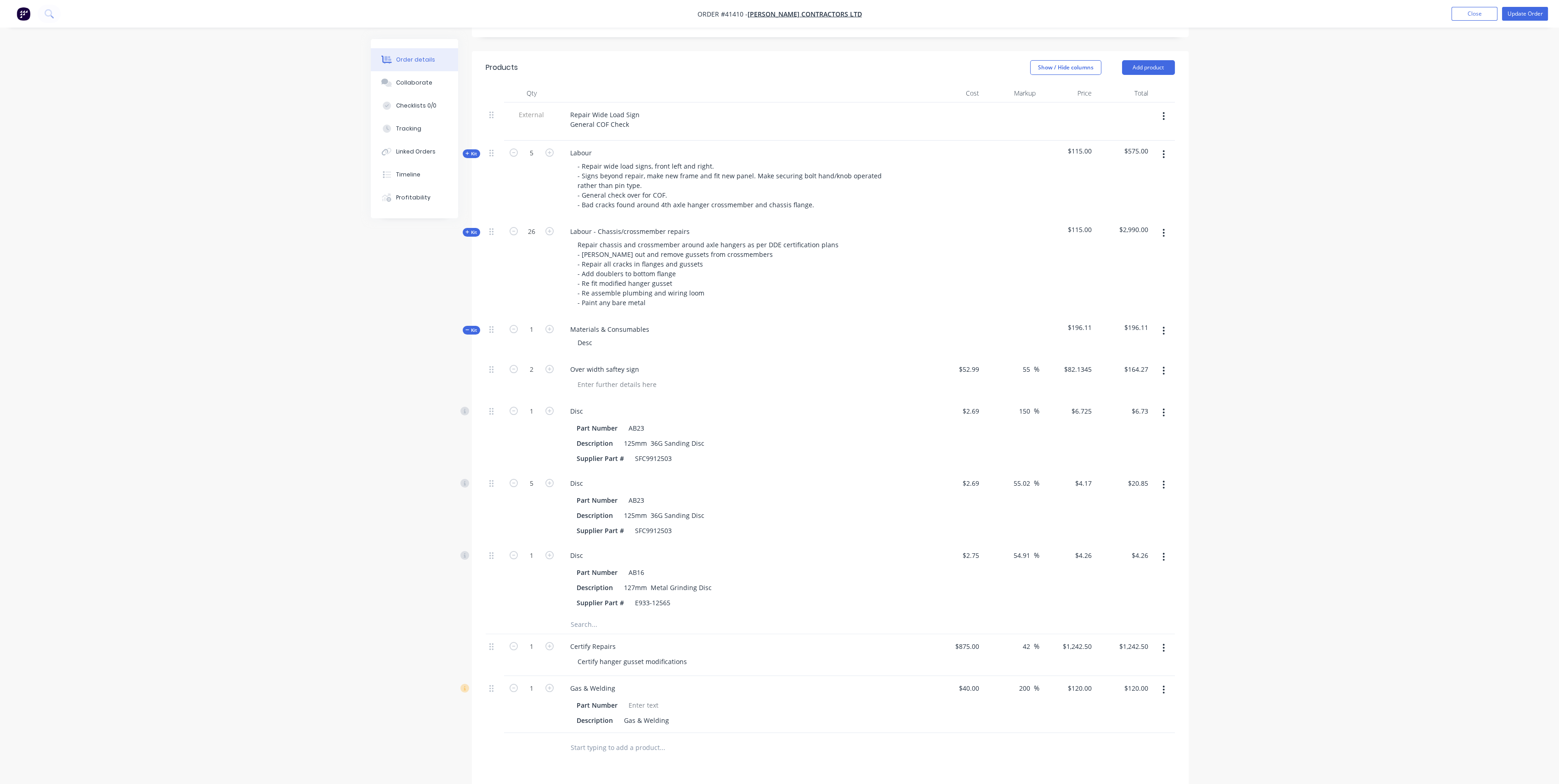
click at [569, 615] on div at bounding box center [701, 625] width 276 height 18
click at [580, 615] on input "text" at bounding box center [662, 625] width 184 height 18
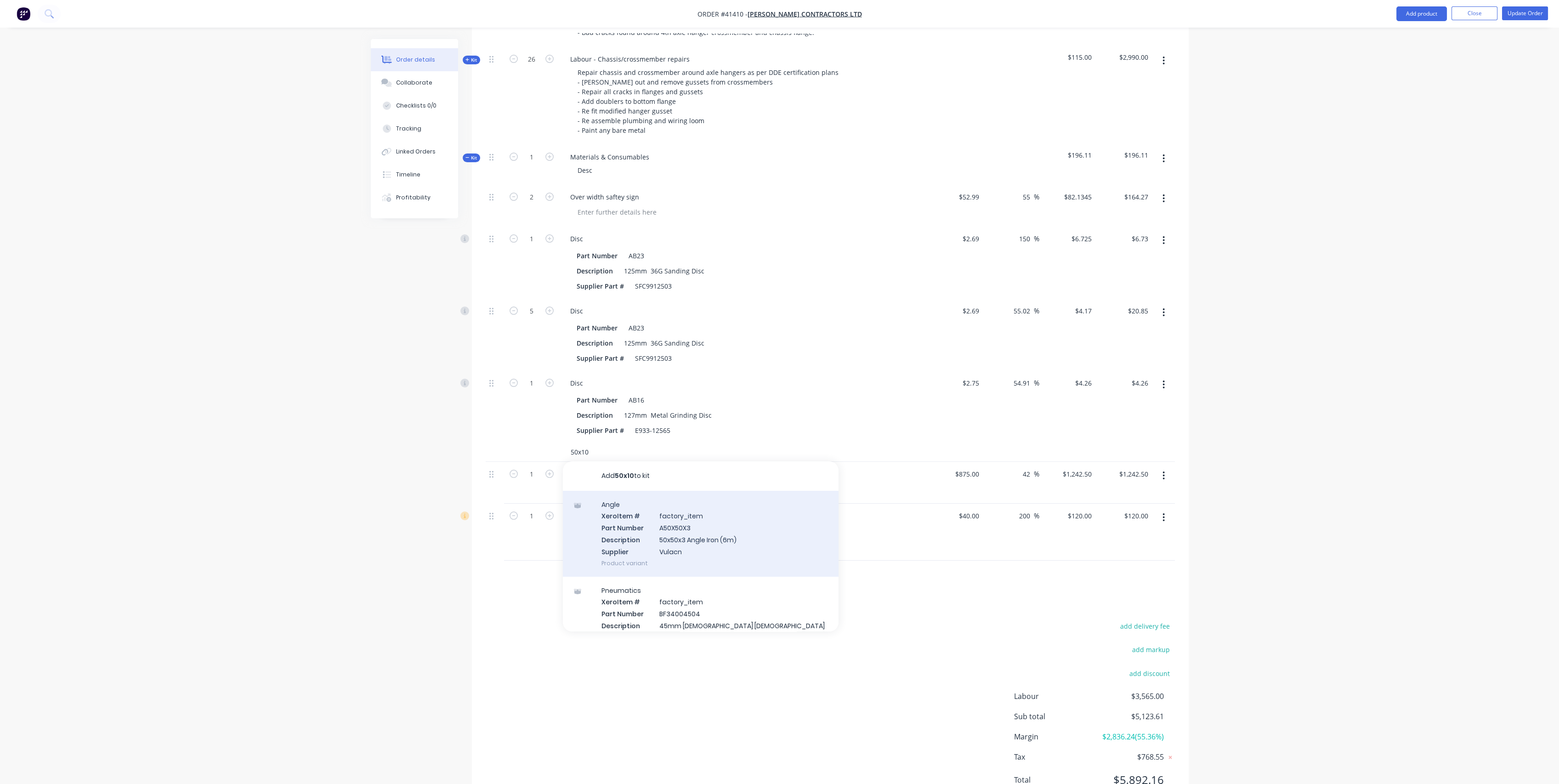
scroll to position [505, 0]
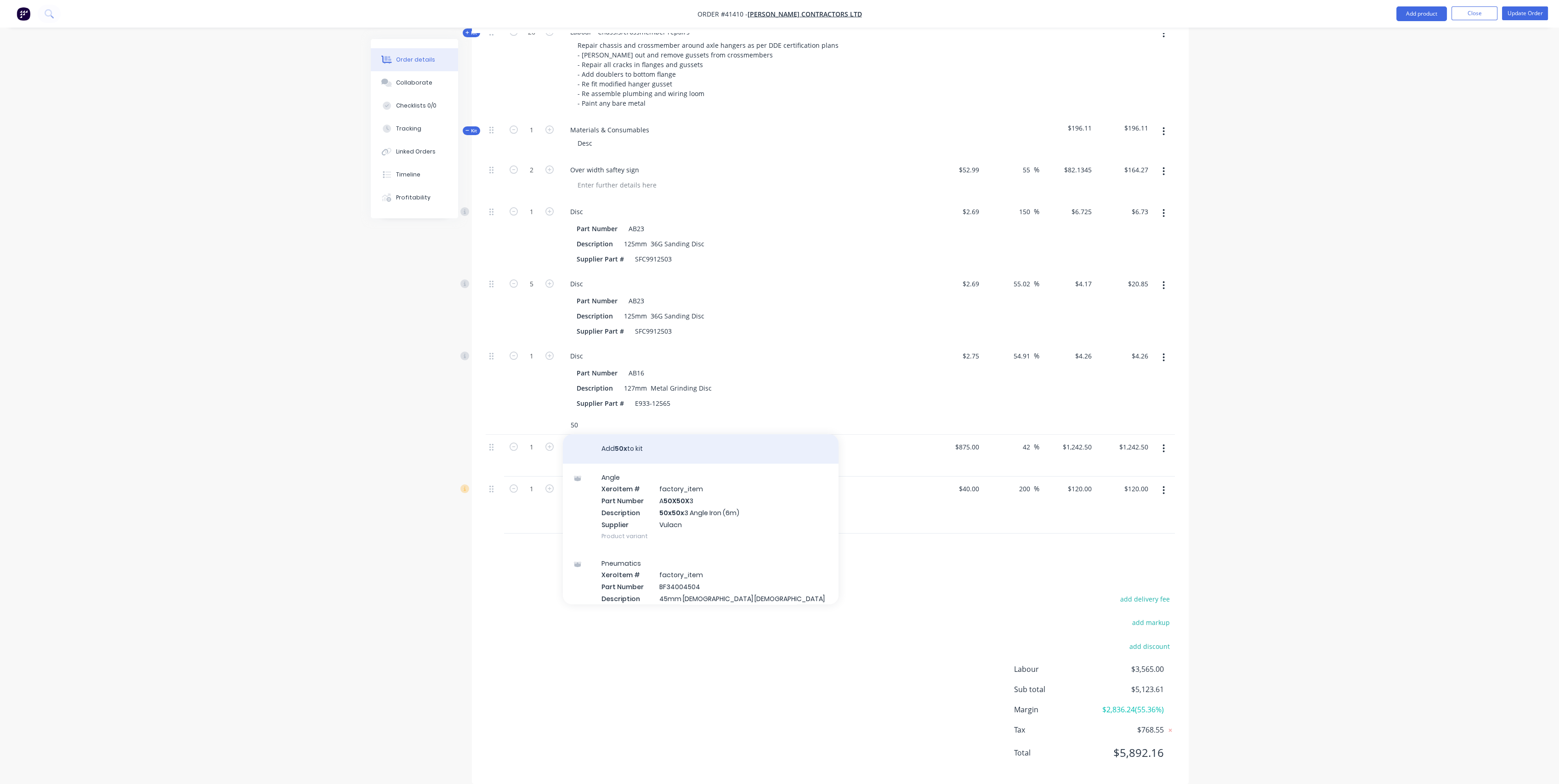
type input "5"
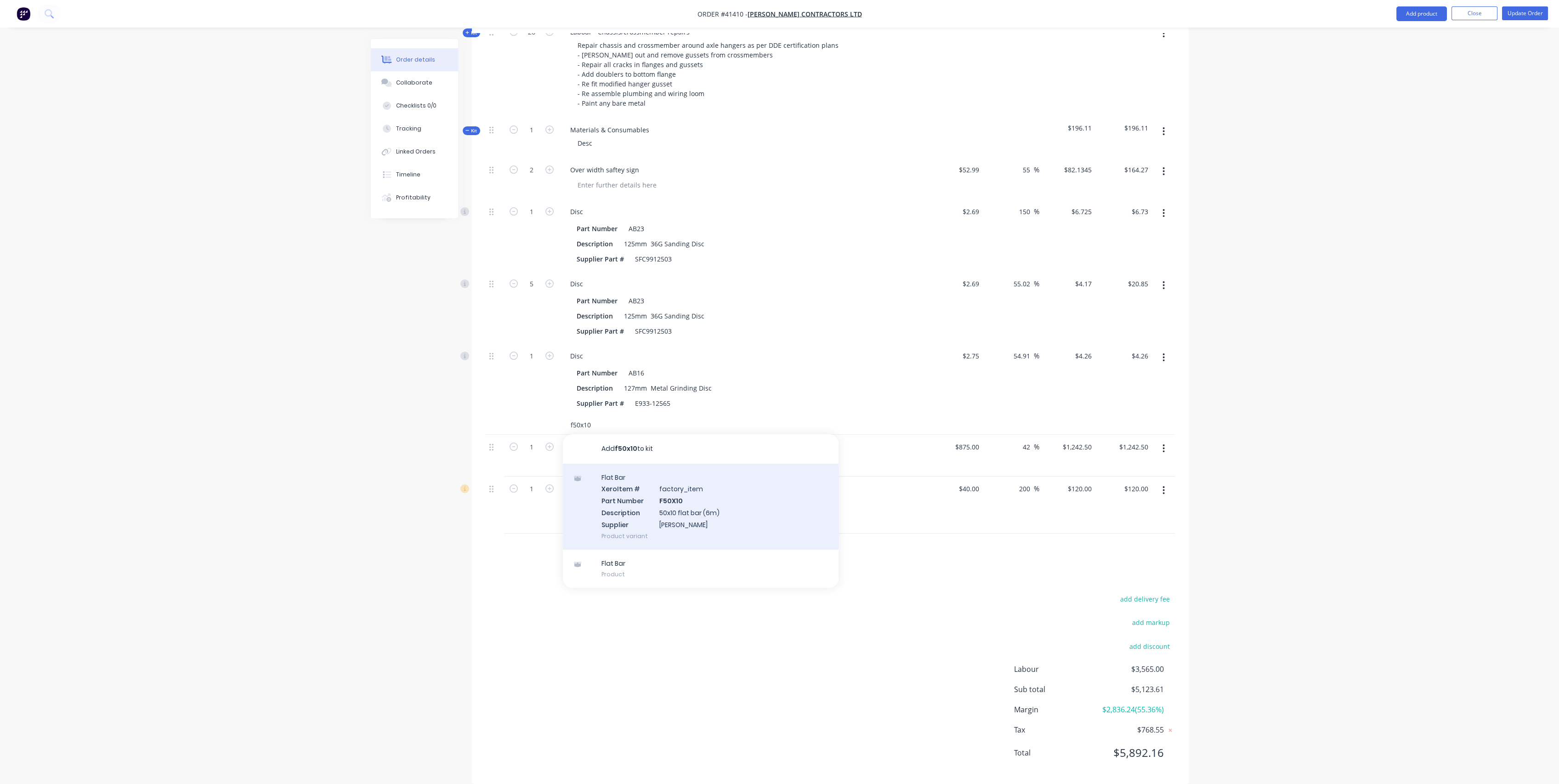
type input "f50x10"
click at [721, 491] on div "Flat Bar Xero Item # factory_item Part Number F50X10 Description 50x10 flat bar…" at bounding box center [701, 506] width 276 height 86
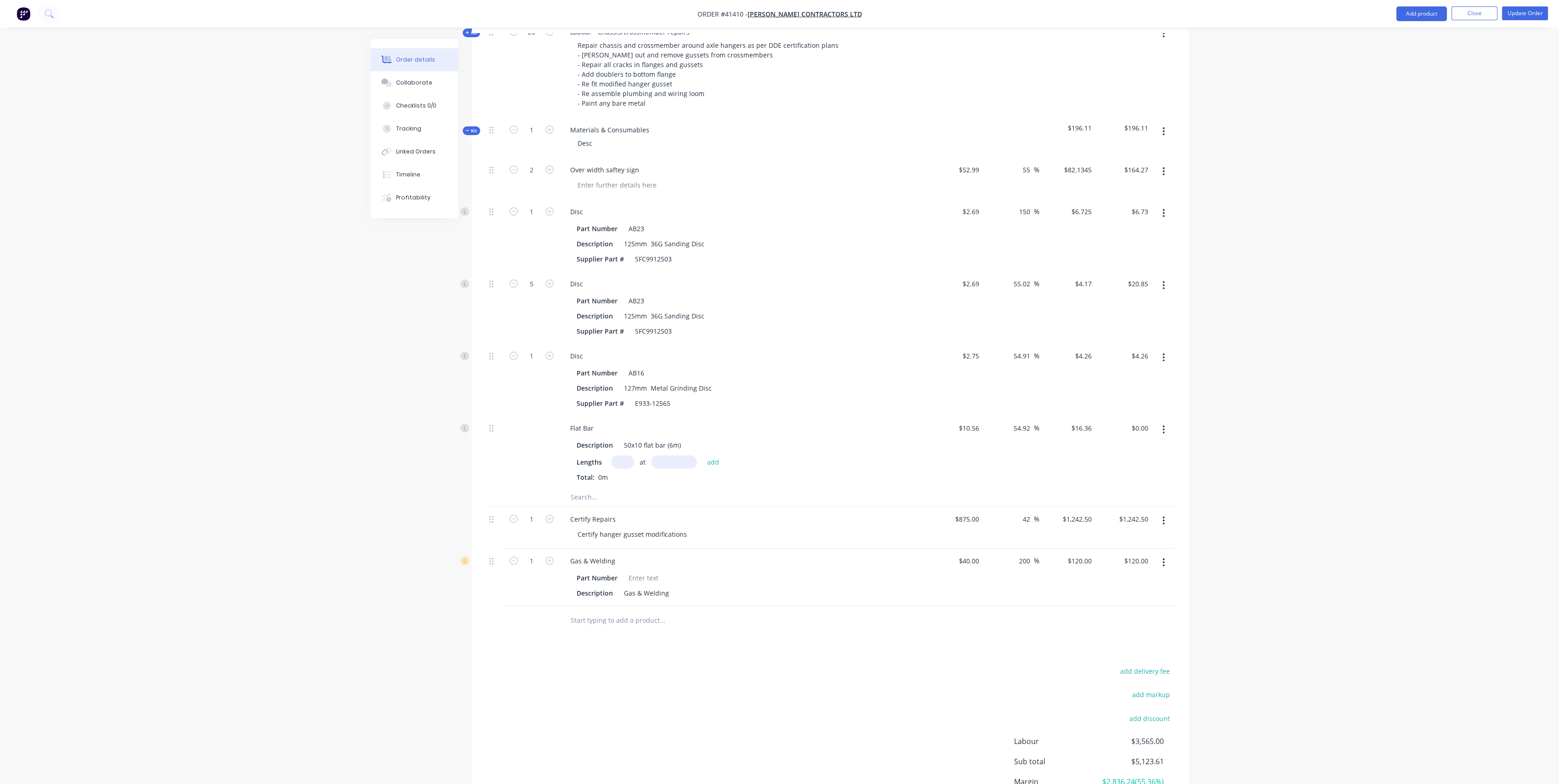
click at [629, 455] on input "text" at bounding box center [623, 462] width 23 height 13
type input "1"
type input "1500"
click at [702, 455] on button "add" at bounding box center [713, 461] width 21 height 12
type input "$24.54"
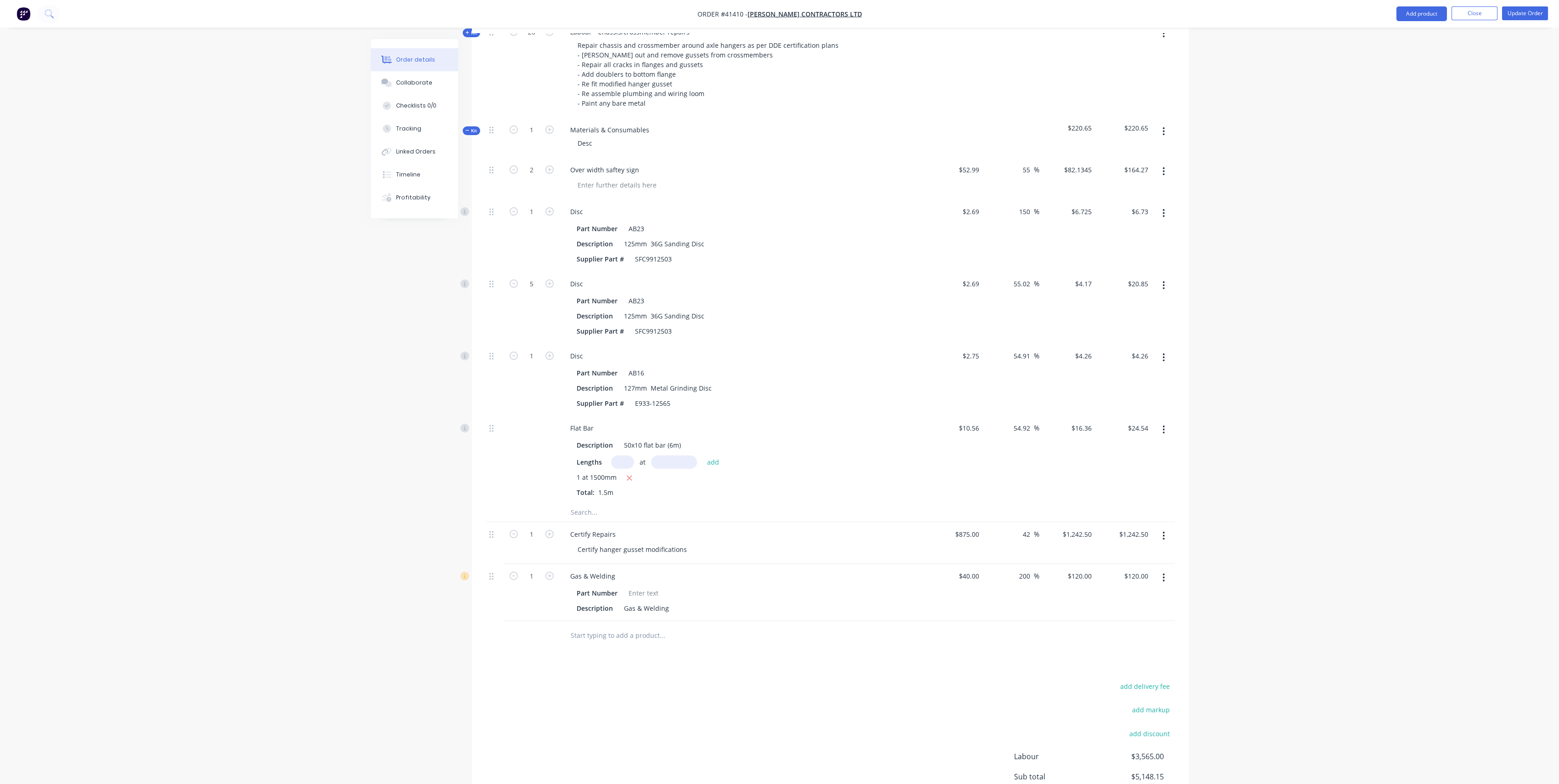
click at [698, 472] on div "1 at 1500mm Total: 1.5m" at bounding box center [743, 485] width 332 height 25
click at [593, 503] on input "text" at bounding box center [662, 512] width 184 height 18
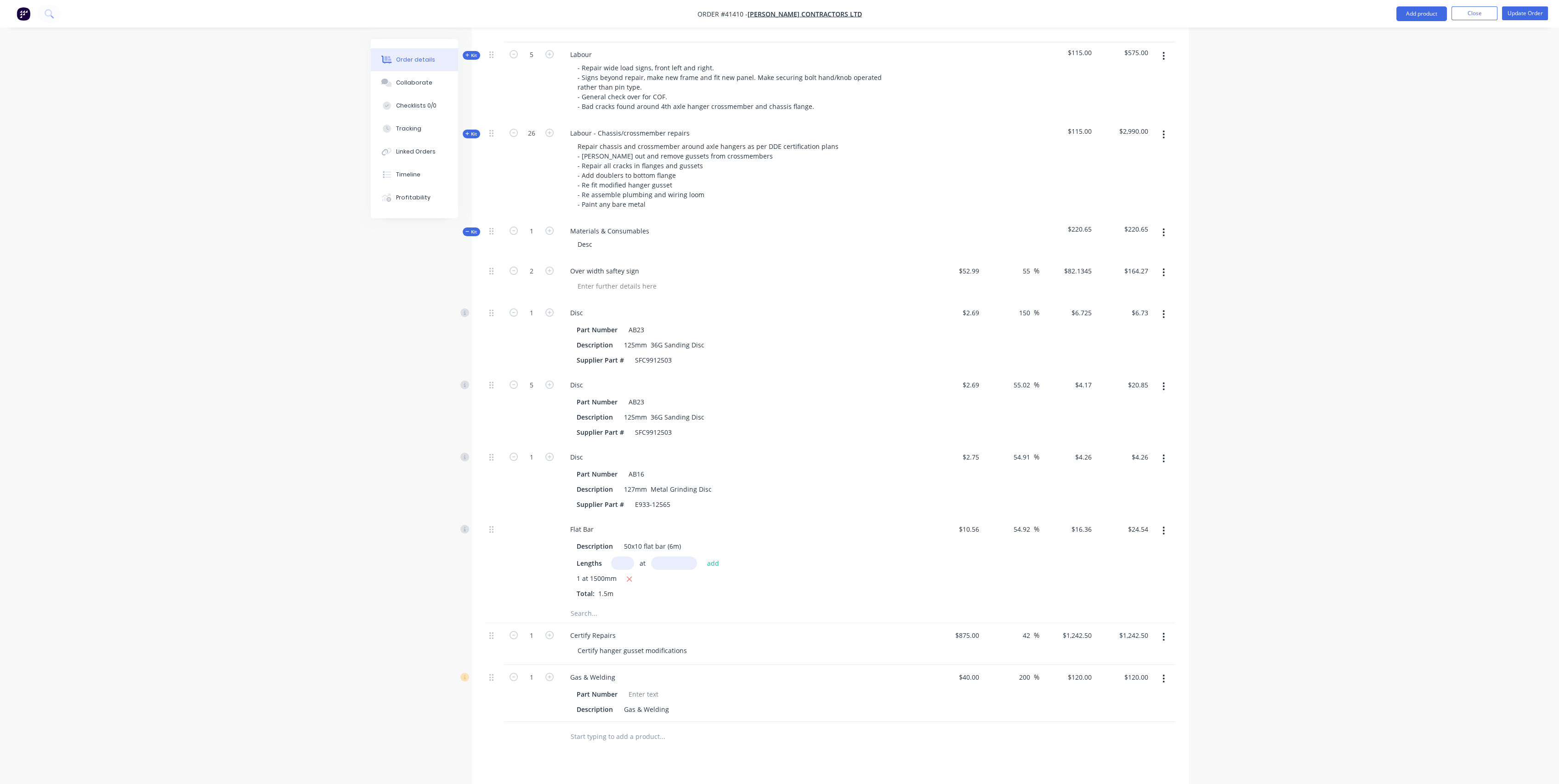
scroll to position [404, 0]
